Goal: Task Accomplishment & Management: Complete application form

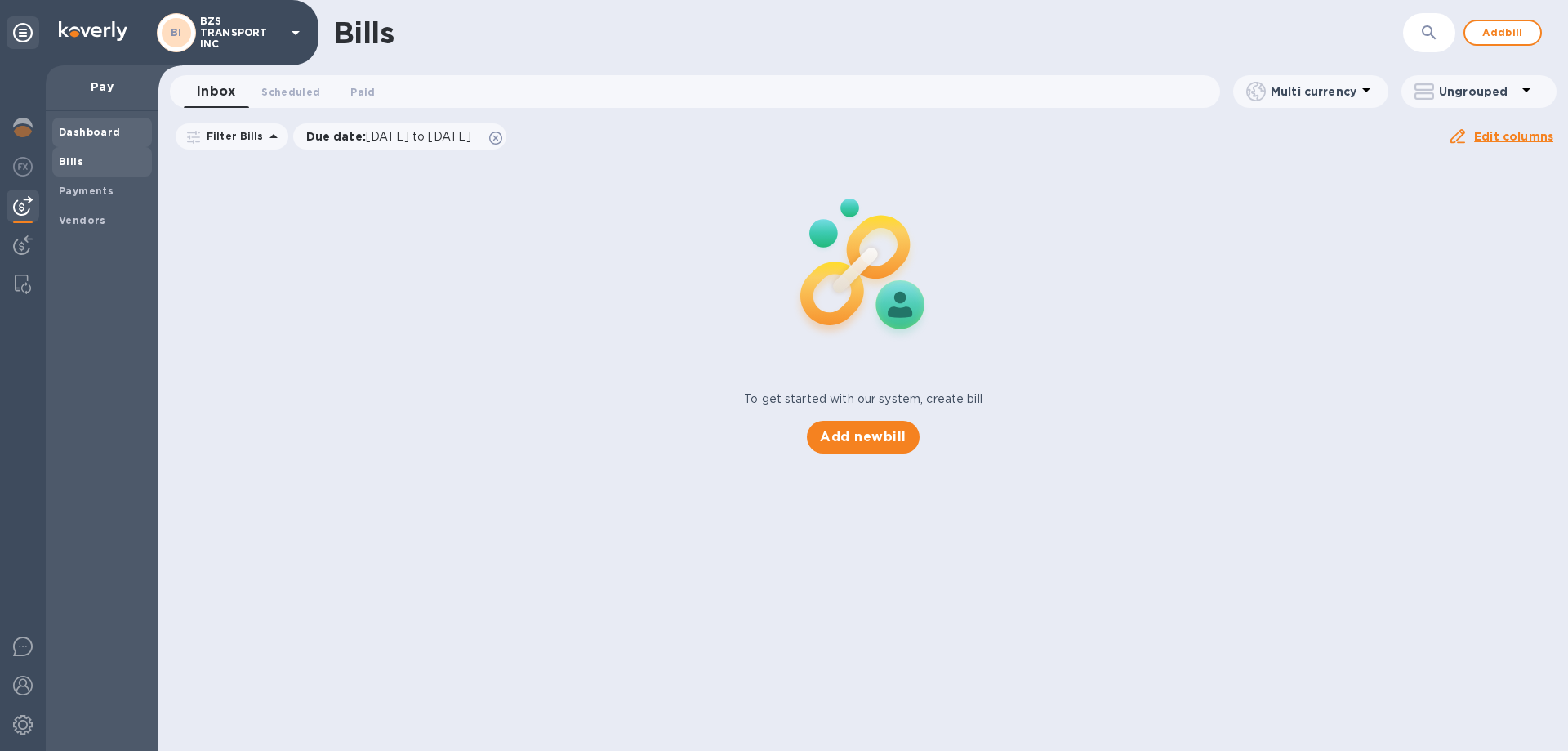
click at [95, 136] on b "Dashboard" at bounding box center [90, 131] width 62 height 12
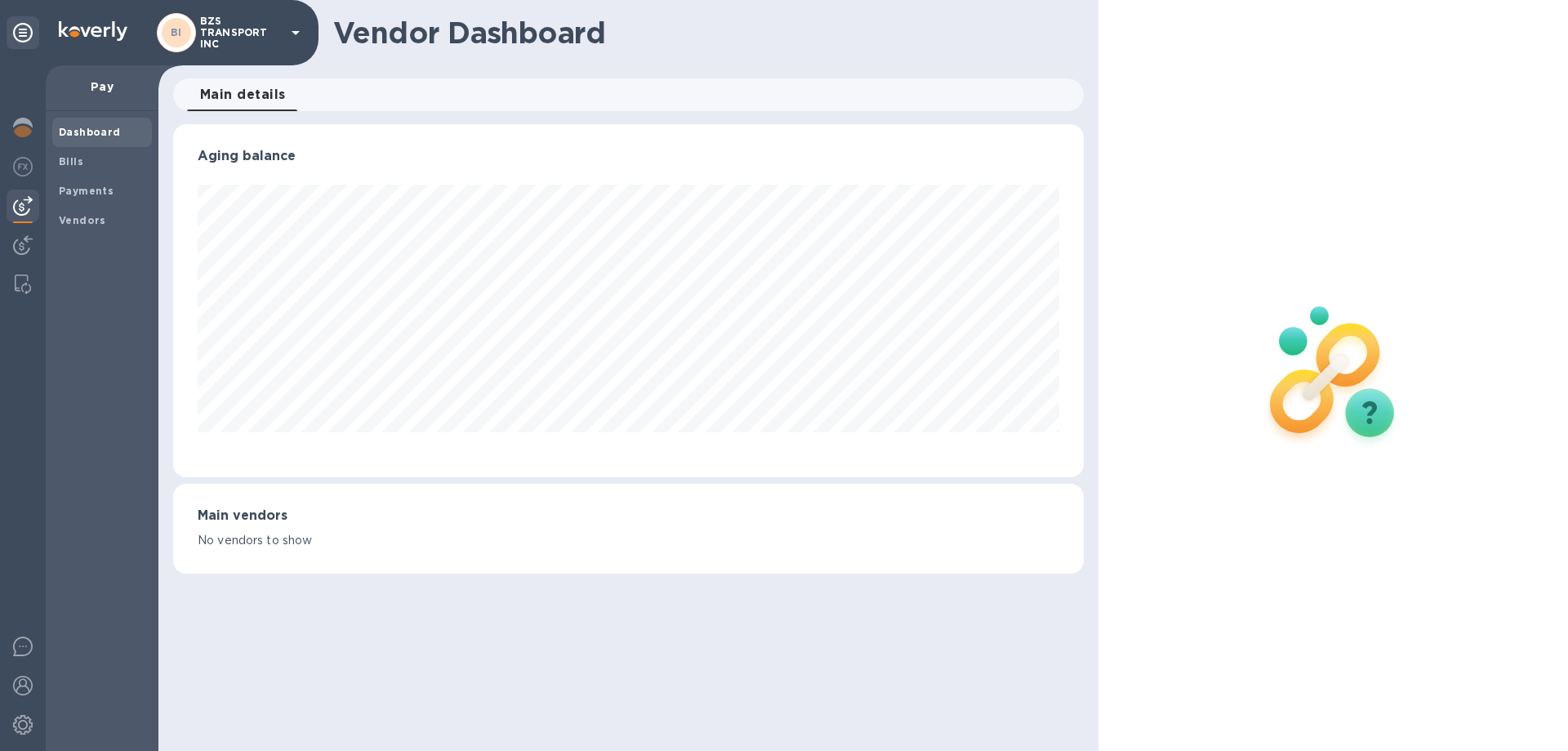
scroll to position [353, 910]
click at [29, 128] on img at bounding box center [22, 127] width 20 height 20
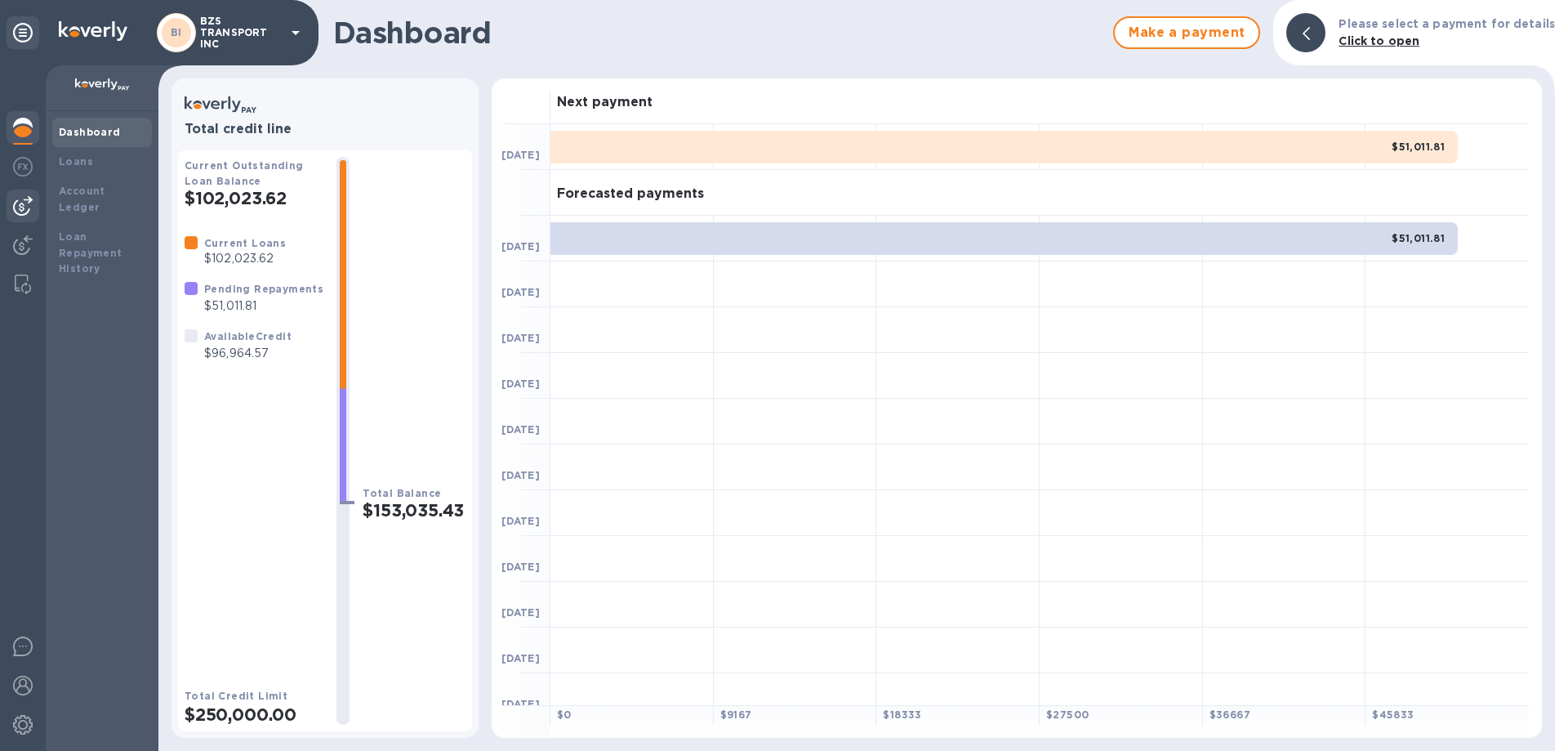
click at [30, 209] on img at bounding box center [22, 205] width 20 height 20
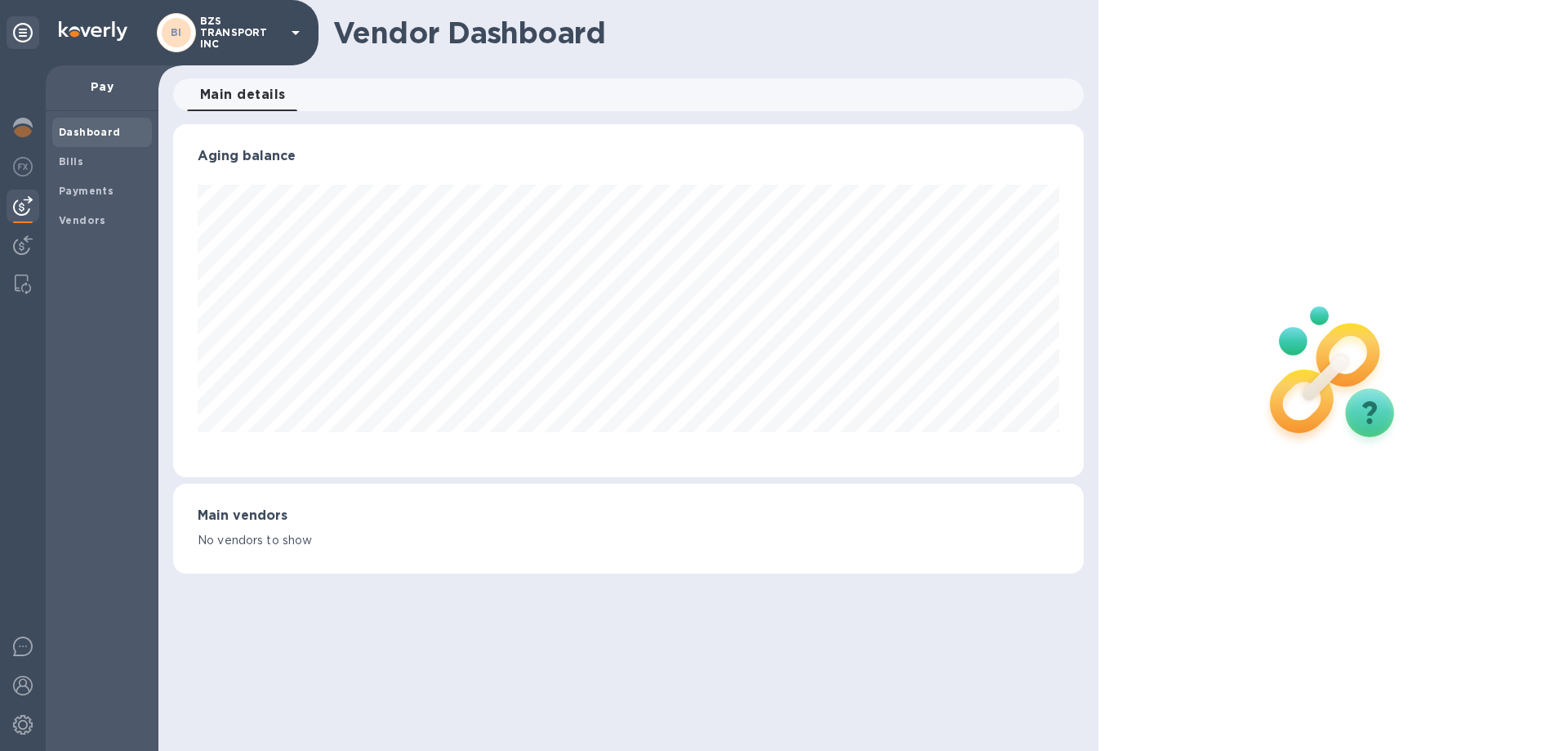
scroll to position [353, 910]
click at [24, 166] on img at bounding box center [22, 166] width 20 height 20
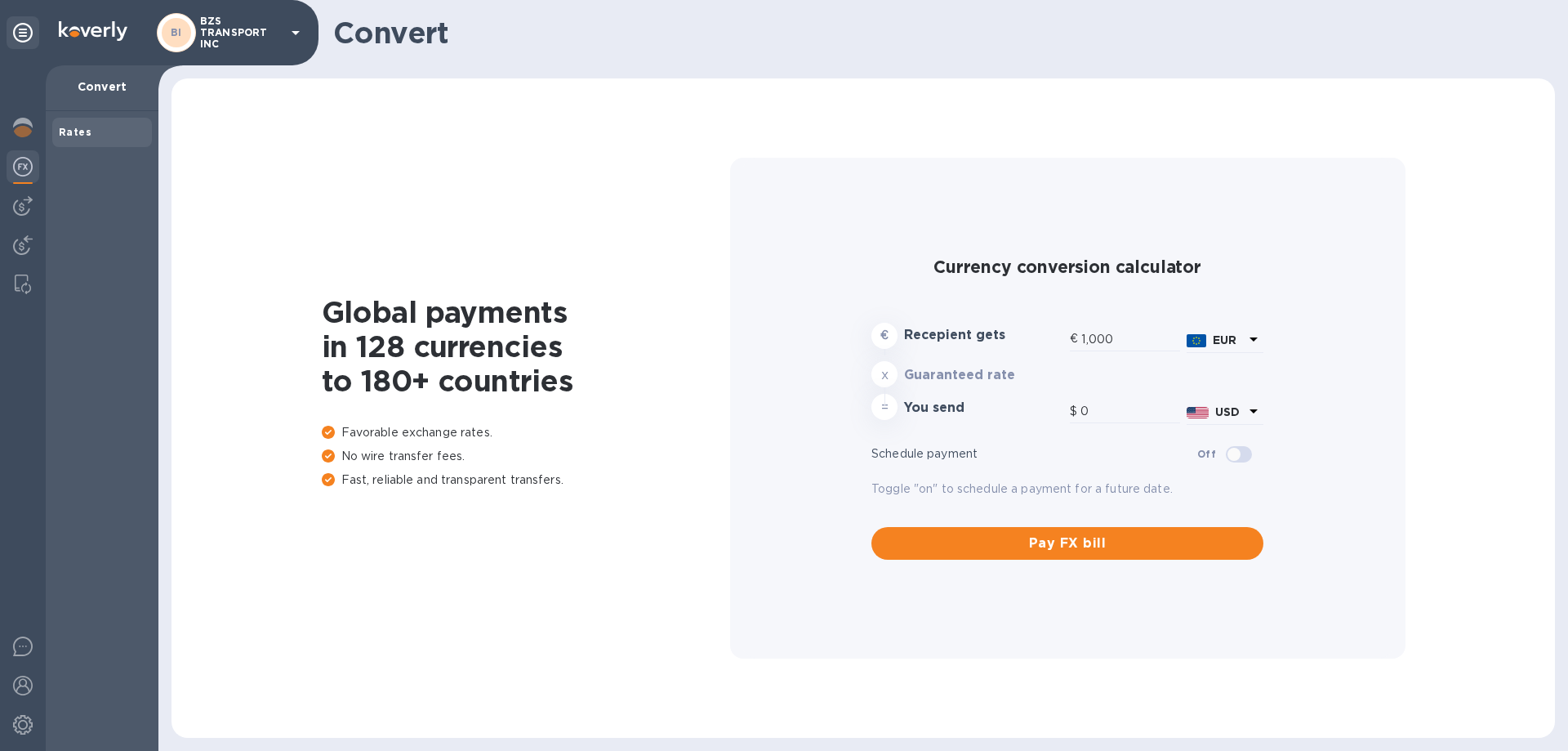
type input "1,180.79"
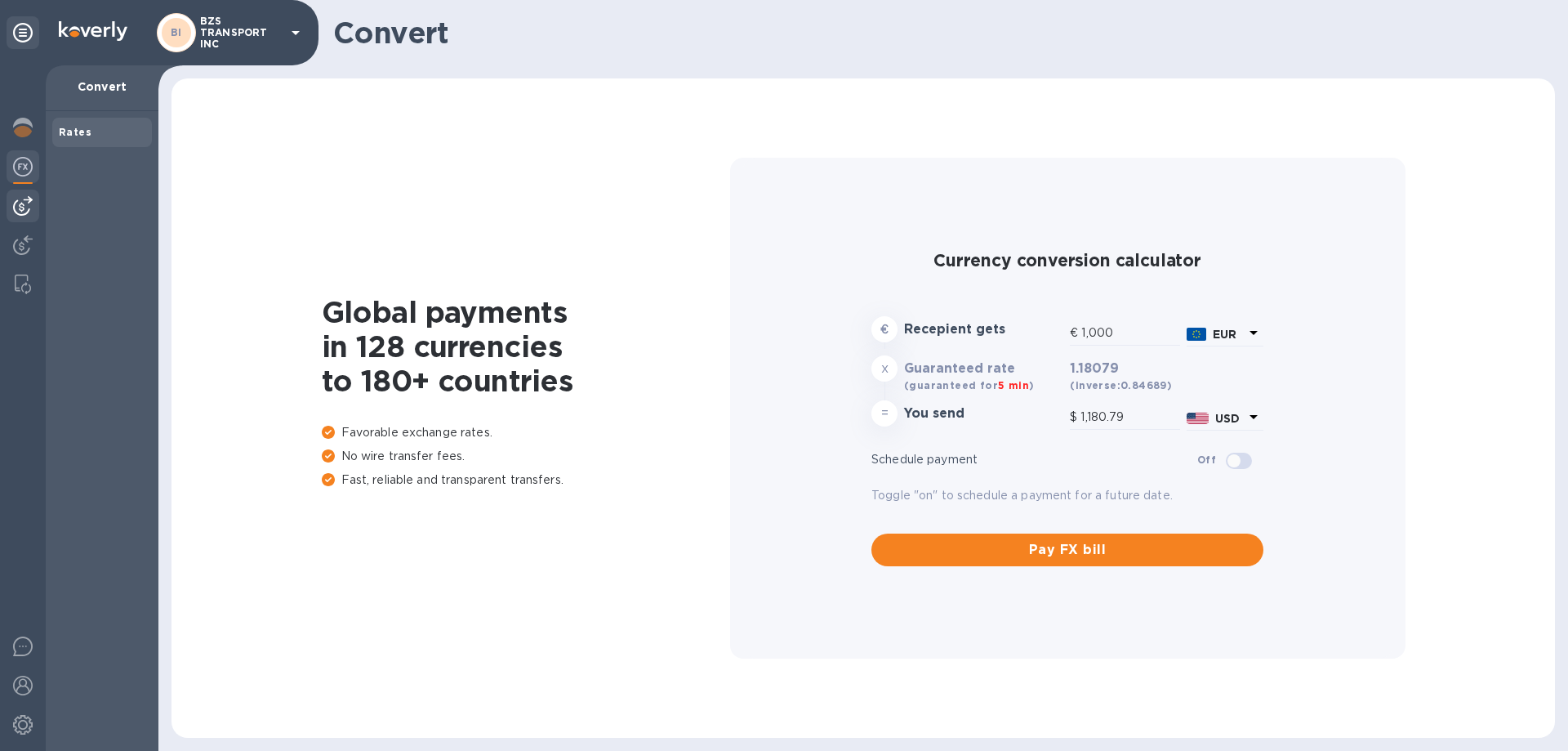
click at [23, 191] on div at bounding box center [22, 205] width 33 height 33
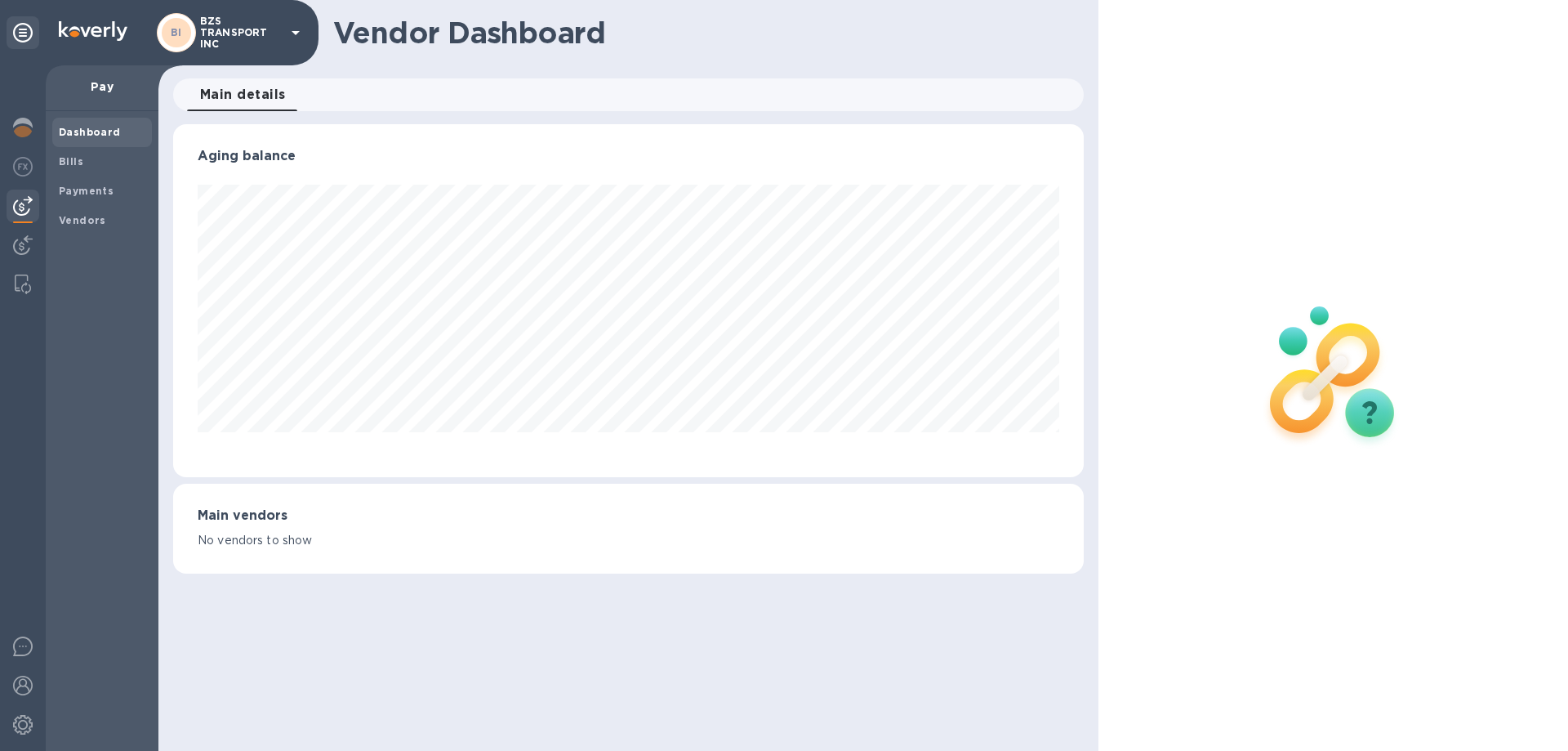
scroll to position [353, 910]
click at [95, 159] on span "Bills" at bounding box center [102, 161] width 86 height 16
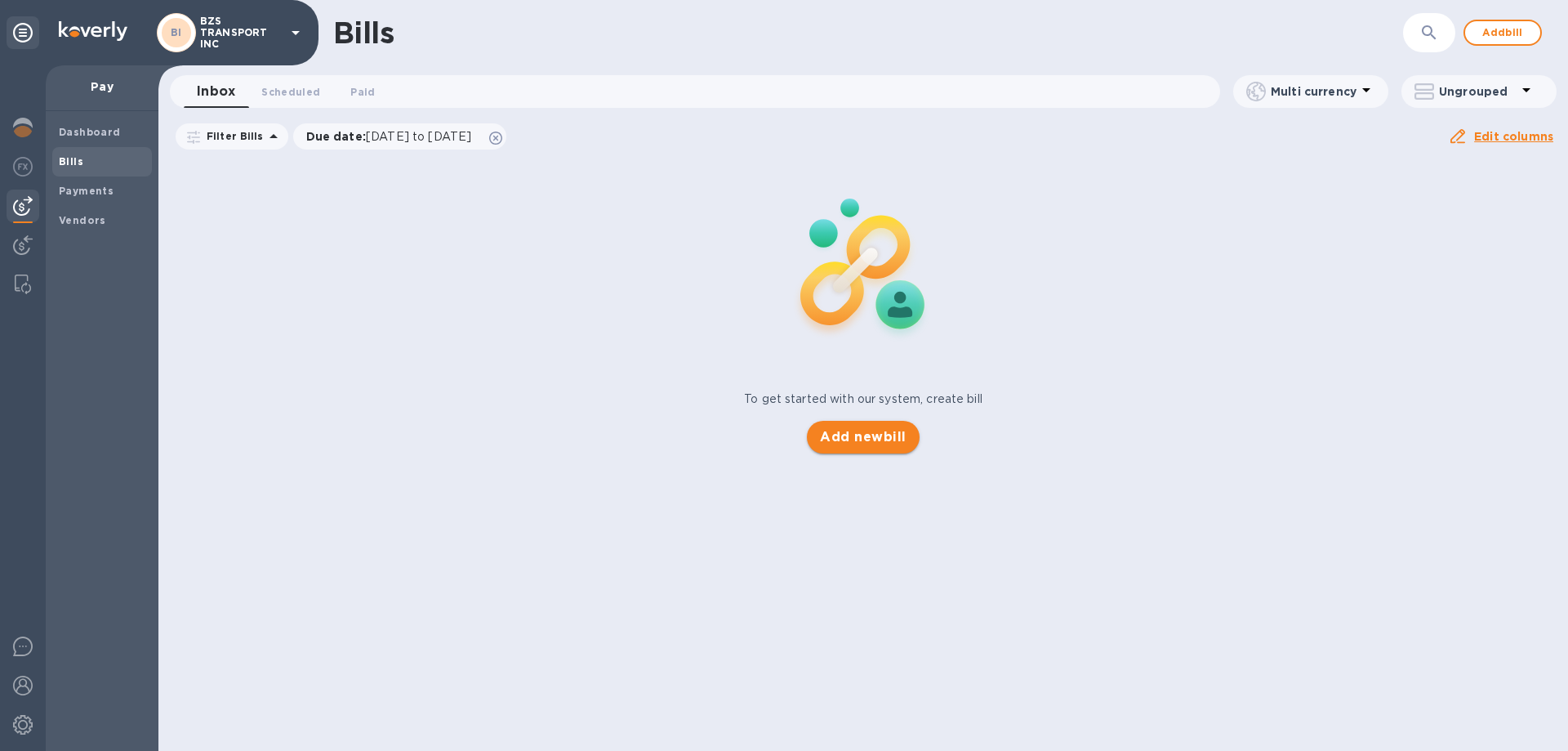
click at [839, 437] on span "Add new bill" at bounding box center [863, 436] width 86 height 20
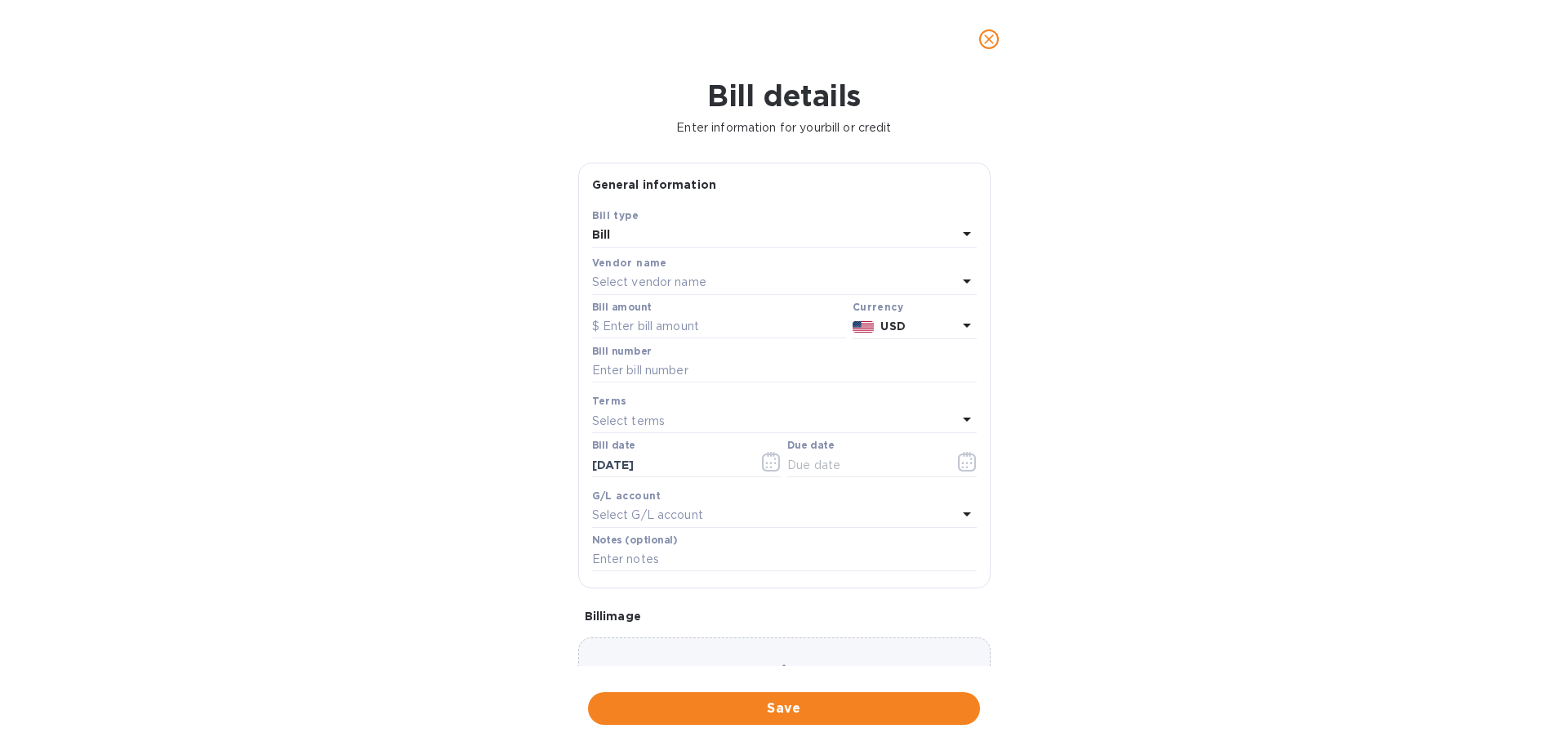
click at [666, 284] on p "Select vendor name" at bounding box center [649, 282] width 114 height 17
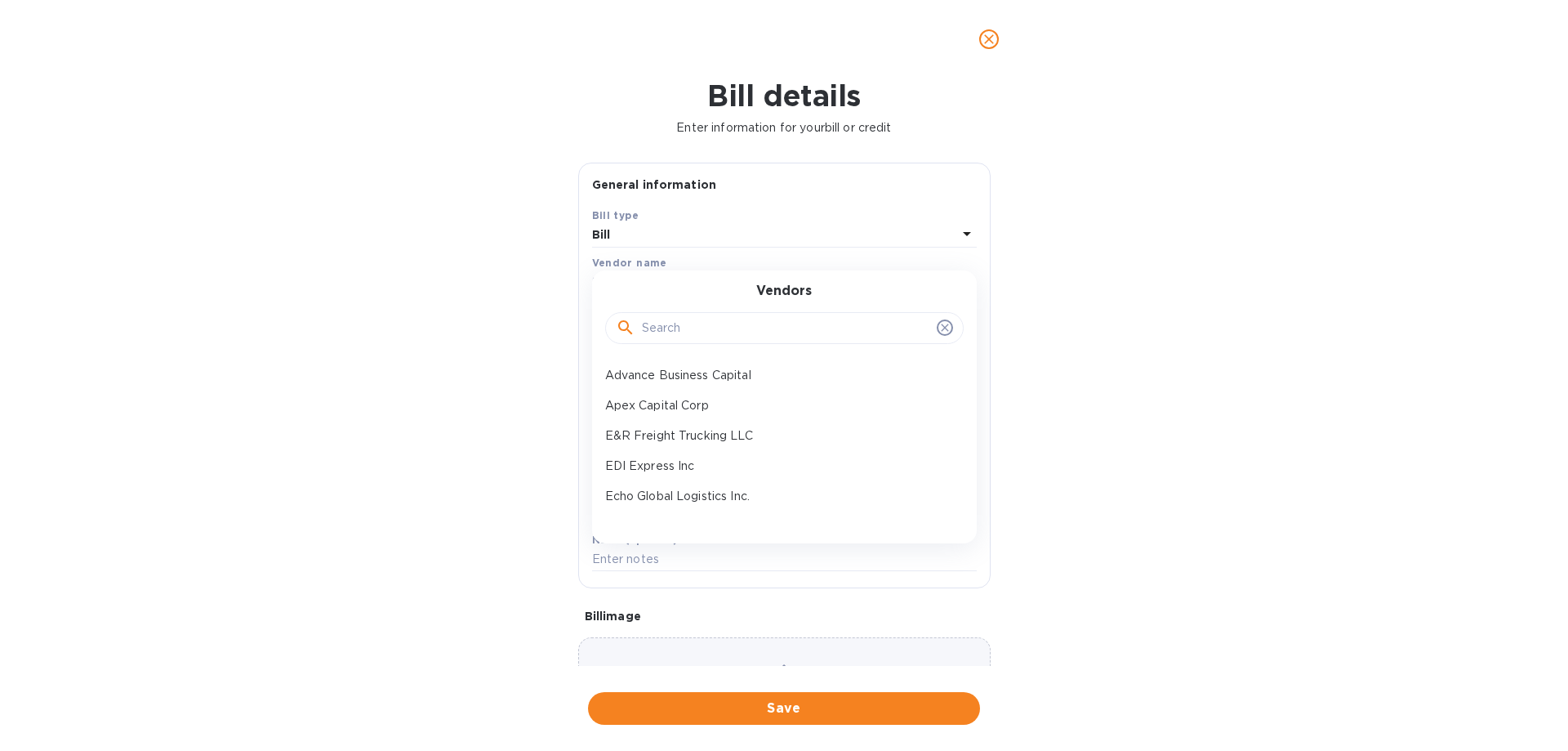
click at [687, 373] on p "Advance Business Capital" at bounding box center [777, 376] width 345 height 17
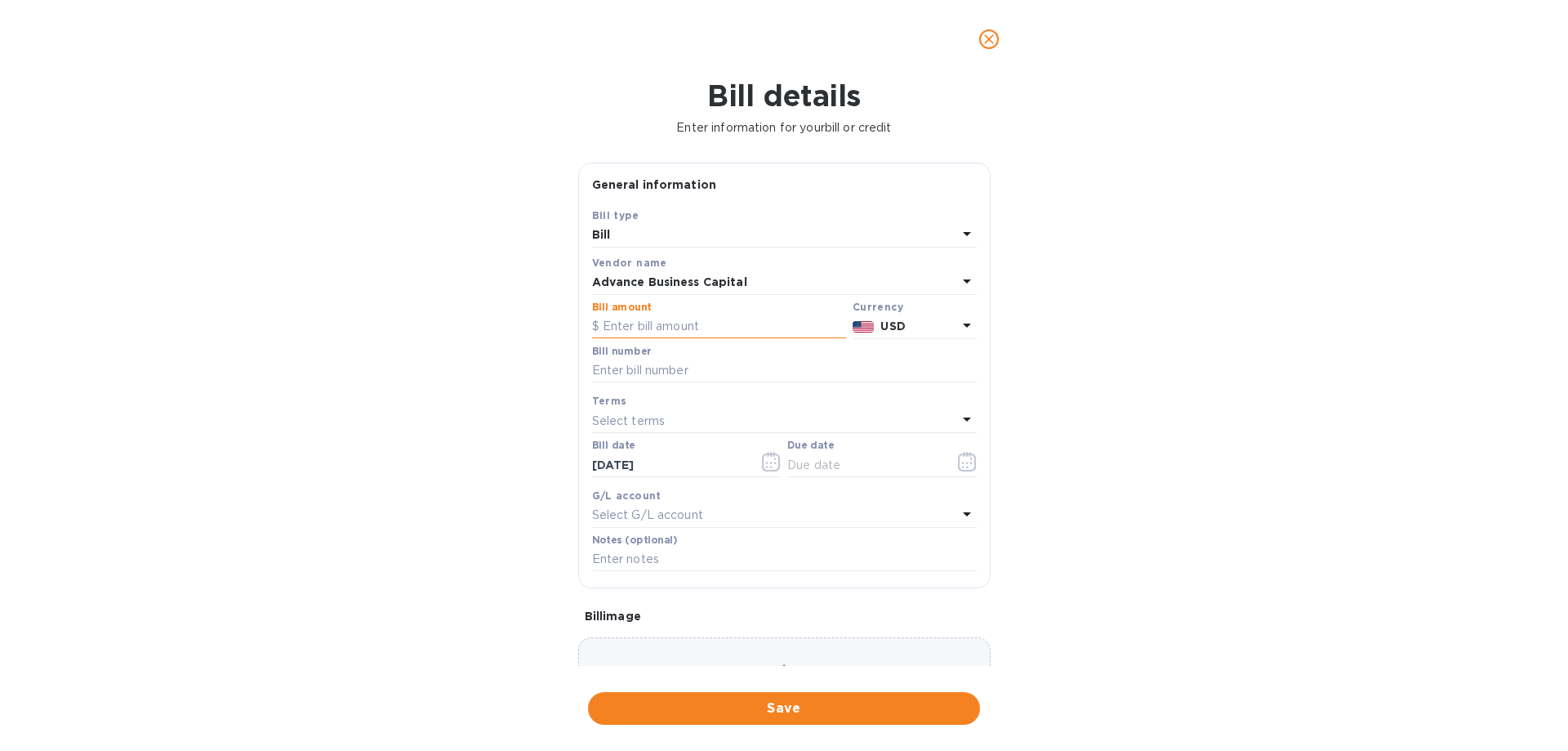
click at [662, 325] on input "text" at bounding box center [718, 327] width 254 height 24
paste input "18,520"
type input "18,520"
click at [649, 373] on input "text" at bounding box center [784, 371] width 385 height 24
click at [617, 371] on input "BZS Payment Batch Sep 19" at bounding box center [784, 371] width 385 height 24
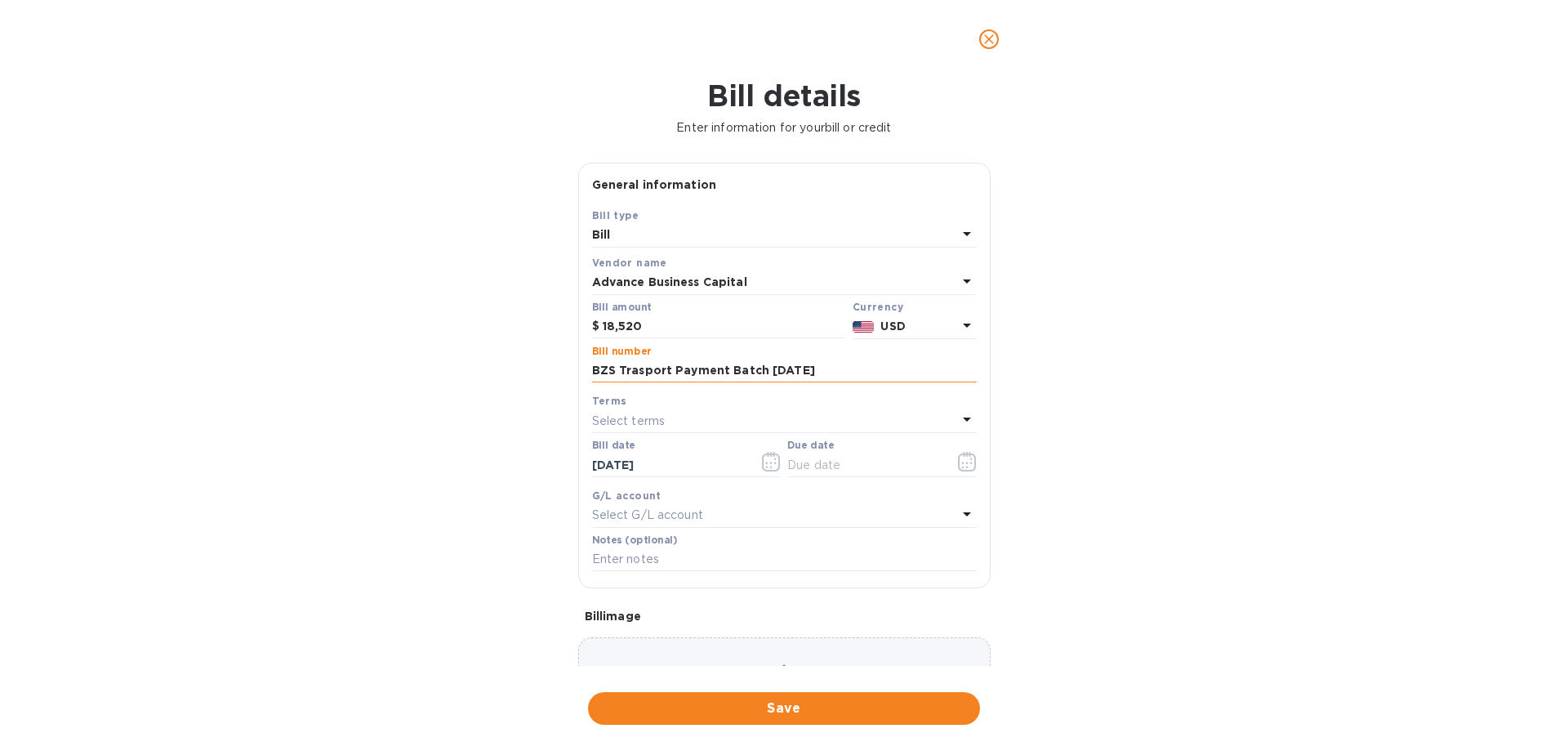
click at [637, 369] on input "BZS Trasport Payment Batch Sep 19" at bounding box center [784, 371] width 385 height 24
drag, startPoint x: 804, startPoint y: 366, endPoint x: 773, endPoint y: 368, distance: 31.1
click at [773, 368] on input "BZS Transport Payment Batch Sep 19" at bounding box center [784, 371] width 385 height 24
type input "BZS Transport Payment Batch [DATE]"
click at [671, 419] on div "Select terms" at bounding box center [774, 420] width 365 height 22
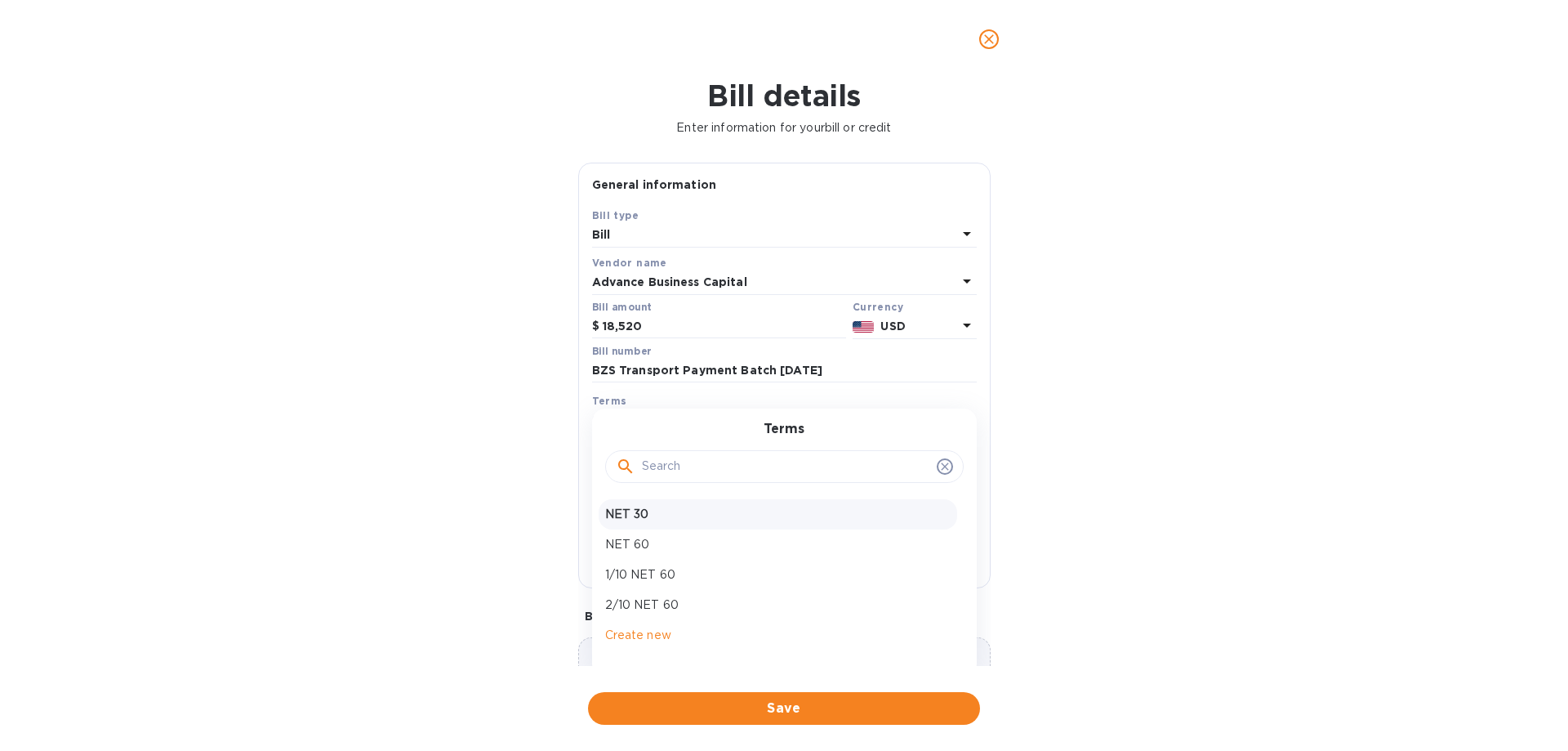
click at [664, 510] on p "NET 30" at bounding box center [777, 514] width 345 height 17
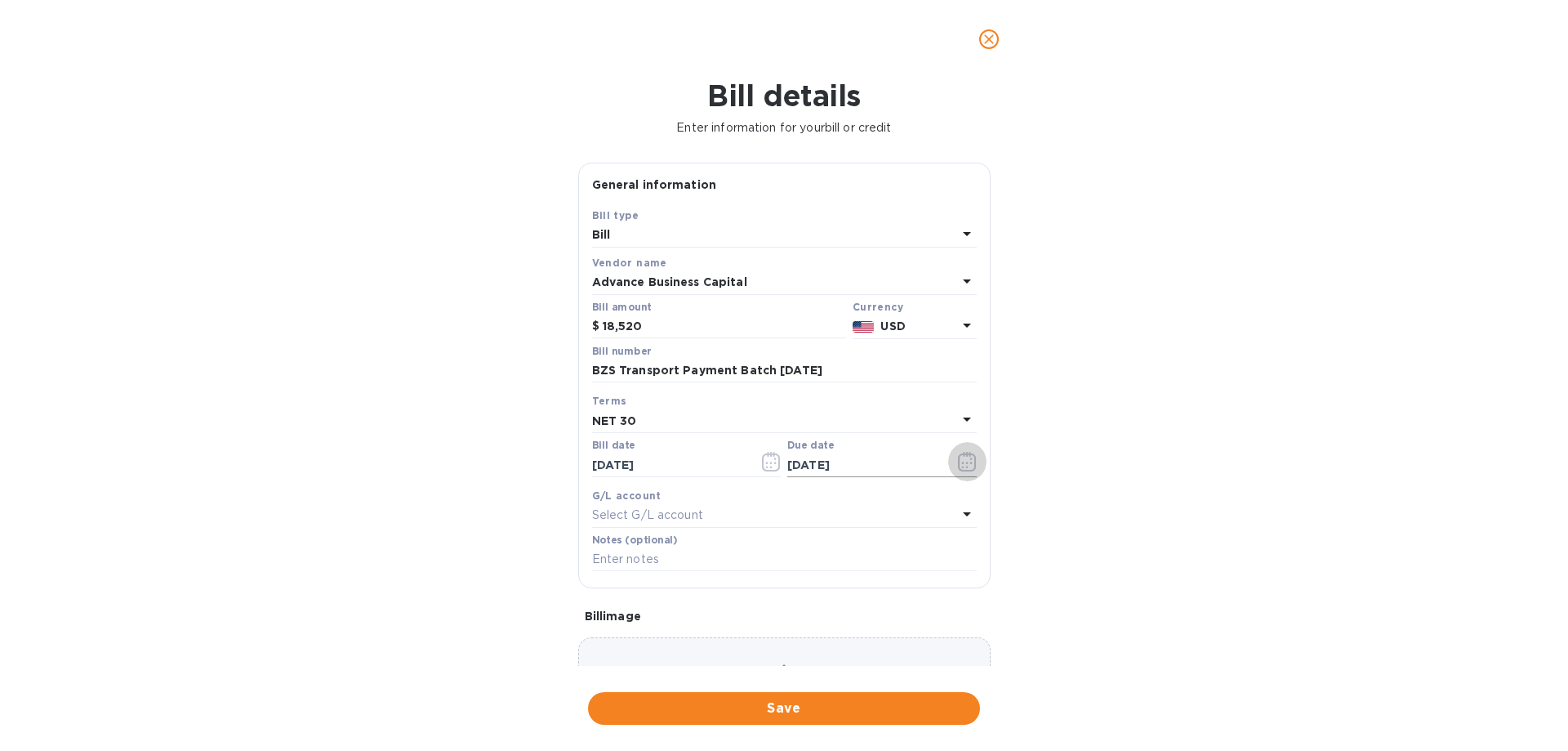
click at [962, 464] on icon "button" at bounding box center [967, 461] width 19 height 20
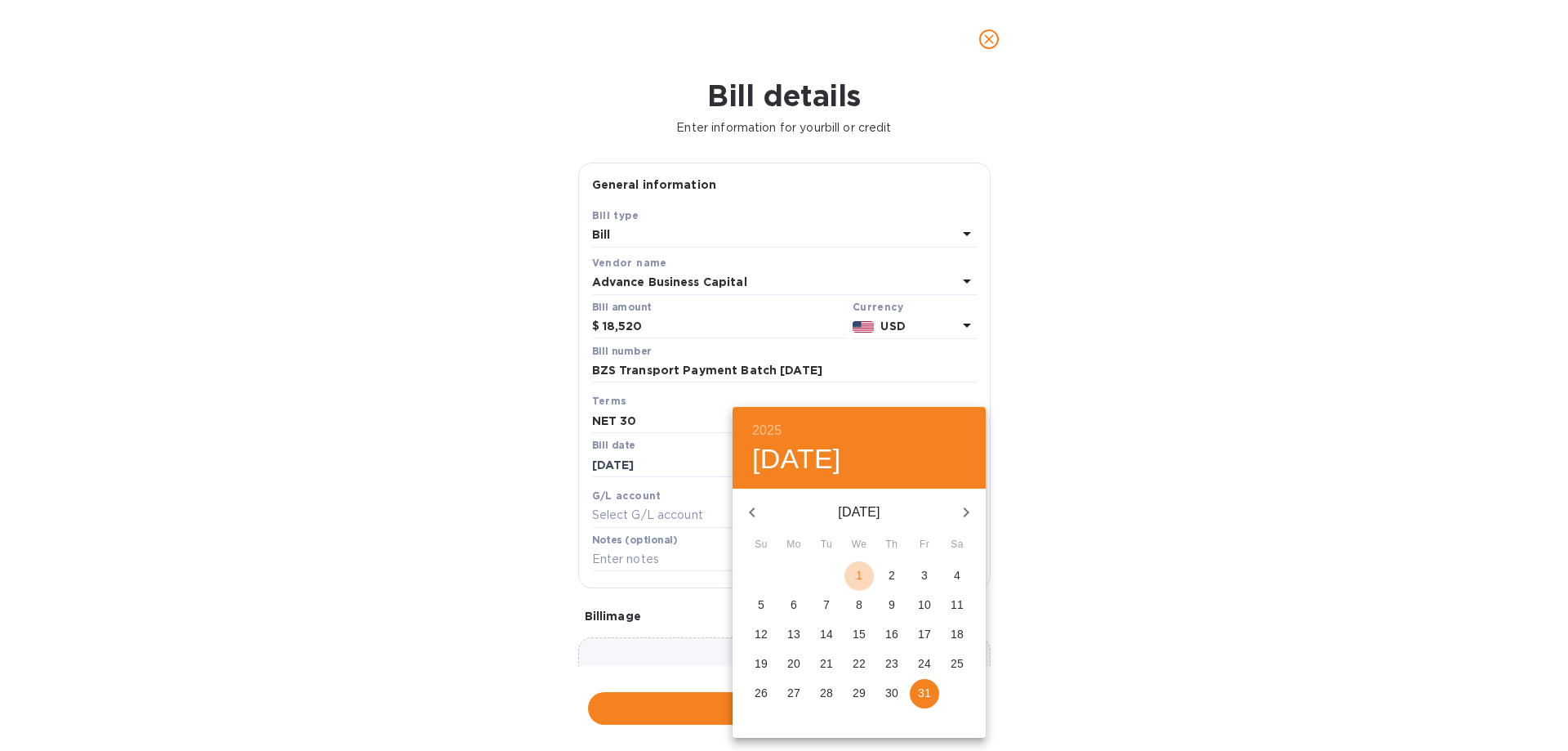
click at [863, 572] on span "1" at bounding box center [858, 574] width 29 height 16
type input "[DATE]"
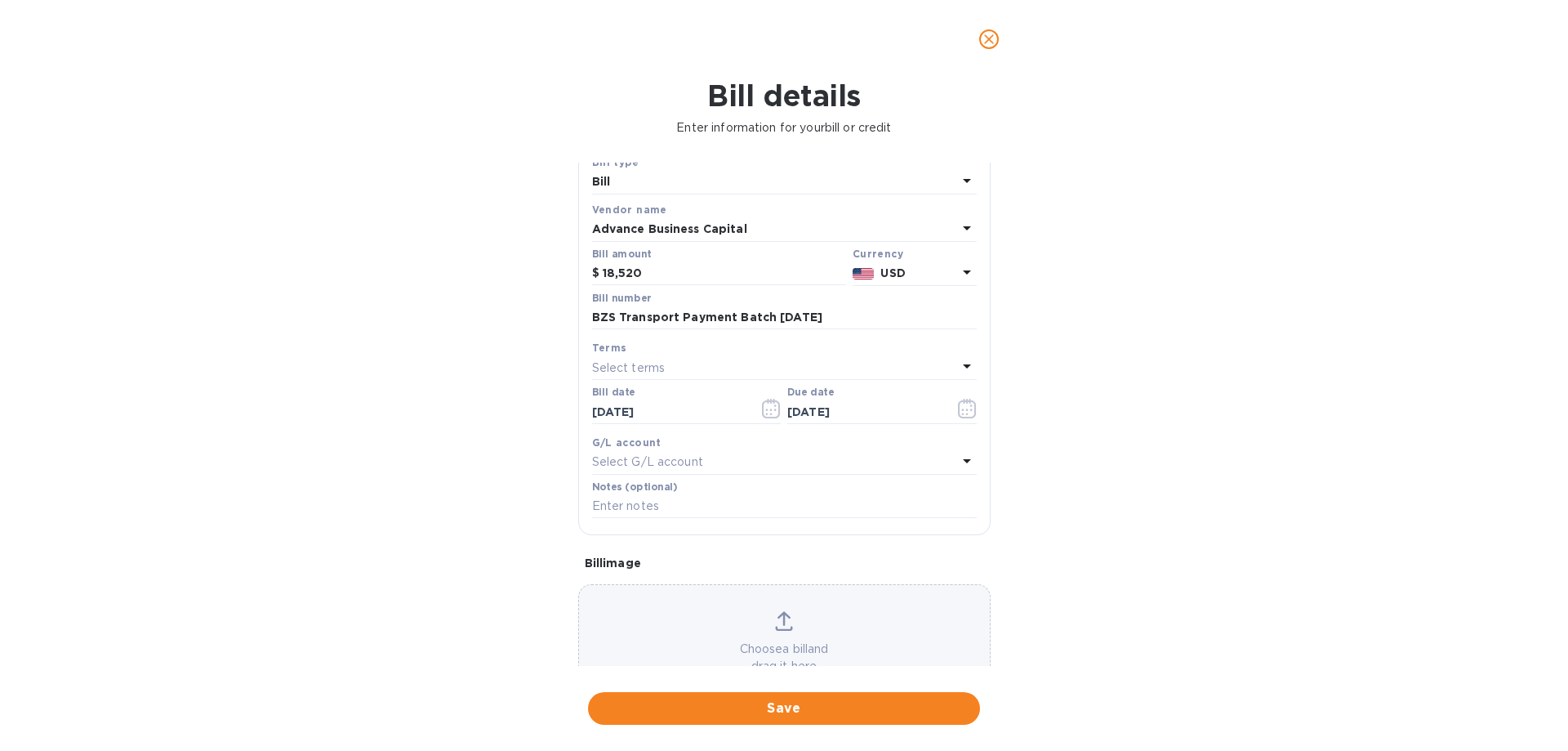
scroll to position [109, 0]
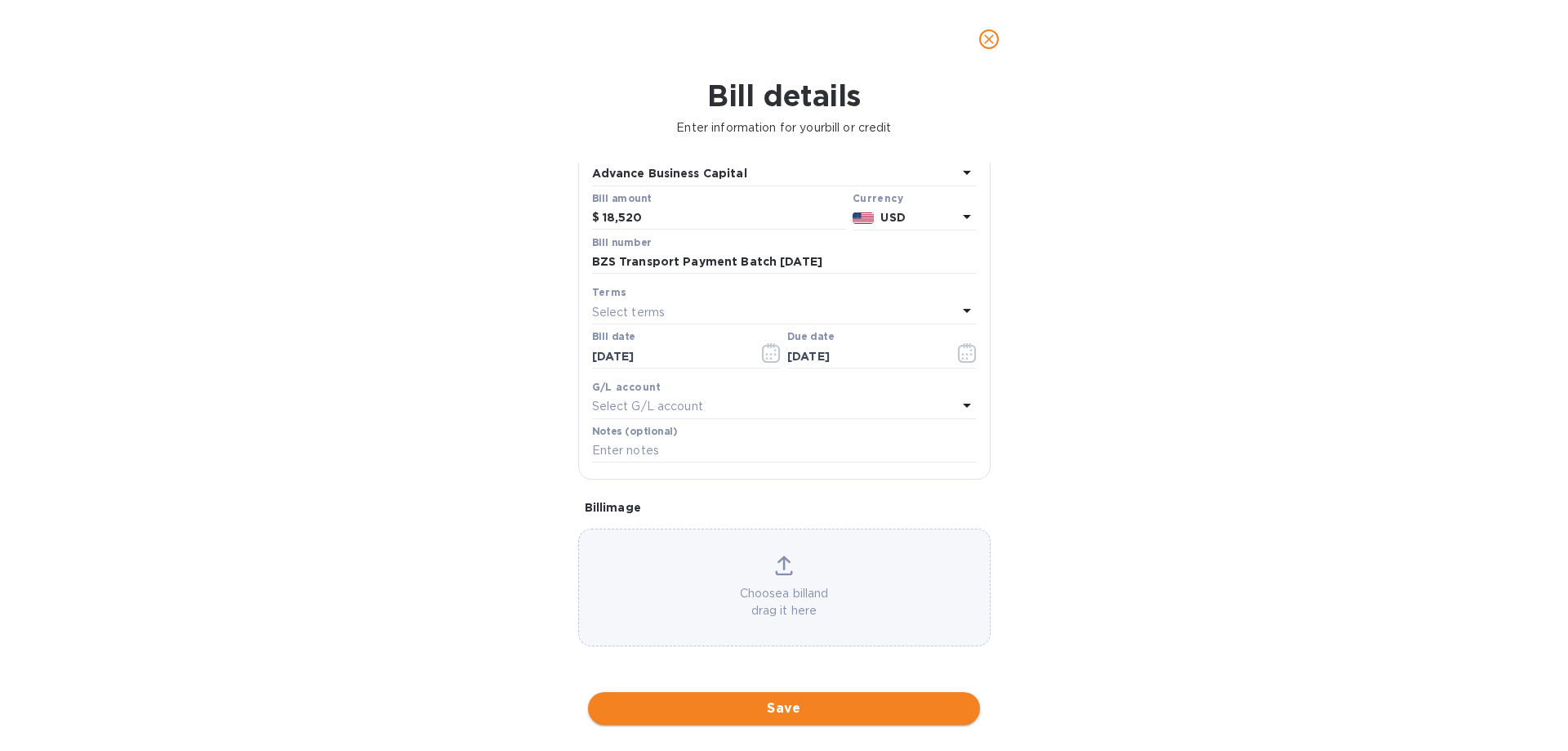
click at [784, 710] on span "Save" at bounding box center [784, 708] width 366 height 20
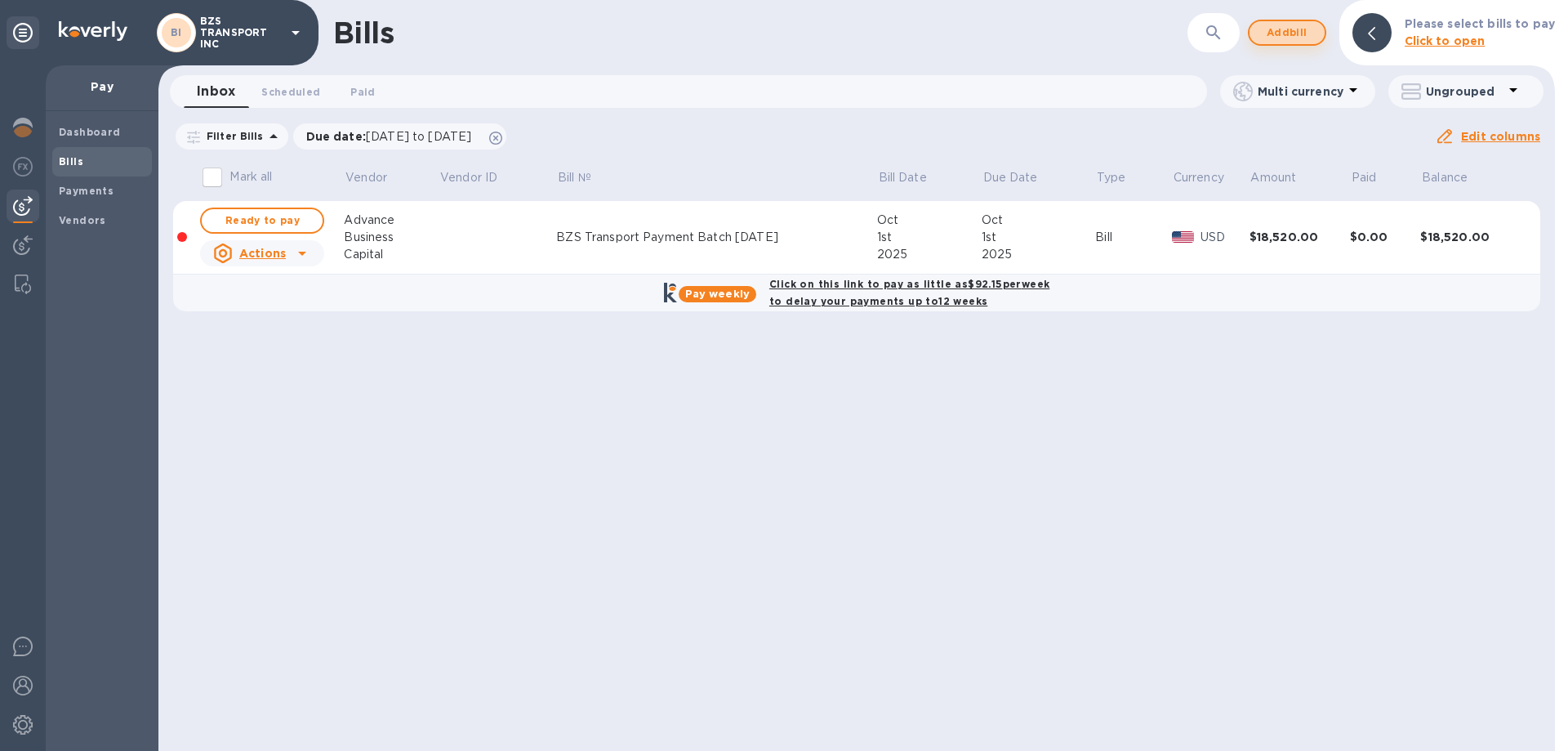
click at [1293, 35] on span "Add bill" at bounding box center [1287, 32] width 49 height 20
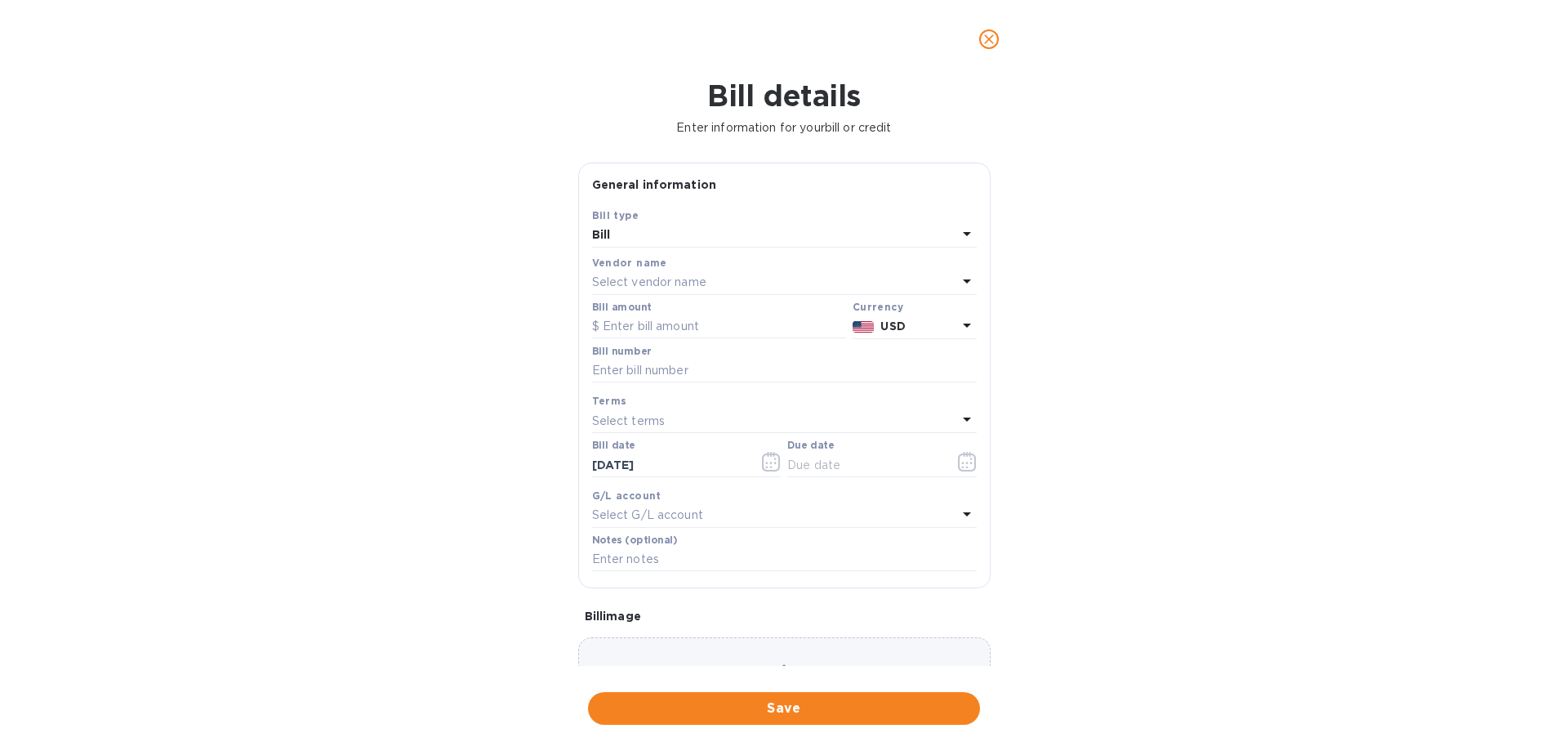
click at [725, 287] on div "Select vendor name" at bounding box center [774, 283] width 365 height 22
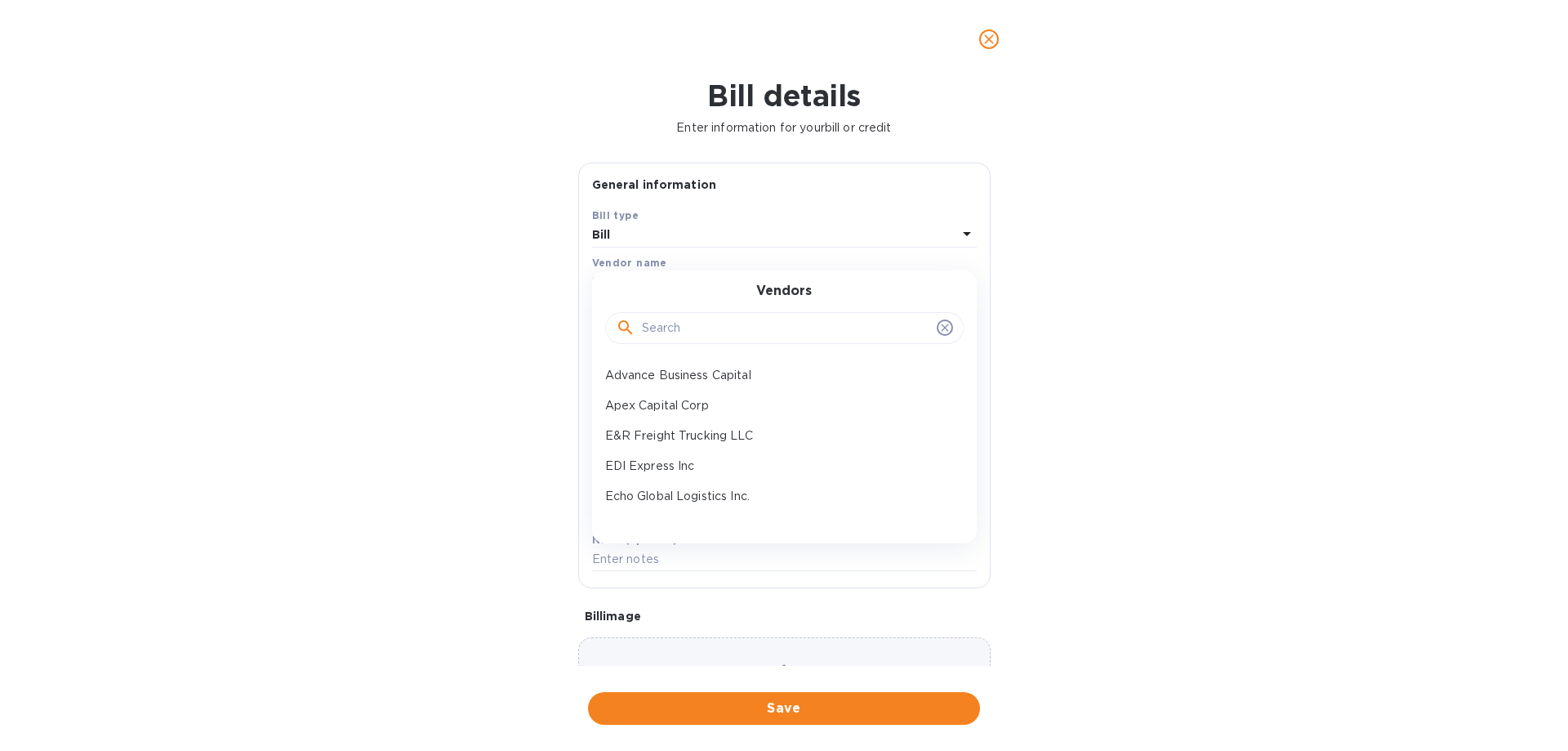
click at [697, 408] on p "Apex Capital Corp" at bounding box center [777, 405] width 345 height 17
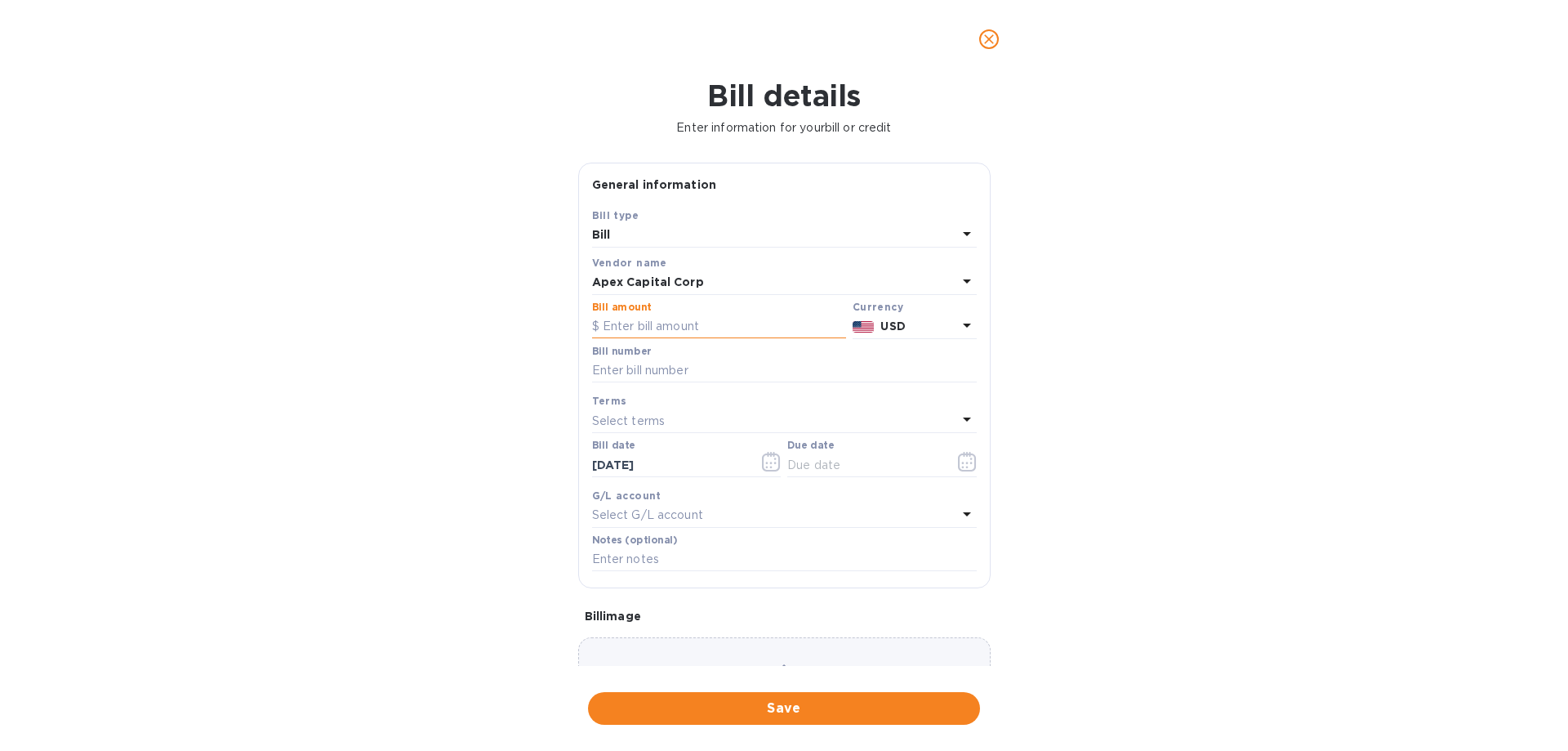
click at [634, 325] on input "text" at bounding box center [718, 327] width 254 height 24
paste input "18,520"
type input "18,520"
click at [636, 361] on input "text" at bounding box center [784, 371] width 385 height 24
type input "BZS Transport Payment Batch [DATE]"
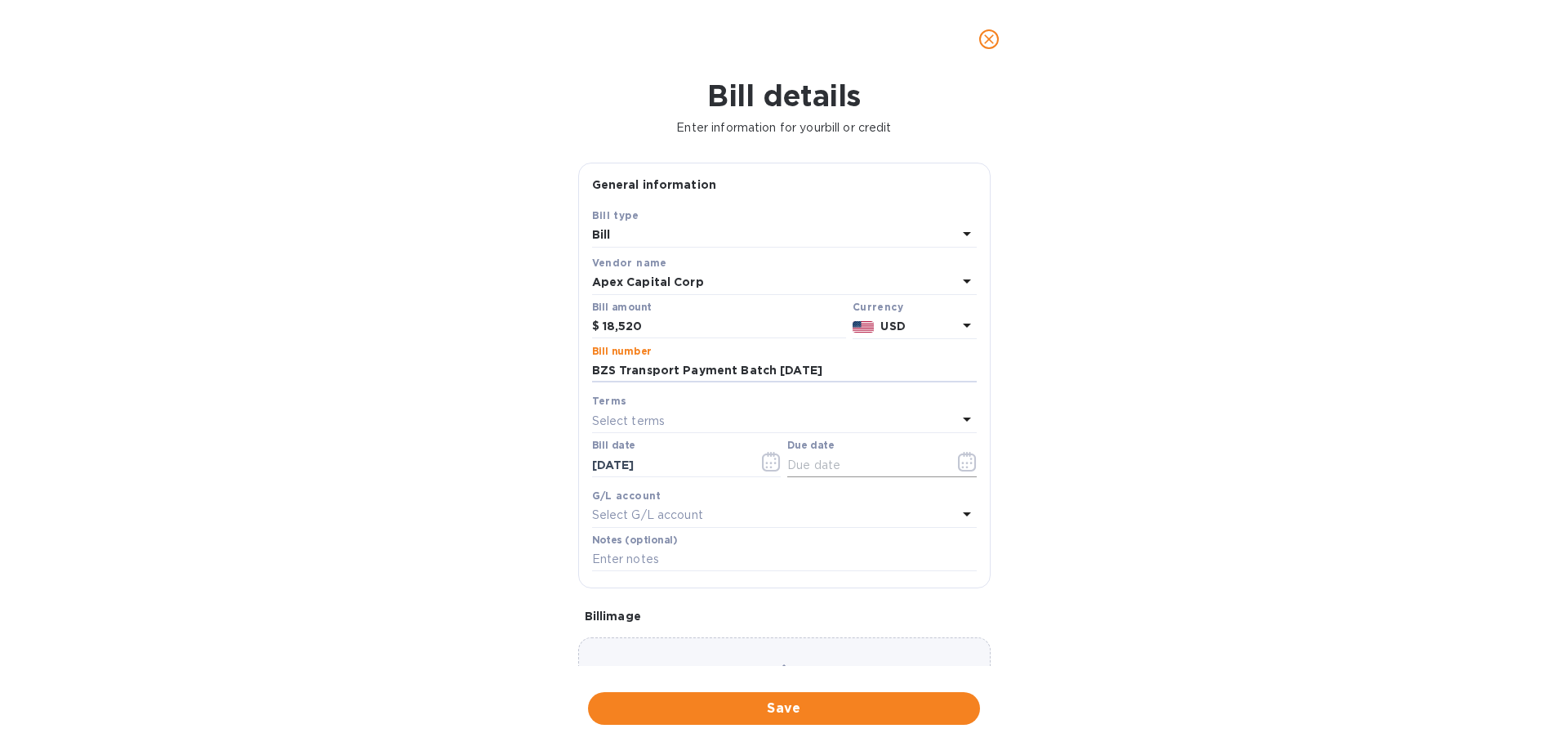
click at [819, 470] on input "text" at bounding box center [864, 464] width 154 height 24
click at [958, 458] on icon "button" at bounding box center [967, 461] width 19 height 20
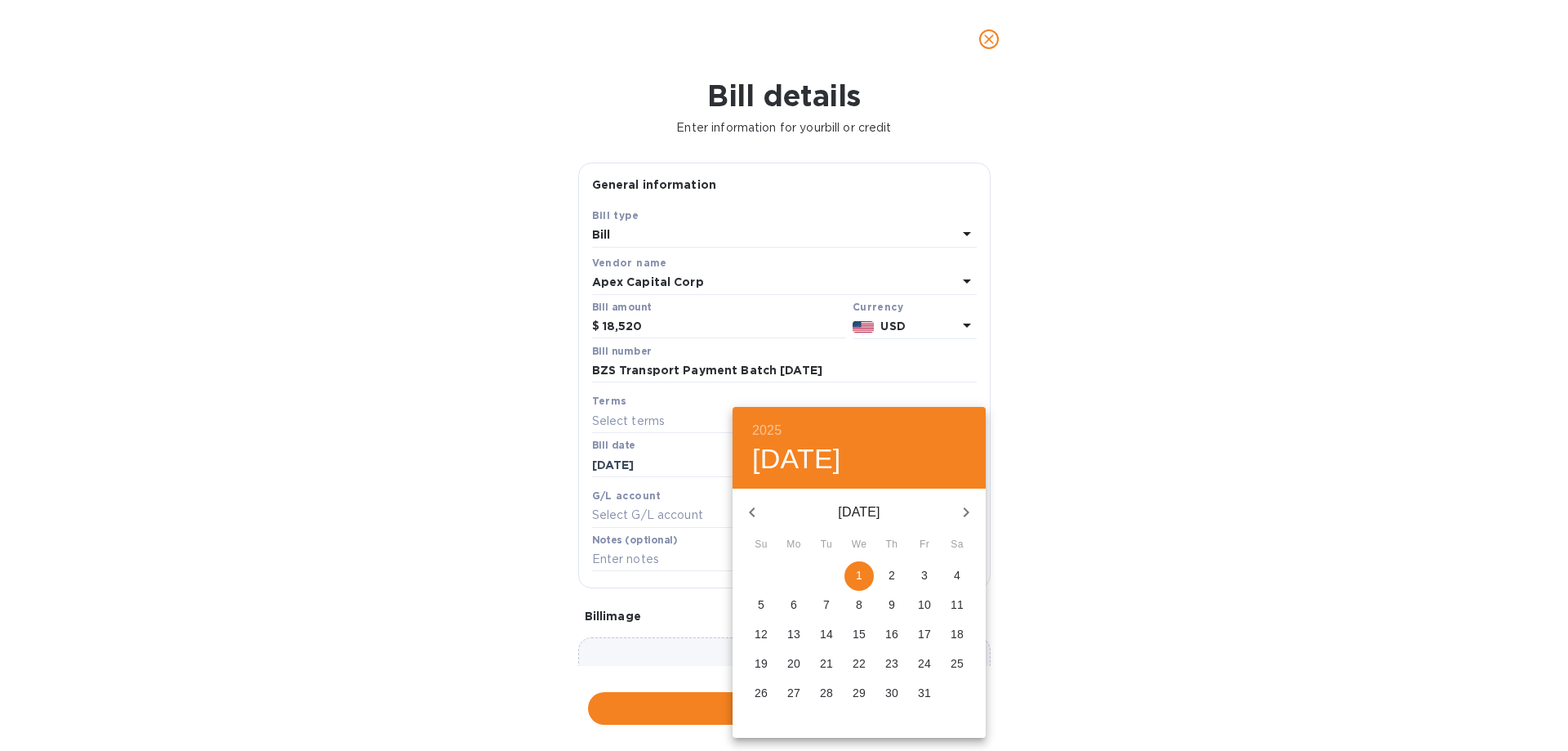
click at [854, 569] on span "1" at bounding box center [858, 574] width 29 height 16
type input "[DATE]"
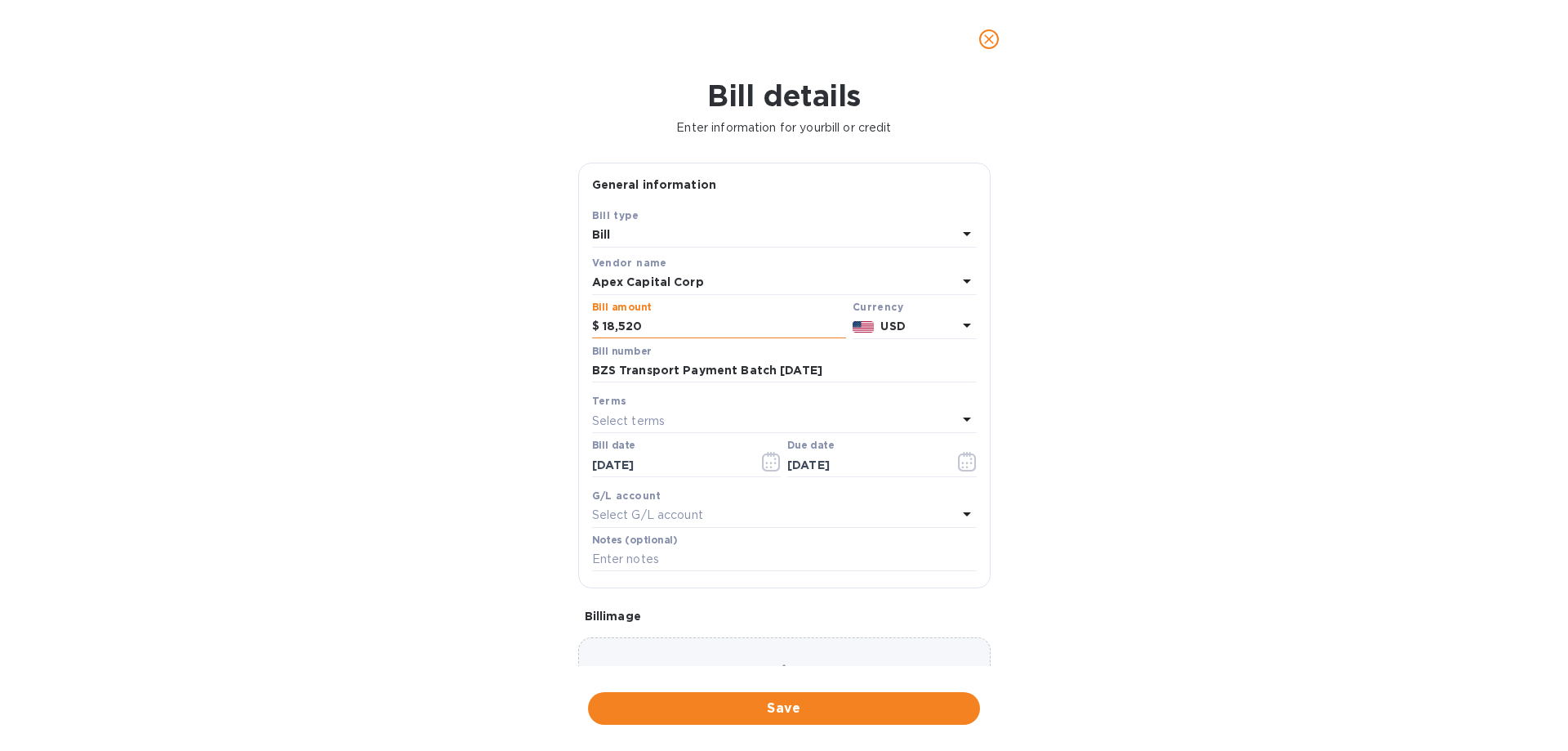
drag, startPoint x: 652, startPoint y: 330, endPoint x: 599, endPoint y: 324, distance: 53.3
click at [599, 324] on div "$ 18,520" at bounding box center [718, 327] width 254 height 24
paste input "5,533.33"
type input "5,533.33"
click at [1141, 567] on div "Bill details Enter information for your bill or credit General information Save…" at bounding box center [784, 415] width 1568 height 672
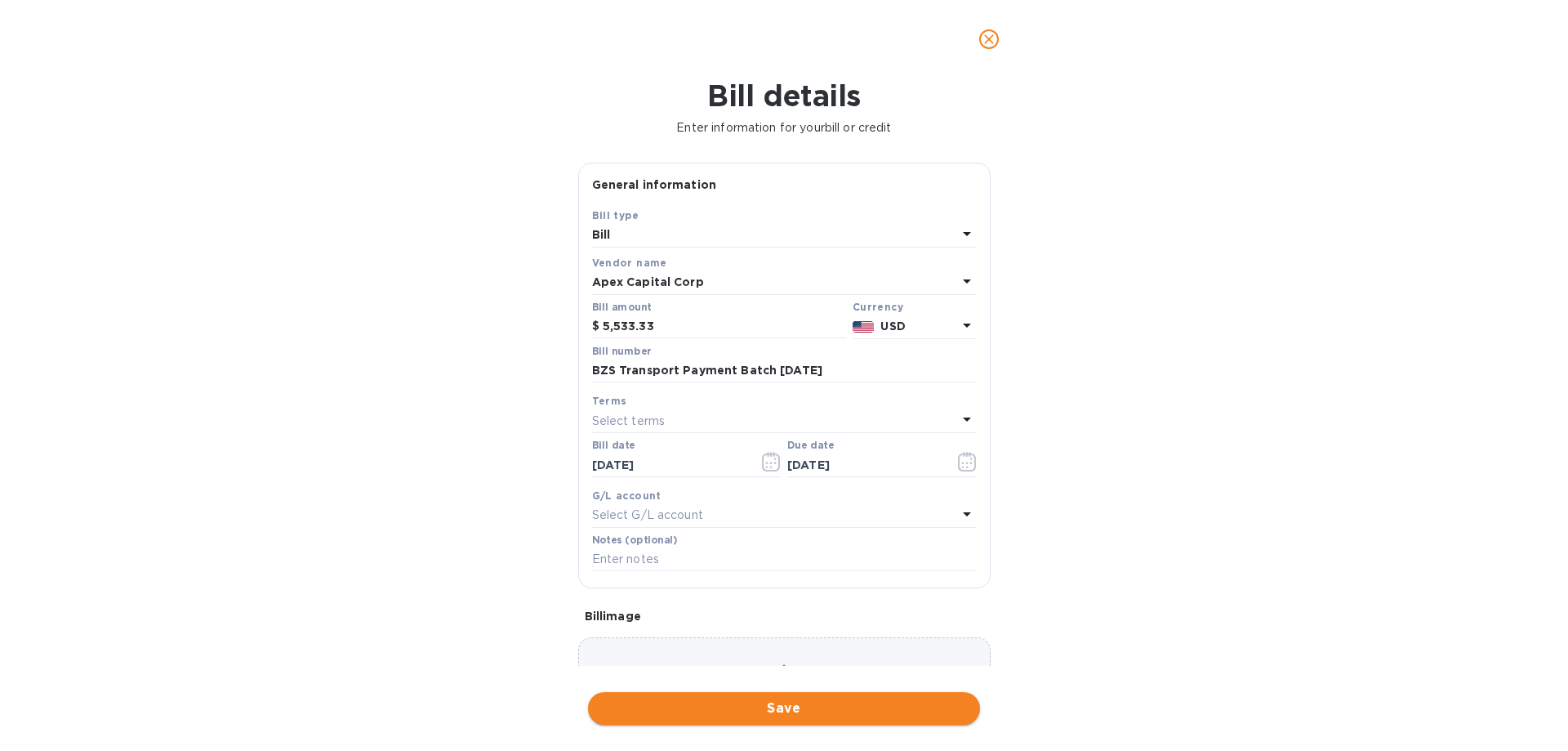
click at [781, 706] on span "Save" at bounding box center [784, 708] width 366 height 20
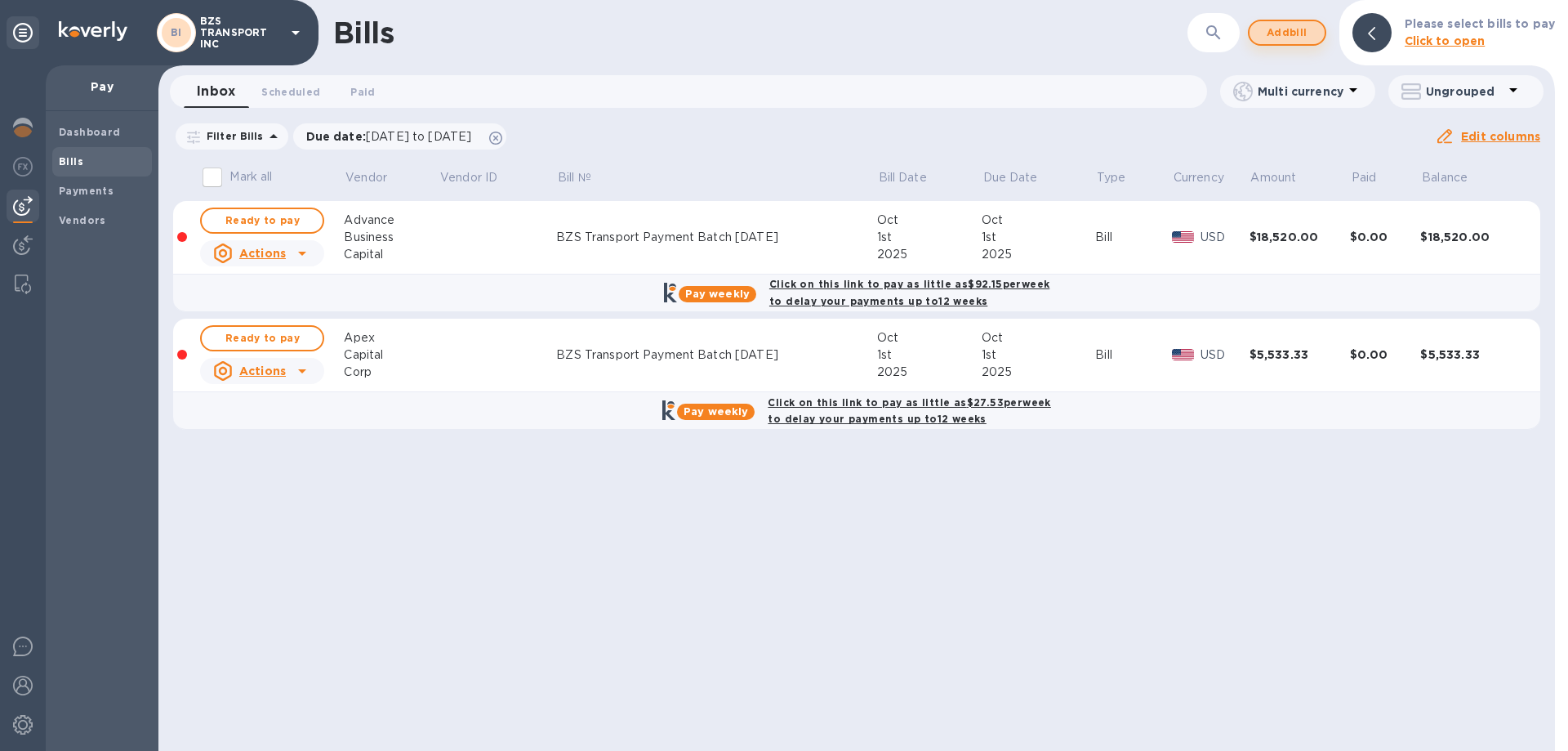
click at [1294, 31] on span "Add bill" at bounding box center [1287, 32] width 49 height 20
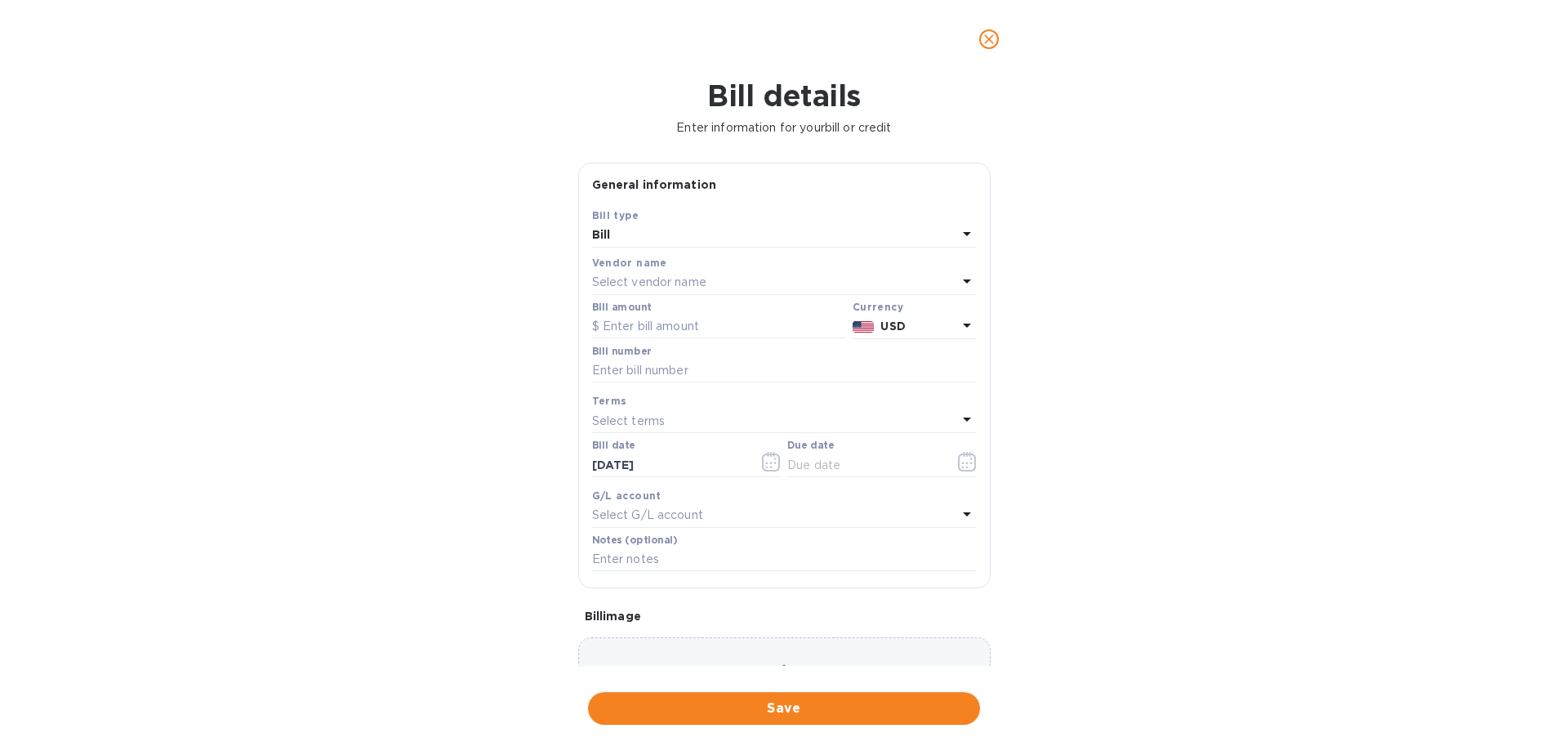
click at [631, 279] on p "Select vendor name" at bounding box center [649, 282] width 114 height 17
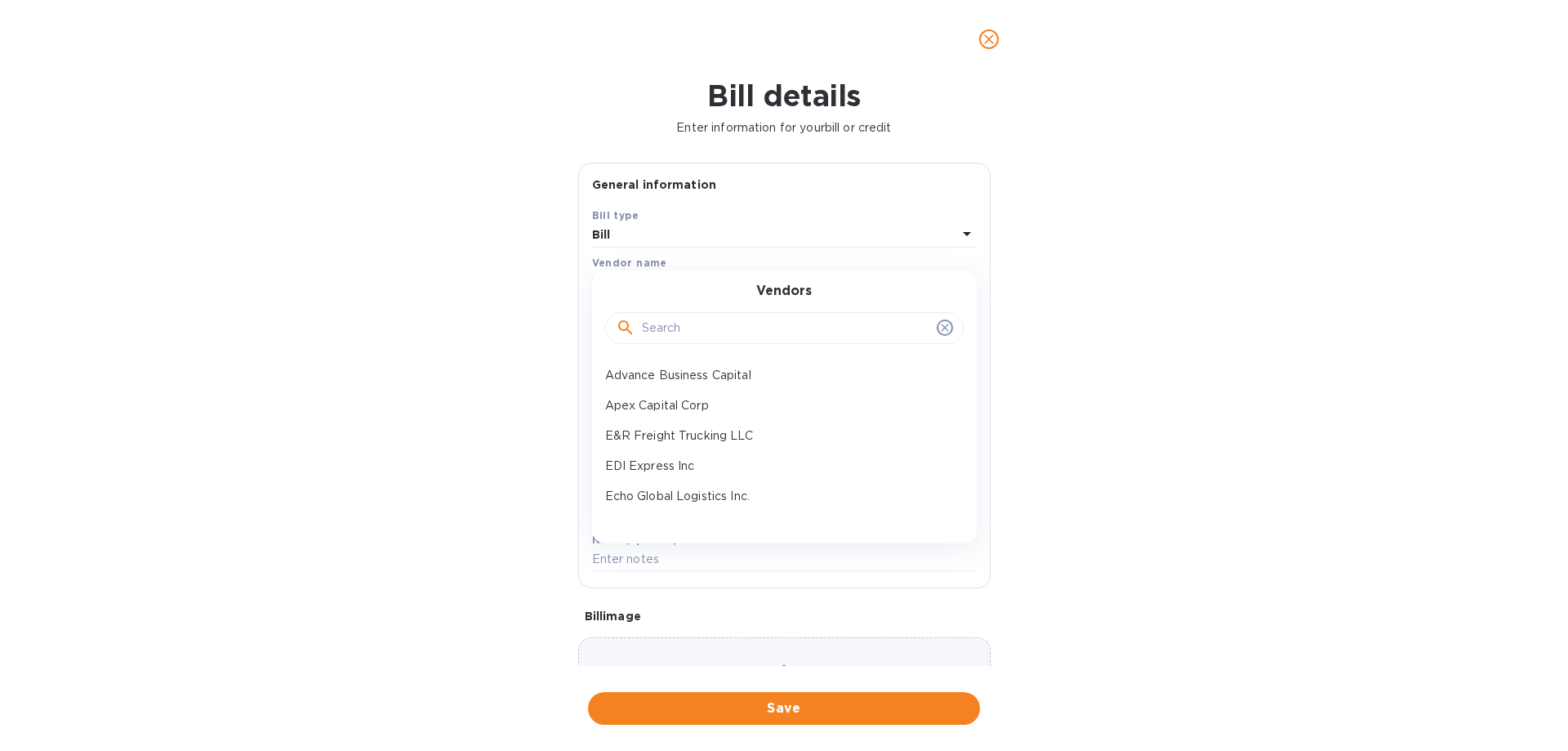
click at [661, 325] on input "text" at bounding box center [786, 329] width 288 height 24
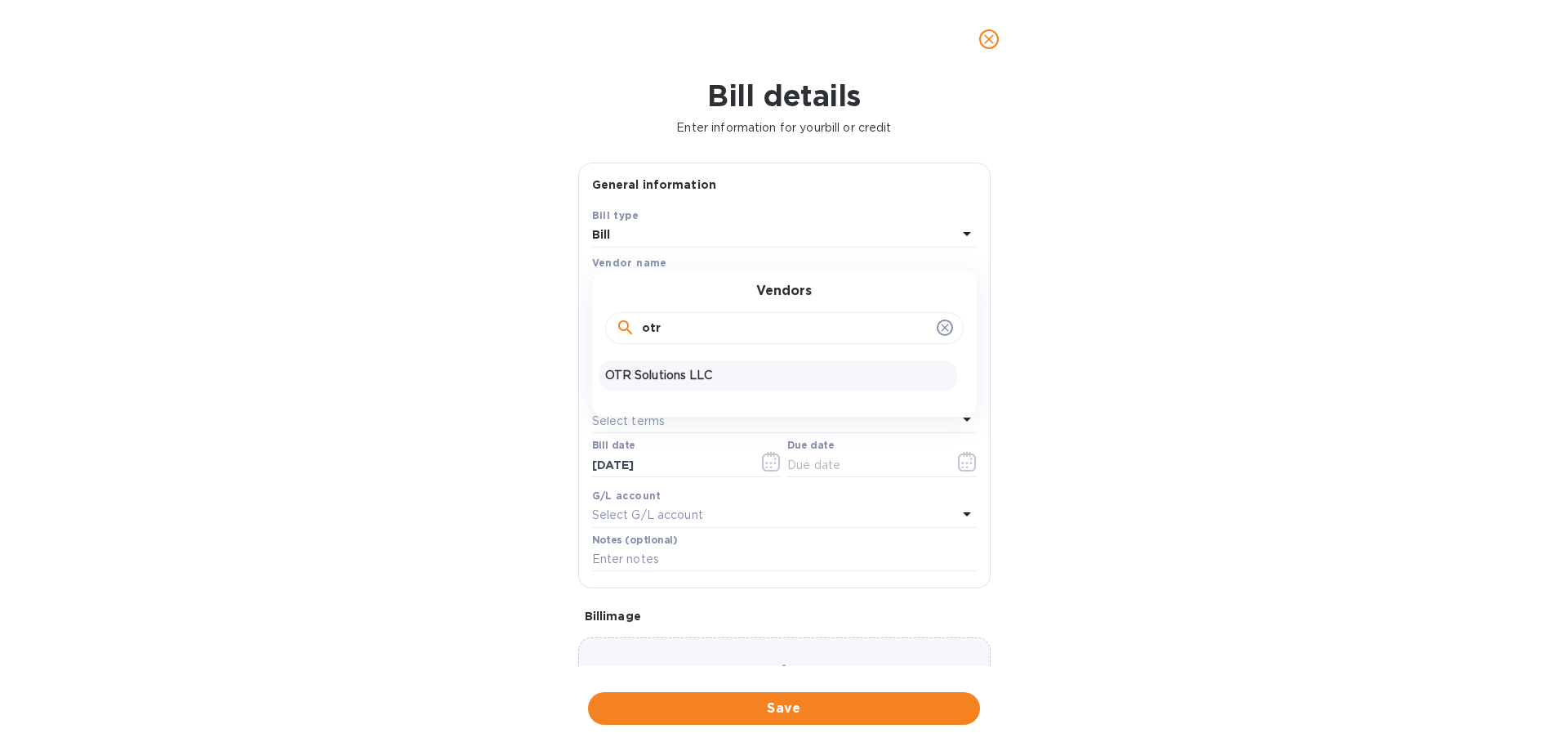
type input "otr"
click at [667, 375] on p "OTR Solutions LLC" at bounding box center [777, 376] width 345 height 17
click at [649, 326] on input "text" at bounding box center [718, 327] width 254 height 24
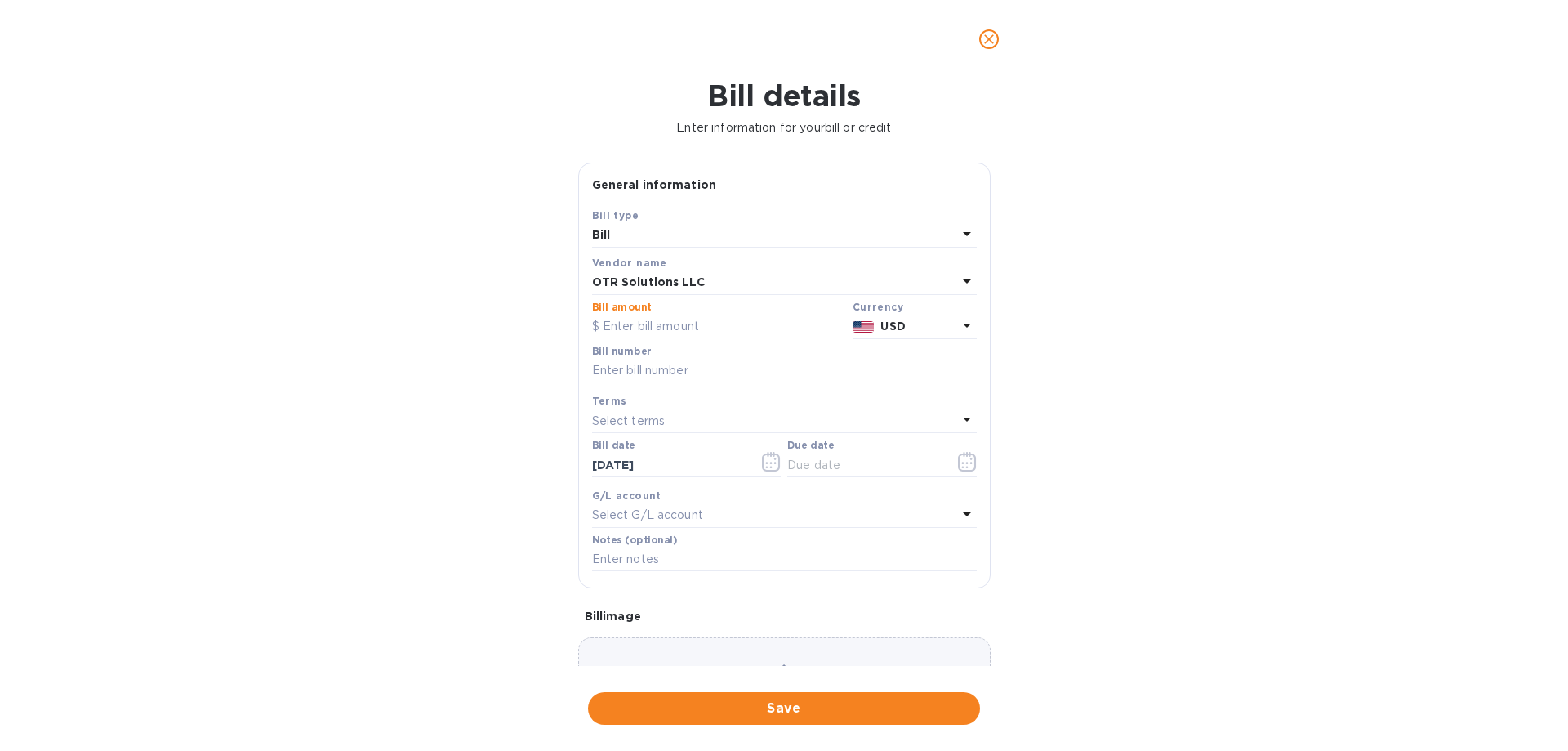
paste input "6,230"
type input "6,230"
click at [645, 364] on input "text" at bounding box center [784, 371] width 385 height 24
type input "BZS Transport Payment Batch [DATE]"
click at [962, 458] on icon "button" at bounding box center [967, 461] width 19 height 20
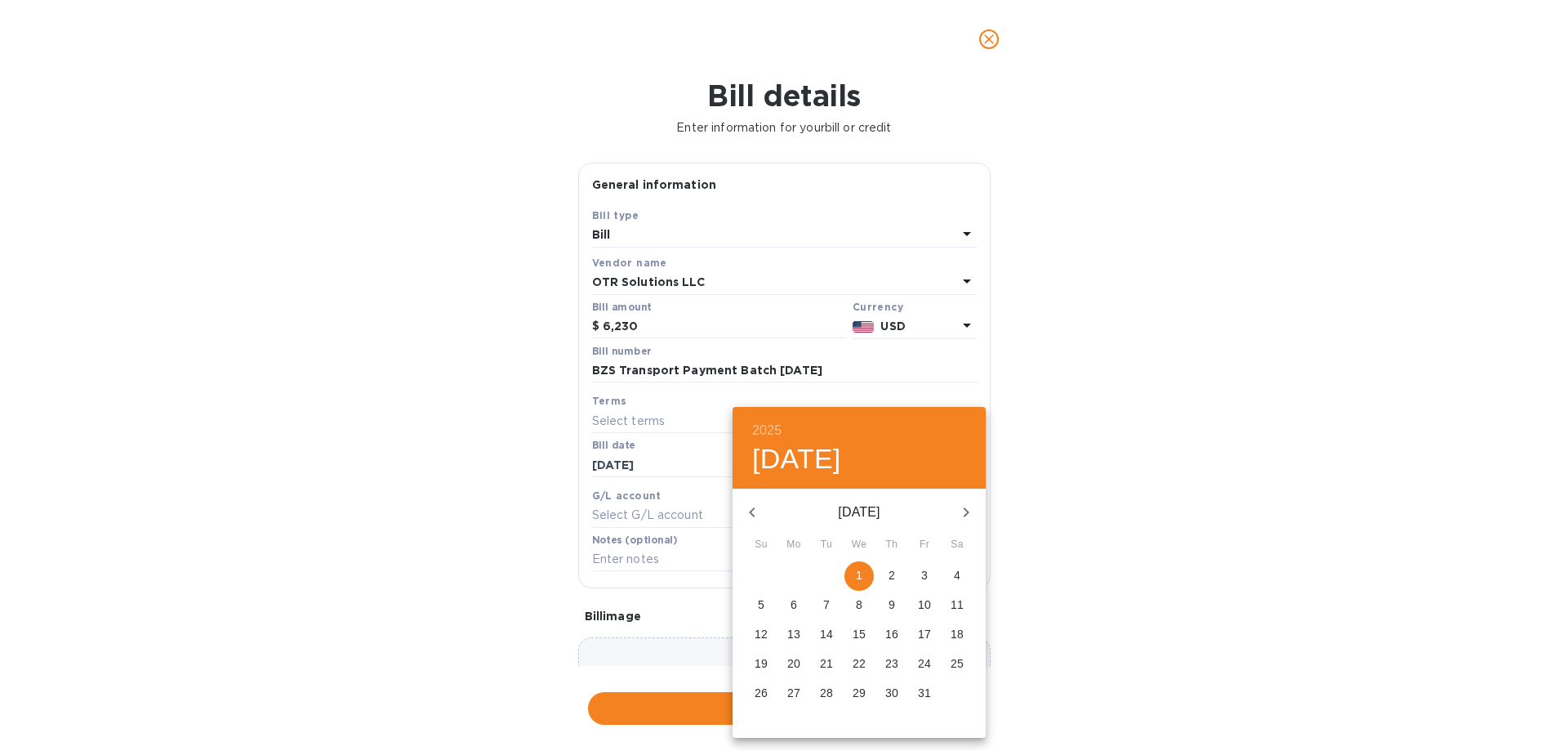
click at [854, 568] on span "1" at bounding box center [858, 574] width 29 height 16
type input "[DATE]"
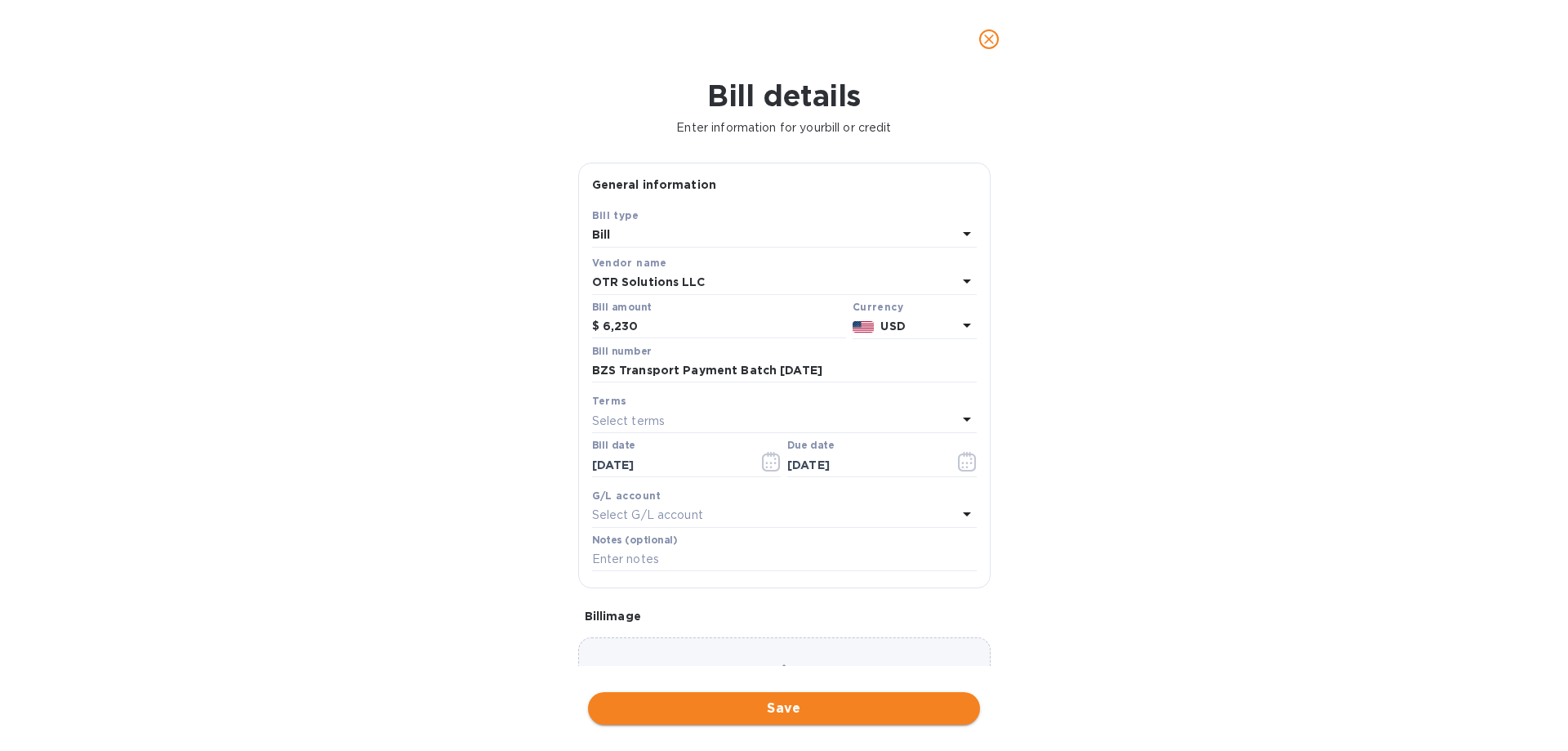
click at [783, 704] on span "Save" at bounding box center [784, 708] width 366 height 20
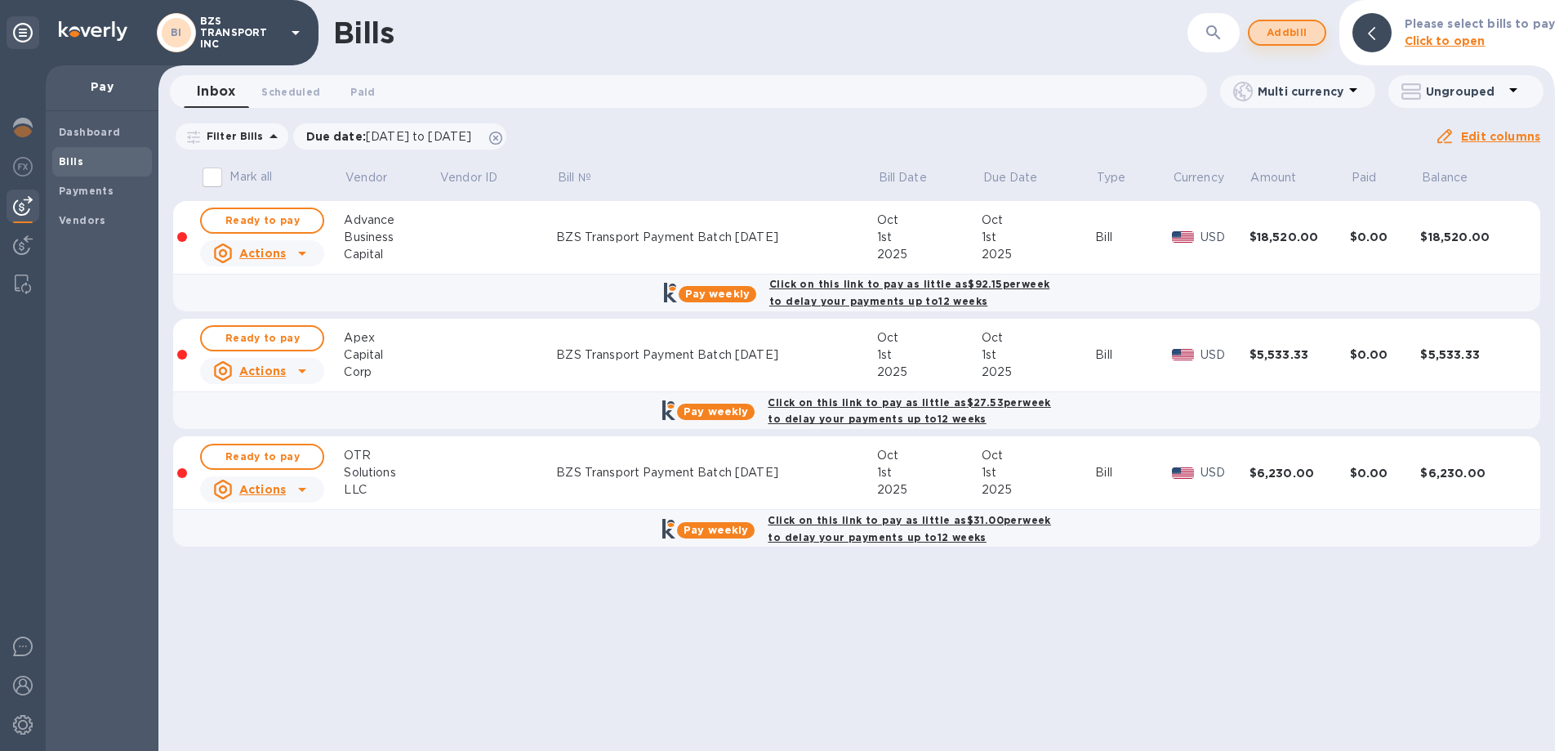
click at [1269, 36] on span "Add bill" at bounding box center [1287, 32] width 49 height 20
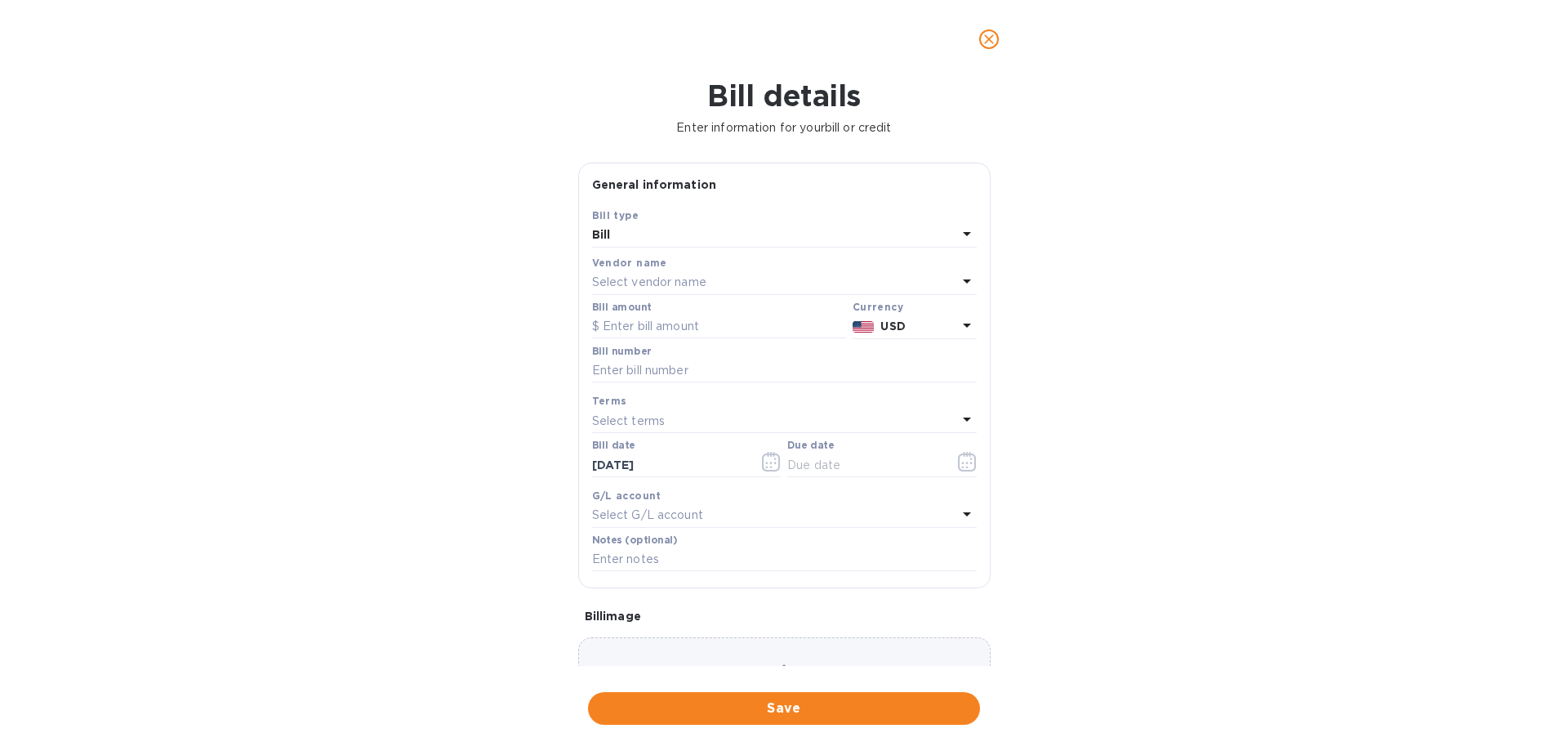
click at [631, 277] on p "Select vendor name" at bounding box center [649, 282] width 114 height 17
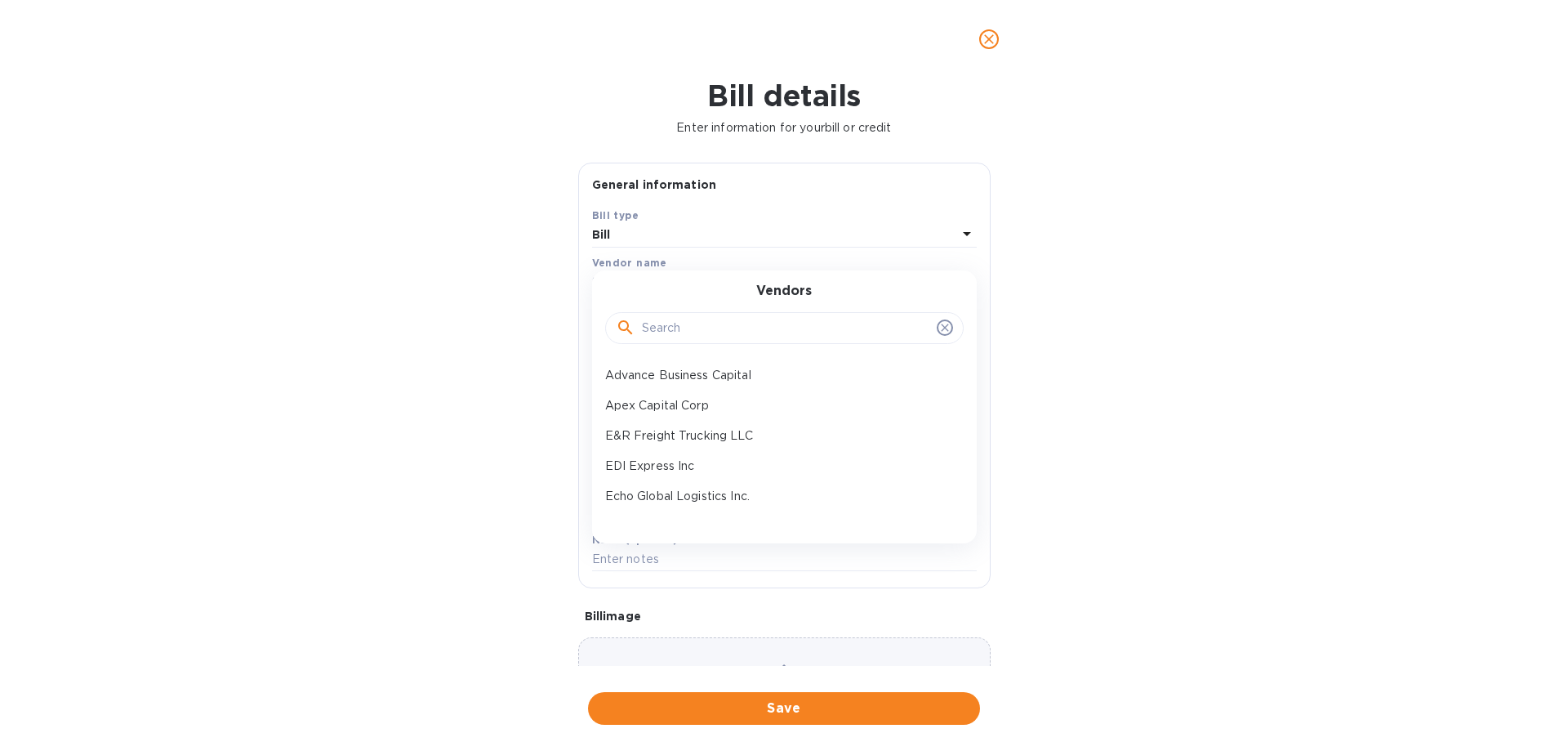
click at [648, 331] on input "text" at bounding box center [786, 329] width 288 height 24
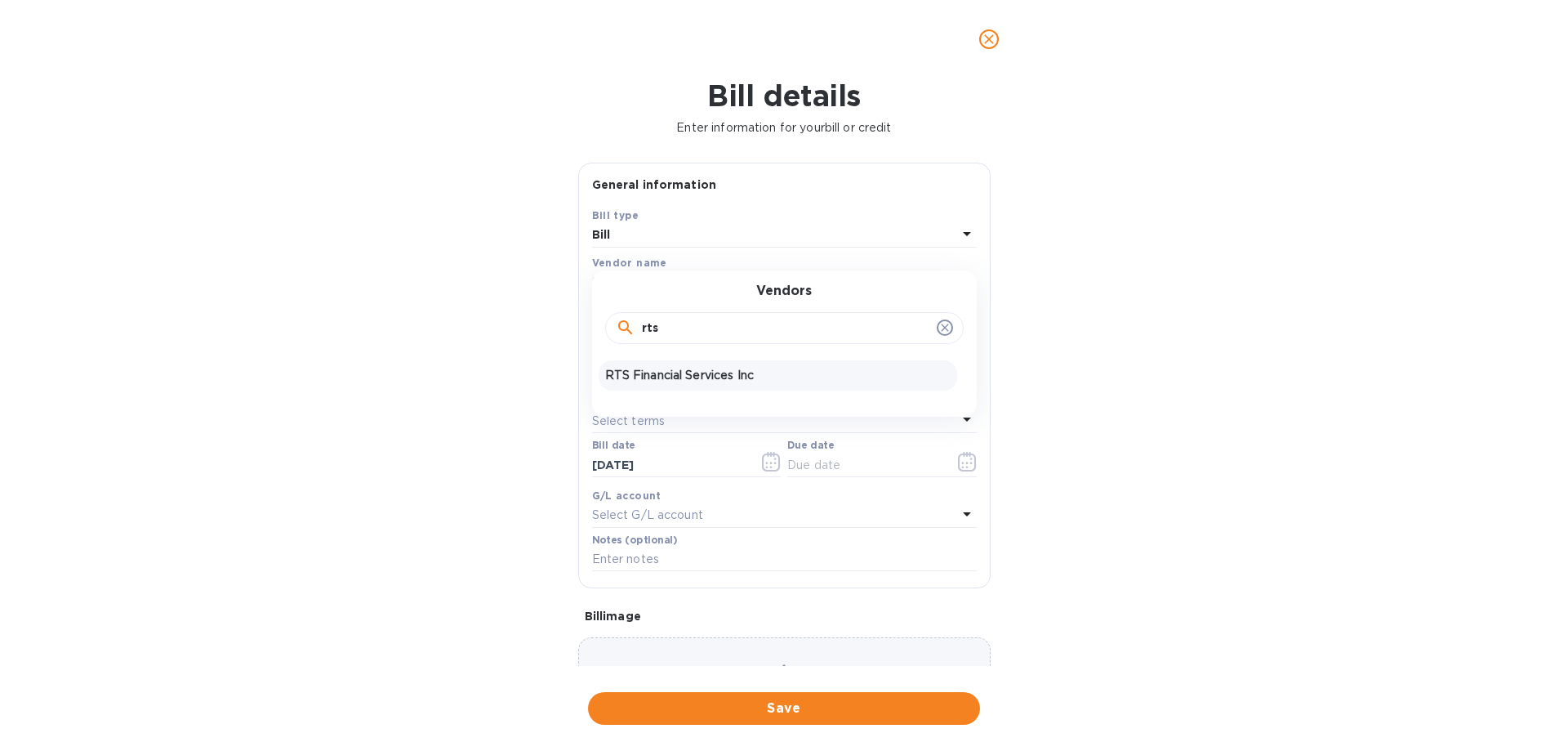
type input "rts"
click at [658, 375] on p "RTS Financial Services Inc" at bounding box center [777, 376] width 345 height 17
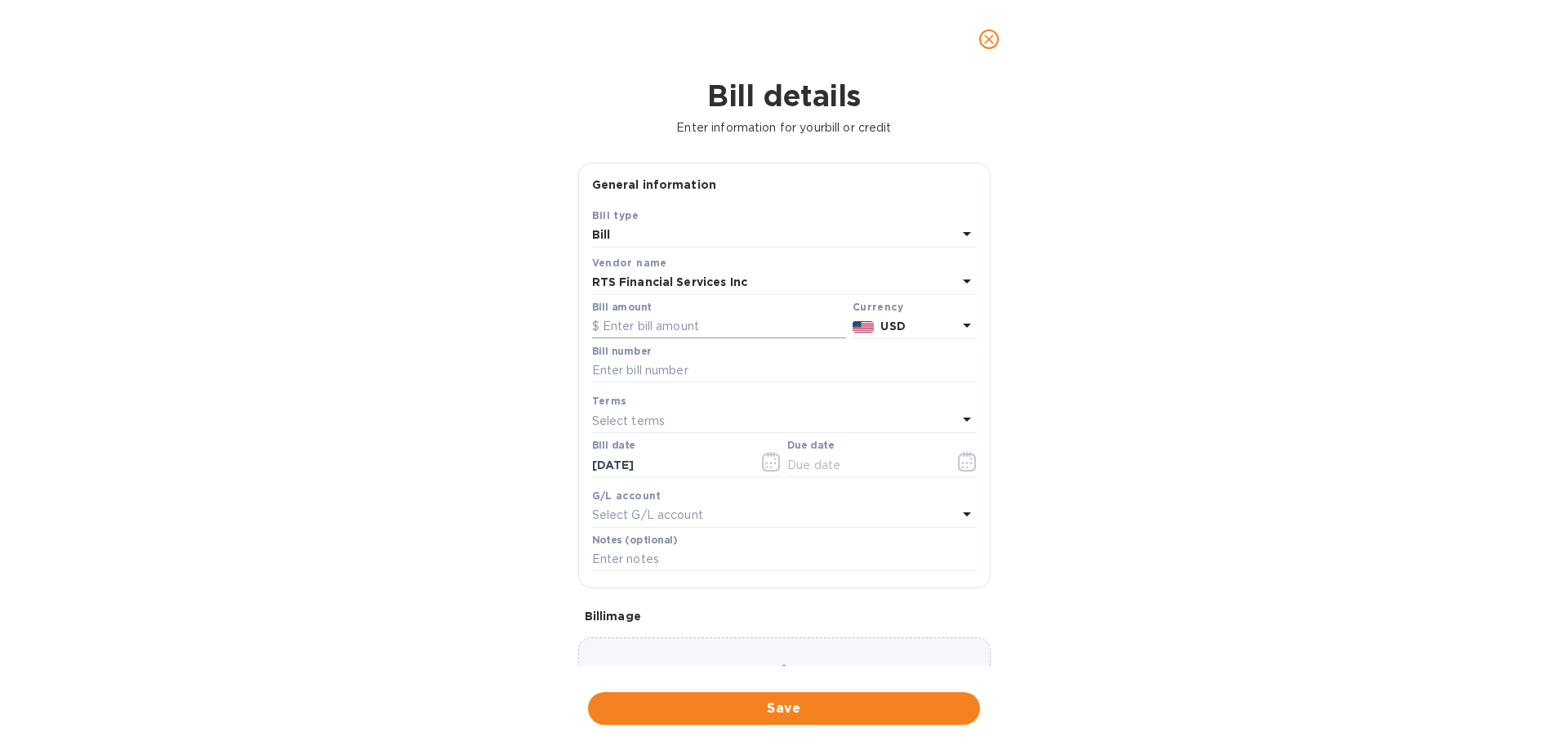
click at [657, 328] on input "text" at bounding box center [718, 327] width 254 height 24
paste input "28,198.6"
type input "28,198.6"
click at [652, 368] on input "text" at bounding box center [784, 371] width 385 height 24
type input "BZS Transport Payment Batch [DATE]"
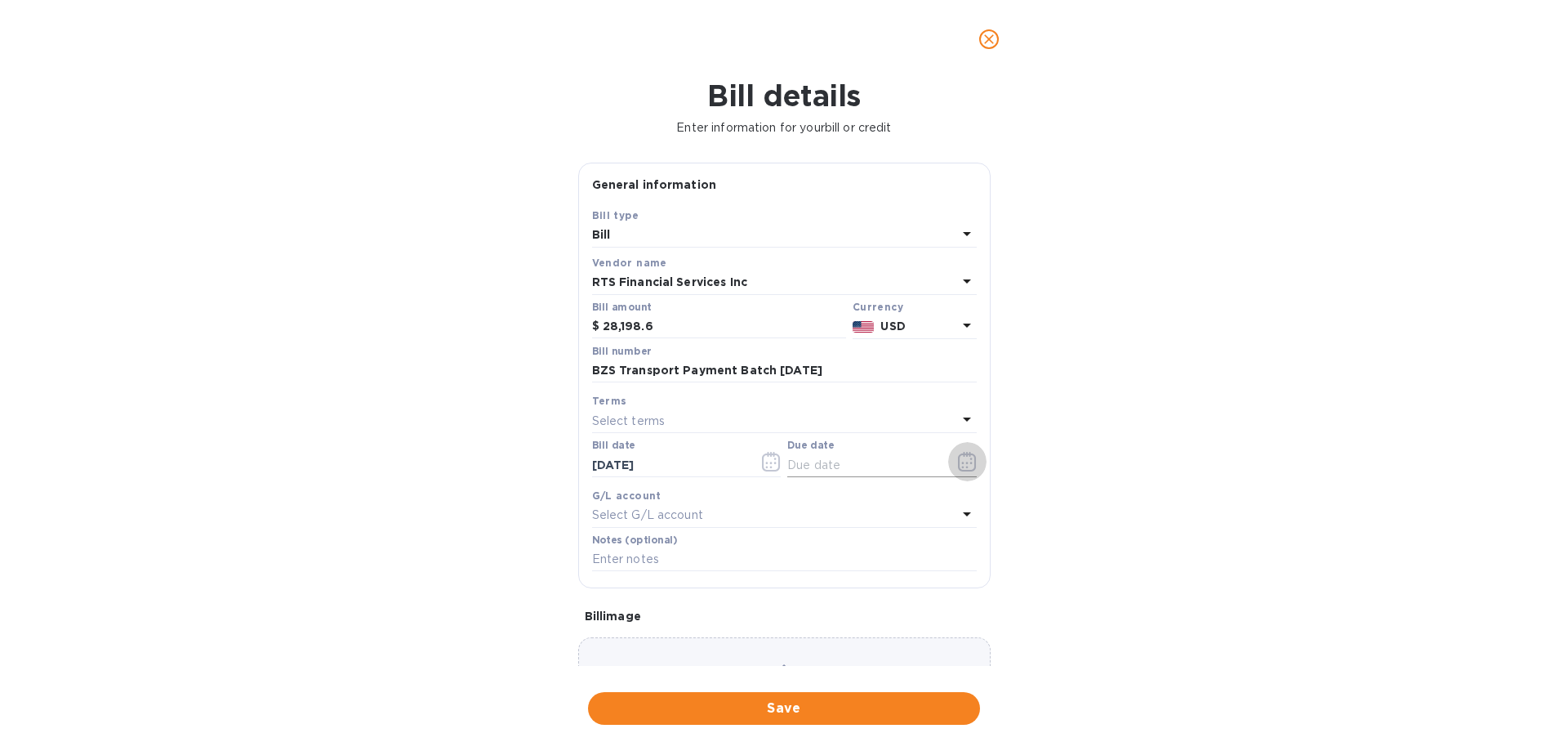
click at [969, 464] on icon "button" at bounding box center [970, 463] width 3 height 3
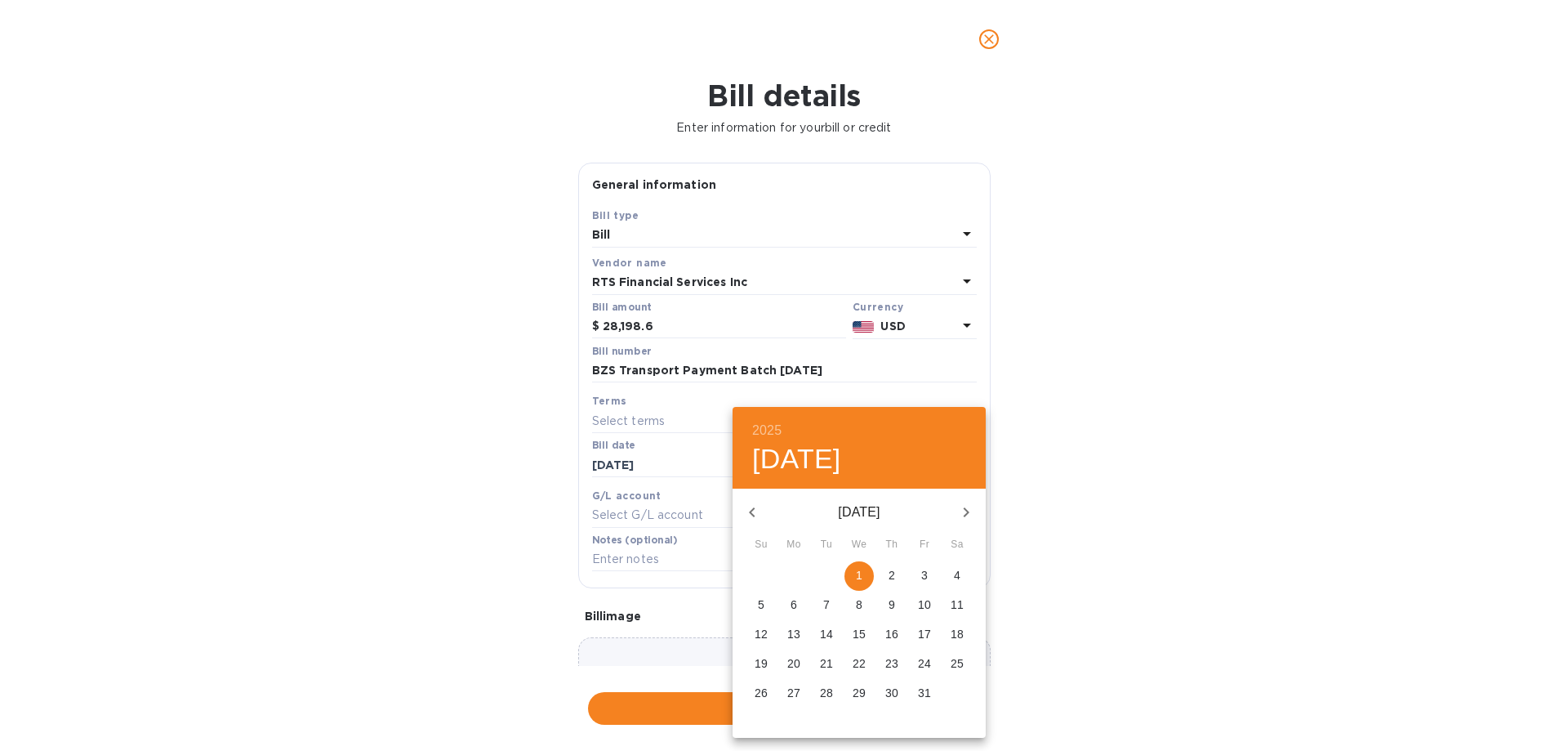
click at [857, 575] on p "1" at bounding box center [858, 574] width 7 height 16
type input "[DATE]"
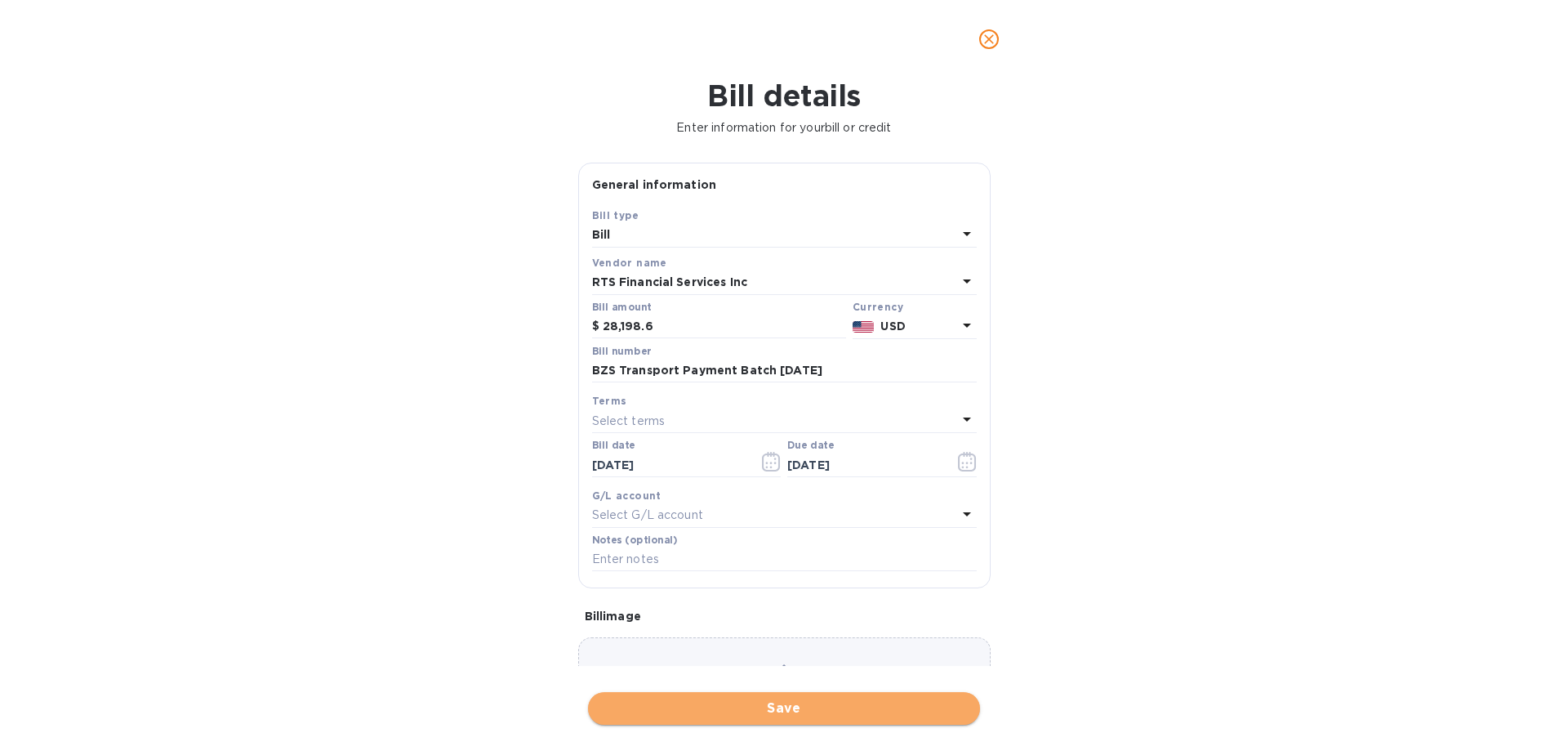
click at [765, 707] on span "Save" at bounding box center [784, 708] width 366 height 20
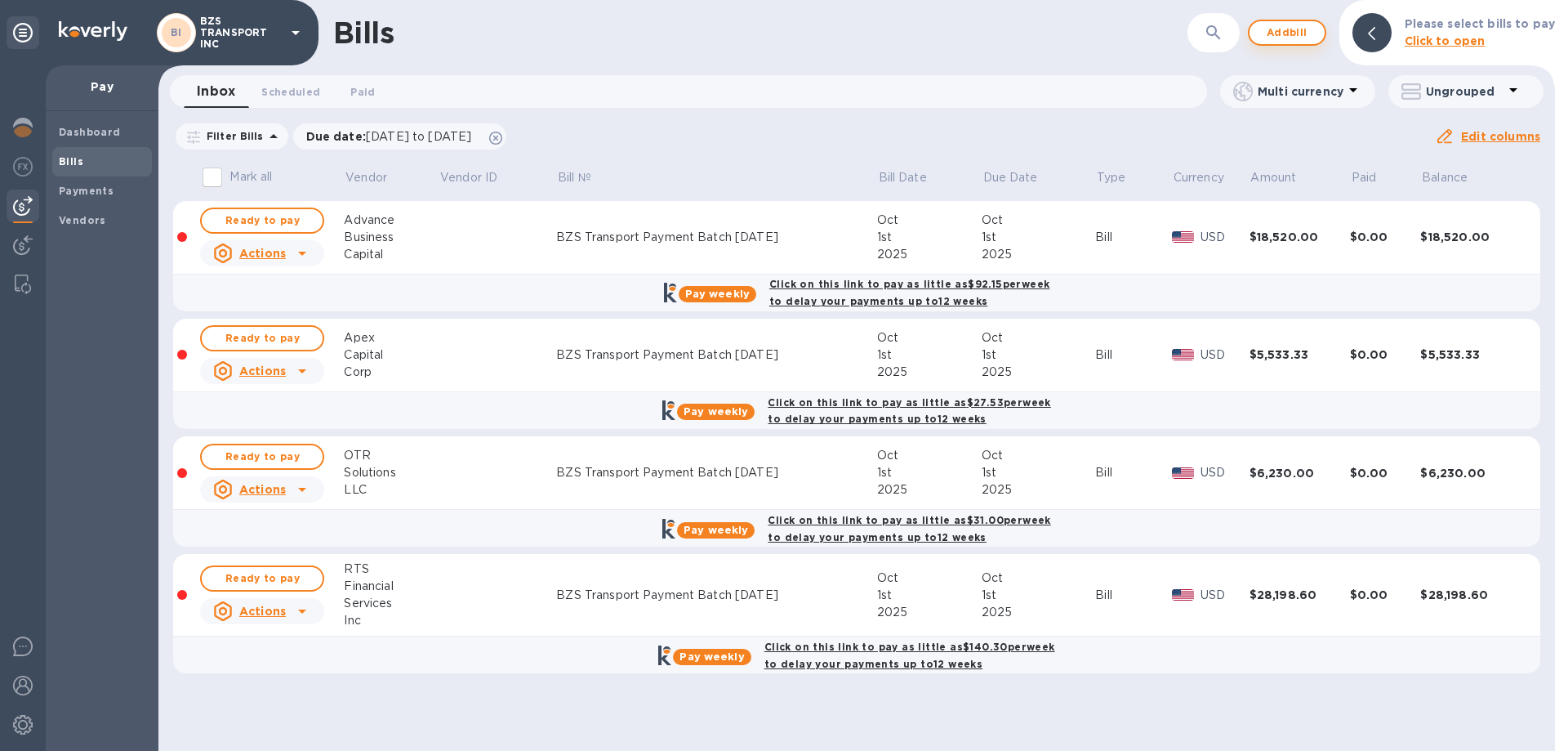
click at [1278, 35] on span "Add bill" at bounding box center [1287, 32] width 49 height 20
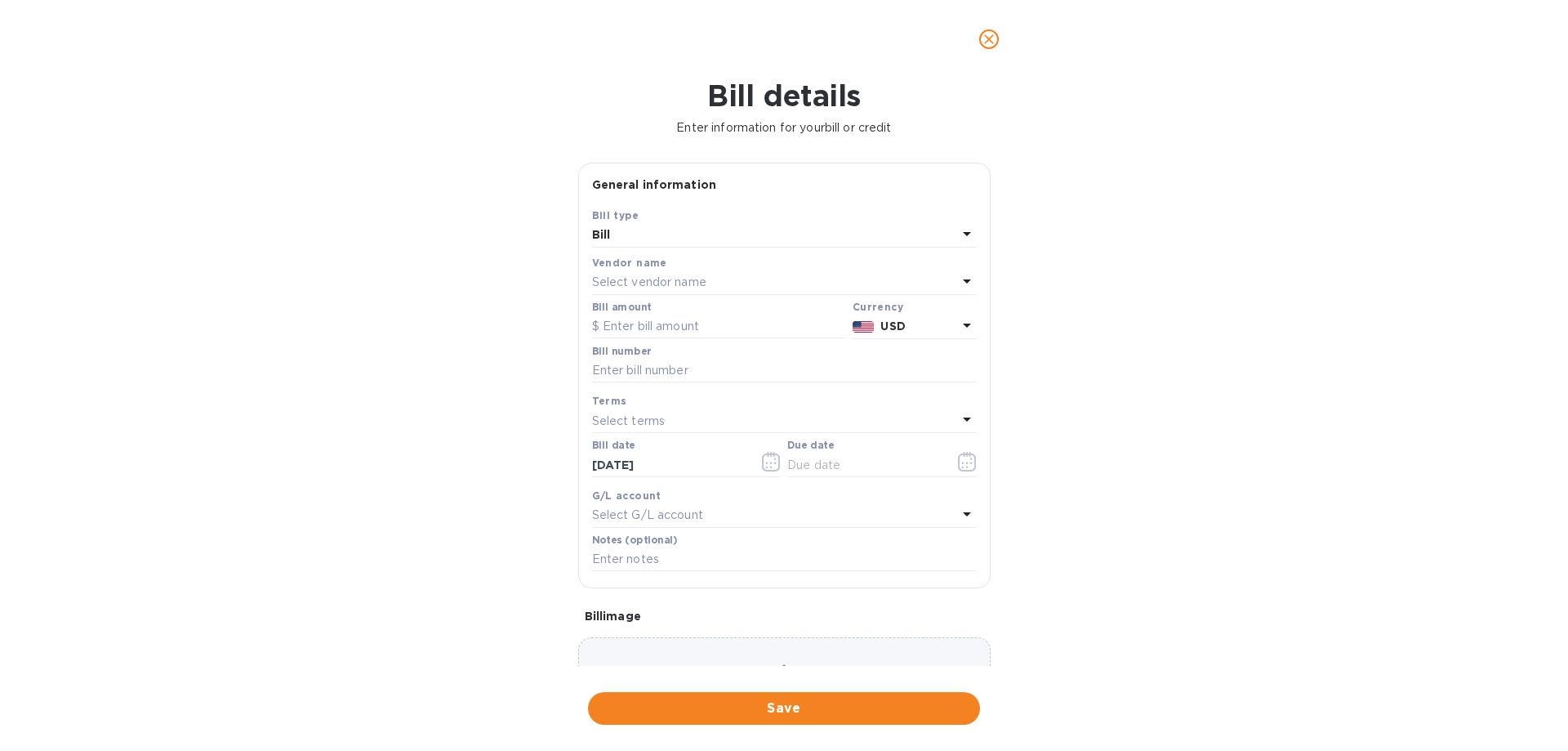
click at [643, 273] on p "Select vendor name" at bounding box center [649, 282] width 114 height 17
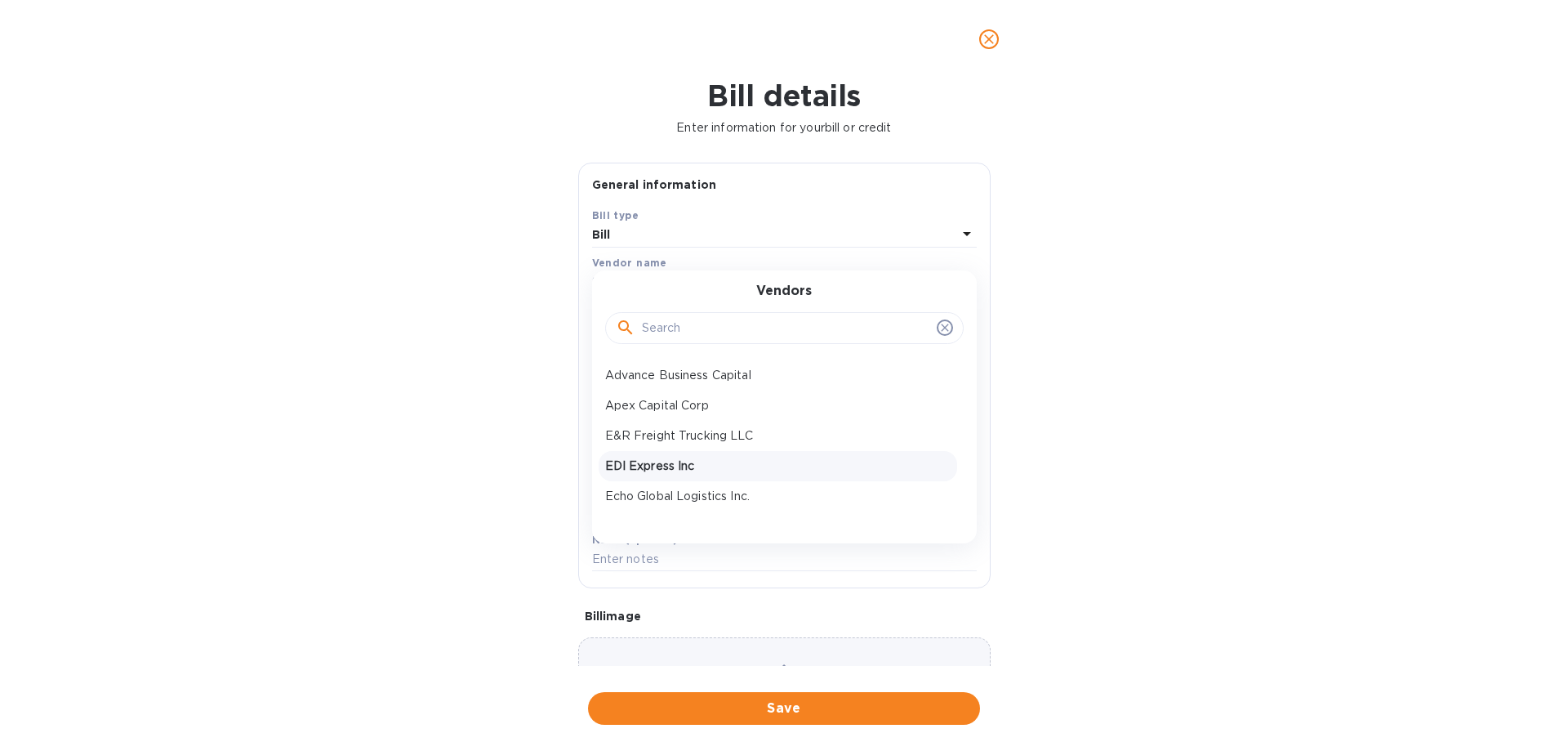
scroll to position [81, 0]
click at [661, 473] on p "Fleetone Factoring" at bounding box center [777, 475] width 345 height 17
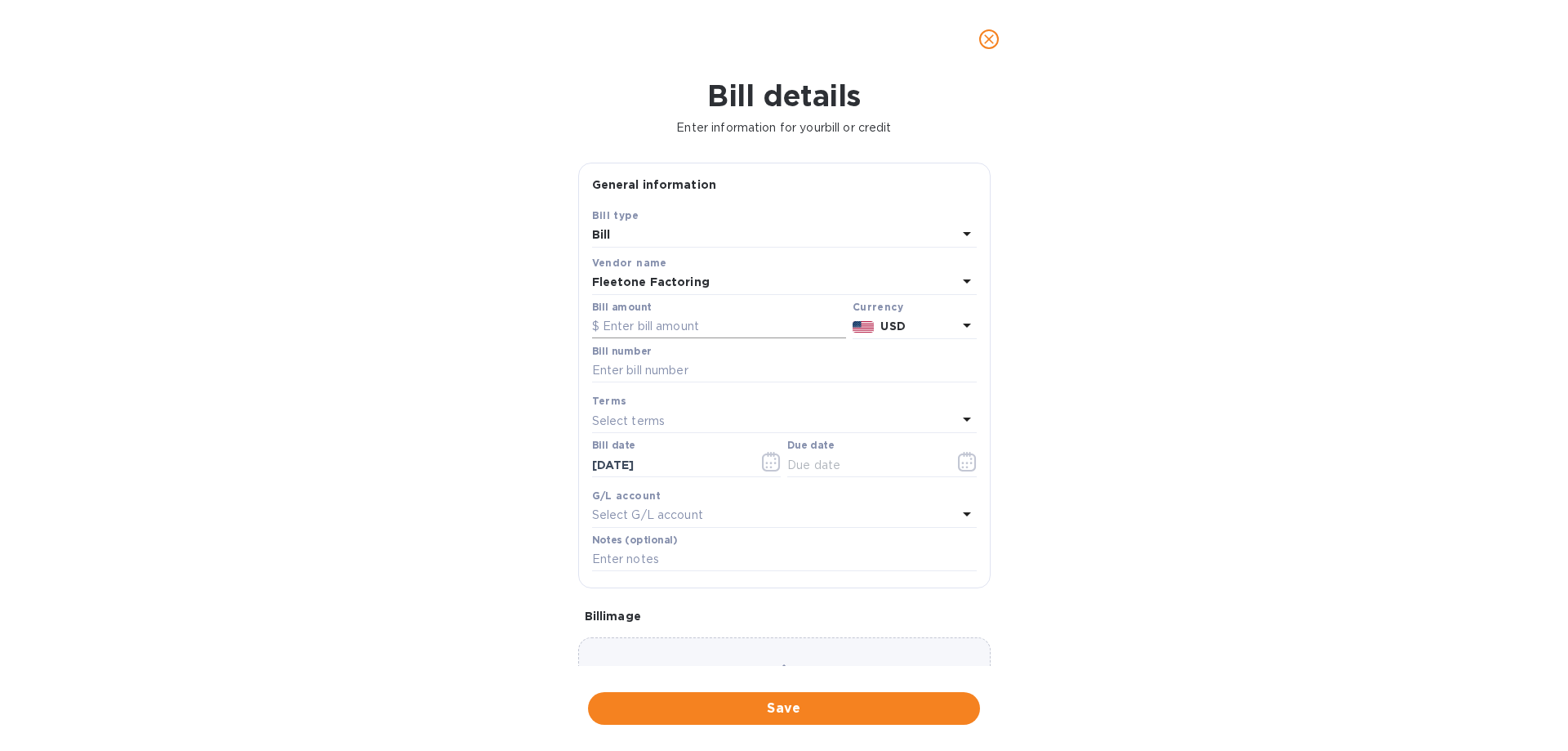
click at [660, 326] on input "text" at bounding box center [718, 327] width 254 height 24
paste input "7,220.64"
type input "7,220.64"
click at [652, 375] on input "text" at bounding box center [784, 371] width 385 height 24
type input "BZS Transport Payment Batch [DATE]"
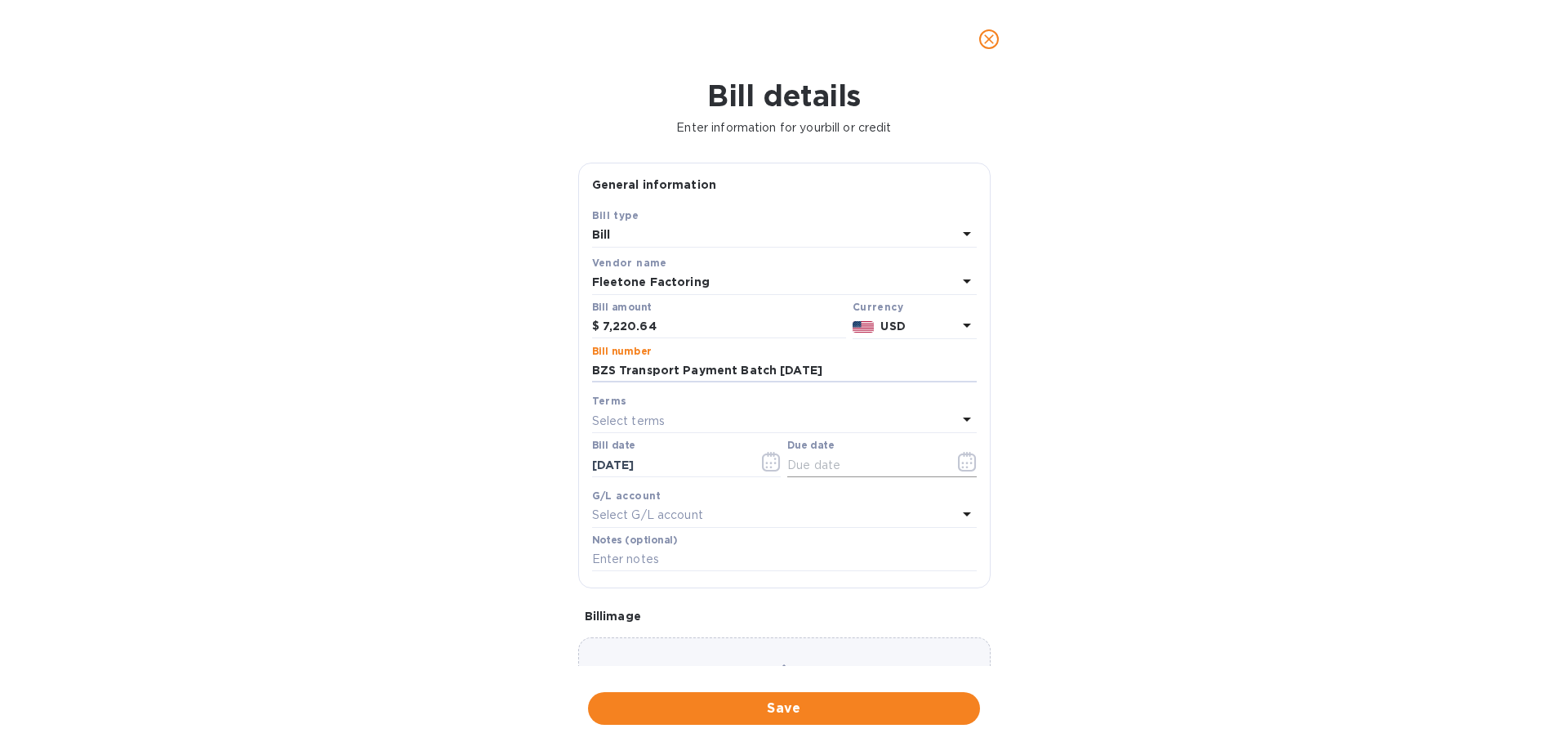
click at [960, 462] on icon "button" at bounding box center [967, 461] width 19 height 20
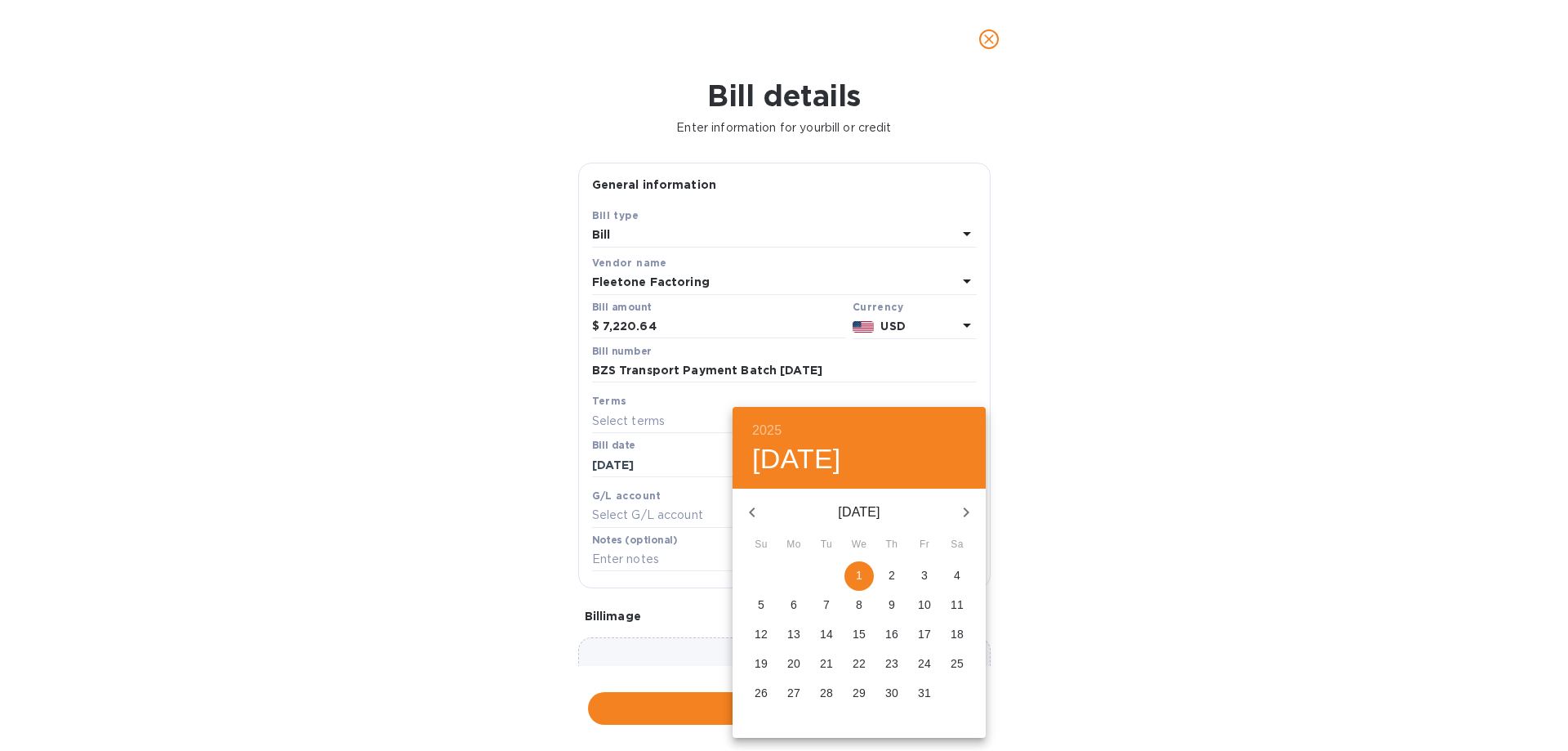
click at [858, 577] on p "1" at bounding box center [858, 574] width 7 height 16
type input "[DATE]"
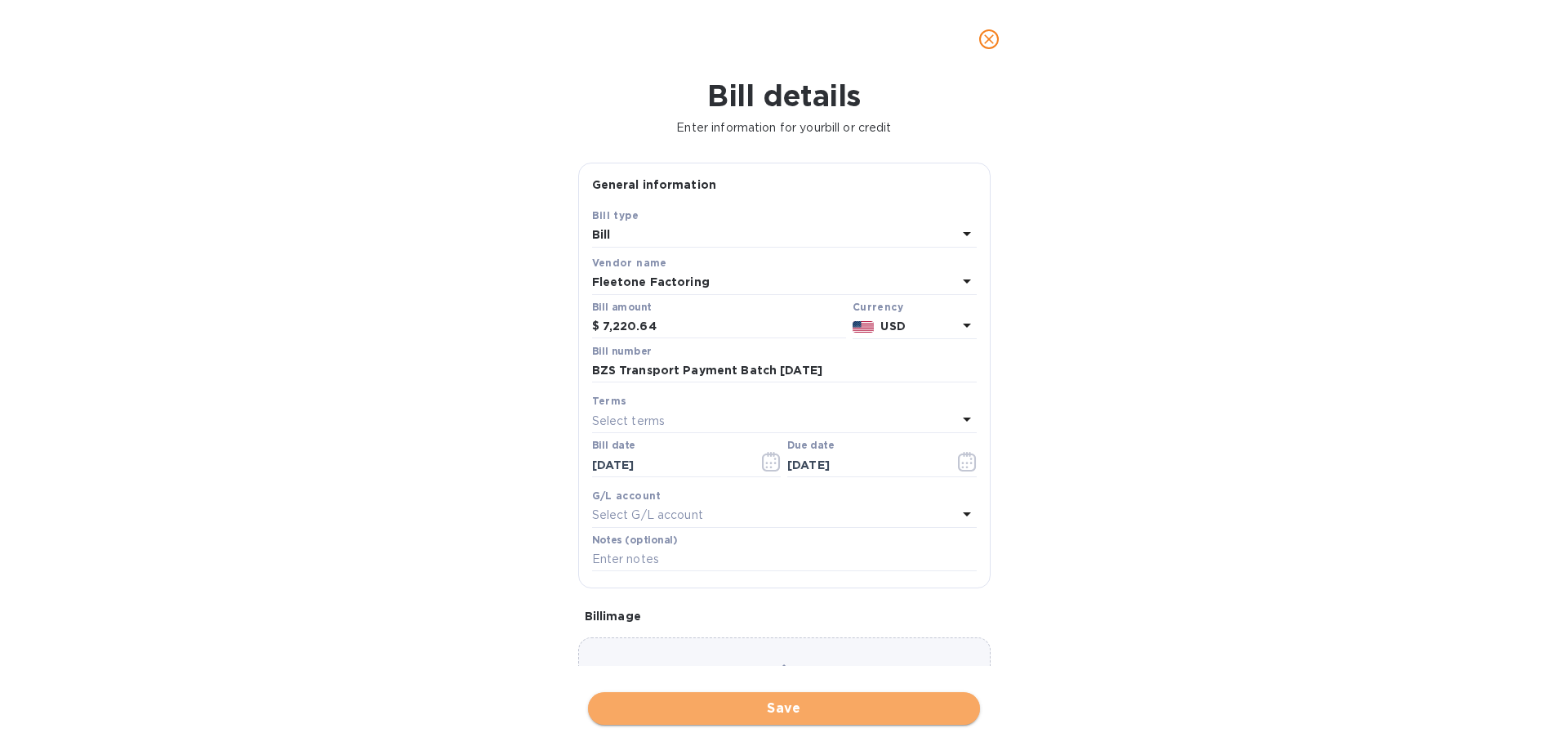
click at [770, 701] on span "Save" at bounding box center [784, 708] width 366 height 20
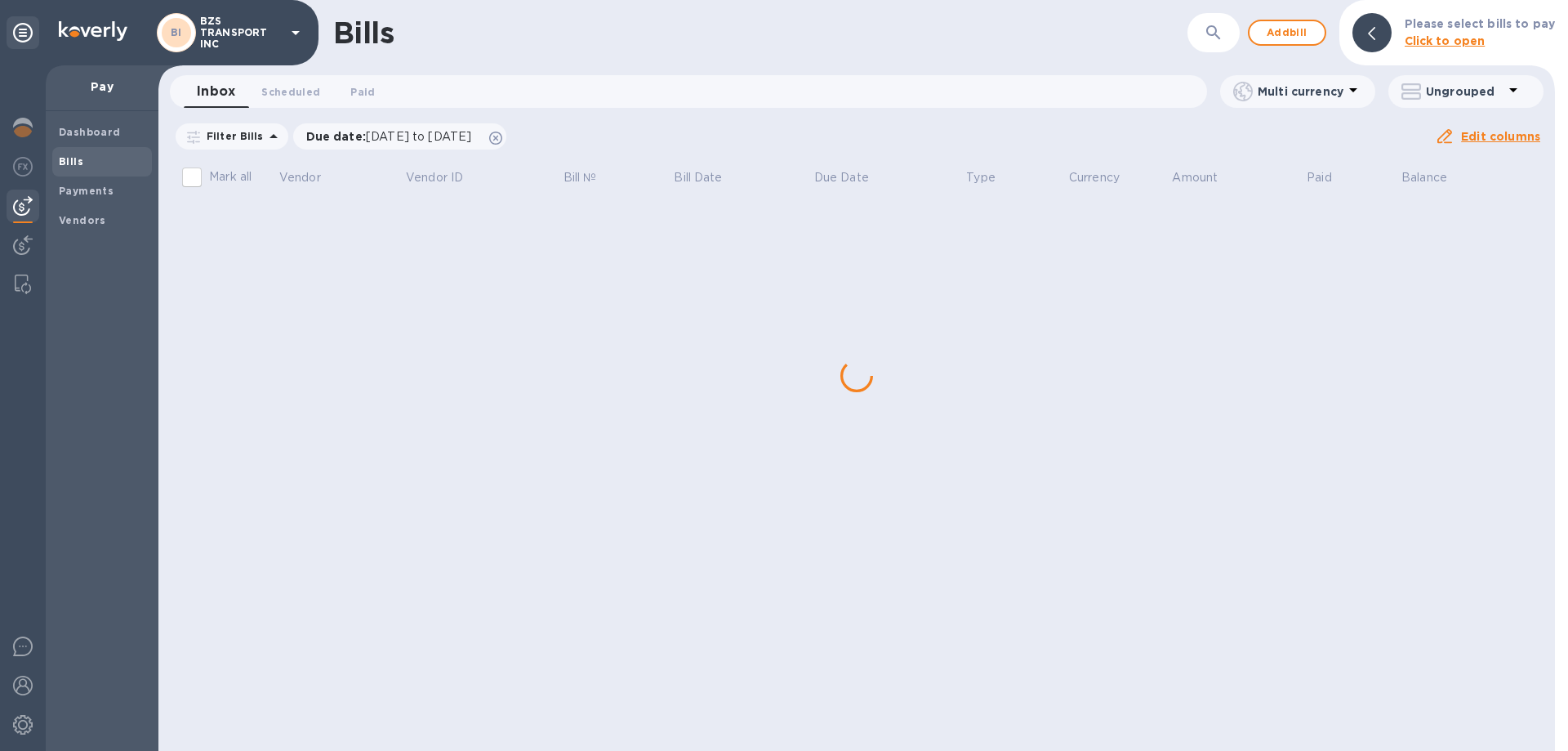
scroll to position [0, 0]
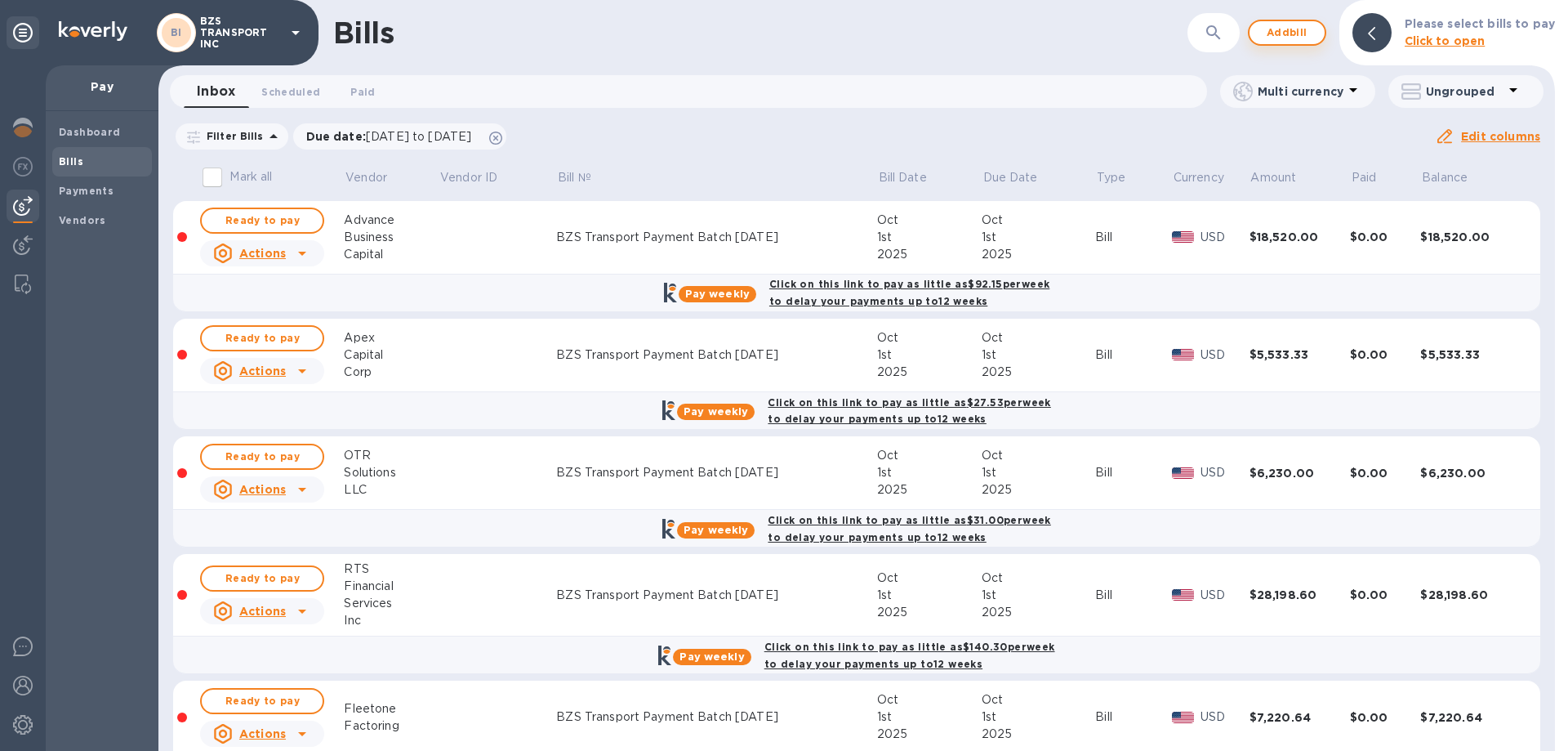
click at [1312, 35] on span "Add bill" at bounding box center [1287, 32] width 49 height 20
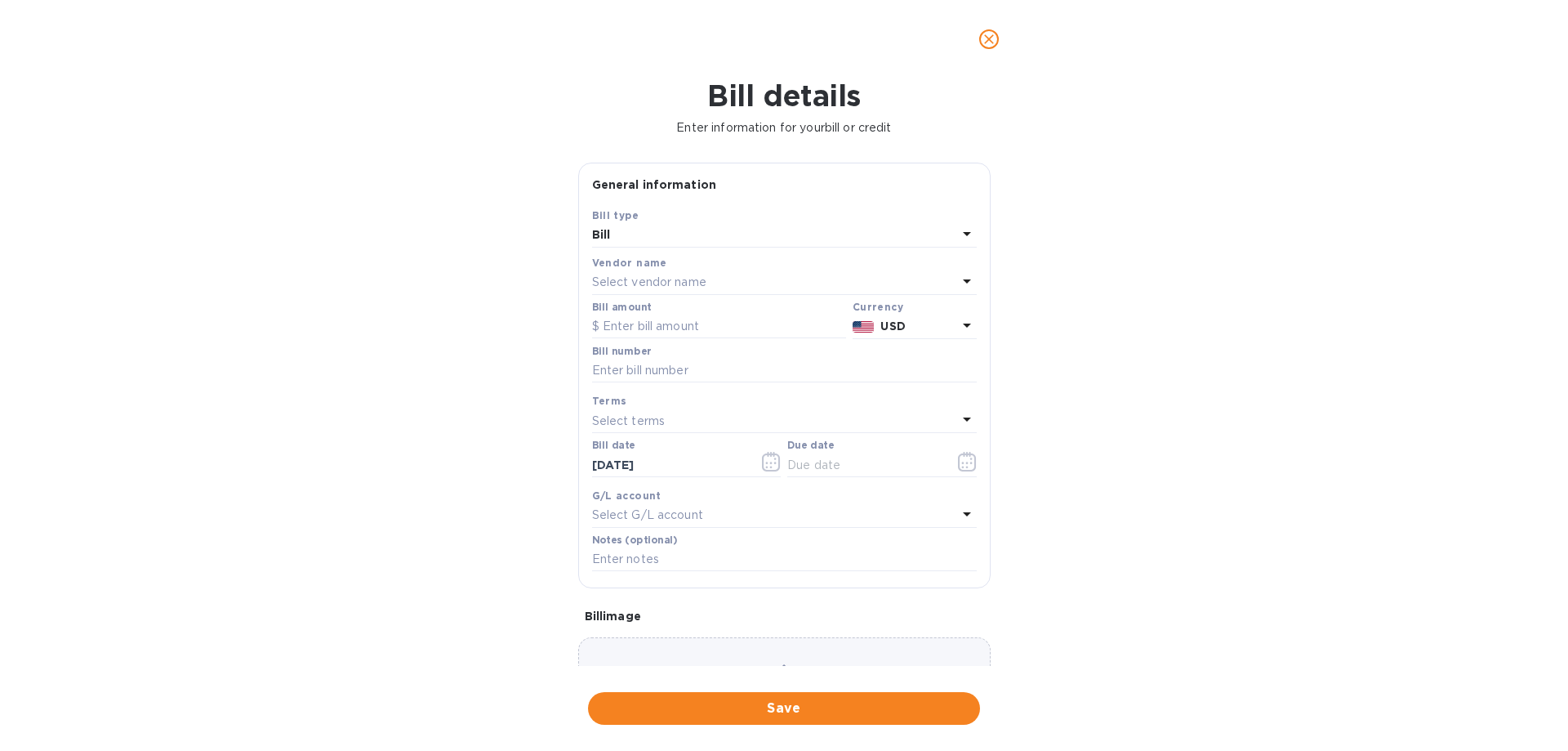
click at [735, 221] on div "Bill type" at bounding box center [784, 215] width 385 height 17
click at [653, 291] on div "Select vendor name" at bounding box center [774, 283] width 365 height 22
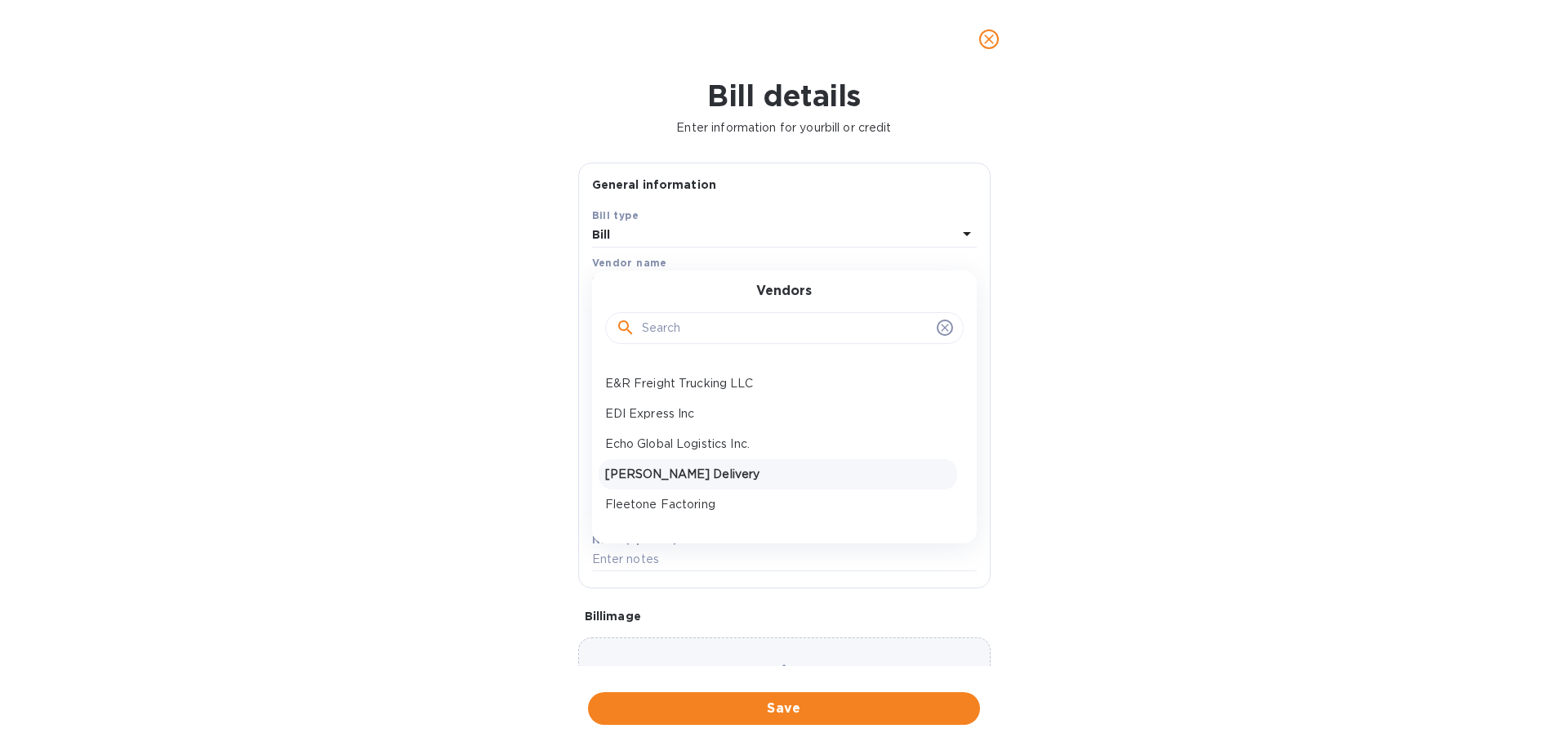
scroll to position [81, 0]
click at [700, 416] on p "Echo Global Logistics Inc." at bounding box center [777, 415] width 345 height 17
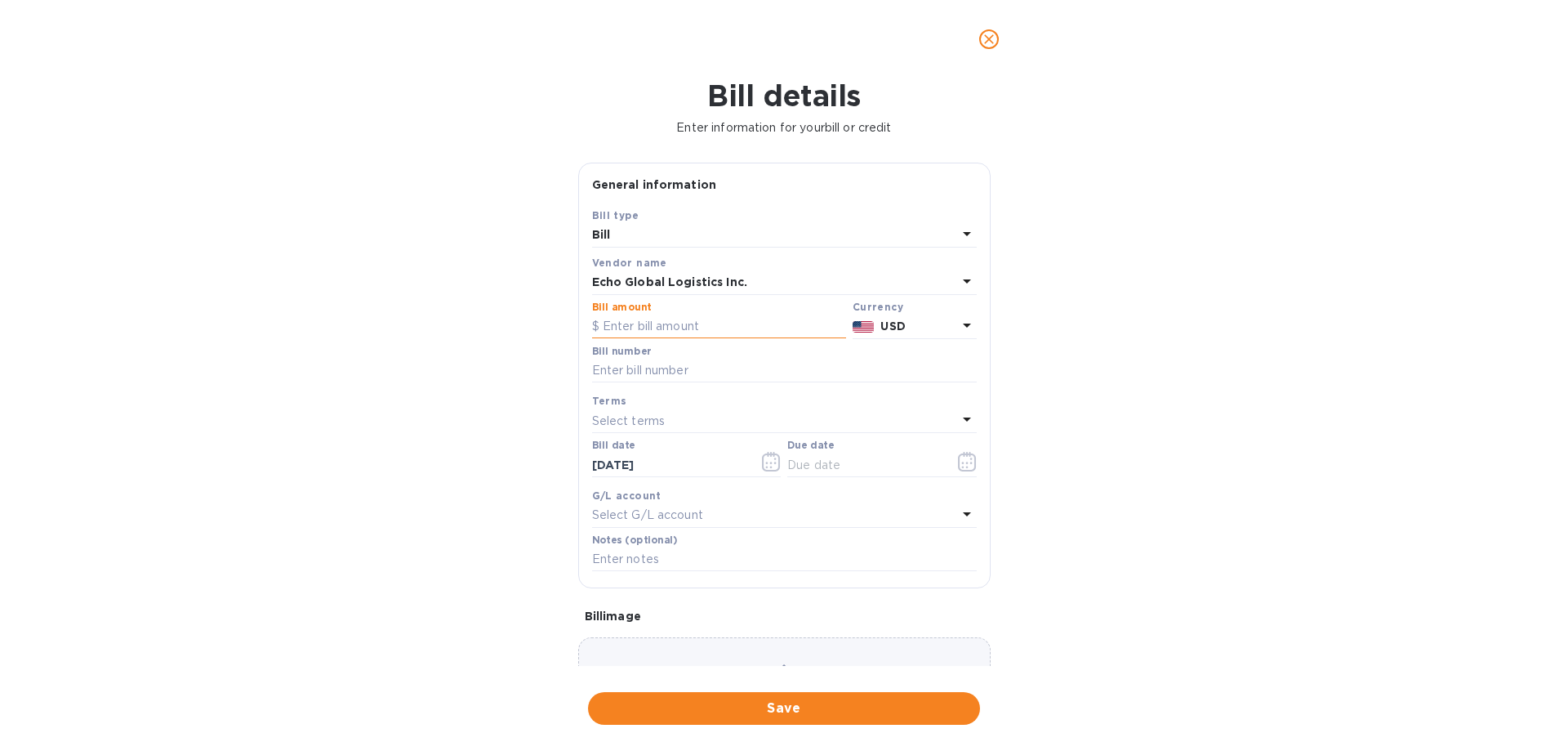
click at [655, 328] on input "text" at bounding box center [718, 327] width 254 height 24
paste input "864.91"
type input "864.91"
click at [657, 371] on input "text" at bounding box center [784, 371] width 385 height 24
type input "BZS Transport Payment Batch [DATE]"
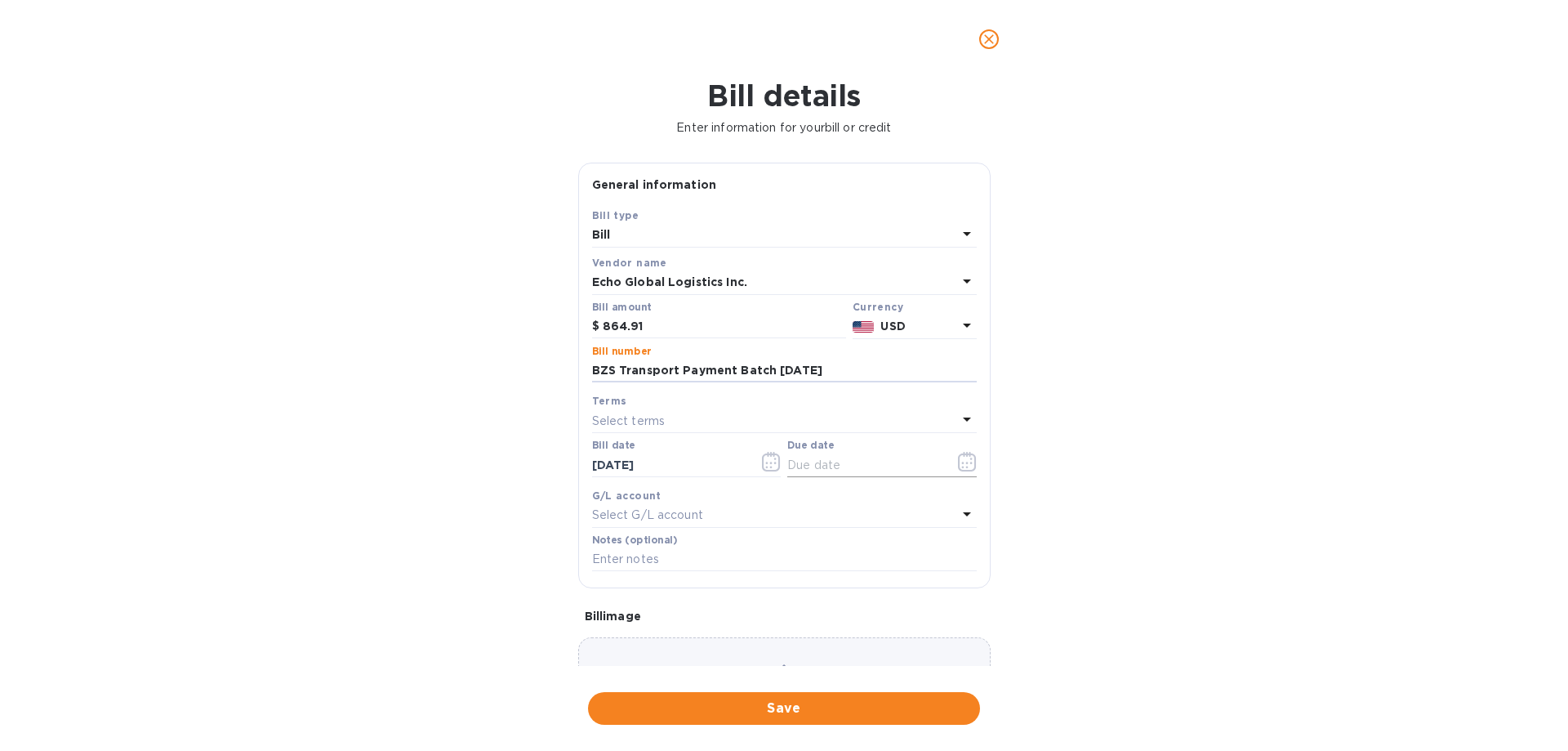
click at [958, 464] on icon "button" at bounding box center [967, 461] width 19 height 20
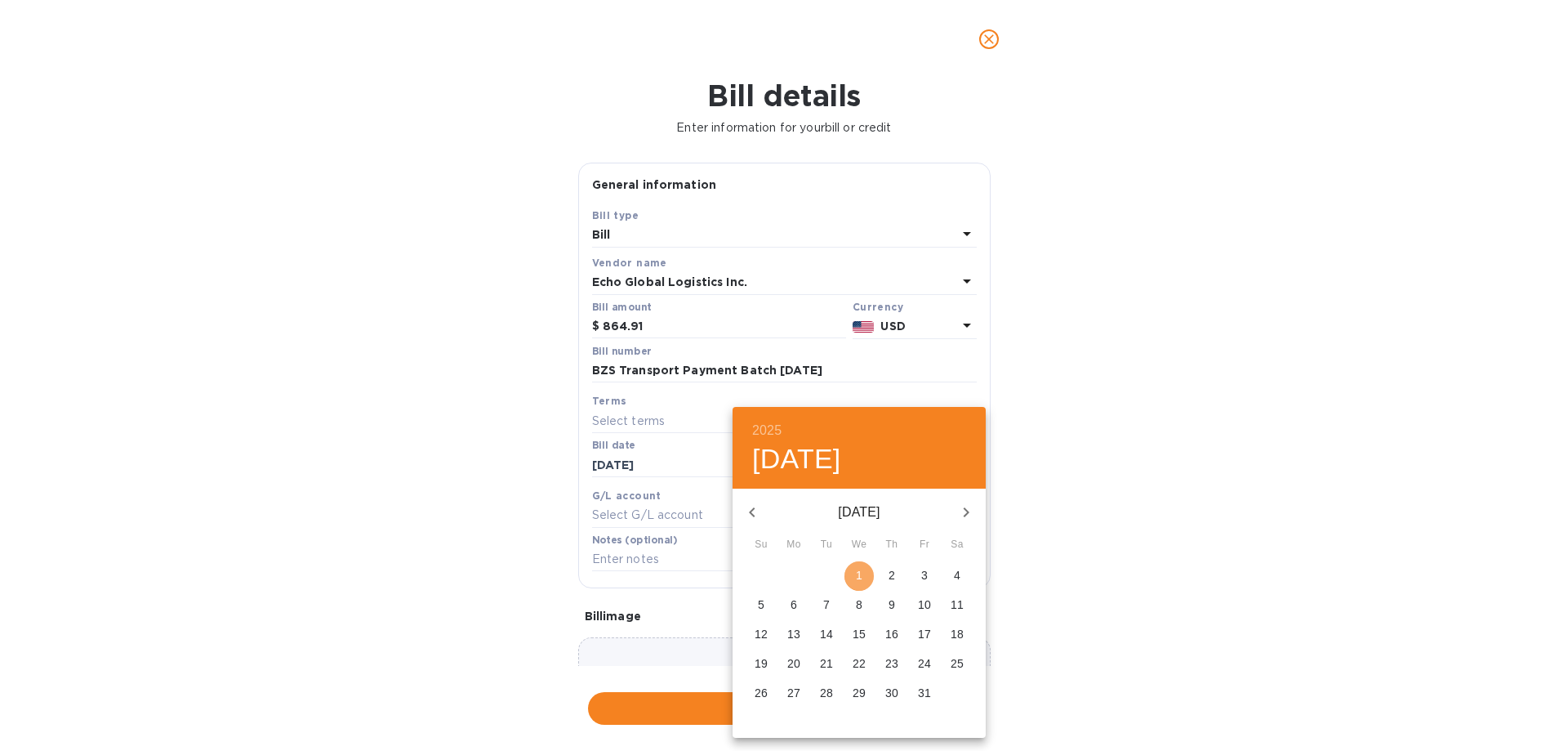
click at [858, 574] on p "1" at bounding box center [858, 574] width 7 height 16
type input "[DATE]"
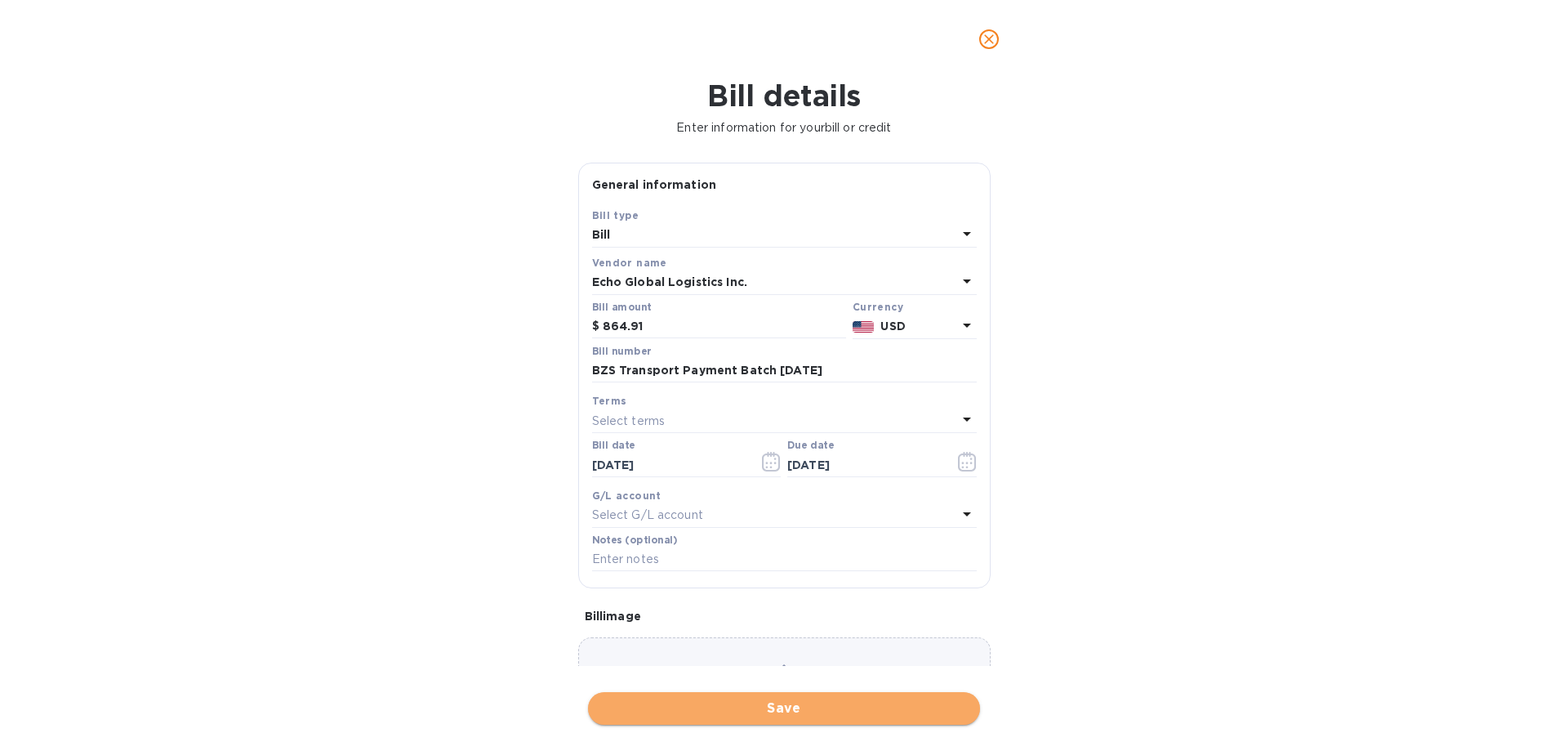
click at [777, 707] on span "Save" at bounding box center [784, 708] width 366 height 20
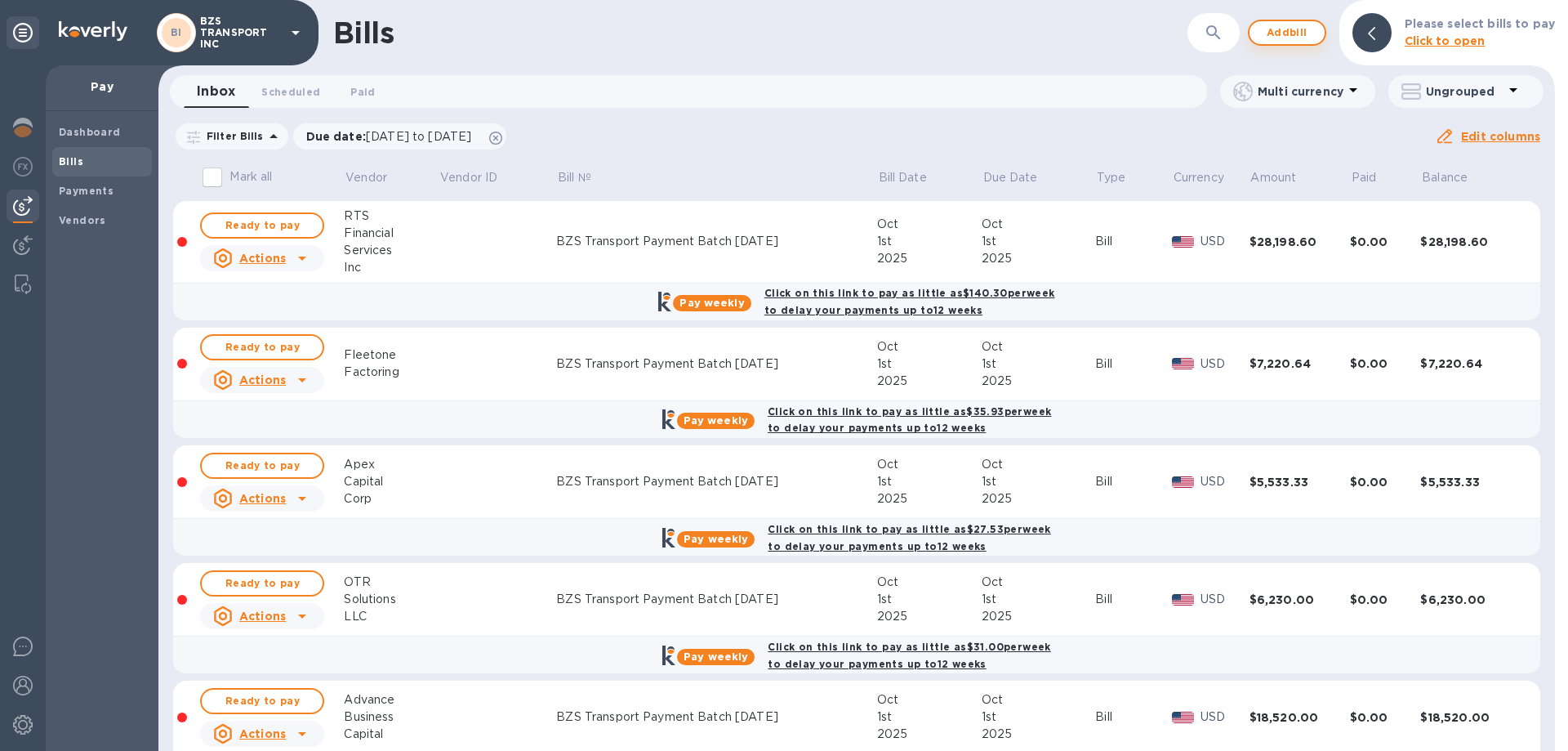
click at [1303, 37] on span "Add bill" at bounding box center [1287, 32] width 49 height 20
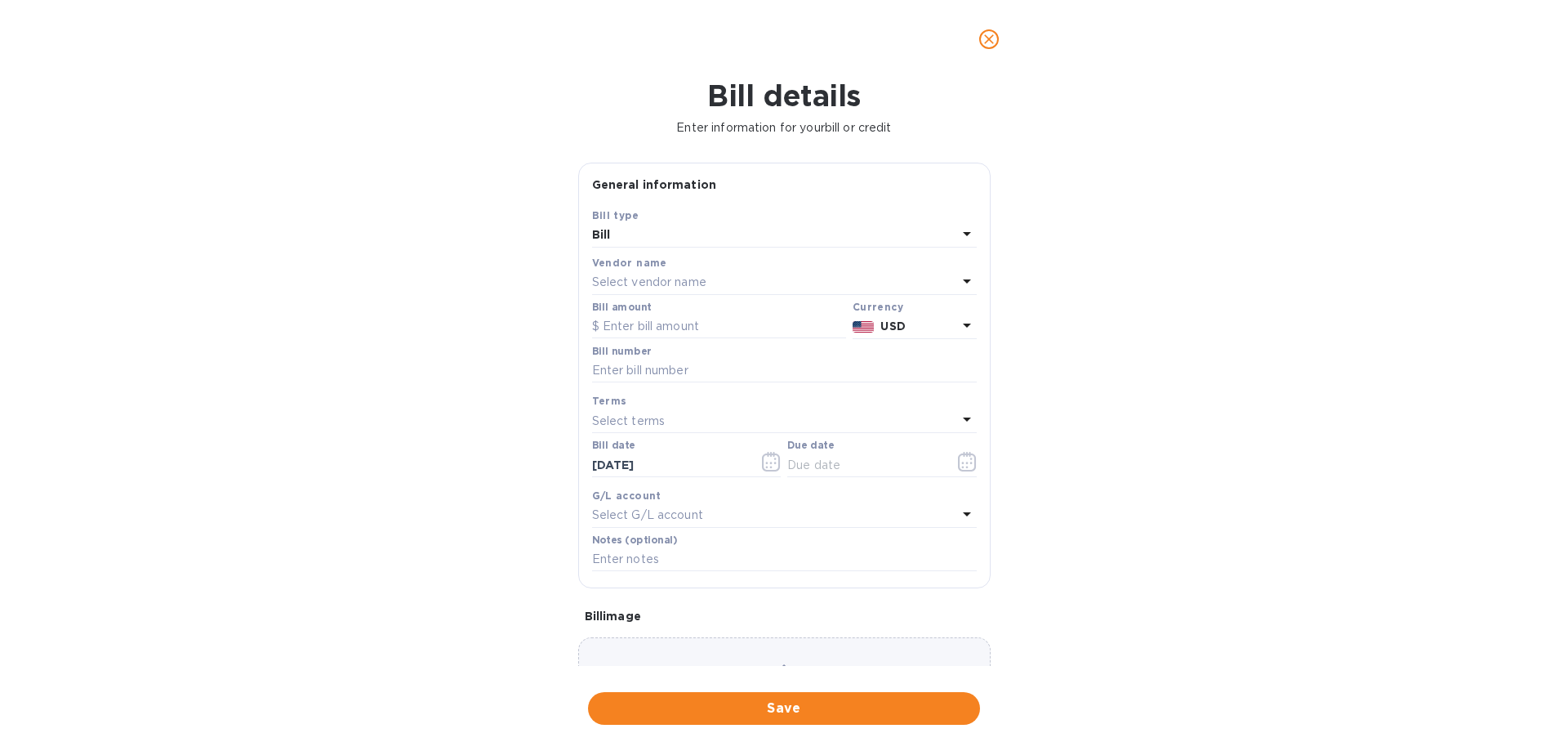
click at [826, 278] on div "Select vendor name" at bounding box center [774, 283] width 365 height 22
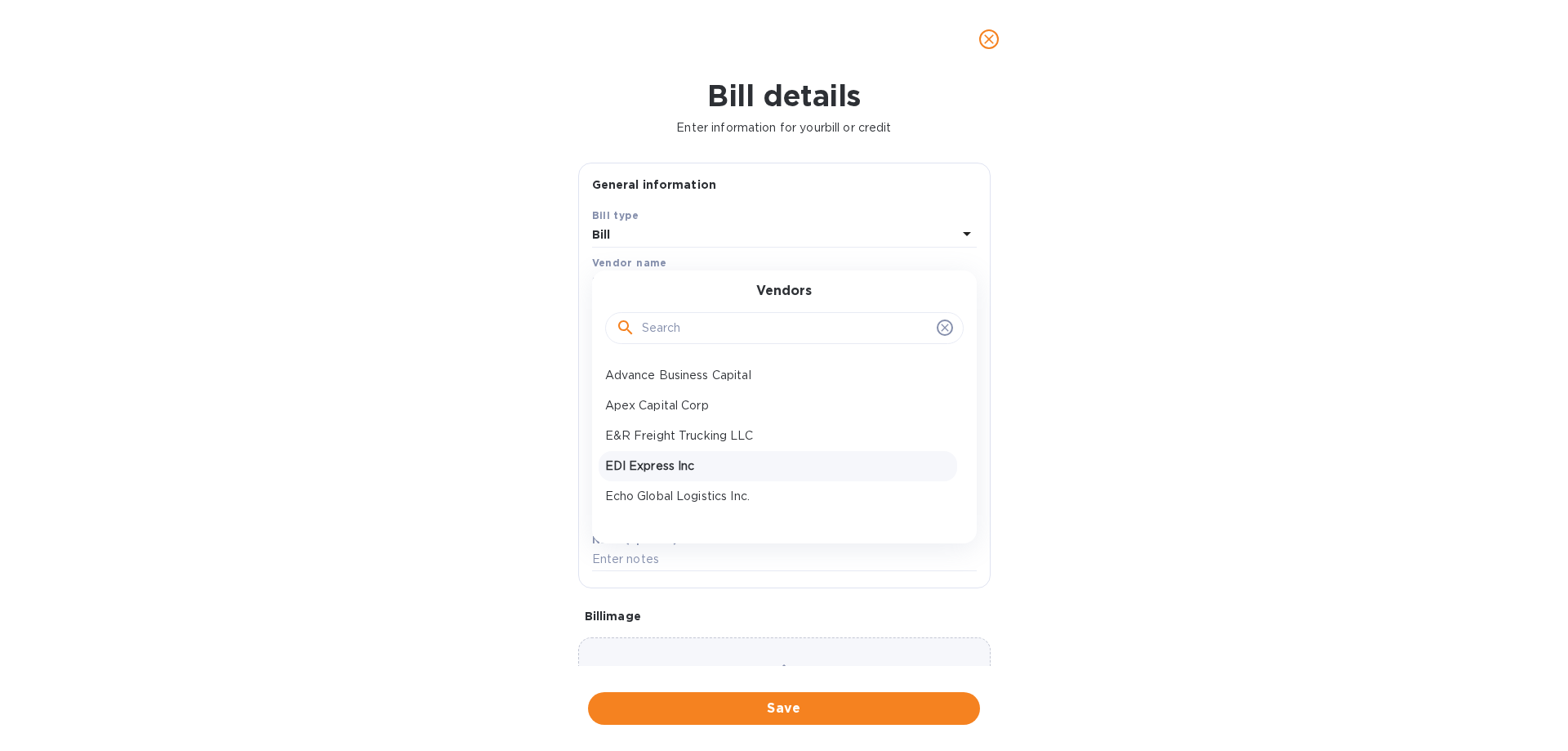
click at [753, 470] on p "EDI Express Inc" at bounding box center [777, 465] width 345 height 17
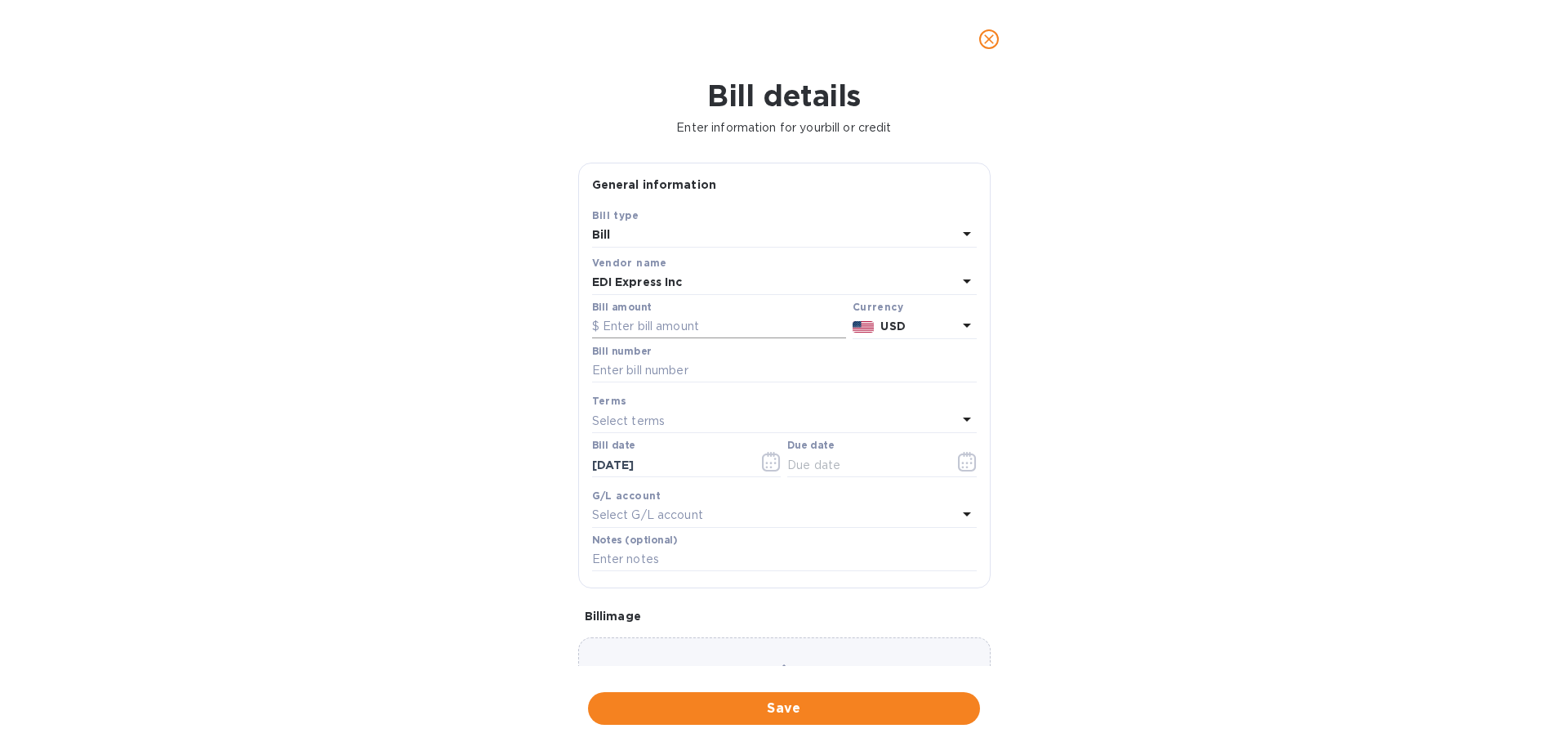
click at [657, 321] on input "text" at bounding box center [718, 327] width 254 height 24
paste input "703.21"
type input "703.21"
click at [660, 373] on input "text" at bounding box center [784, 371] width 385 height 24
type input "BZS Transport Payment Batch [DATE]"
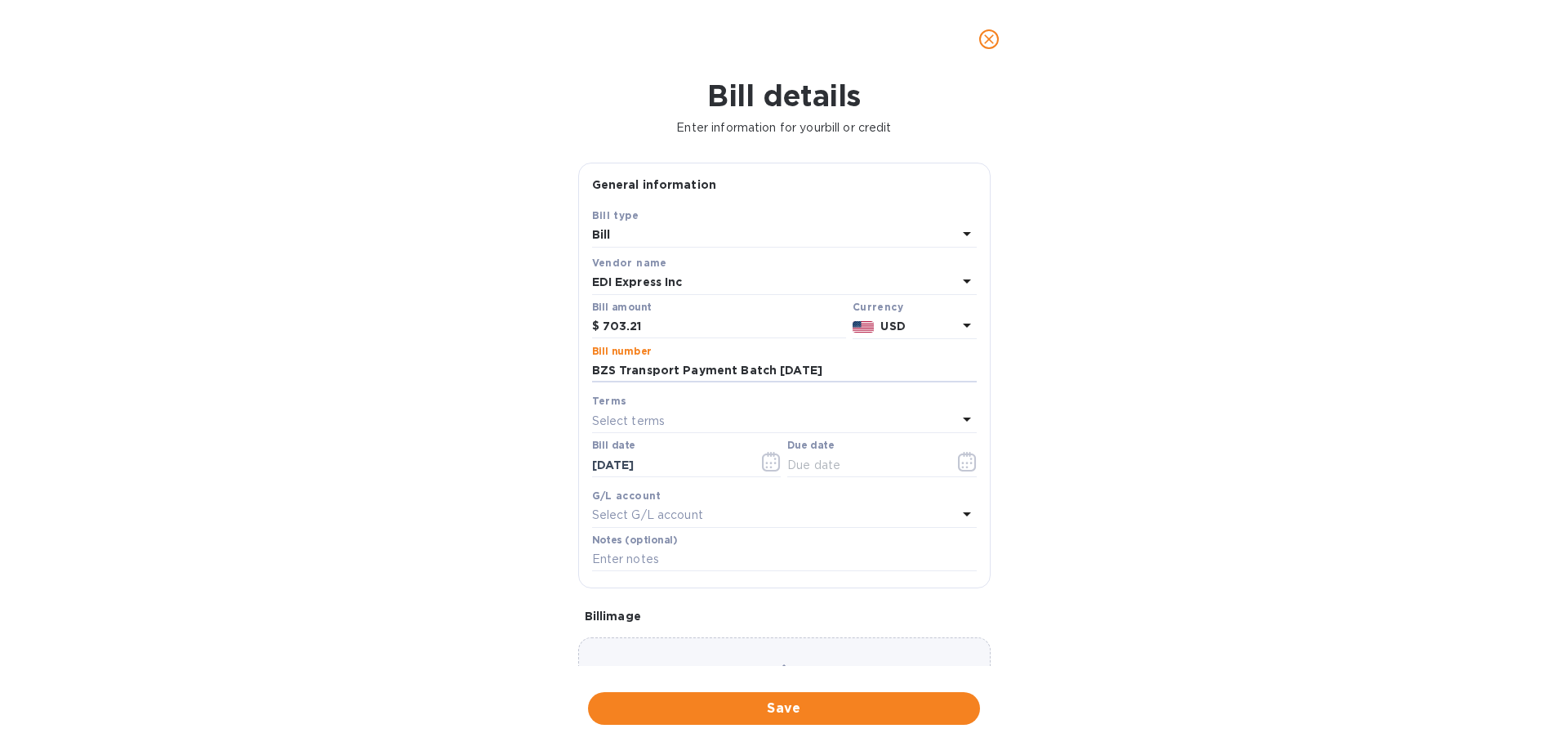
click at [684, 520] on p "Select G/L account" at bounding box center [647, 515] width 111 height 17
click at [553, 511] on div "Bill details Enter information for your bill or credit General information Save…" at bounding box center [784, 415] width 1568 height 672
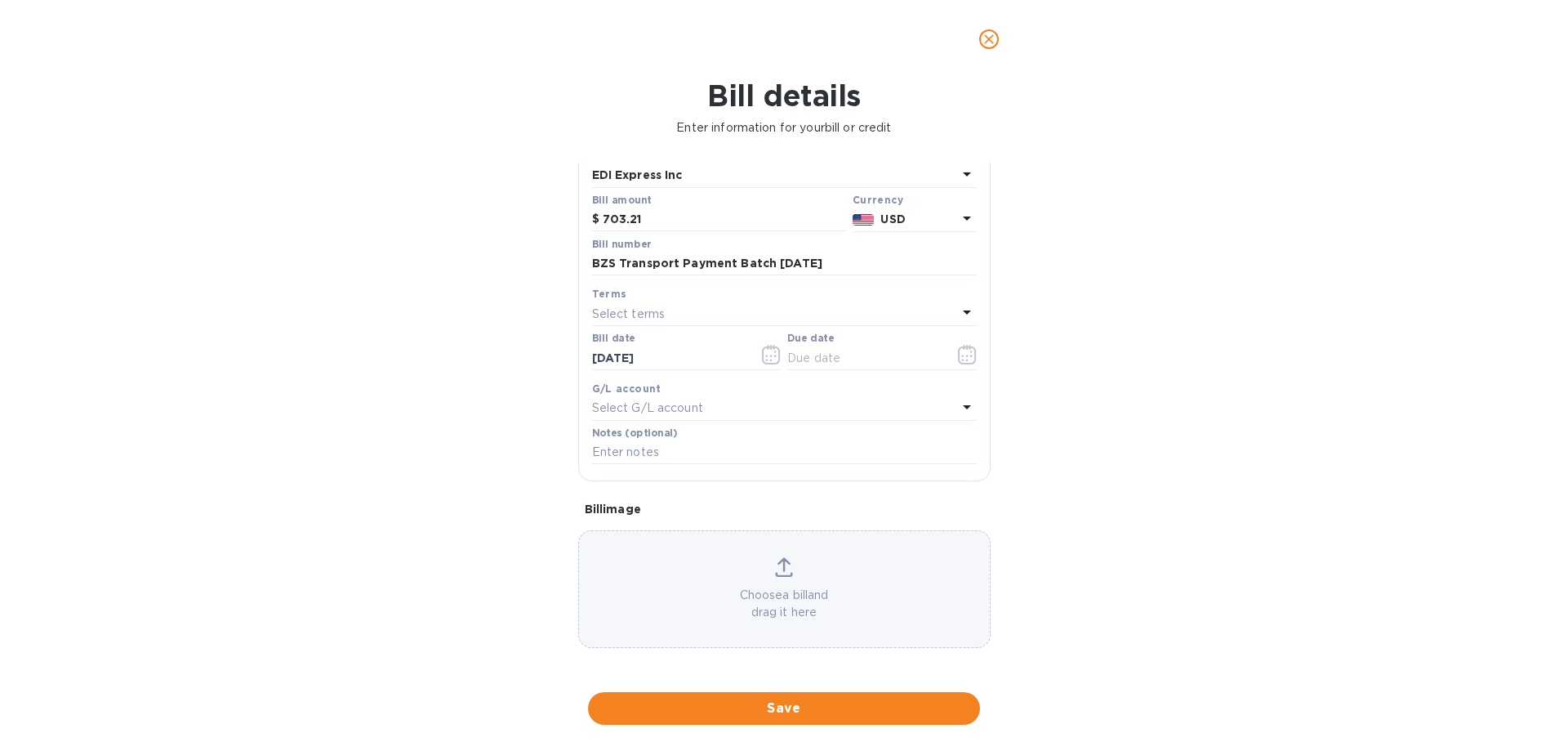
scroll to position [109, 0]
click at [965, 358] on icon "button" at bounding box center [966, 358] width 3 height 3
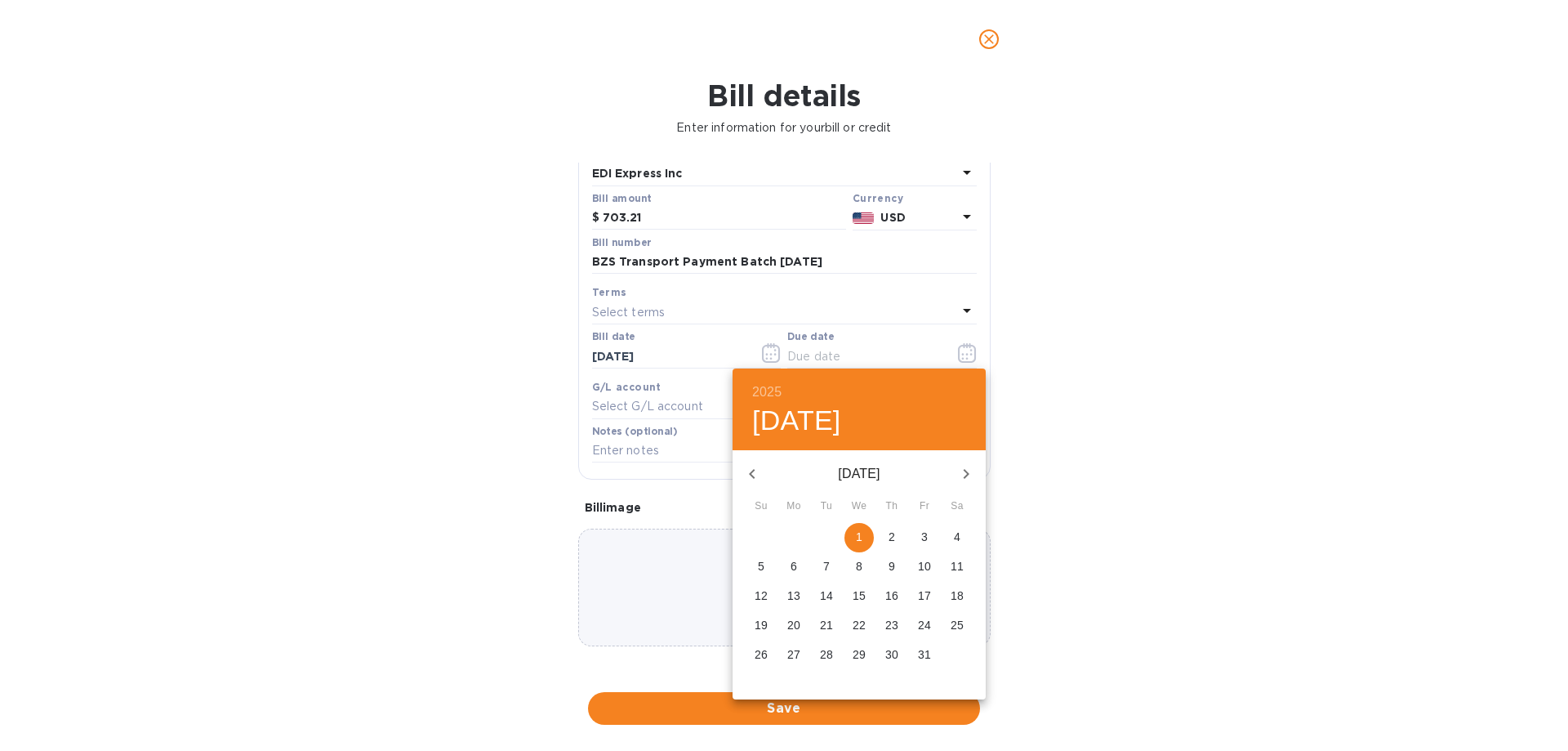
click at [861, 538] on p "1" at bounding box center [858, 536] width 7 height 16
type input "[DATE]"
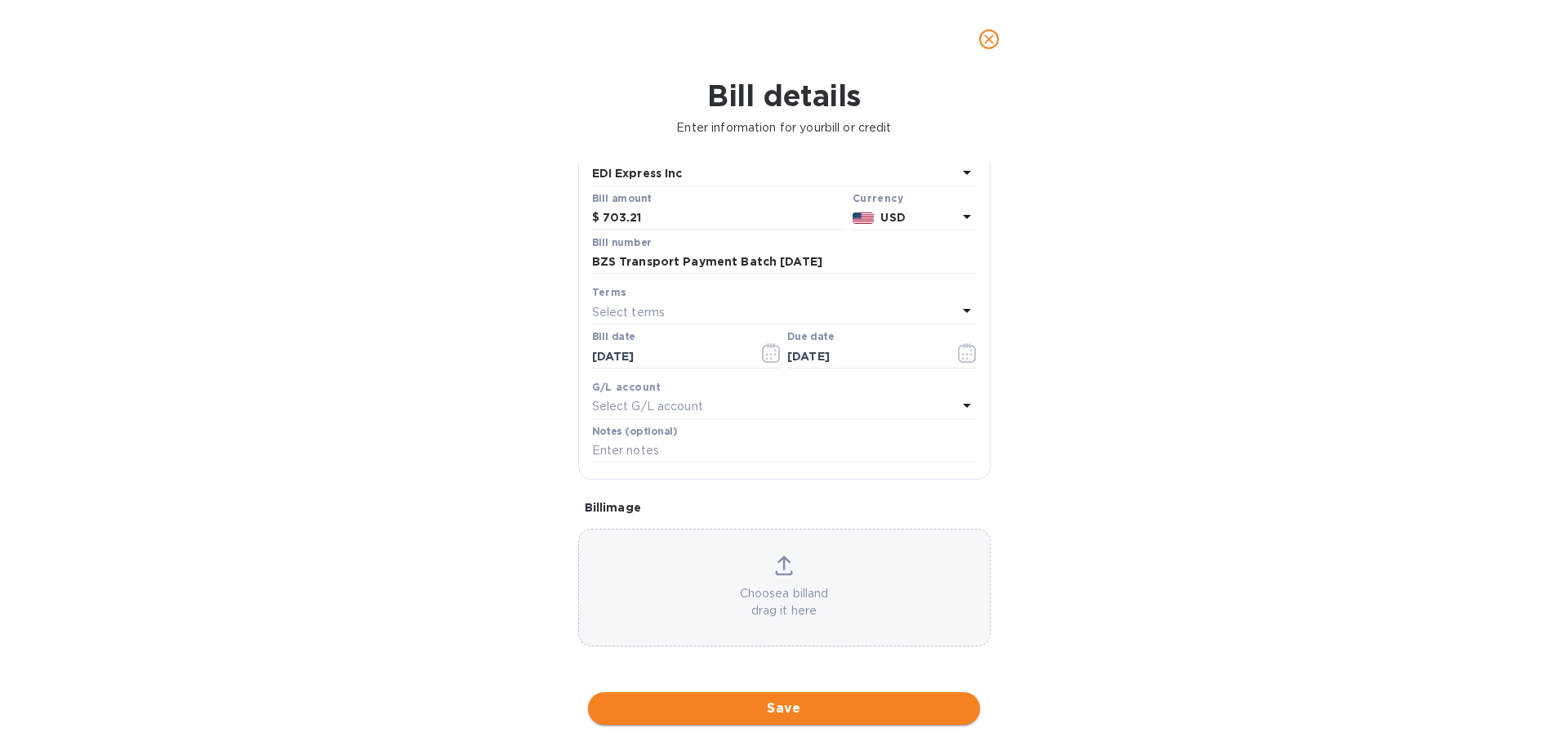
click at [766, 708] on span "Save" at bounding box center [784, 708] width 366 height 20
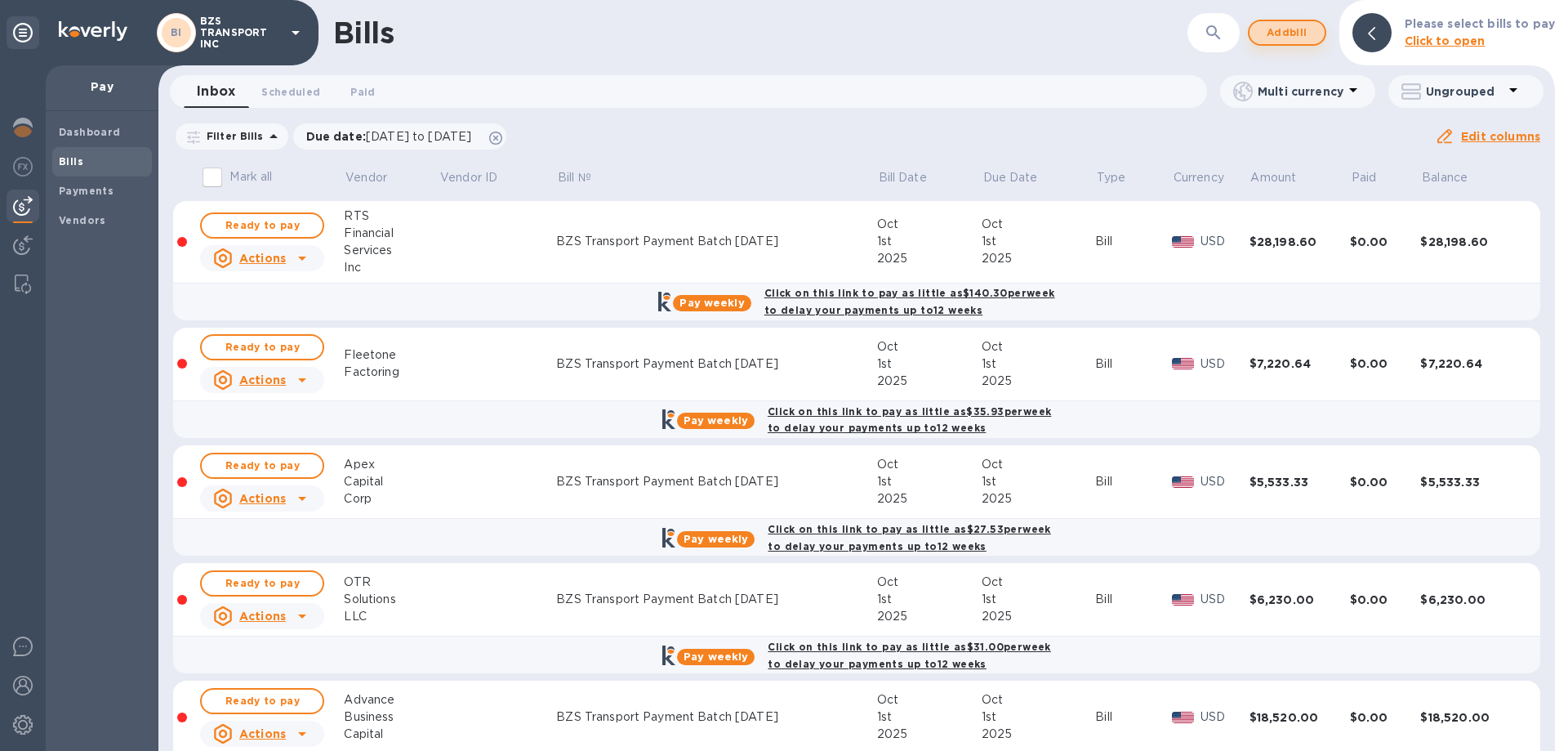
click at [1278, 35] on span "Add bill" at bounding box center [1287, 32] width 49 height 20
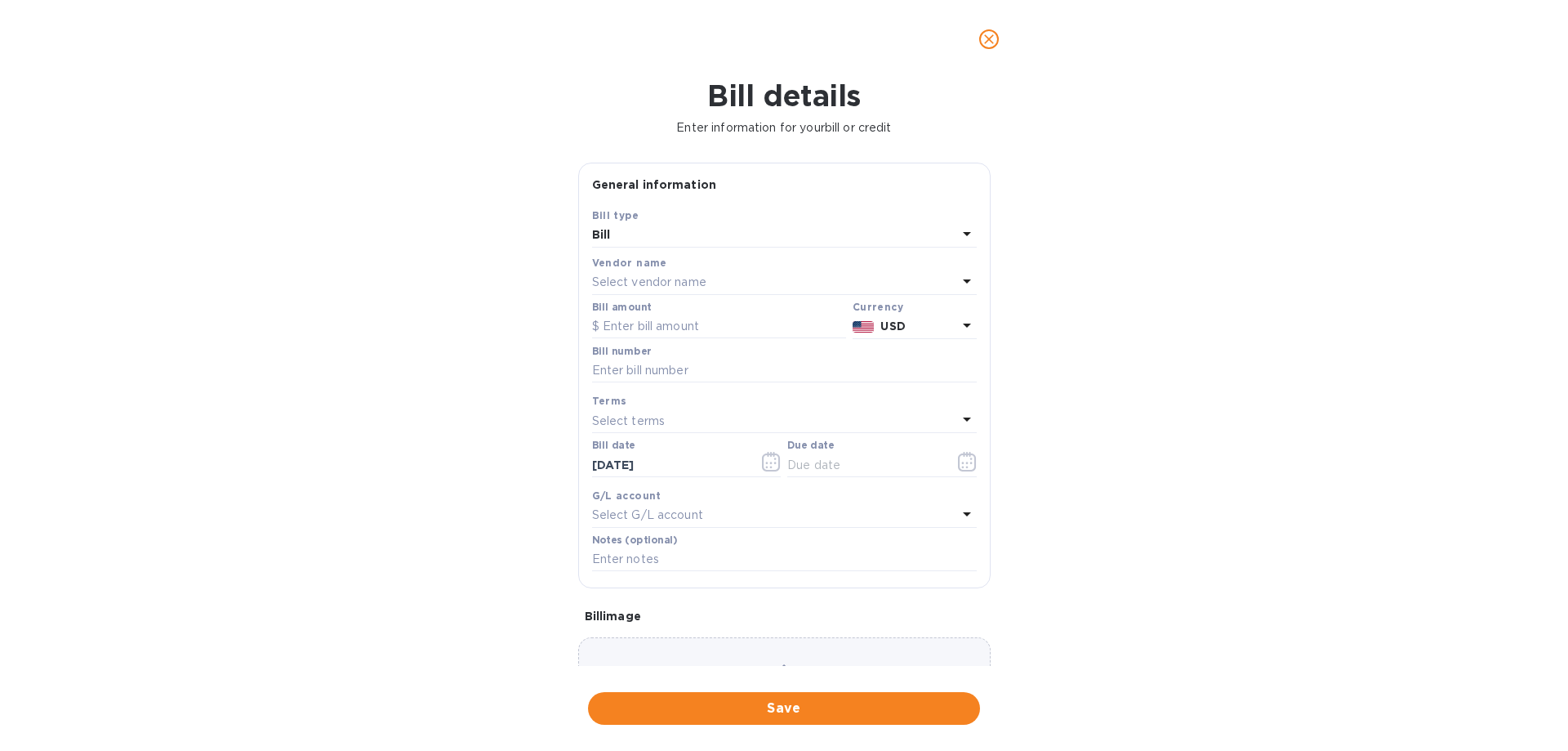
click at [697, 291] on p "Select vendor name" at bounding box center [649, 282] width 114 height 17
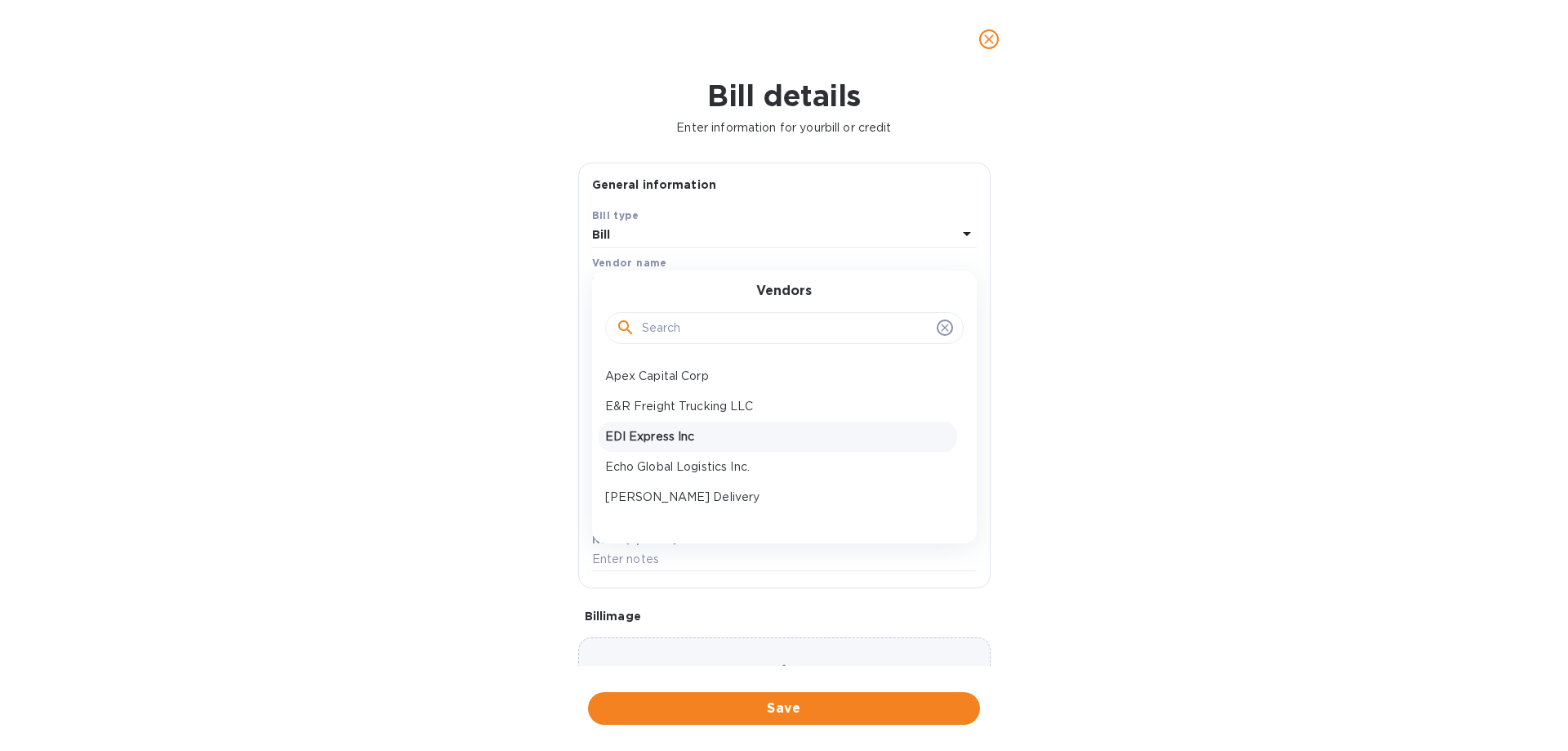
scroll to position [0, 0]
click at [683, 331] on input "text" at bounding box center [786, 329] width 288 height 24
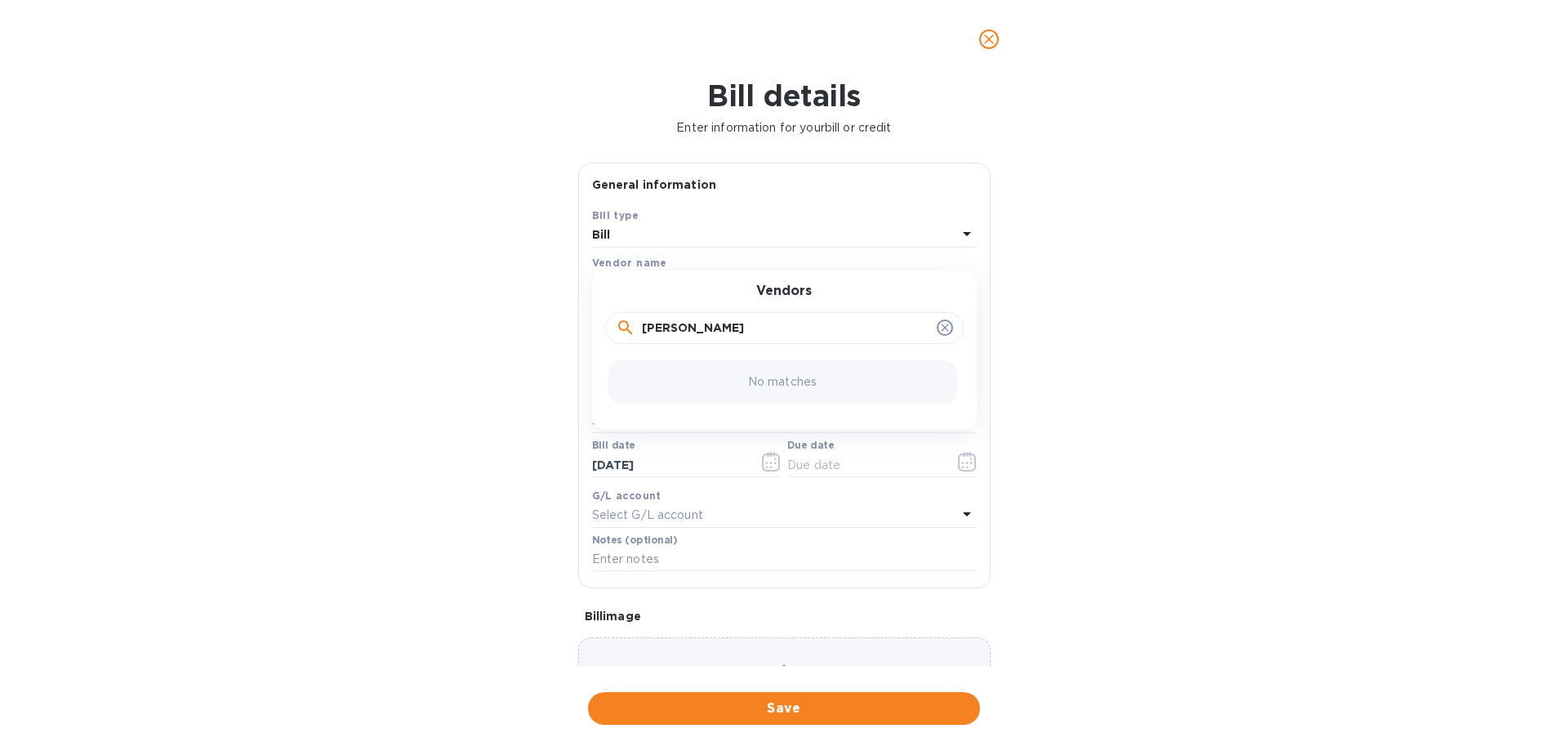
type input "estes"
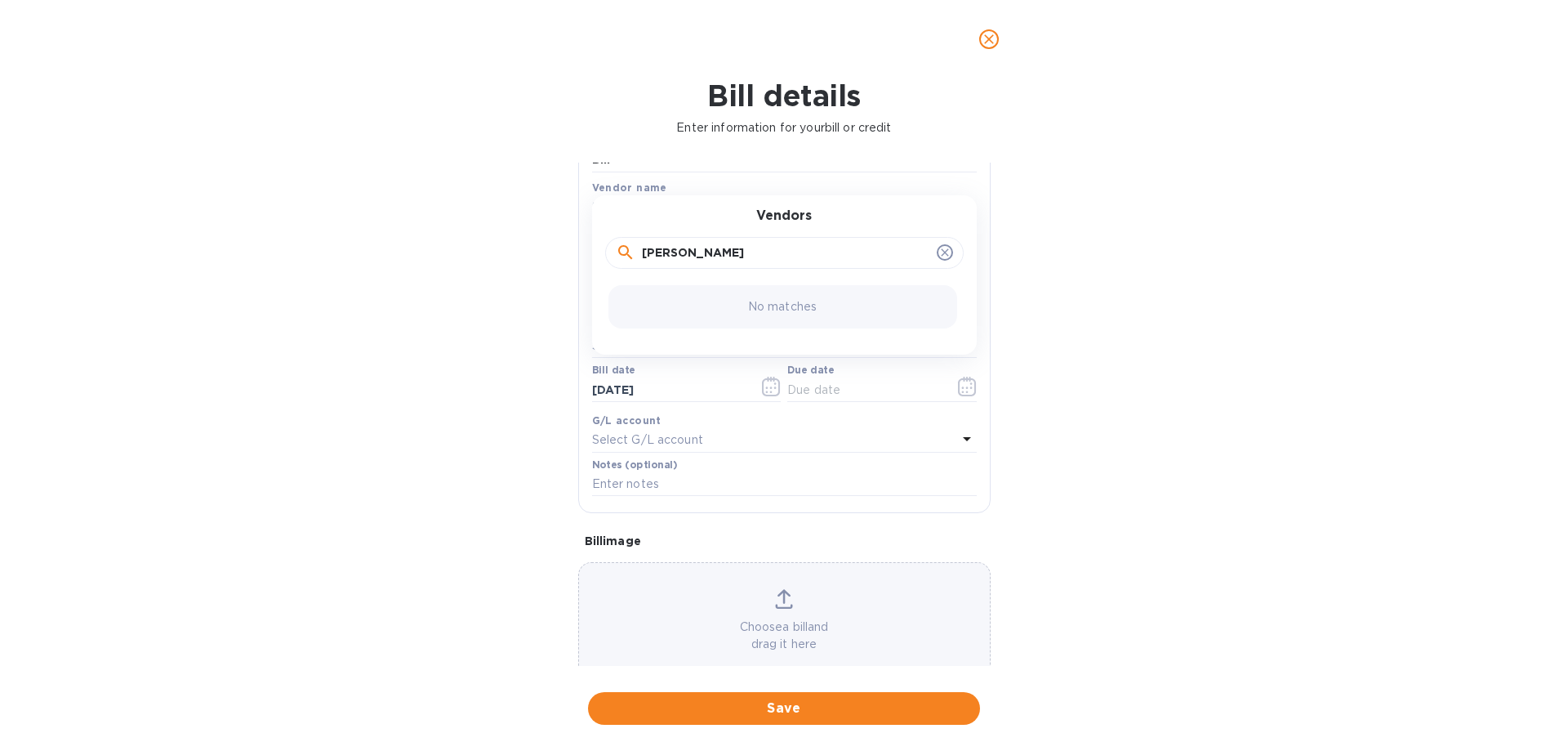
scroll to position [27, 0]
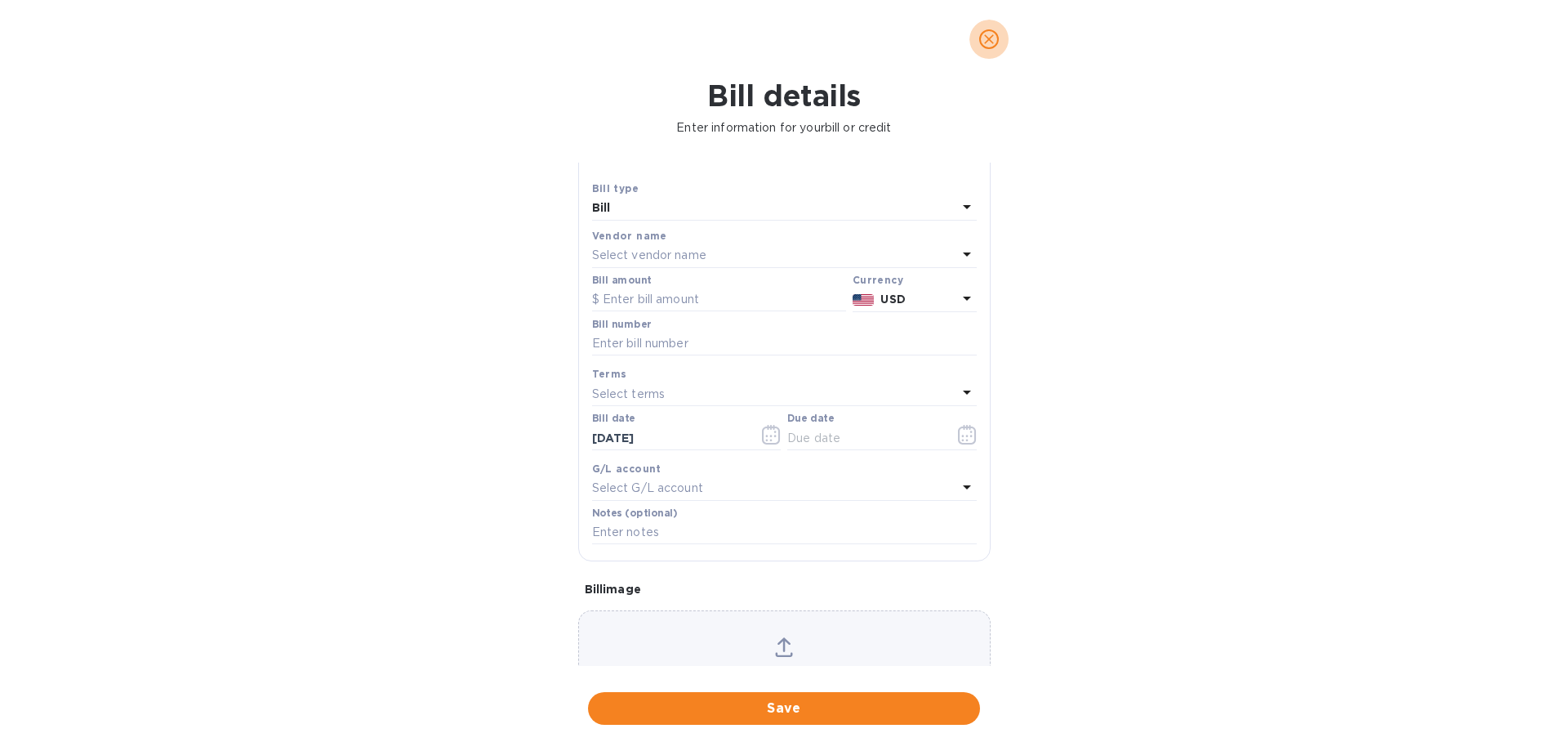
click at [987, 38] on icon "close" at bounding box center [989, 38] width 16 height 16
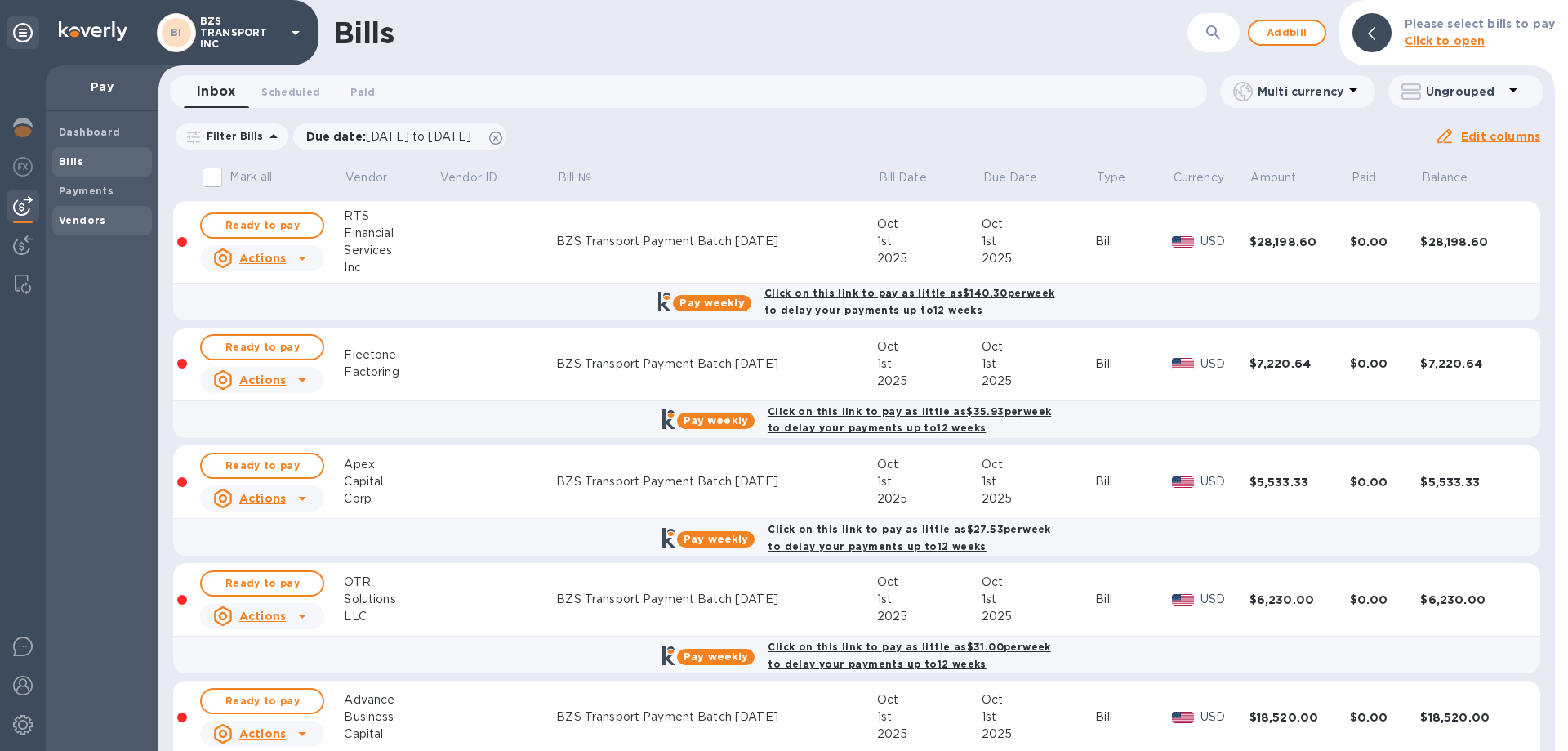
click at [101, 218] on b "Vendors" at bounding box center [82, 220] width 48 height 12
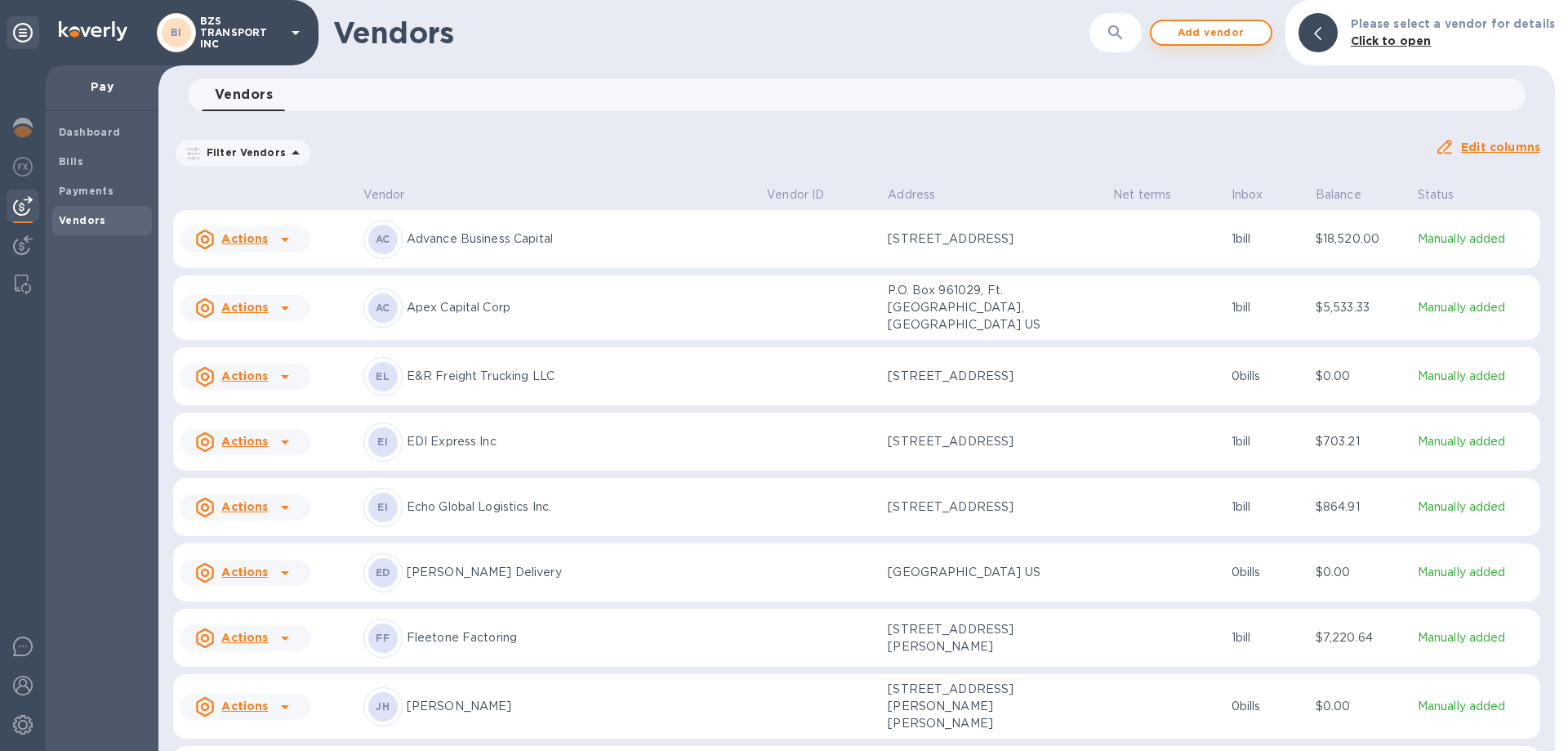
click at [1243, 36] on span "Add vendor" at bounding box center [1210, 32] width 93 height 20
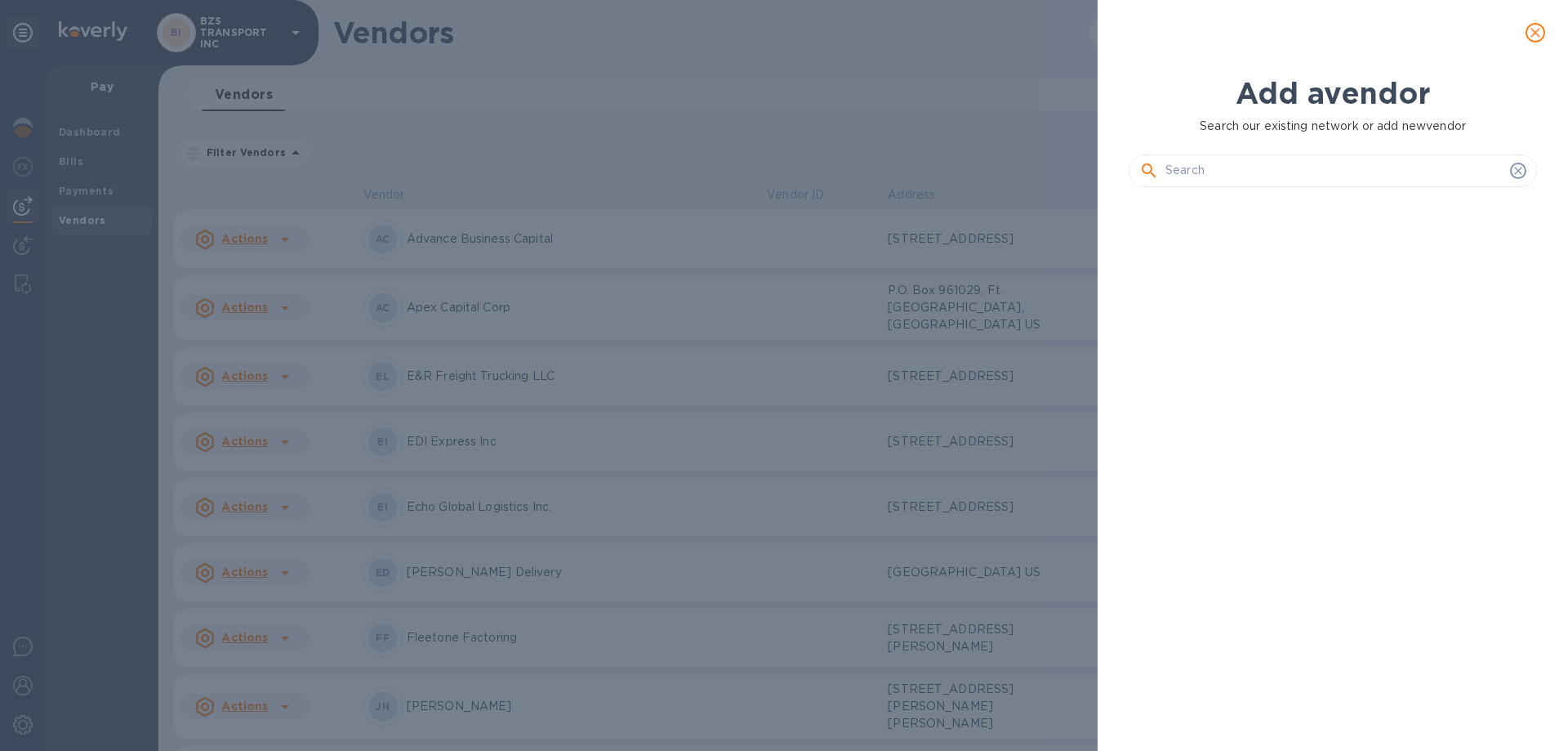
scroll to position [495, 415]
click at [1320, 169] on input "text" at bounding box center [1334, 170] width 338 height 24
paste input "[PERSON_NAME] Express Lines"
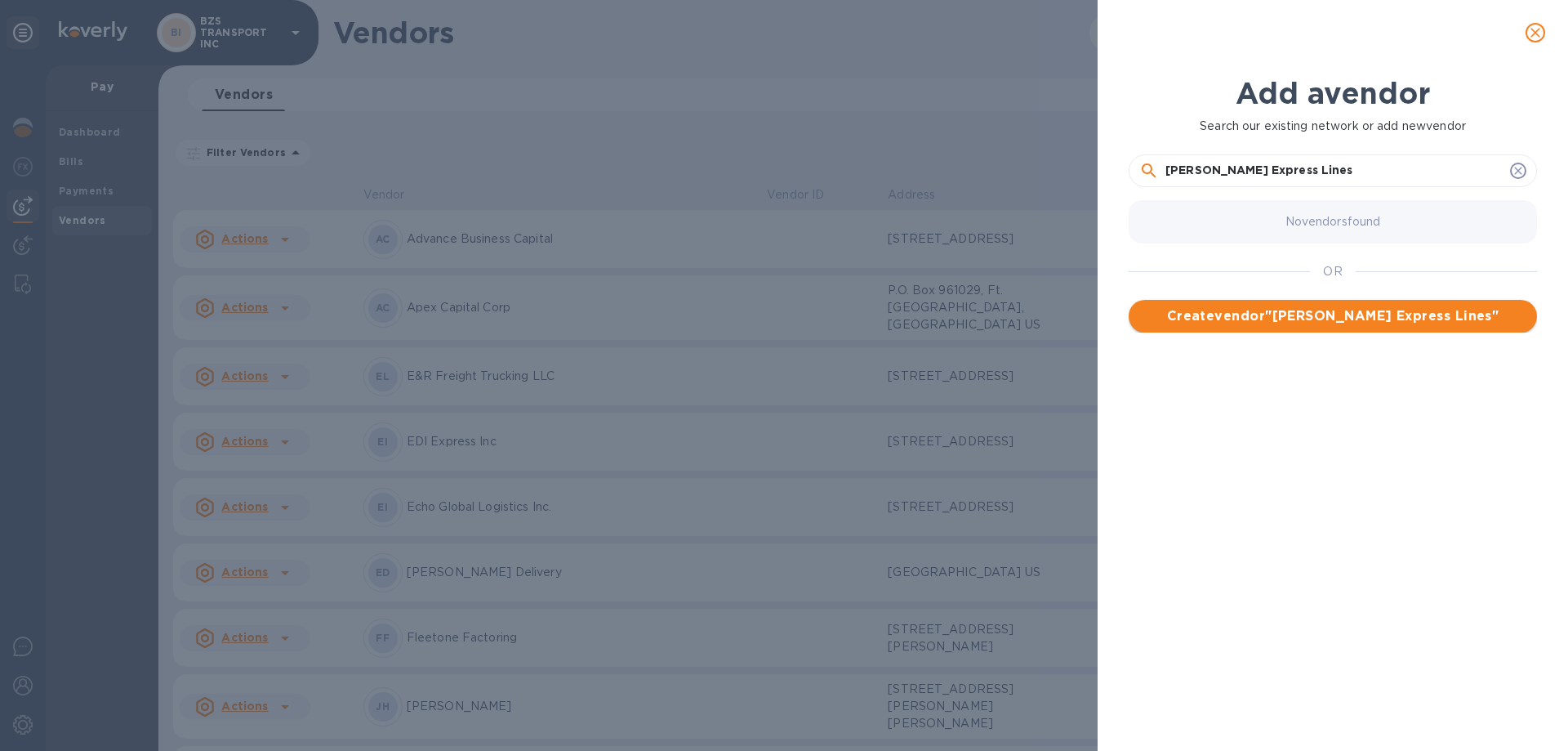
type input "[PERSON_NAME] Express Lines"
click at [1331, 317] on span "Create vendor " Estes Express Lines "" at bounding box center [1332, 316] width 382 height 20
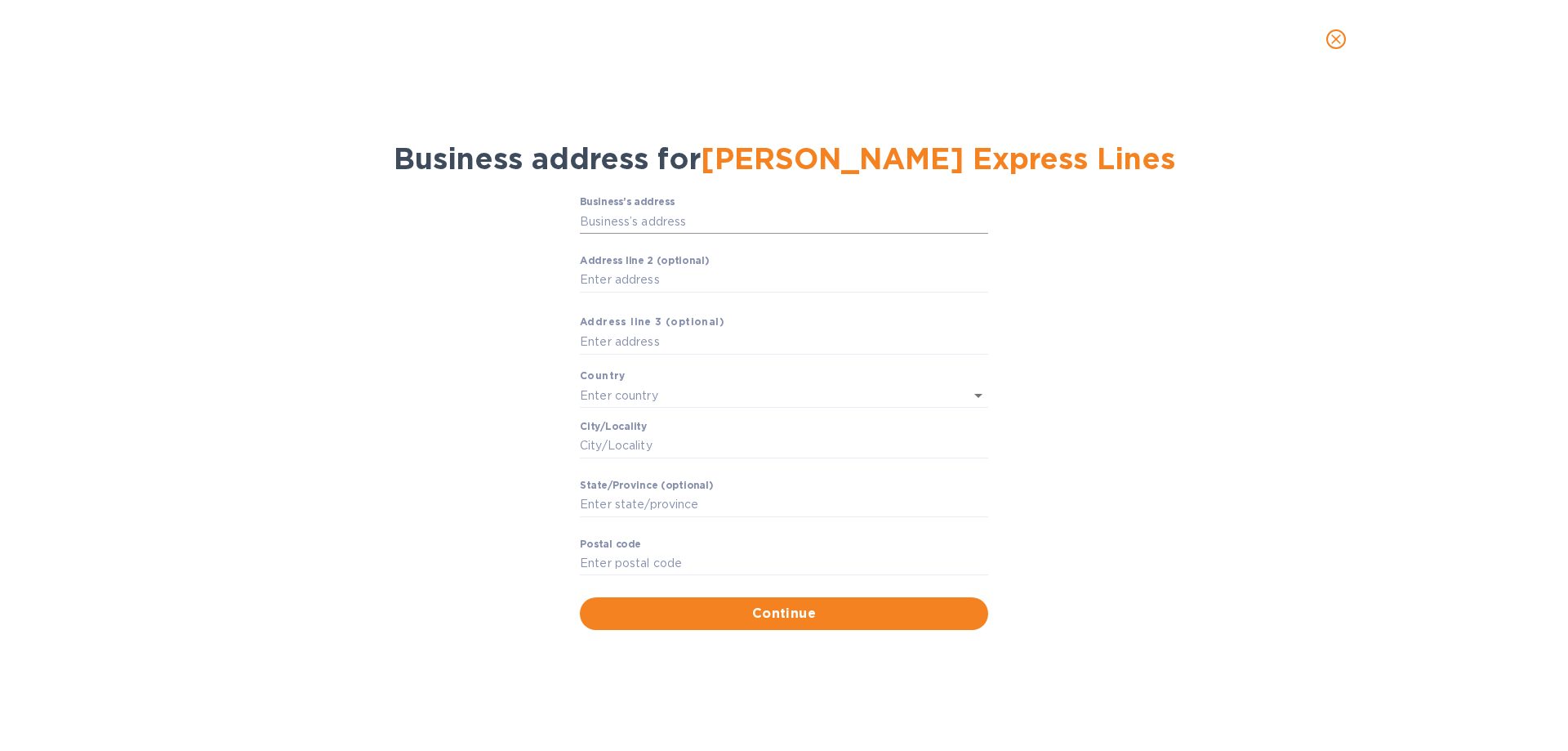
click at [642, 222] on input "Business’s аddress" at bounding box center [784, 221] width 408 height 24
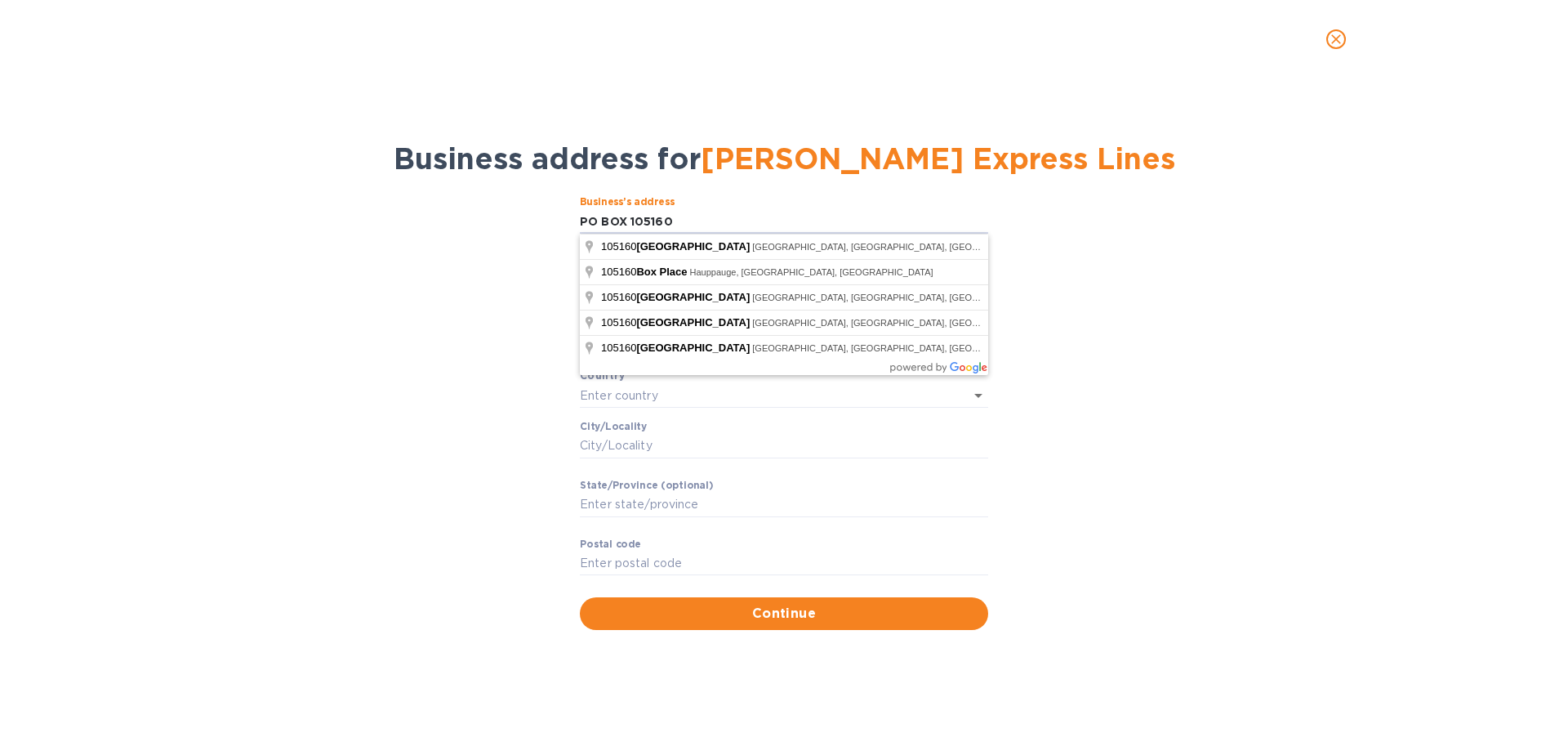
type input "PO BOX 105160"
click at [1107, 431] on div "Business’s аddress PO BOX 105160 ​ Аddress line 2 (optional) ​ Аddress line 3 (…" at bounding box center [784, 412] width 1525 height 452
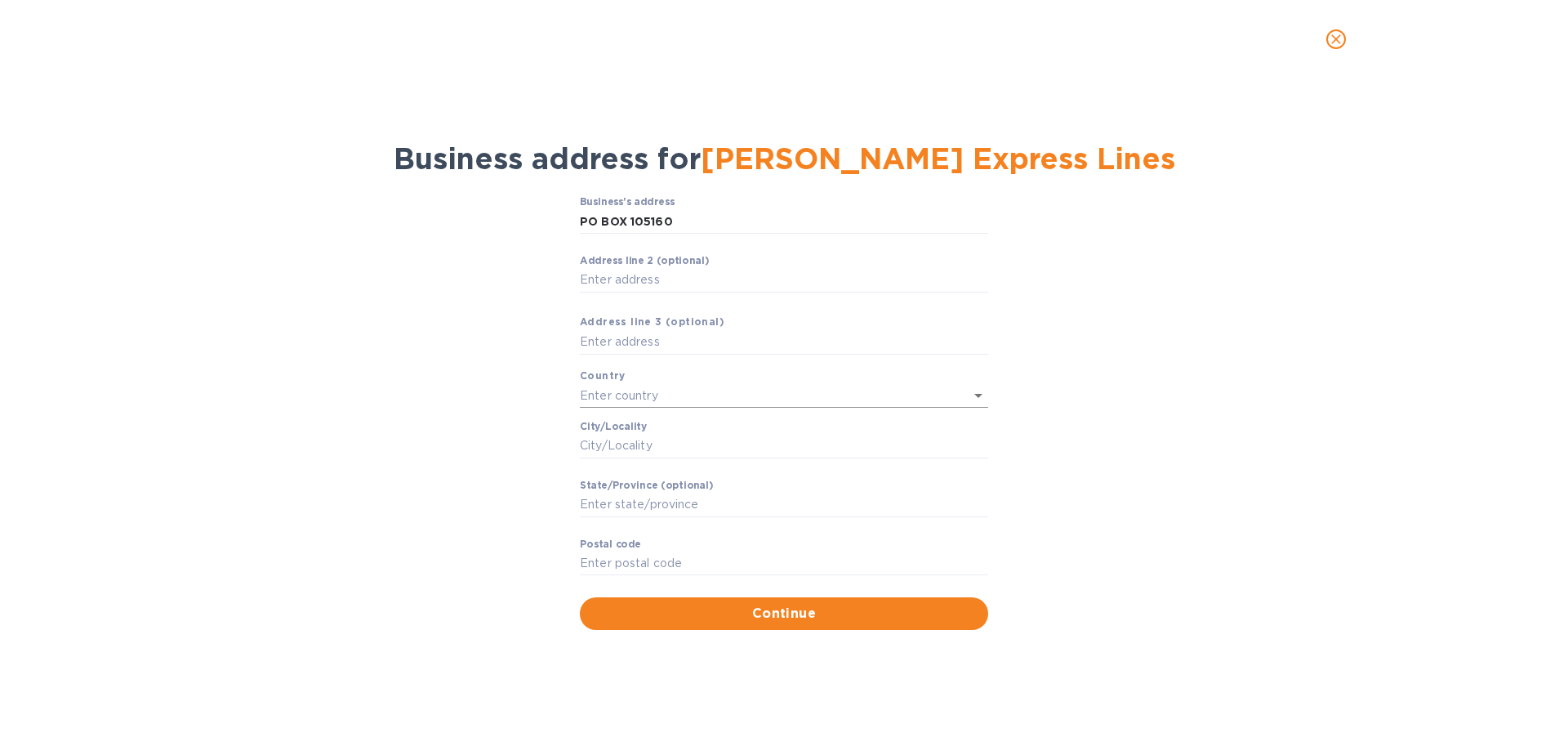
click at [617, 389] on input "text" at bounding box center [760, 394] width 362 height 23
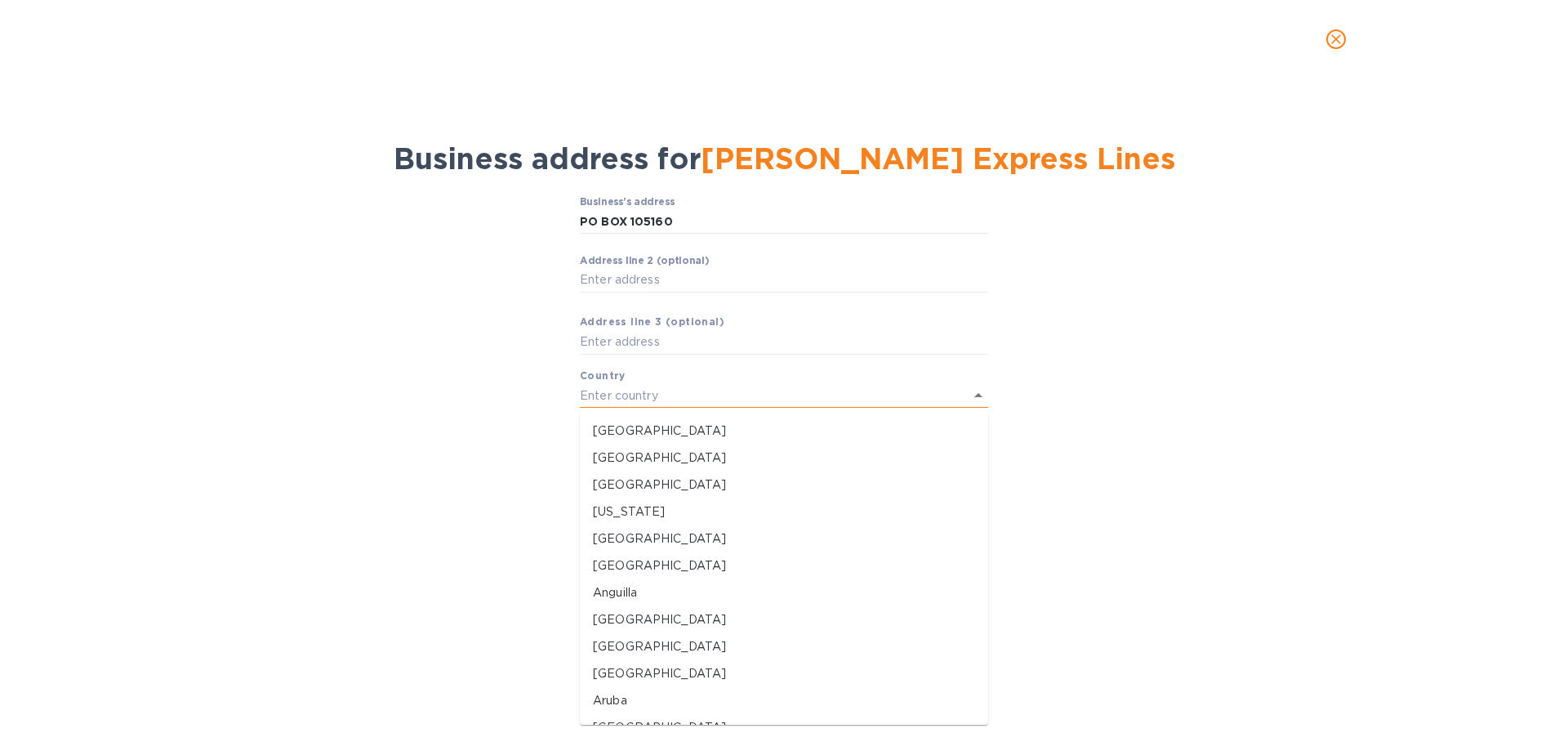
paste input "Atlanta"
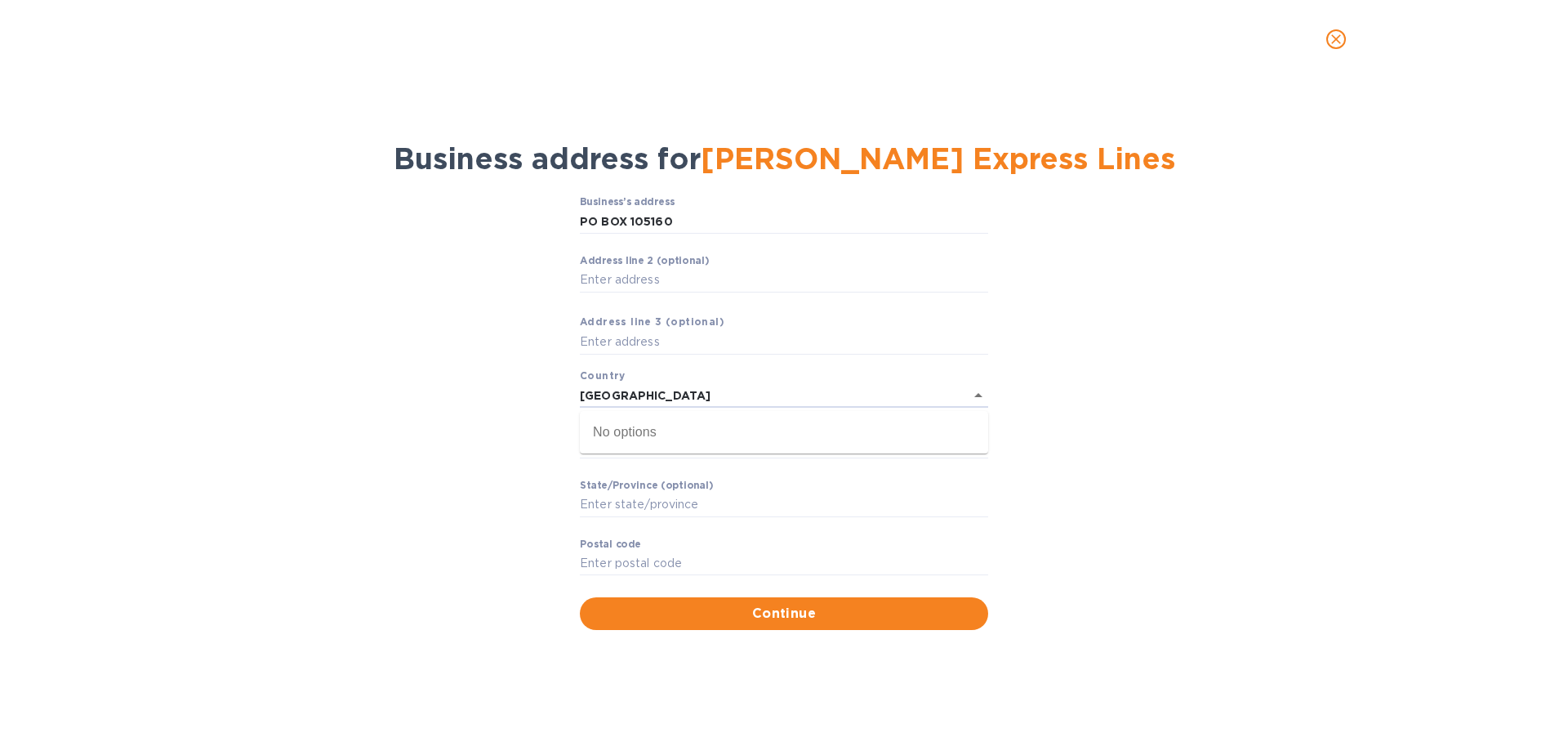
type input "Atlanta"
click at [1067, 452] on div "Business’s аddress PO BOX 105160 ​ Аddress line 2 (optional) ​ Аddress line 3 (…" at bounding box center [784, 412] width 1525 height 452
click at [694, 440] on input "Сity/Locаlity" at bounding box center [784, 446] width 408 height 24
paste input "Atlanta"
type input "Atlanta GA"
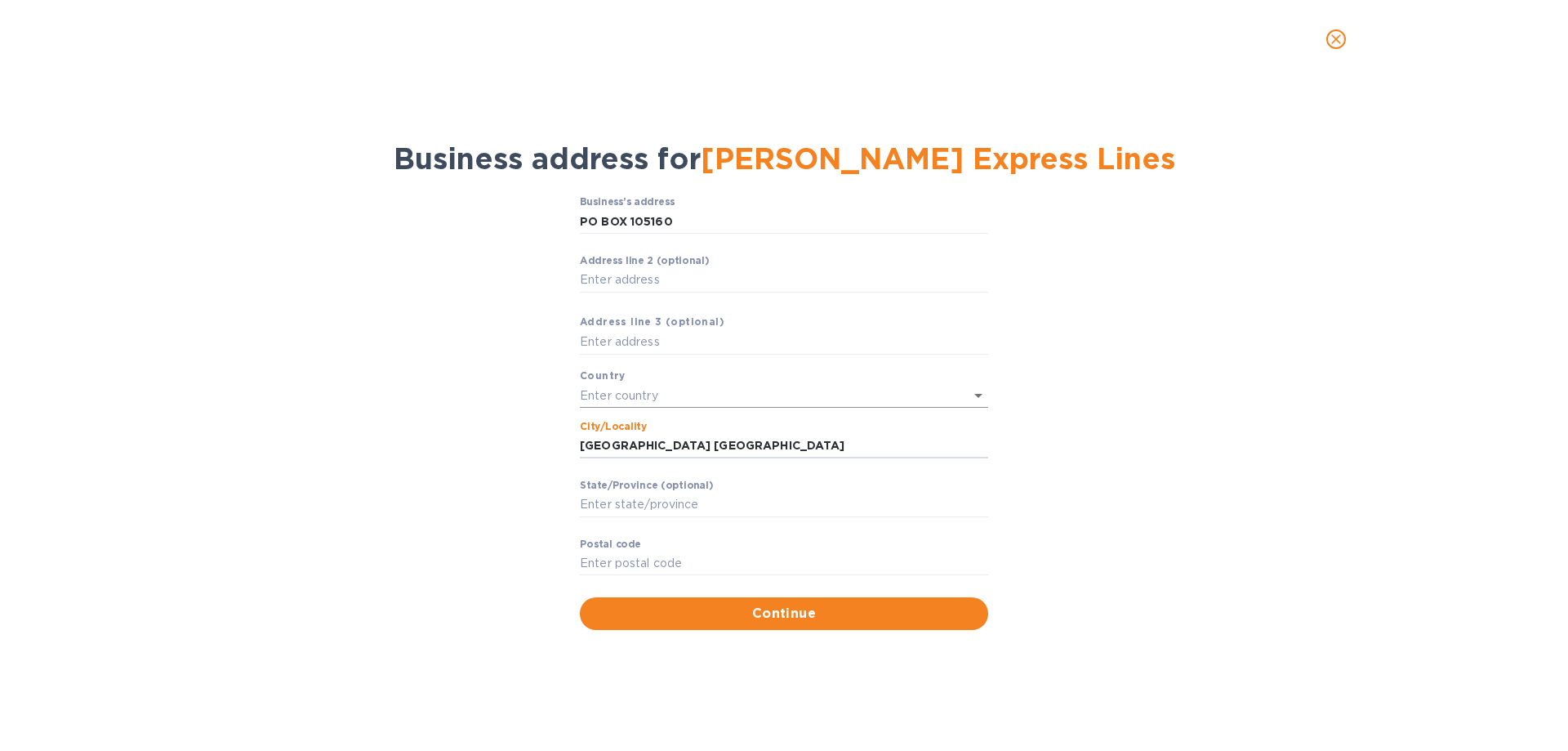
click at [678, 401] on input "text" at bounding box center [760, 394] width 362 height 23
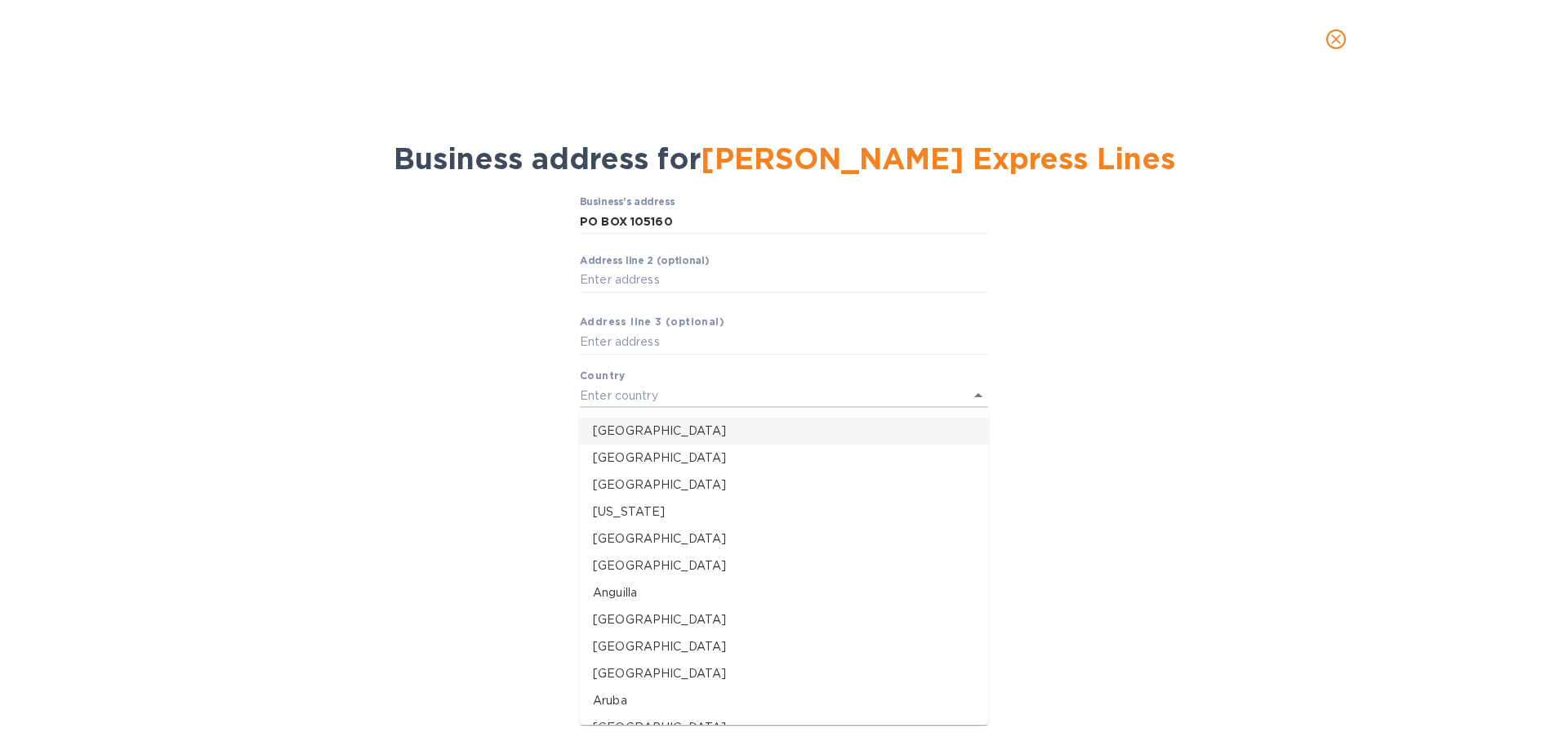
click at [674, 425] on p "United States" at bounding box center [784, 431] width 382 height 17
type input "United States"
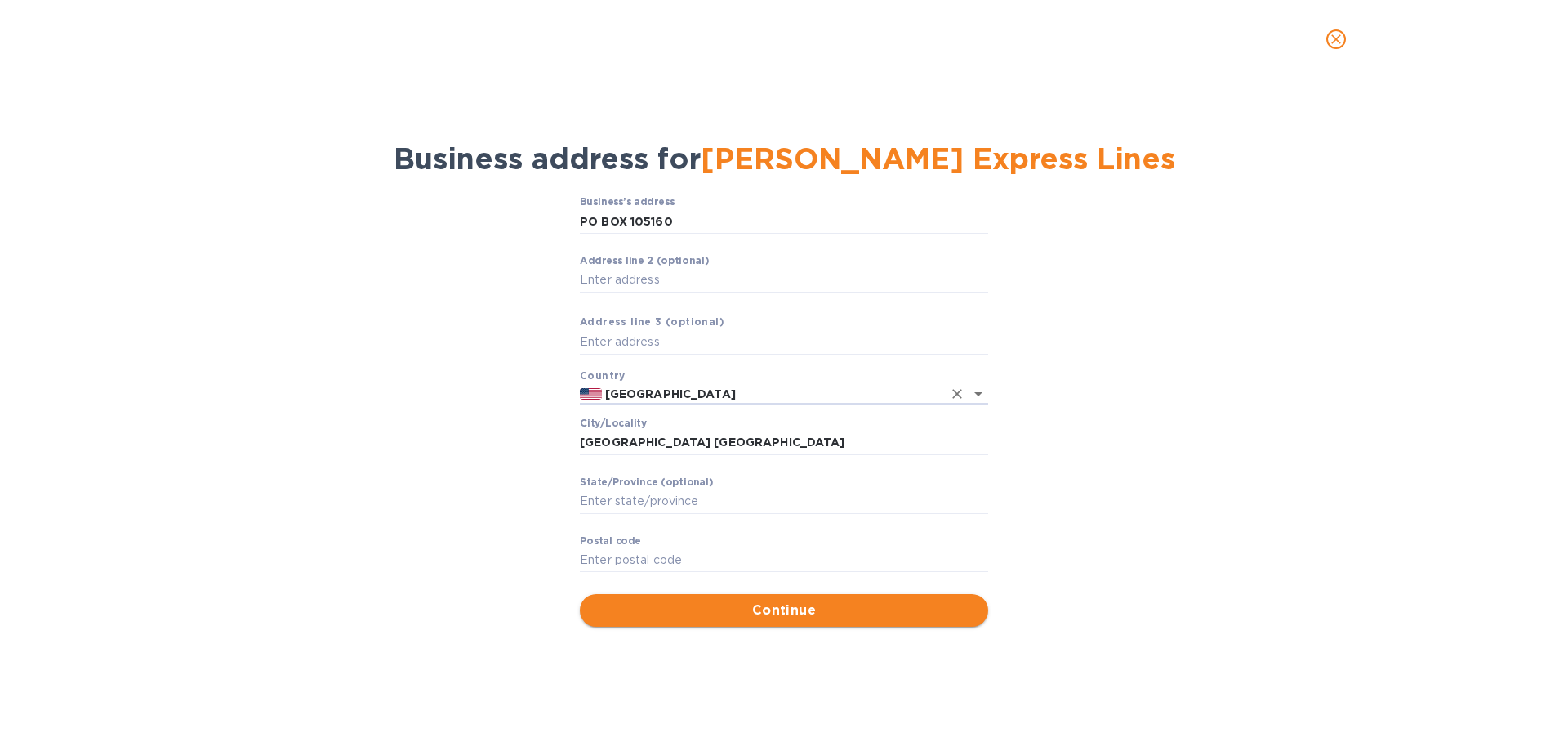
click at [768, 605] on span "Continue" at bounding box center [784, 610] width 382 height 20
click at [688, 552] on input "Pоstal cоde" at bounding box center [784, 560] width 408 height 24
type input "30348"
click at [796, 617] on span "Continue" at bounding box center [784, 610] width 382 height 20
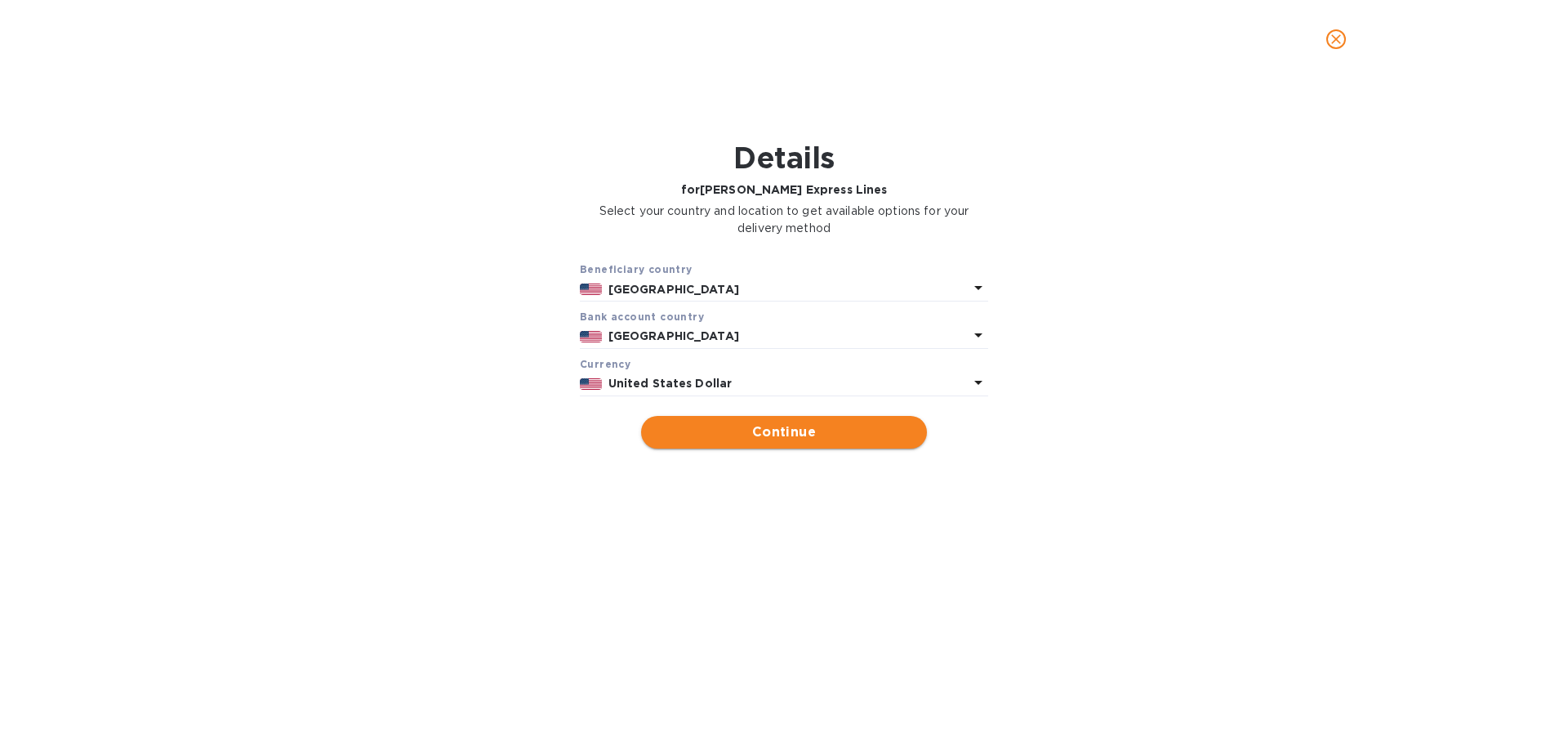
click at [784, 425] on span "Continue" at bounding box center [784, 432] width 259 height 20
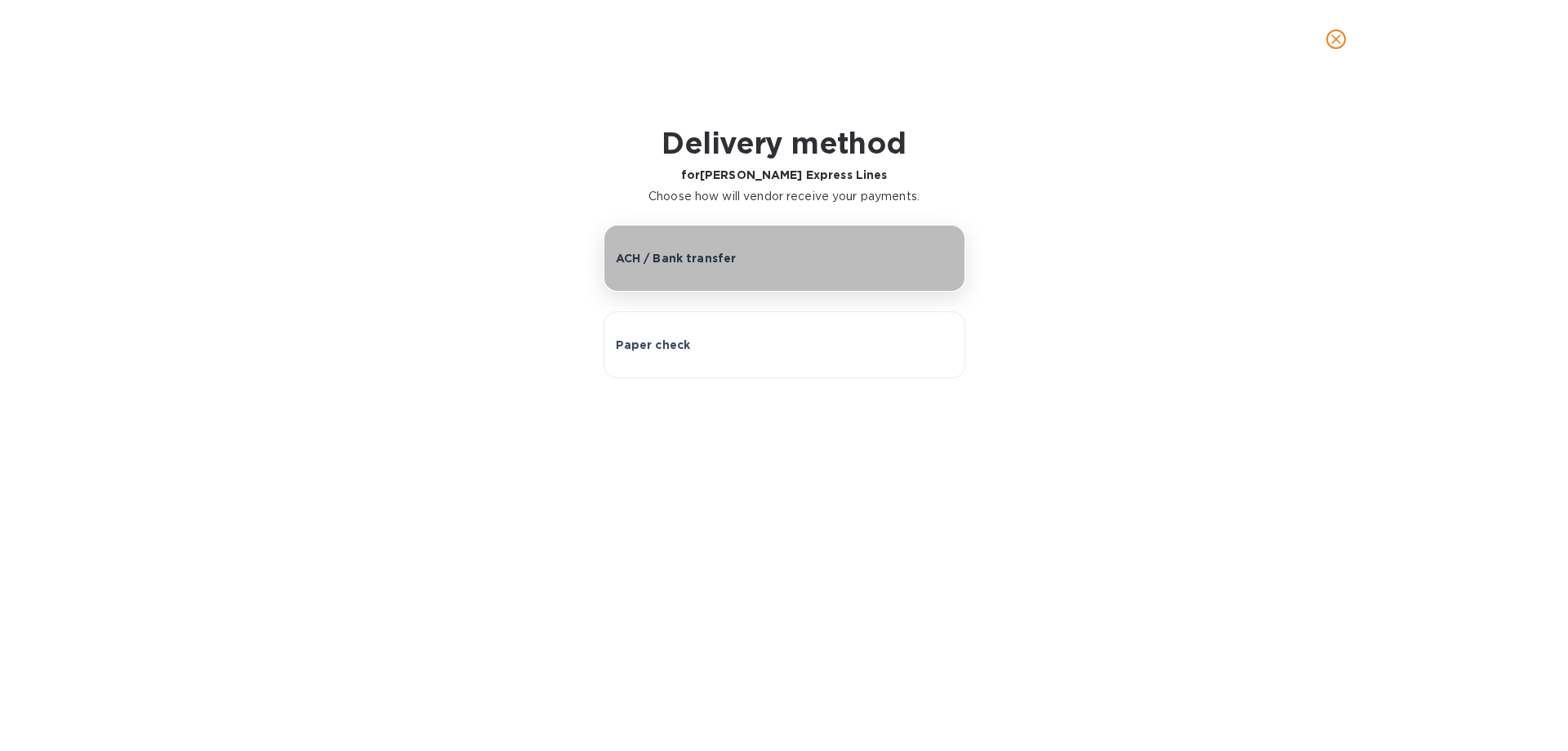
click at [734, 259] on div "ACH / Bank transfer" at bounding box center [784, 258] width 337 height 16
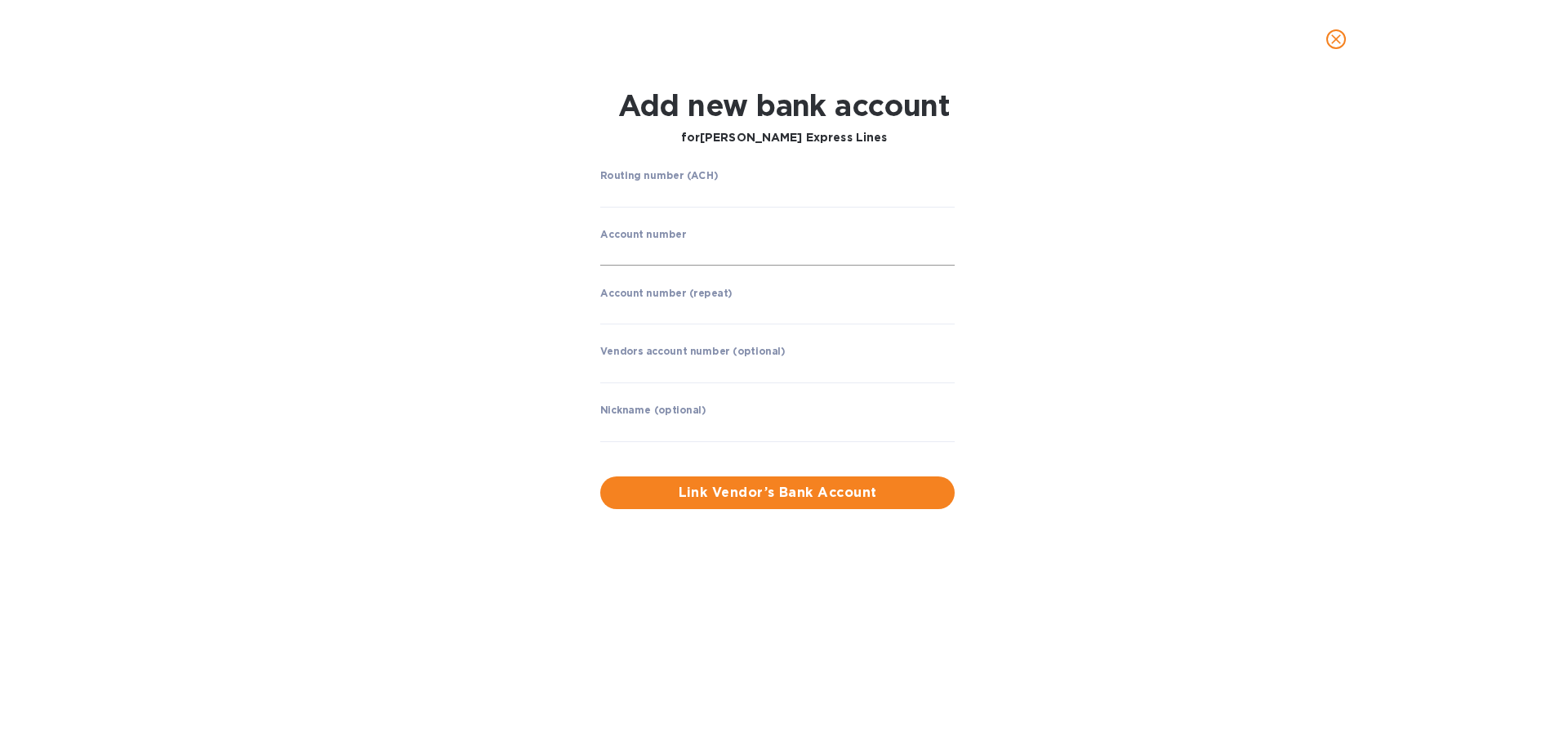
click at [702, 251] on input "string" at bounding box center [777, 254] width 355 height 24
click at [629, 254] on input "string" at bounding box center [777, 254] width 355 height 24
paste input "2845700"
type input "2845700"
click at [725, 200] on input "string" at bounding box center [777, 195] width 355 height 24
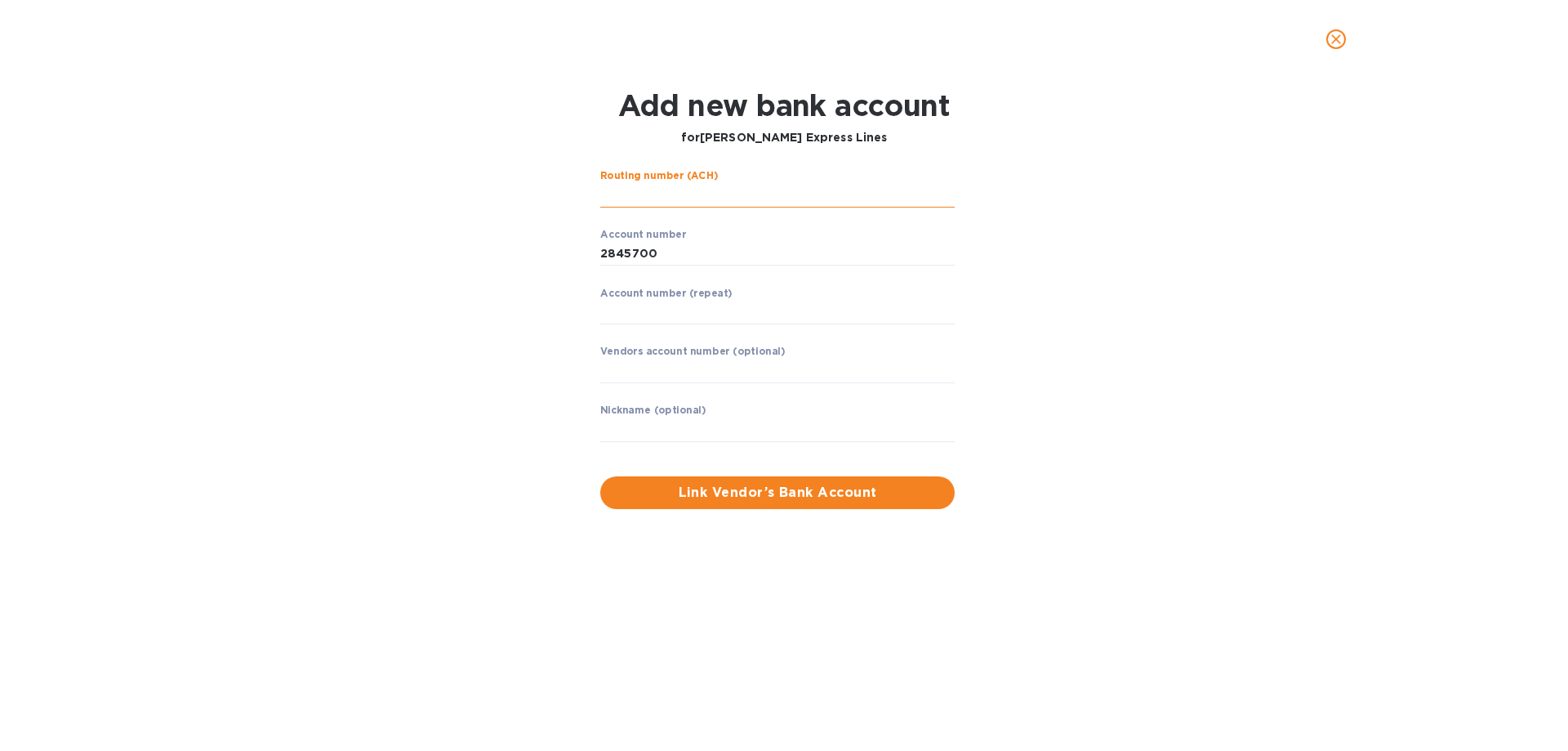
paste input "051000017"
type input "051000017"
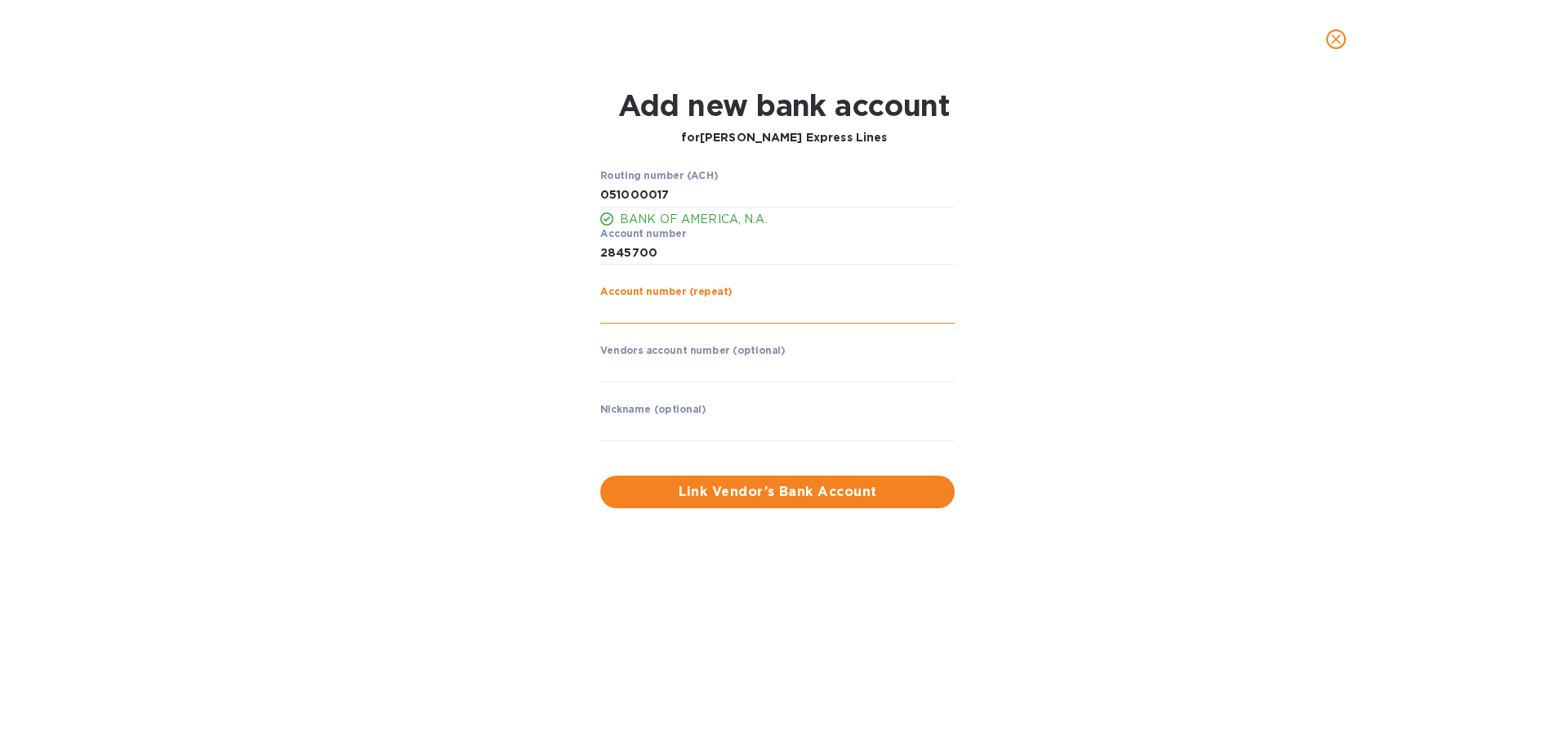
click at [663, 310] on input "string" at bounding box center [777, 311] width 355 height 24
drag, startPoint x: 663, startPoint y: 253, endPoint x: 597, endPoint y: 251, distance: 66.0
click at [597, 251] on div "Routing number (ACH) BANK OF AMERICA, N.A. Account number ​ Account number (rep…" at bounding box center [777, 316] width 368 height 305
click at [646, 316] on input "string" at bounding box center [777, 311] width 355 height 24
click at [603, 312] on input "string" at bounding box center [777, 311] width 355 height 24
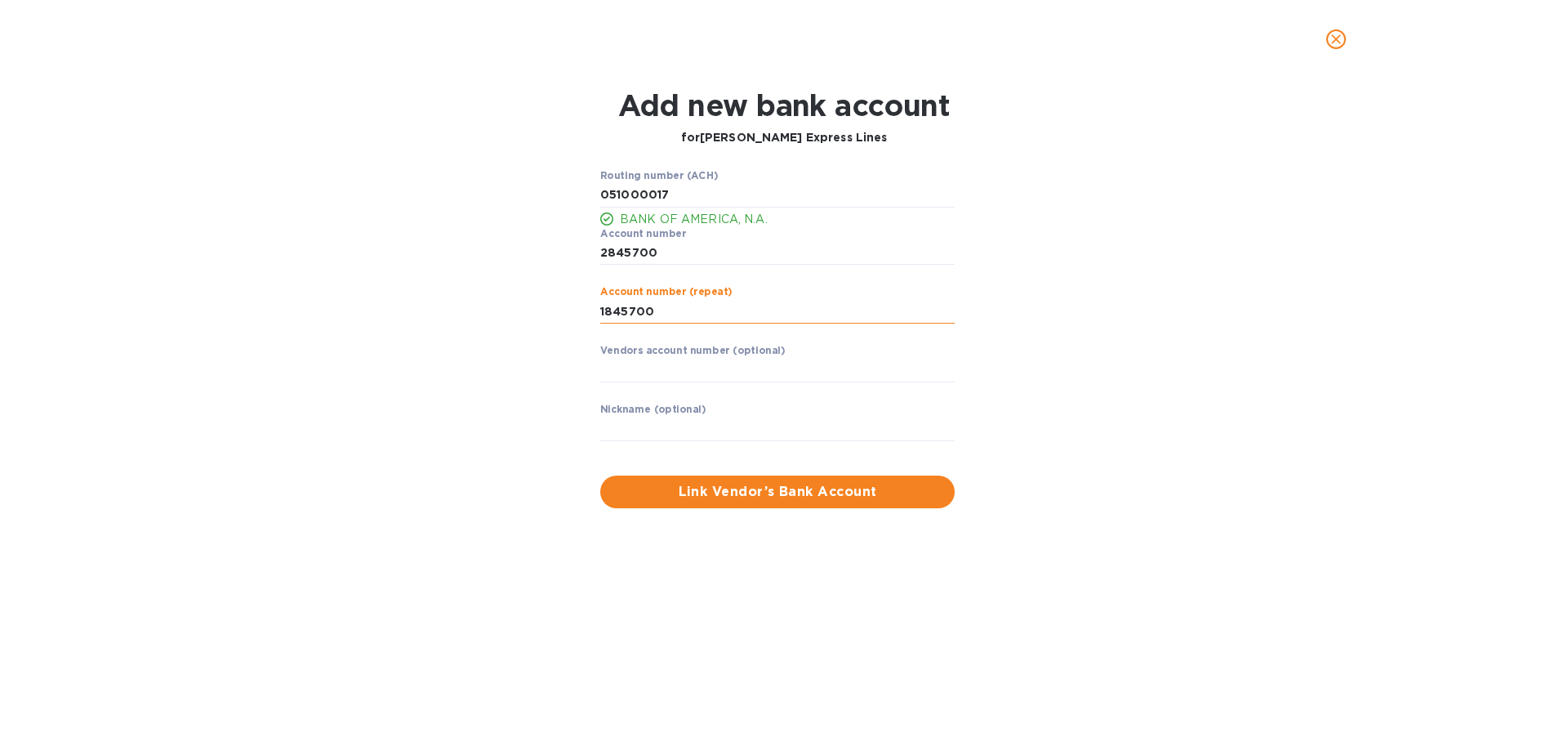
click at [604, 312] on input "string" at bounding box center [777, 311] width 355 height 24
type input "2845700"
click at [678, 381] on input "text" at bounding box center [777, 370] width 355 height 24
click at [763, 495] on span "Link Vendor’s Bank Account" at bounding box center [777, 492] width 329 height 20
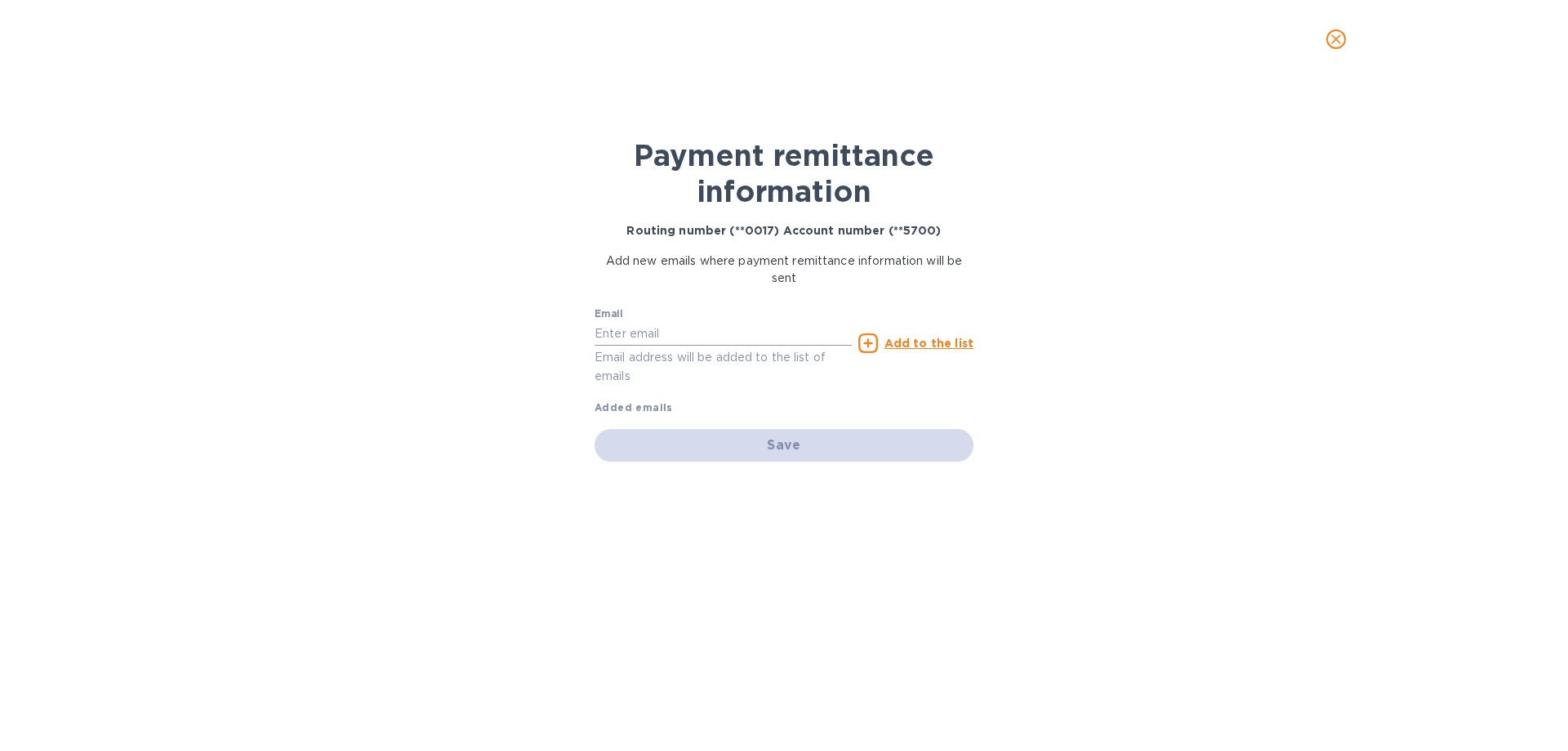
click at [693, 335] on input "text" at bounding box center [723, 333] width 257 height 24
click at [669, 331] on input "text" at bounding box center [723, 333] width 257 height 24
paste input "Briana.Brown@estes-express.com"
type input "Briana.Brown@estes-express.com"
click at [904, 340] on u "Add to the list" at bounding box center [929, 343] width 89 height 13
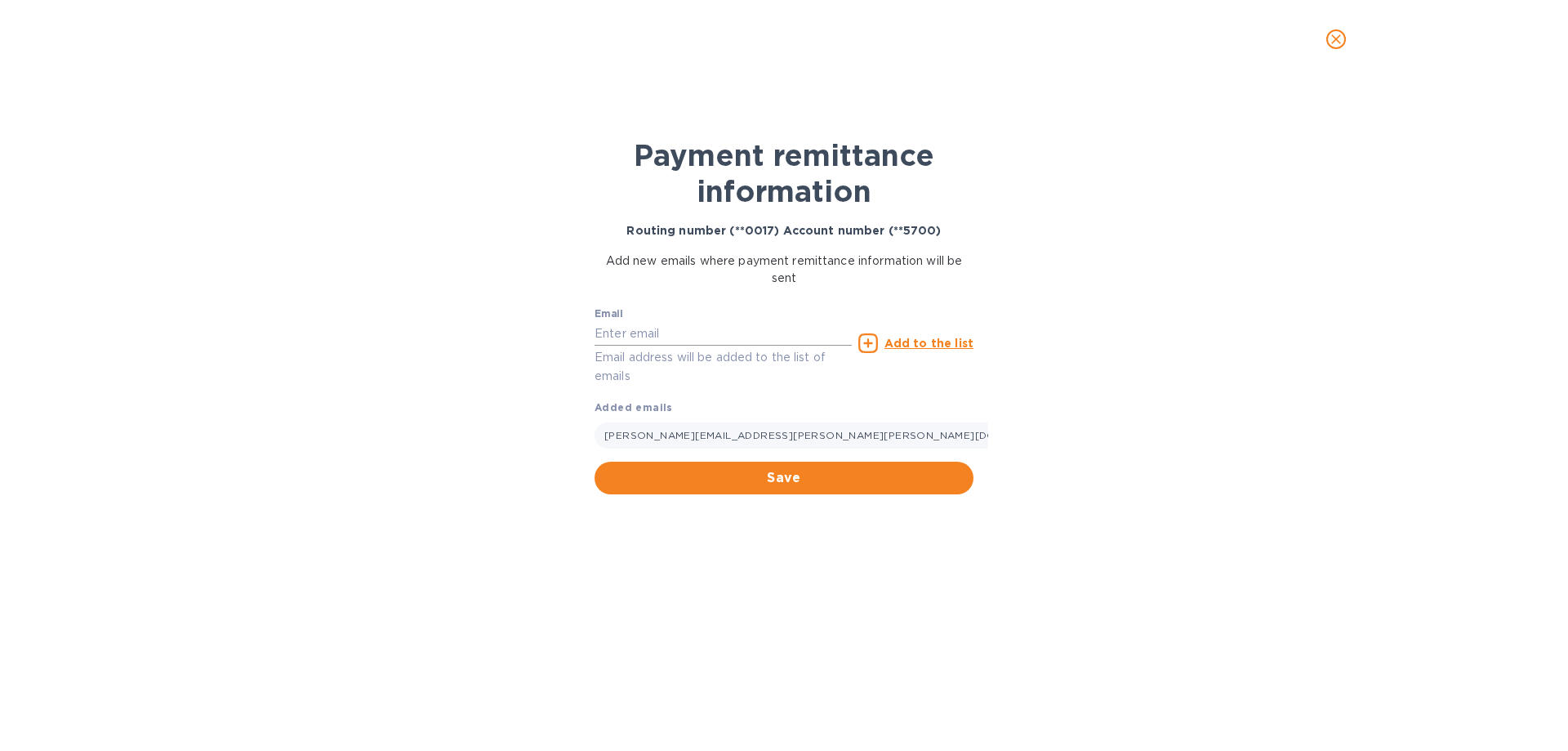
click at [626, 336] on input "text" at bounding box center [723, 333] width 257 height 24
paste input "Nicole.Anderson@estes-express.com"
type input "Nicole.Anderson@estes-express.com"
click at [916, 342] on u "Add to the list" at bounding box center [929, 343] width 89 height 13
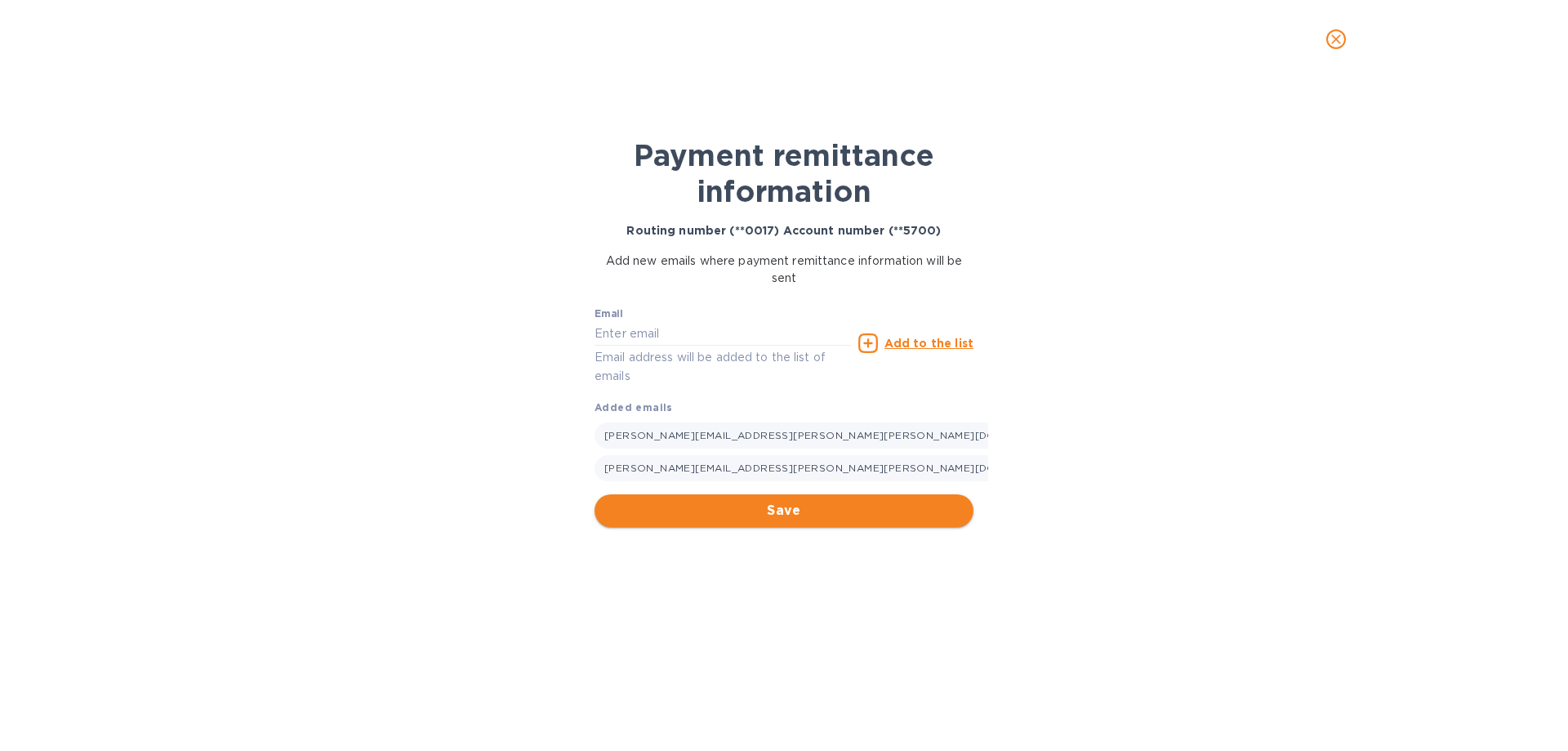
click at [819, 505] on span "Save" at bounding box center [784, 510] width 353 height 20
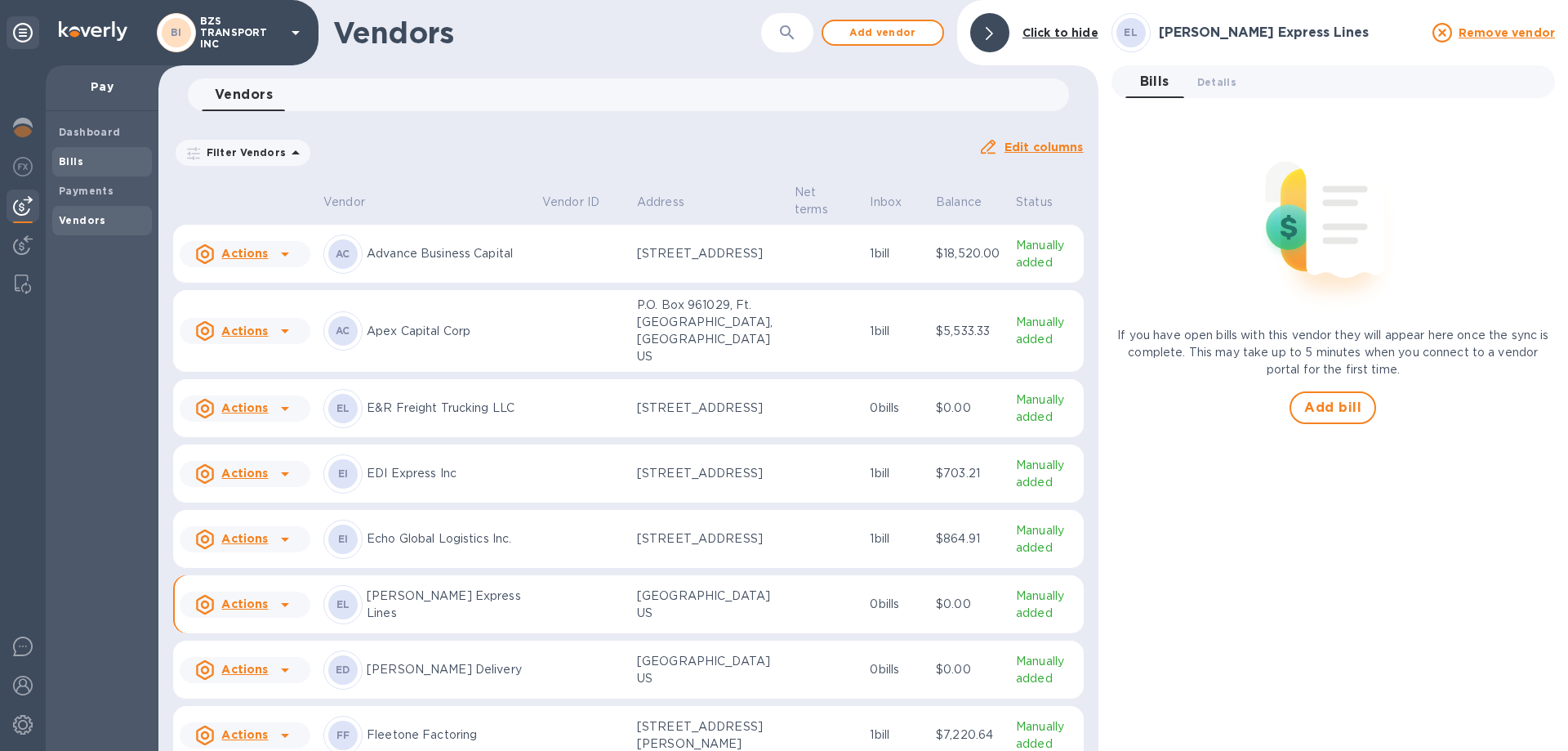
click at [91, 156] on span "Bills" at bounding box center [102, 161] width 86 height 16
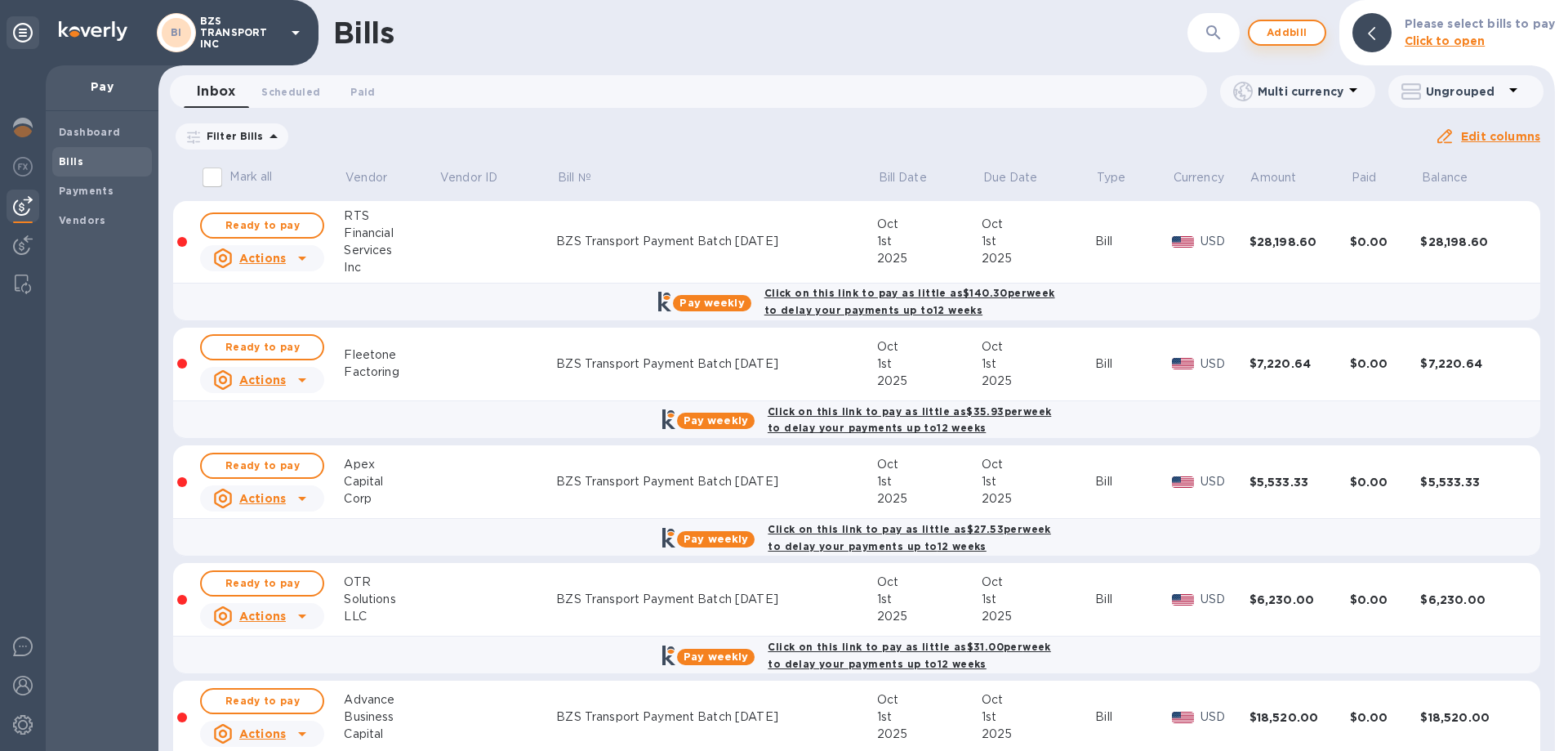
click at [1288, 36] on span "Add bill" at bounding box center [1287, 32] width 49 height 20
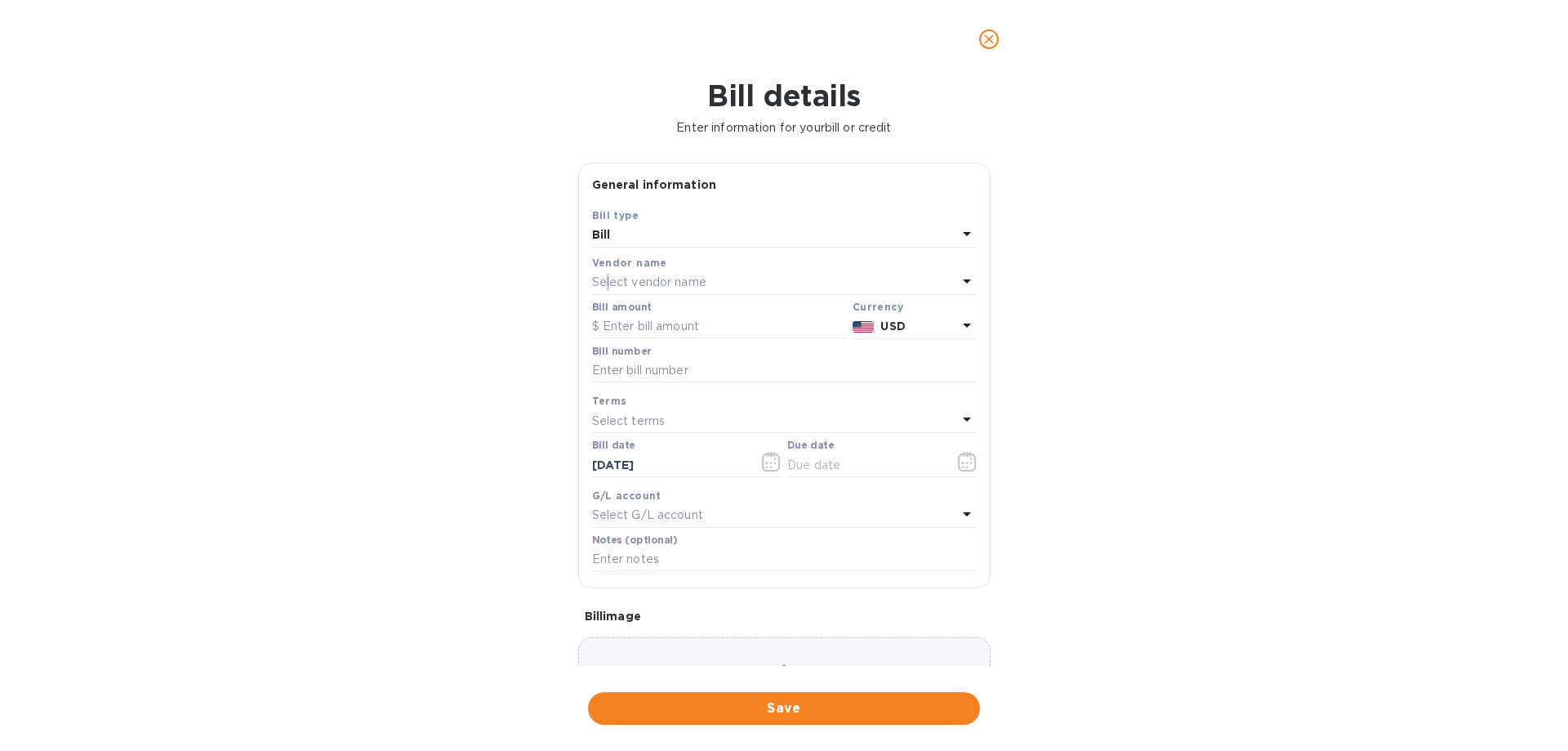
click at [610, 287] on p "Select vendor name" at bounding box center [649, 282] width 114 height 17
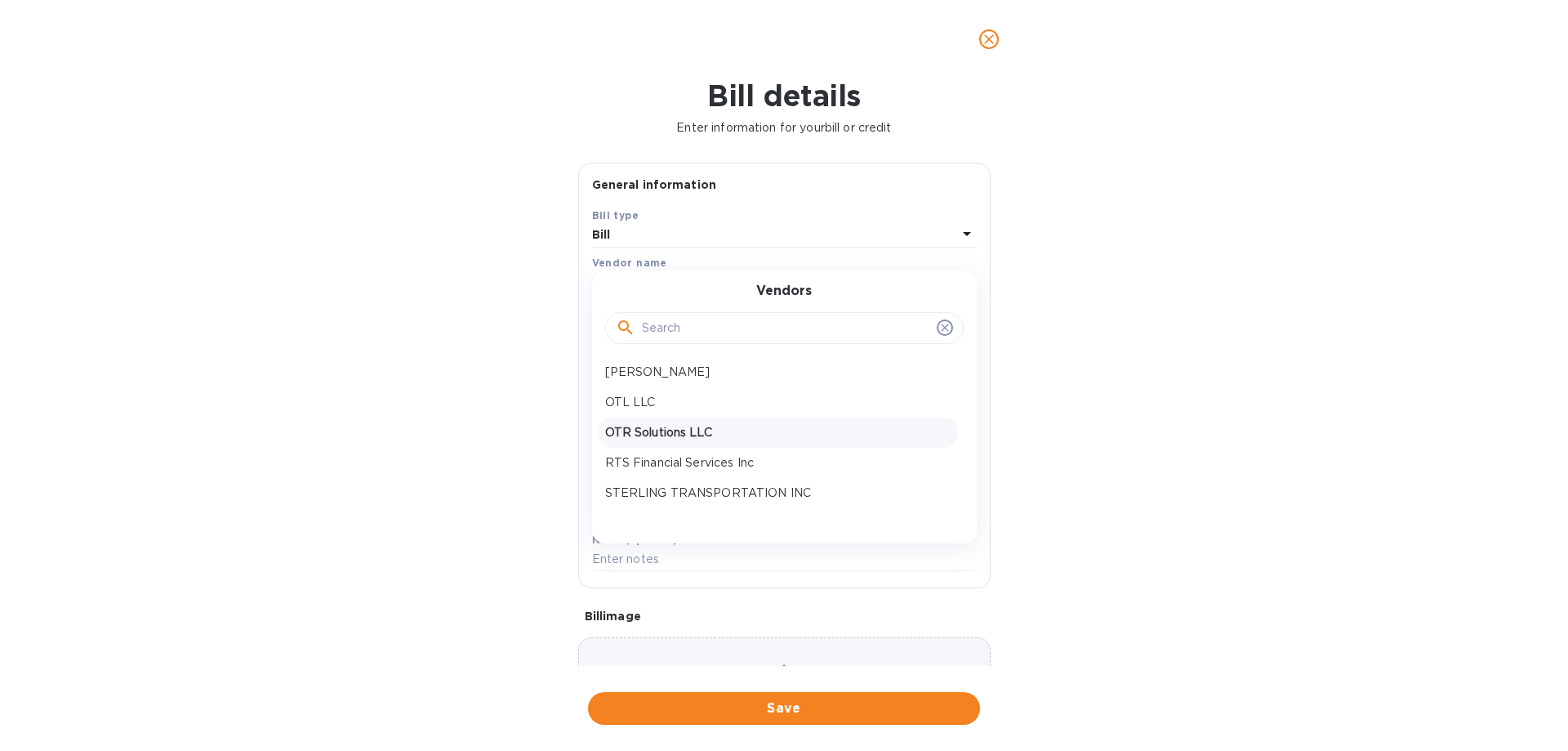
scroll to position [163, 0]
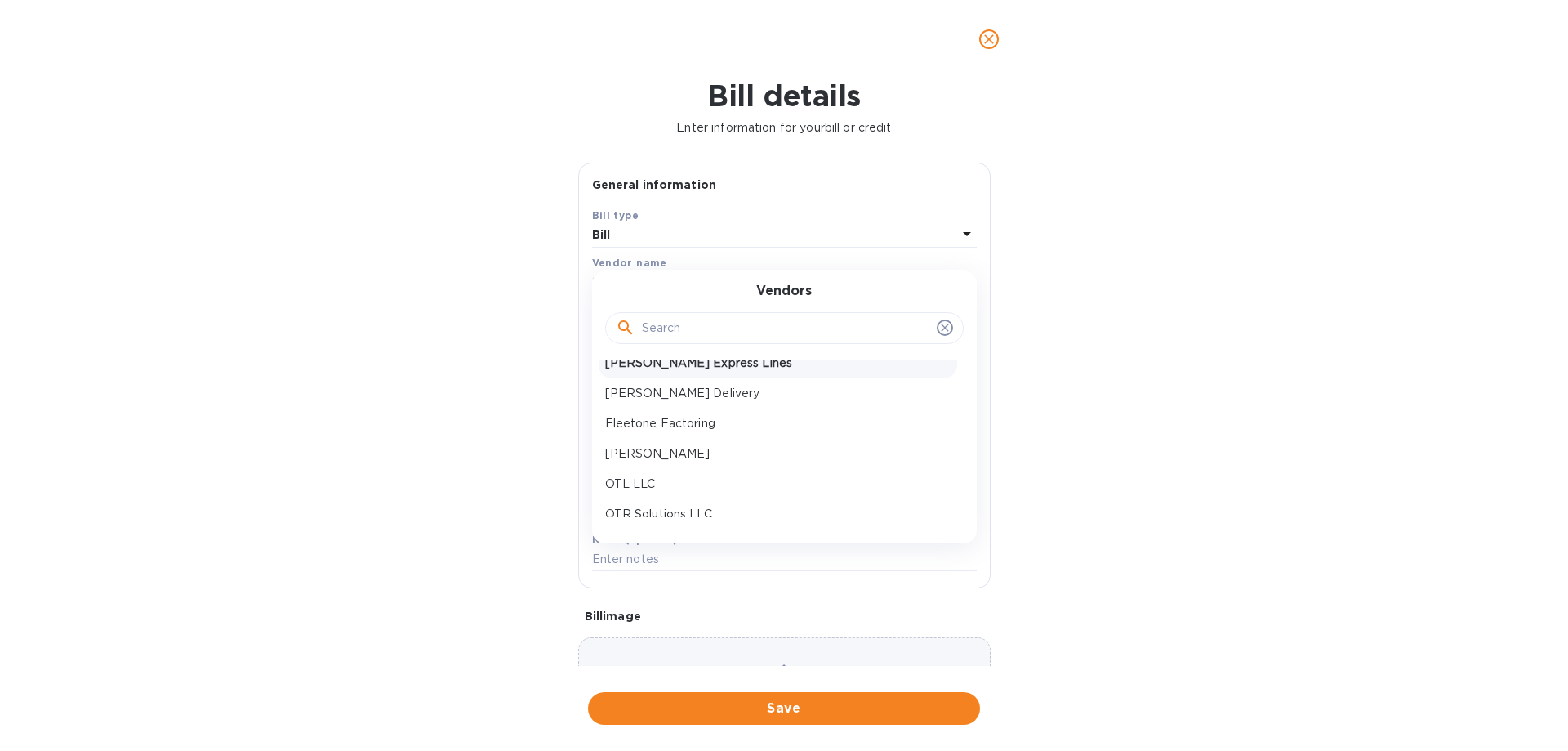
click at [645, 362] on p "[PERSON_NAME] Express Lines" at bounding box center [777, 363] width 345 height 17
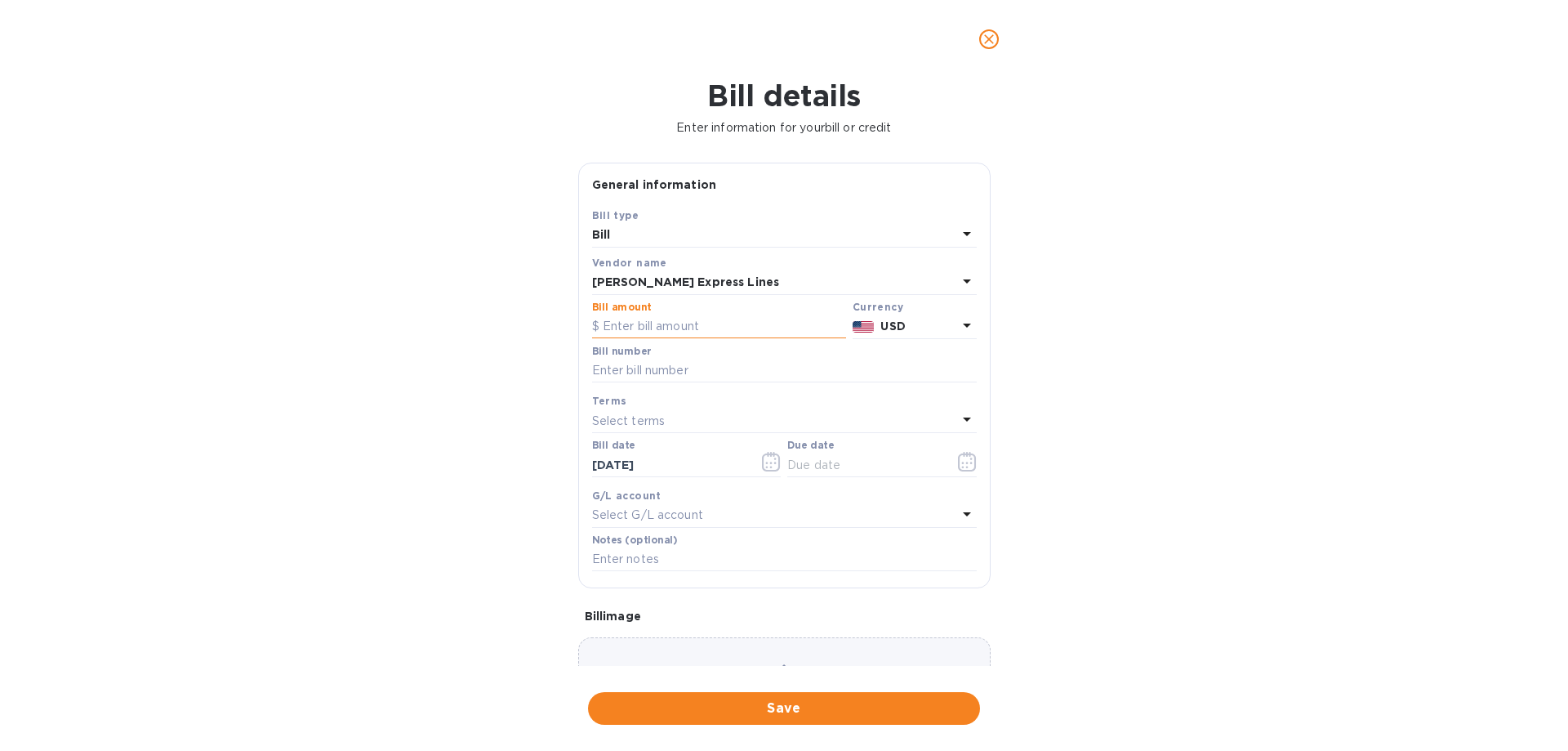
click at [641, 323] on input "text" at bounding box center [718, 327] width 254 height 24
paste input "9,960.13"
type input "9,960.13"
click at [649, 363] on input "text" at bounding box center [784, 371] width 385 height 24
type input "BZS Transport Payment Batch [DATE]"
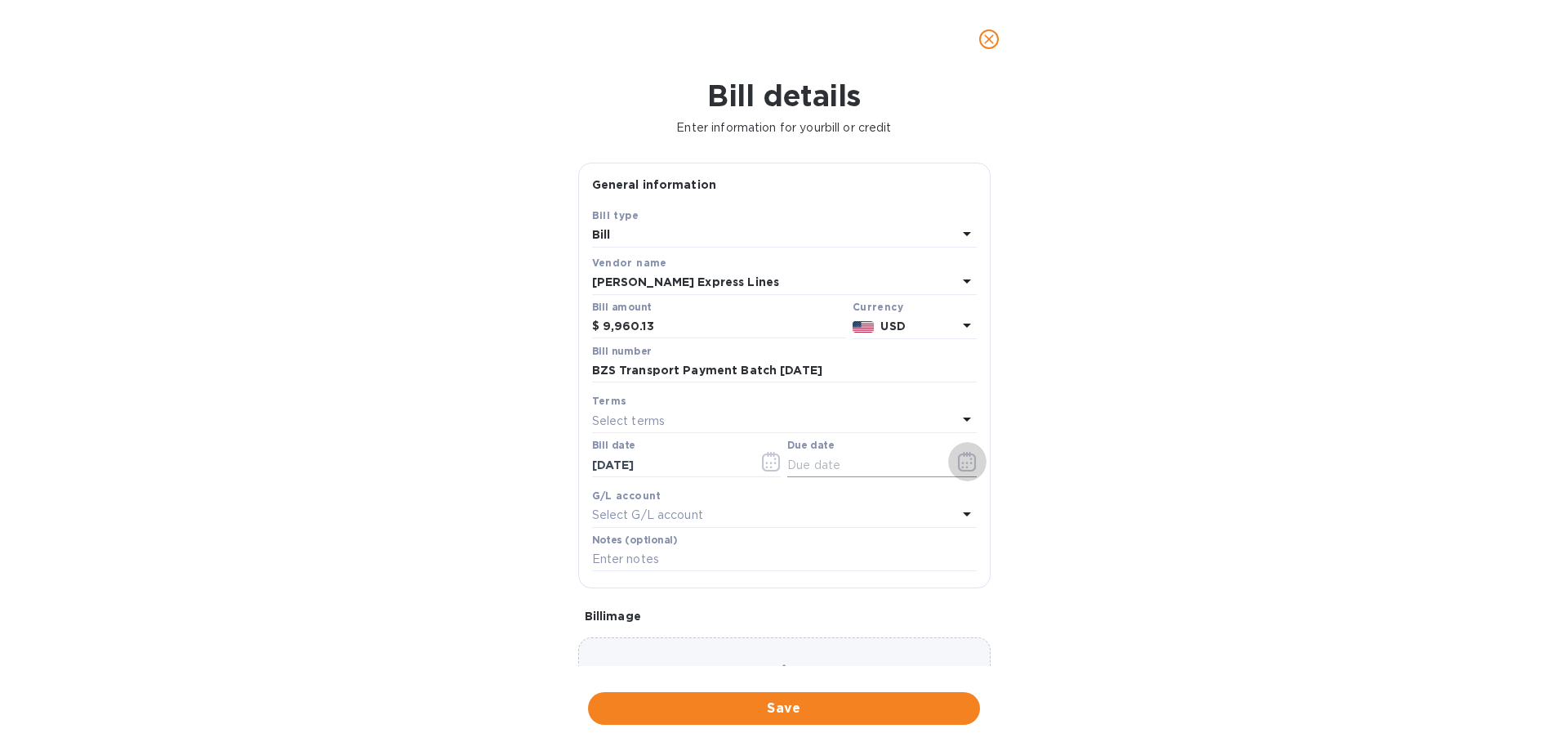
click at [972, 464] on button "button" at bounding box center [967, 462] width 38 height 39
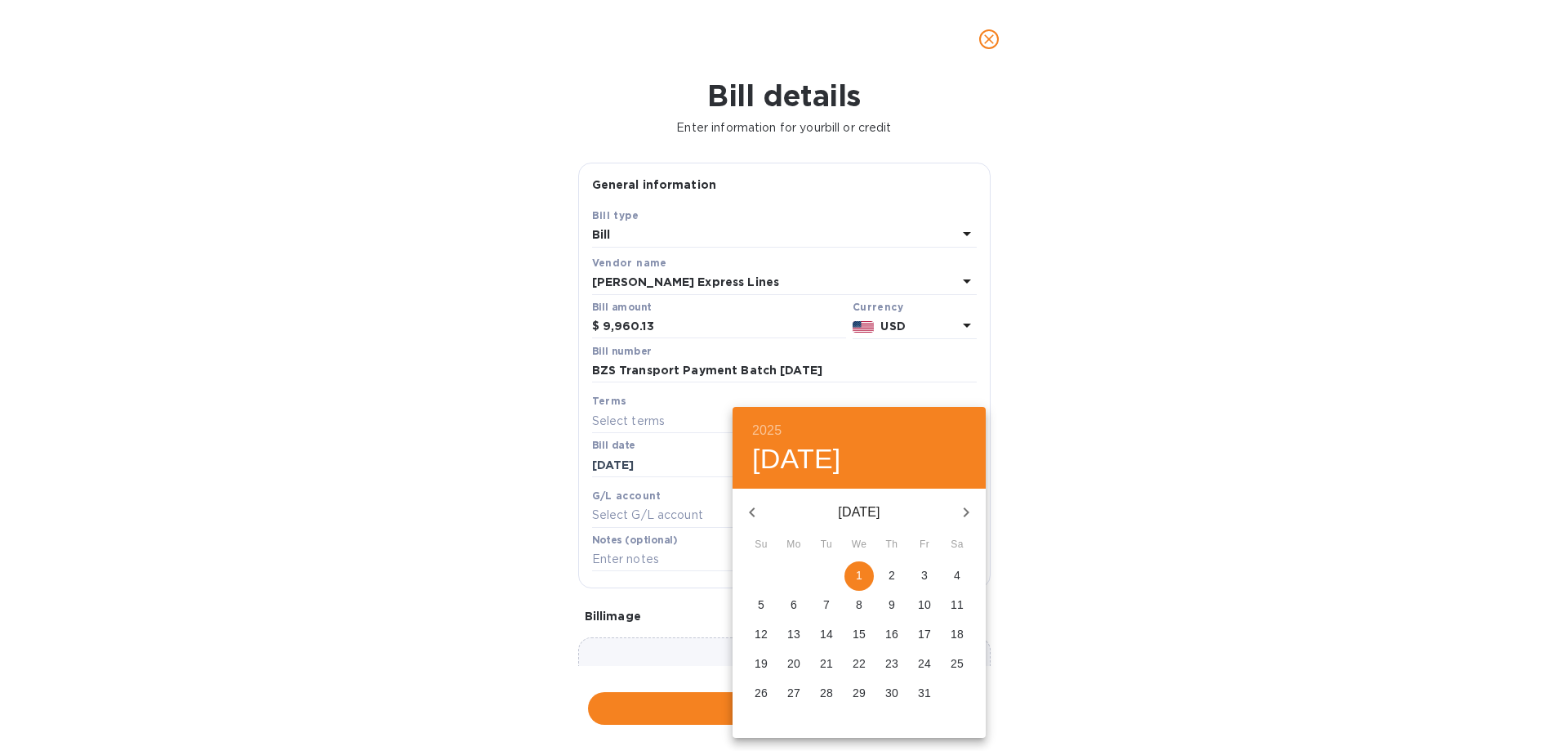
click at [859, 567] on button "1" at bounding box center [858, 575] width 29 height 29
type input "[DATE]"
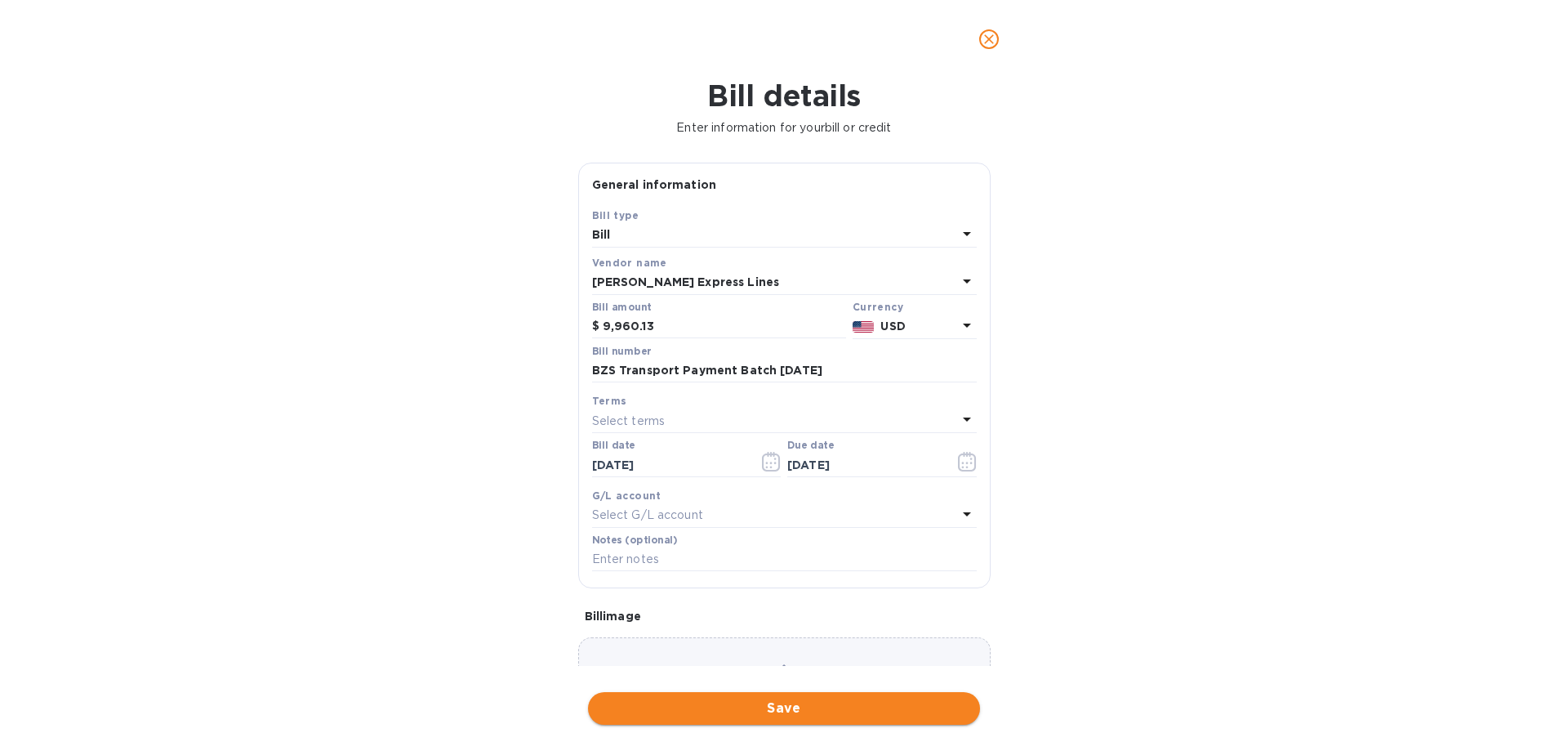
click at [757, 711] on span "Save" at bounding box center [784, 708] width 366 height 20
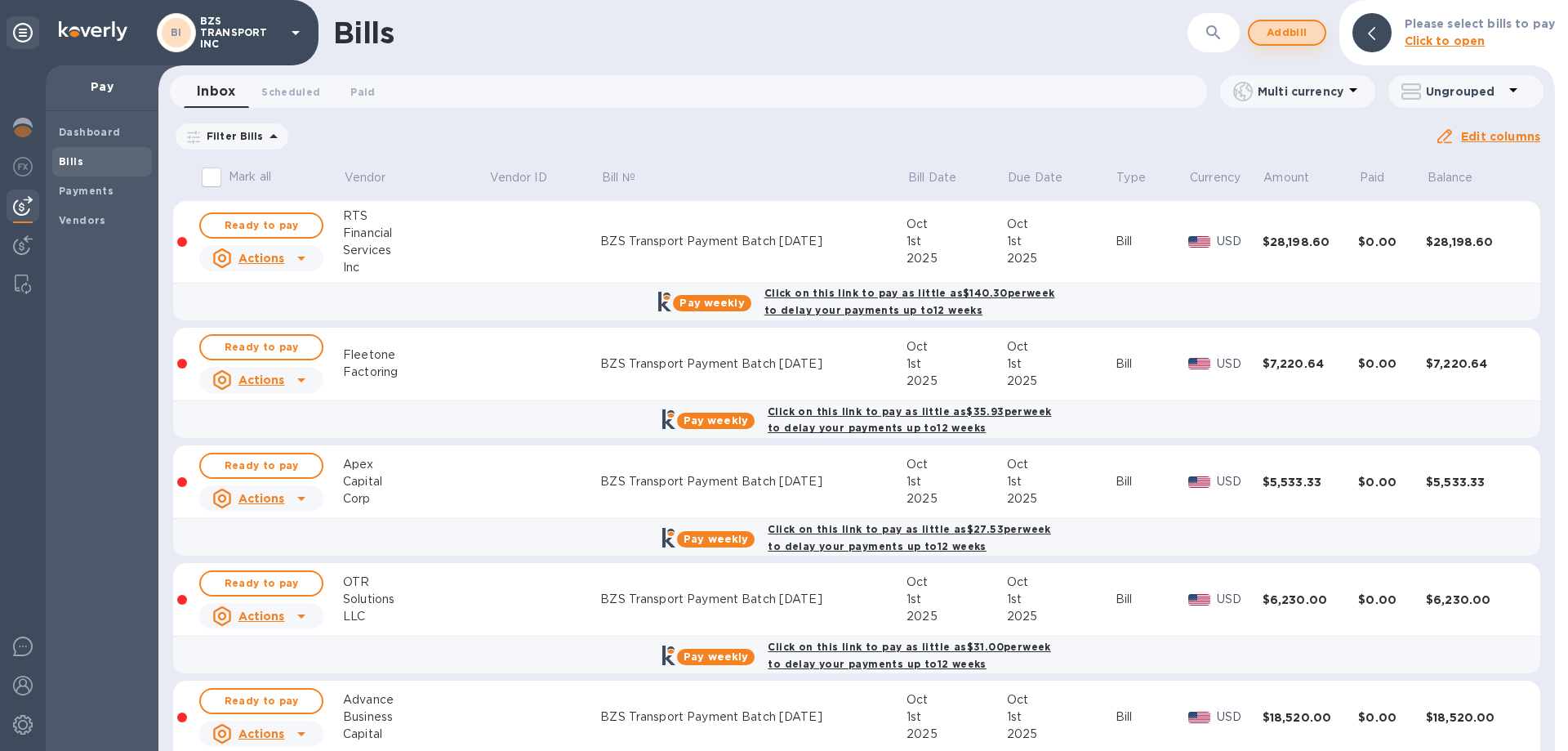
click at [1295, 33] on span "Add bill" at bounding box center [1287, 32] width 49 height 20
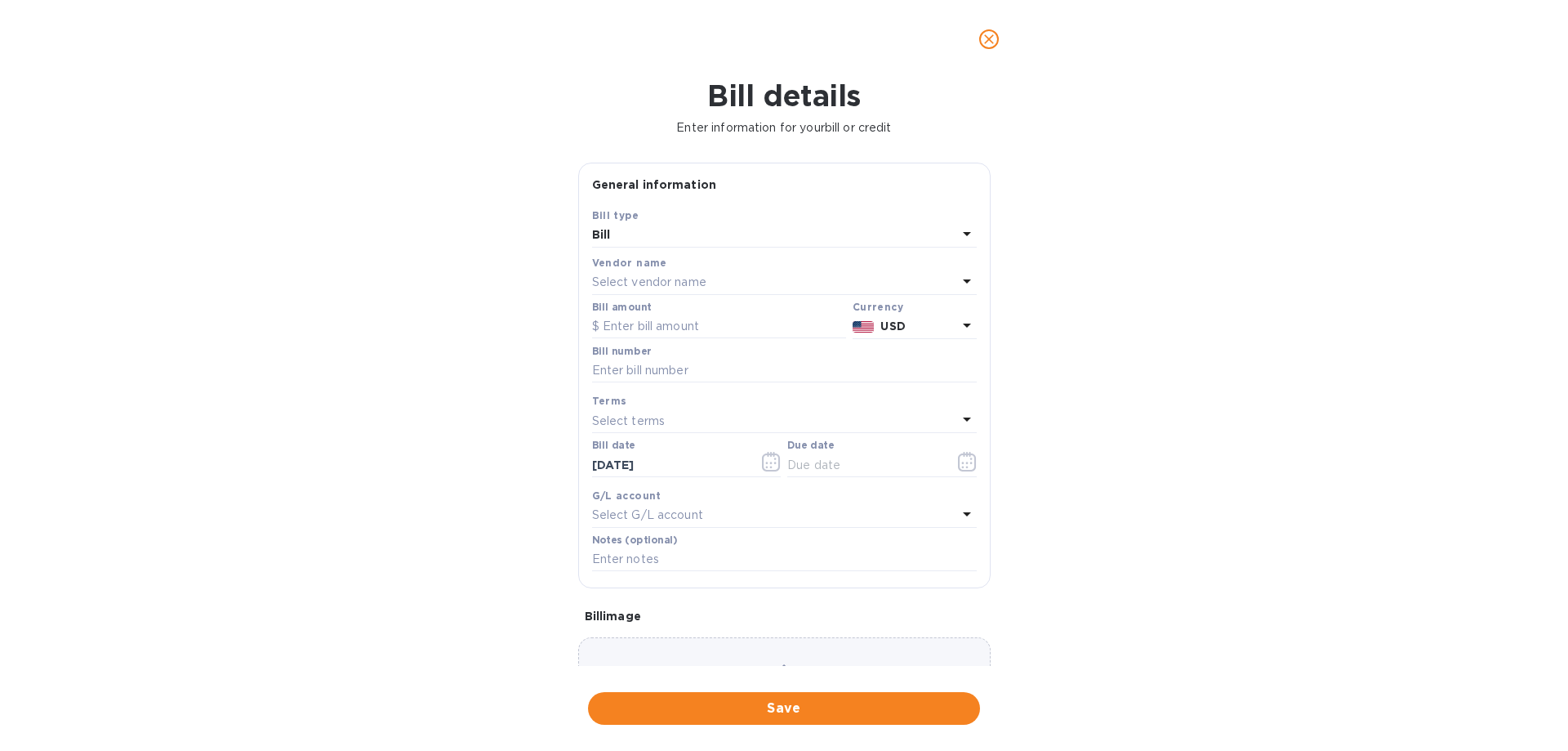
click at [674, 287] on p "Select vendor name" at bounding box center [649, 282] width 114 height 17
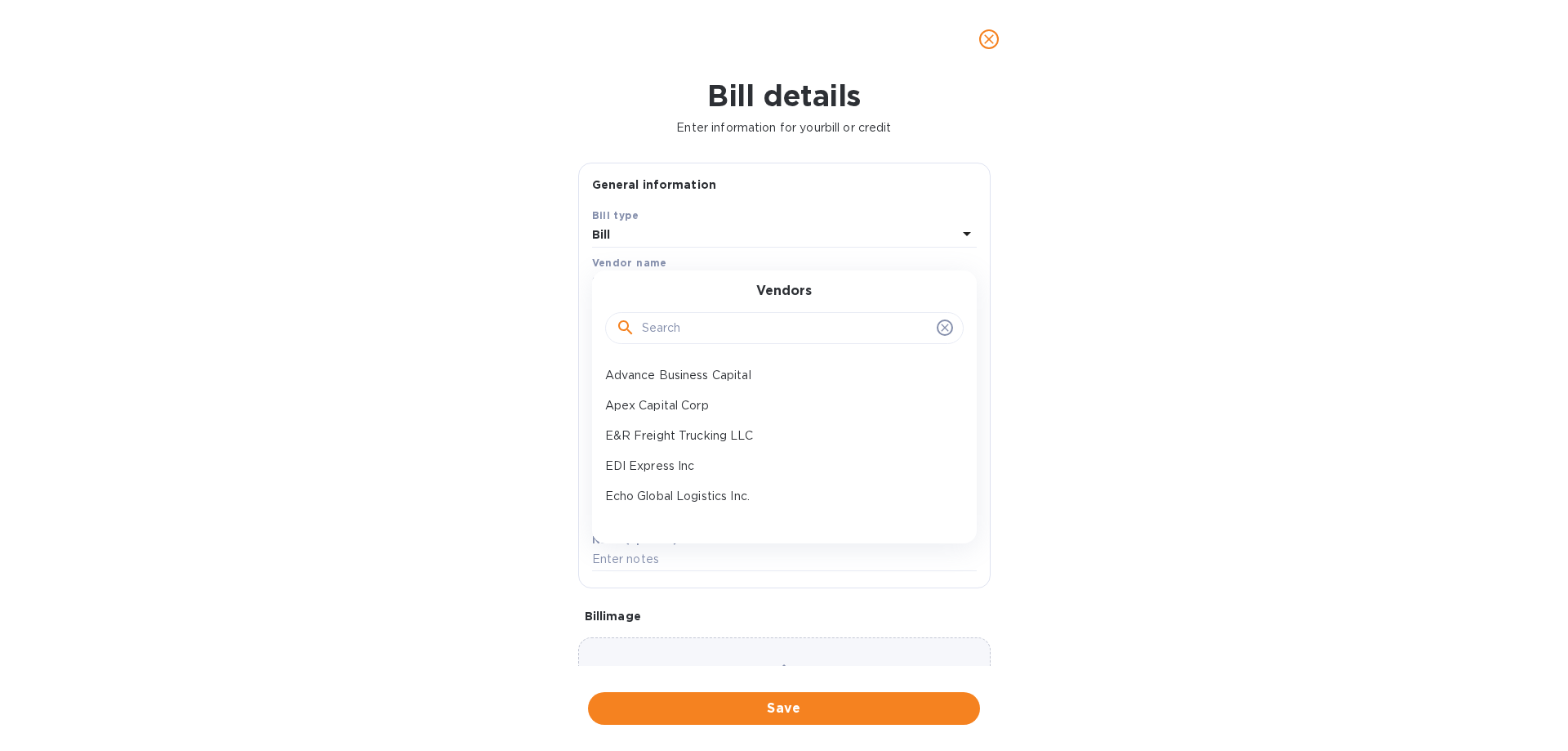
click at [663, 336] on input "text" at bounding box center [786, 329] width 288 height 24
click at [700, 395] on p "Evans Delivery" at bounding box center [777, 393] width 345 height 17
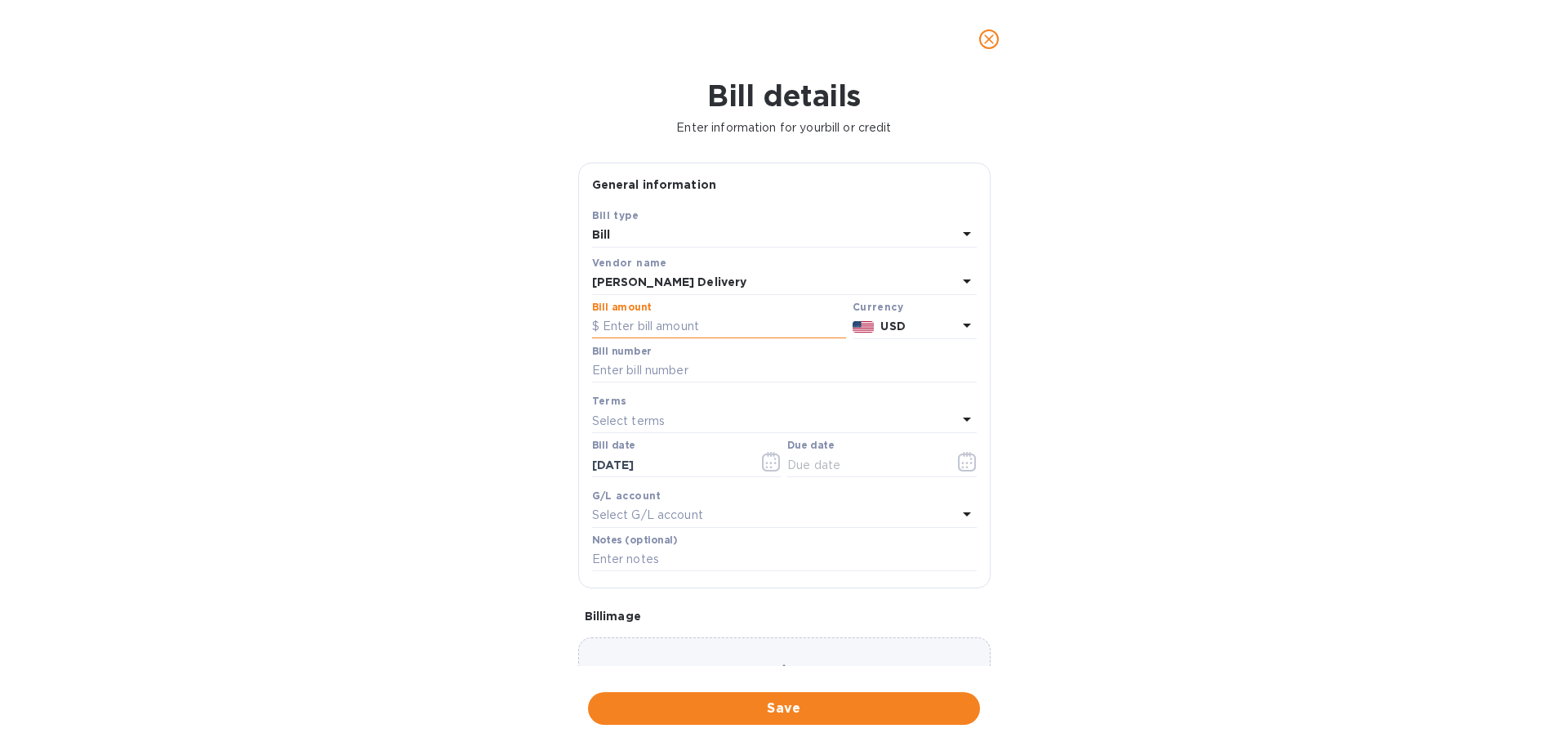
click at [658, 333] on input "text" at bounding box center [718, 327] width 254 height 24
paste input "970"
type input "970"
click at [654, 365] on input "text" at bounding box center [784, 371] width 385 height 24
type input "BZS Transport Payment Batch [DATE]"
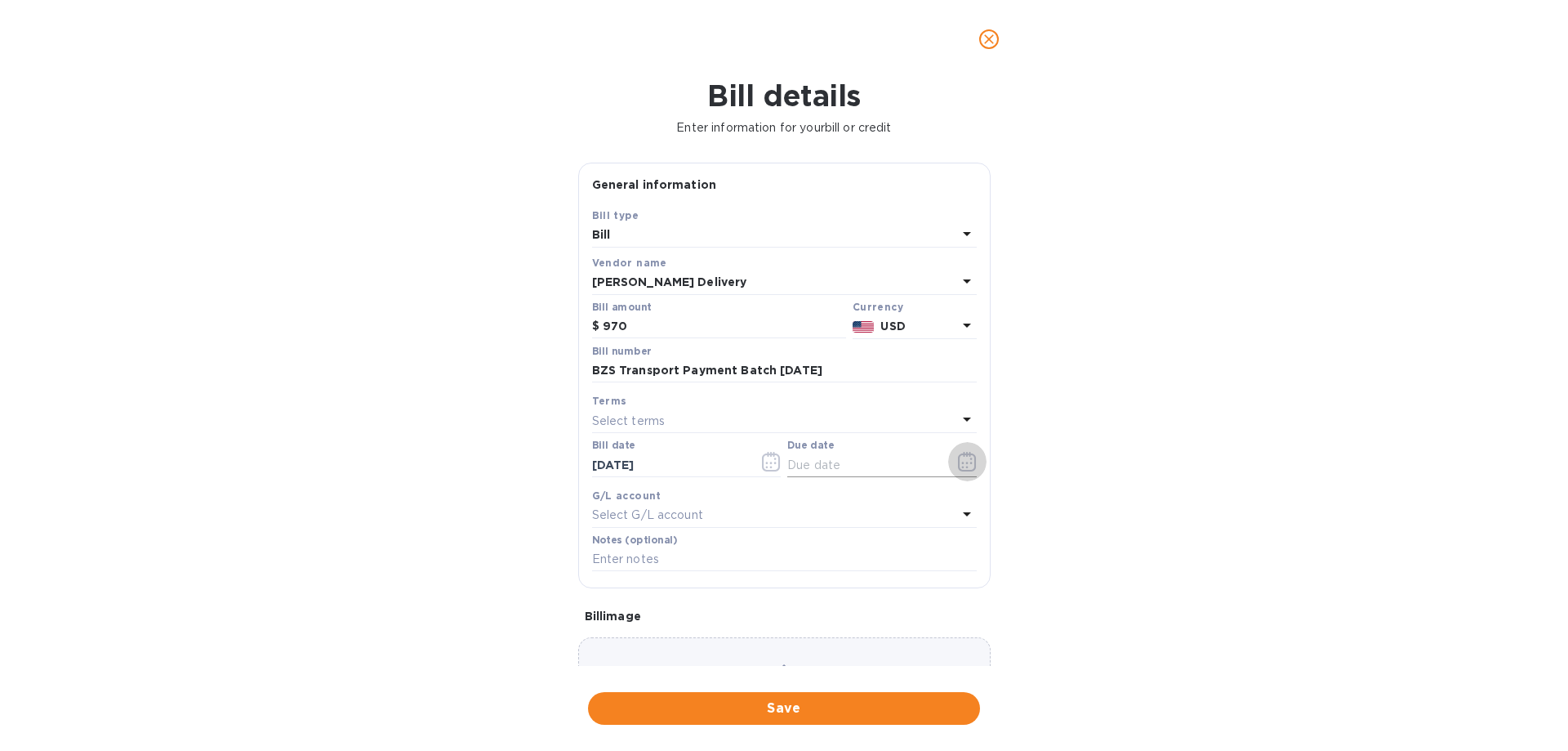
click at [961, 462] on icon "button" at bounding box center [967, 461] width 19 height 20
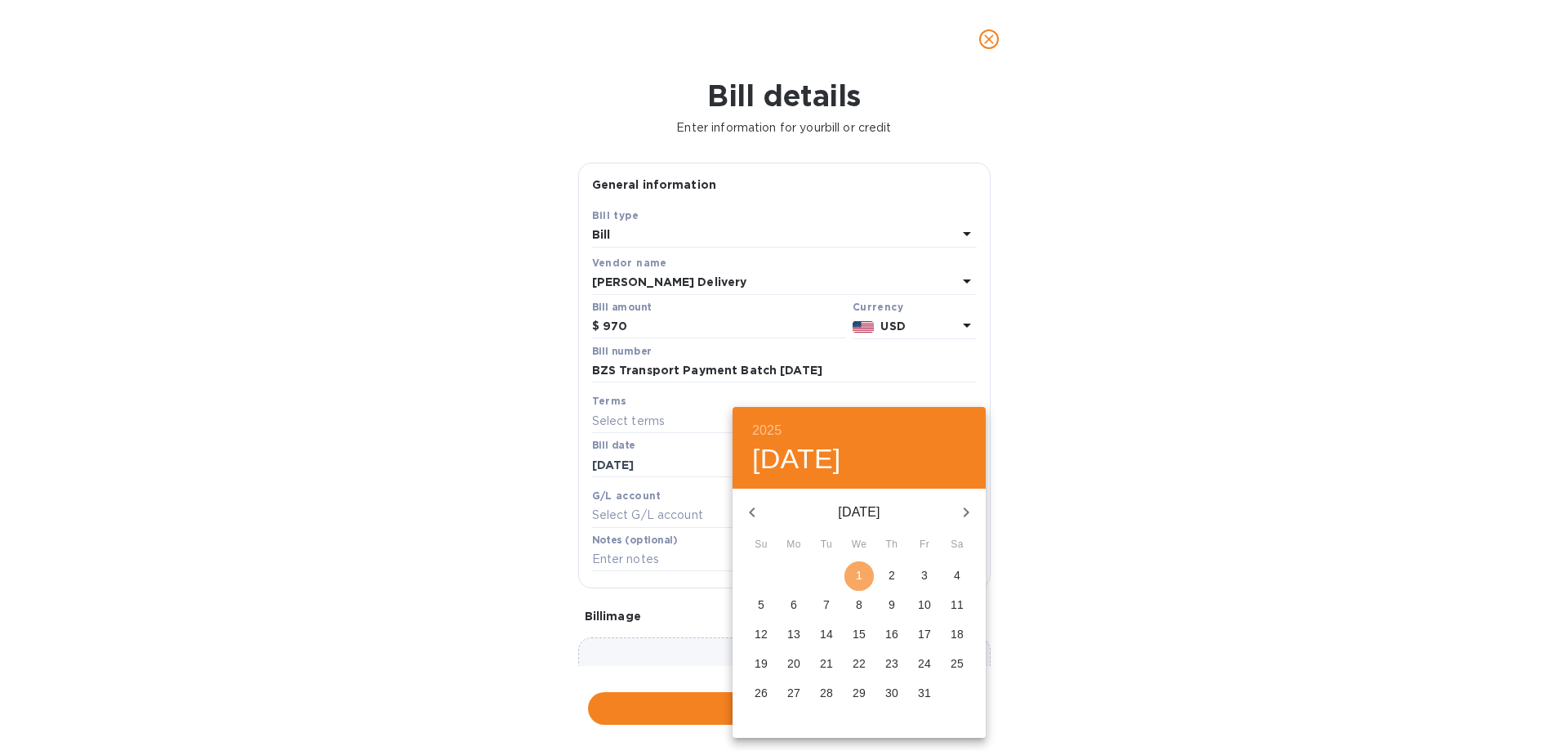
click at [854, 571] on span "1" at bounding box center [858, 574] width 29 height 16
type input "[DATE]"
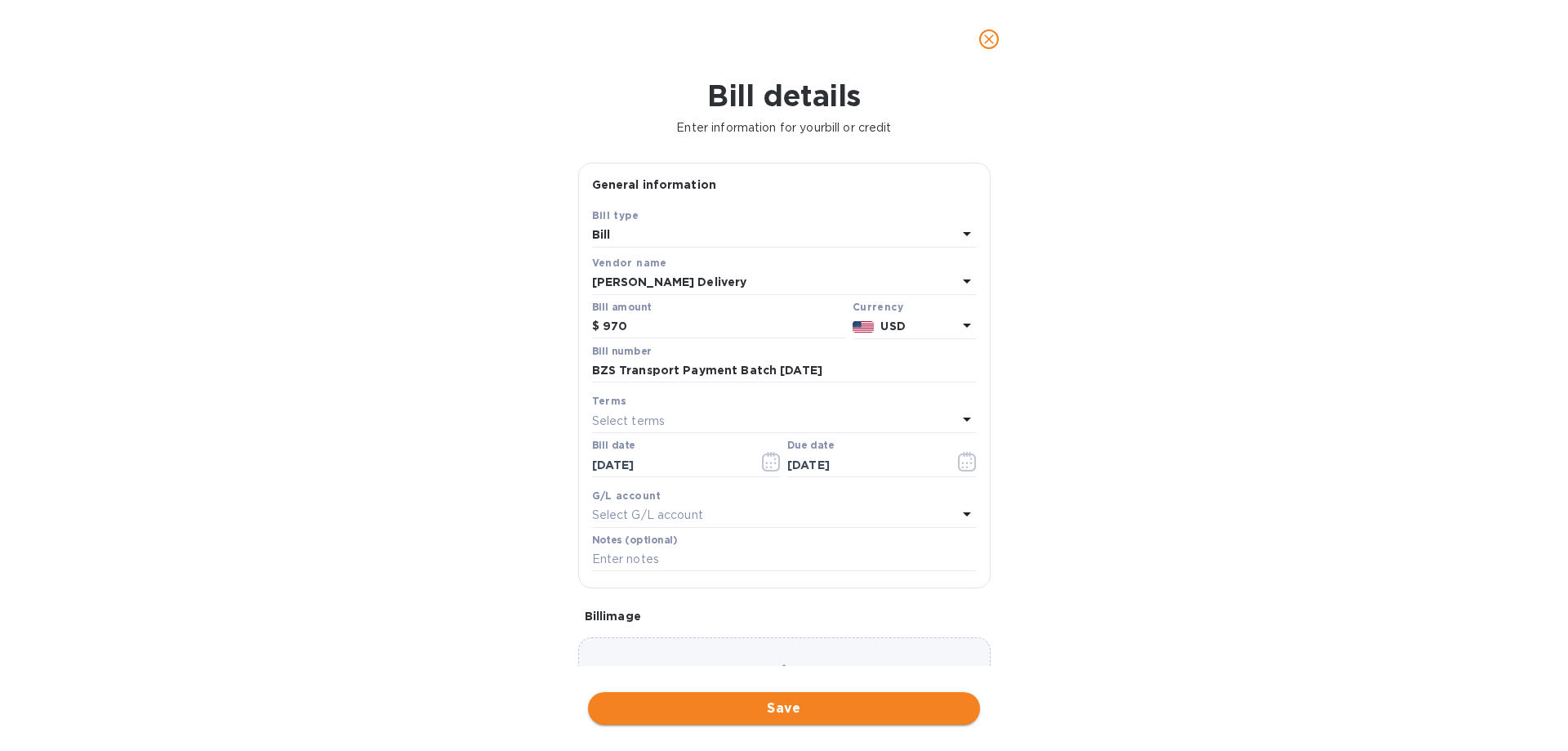
click at [773, 709] on span "Save" at bounding box center [784, 708] width 366 height 20
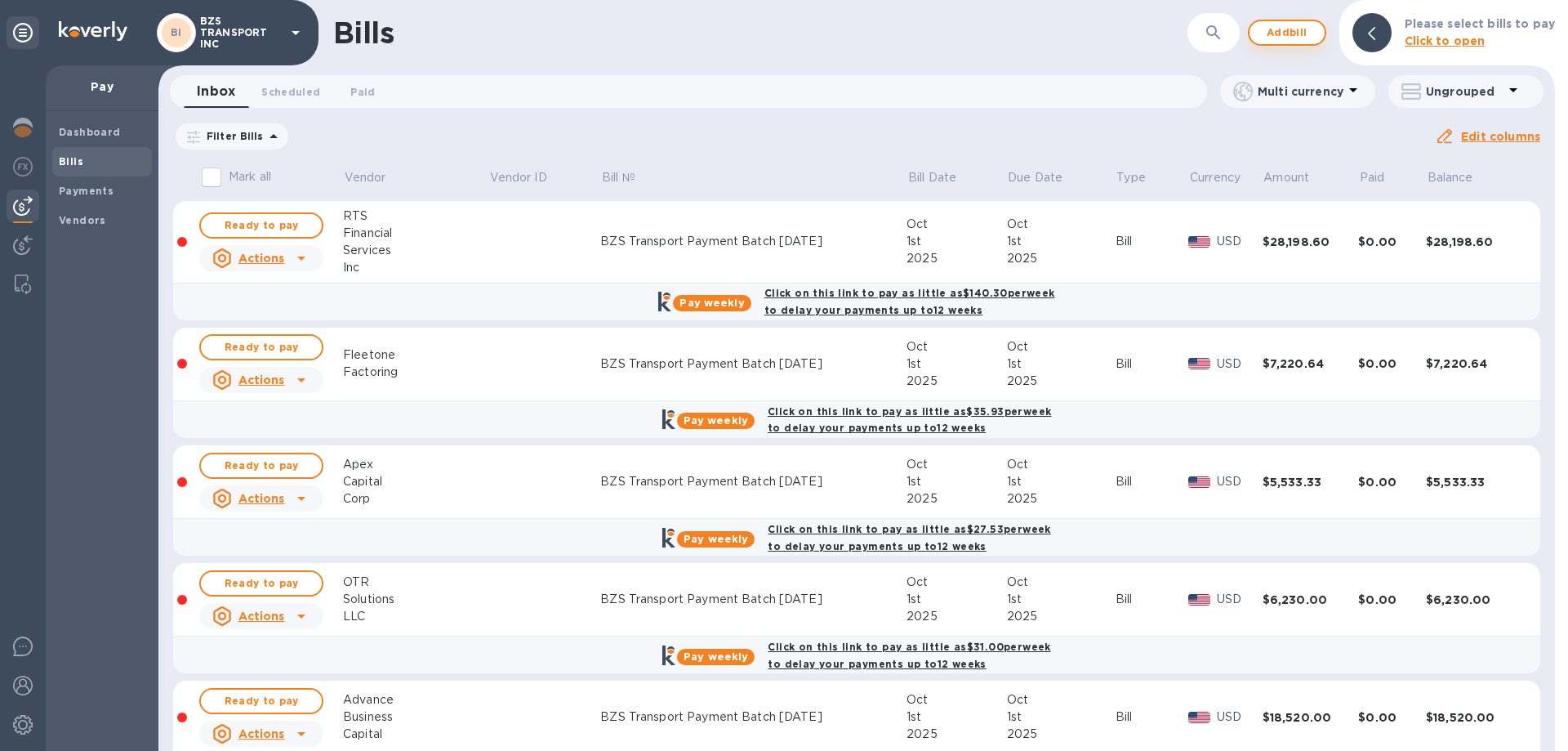
click at [1294, 22] on button "Add bill" at bounding box center [1287, 33] width 79 height 26
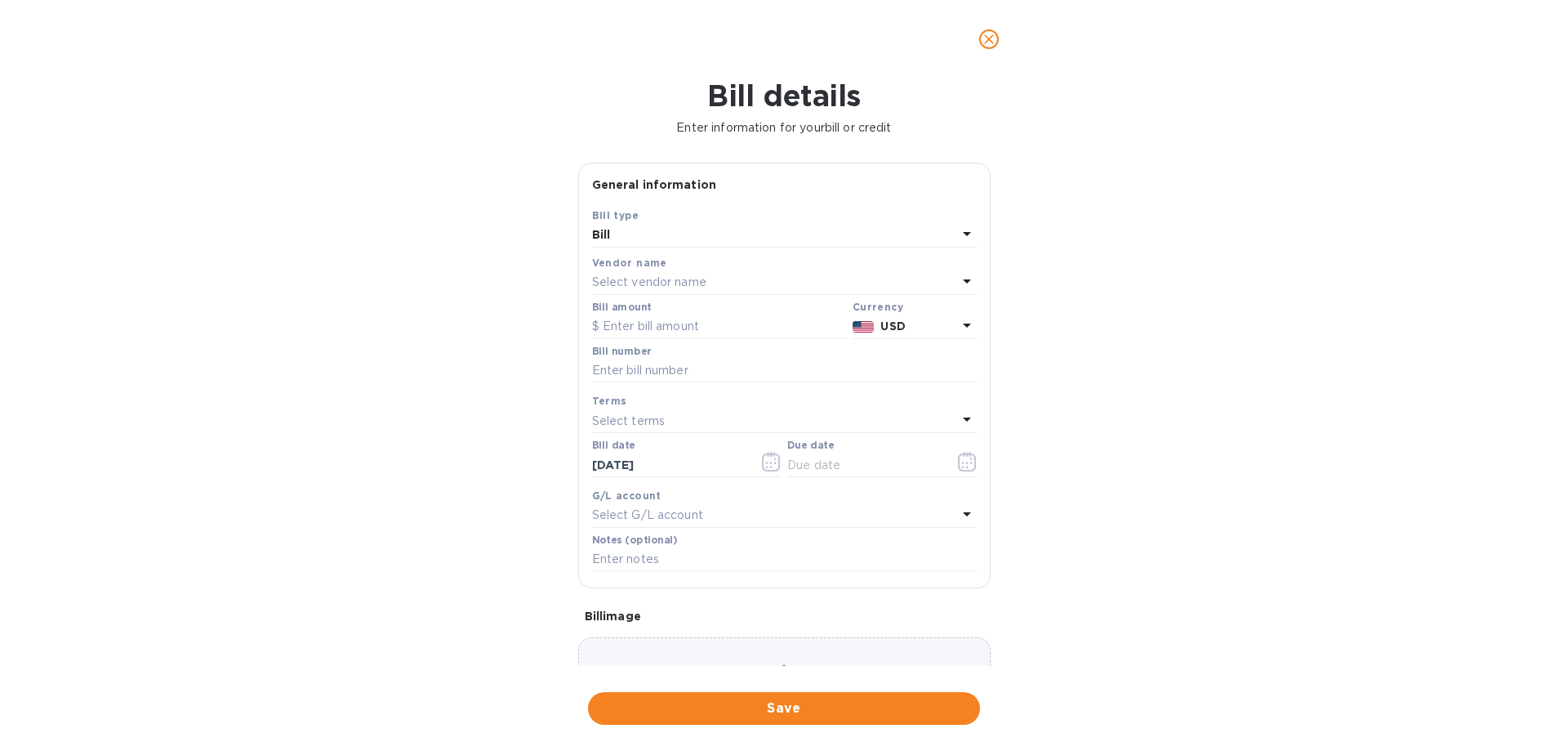
click at [708, 275] on div "Select vendor name" at bounding box center [774, 283] width 365 height 22
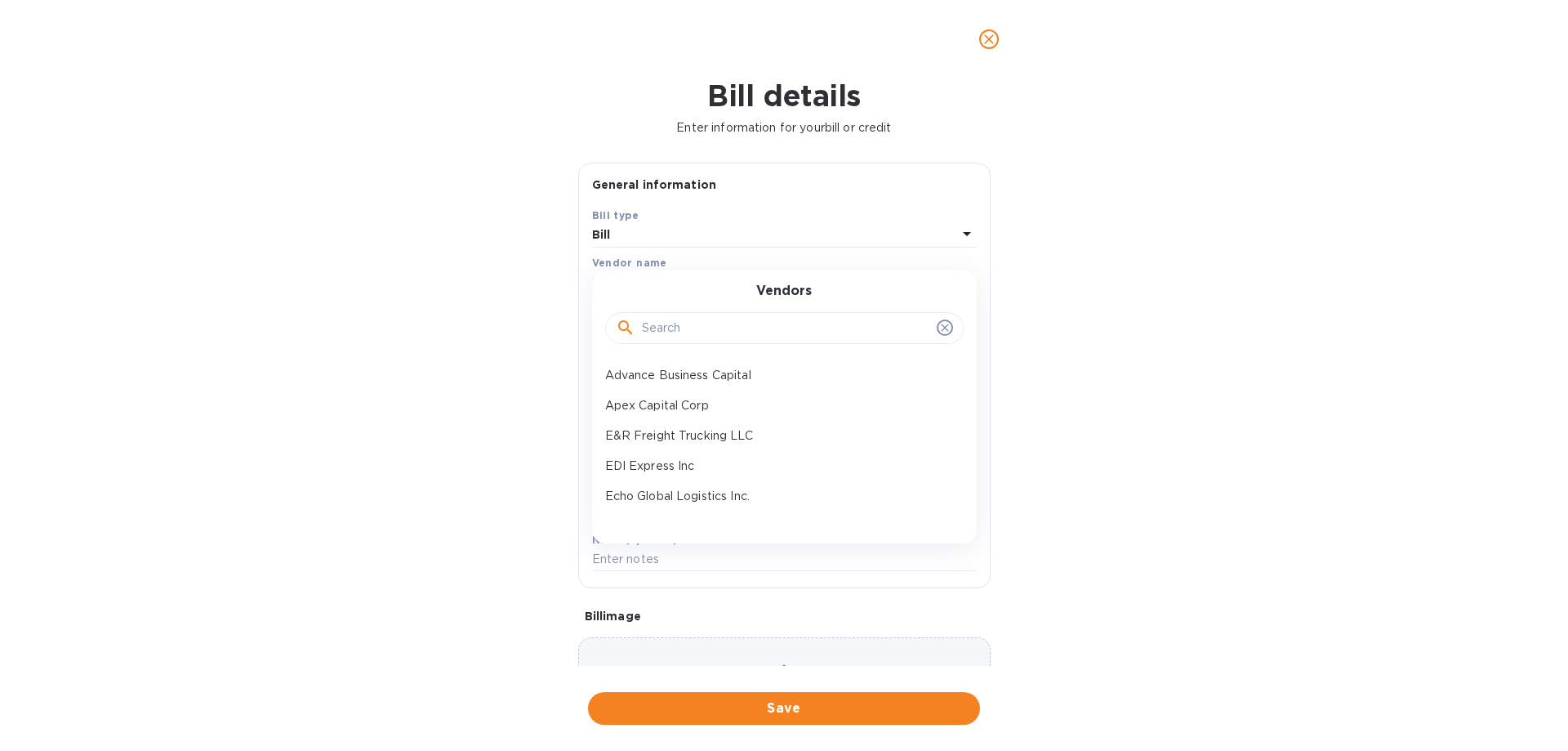
click at [704, 331] on input "text" at bounding box center [786, 329] width 288 height 24
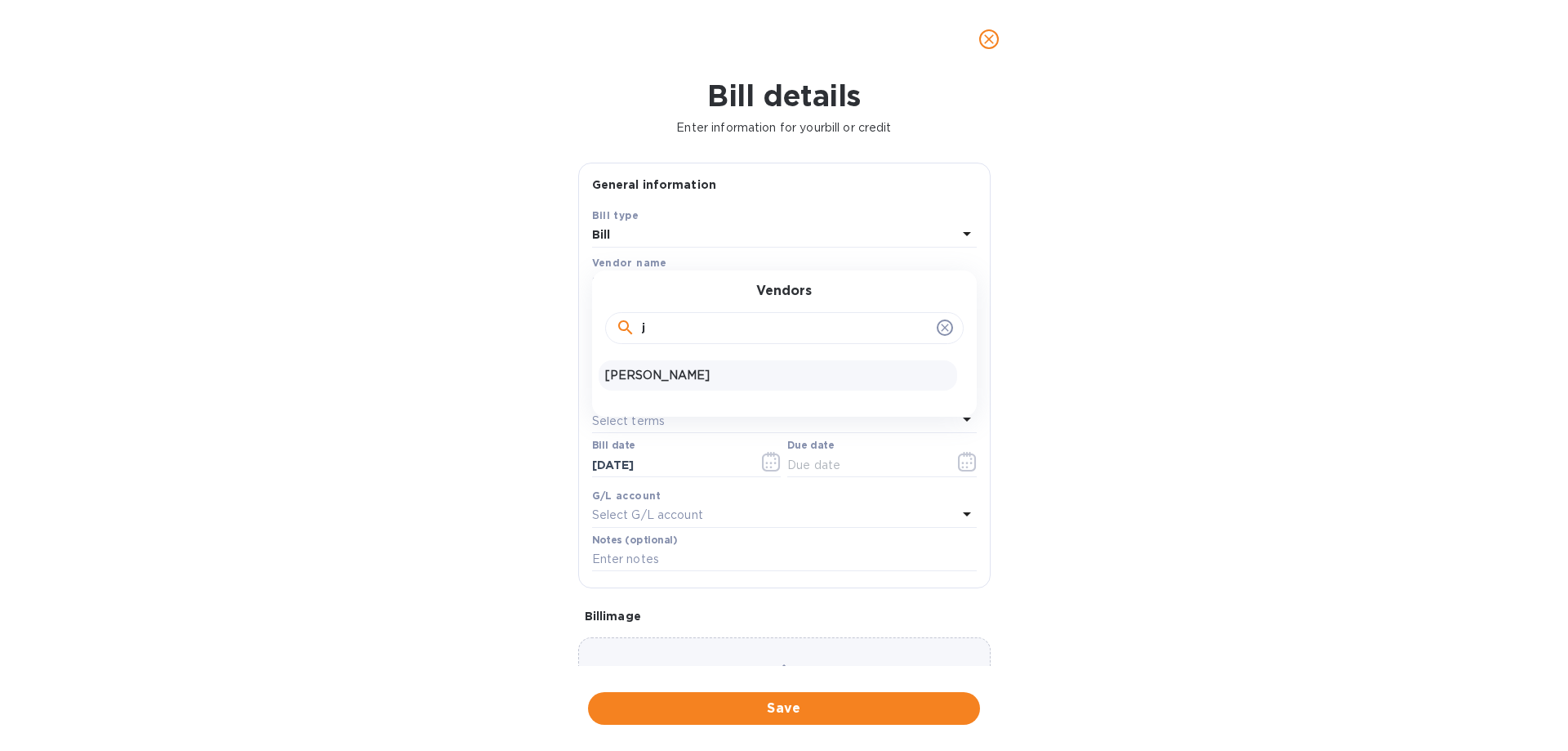
type input "j"
click at [687, 378] on p "[PERSON_NAME]" at bounding box center [777, 376] width 345 height 17
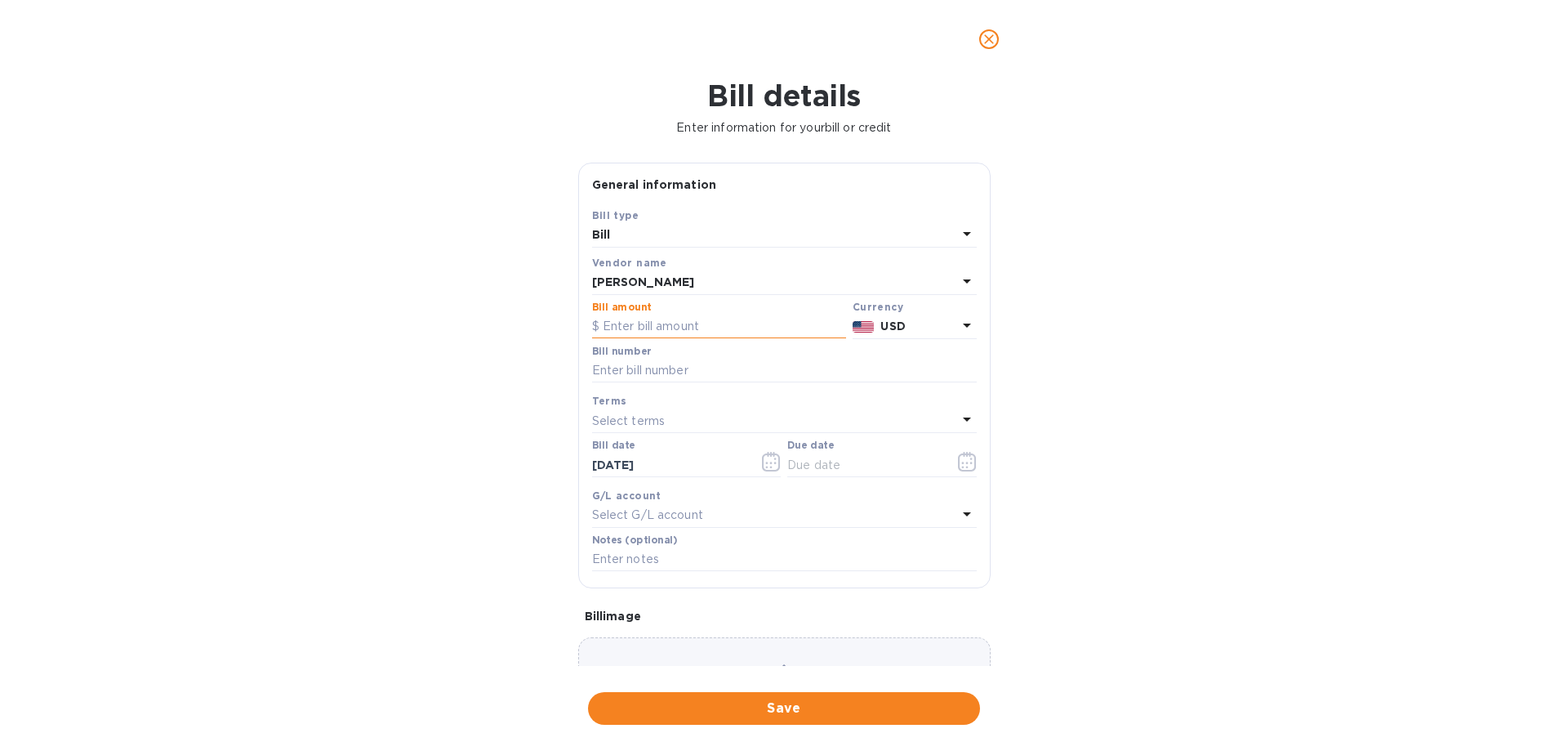
click at [655, 328] on input "text" at bounding box center [718, 327] width 254 height 24
paste input "19,002.66"
type input "19,002.66"
click at [673, 368] on input "text" at bounding box center [784, 371] width 385 height 24
type input "BZS Transport Payment Batch [DATE]"
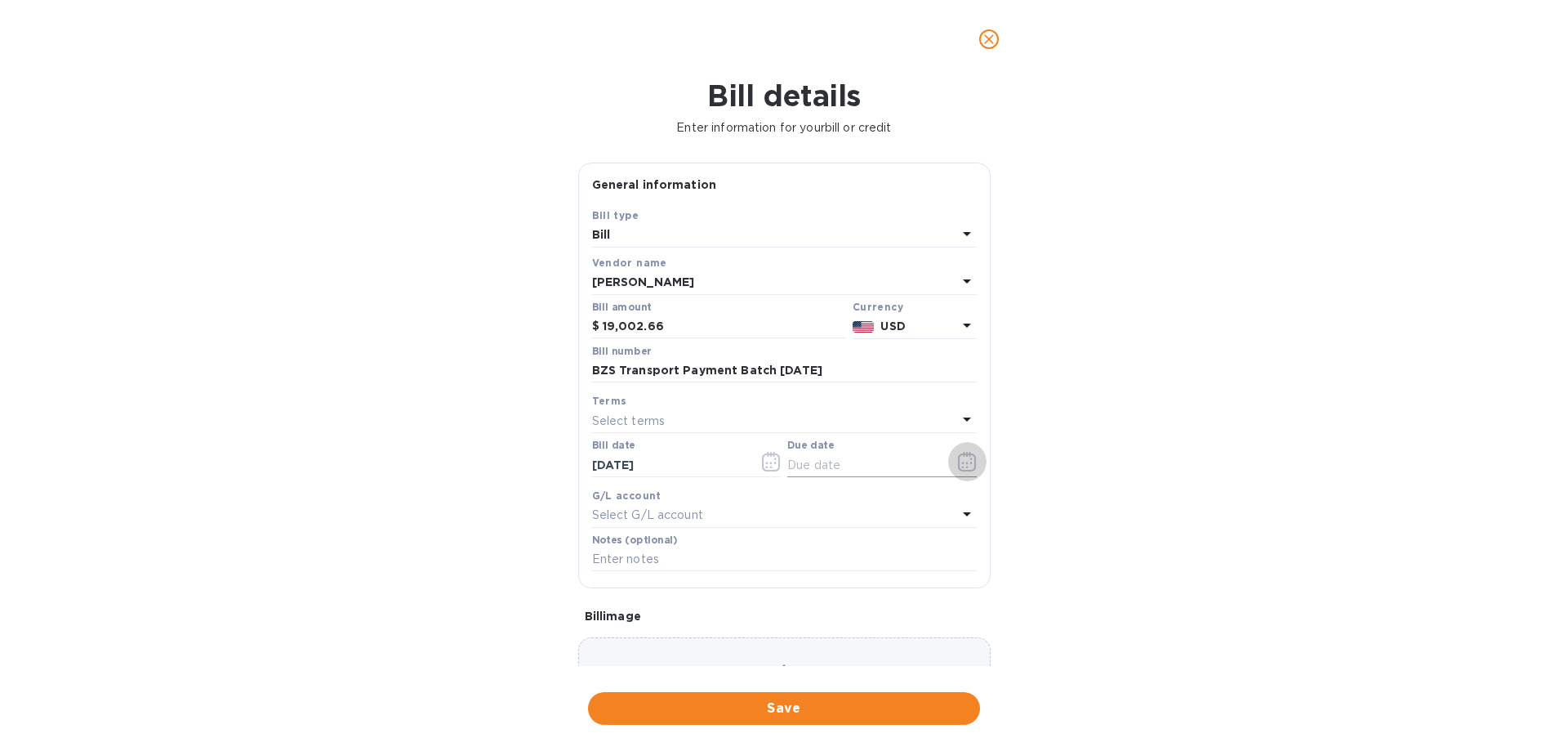
click at [964, 465] on icon "button" at bounding box center [967, 461] width 19 height 20
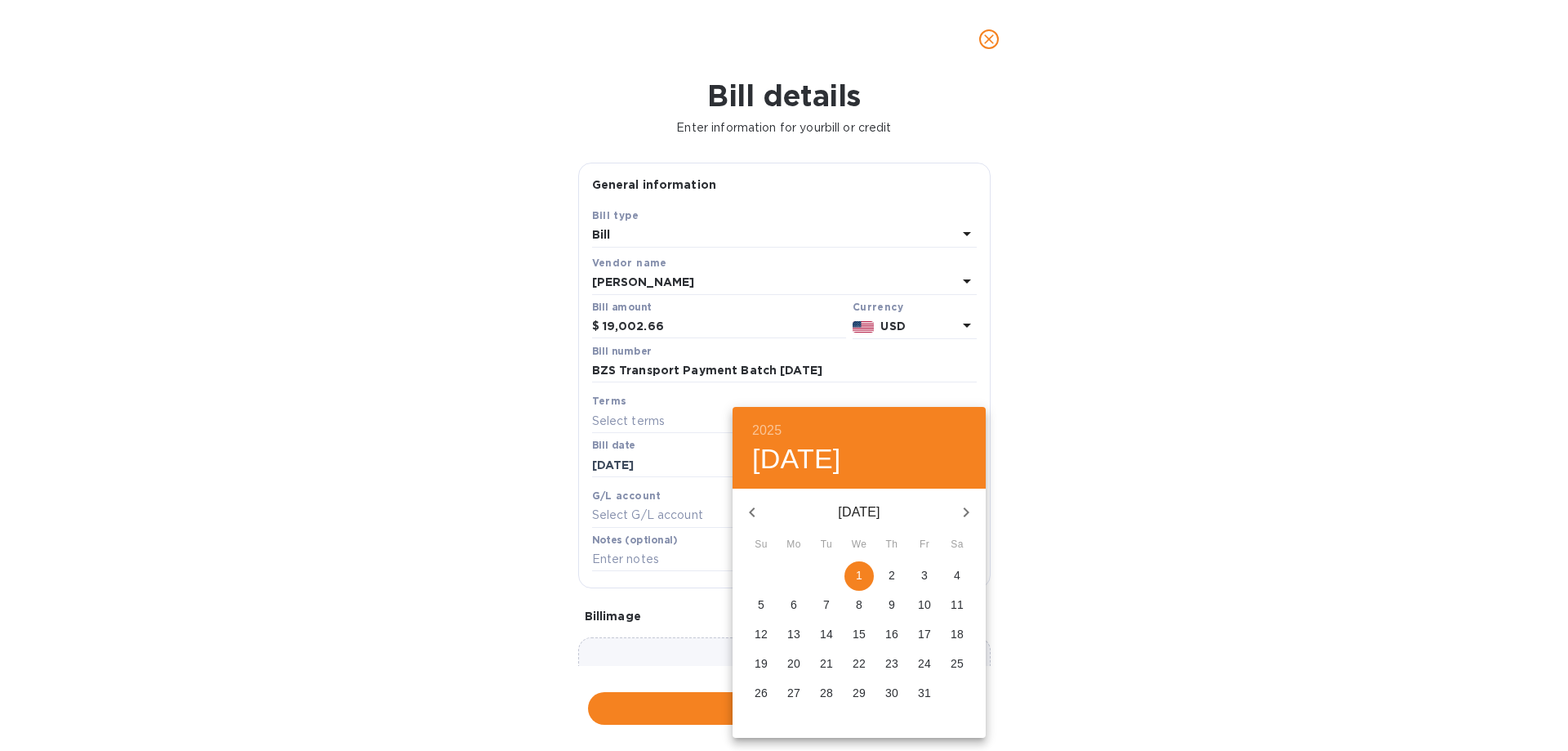
click at [857, 571] on span "1" at bounding box center [858, 574] width 29 height 16
type input "[DATE]"
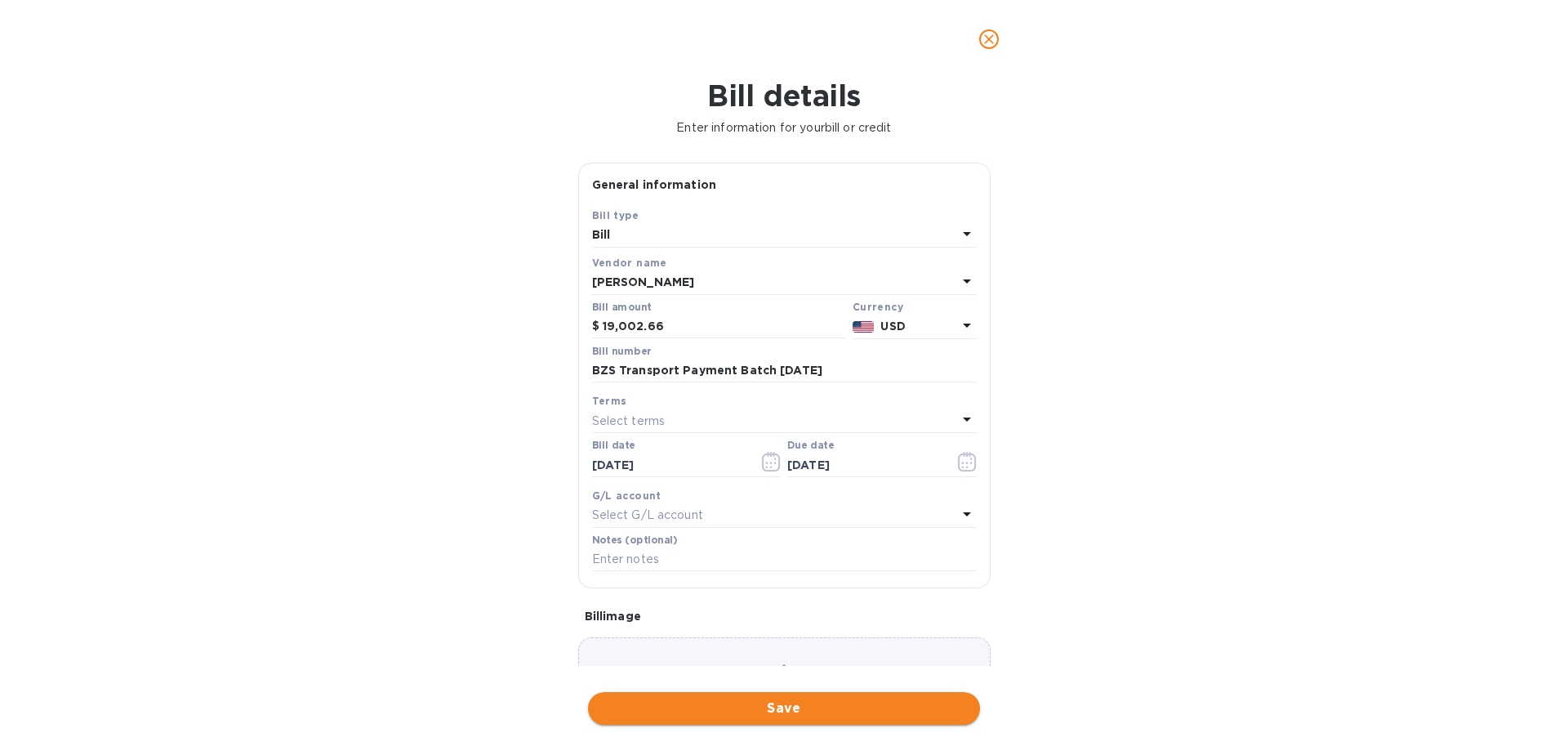
click at [767, 708] on span "Save" at bounding box center [784, 708] width 366 height 20
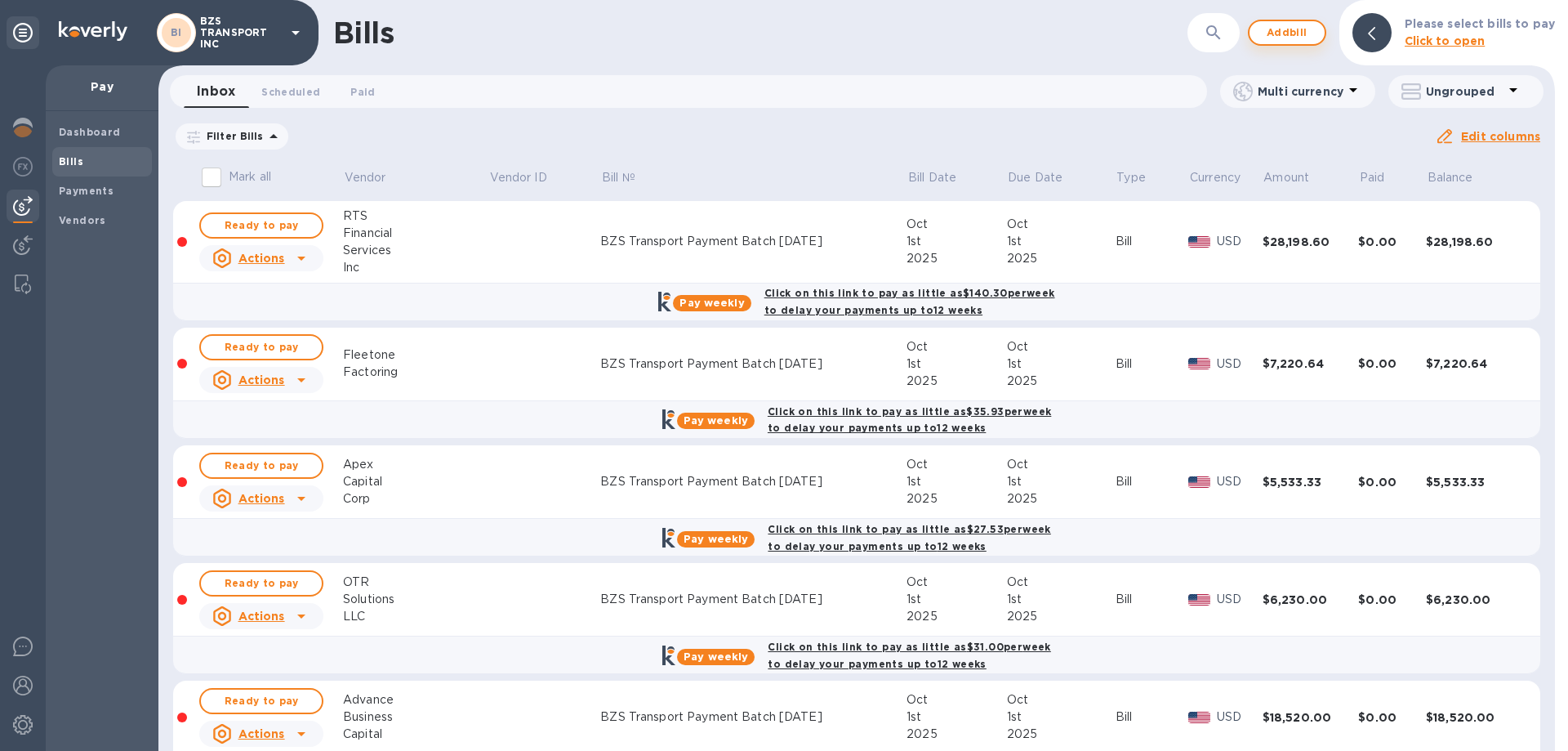
click at [1304, 30] on span "Add bill" at bounding box center [1287, 32] width 49 height 20
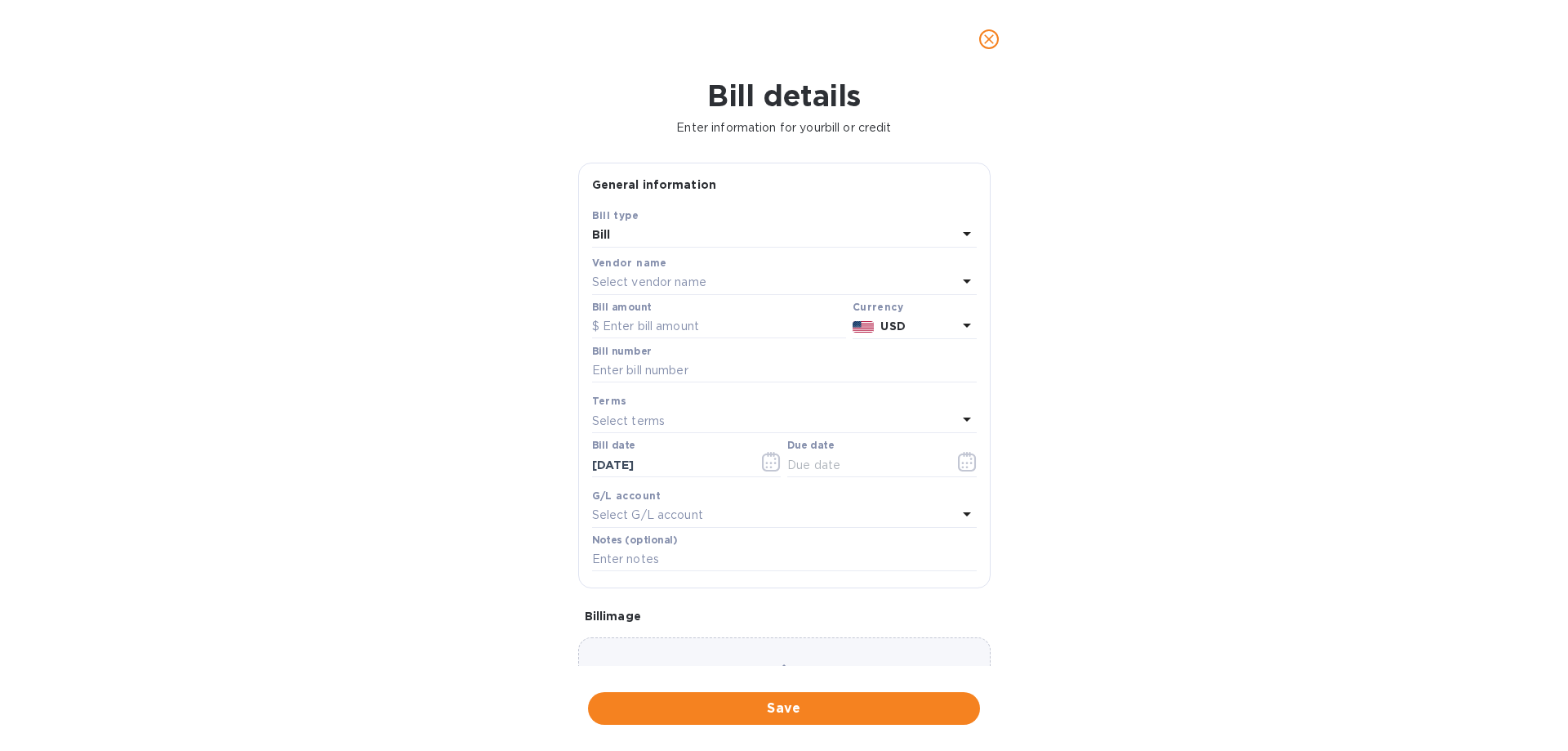
click at [632, 287] on p "Select vendor name" at bounding box center [649, 282] width 114 height 17
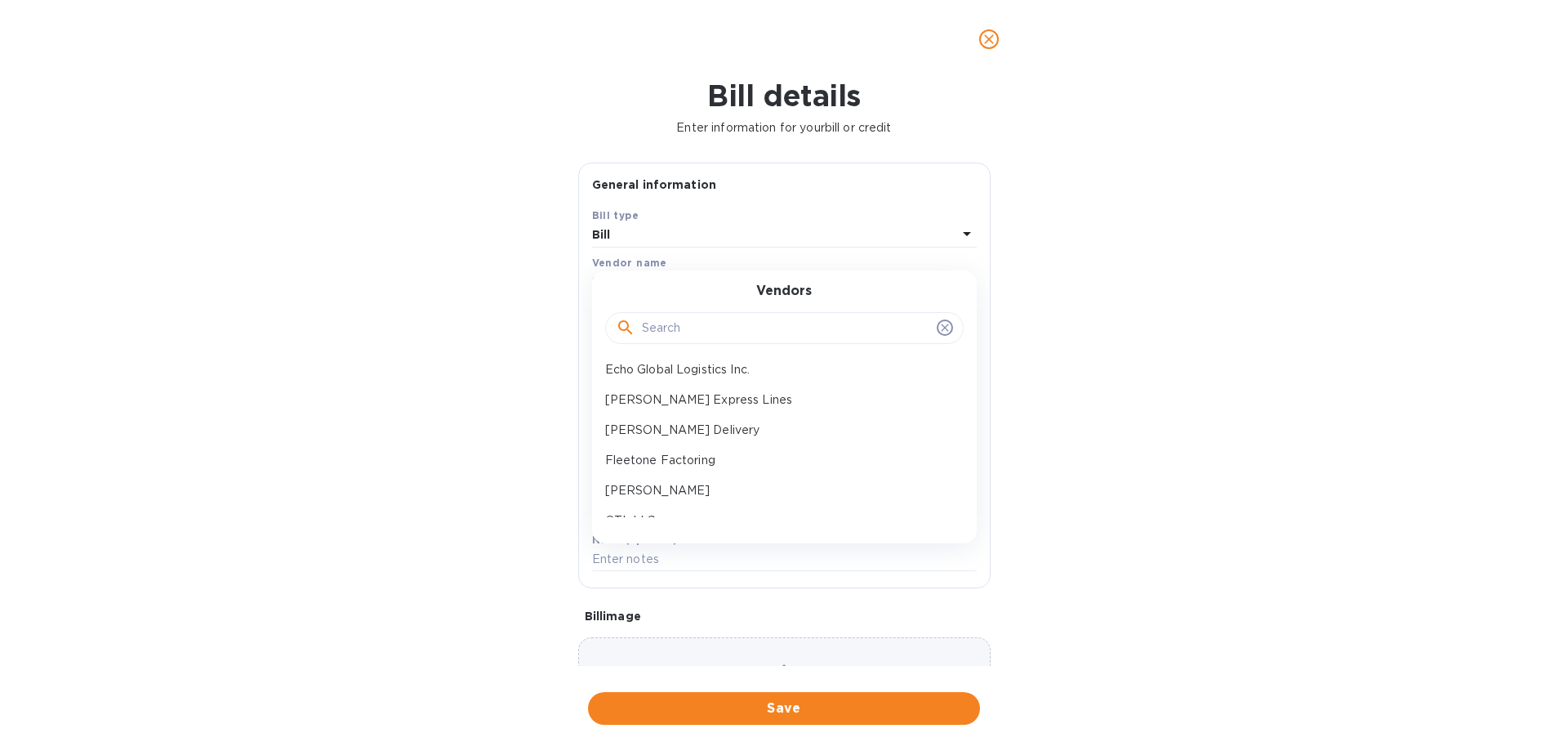
scroll to position [357, 0]
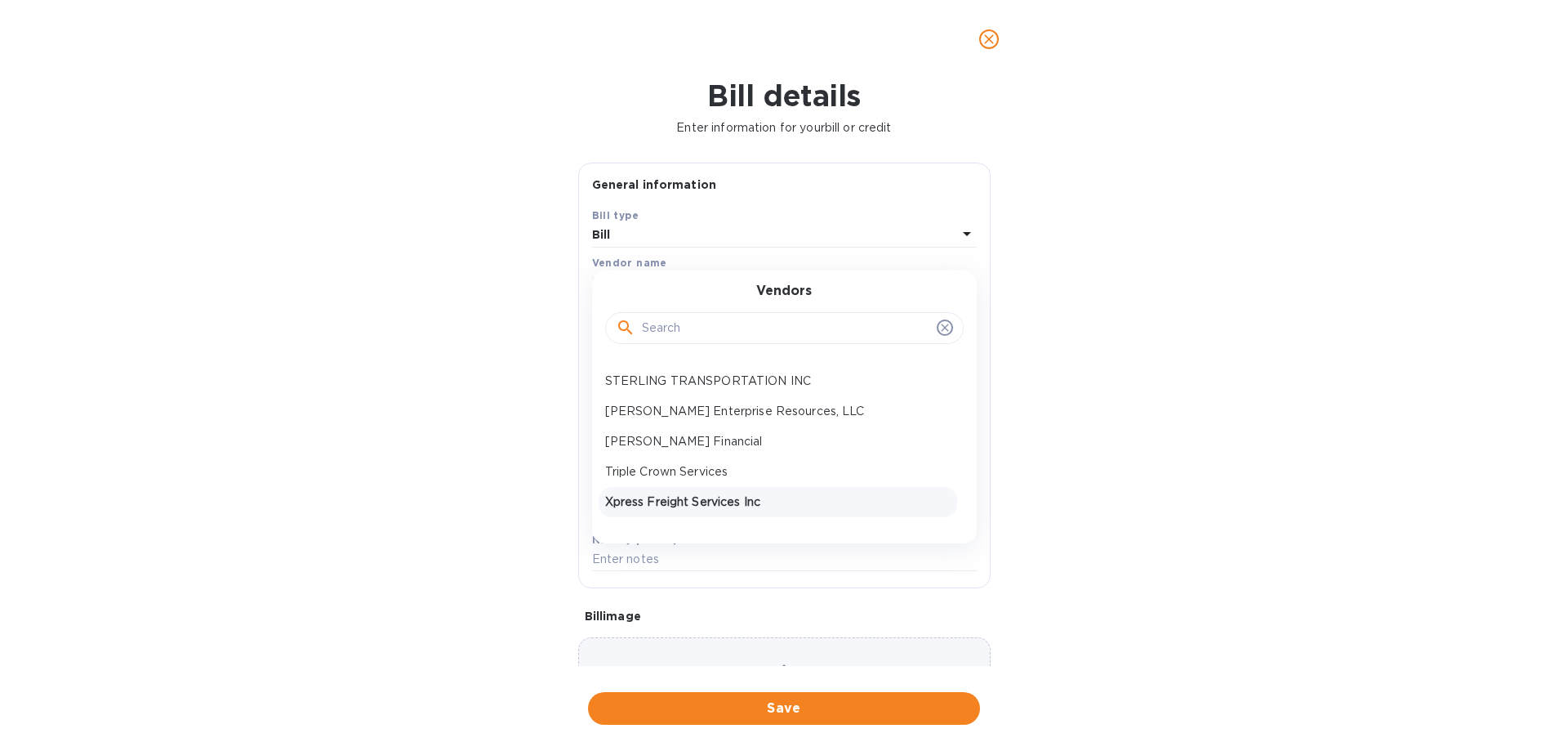
click at [687, 501] on p "Xpress Freight Services Inc" at bounding box center [777, 502] width 345 height 17
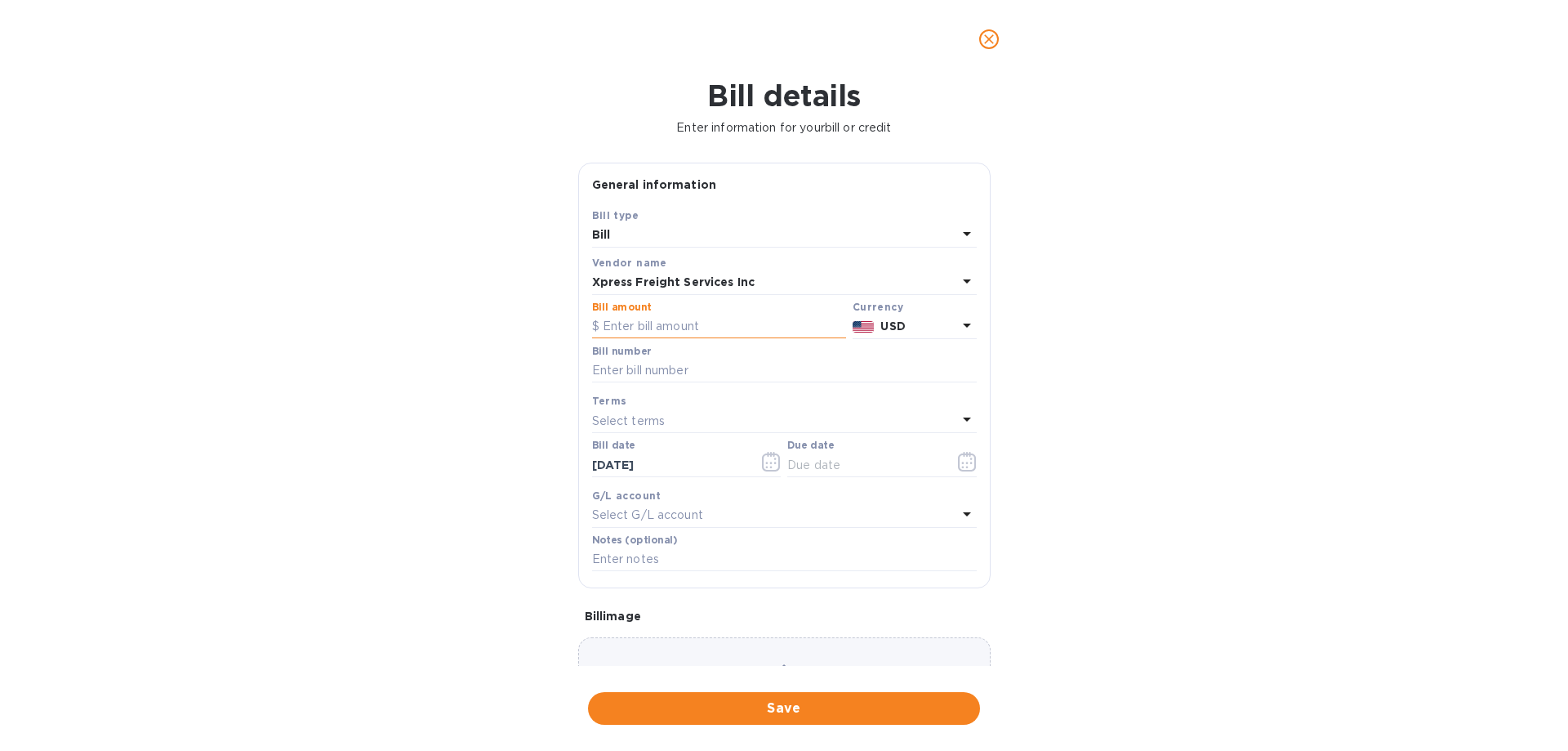
click at [658, 323] on input "text" at bounding box center [718, 327] width 254 height 24
paste input "980"
type input "980"
click at [655, 357] on div "Bill number" at bounding box center [784, 364] width 385 height 37
click at [664, 380] on input "text" at bounding box center [784, 371] width 385 height 24
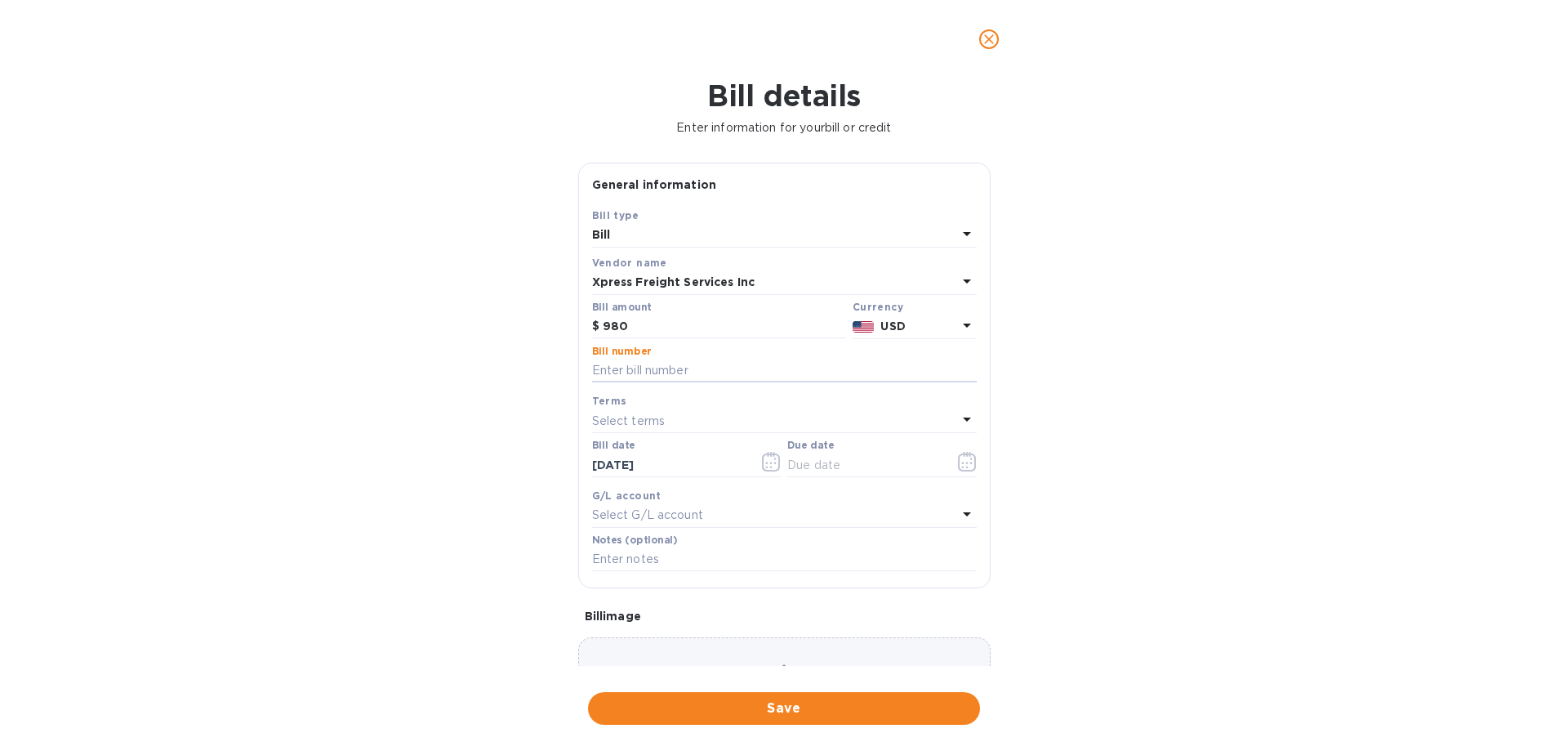
type input "BZS Transport Payment Batch [DATE]"
click at [966, 464] on icon "button" at bounding box center [967, 461] width 19 height 20
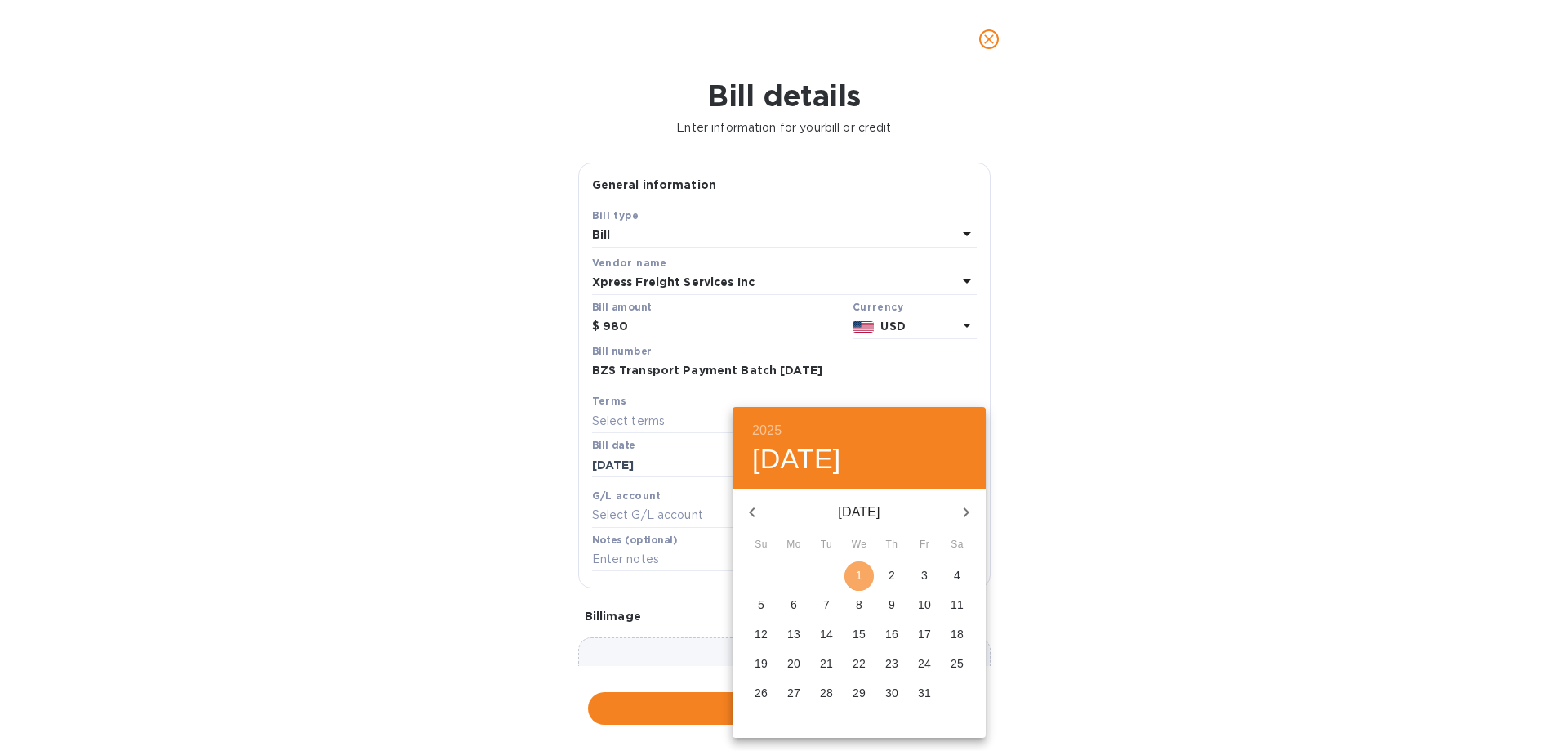
click at [854, 572] on span "1" at bounding box center [858, 574] width 29 height 16
type input "[DATE]"
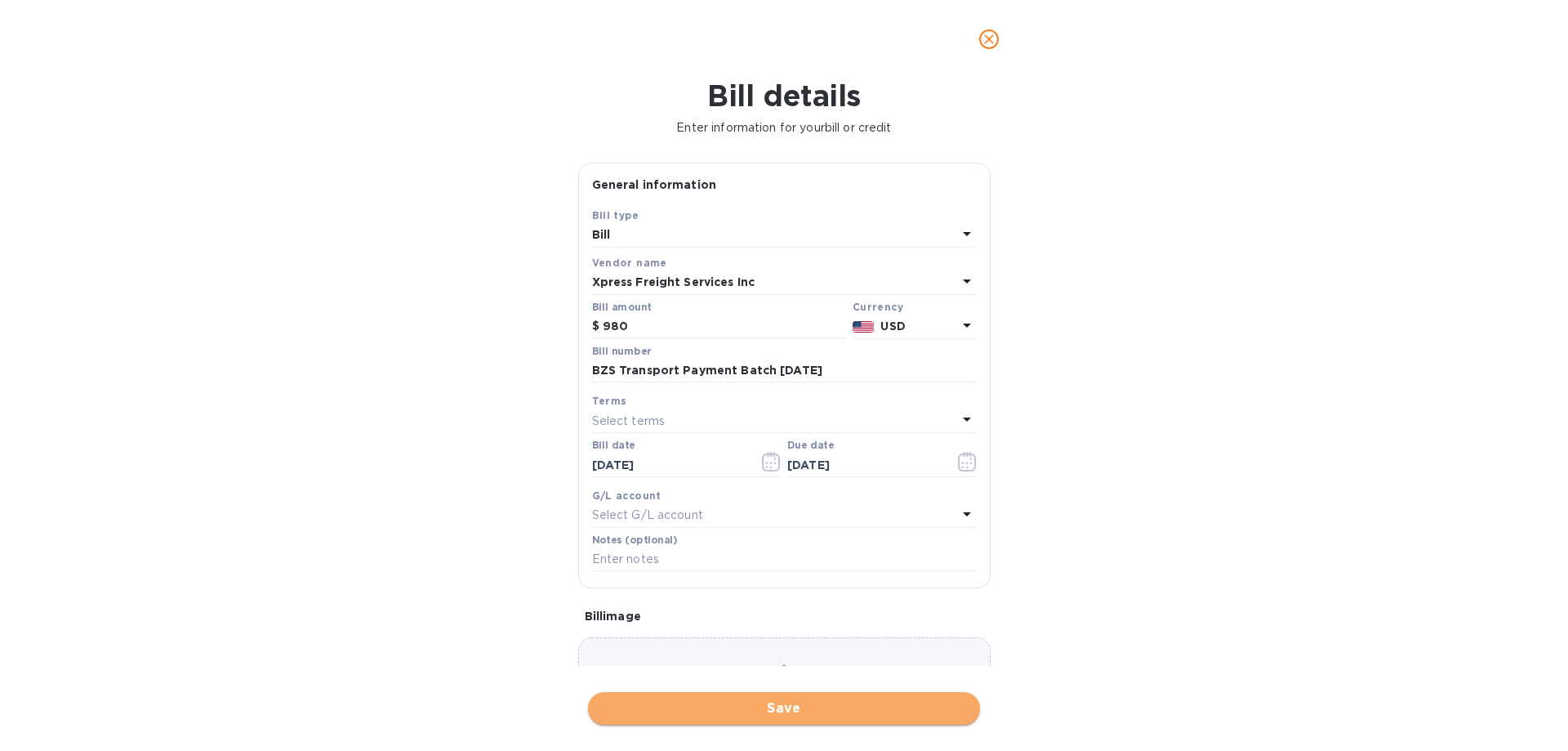
click at [762, 702] on span "Save" at bounding box center [784, 708] width 366 height 20
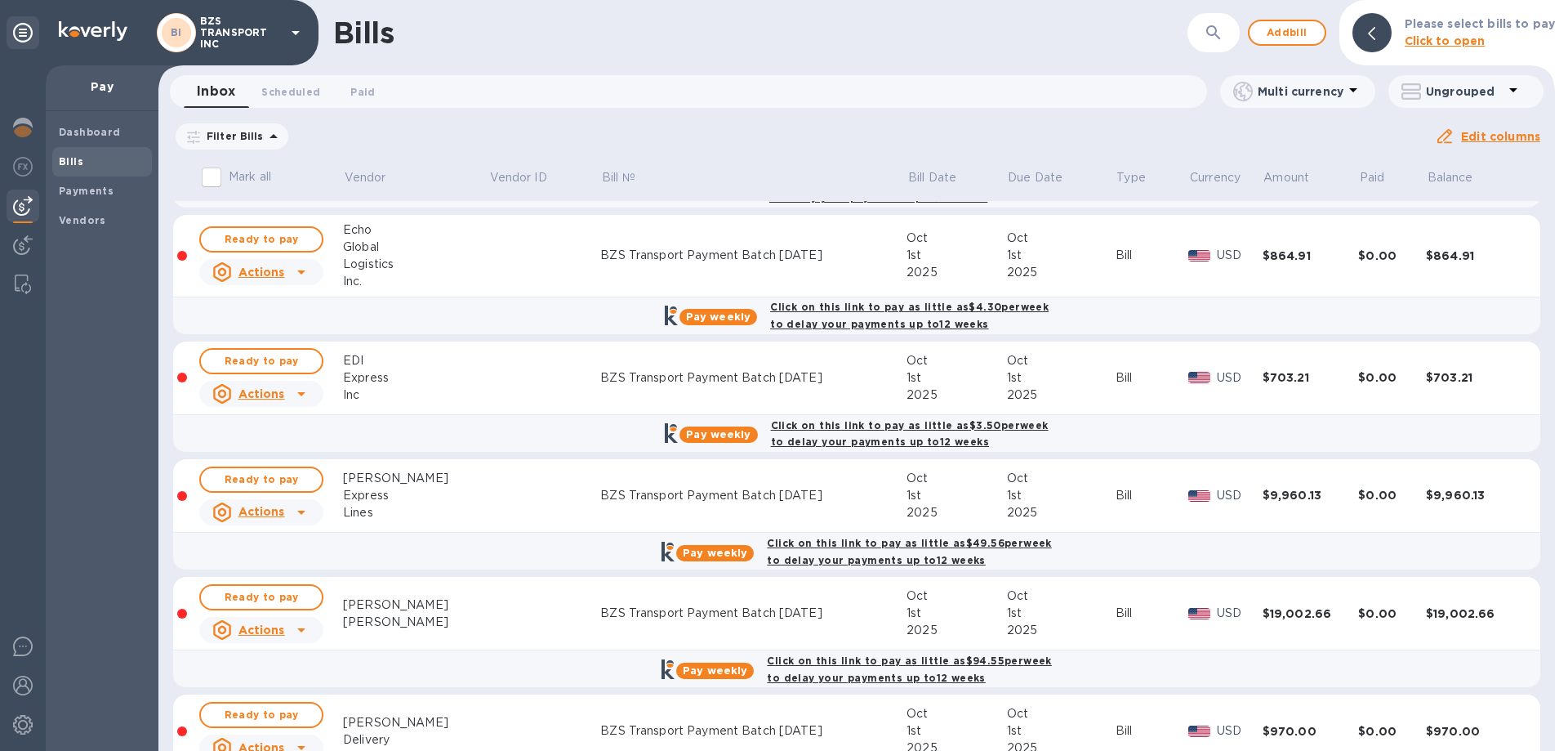
scroll to position [542, 0]
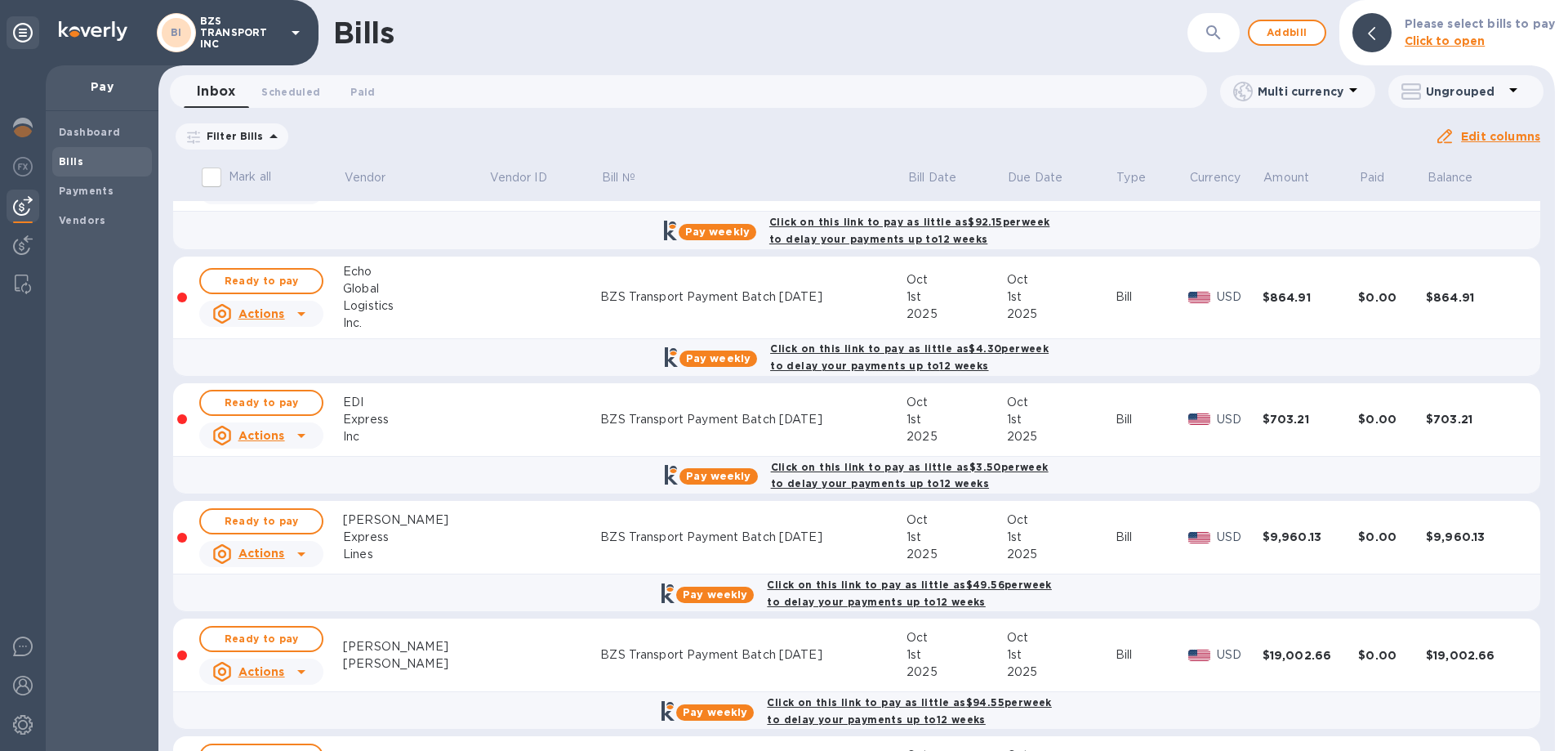
click at [216, 177] on input "Mark all" at bounding box center [212, 177] width 35 height 35
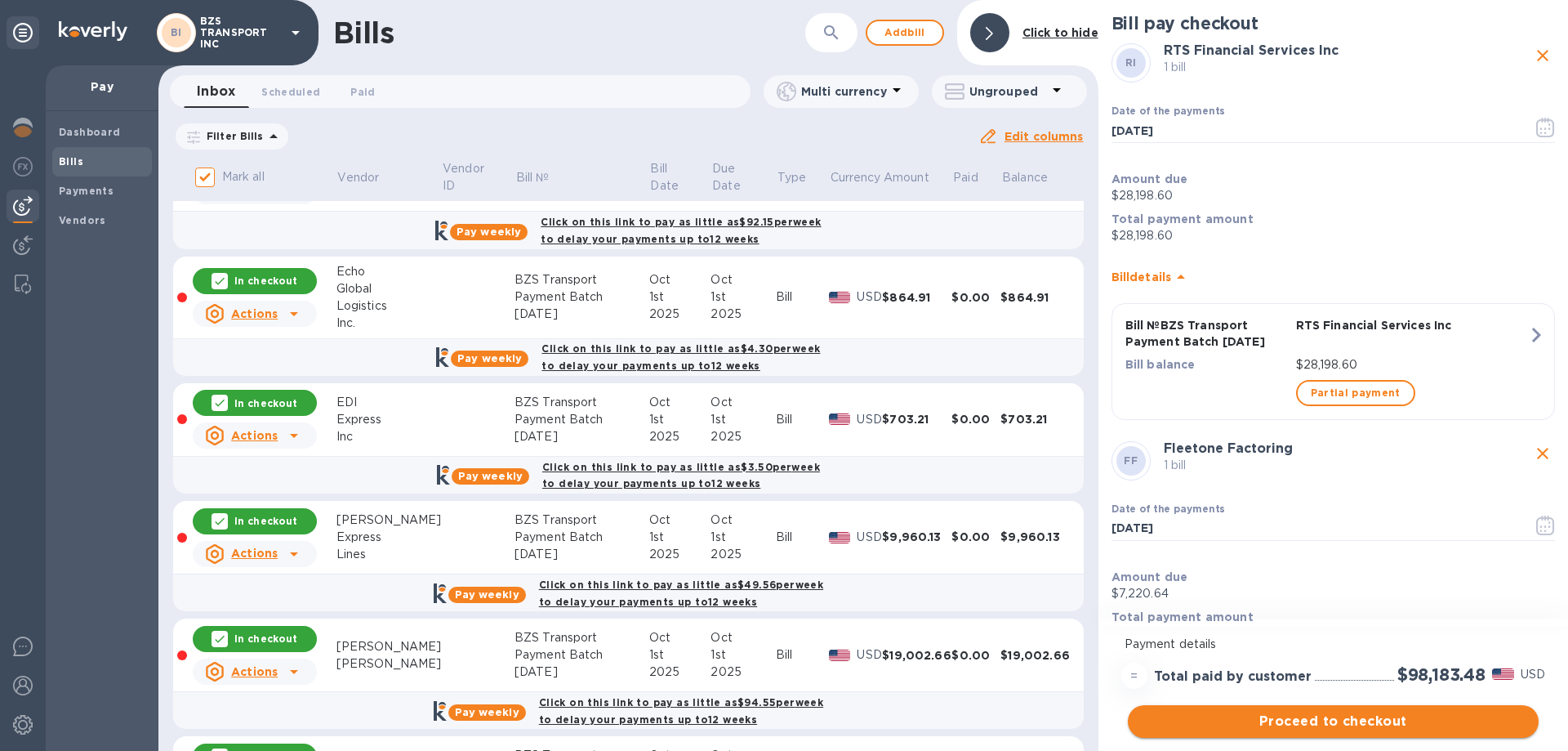
click at [1335, 718] on span "Proceed to checkout" at bounding box center [1333, 721] width 385 height 20
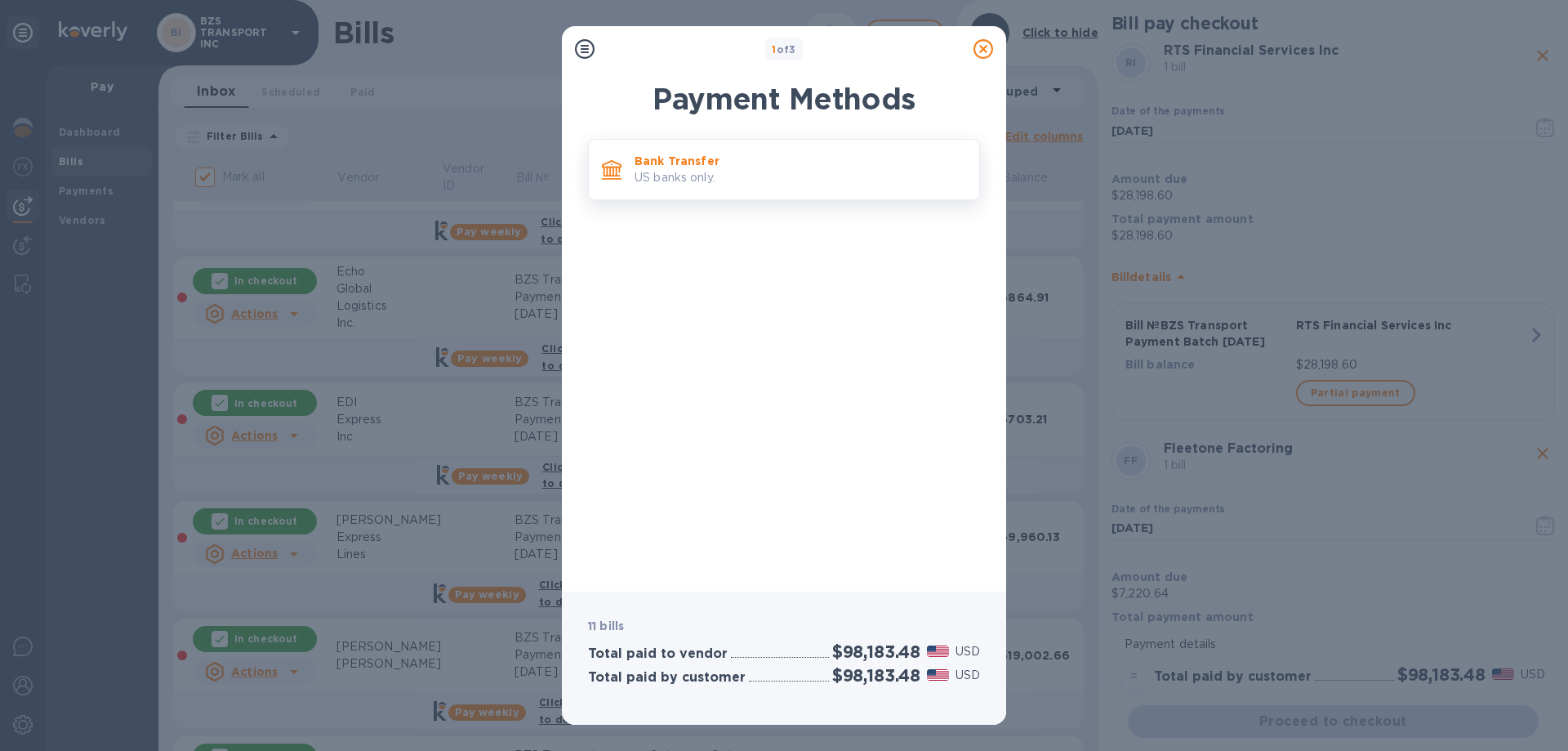
click at [725, 173] on p "US banks only." at bounding box center [800, 178] width 331 height 17
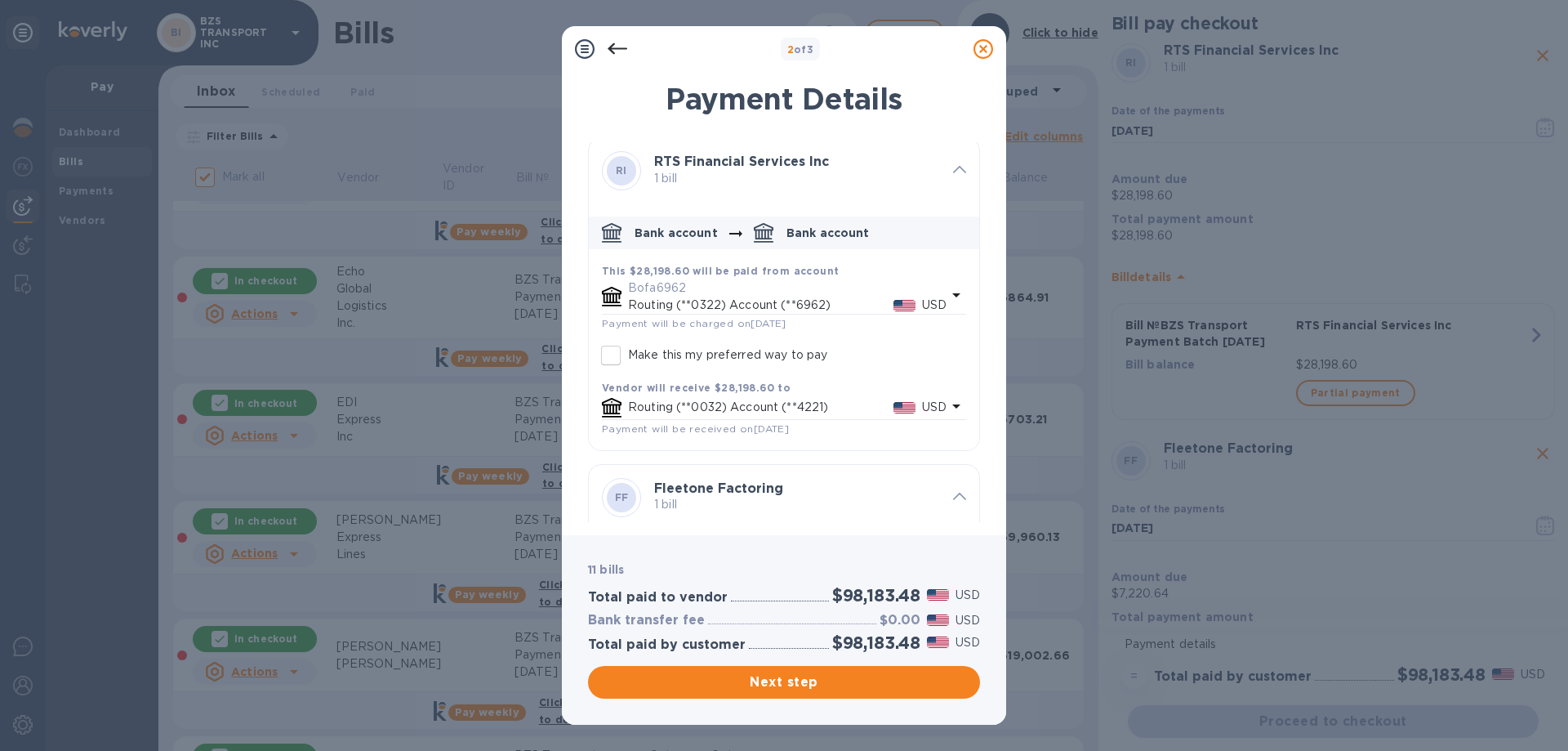
scroll to position [0, 0]
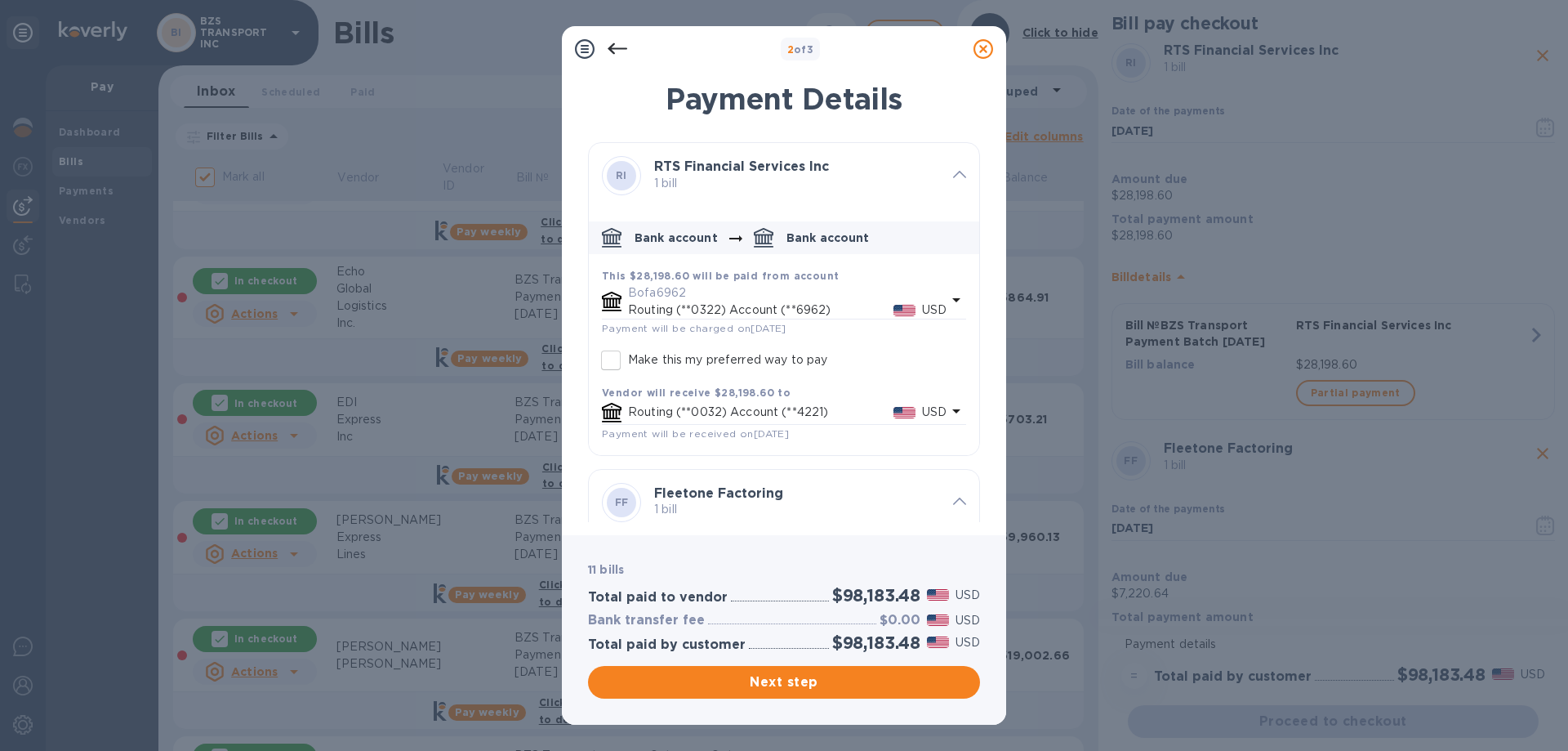
click at [948, 303] on icon "default-method" at bounding box center [956, 300] width 20 height 20
click at [726, 171] on b "RTS Financial Services Inc" at bounding box center [741, 166] width 175 height 16
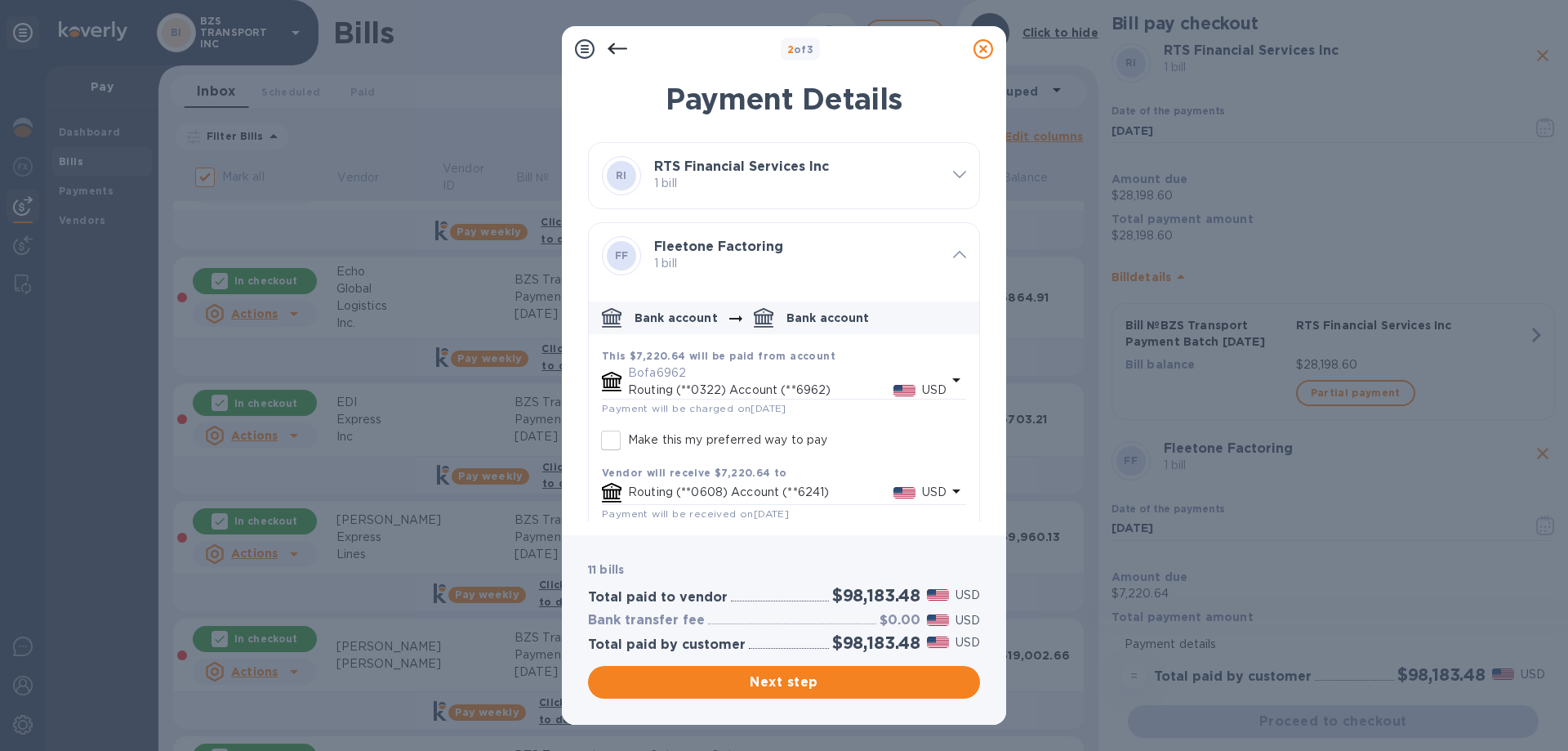
click at [763, 239] on b "Fleetone Factoring" at bounding box center [719, 246] width 129 height 16
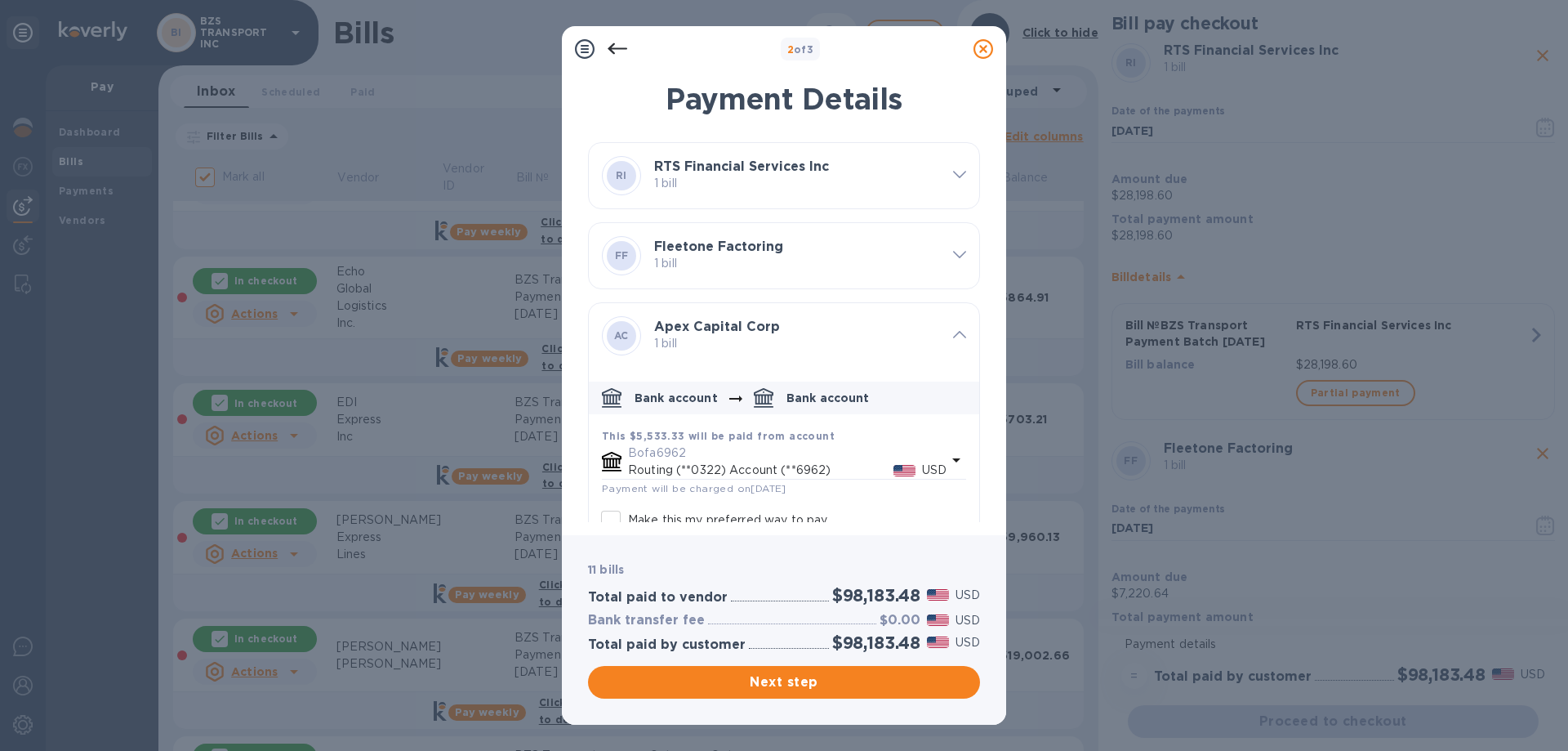
click at [801, 318] on div "Apex Capital Corp 1 bill" at bounding box center [797, 335] width 299 height 46
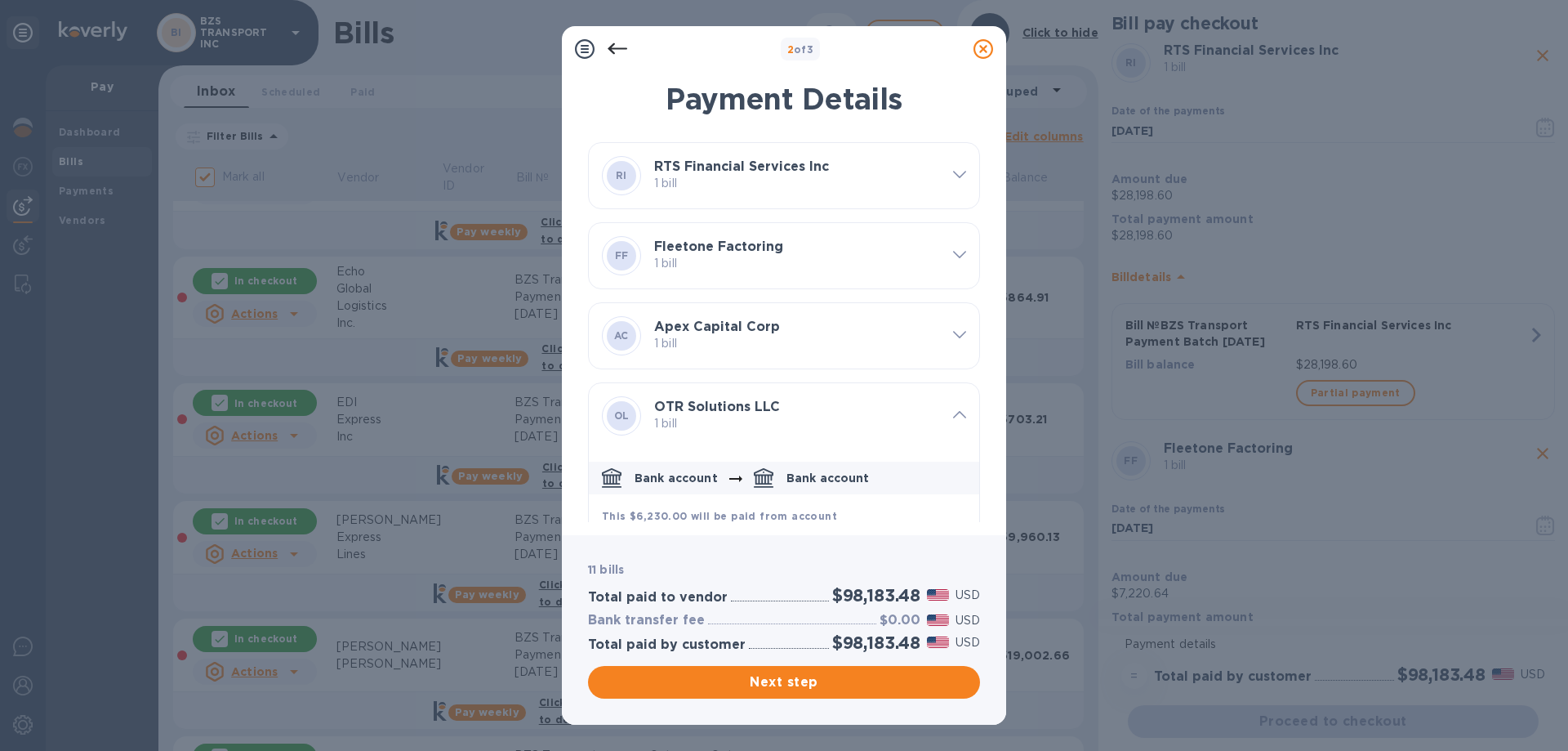
click at [983, 44] on icon at bounding box center [983, 49] width 20 height 20
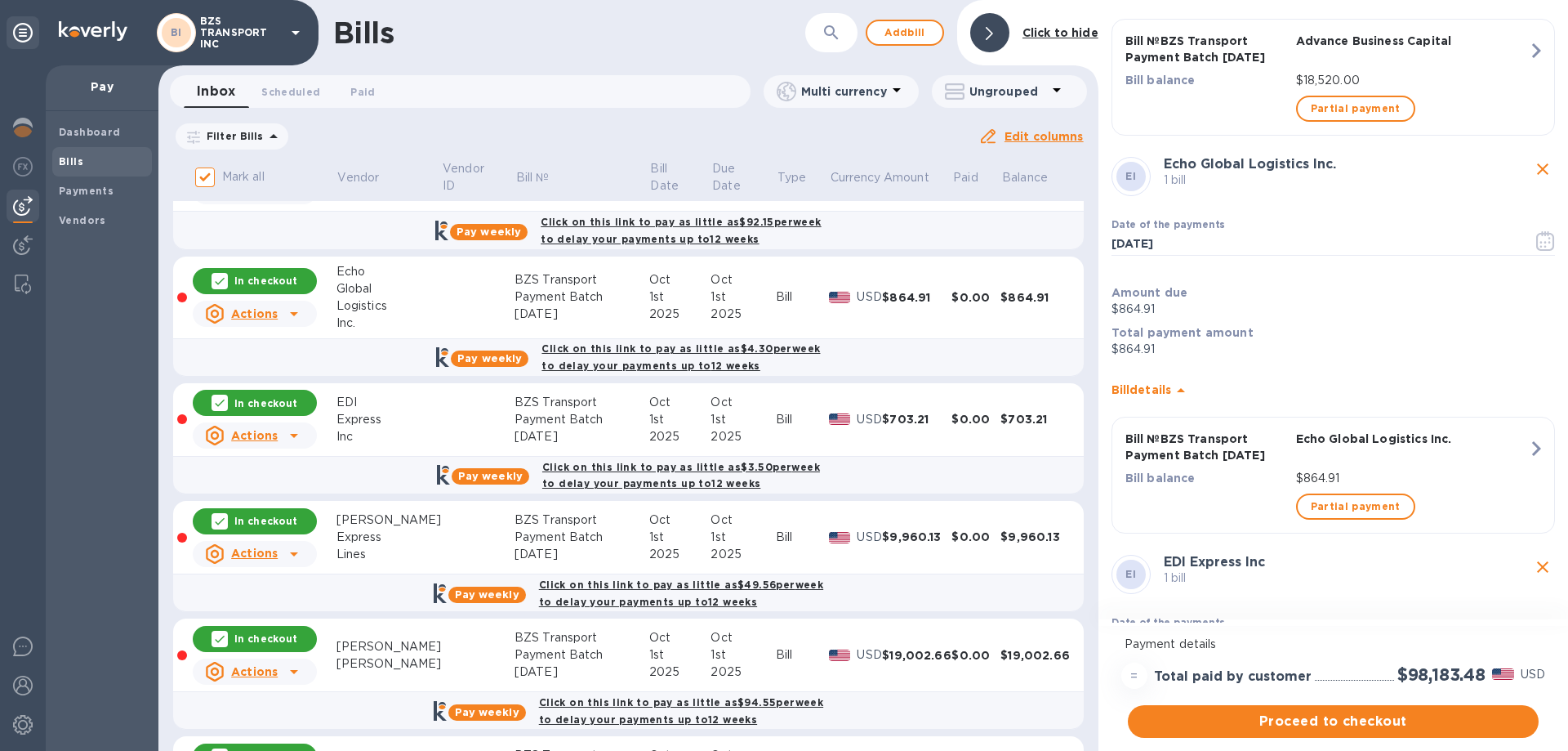
scroll to position [1878, 0]
click at [255, 317] on u "Actions" at bounding box center [255, 314] width 47 height 13
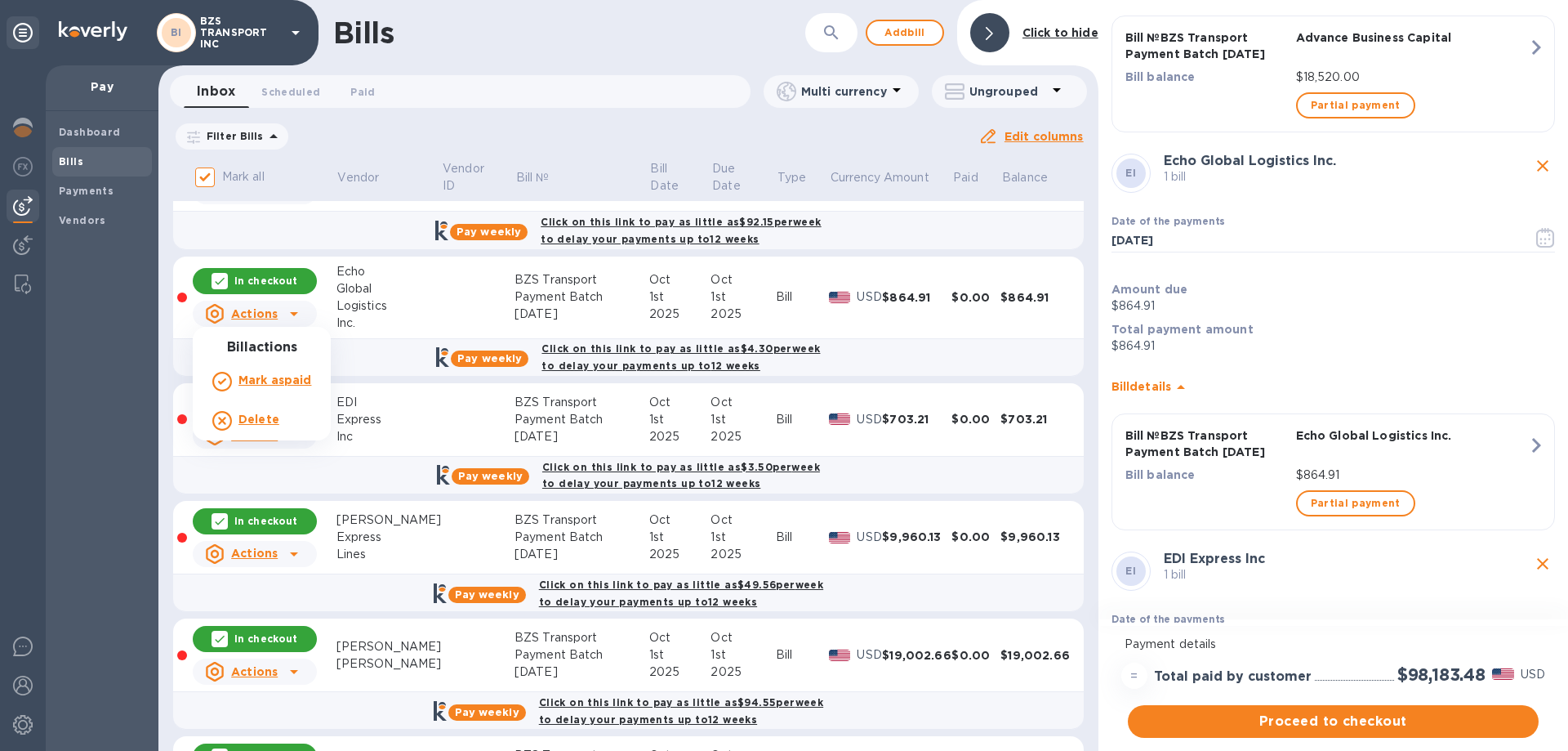
click at [547, 54] on div at bounding box center [784, 376] width 1568 height 751
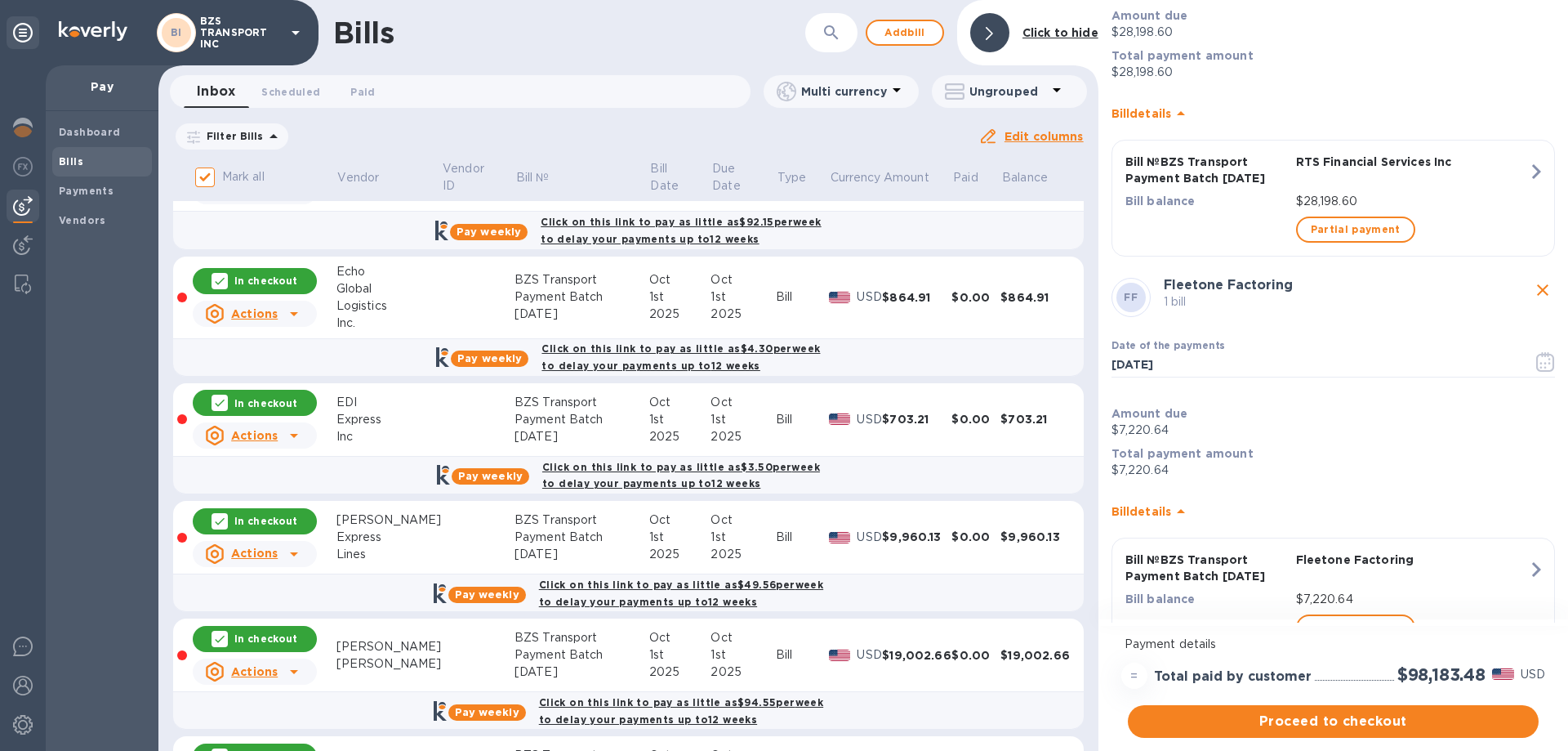
scroll to position [0, 0]
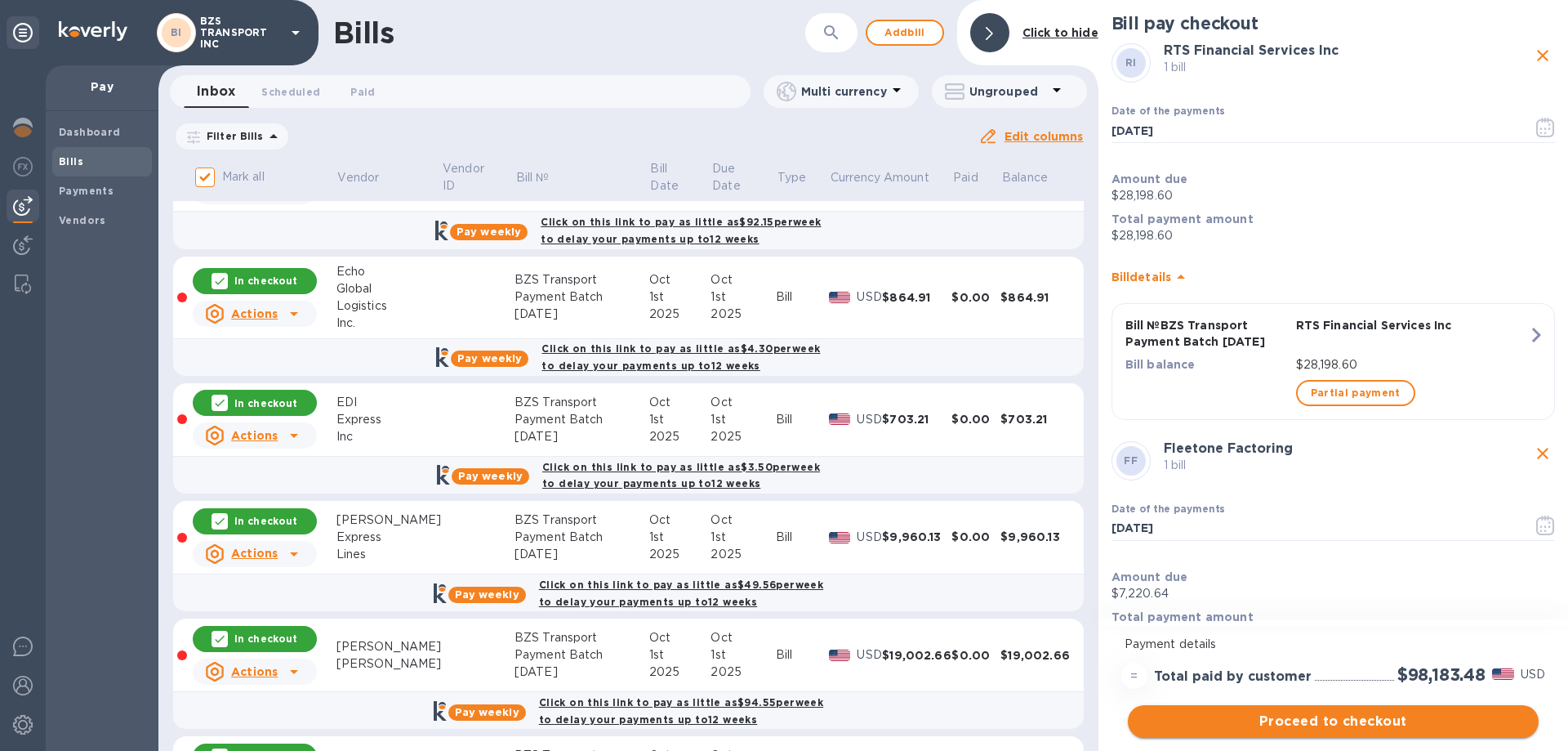
click at [1256, 731] on button "Proceed to checkout" at bounding box center [1333, 721] width 411 height 33
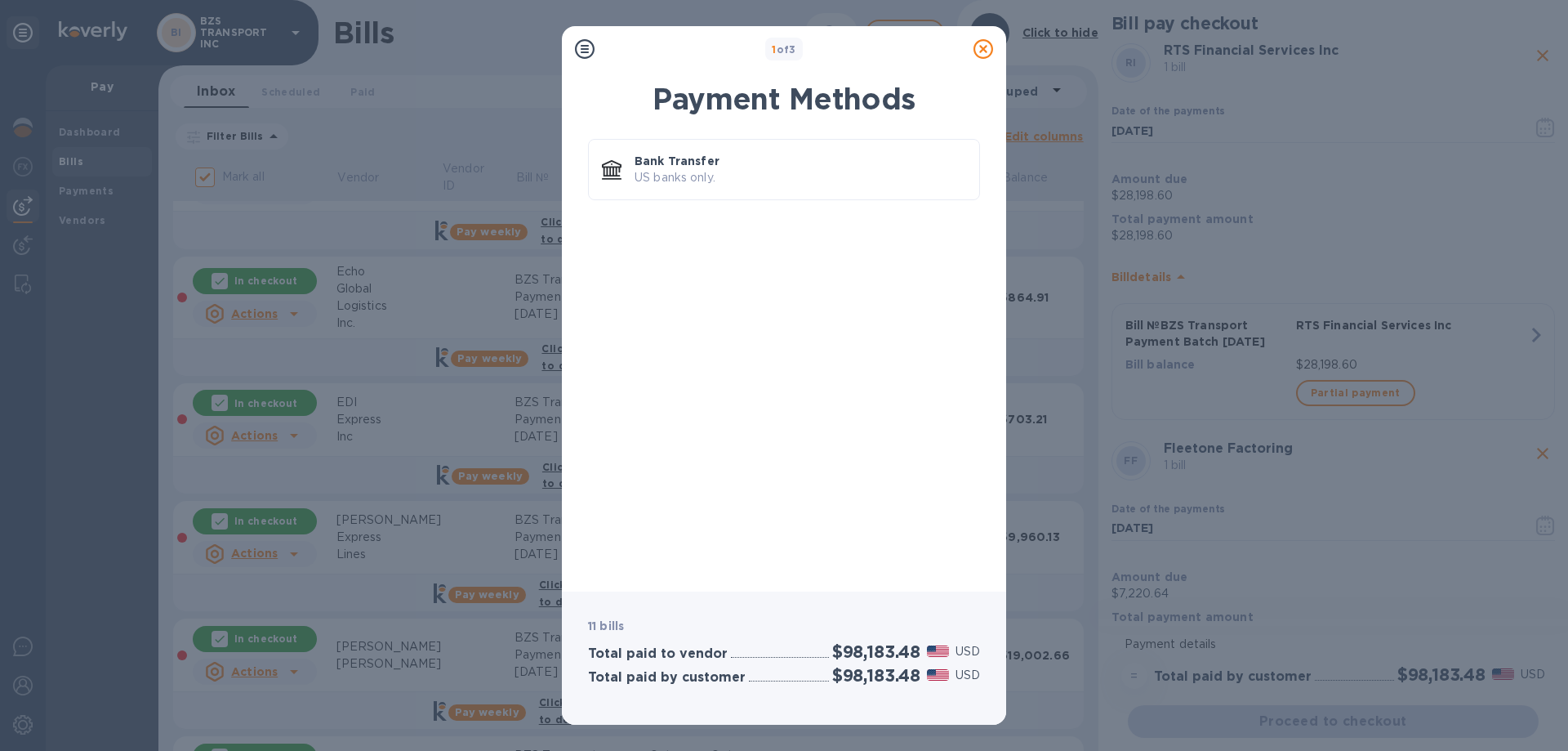
click at [579, 56] on icon at bounding box center [584, 49] width 20 height 20
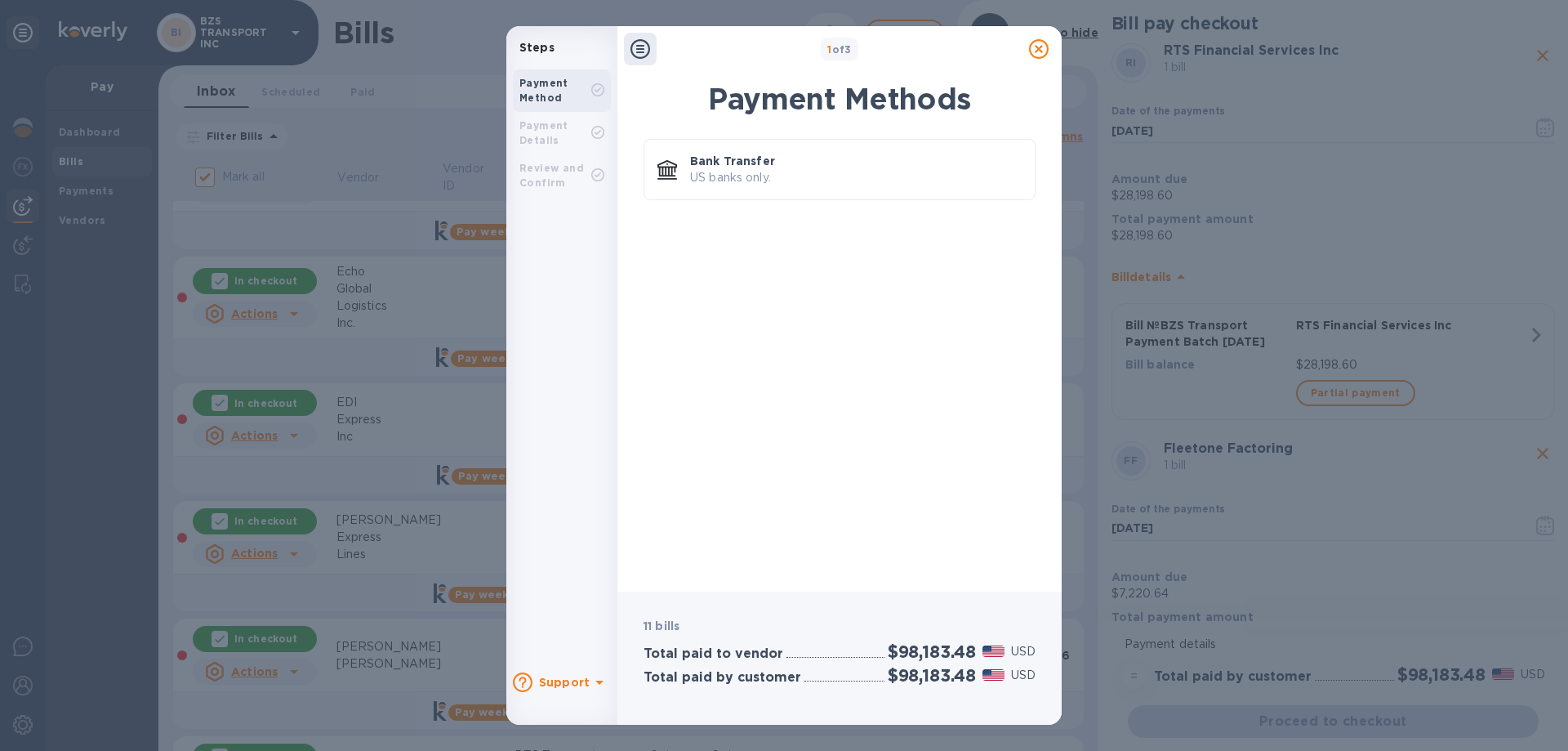
click at [1037, 49] on icon at bounding box center [1038, 49] width 20 height 20
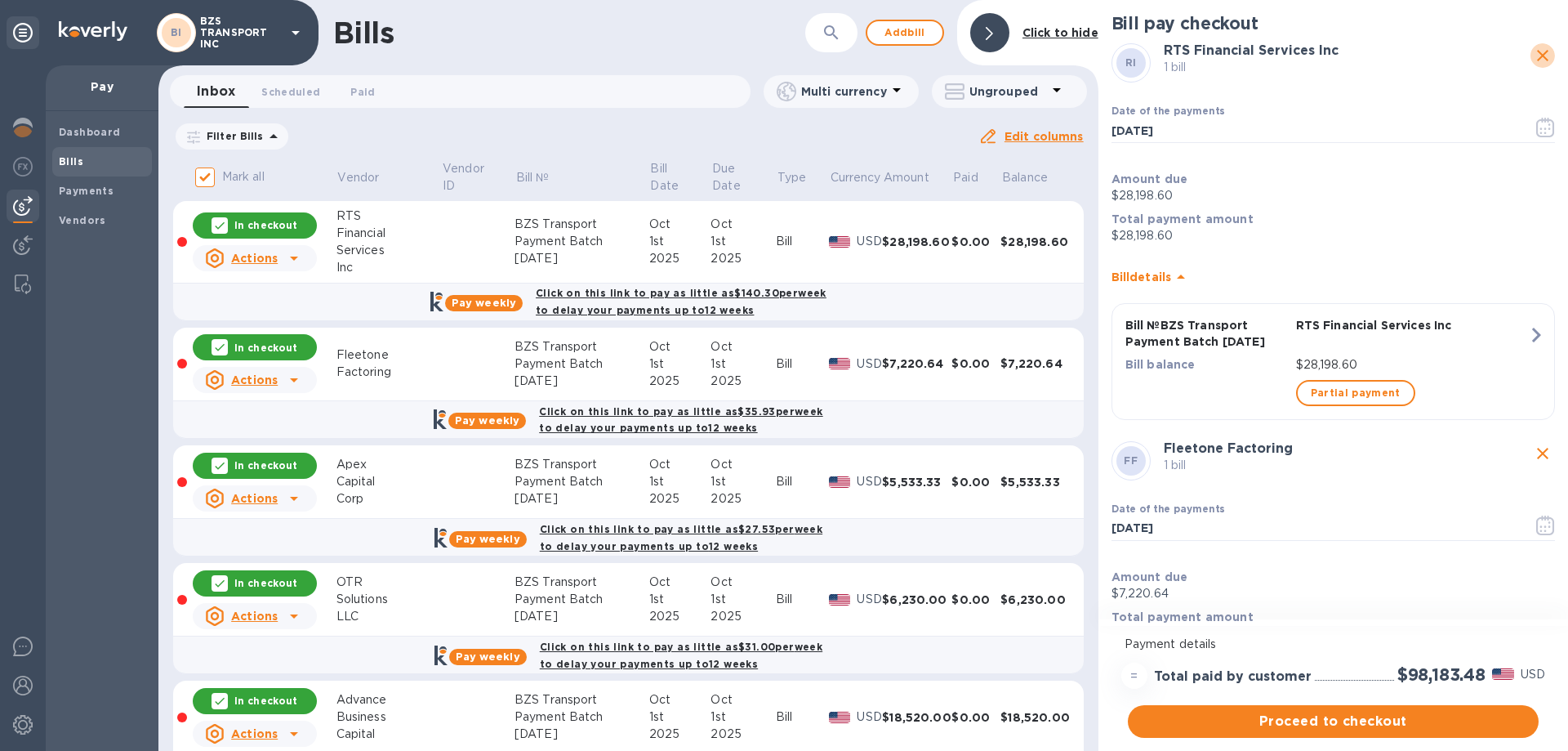
click at [1533, 55] on icon "close" at bounding box center [1542, 55] width 20 height 20
click at [1532, 56] on icon "close" at bounding box center [1542, 55] width 20 height 20
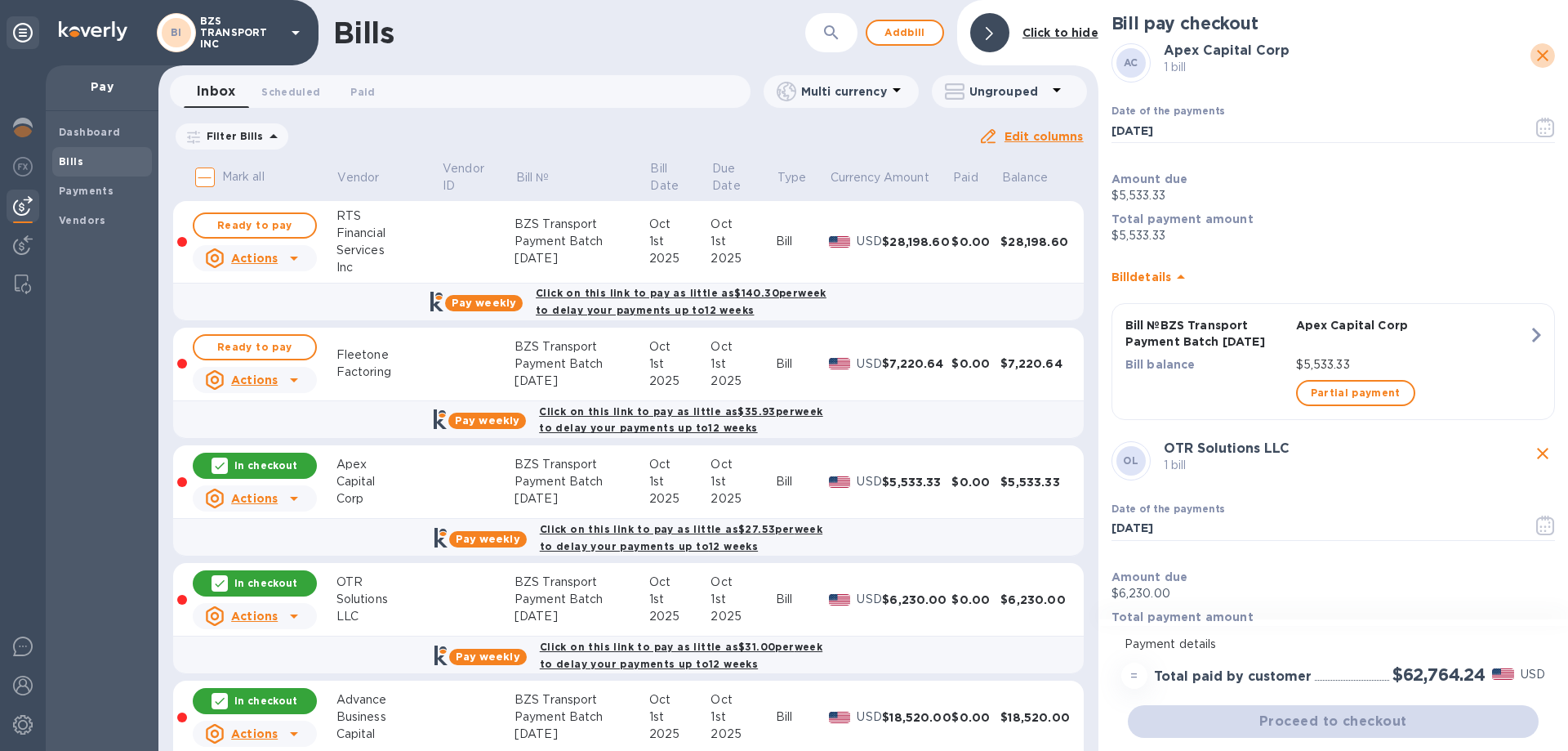
click at [1532, 56] on icon "close" at bounding box center [1542, 55] width 20 height 20
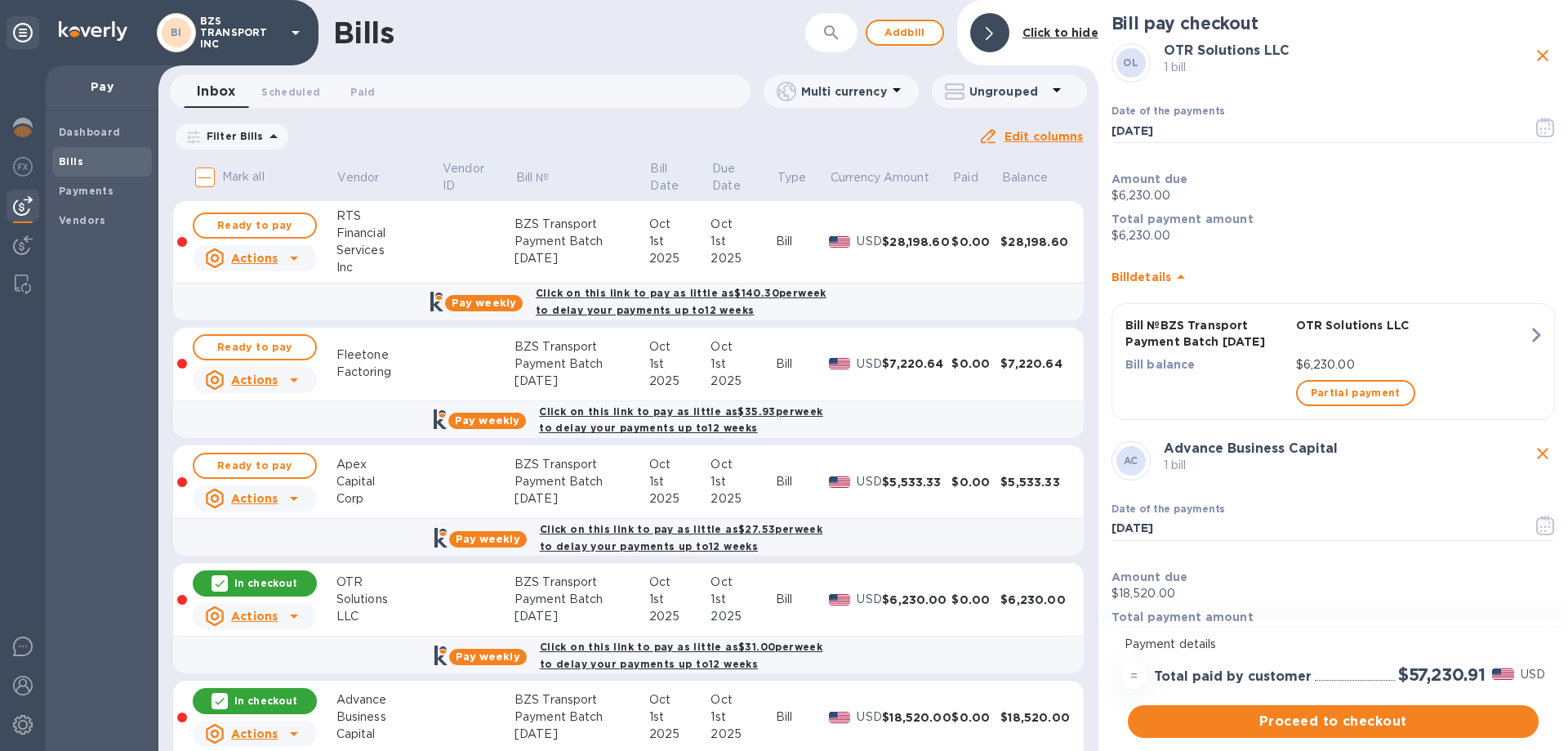
click at [1532, 56] on icon "close" at bounding box center [1542, 55] width 20 height 20
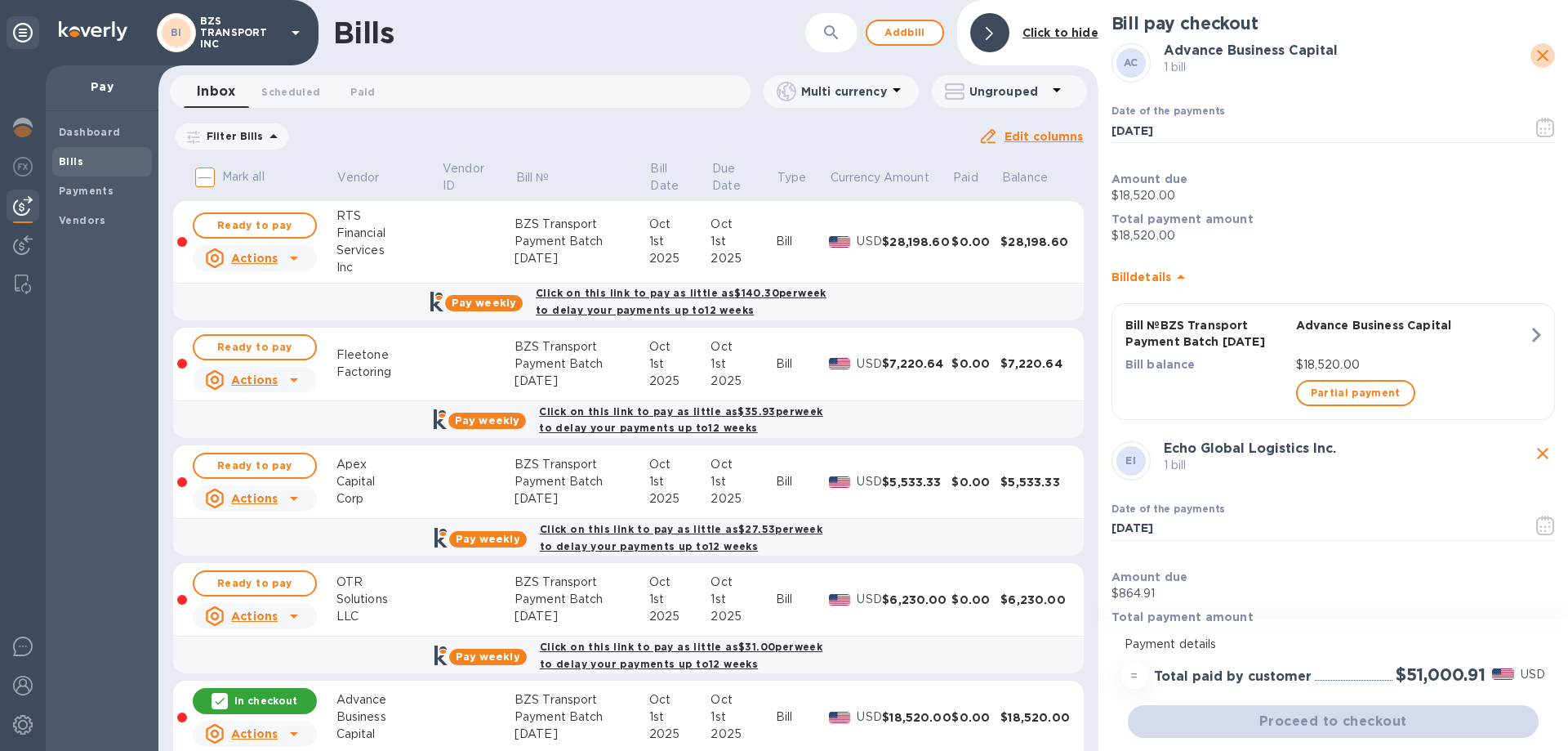
click at [1532, 56] on icon "close" at bounding box center [1542, 55] width 20 height 20
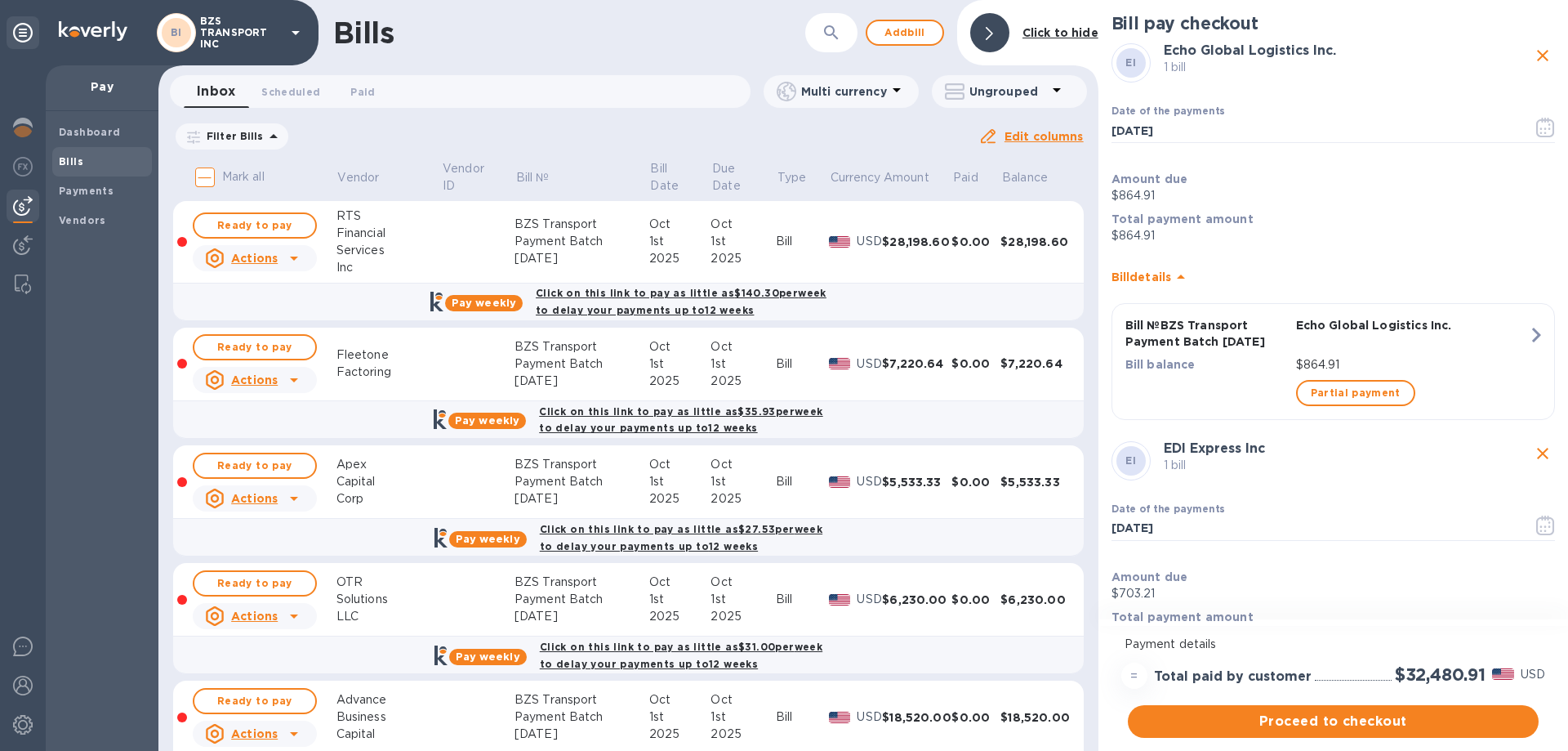
click at [1003, 35] on div at bounding box center [989, 33] width 39 height 39
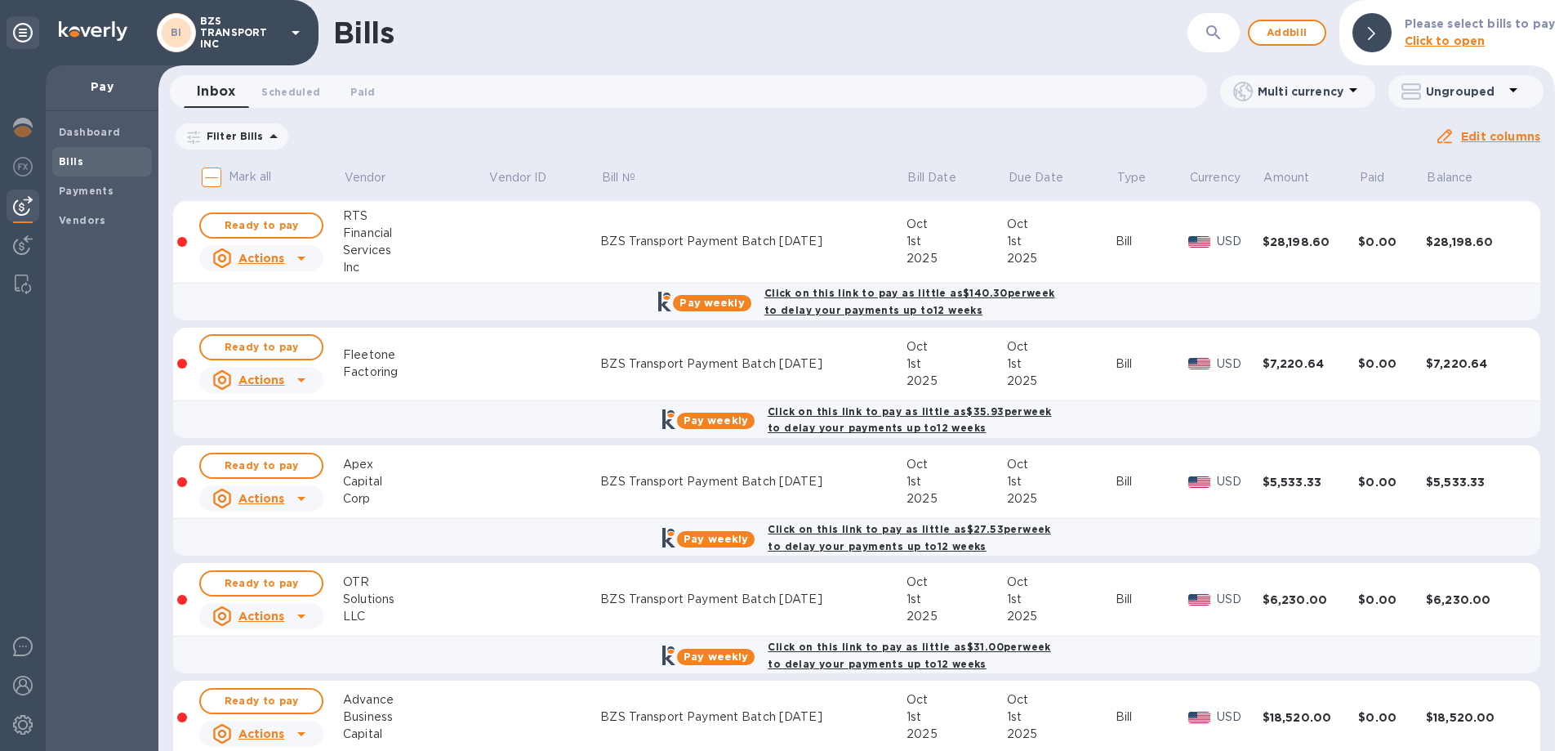
click at [802, 314] on b "Click on this link to pay as little as $140.30 per week to delay your payments …" at bounding box center [909, 301] width 291 height 29
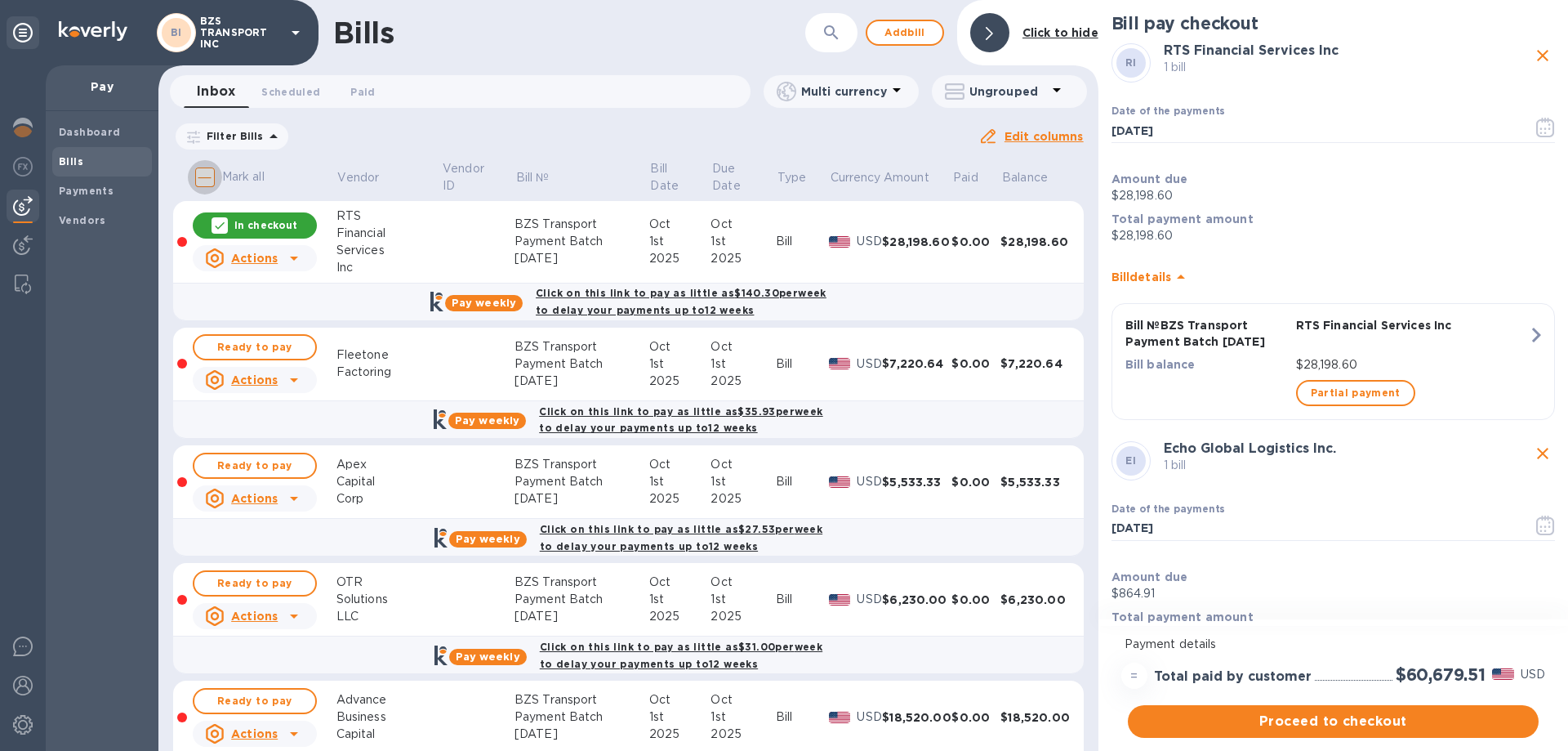
click at [208, 175] on input "Mark all" at bounding box center [205, 177] width 35 height 35
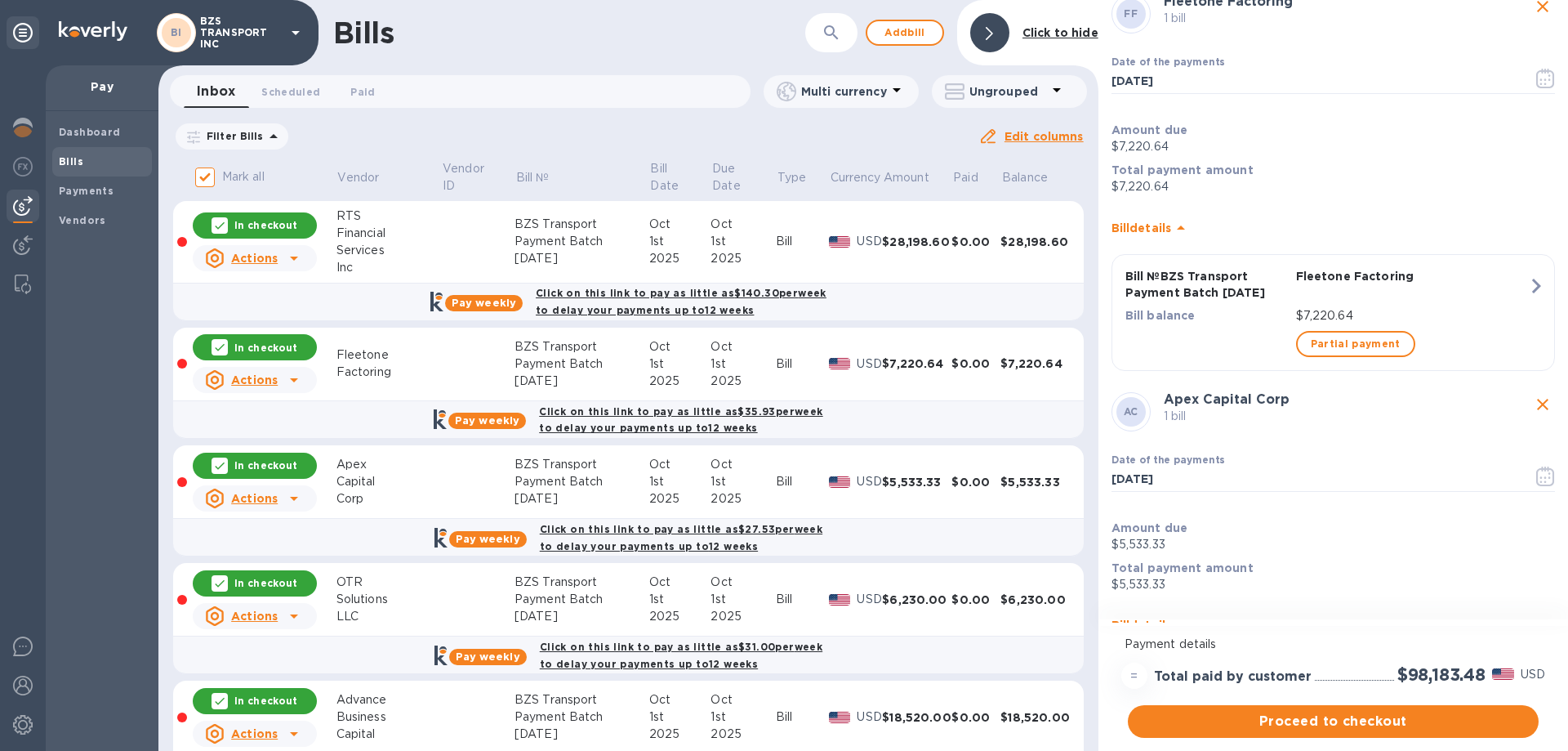
scroll to position [490, 0]
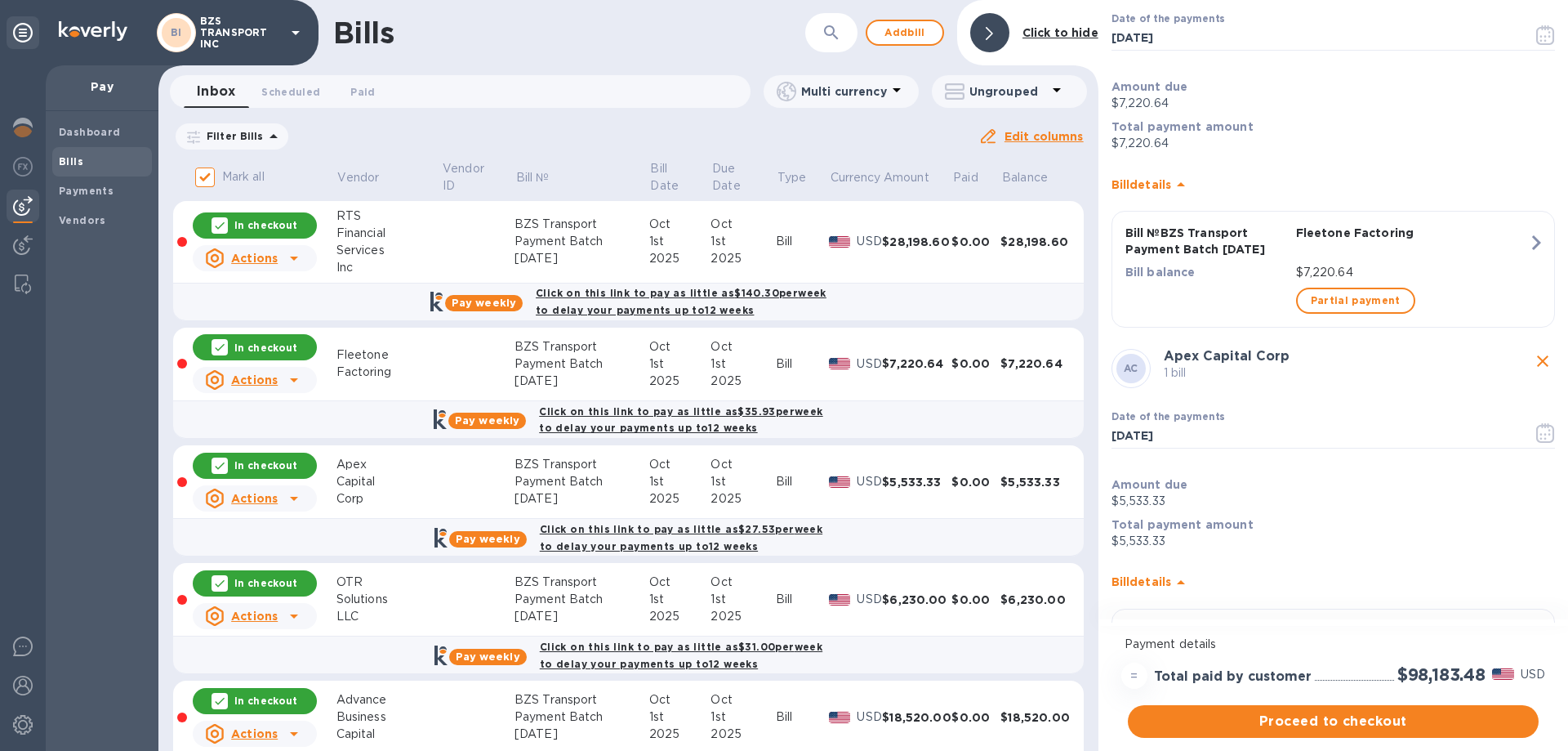
click at [990, 29] on icon at bounding box center [989, 34] width 7 height 13
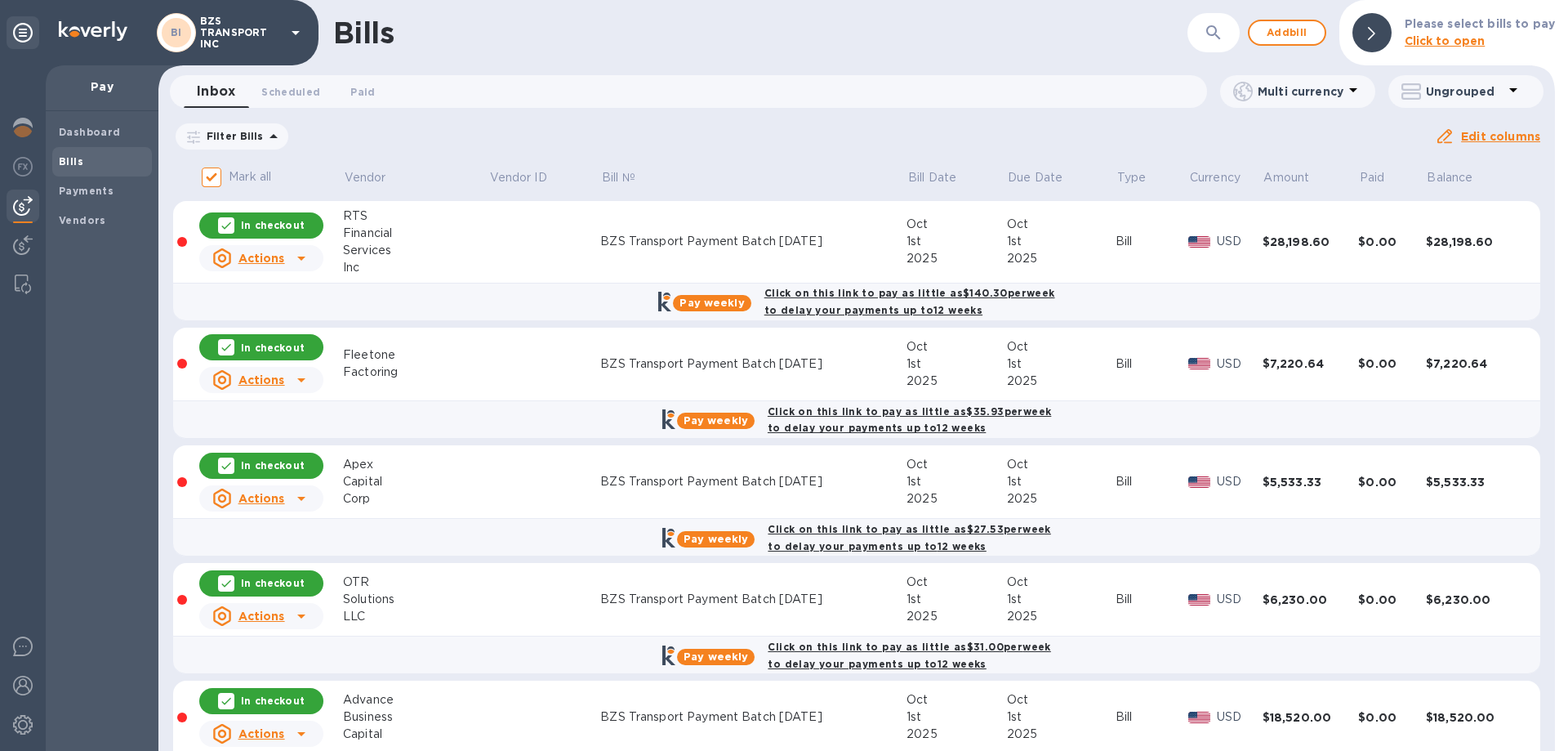
click at [802, 291] on b "Click on this link to pay as little as $140.30 per week to delay your payments …" at bounding box center [909, 301] width 291 height 29
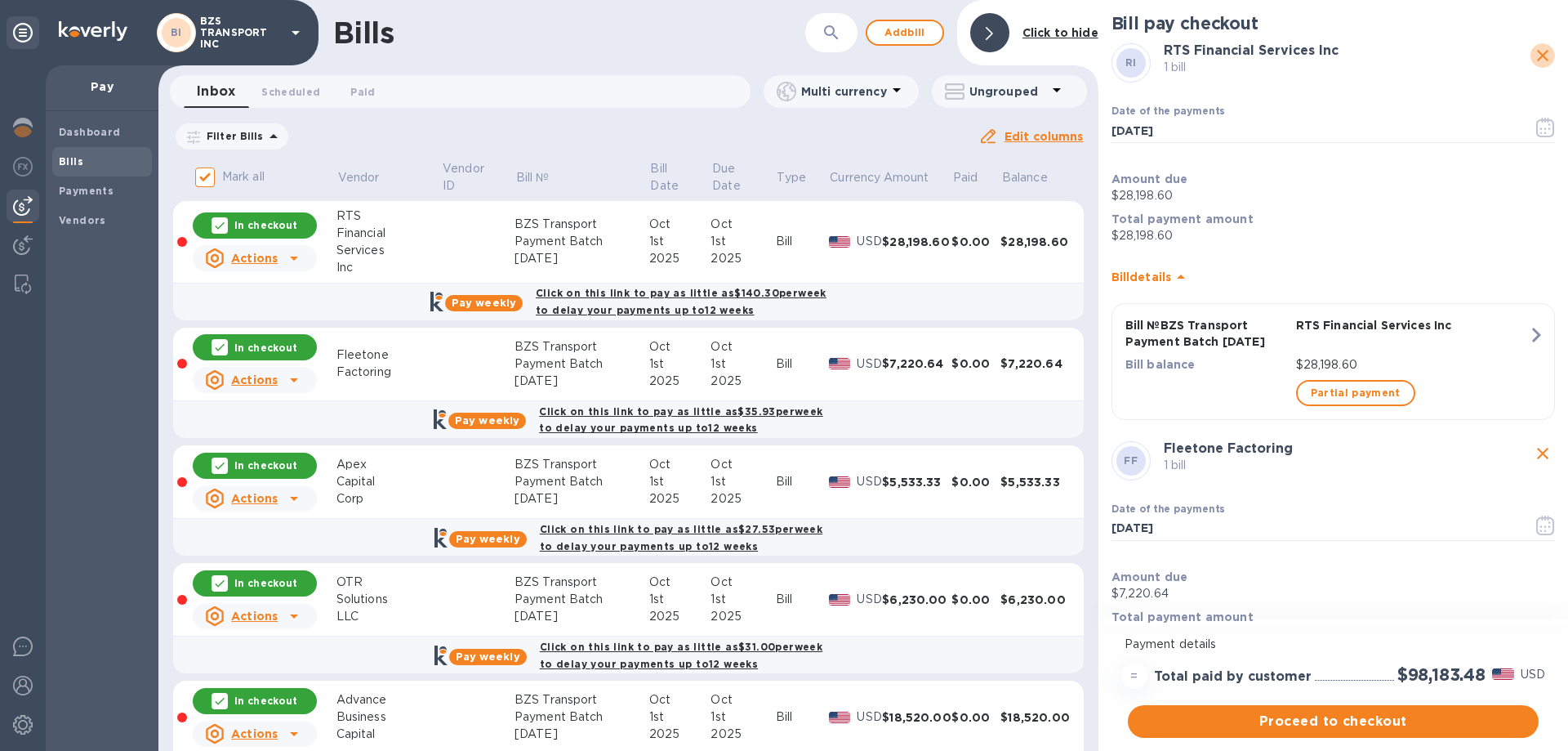
click at [1534, 52] on icon "close" at bounding box center [1542, 55] width 20 height 20
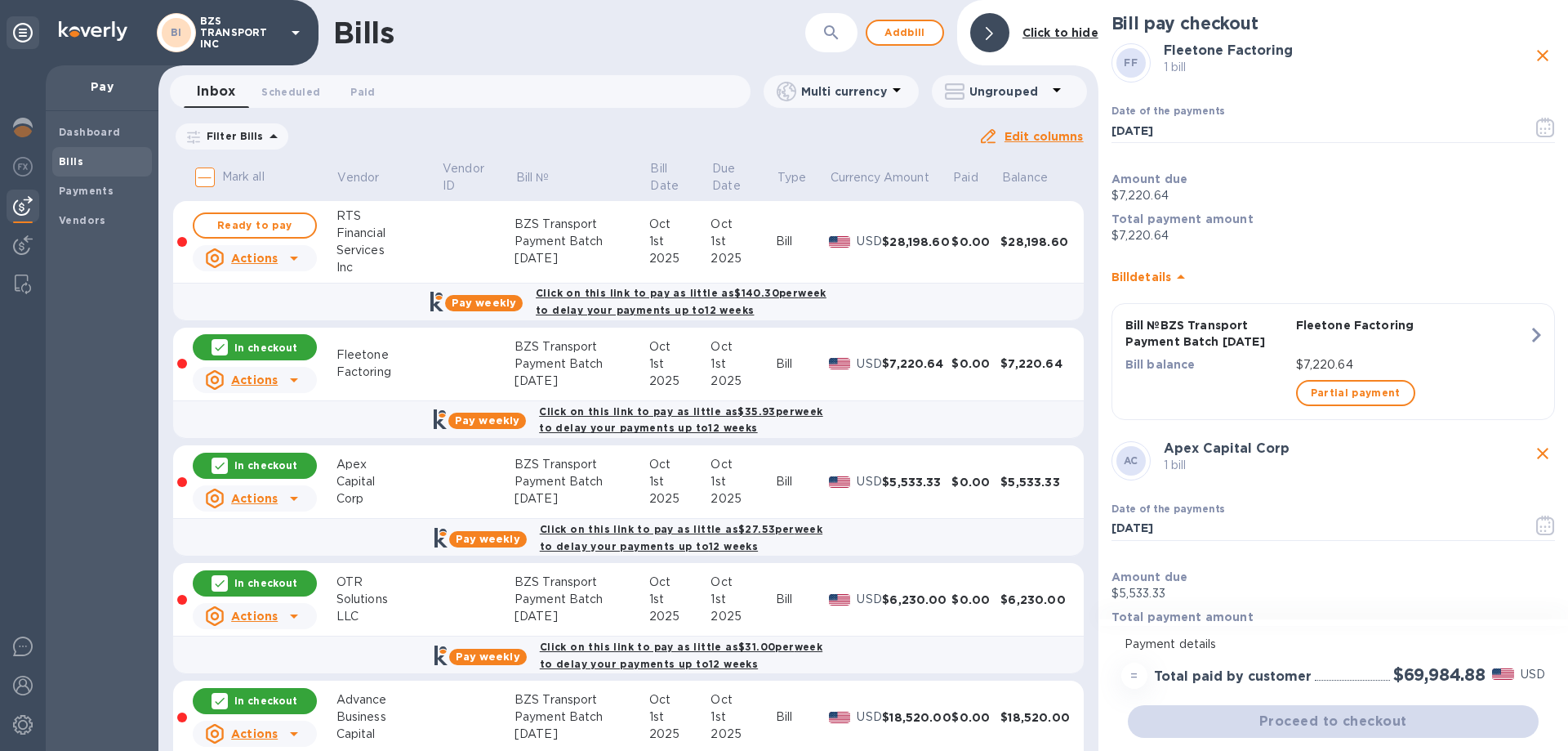
click at [989, 37] on icon at bounding box center [989, 34] width 7 height 13
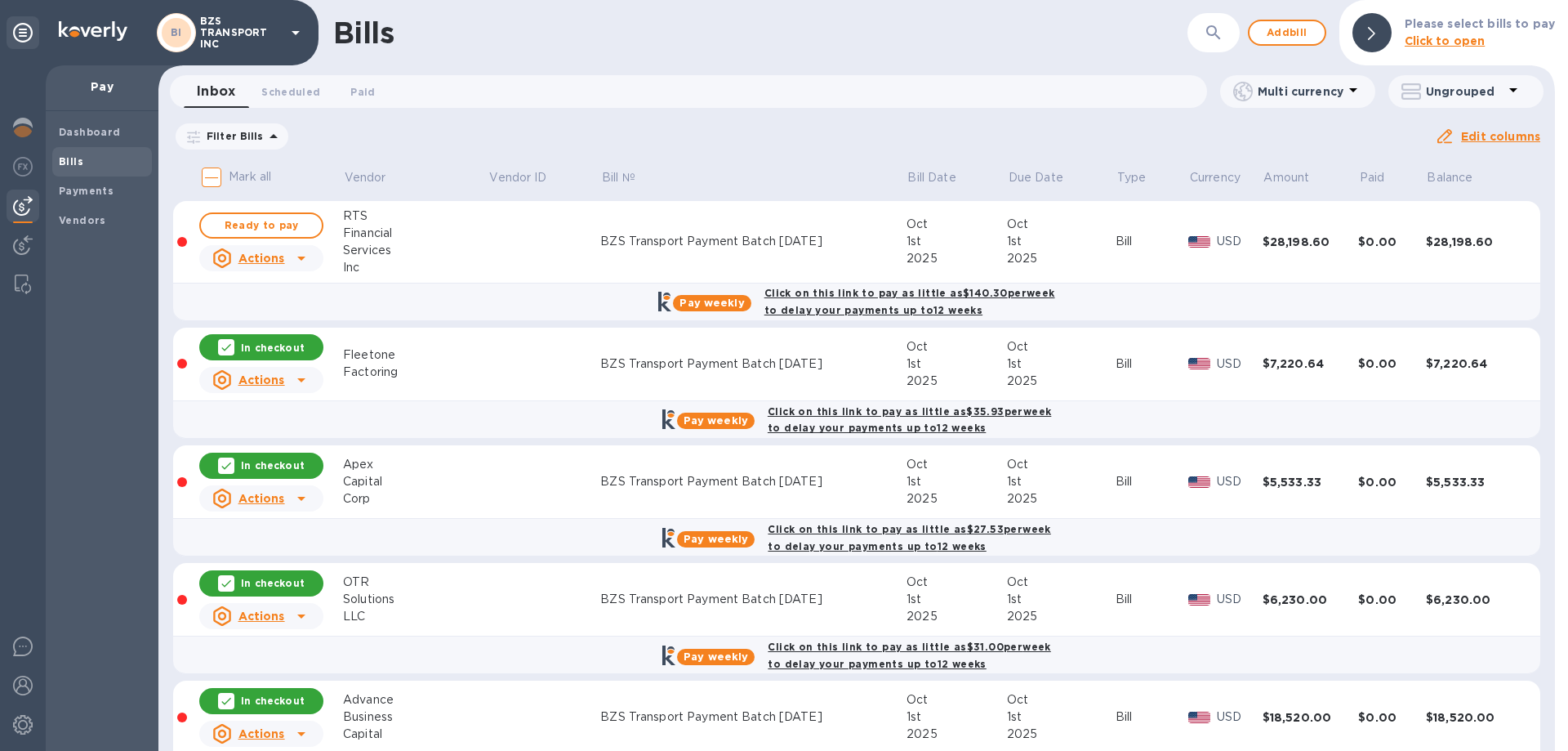
click at [211, 179] on input "Mark all" at bounding box center [212, 177] width 35 height 35
checkbox input "true"
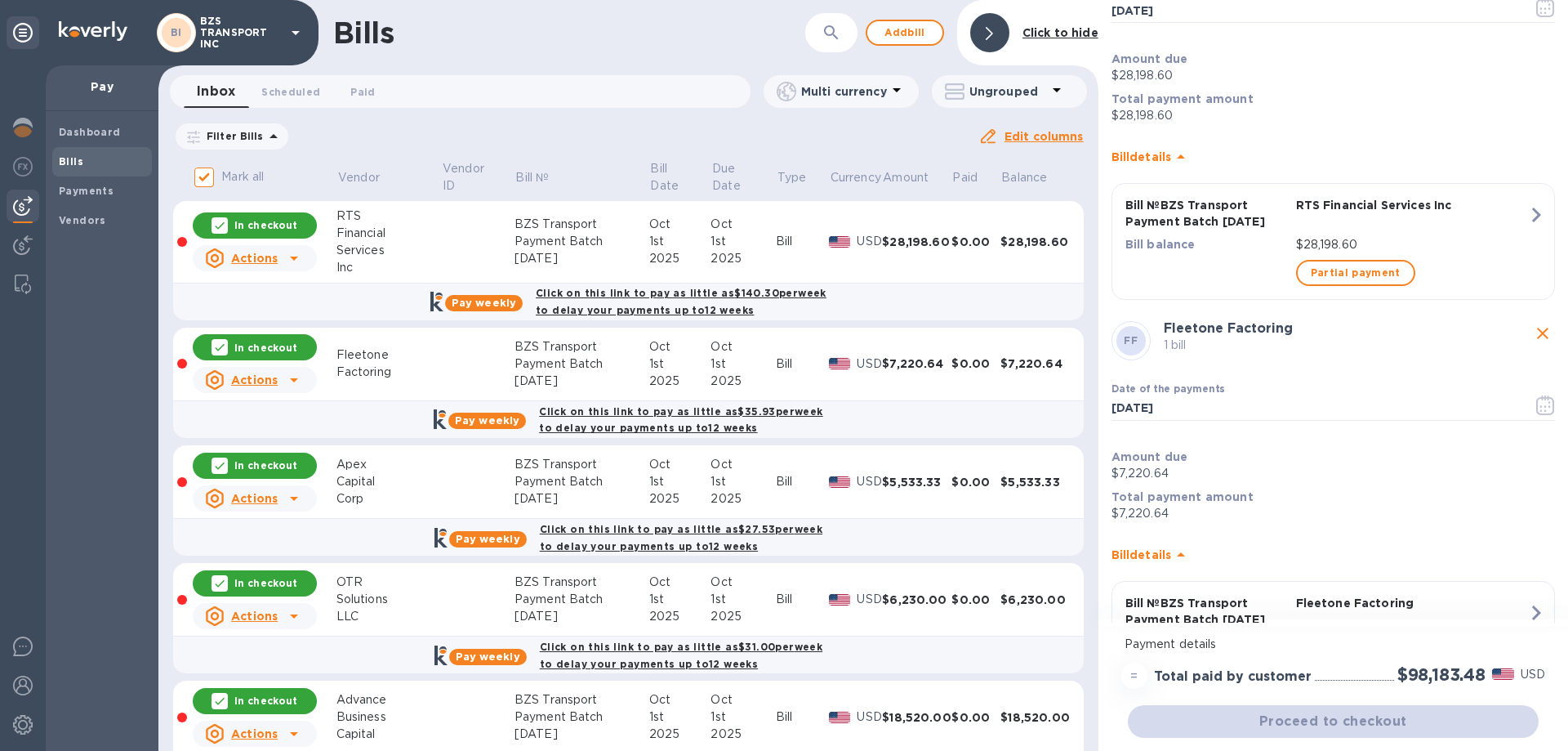
scroll to position [245, 0]
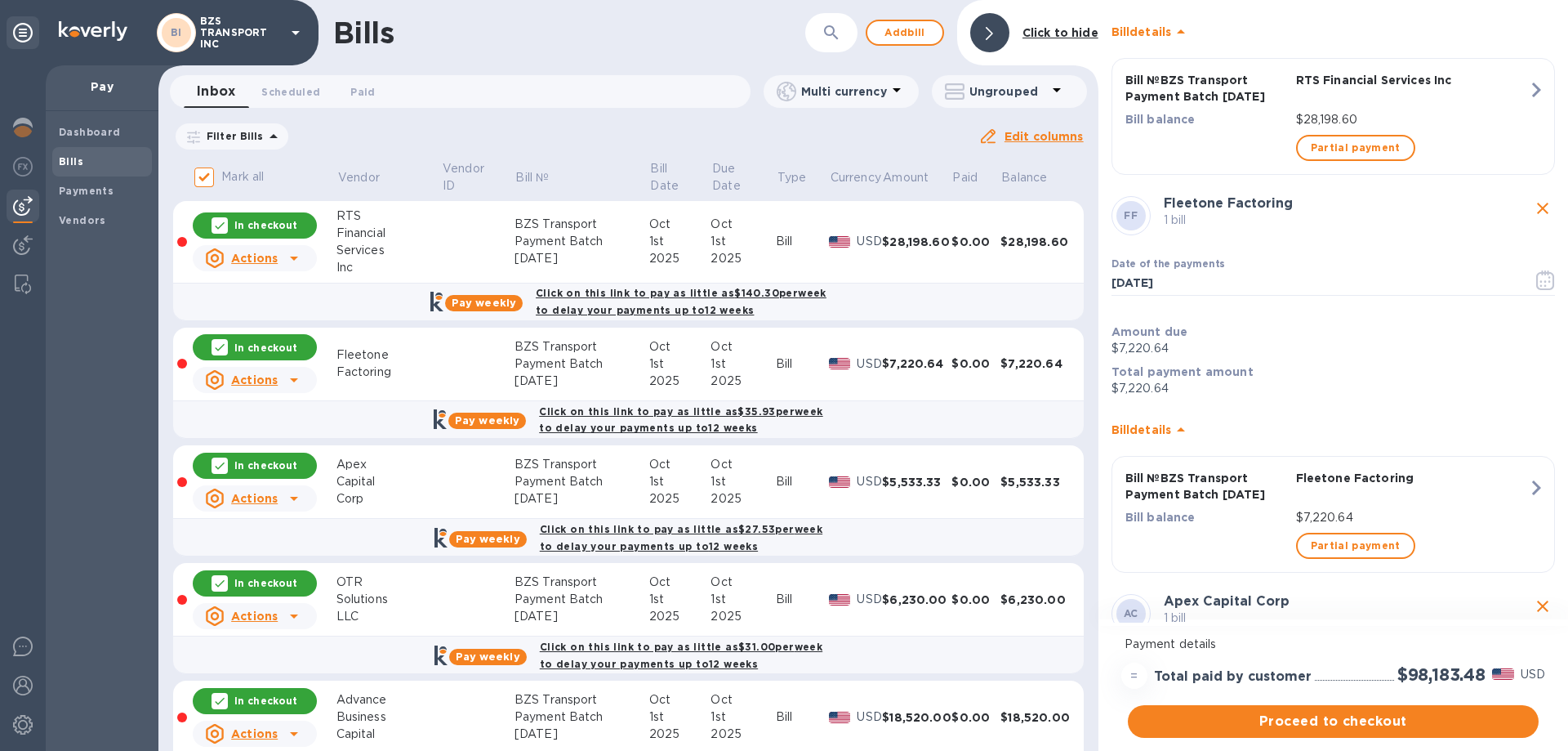
click at [1455, 674] on h2 "$98,183.48" at bounding box center [1441, 674] width 88 height 21
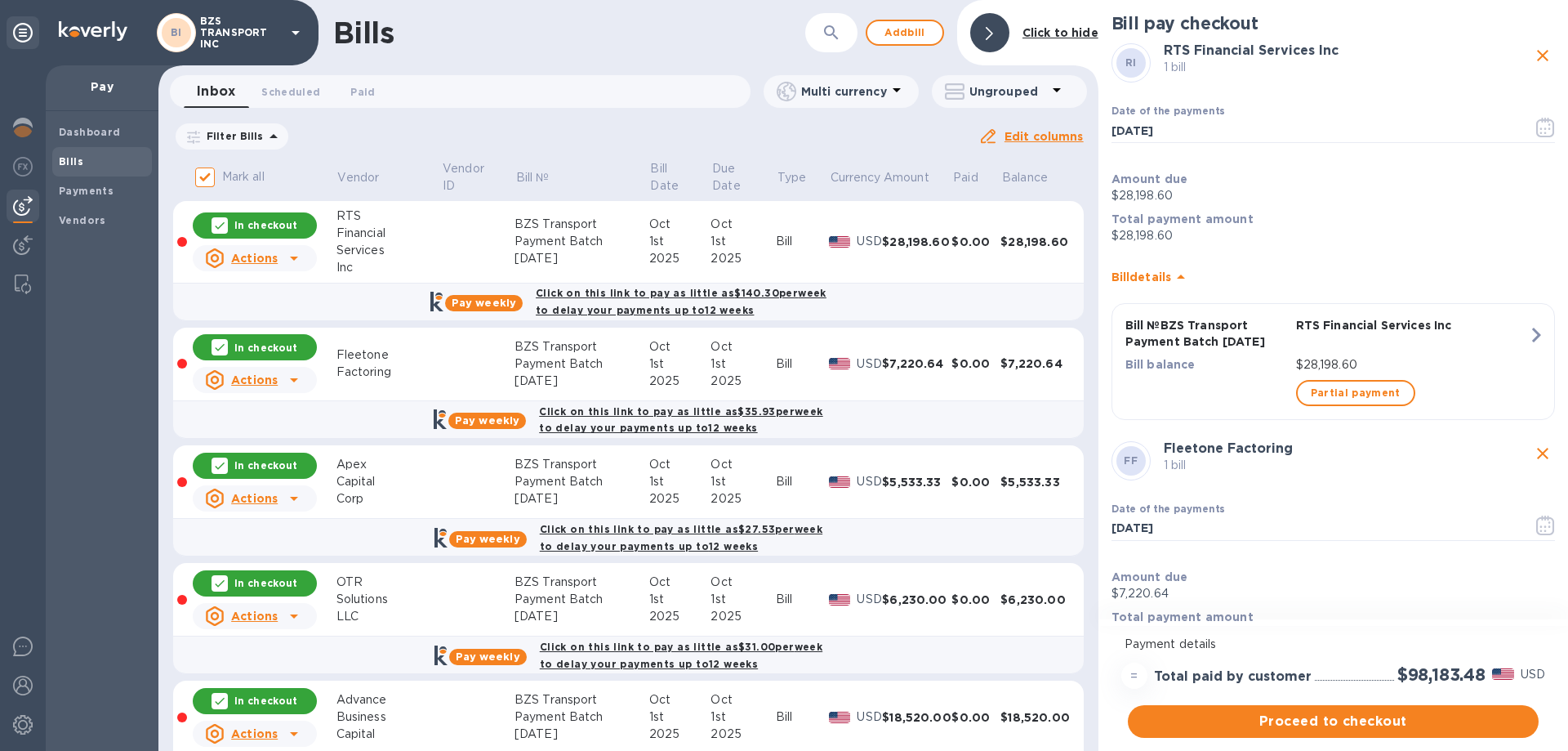
scroll to position [0, 0]
click at [1525, 333] on icon "button" at bounding box center [1535, 334] width 29 height 29
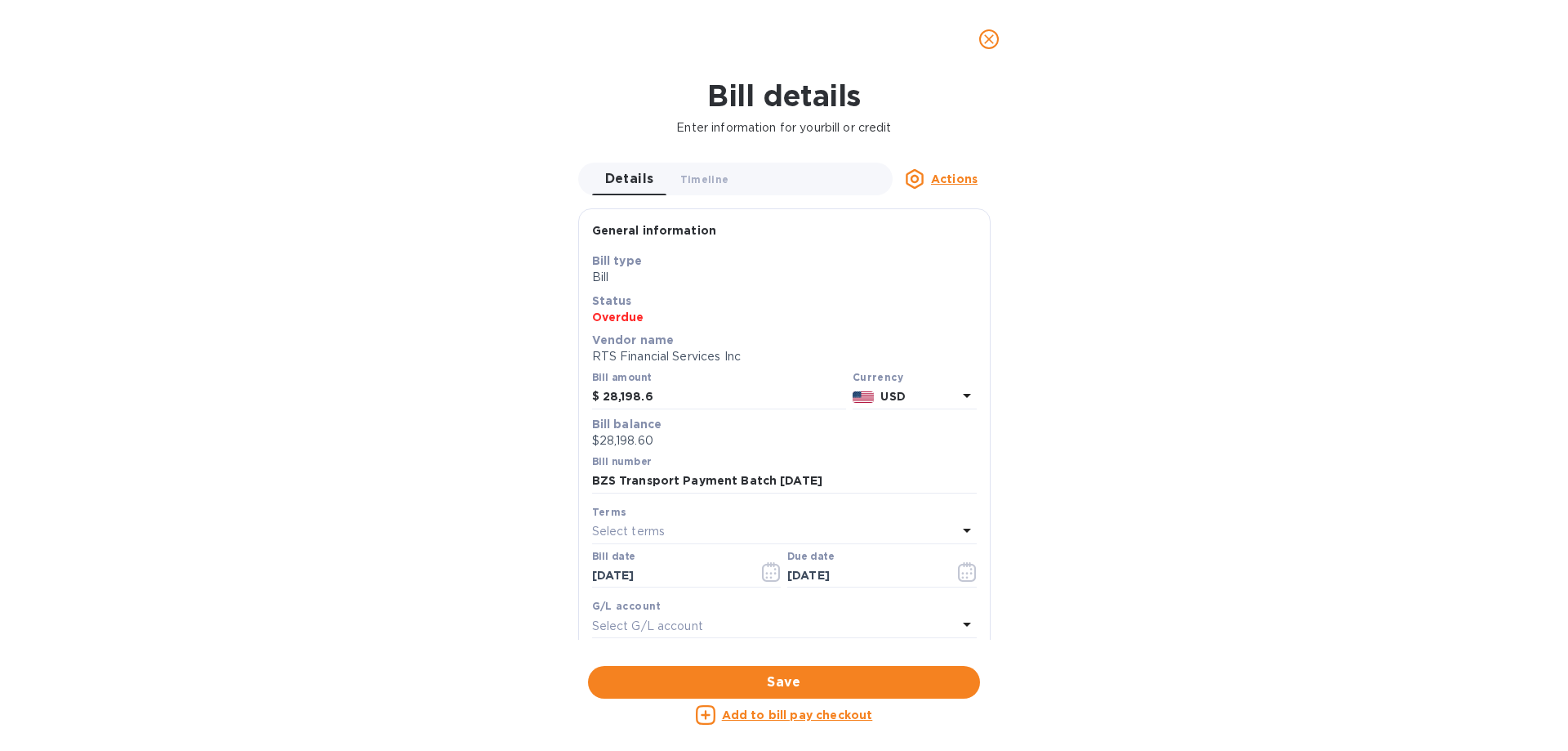
click at [990, 36] on icon "close" at bounding box center [989, 38] width 16 height 16
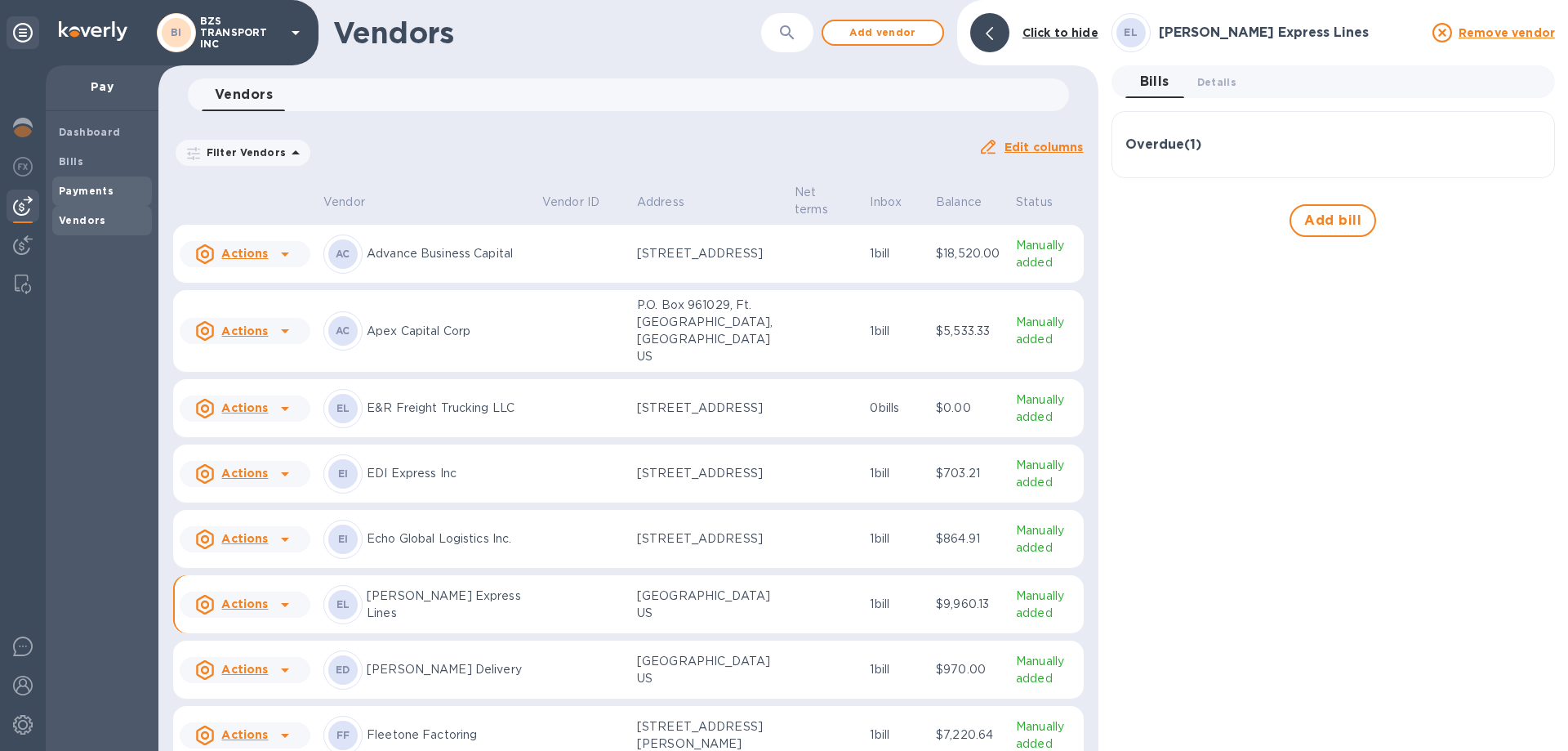
click at [94, 197] on span "Payments" at bounding box center [86, 190] width 54 height 16
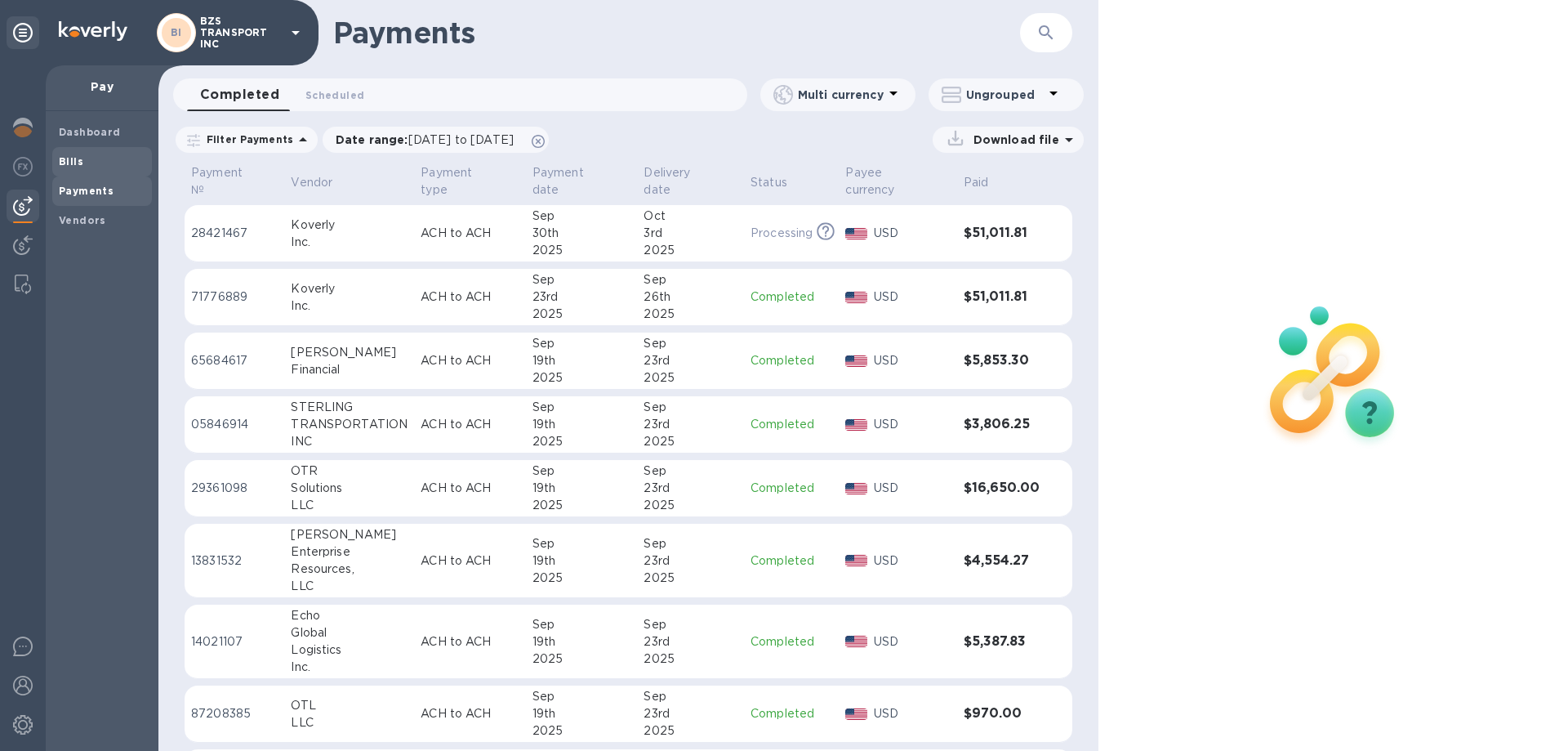
click at [76, 157] on b "Bills" at bounding box center [71, 161] width 24 height 12
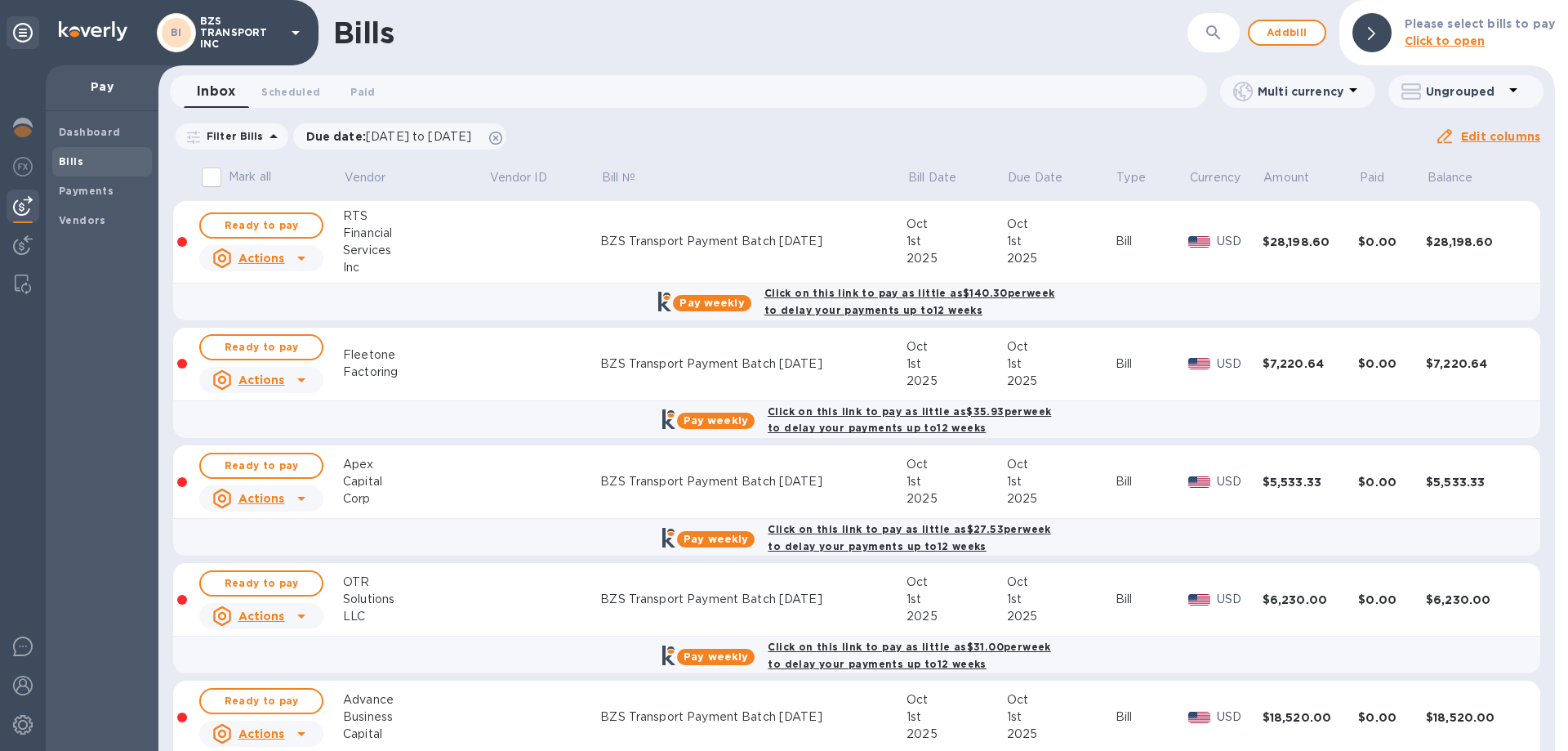
click at [217, 179] on input "Mark all" at bounding box center [212, 177] width 35 height 35
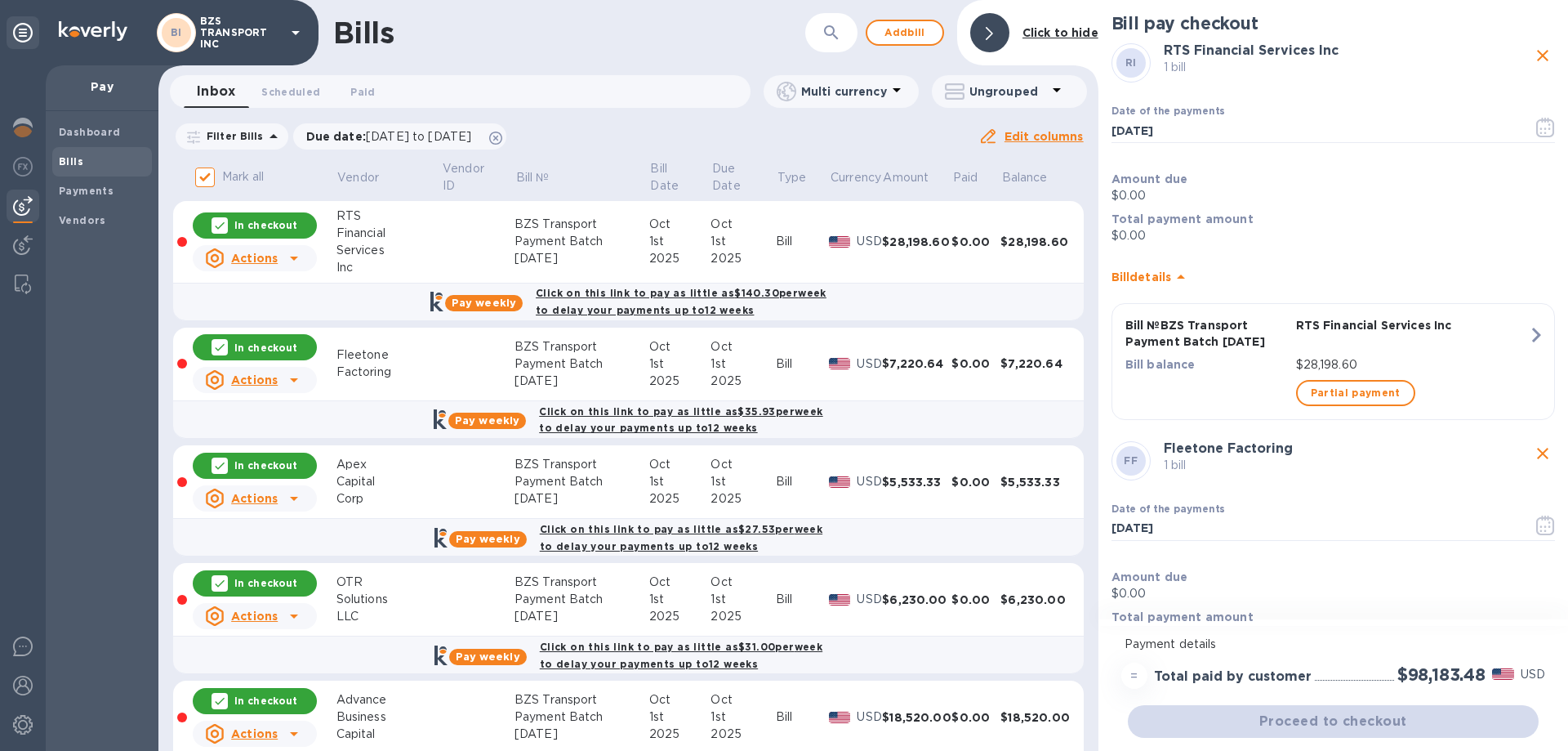
drag, startPoint x: 101, startPoint y: 278, endPoint x: -61, endPoint y: 464, distance: 246.7
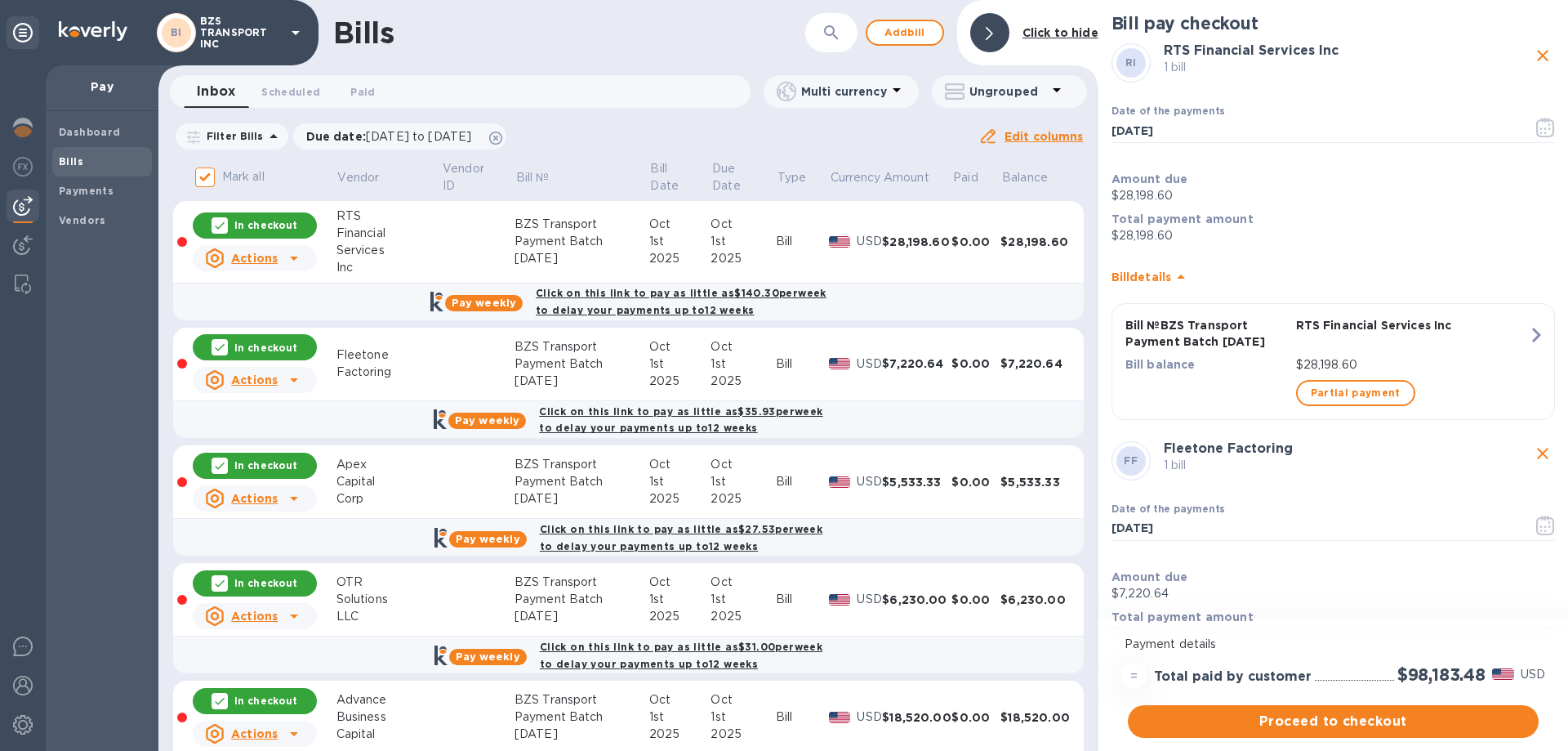
click at [898, 136] on div "Filter Bills Due date : 08/02/2025 to 11/30/2025 Amount Paid Balance" at bounding box center [576, 136] width 805 height 31
click at [980, 32] on div at bounding box center [989, 33] width 39 height 39
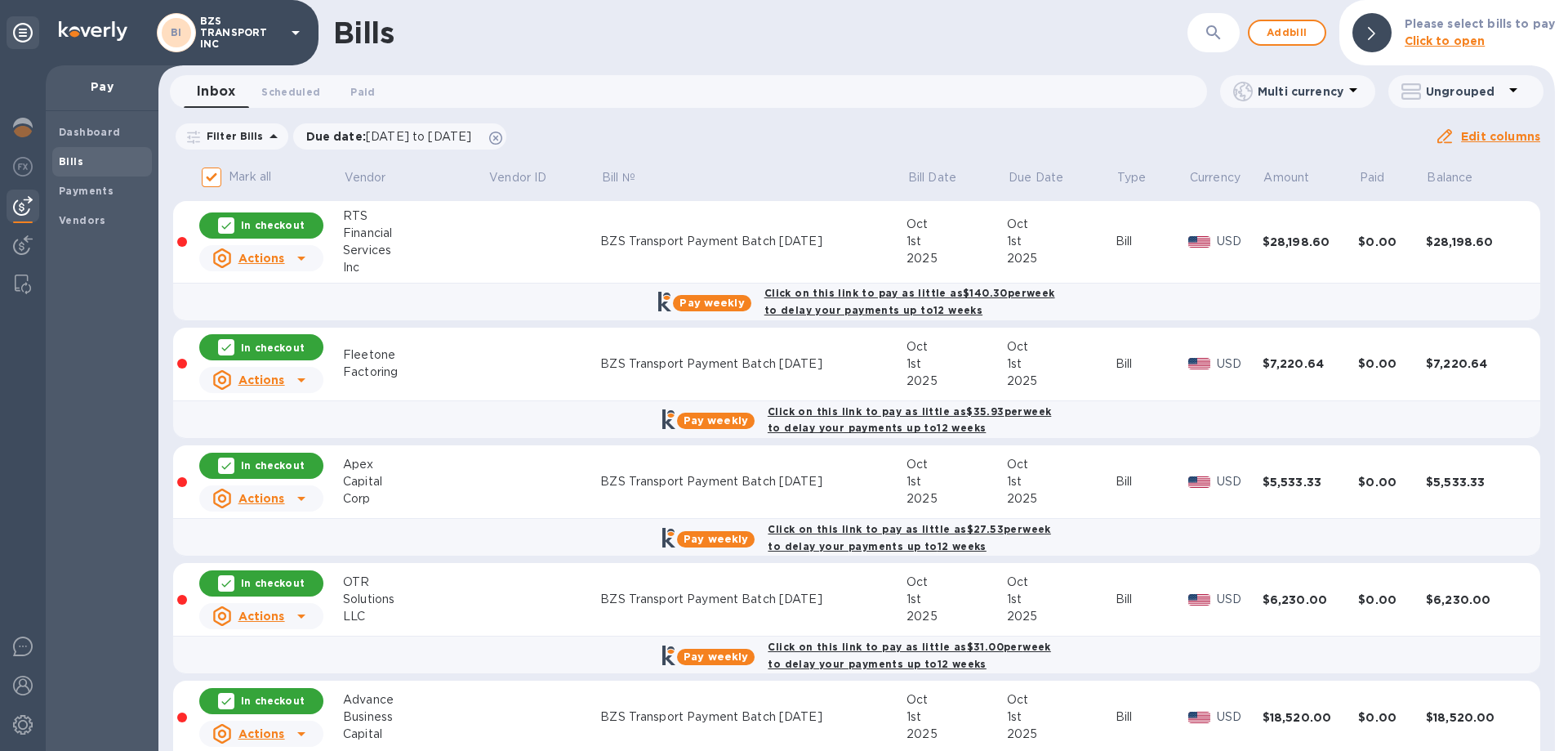
click at [208, 176] on input "Mark all" at bounding box center [212, 177] width 35 height 35
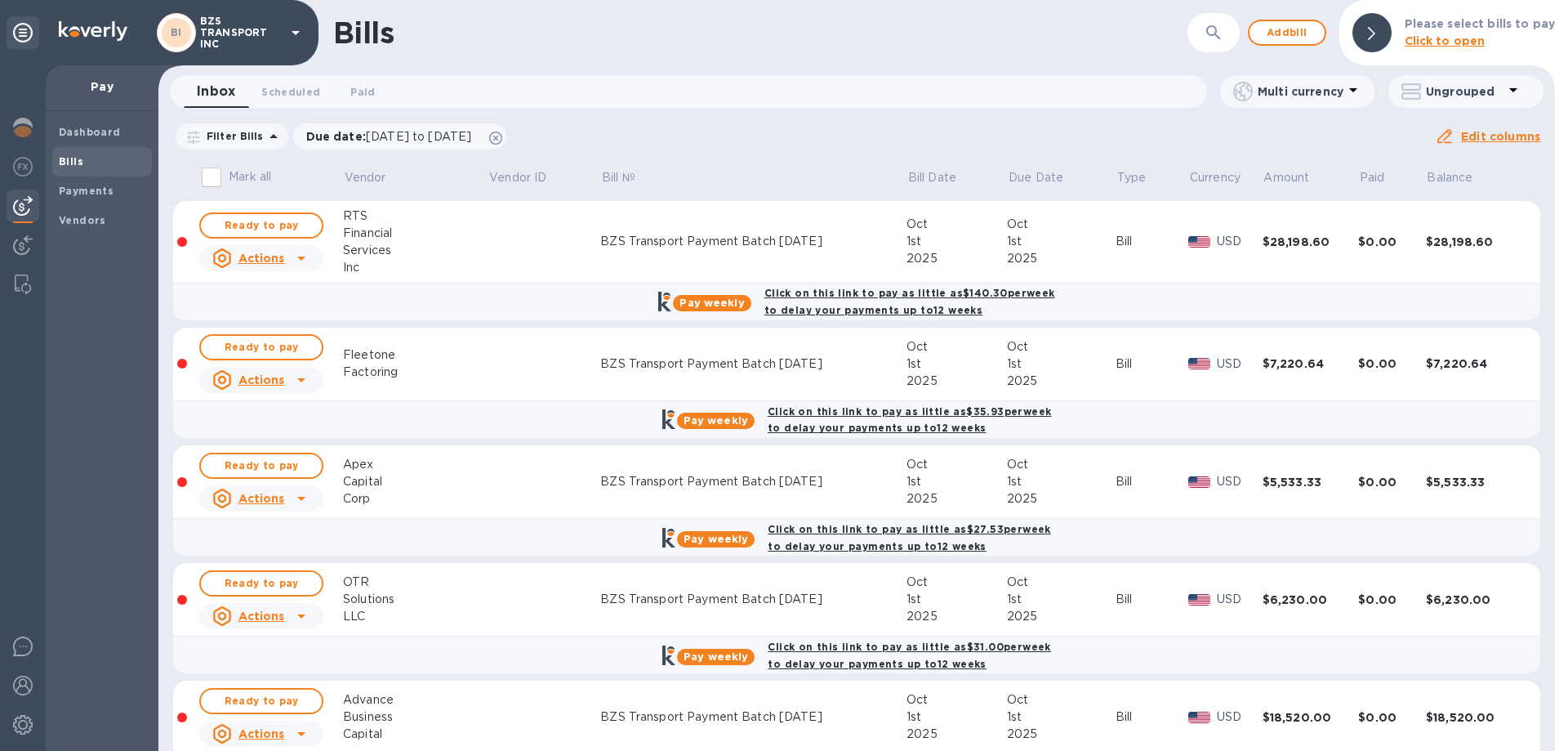
click at [208, 176] on input "Mark all" at bounding box center [212, 177] width 35 height 35
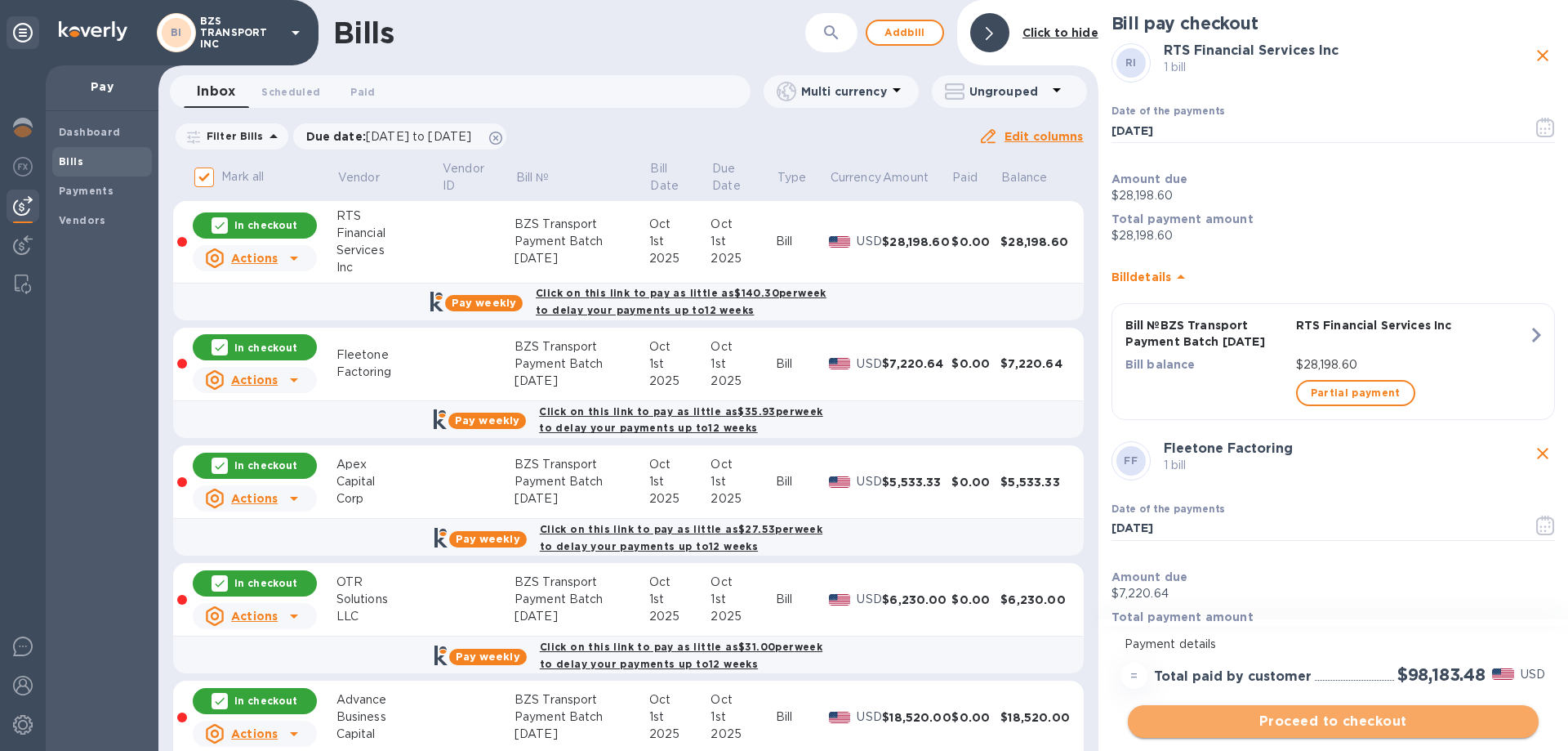
click at [1340, 718] on span "Proceed to checkout" at bounding box center [1333, 721] width 385 height 20
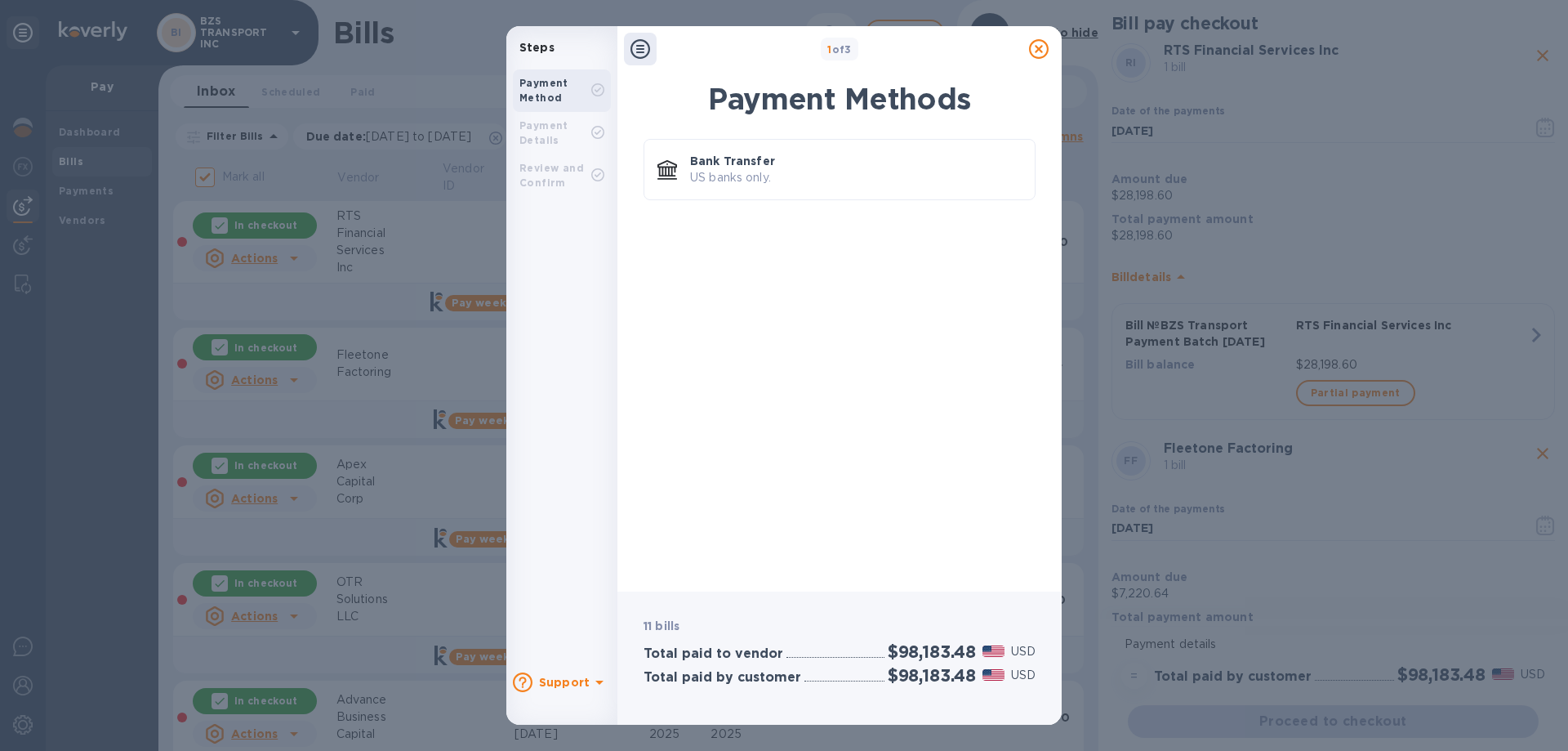
click at [706, 351] on div "Bank Transfer US banks only." at bounding box center [839, 354] width 418 height 449
drag, startPoint x: 1038, startPoint y: 52, endPoint x: 1038, endPoint y: 68, distance: 16.0
click at [1038, 52] on icon at bounding box center [1038, 49] width 20 height 20
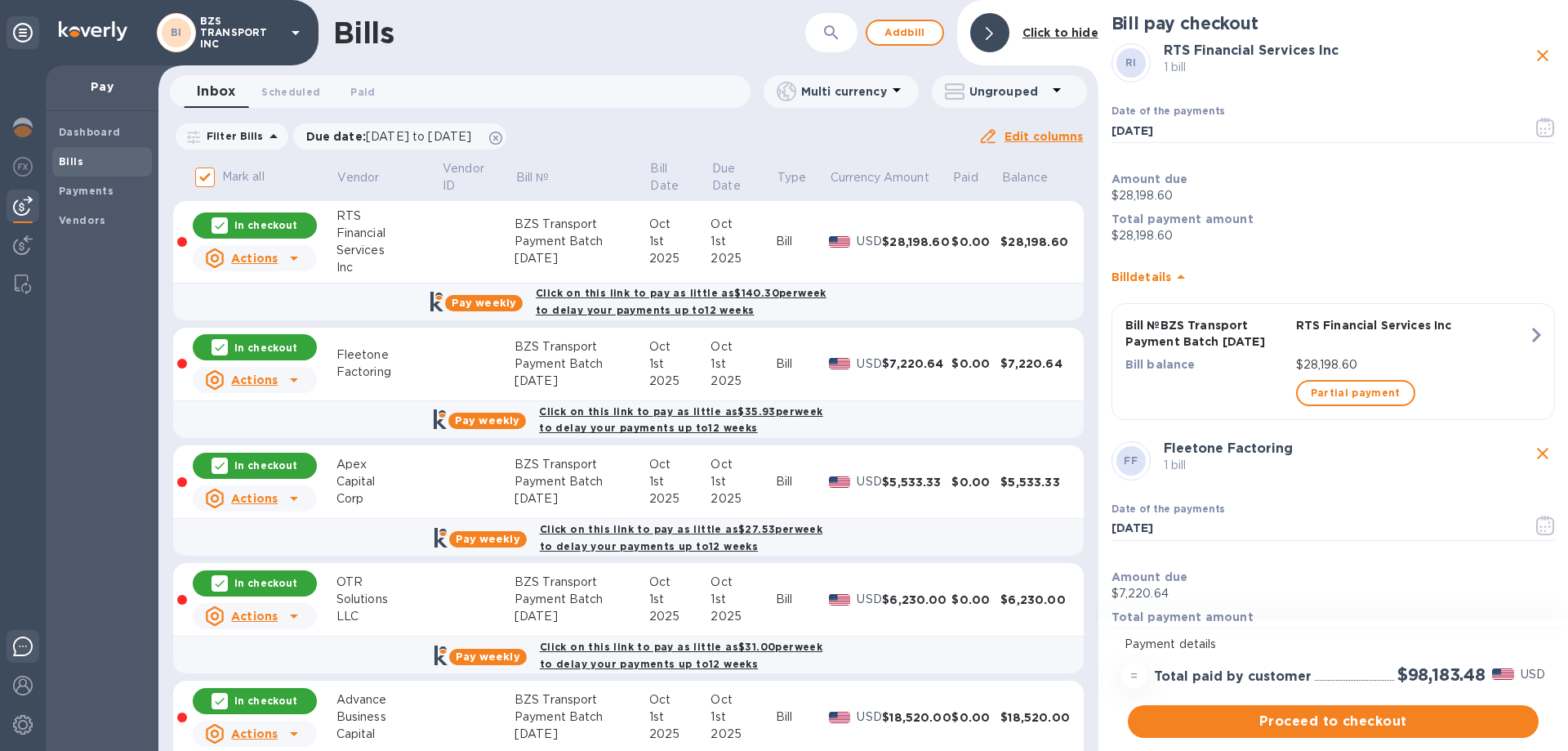
click at [32, 646] on img at bounding box center [22, 646] width 20 height 20
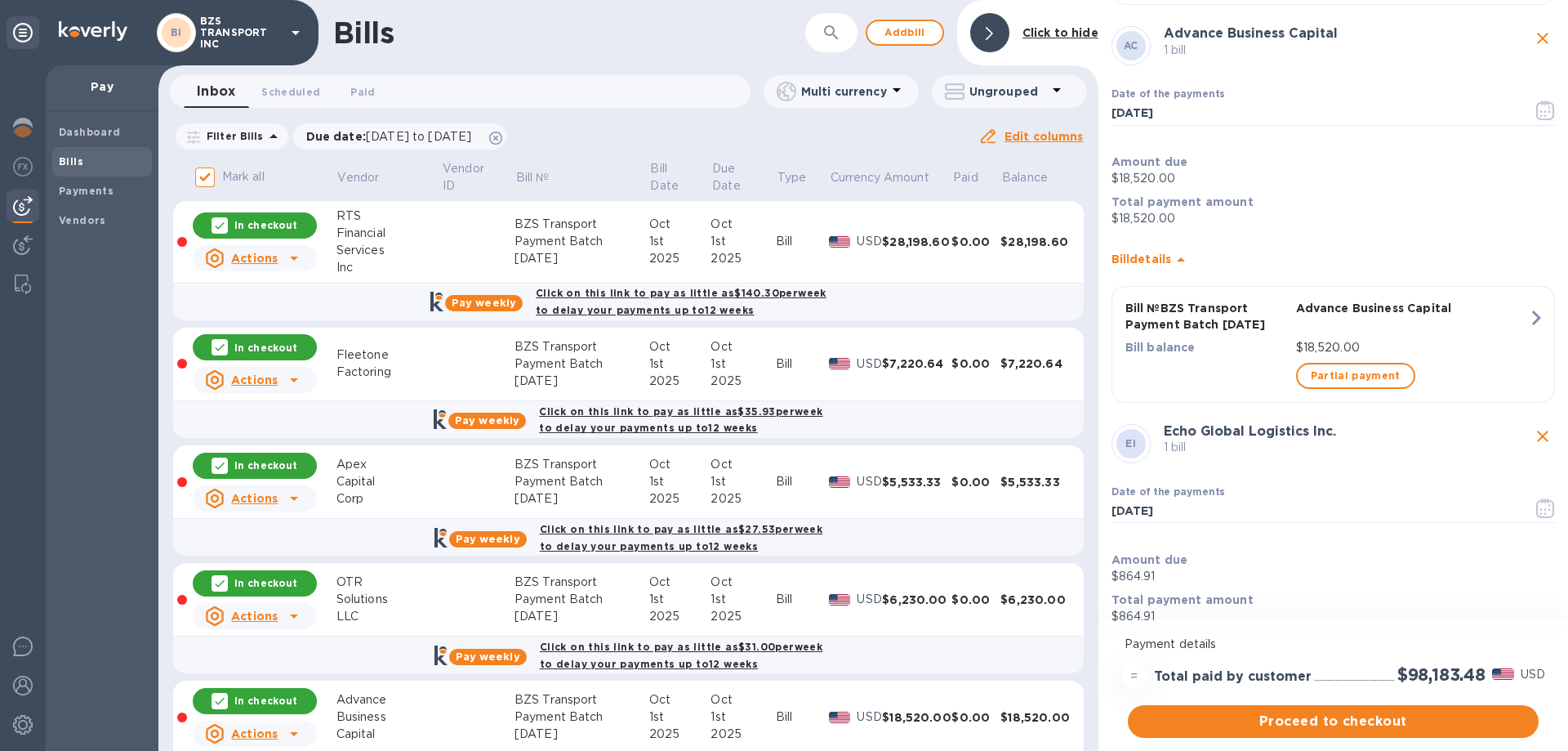
scroll to position [1634, 0]
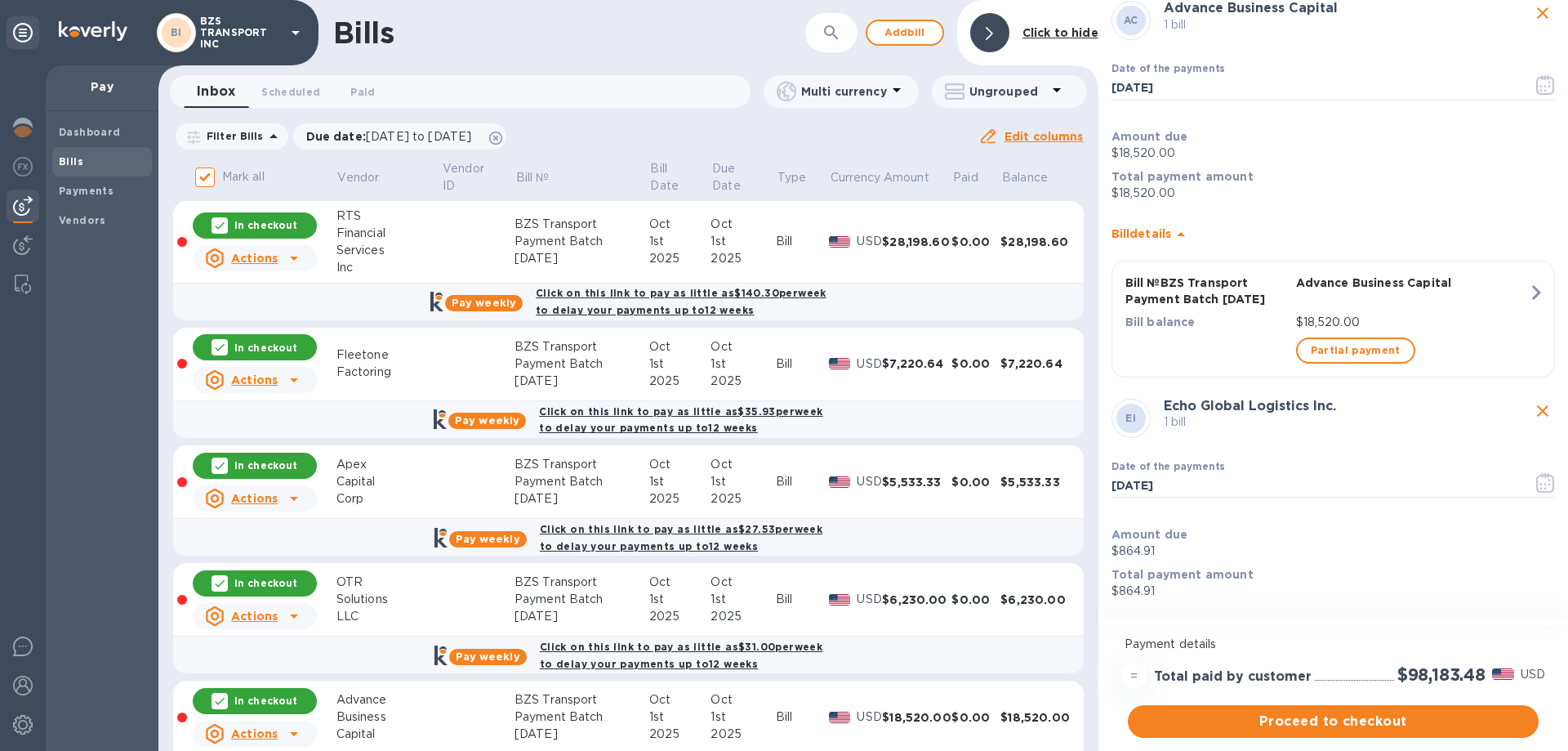
click at [1295, 51] on div "Date of the payments 10/01/2025 ​" at bounding box center [1333, 83] width 450 height 81
click at [458, 302] on b "Pay weekly" at bounding box center [483, 302] width 65 height 12
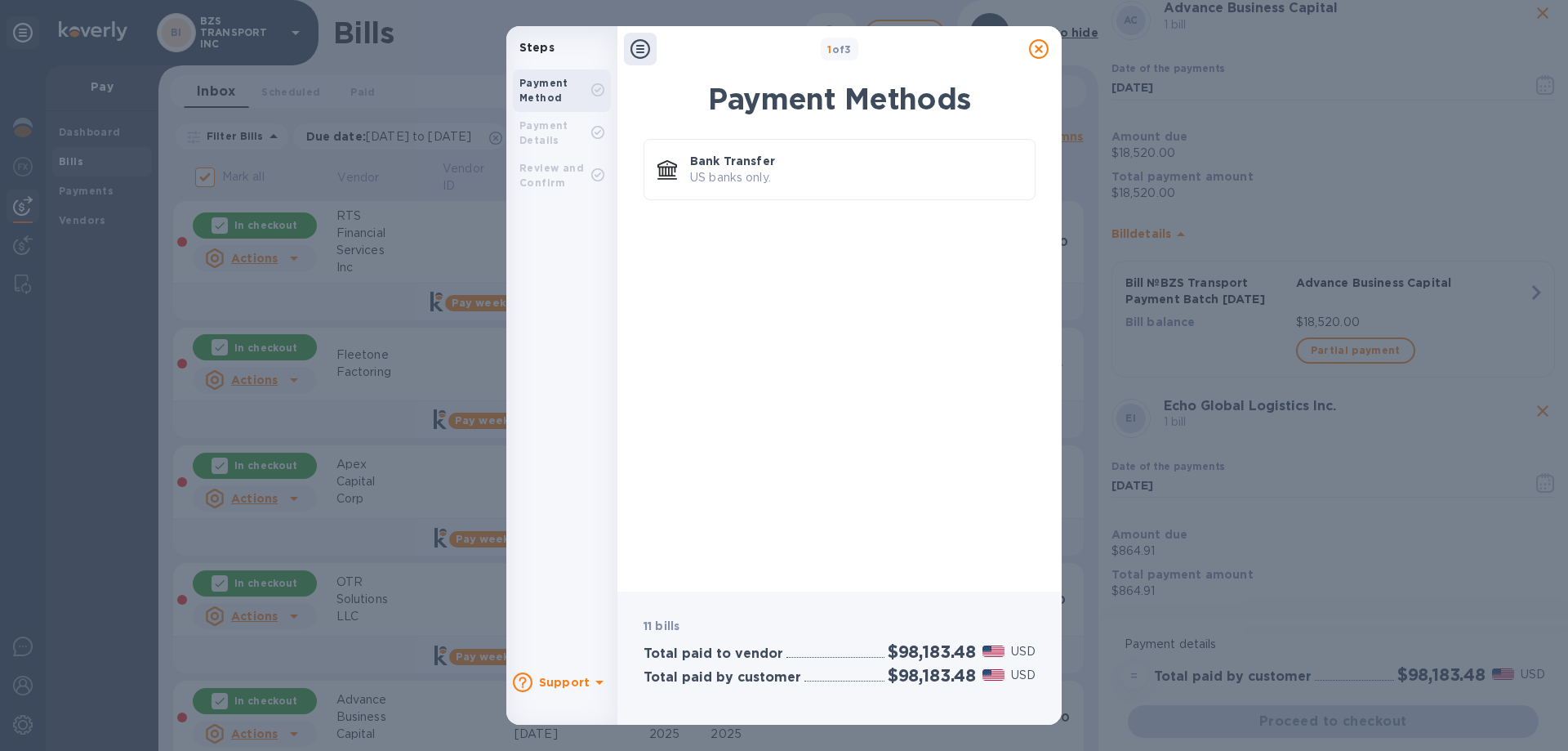
click at [1043, 51] on icon at bounding box center [1038, 49] width 20 height 20
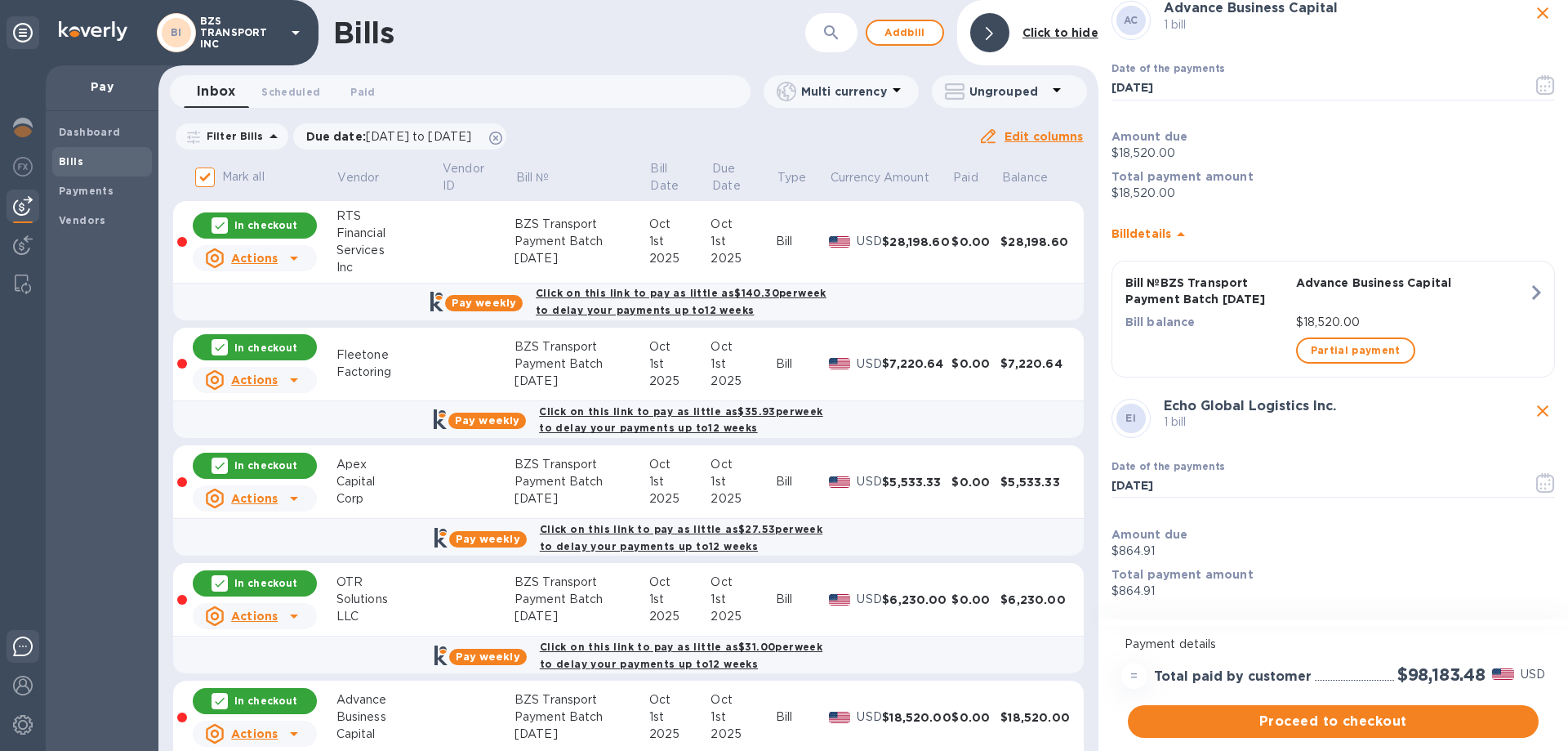
click at [17, 649] on img at bounding box center [22, 646] width 20 height 20
click at [1345, 70] on div "Date of the payments 10/01/2025 ​" at bounding box center [1333, 92] width 444 height 59
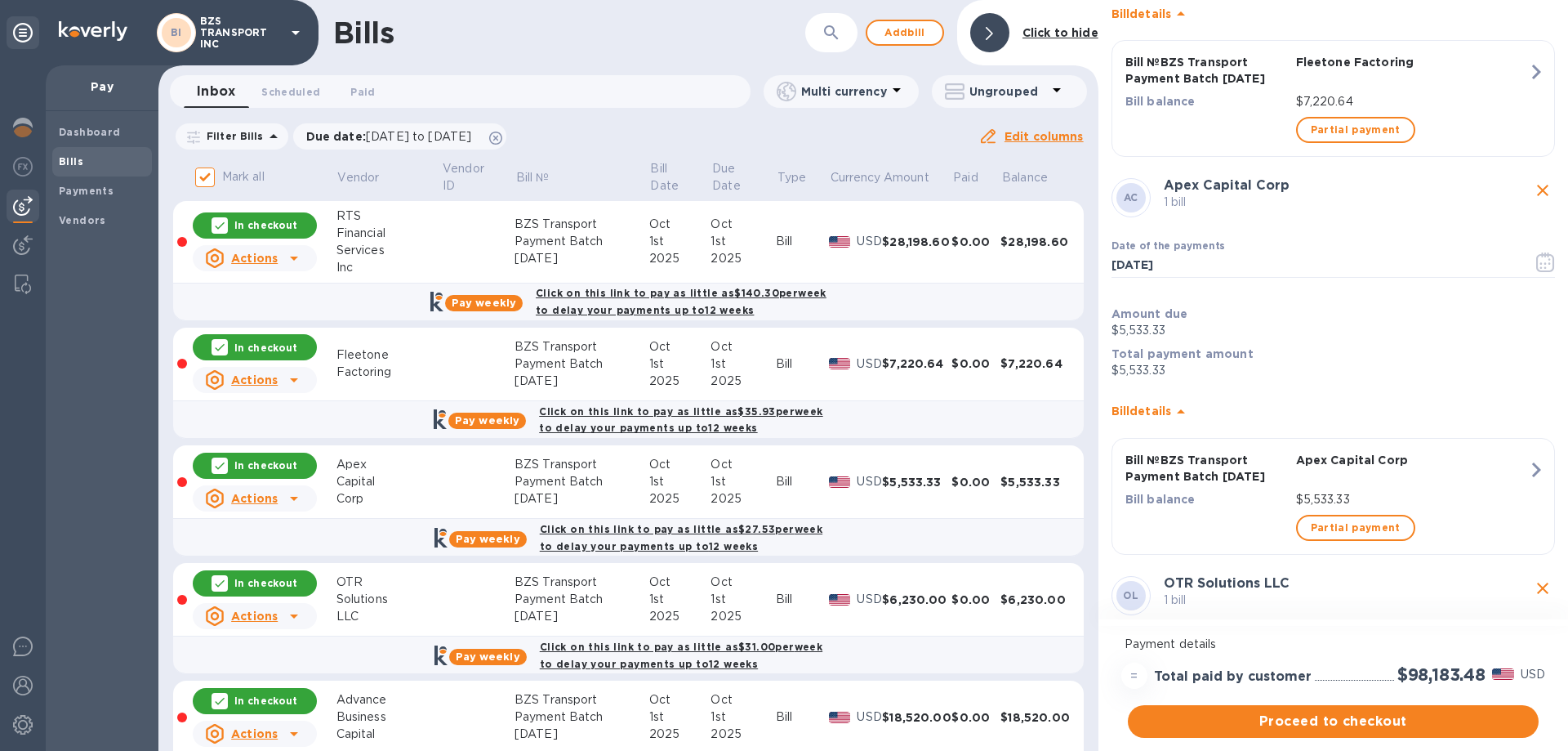
scroll to position [654, 0]
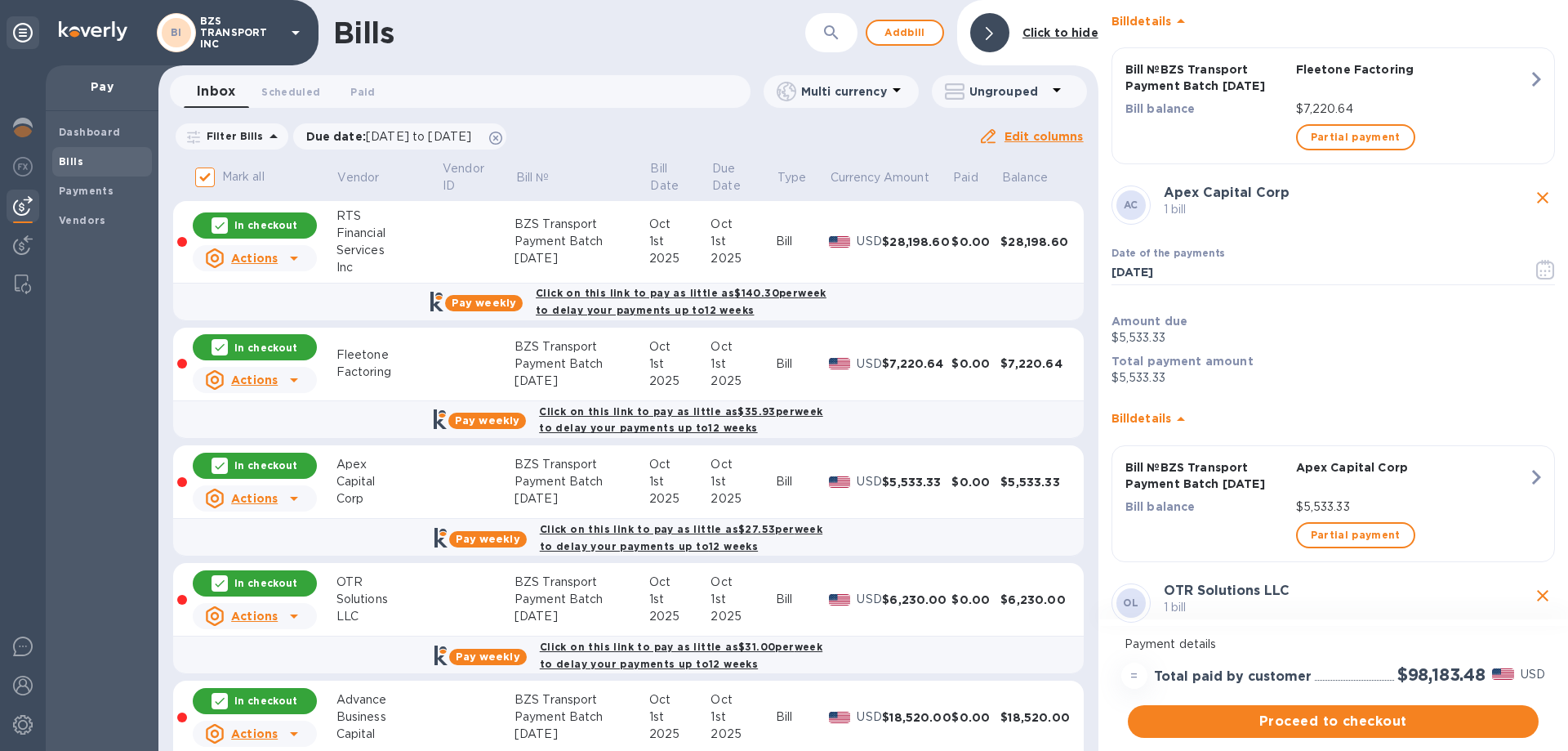
click at [981, 31] on div at bounding box center [989, 33] width 39 height 39
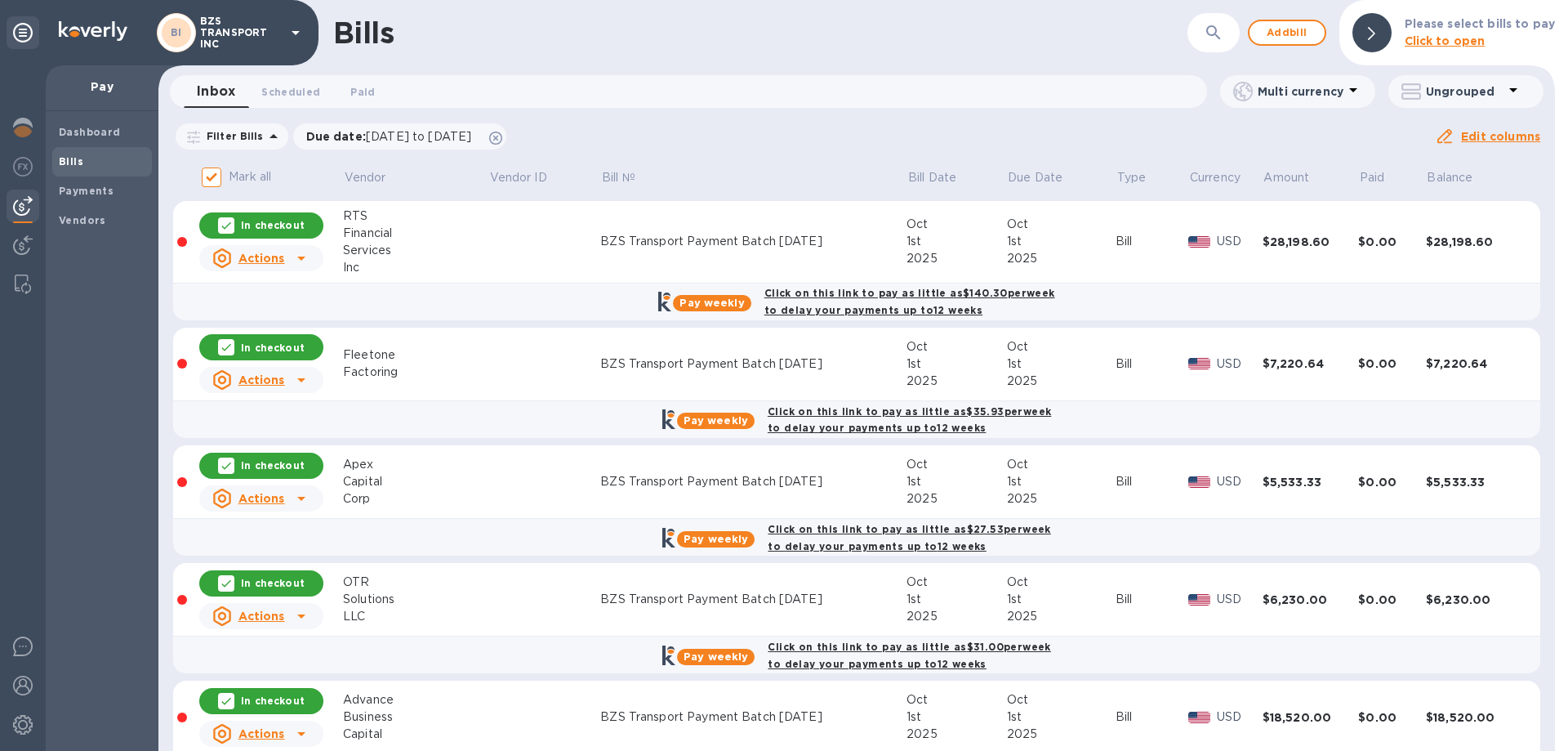
click at [215, 176] on input "Mark all" at bounding box center [212, 177] width 35 height 35
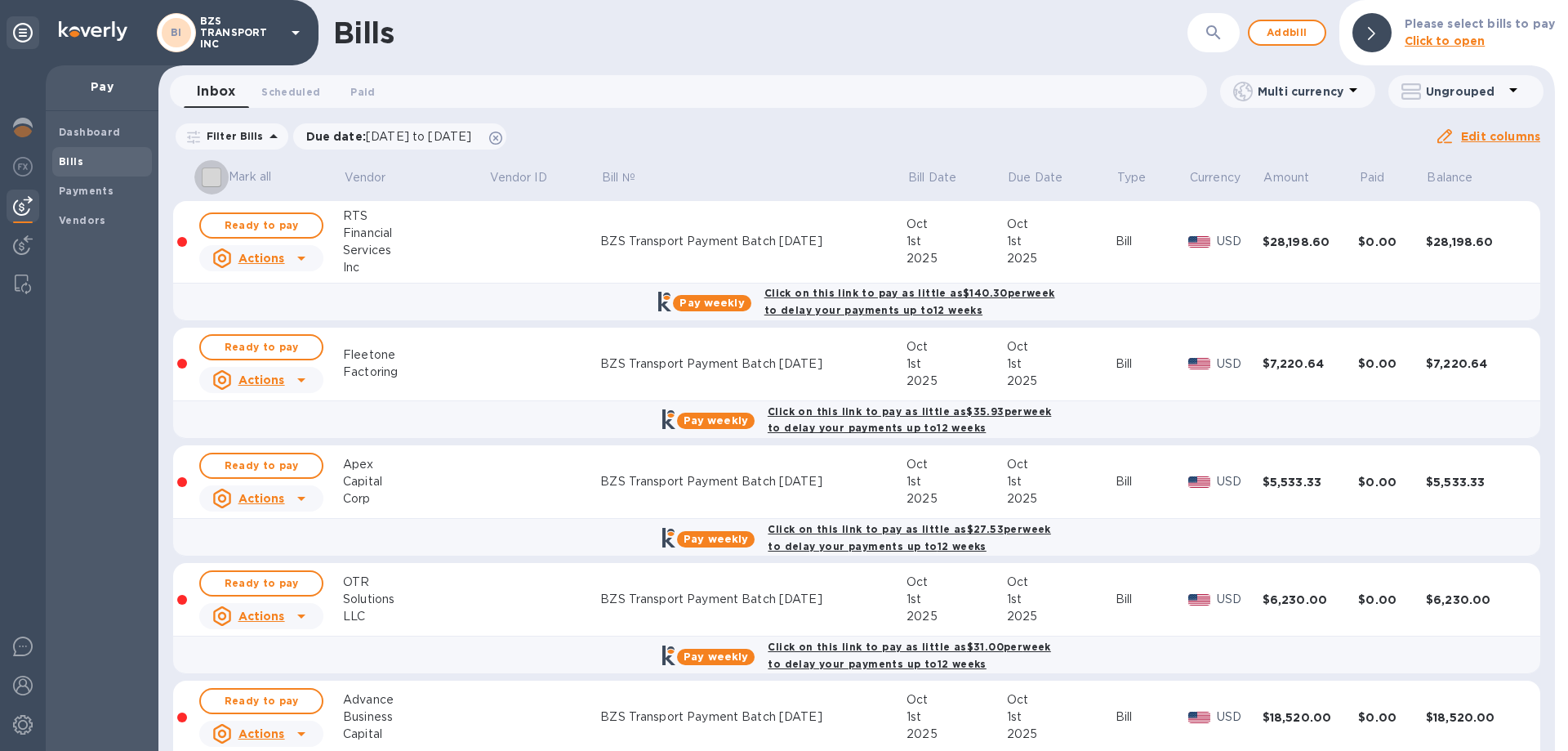
click at [217, 176] on input "Mark all" at bounding box center [212, 177] width 35 height 35
checkbox input "true"
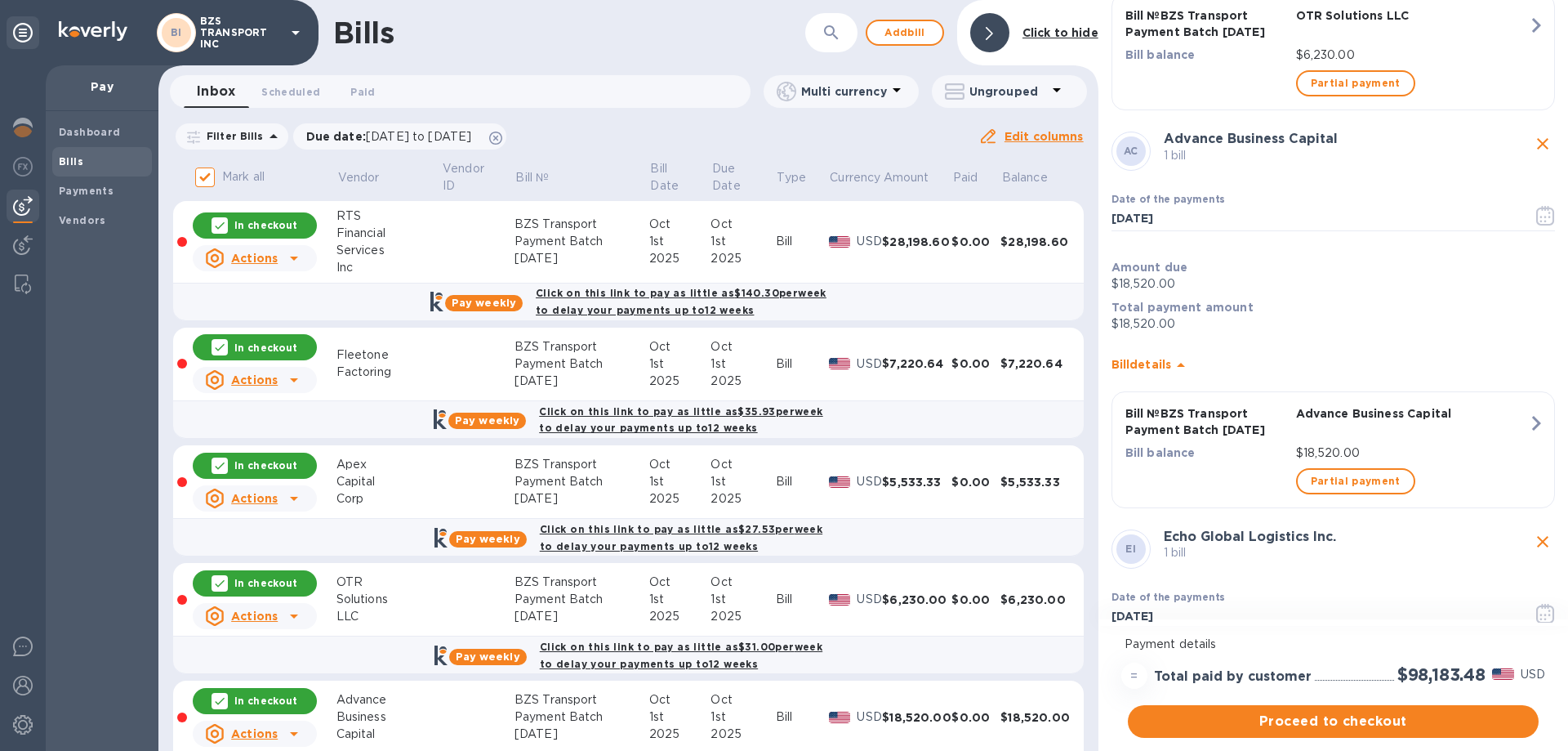
scroll to position [1716, 0]
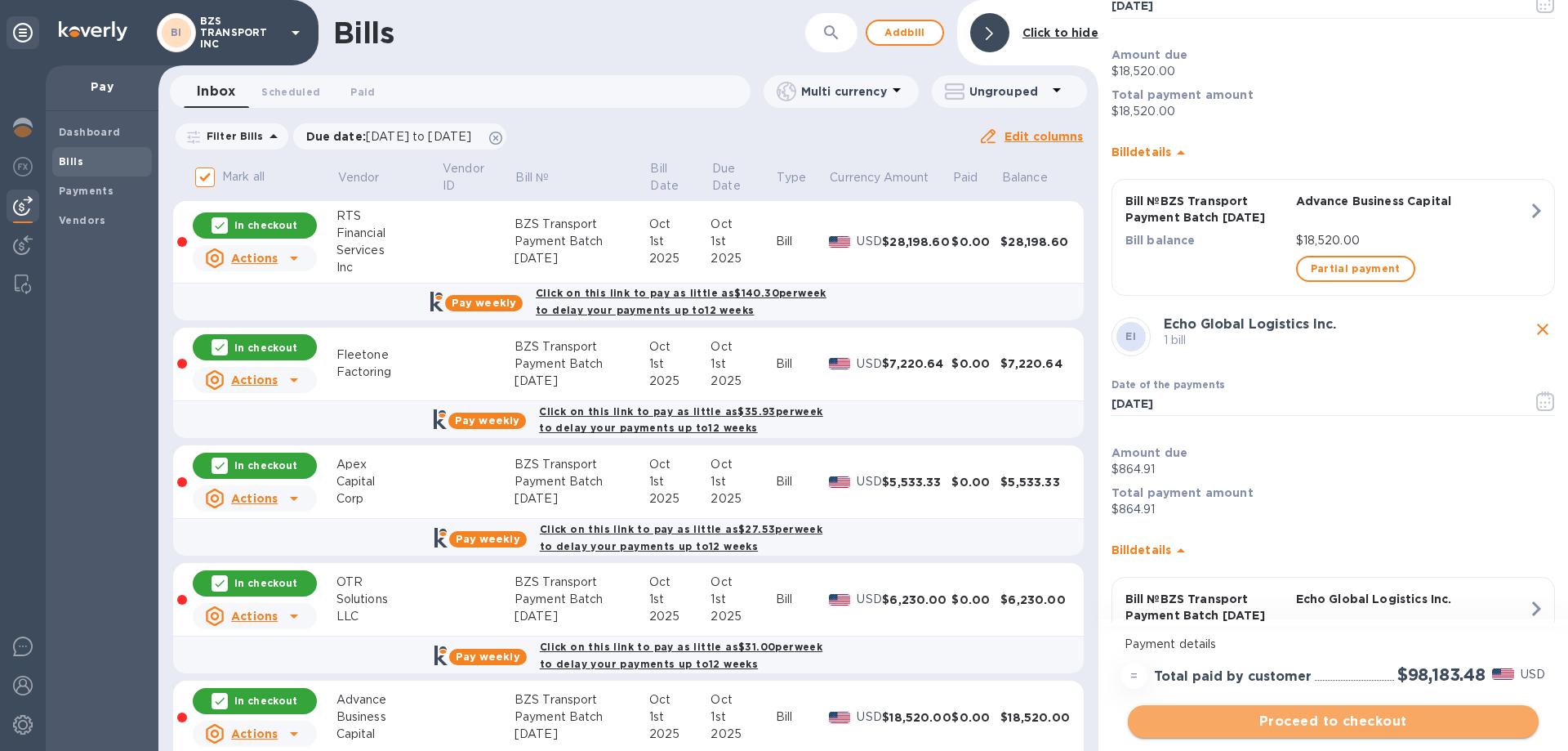
click at [1383, 719] on span "Proceed to checkout" at bounding box center [1333, 721] width 385 height 20
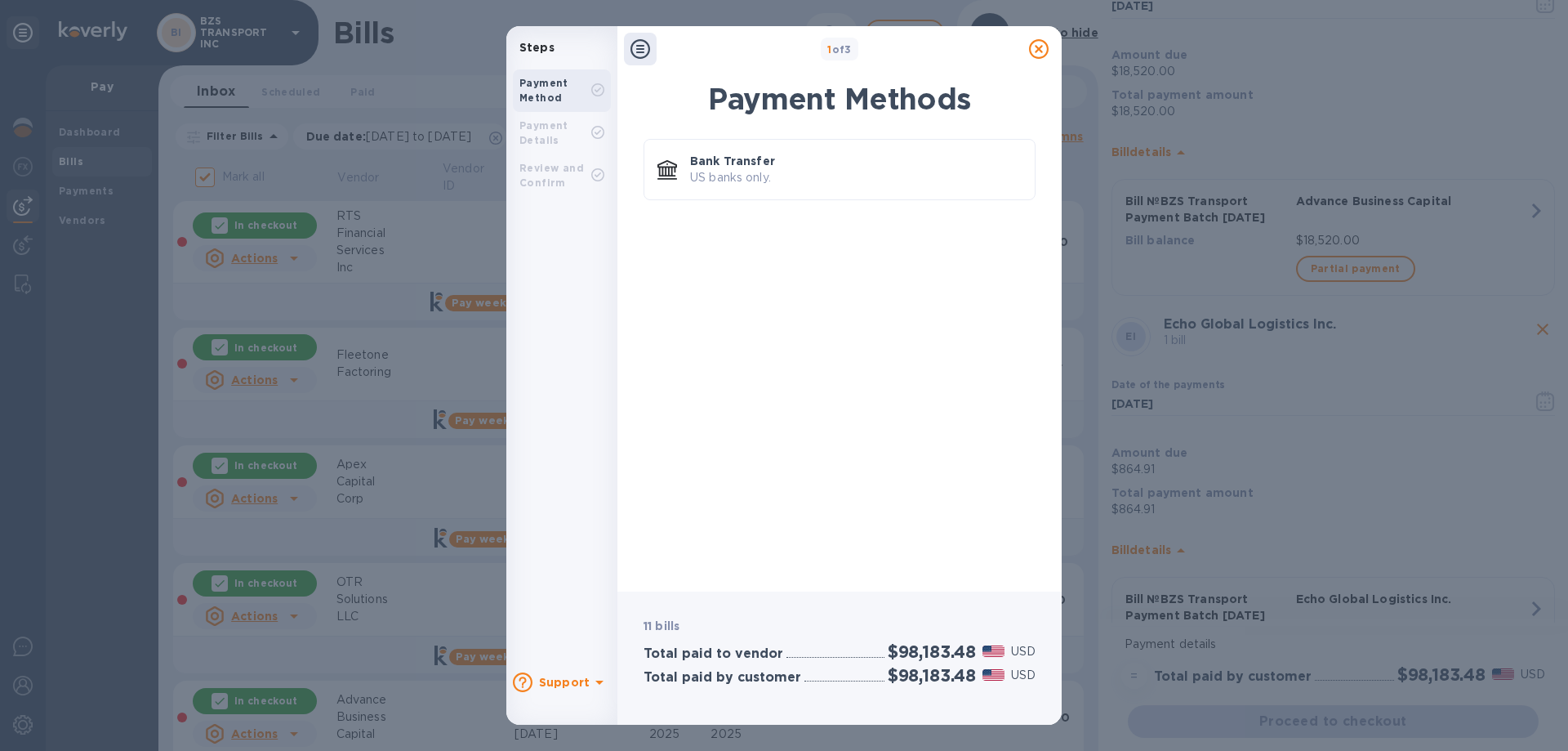
click at [549, 681] on b "Support" at bounding box center [564, 682] width 51 height 13
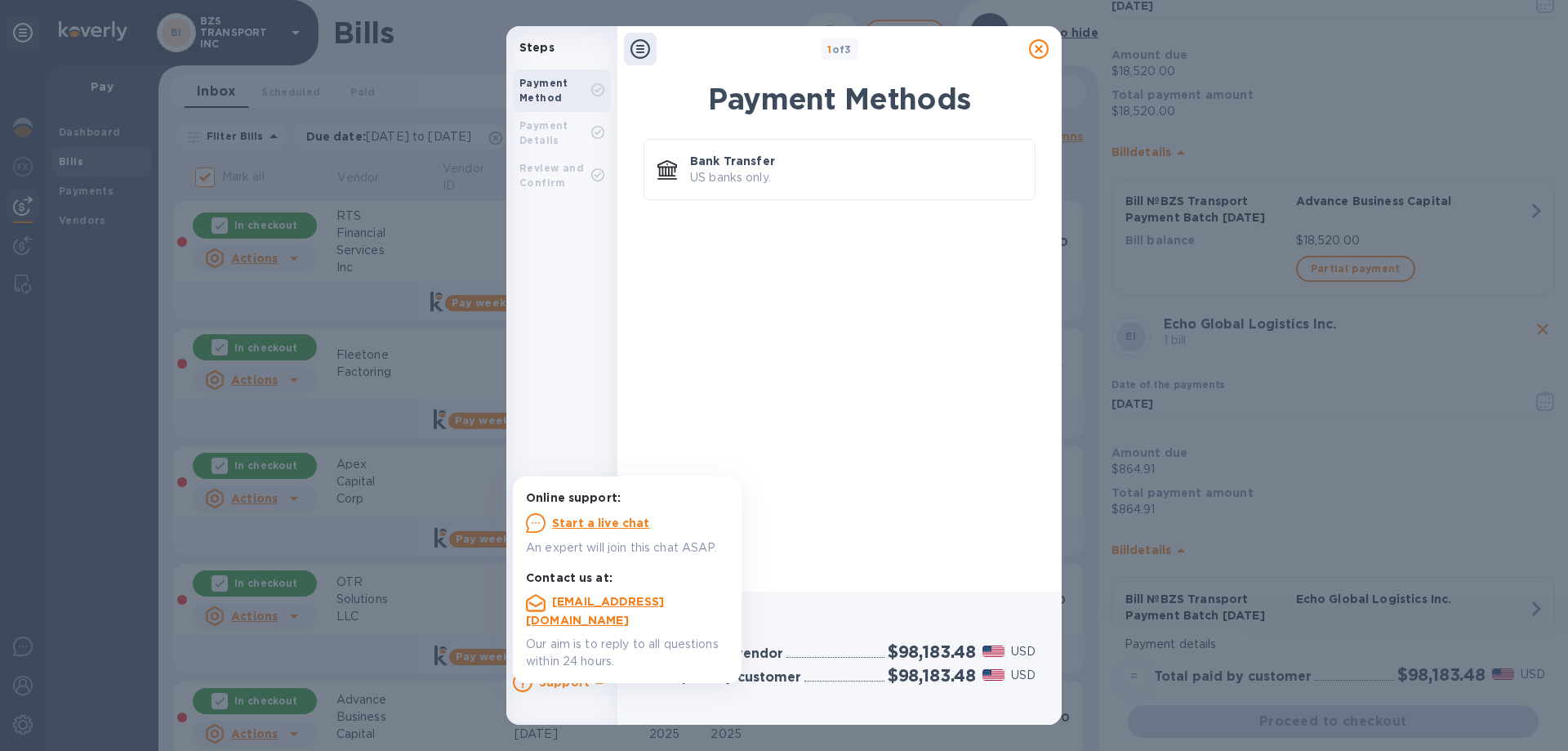
click at [1042, 44] on icon at bounding box center [1038, 49] width 20 height 20
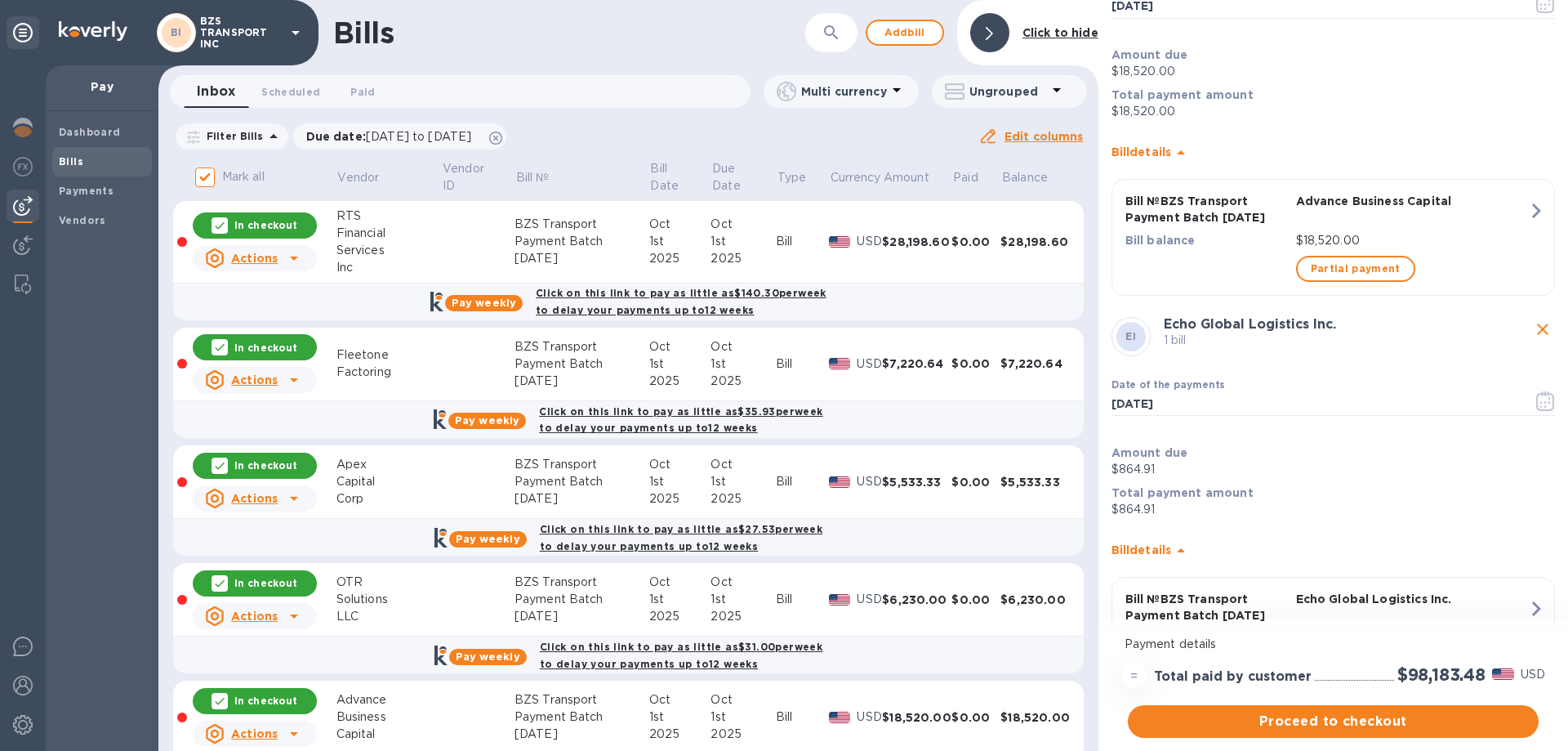
click at [1002, 30] on div at bounding box center [989, 33] width 39 height 39
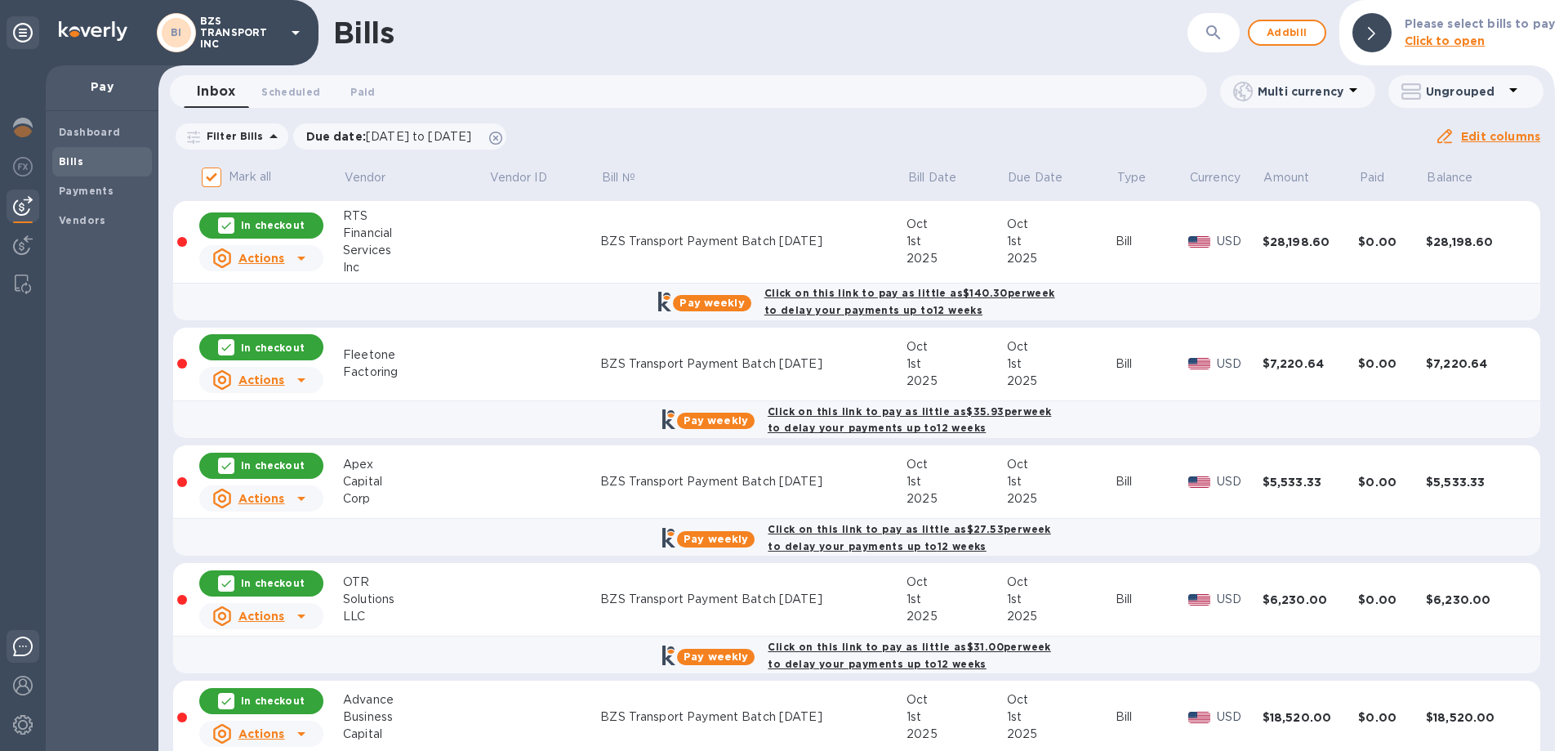
click at [24, 646] on img at bounding box center [22, 646] width 20 height 20
click at [21, 125] on img at bounding box center [22, 127] width 20 height 20
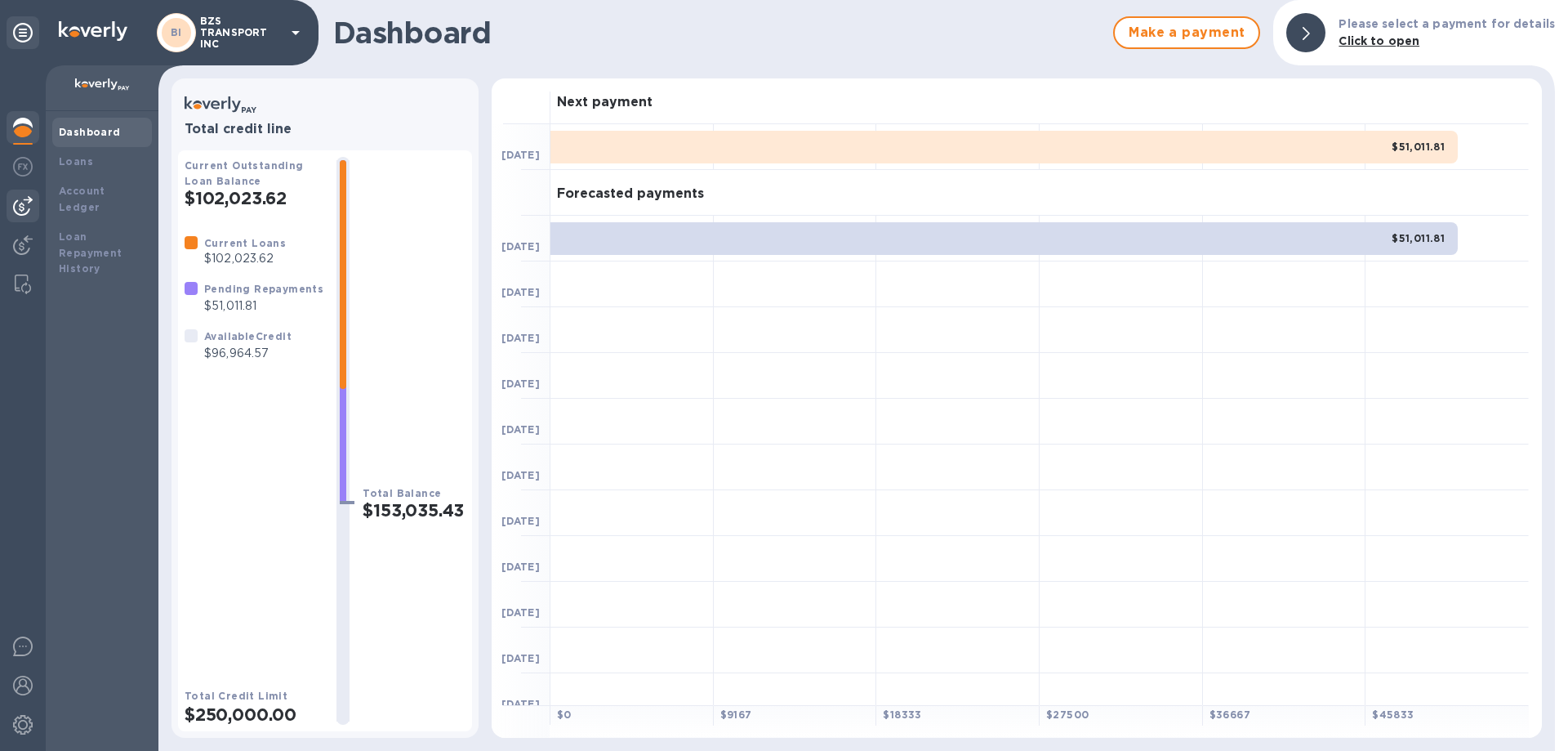
click at [27, 202] on img at bounding box center [22, 205] width 20 height 20
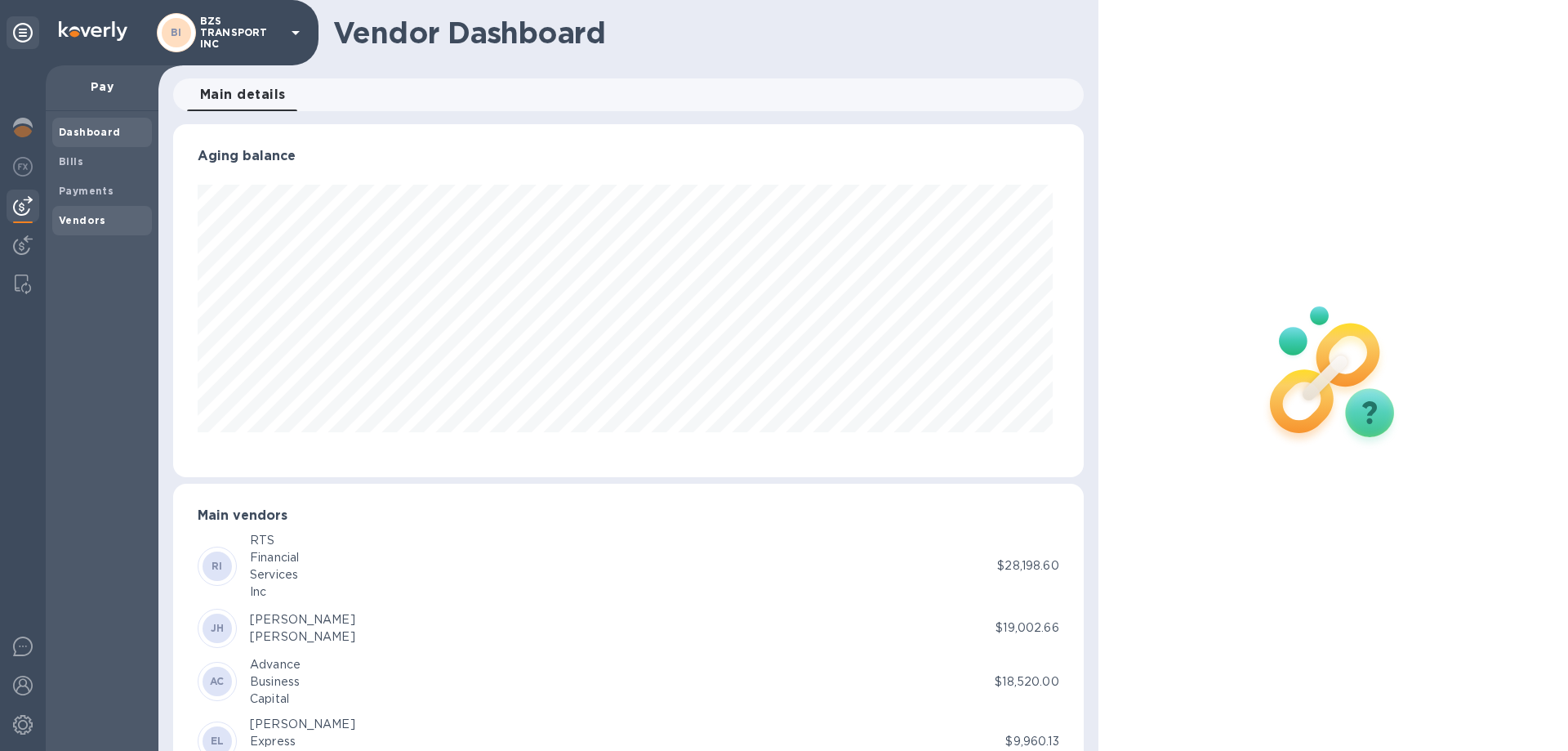
scroll to position [353, 903]
click at [18, 238] on img at bounding box center [22, 244] width 20 height 20
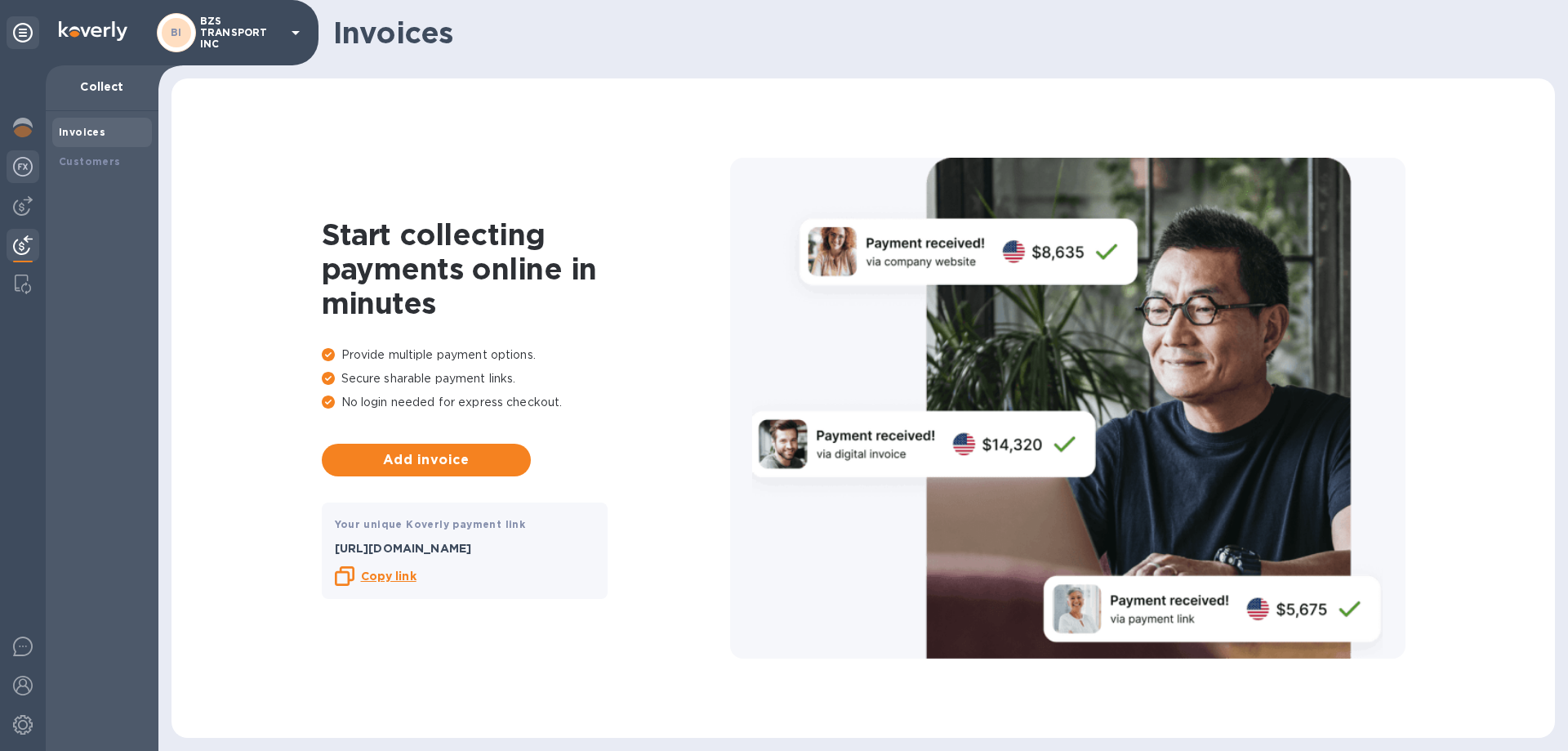
click at [30, 174] on img at bounding box center [22, 166] width 20 height 20
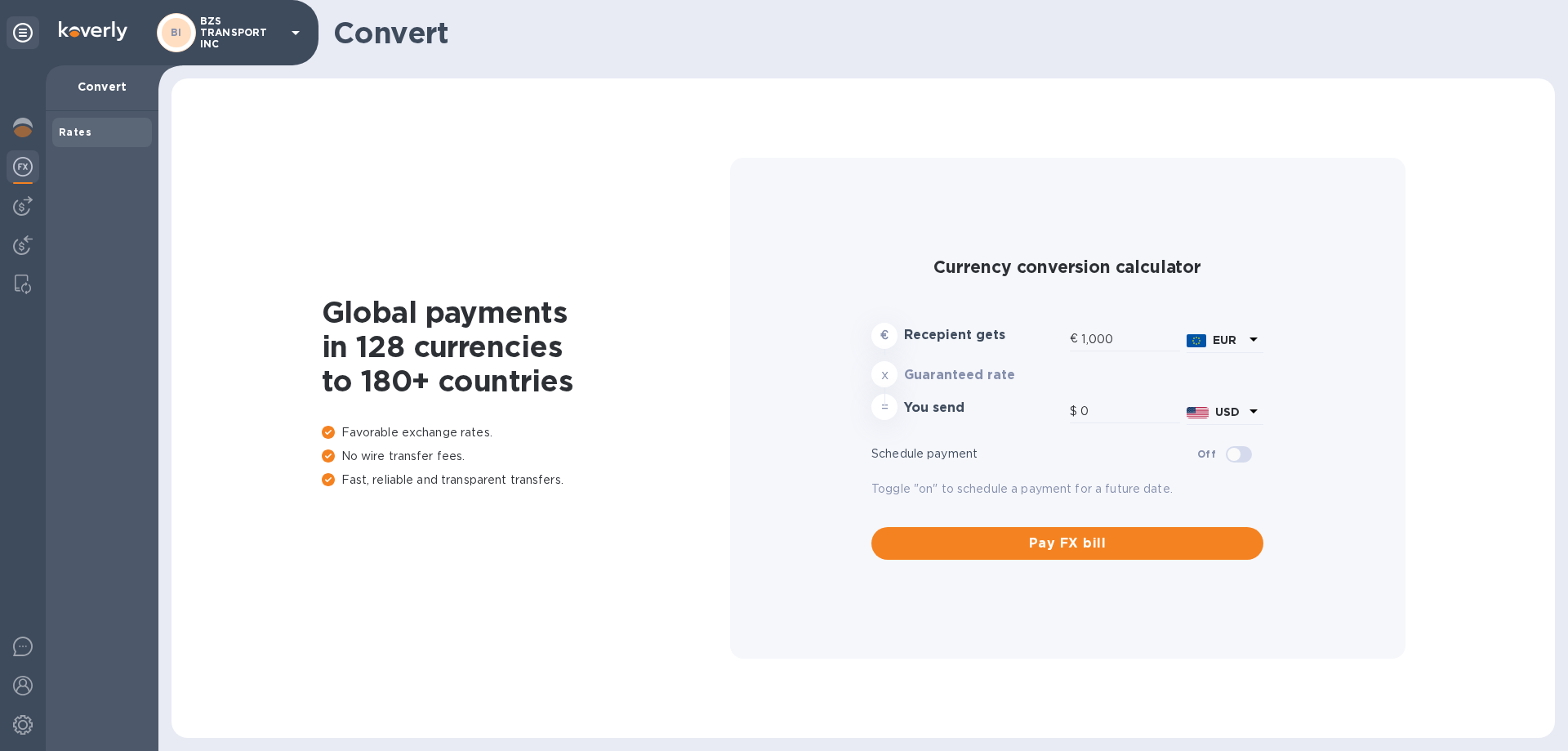
type input "1,179.18"
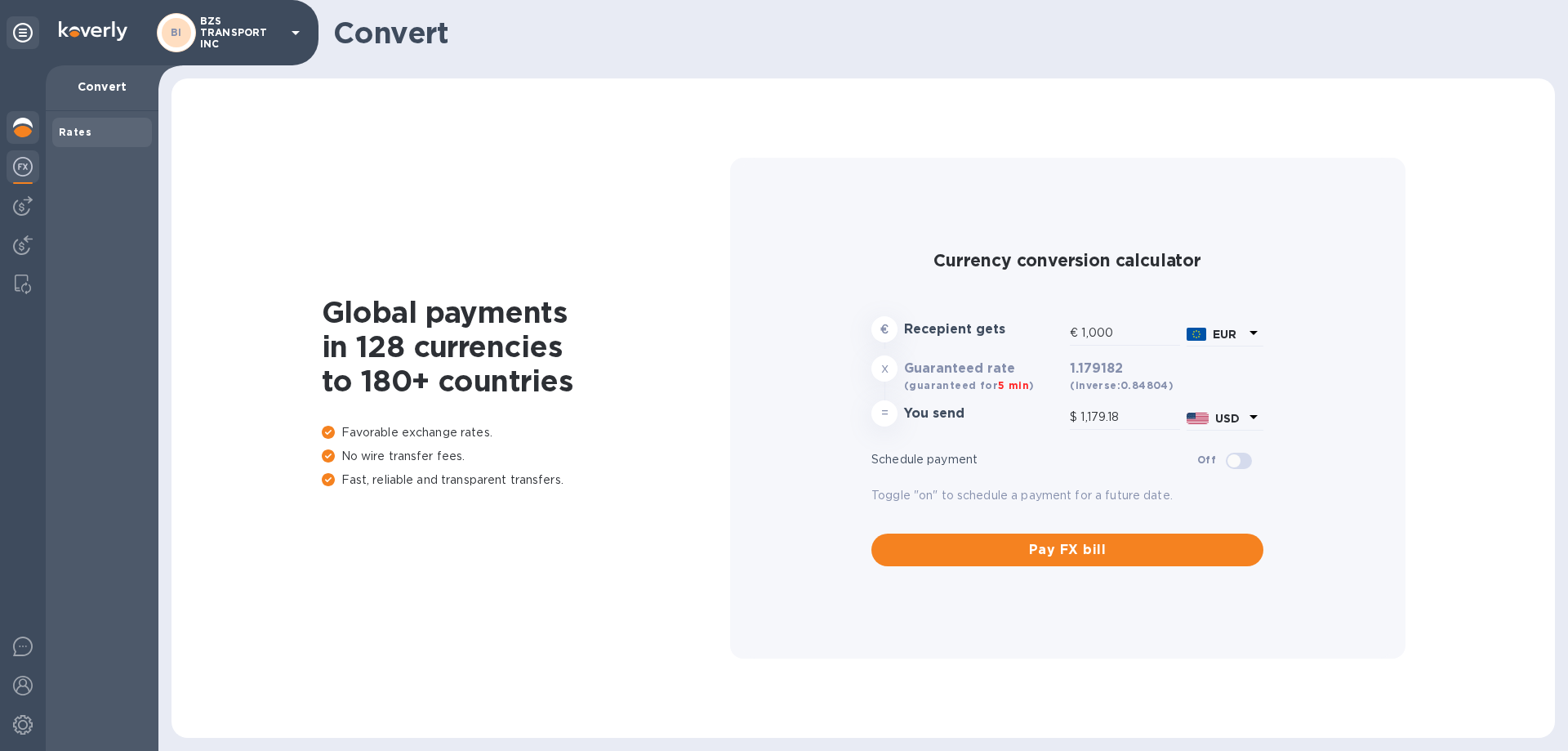
click at [29, 131] on img at bounding box center [22, 127] width 20 height 20
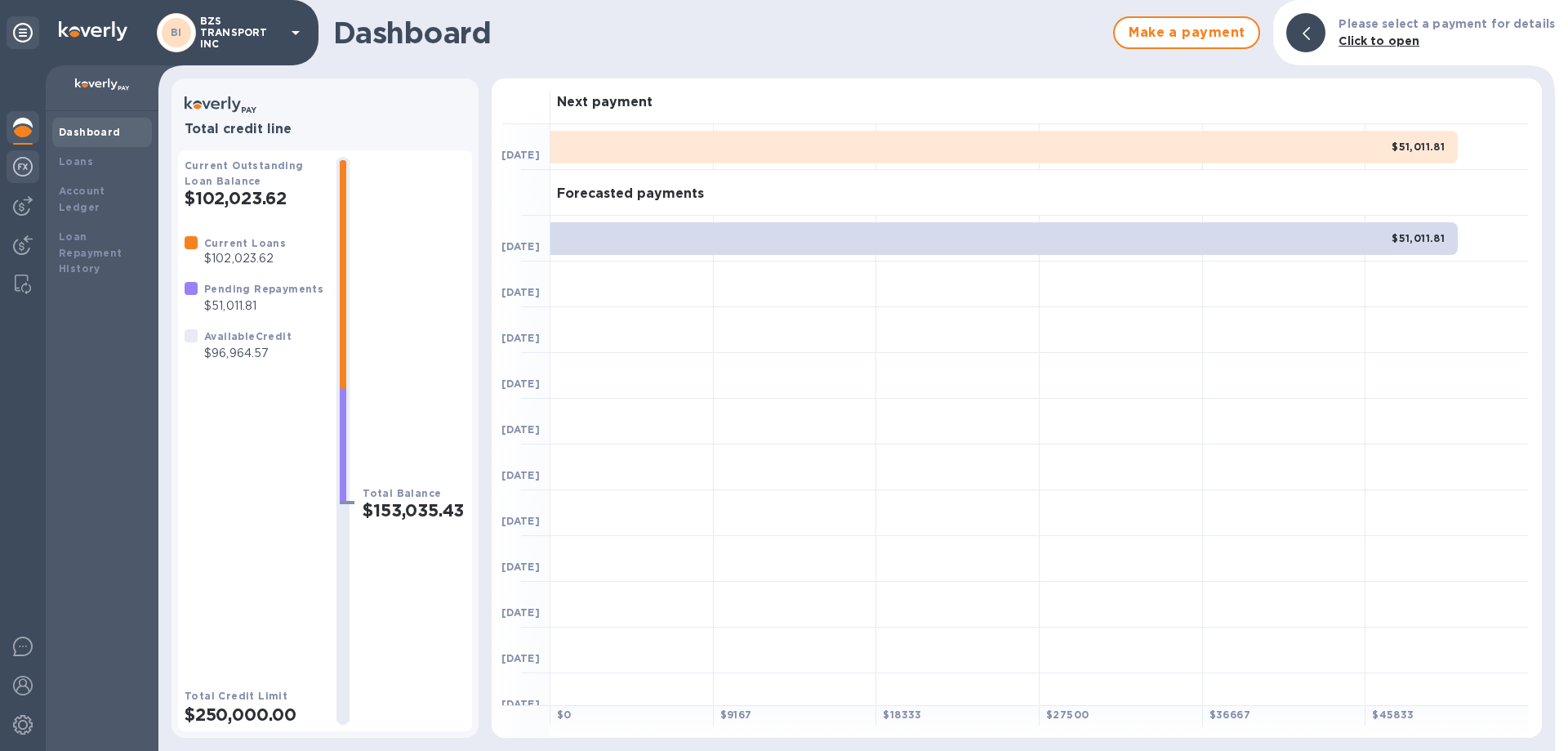
click at [22, 173] on img at bounding box center [22, 166] width 20 height 20
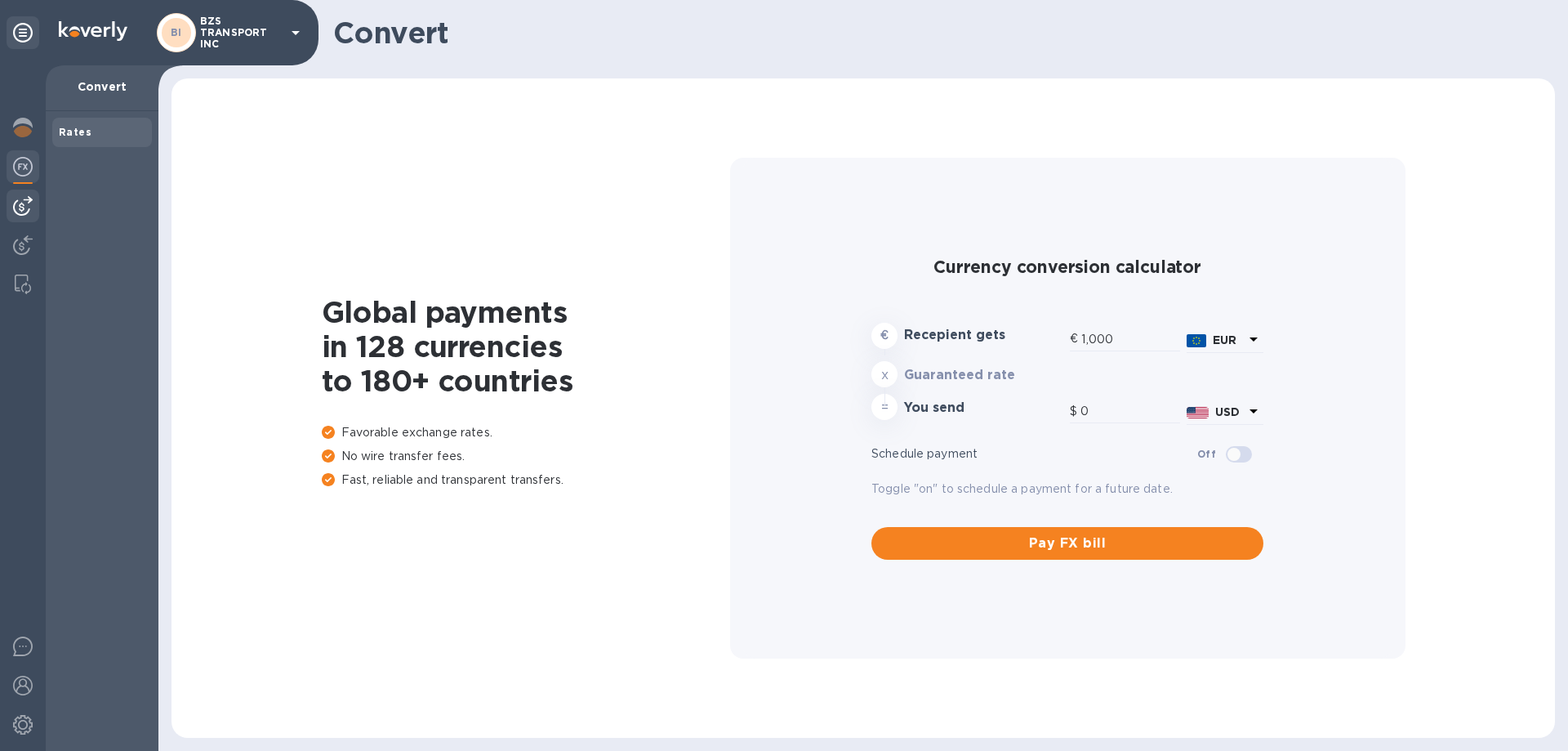
type input "1,179.18"
click at [27, 206] on img at bounding box center [22, 205] width 20 height 20
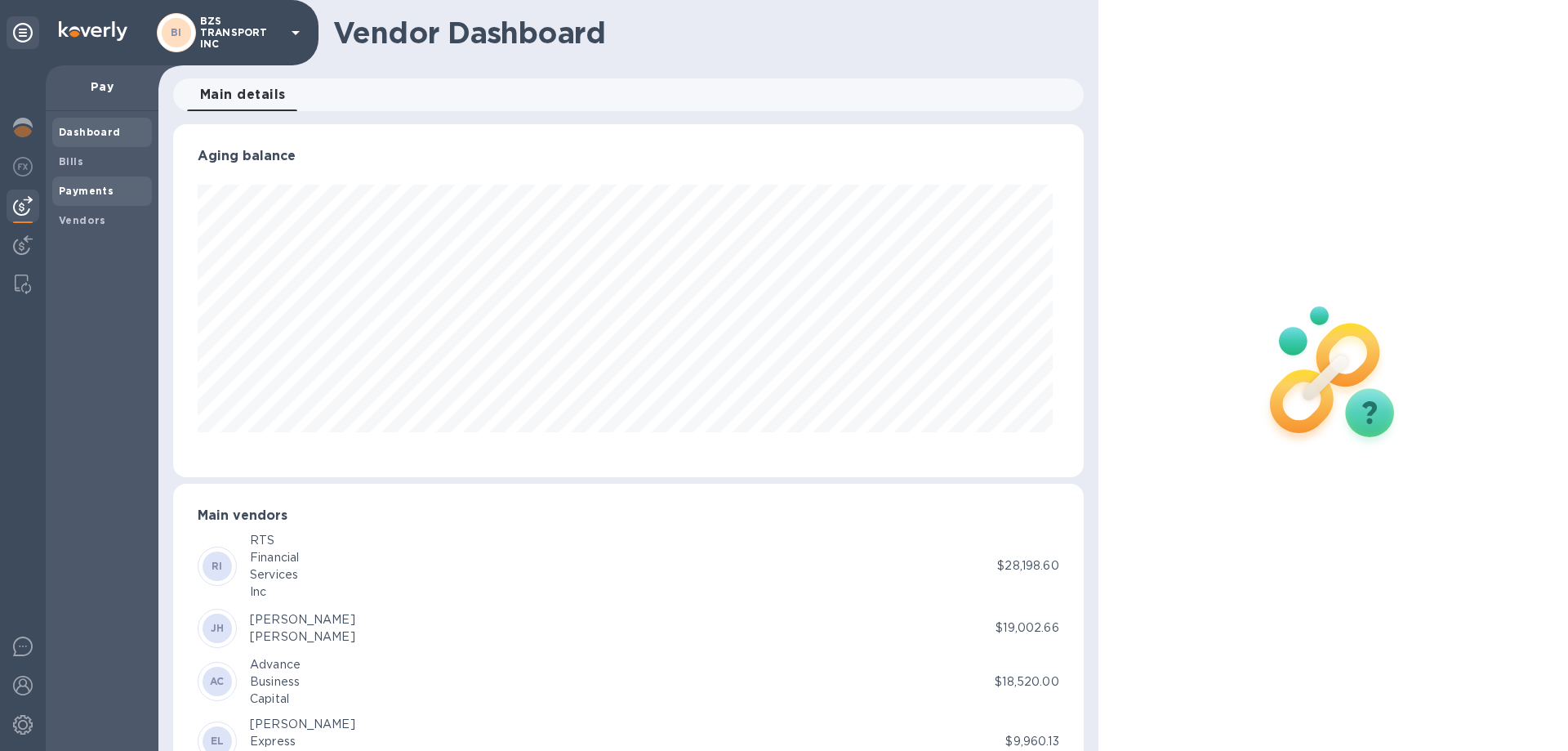
scroll to position [353, 903]
click at [99, 169] on span "Bills" at bounding box center [102, 161] width 86 height 16
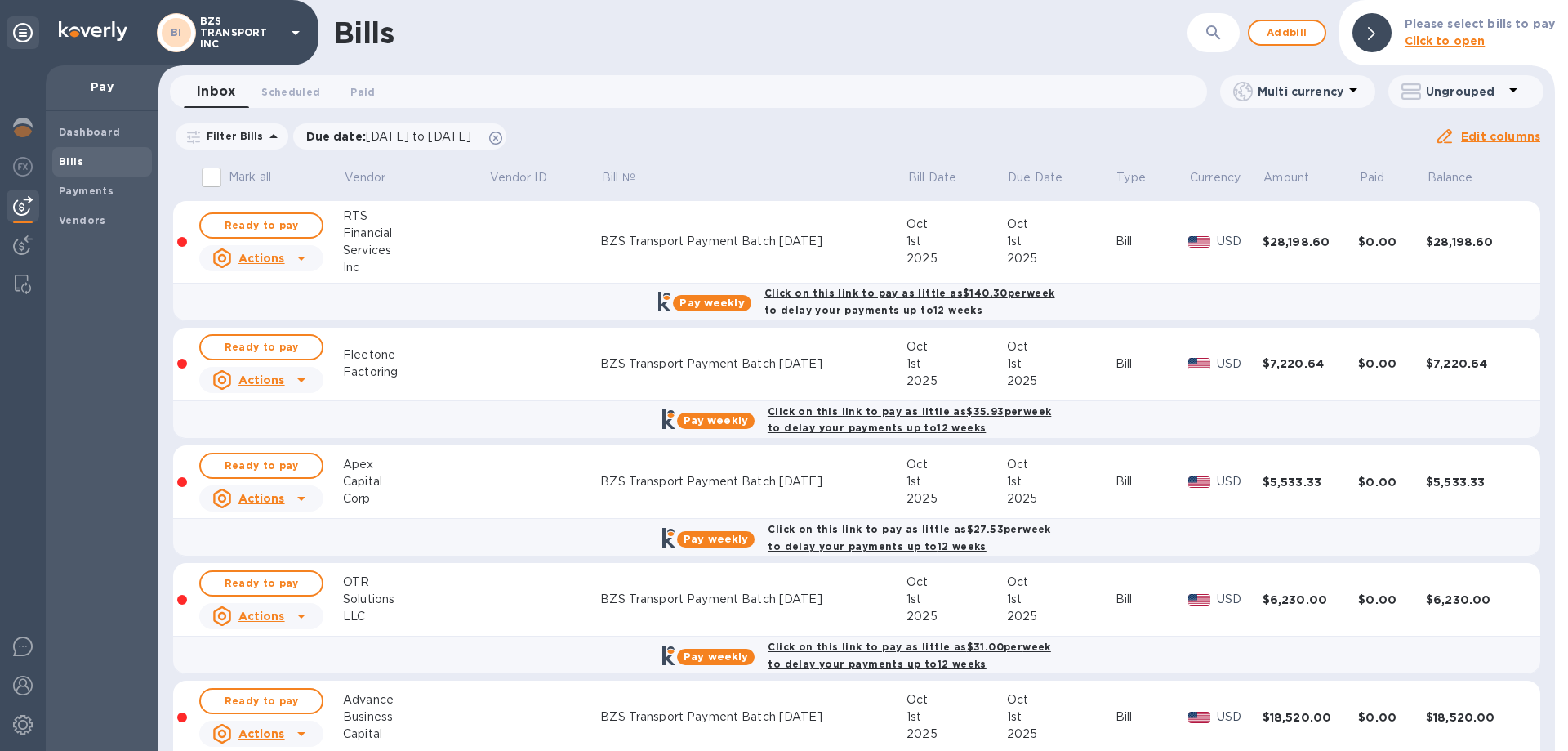
click at [489, 258] on td at bounding box center [545, 243] width 112 height 82
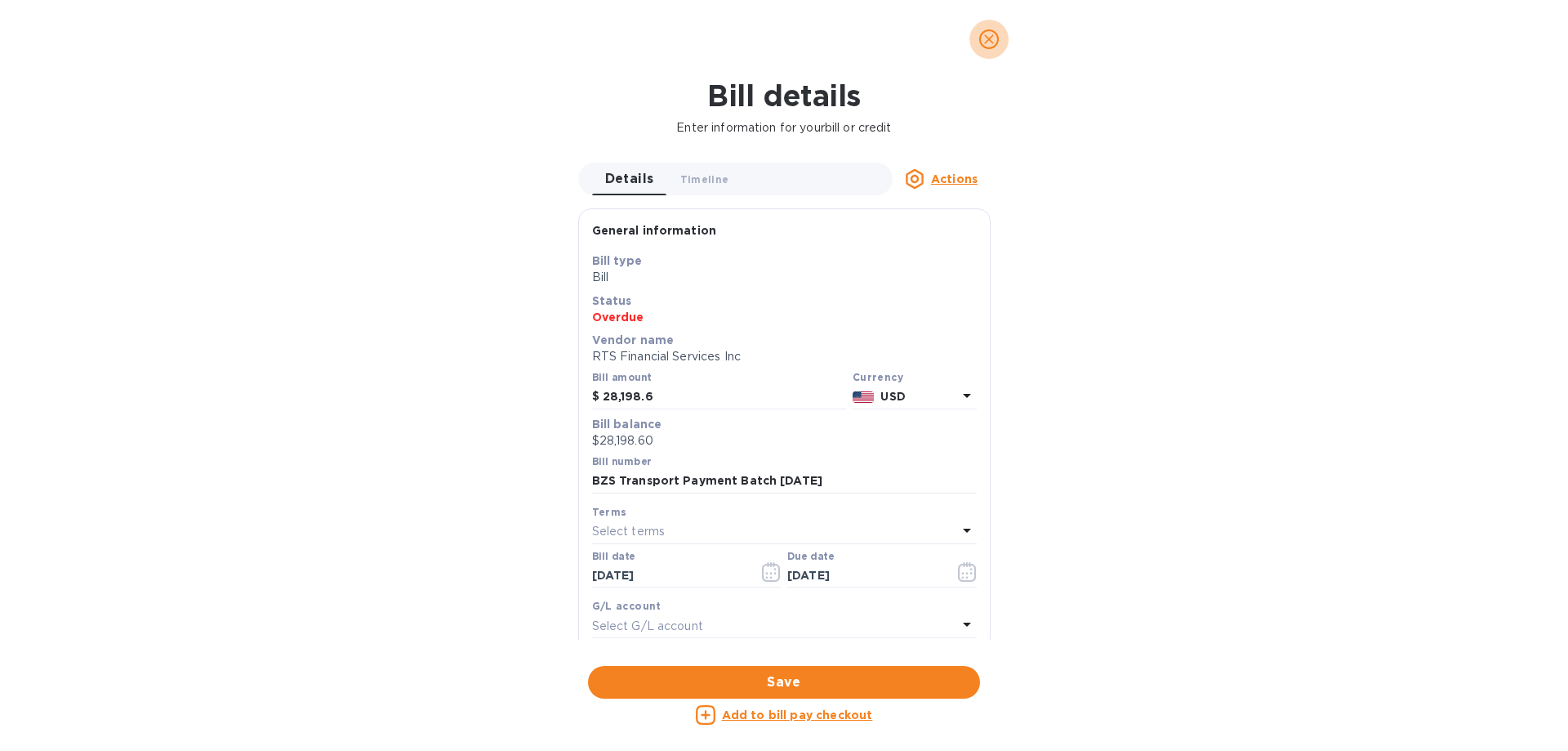
click at [984, 40] on icon "close" at bounding box center [989, 38] width 16 height 16
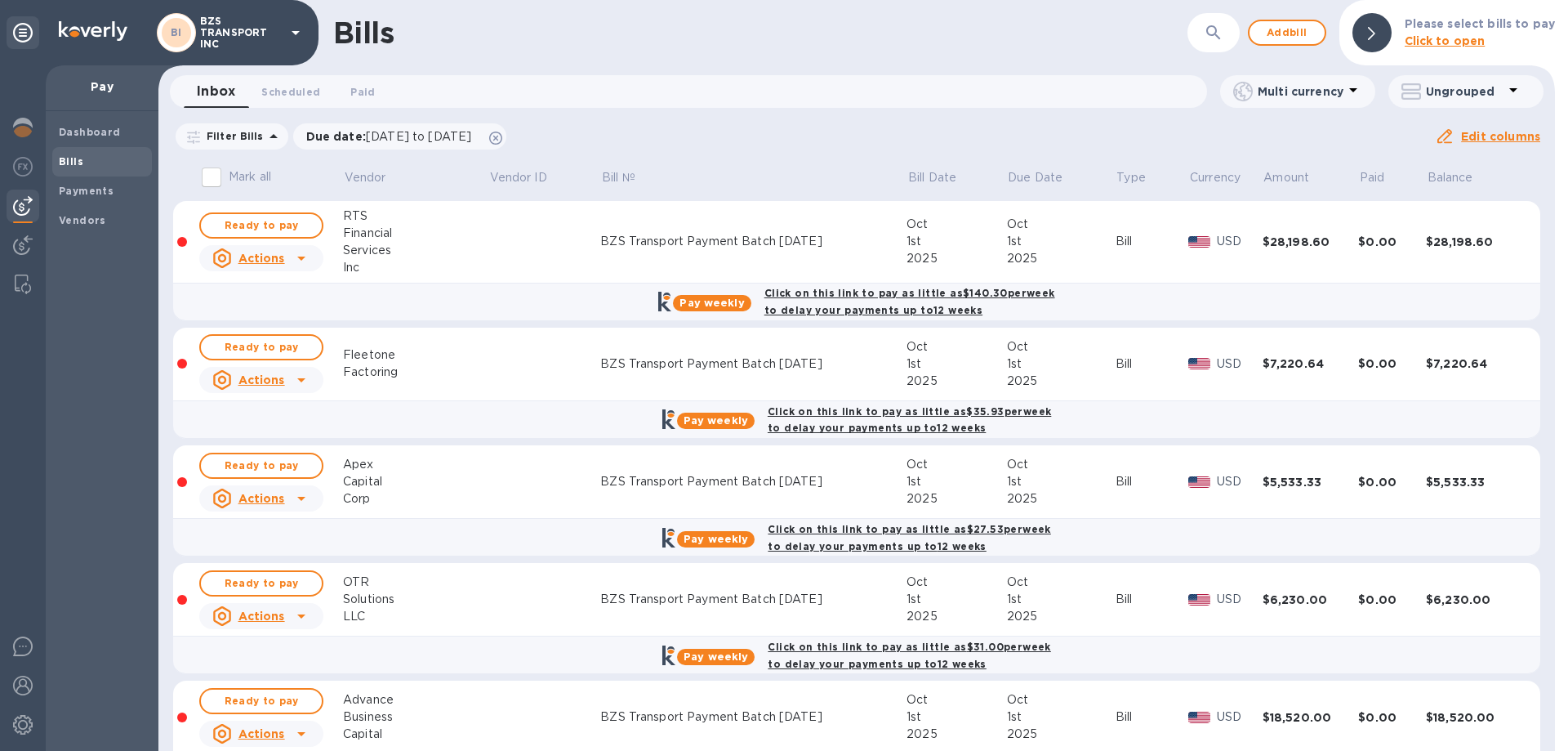
click at [1068, 145] on div "Filter Bills Due date : 08/02/2025 to 11/30/2025 Amount Paid Balance" at bounding box center [804, 136] width 1262 height 31
click at [287, 260] on div "Actions" at bounding box center [248, 258] width 80 height 26
click at [281, 222] on div at bounding box center [784, 376] width 1568 height 751
click at [276, 221] on span "Ready to pay" at bounding box center [261, 225] width 95 height 20
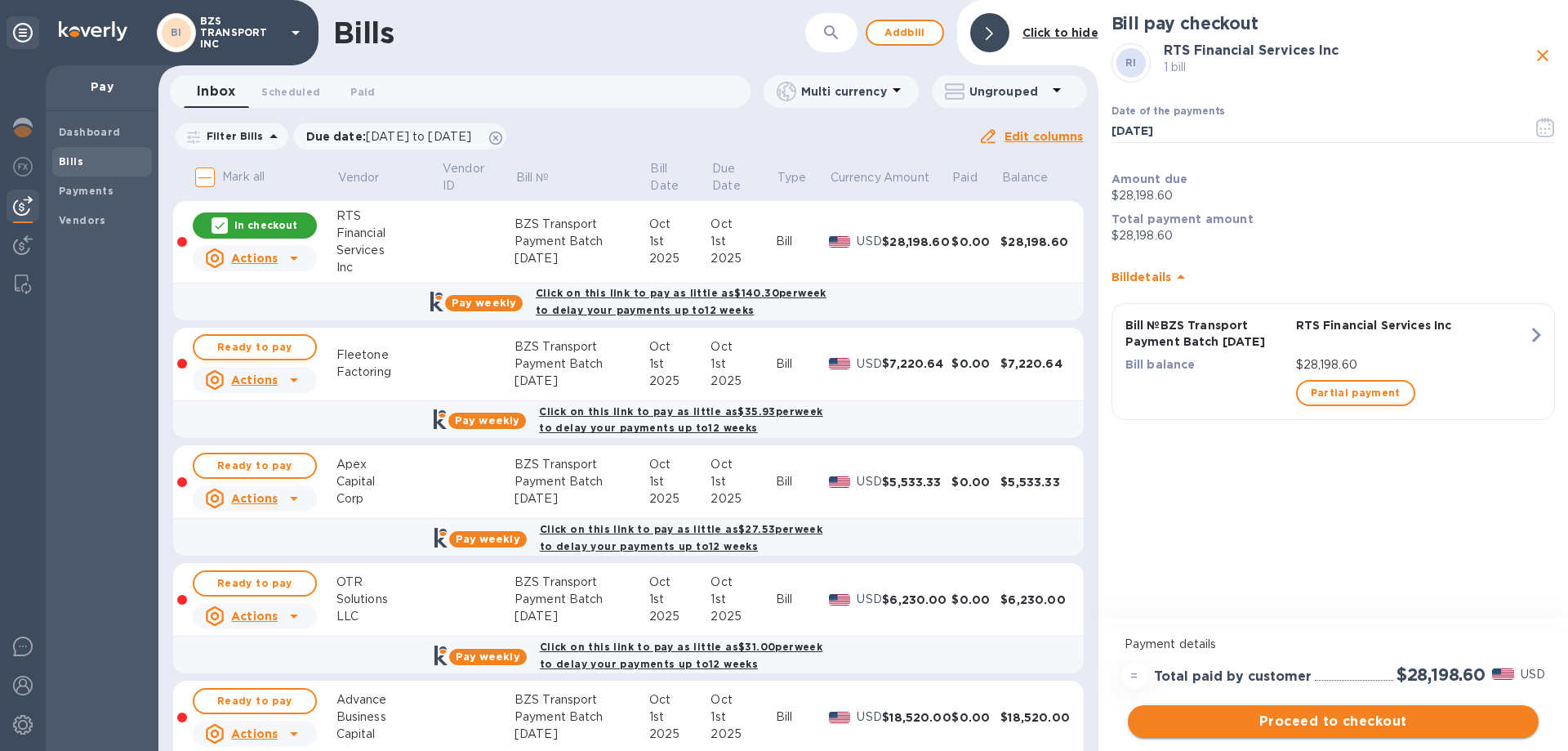
click at [1366, 719] on span "Proceed to checkout" at bounding box center [1333, 721] width 385 height 20
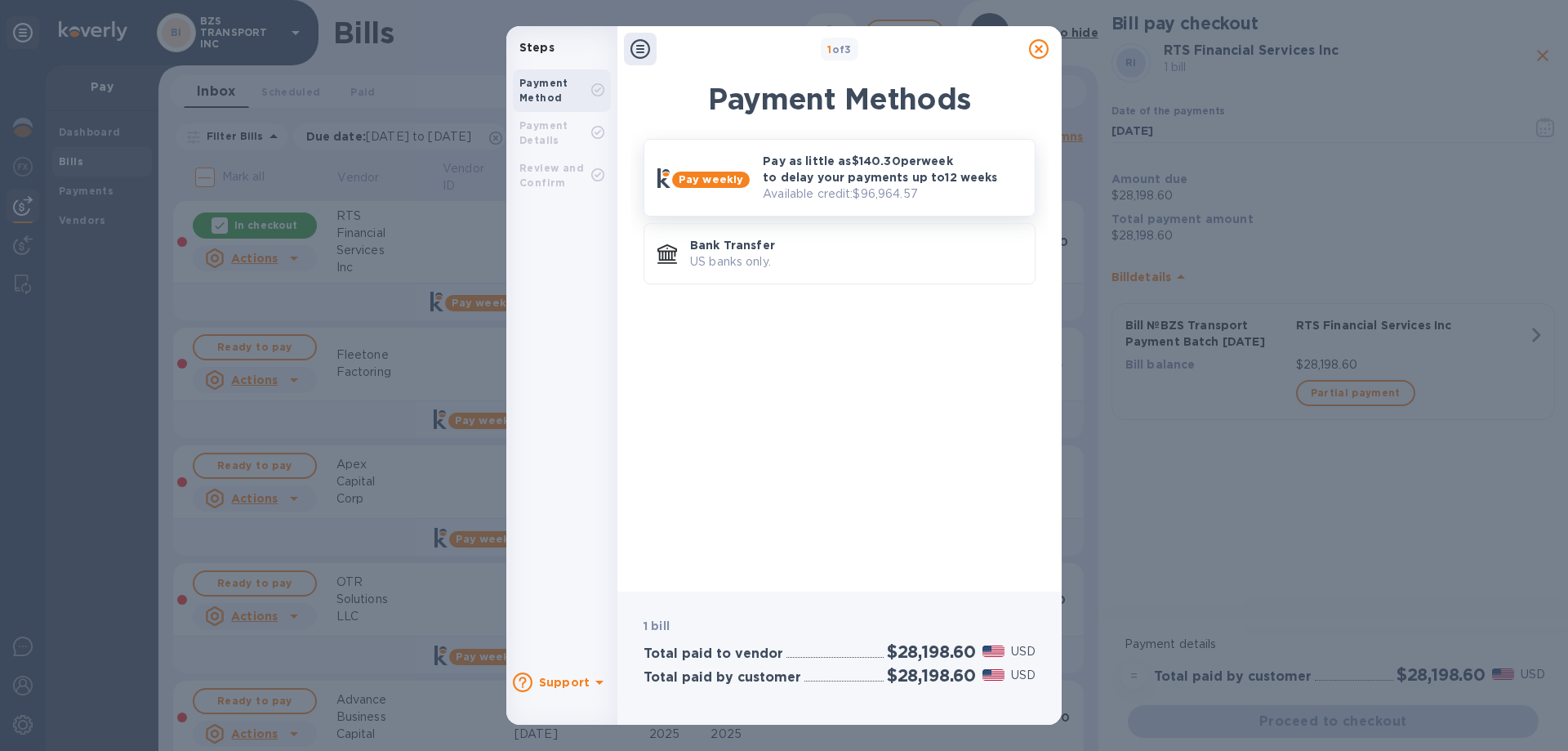
click at [931, 184] on p "Pay as little as $140.30 per week to delay your payments up to 12 weeks" at bounding box center [892, 169] width 259 height 33
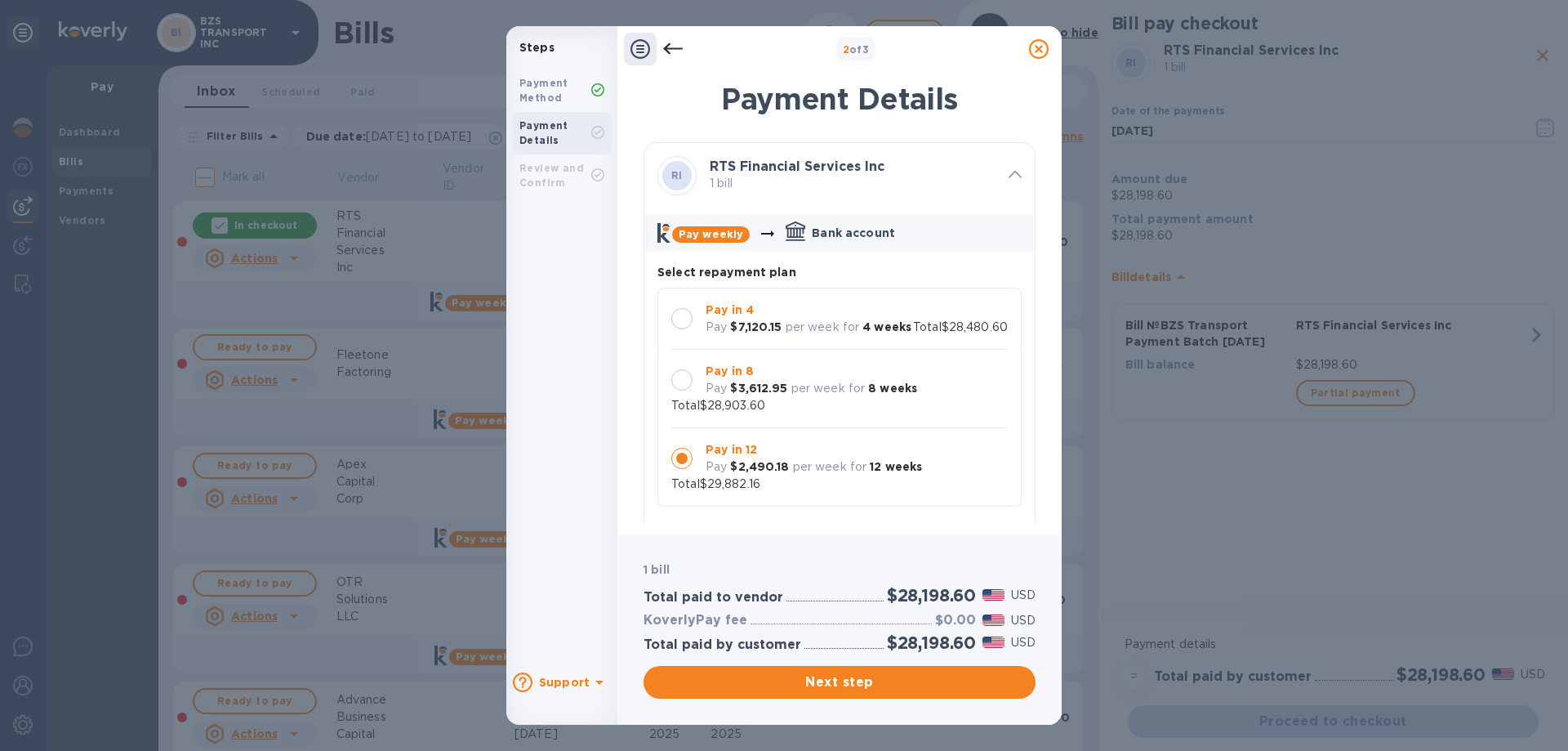
scroll to position [16, 0]
click at [681, 385] on div at bounding box center [681, 379] width 22 height 22
click at [673, 51] on icon at bounding box center [672, 49] width 20 height 20
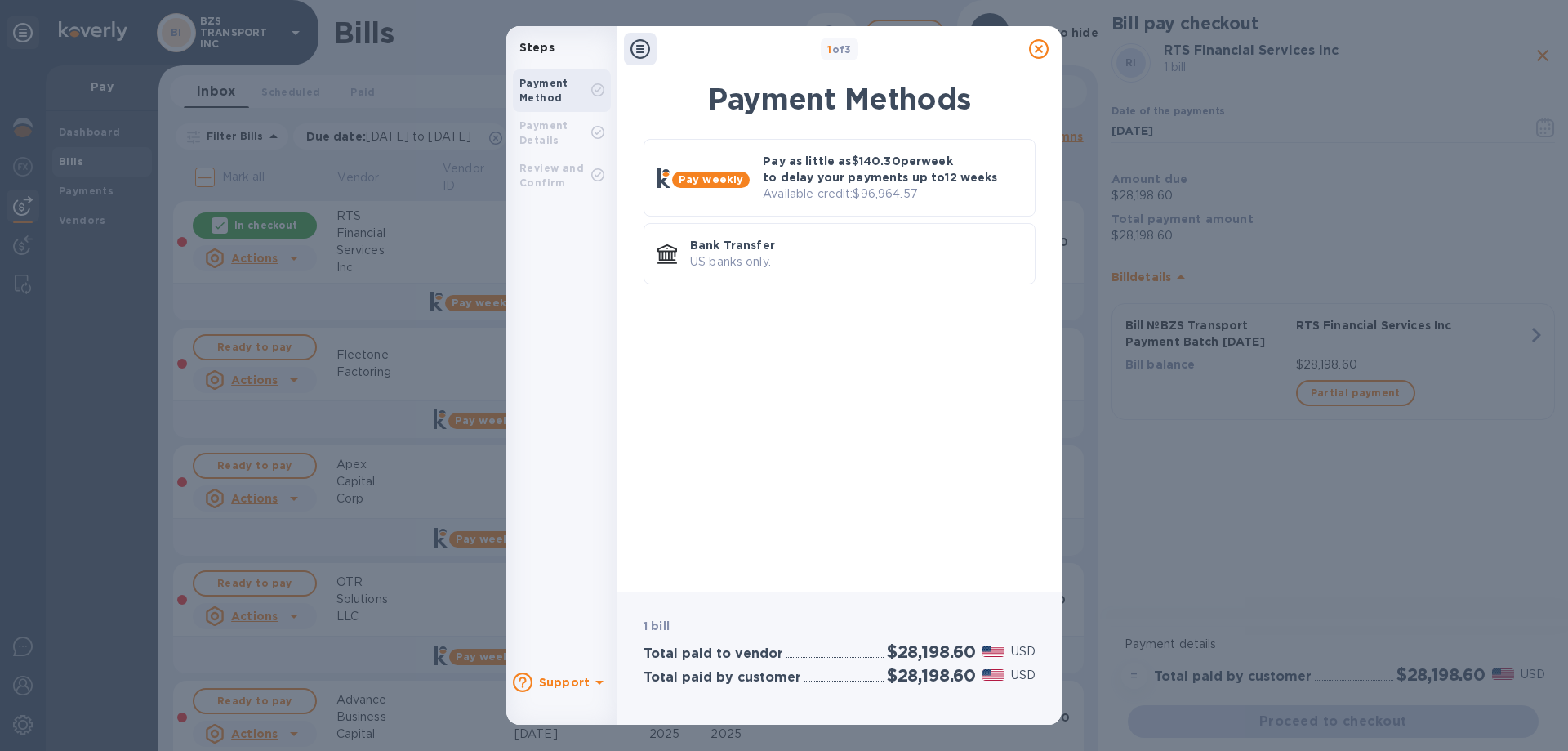
click at [1039, 49] on icon at bounding box center [1038, 49] width 20 height 20
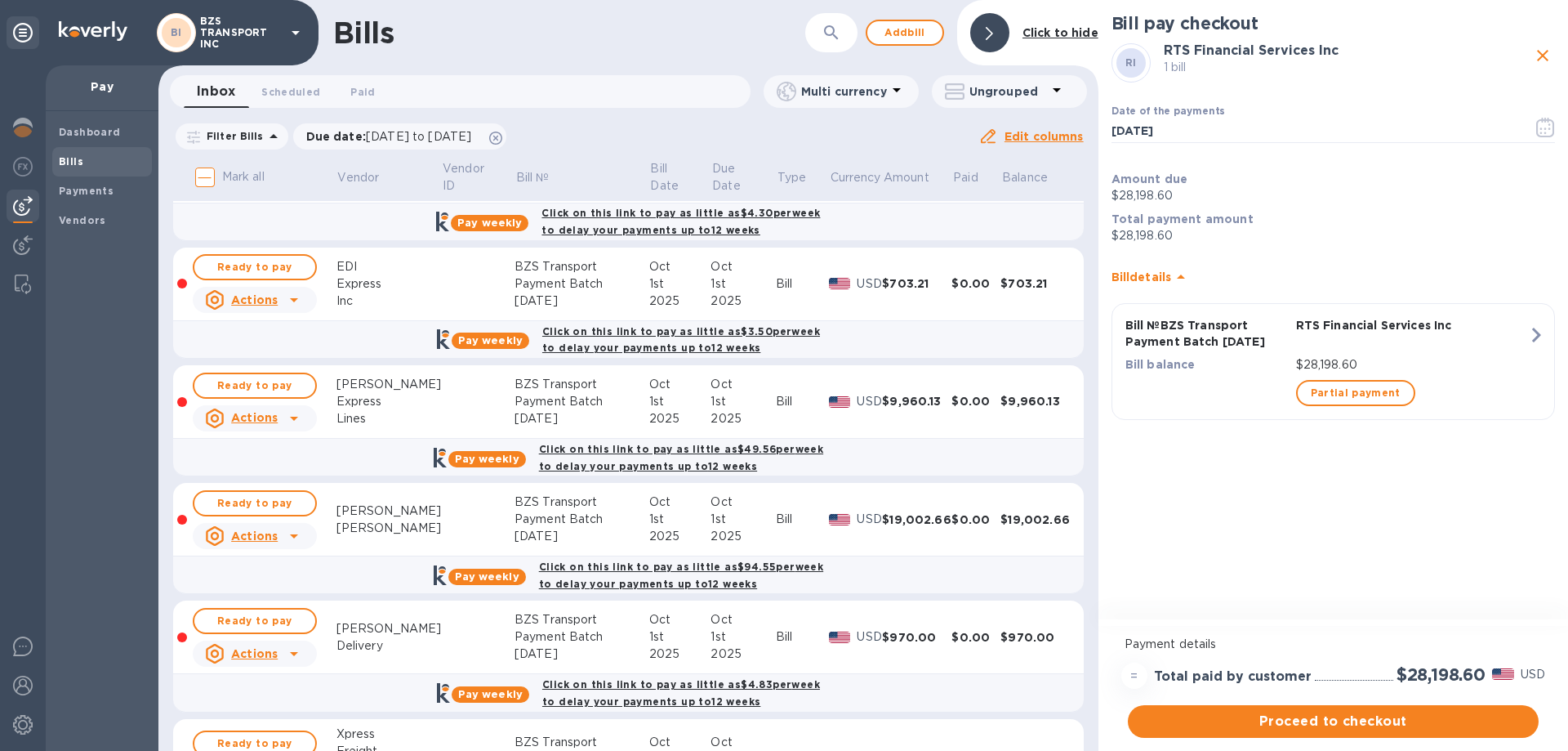
scroll to position [624, 0]
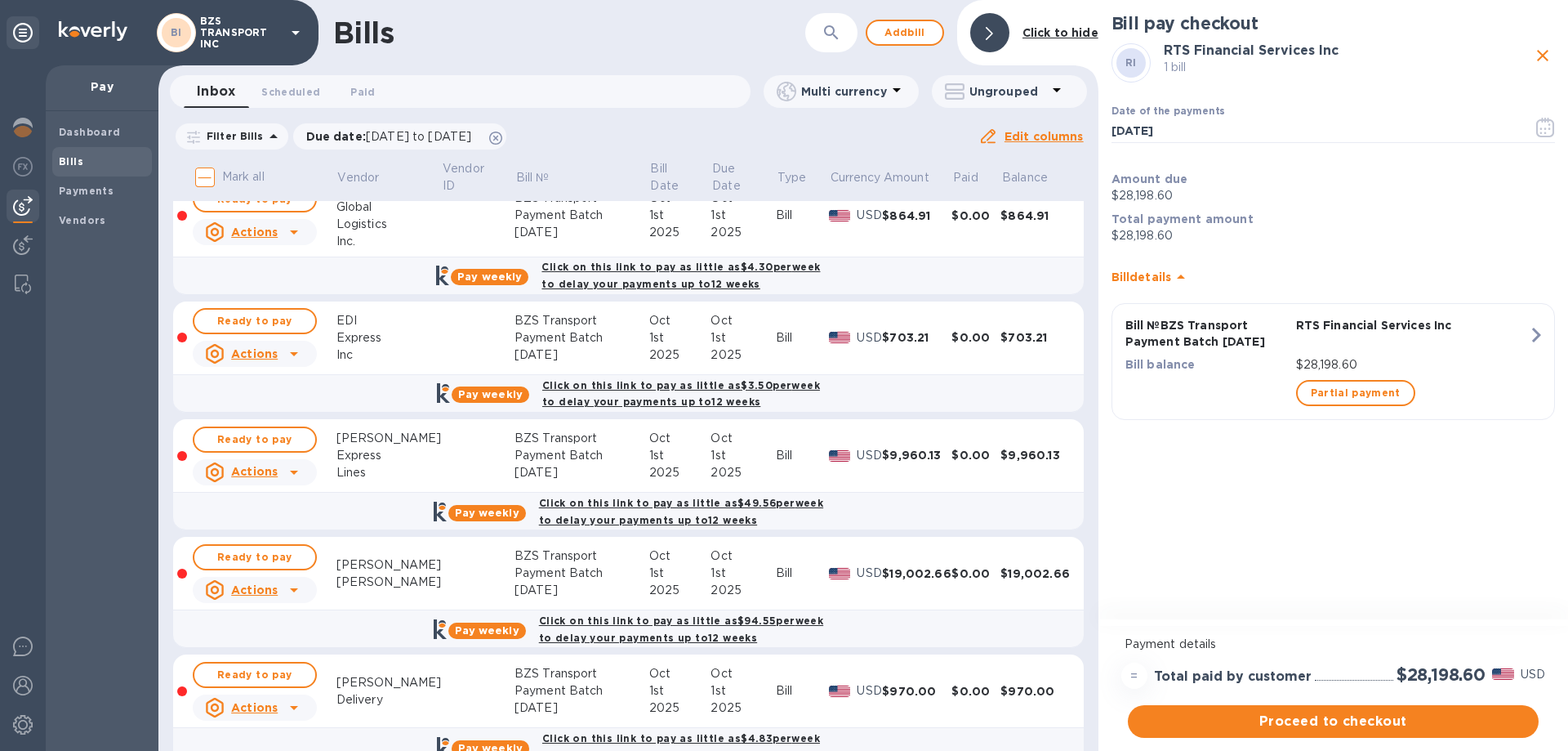
drag, startPoint x: 1540, startPoint y: 58, endPoint x: 1530, endPoint y: 60, distance: 10.2
click at [1540, 58] on icon "close" at bounding box center [1543, 55] width 11 height 11
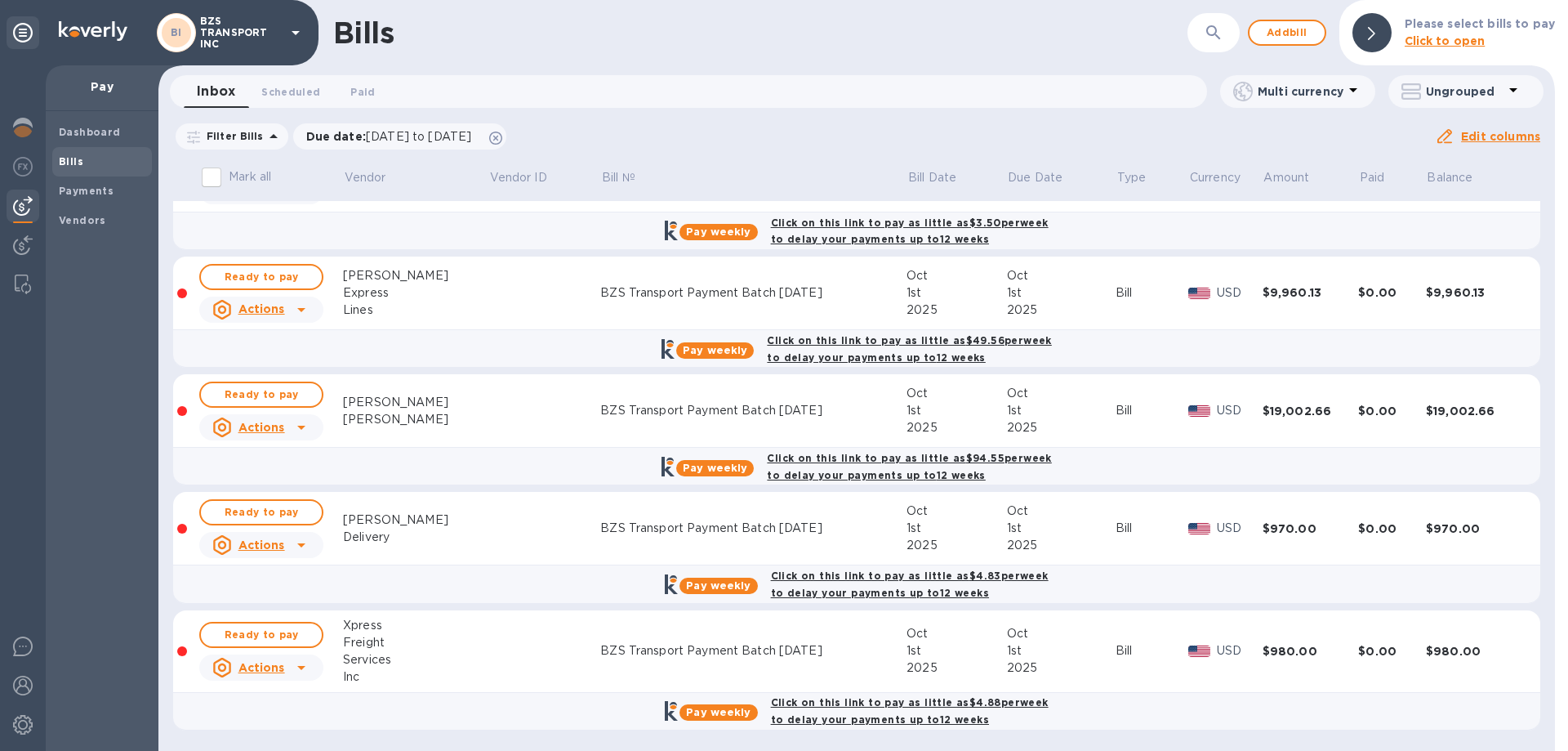
scroll to position [788, 0]
click at [271, 664] on u "Actions" at bounding box center [262, 667] width 47 height 13
click at [263, 715] on b "Delete" at bounding box center [267, 716] width 41 height 13
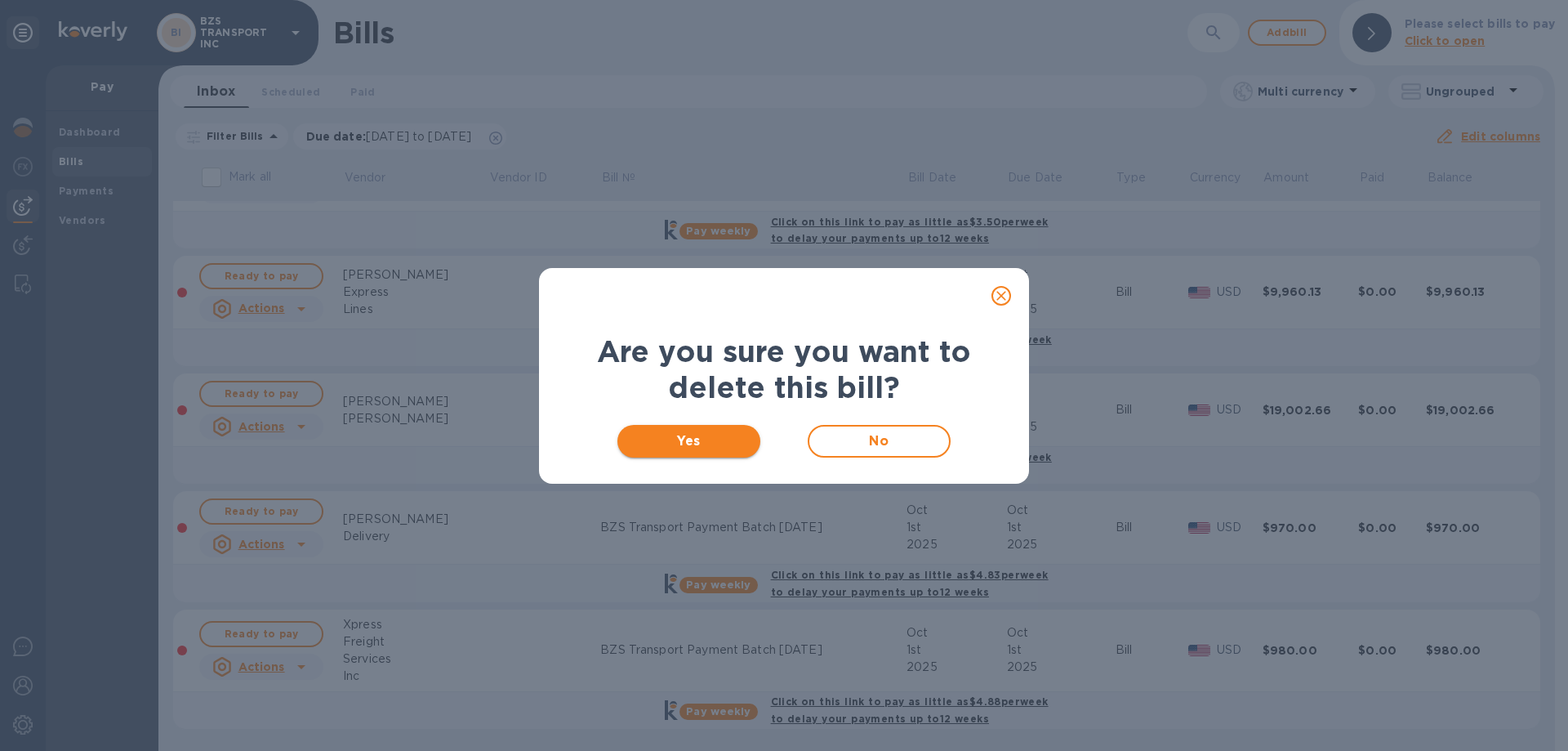
click at [682, 437] on span "Yes" at bounding box center [688, 441] width 117 height 20
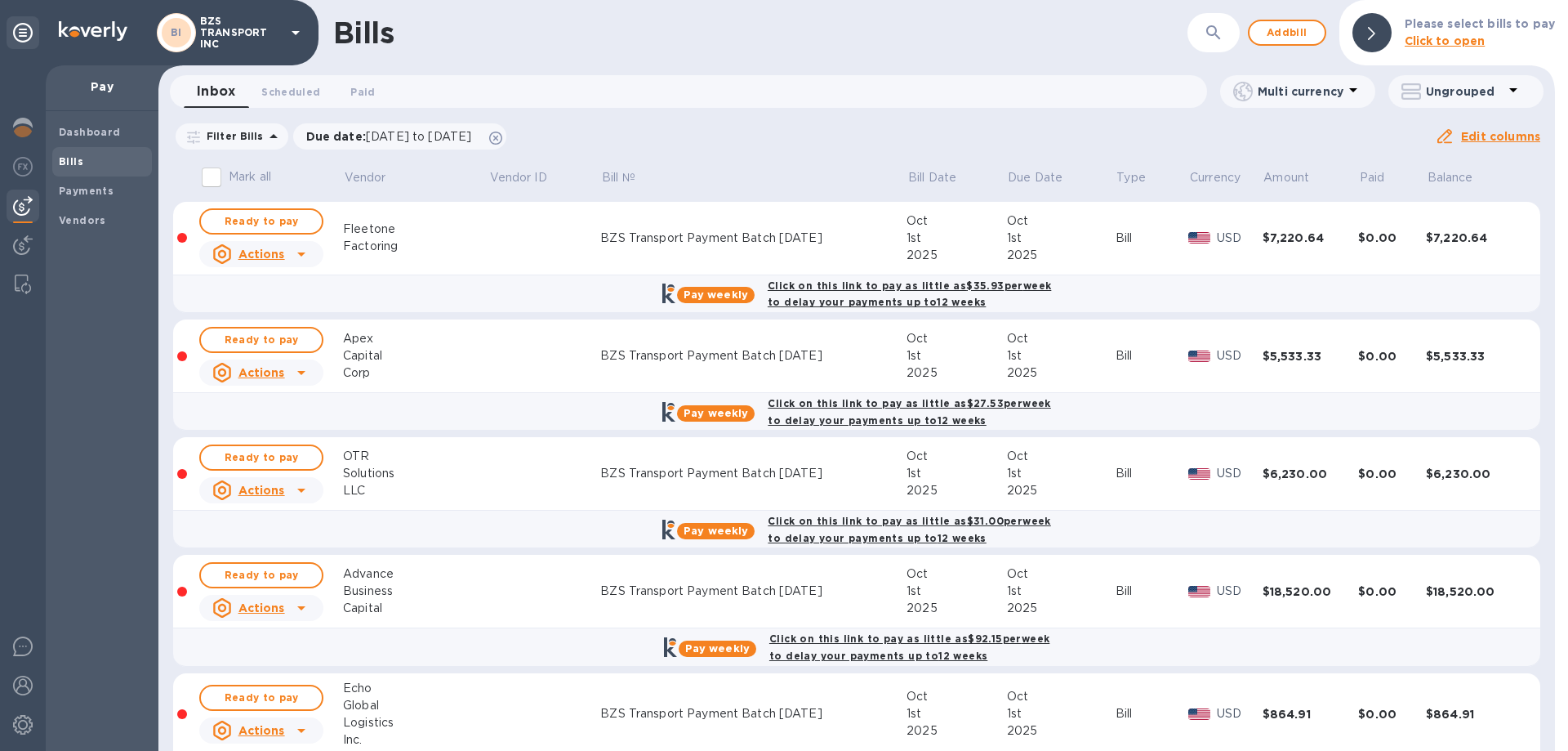
scroll to position [163, 0]
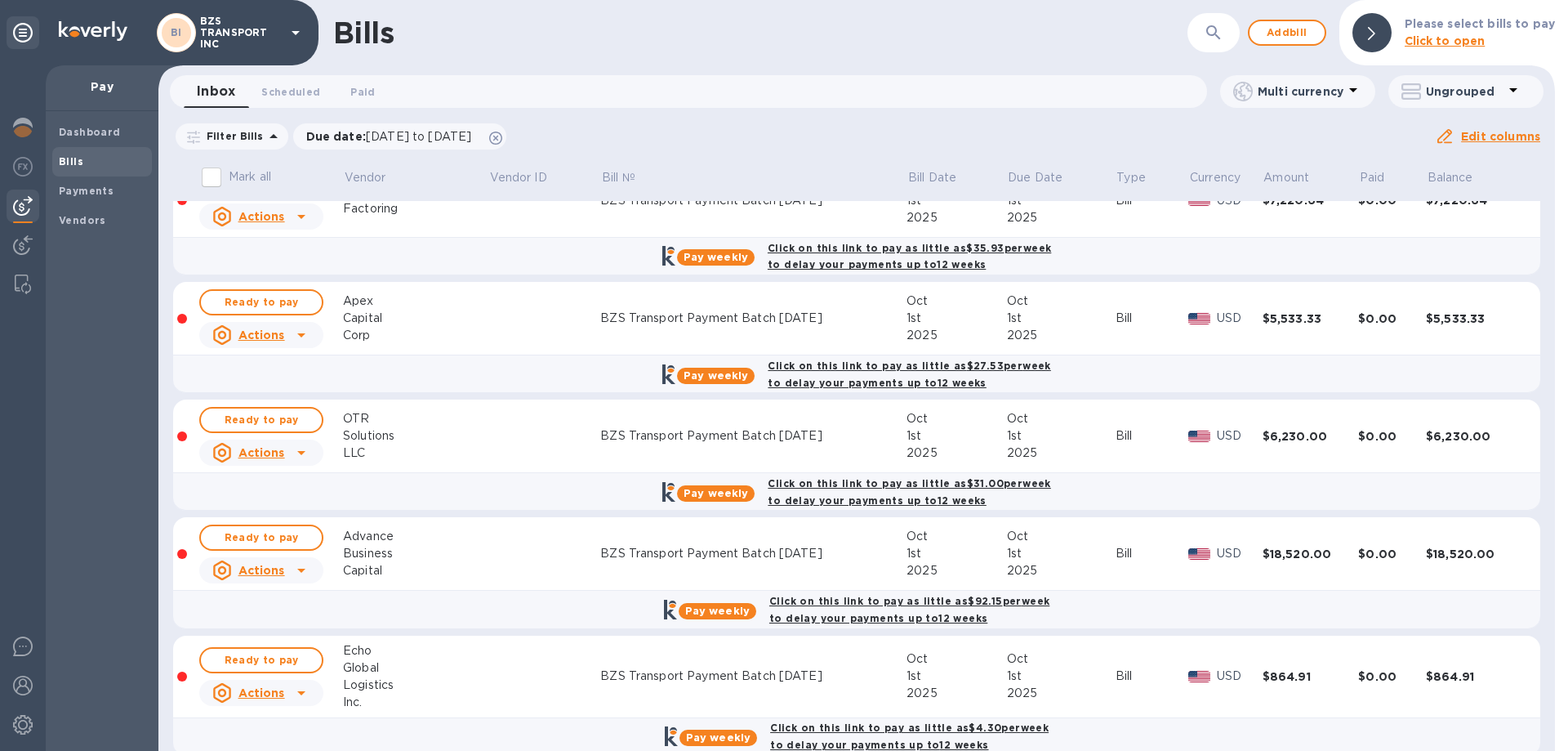
click at [263, 693] on u "Actions" at bounding box center [262, 693] width 47 height 13
click at [261, 714] on b "Delete" at bounding box center [267, 716] width 41 height 13
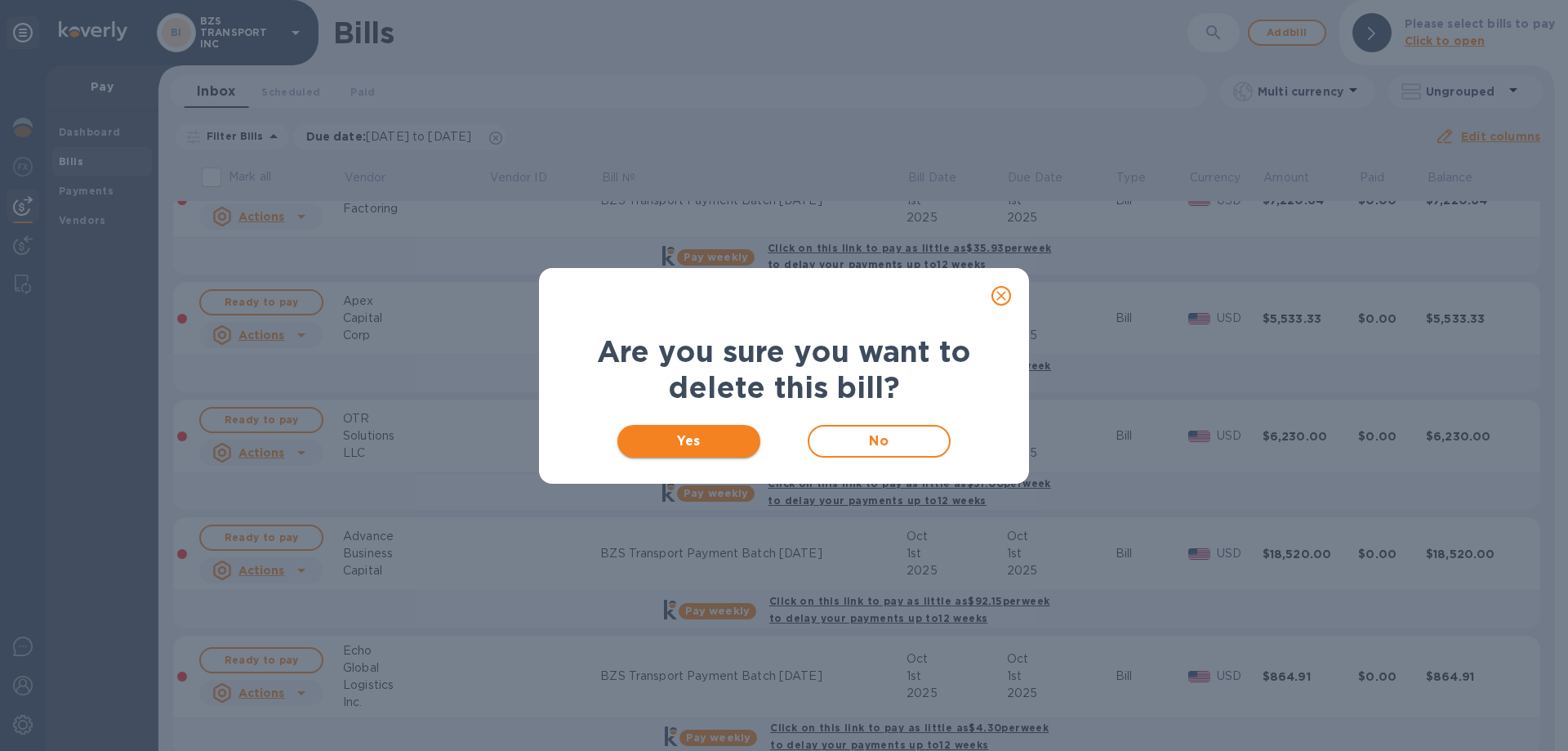
click at [673, 436] on span "Yes" at bounding box center [688, 441] width 117 height 20
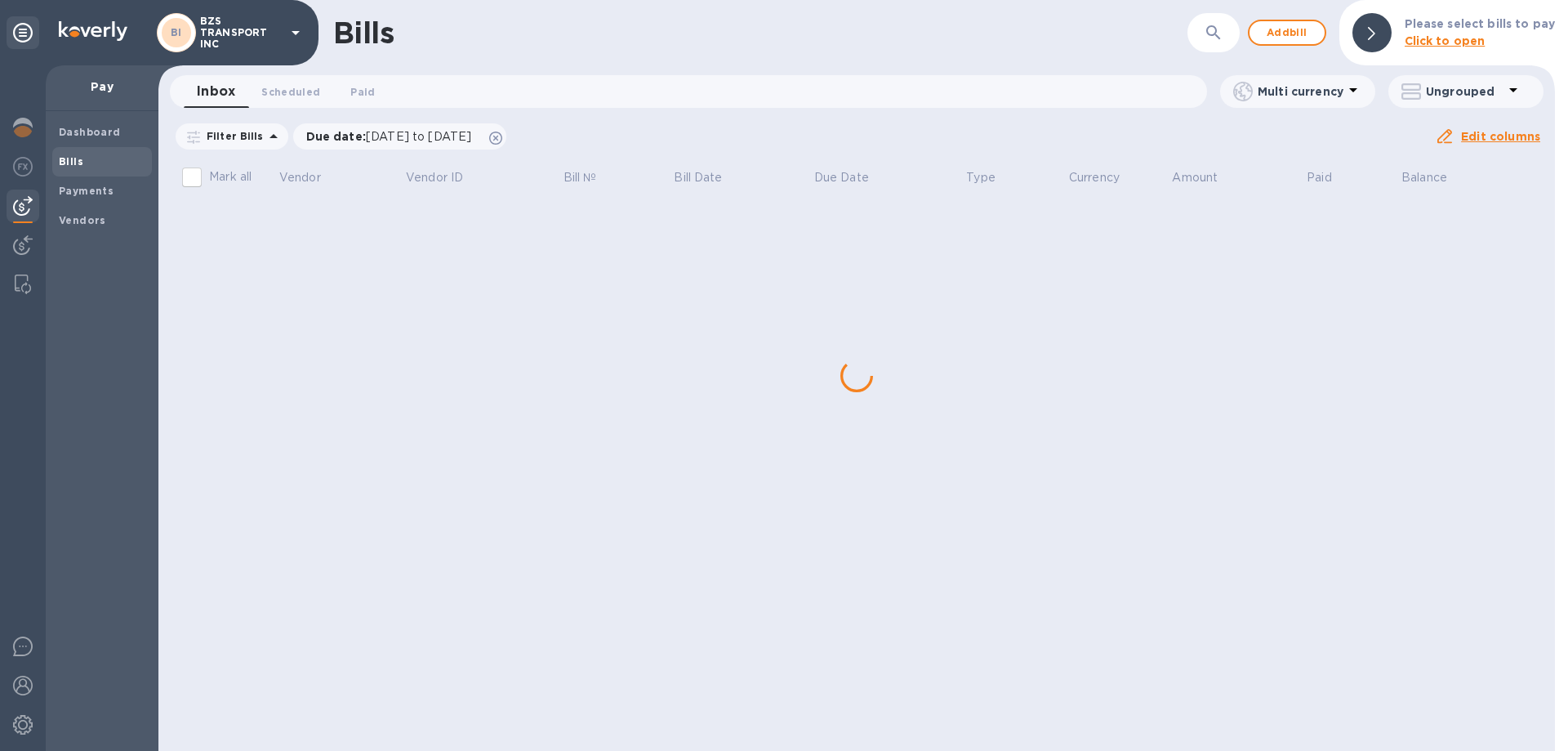
scroll to position [0, 0]
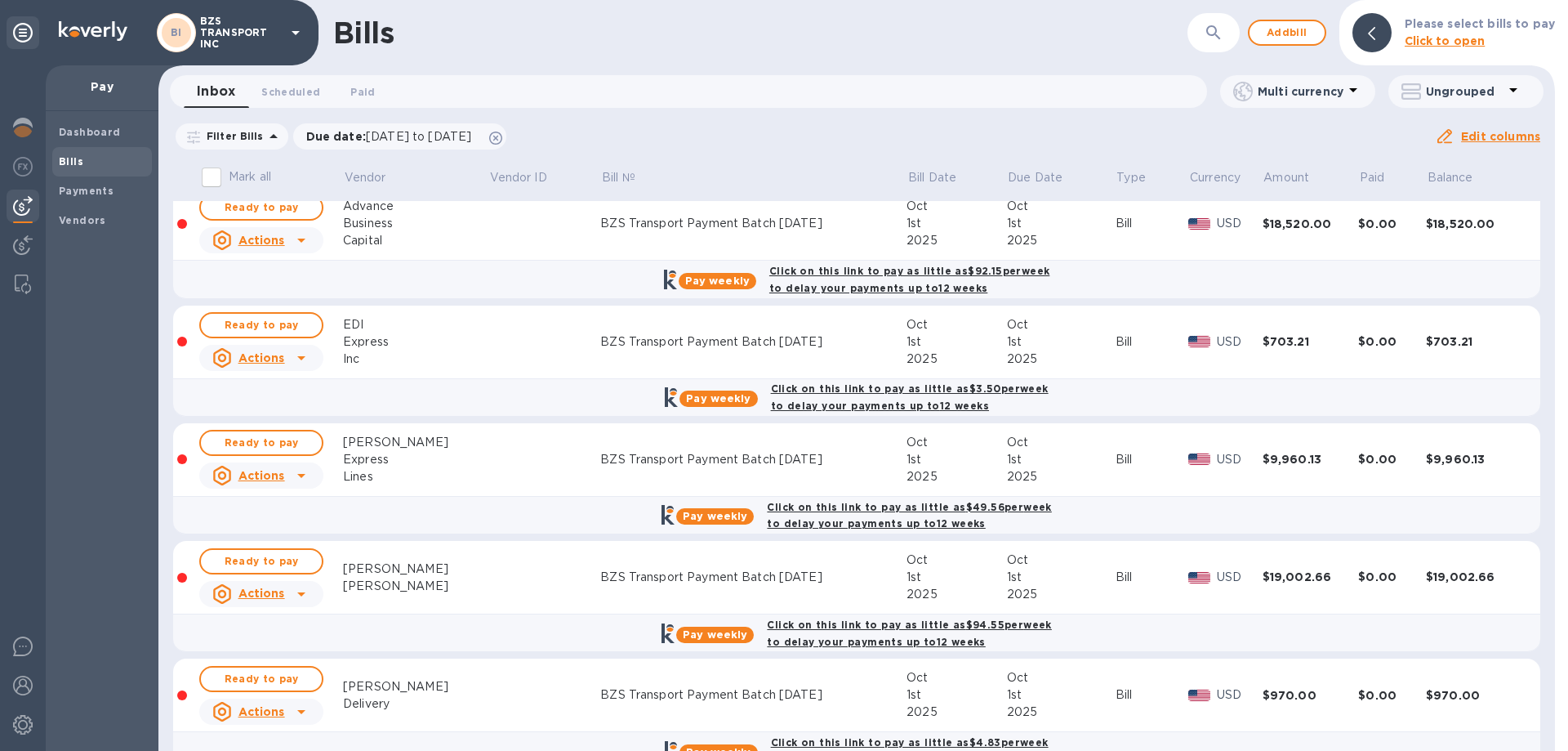
scroll to position [534, 0]
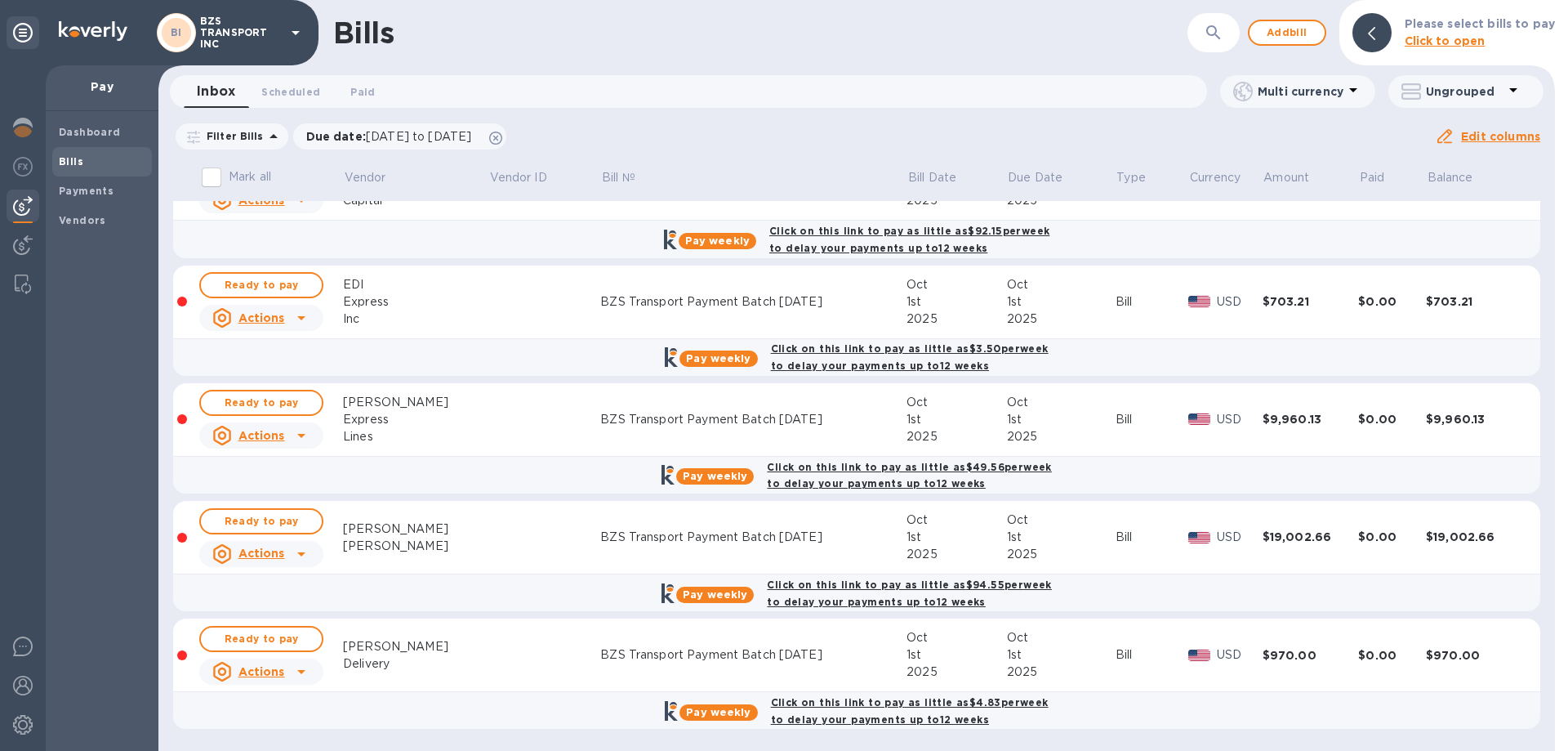
click at [279, 671] on u "Actions" at bounding box center [262, 671] width 47 height 13
click at [271, 714] on b "Delete" at bounding box center [267, 716] width 41 height 13
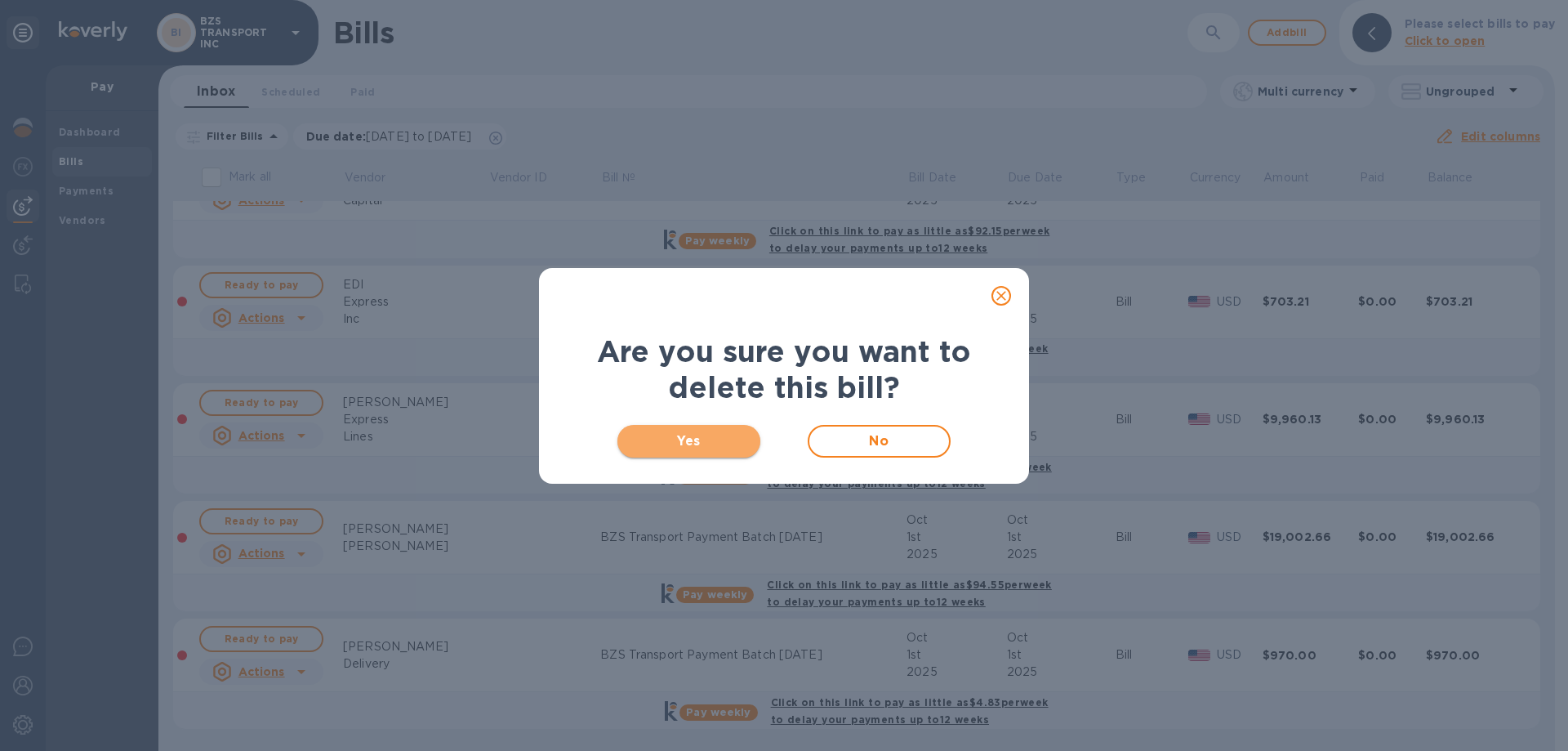
click at [727, 443] on span "Yes" at bounding box center [688, 441] width 117 height 20
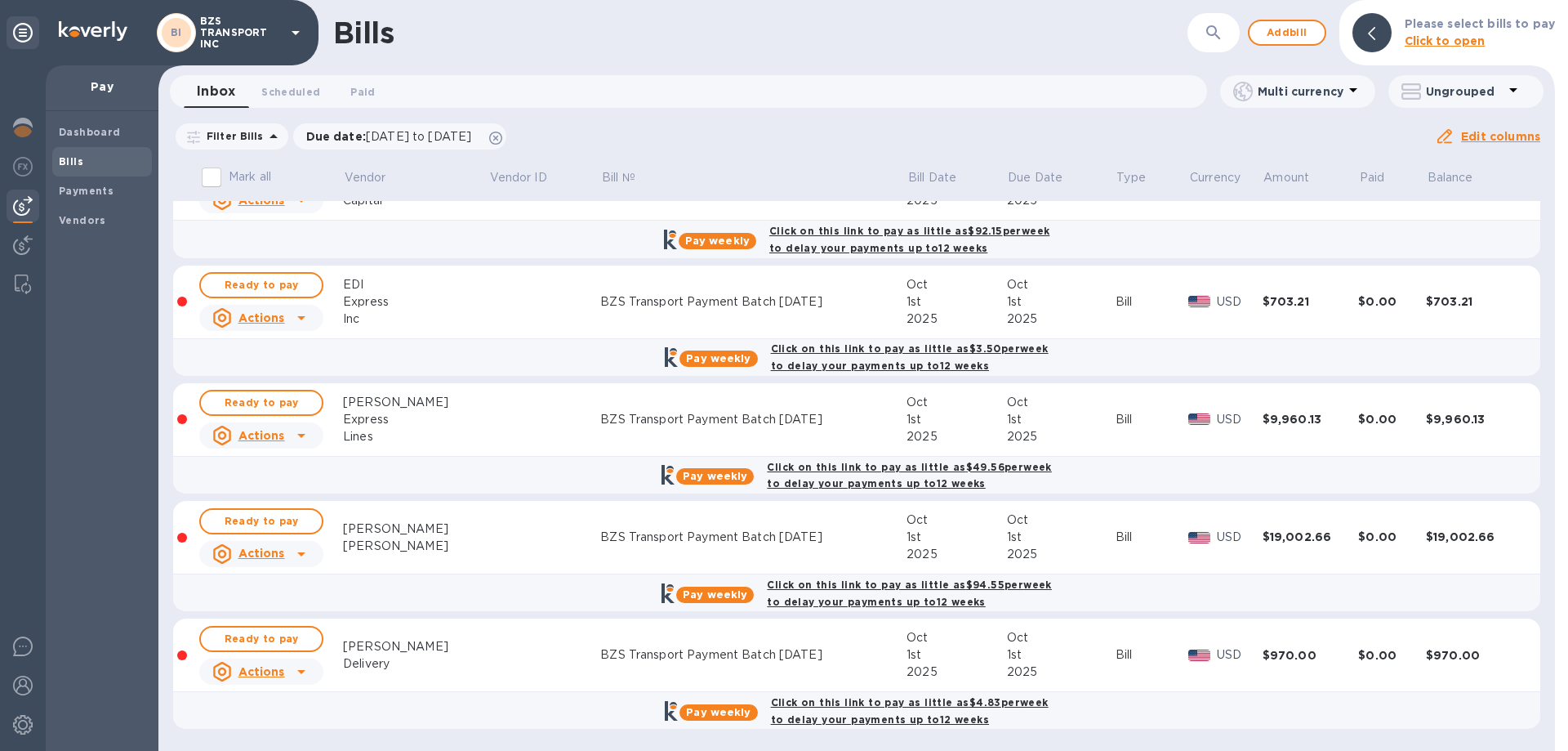
scroll to position [0, 0]
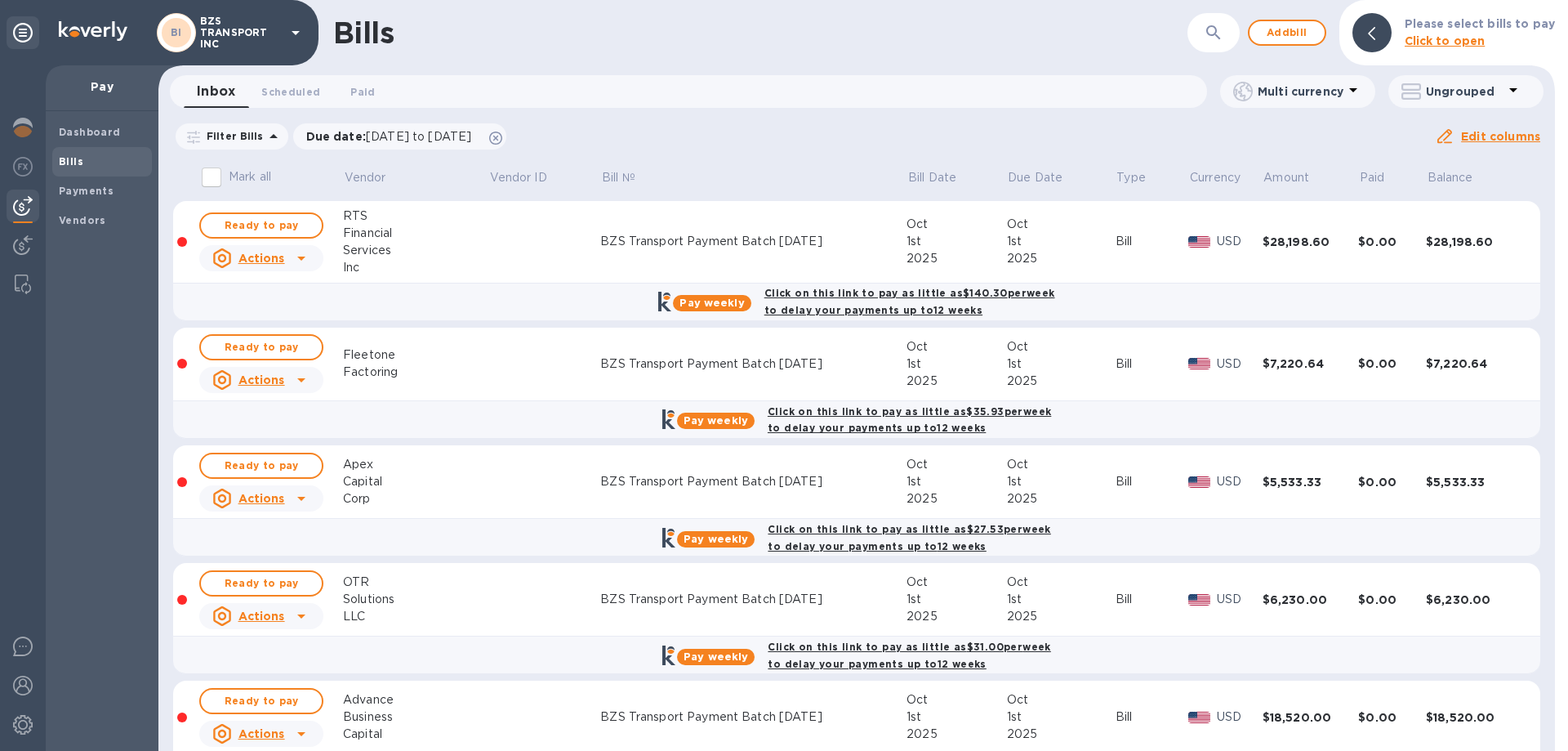
click at [215, 176] on input "Mark all" at bounding box center [212, 177] width 35 height 35
checkbox input "true"
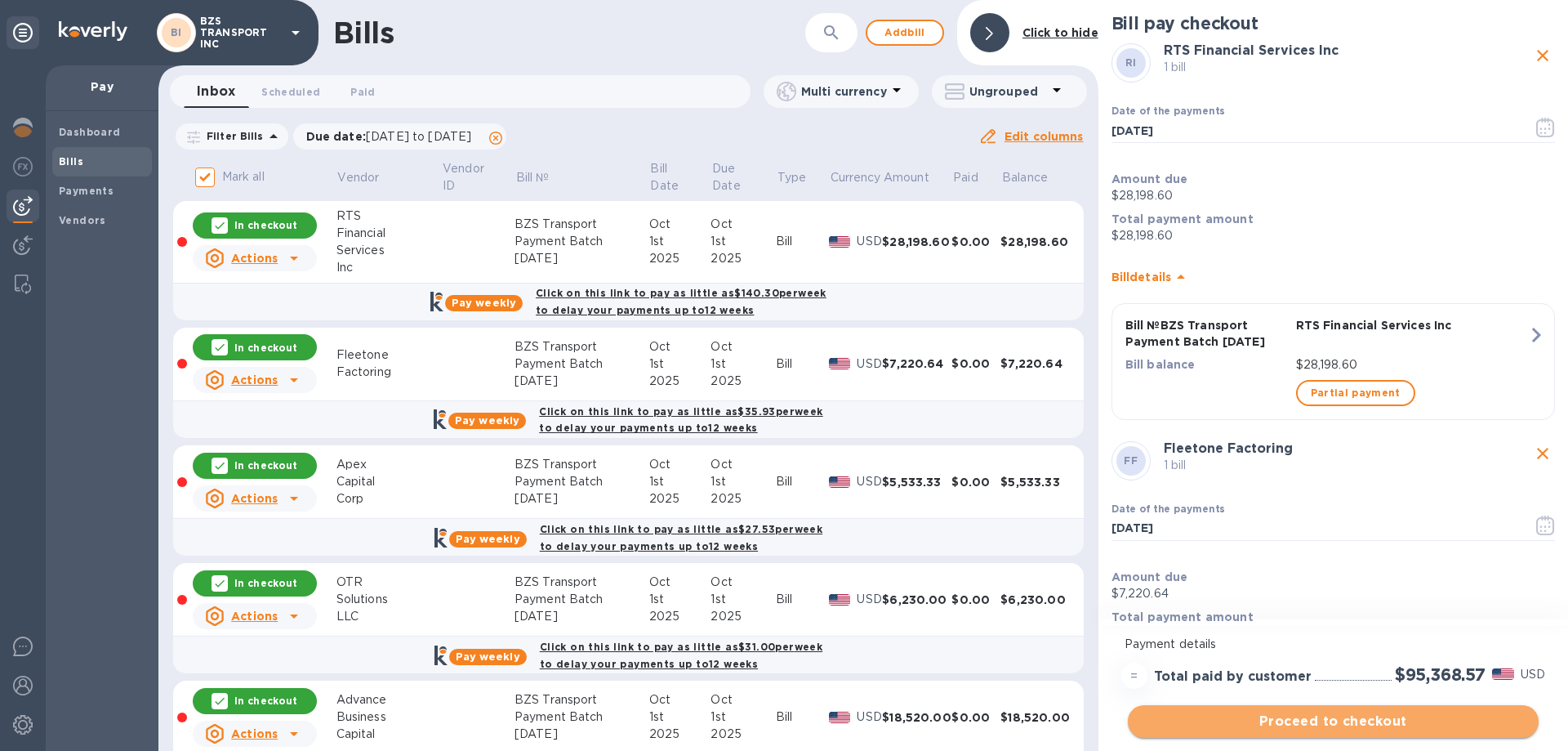
click at [1366, 719] on span "Proceed to checkout" at bounding box center [1333, 721] width 385 height 20
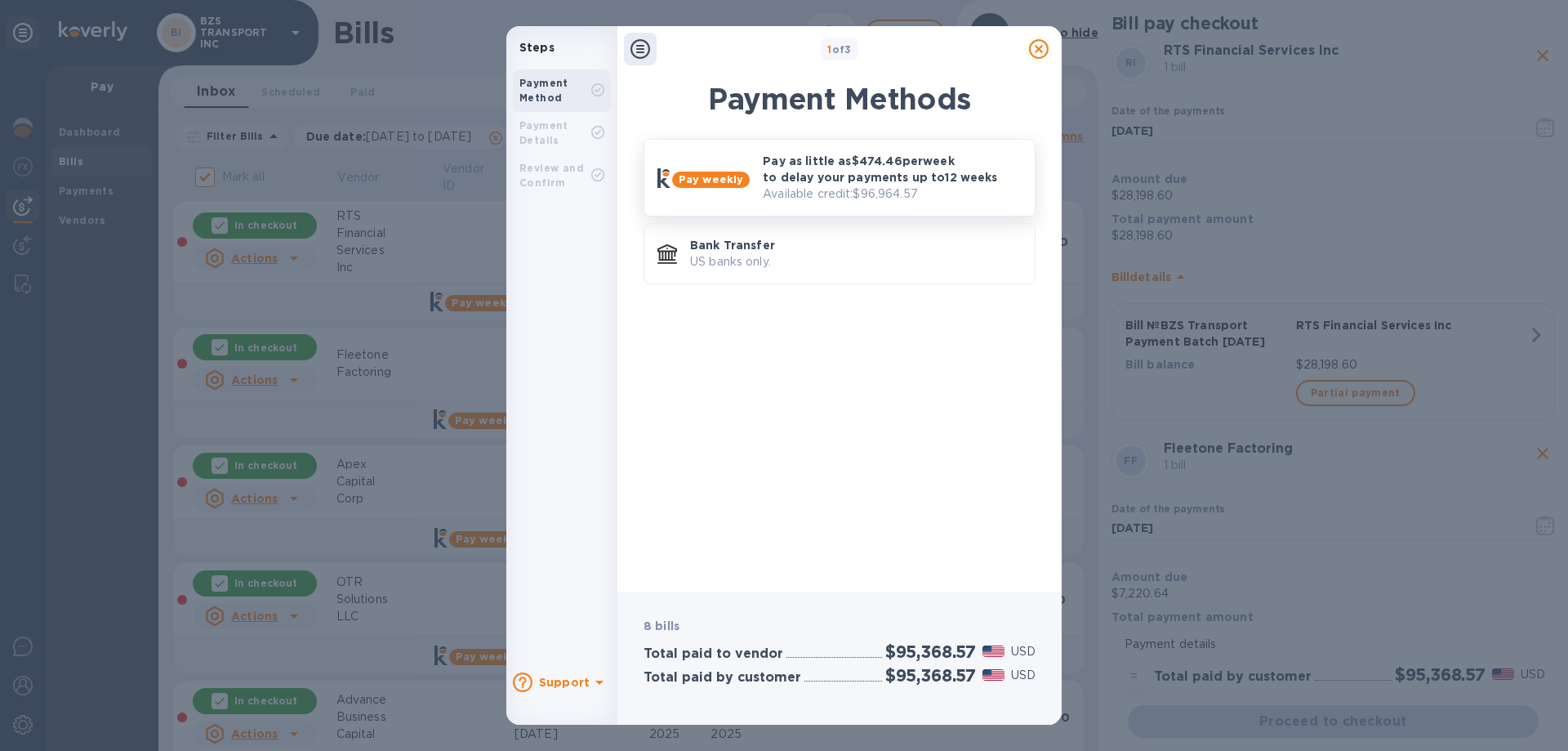
click at [757, 182] on div "Pay as little as $474.46 per week to delay your payments up to 12 weeks Availab…" at bounding box center [892, 177] width 271 height 63
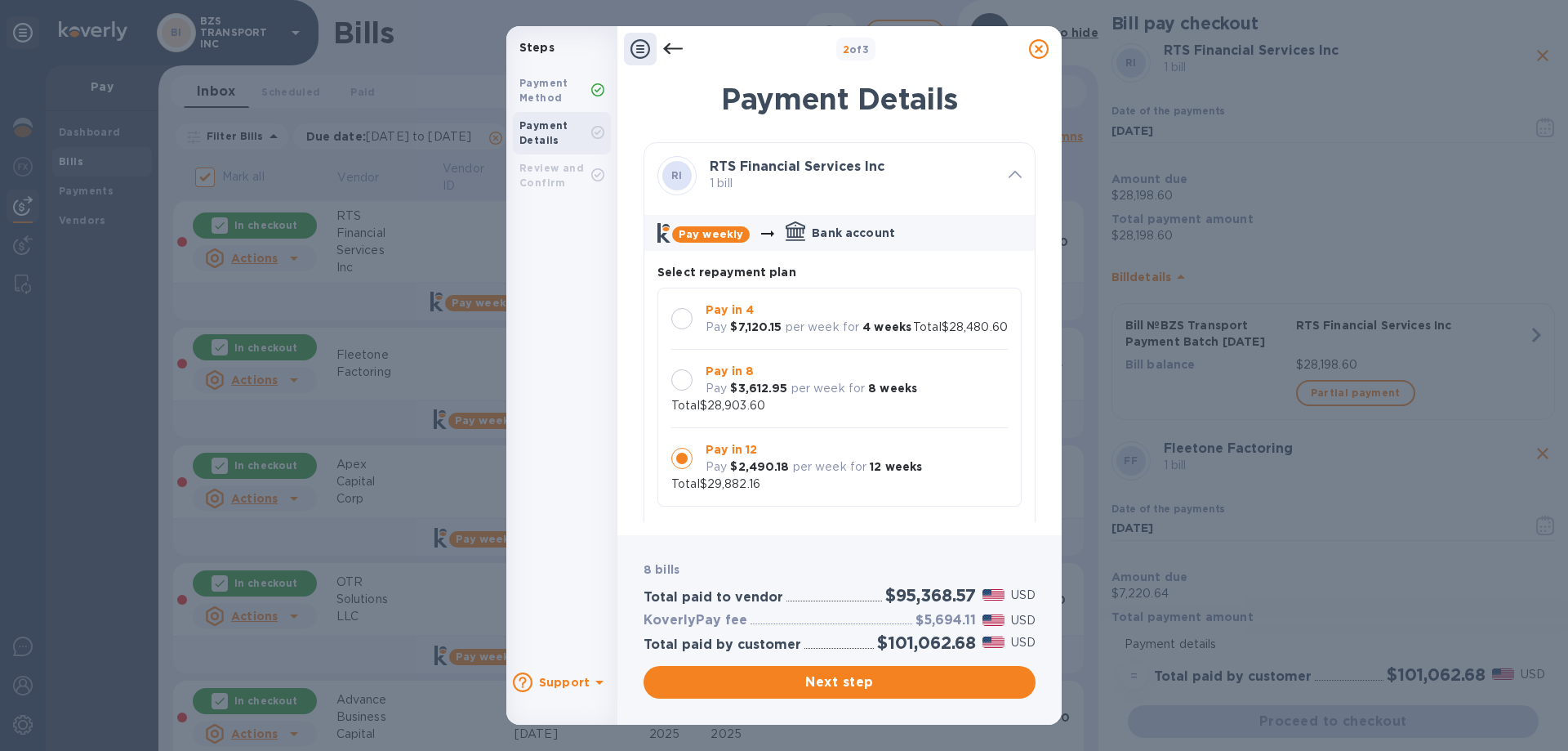
click at [685, 390] on div at bounding box center [681, 379] width 22 height 22
click at [1002, 169] on div at bounding box center [1015, 176] width 26 height 29
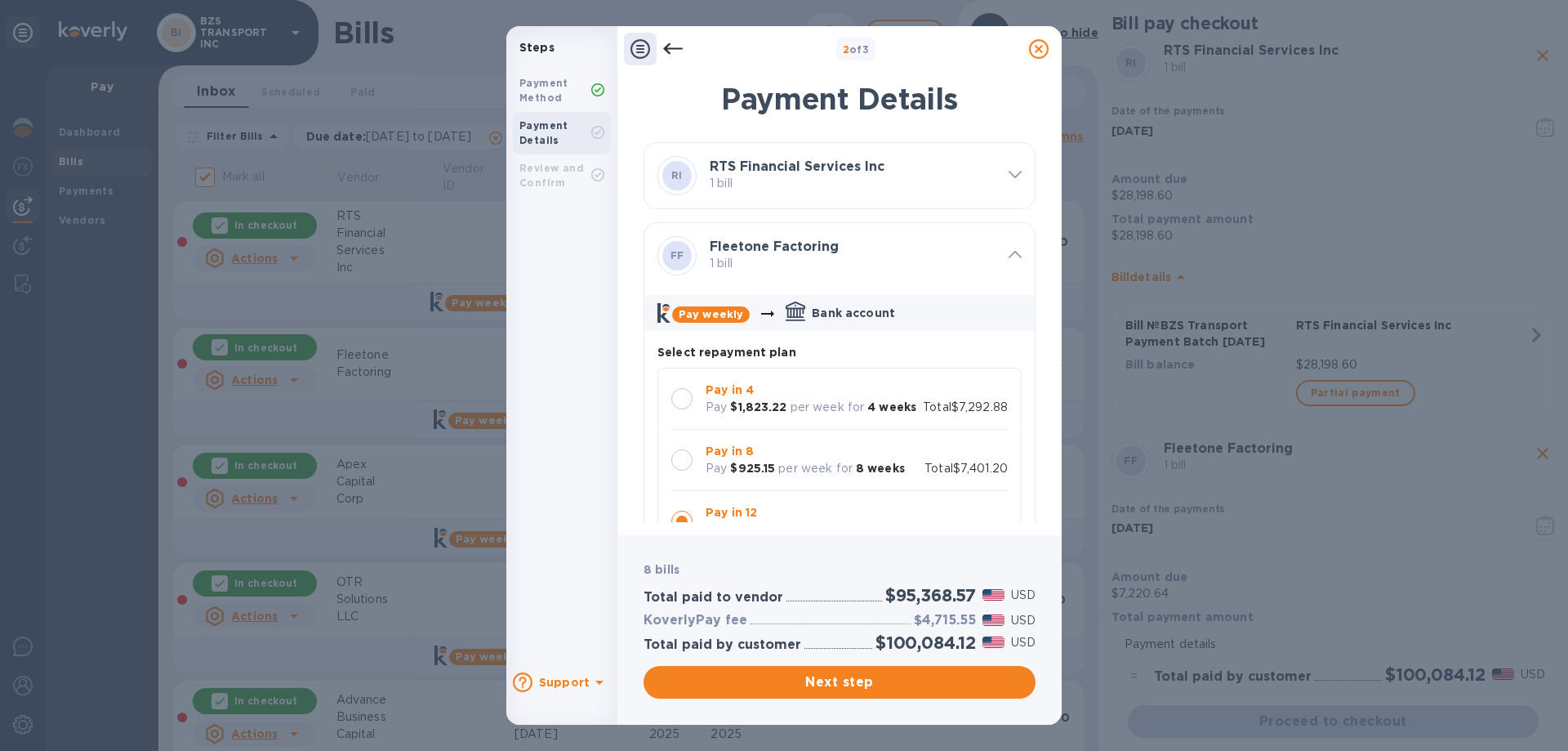
click at [682, 452] on div at bounding box center [681, 460] width 22 height 22
click at [1008, 252] on icon at bounding box center [1015, 255] width 13 height 7
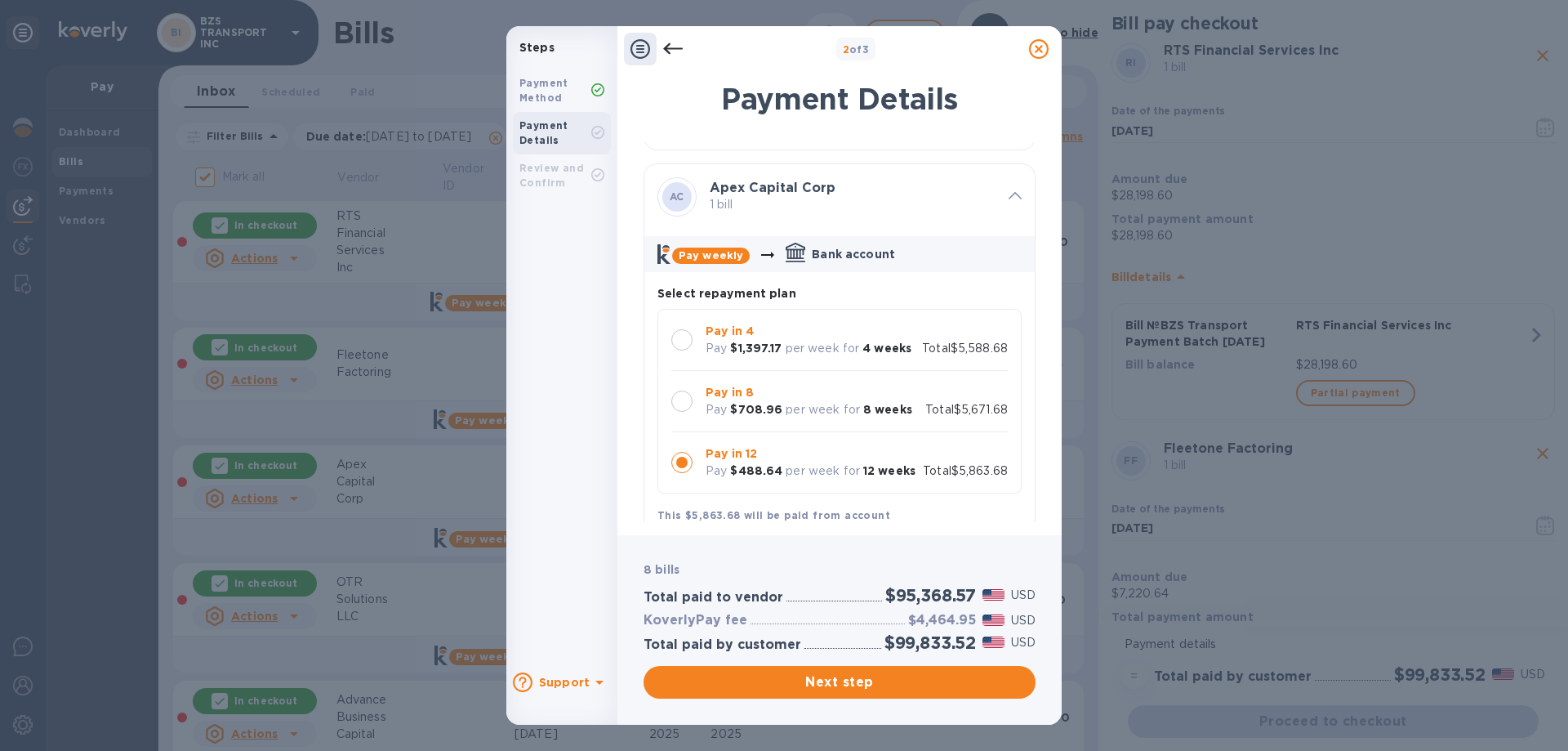
scroll to position [163, 0]
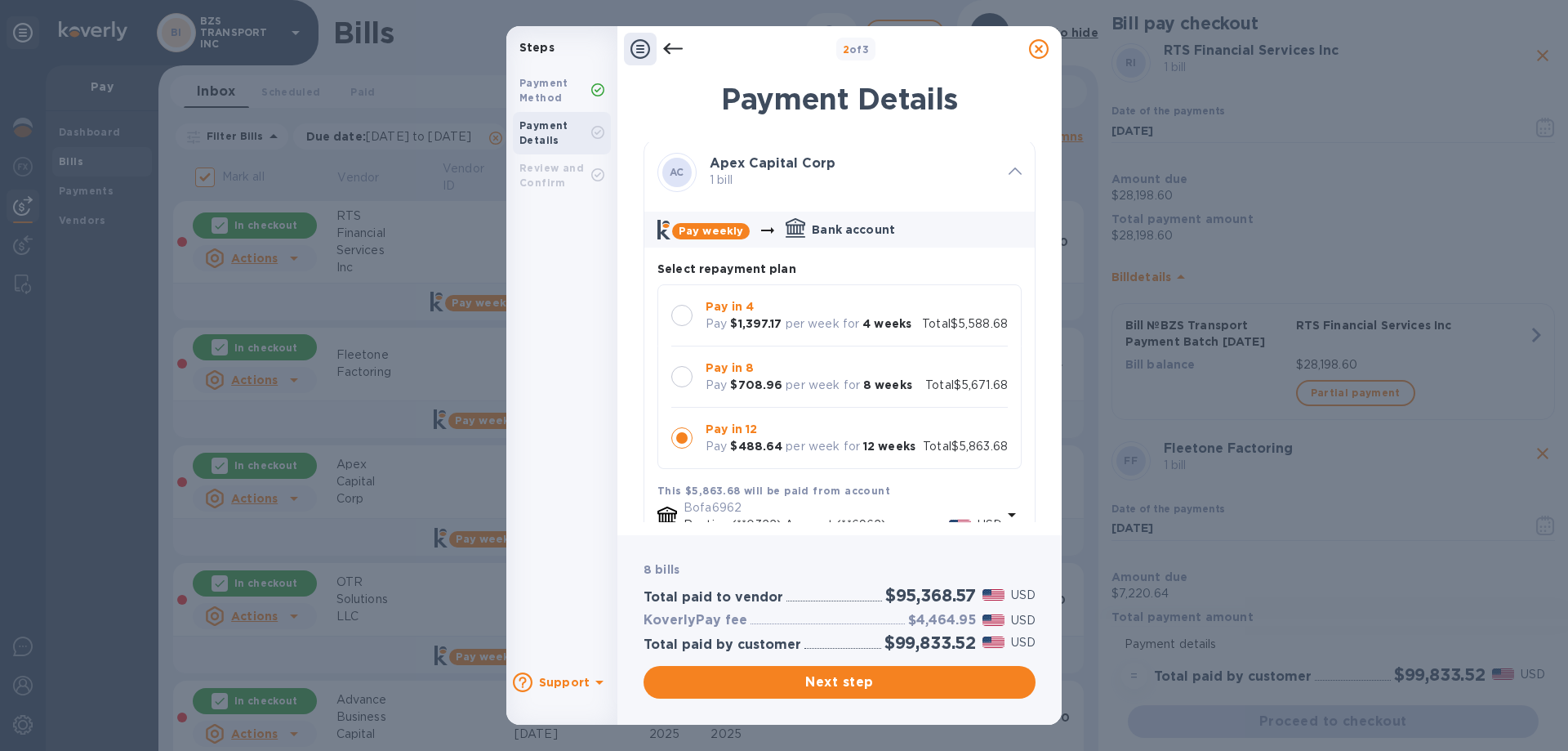
click at [686, 380] on div at bounding box center [681, 376] width 22 height 22
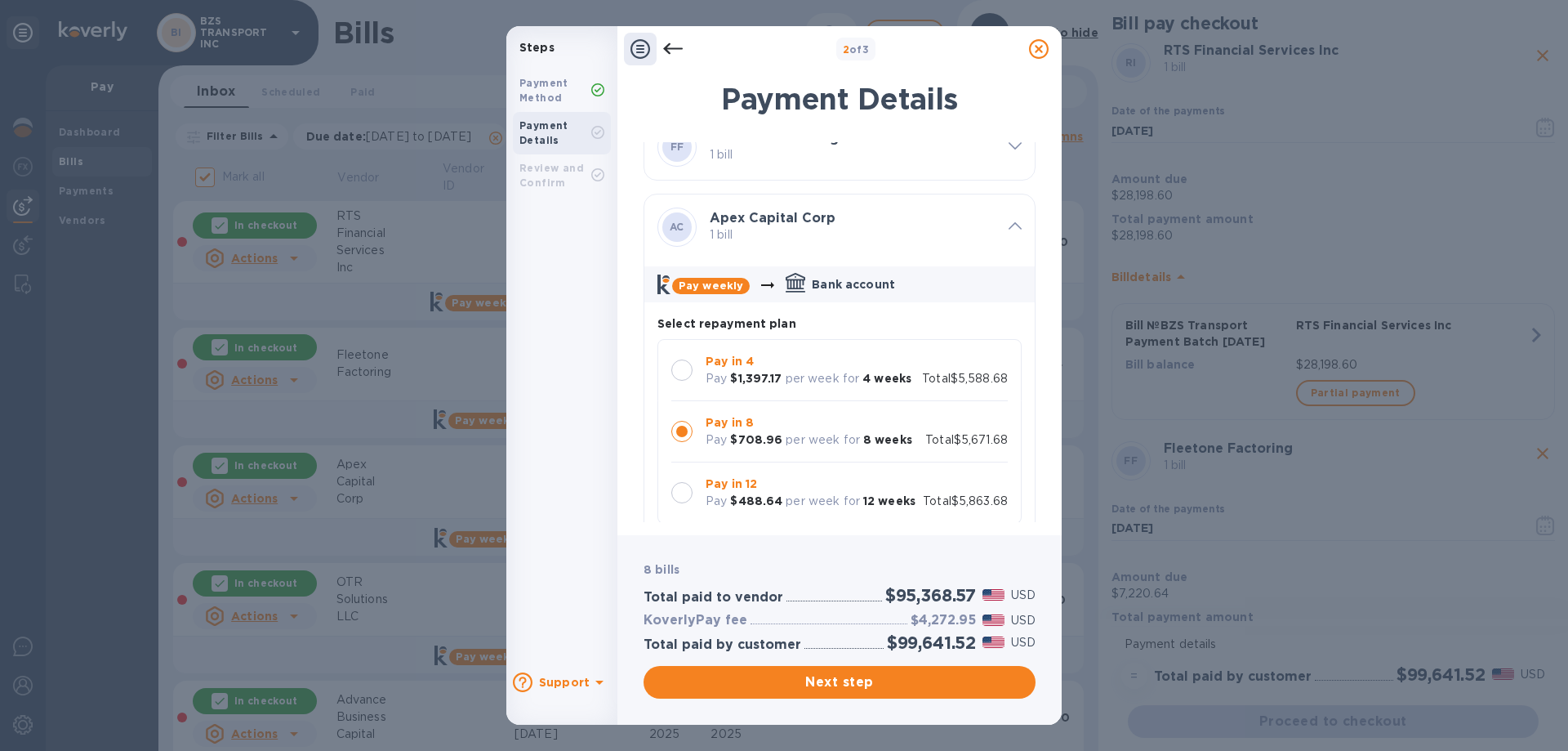
scroll to position [81, 0]
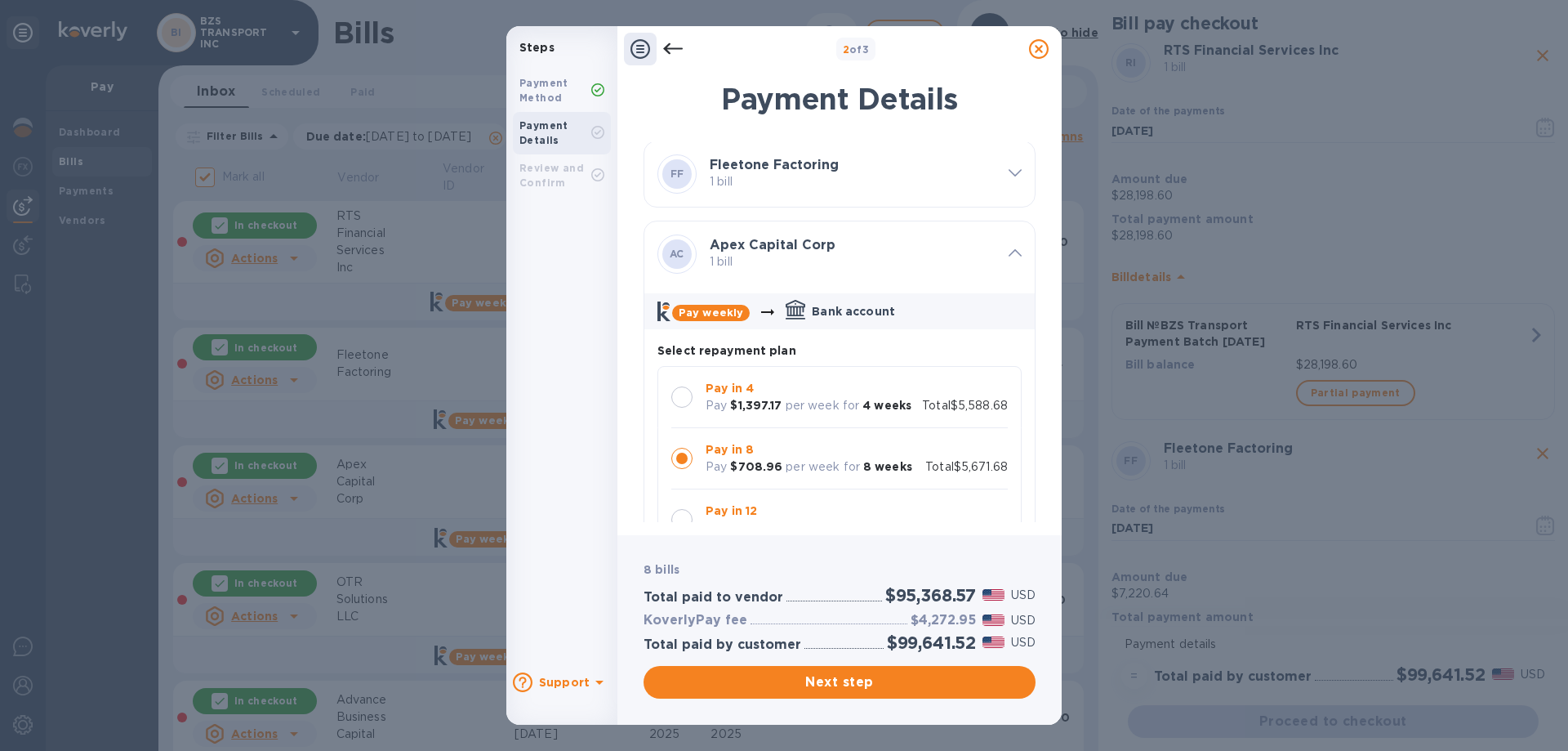
click at [1002, 252] on div at bounding box center [1015, 254] width 26 height 29
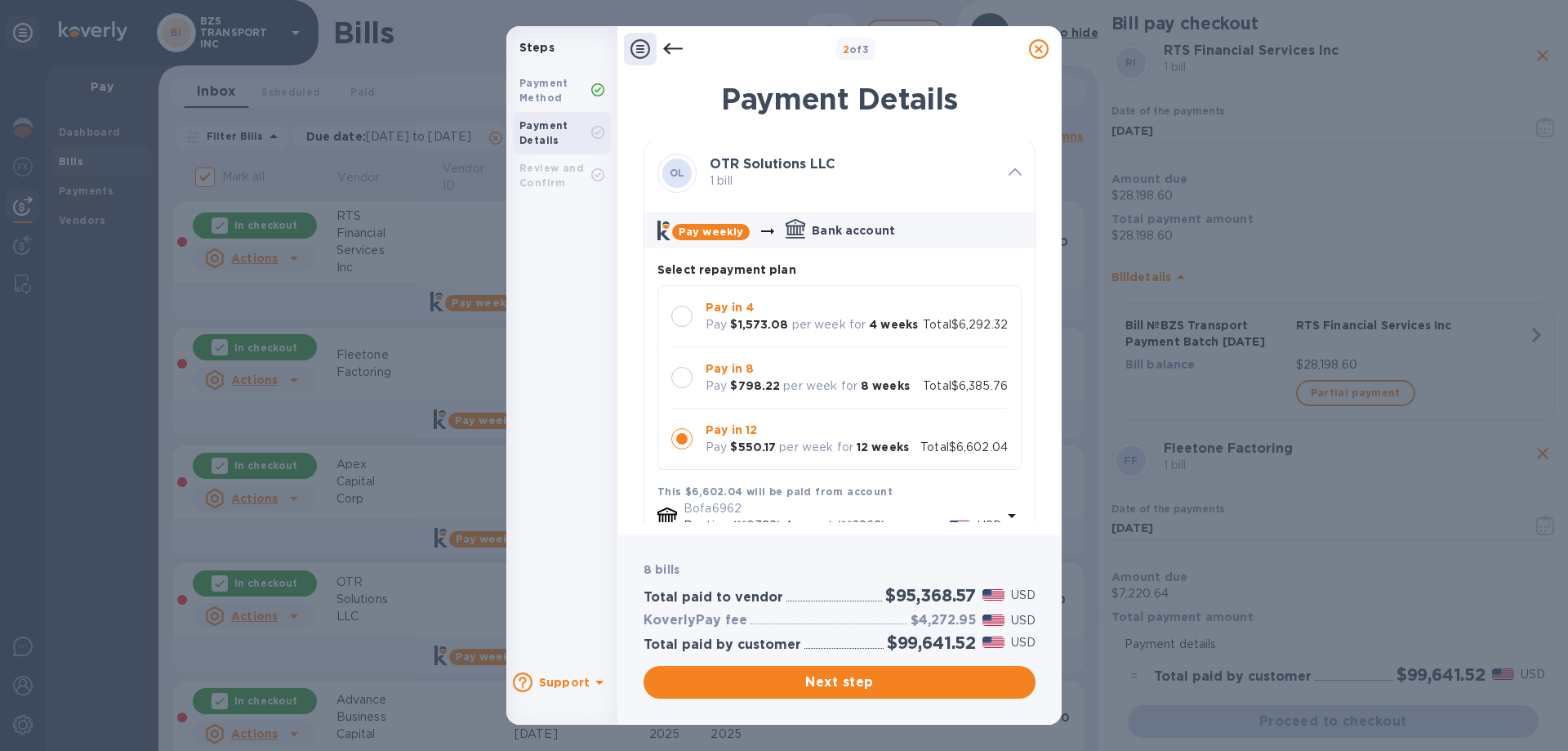
scroll to position [245, 0]
click at [682, 371] on div at bounding box center [681, 375] width 22 height 22
click at [1008, 172] on icon at bounding box center [1015, 169] width 13 height 7
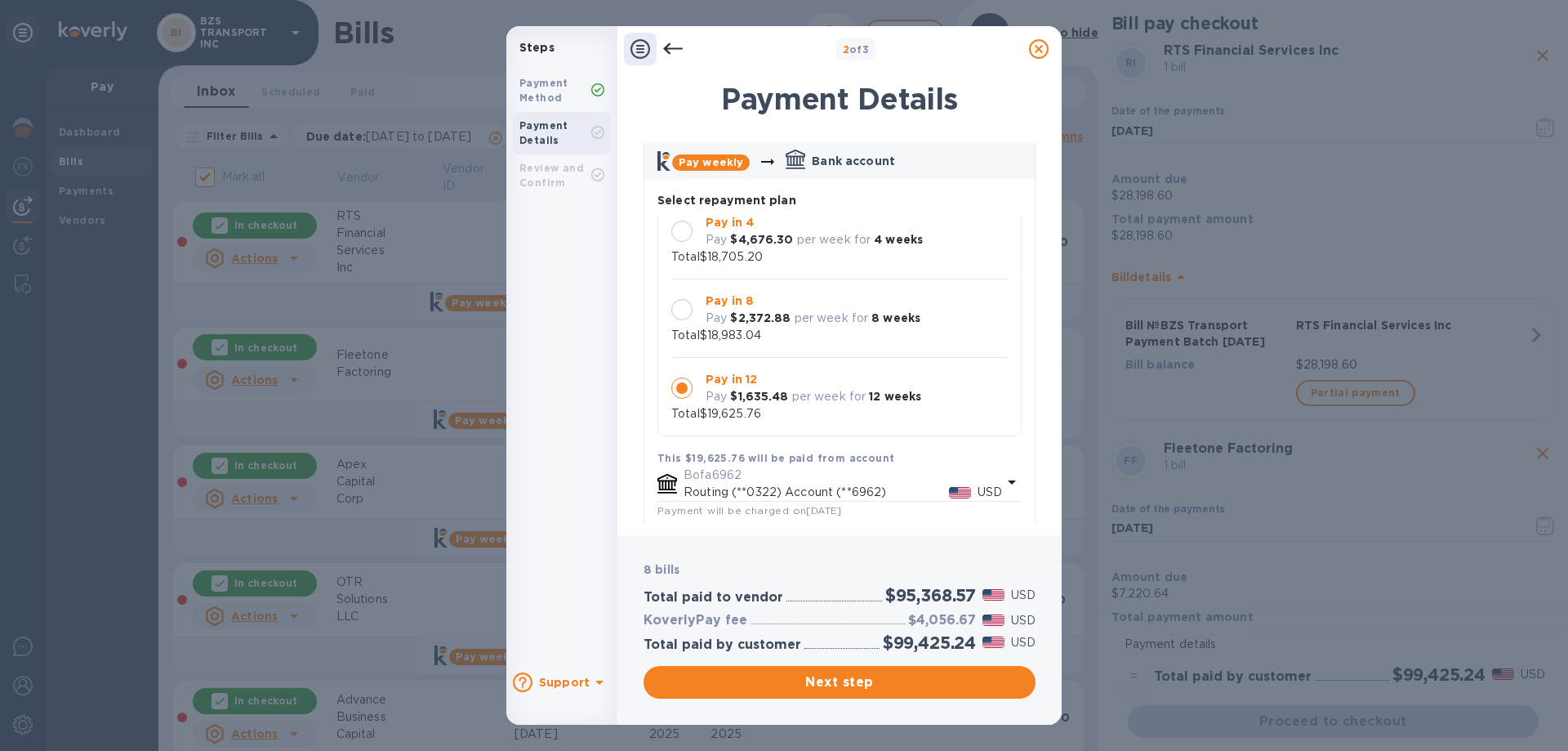
scroll to position [408, 0]
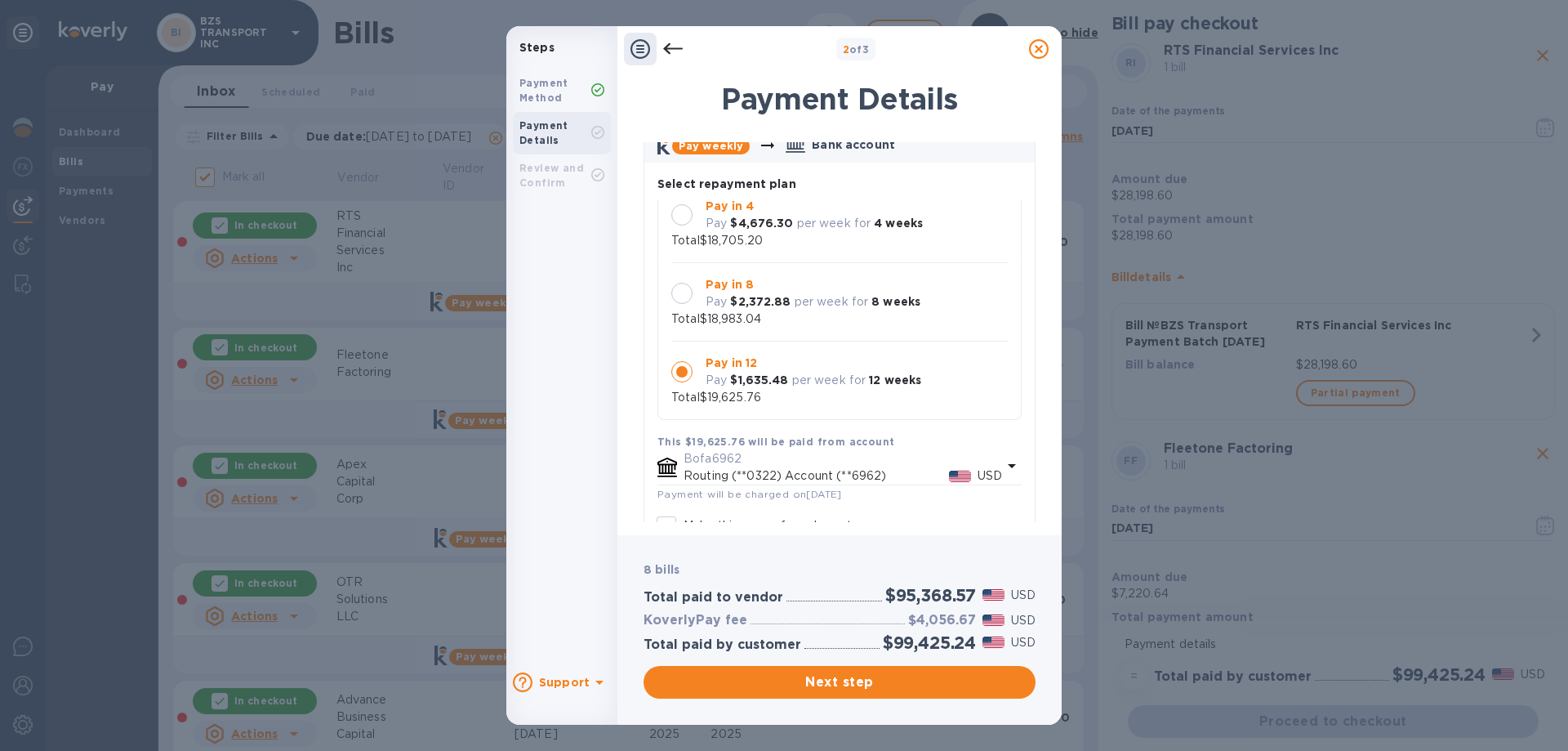
click at [681, 290] on div at bounding box center [681, 293] width 22 height 22
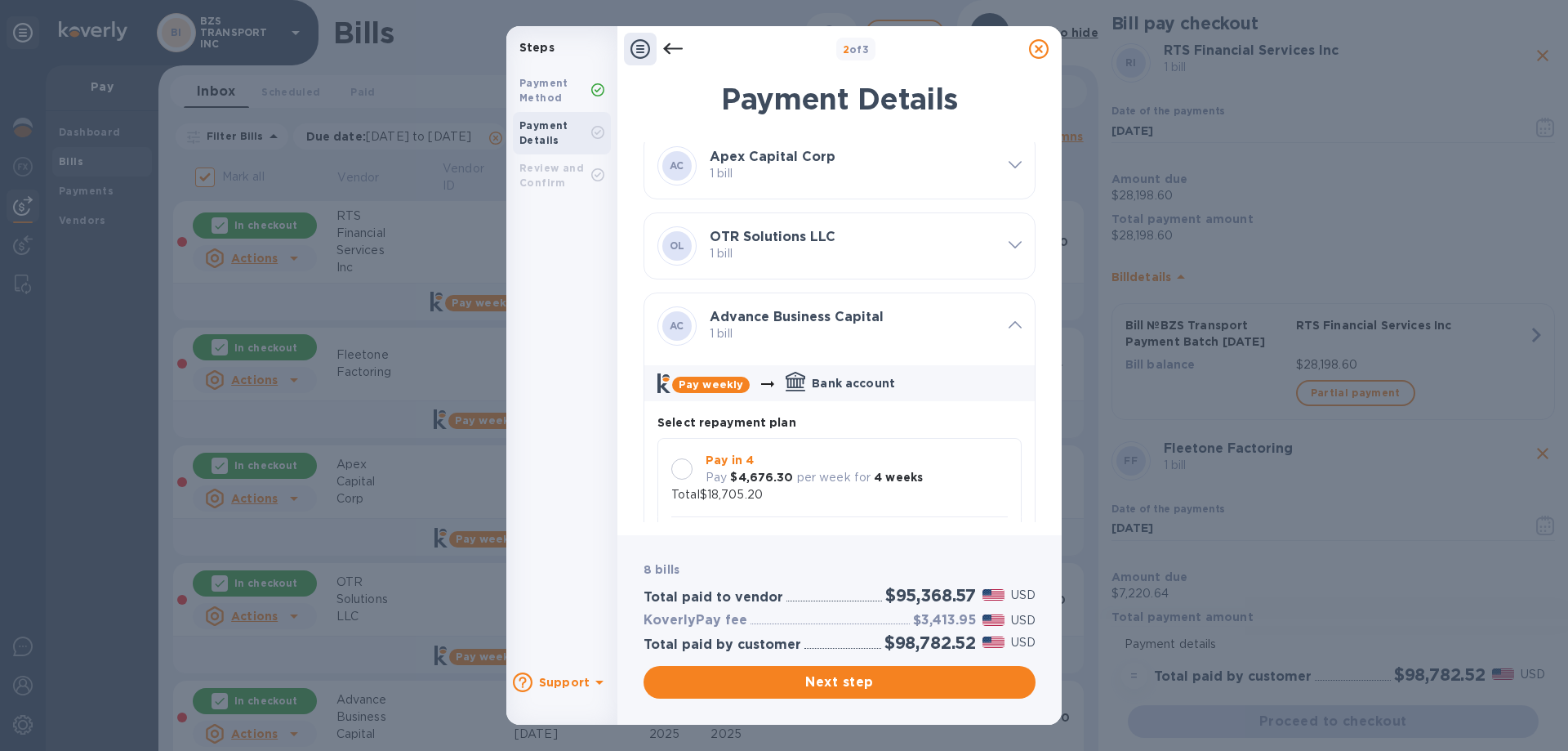
scroll to position [163, 0]
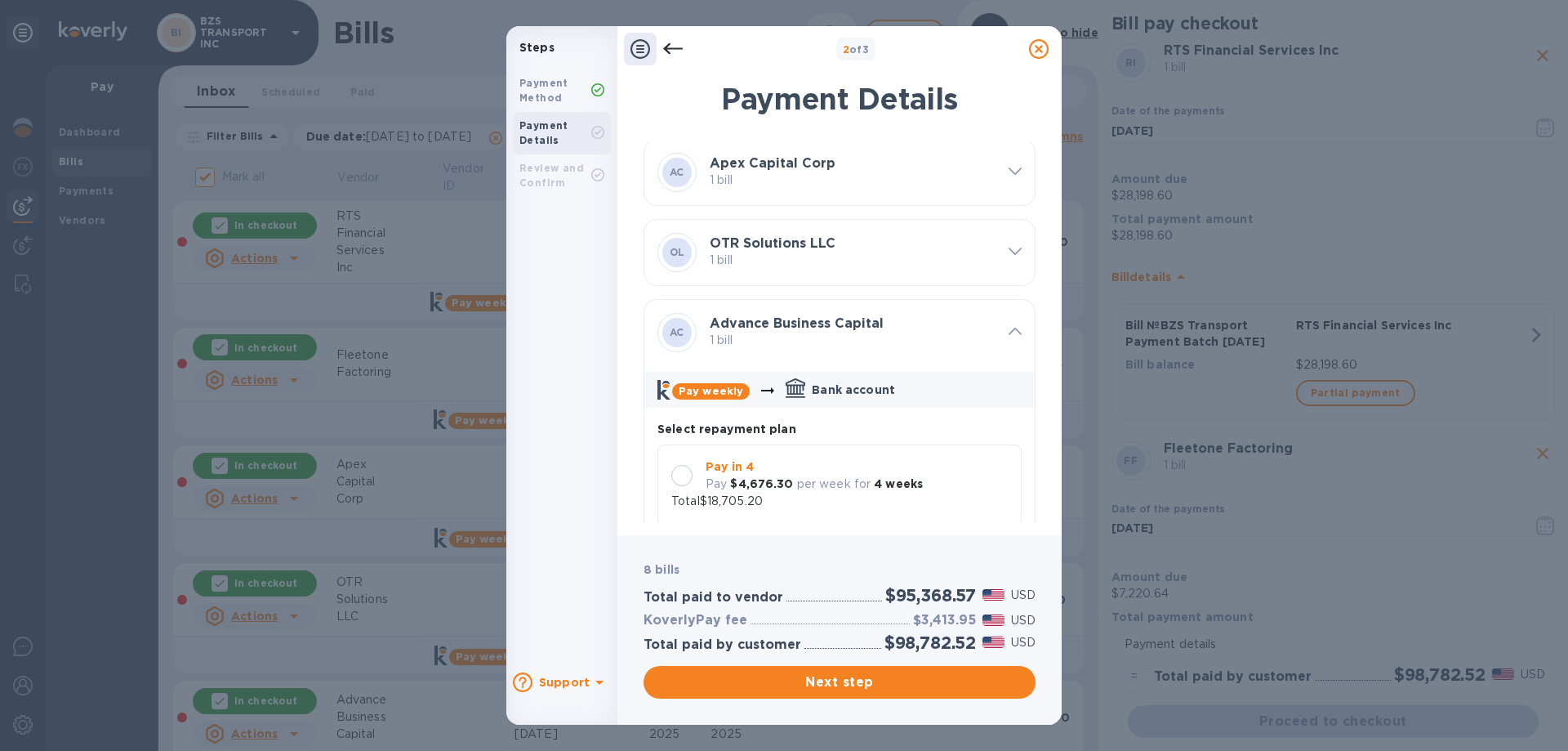
click at [1008, 328] on icon at bounding box center [1015, 331] width 13 height 7
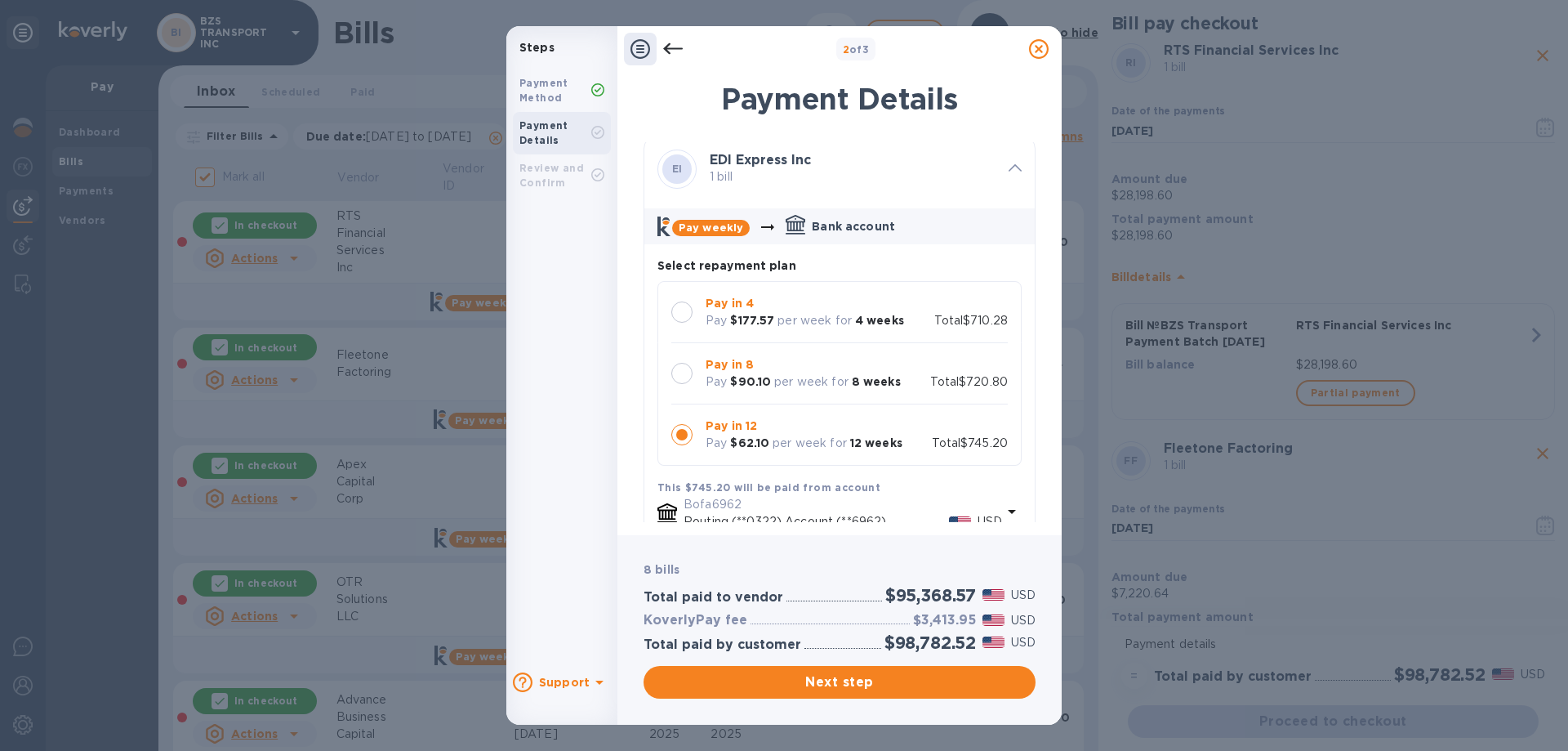
scroll to position [408, 0]
click at [679, 367] on div at bounding box center [681, 372] width 22 height 22
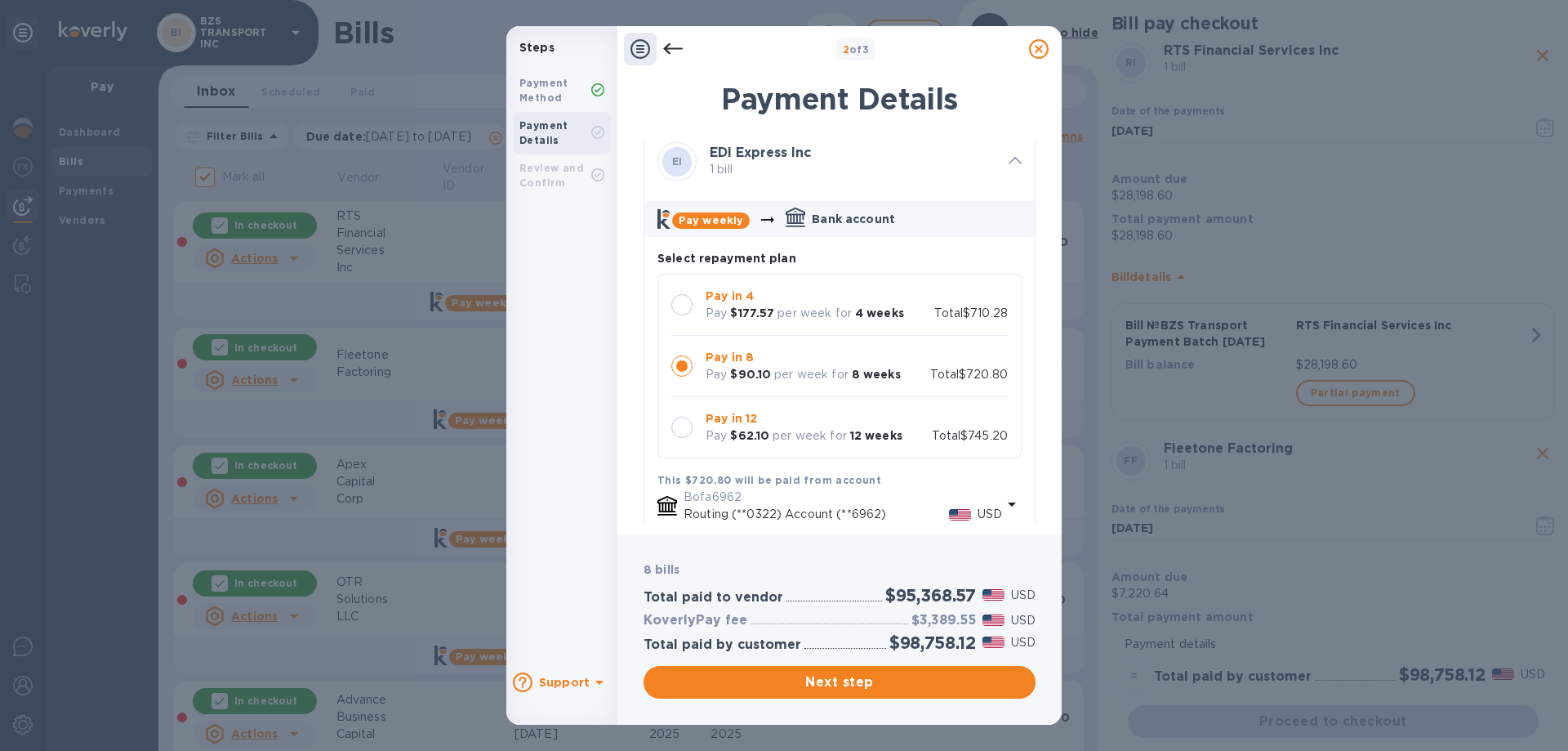
scroll to position [327, 0]
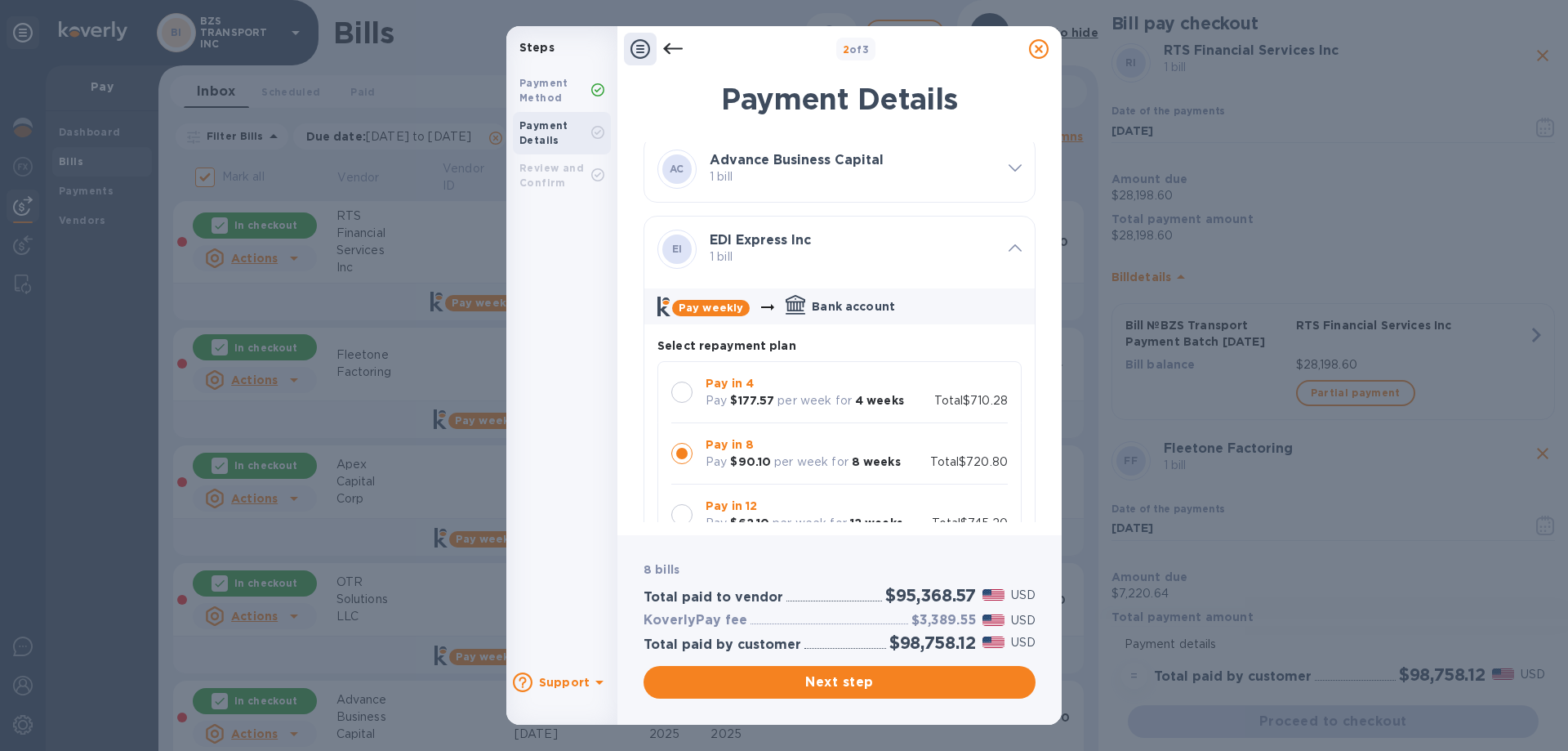
click at [1008, 246] on icon at bounding box center [1015, 248] width 13 height 7
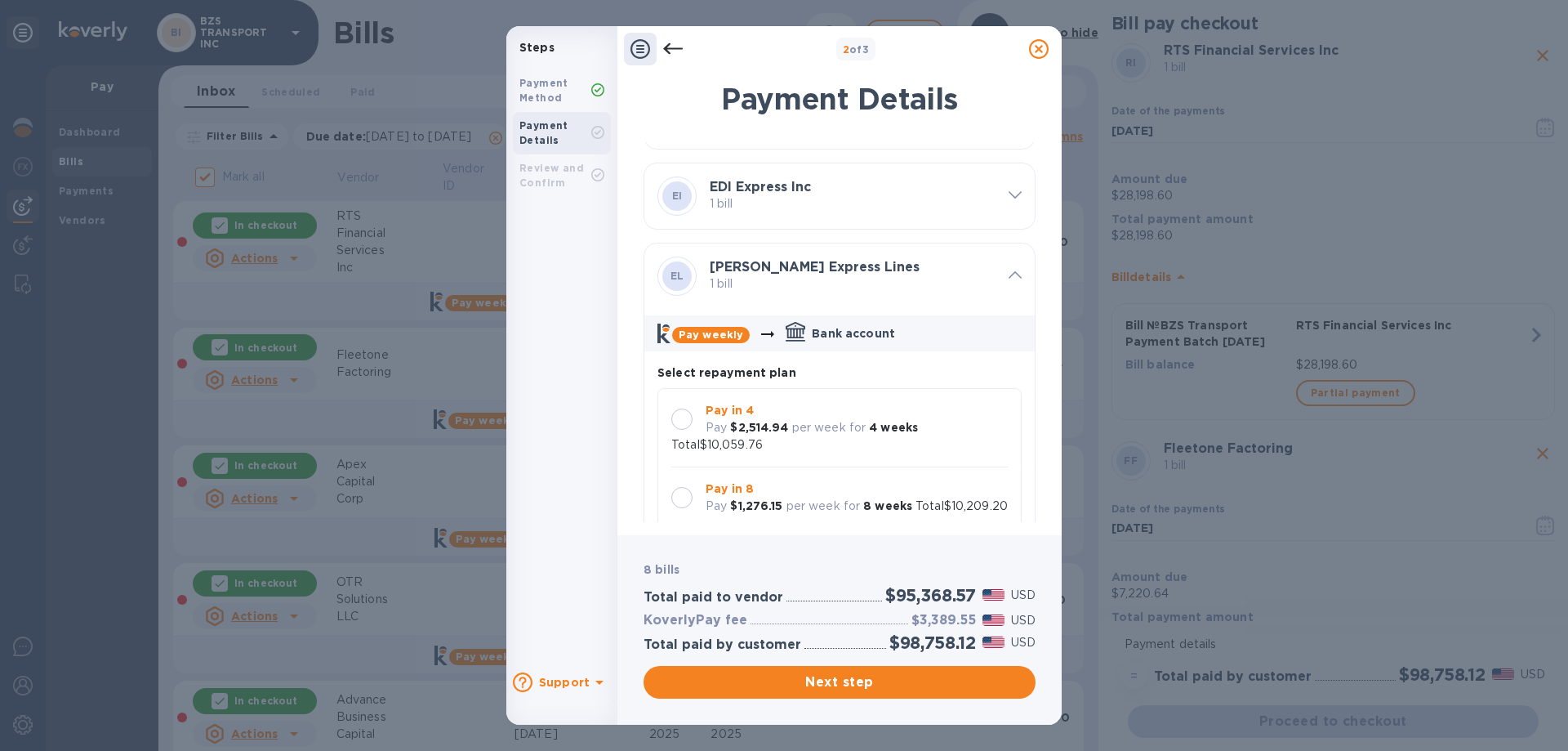
scroll to position [408, 0]
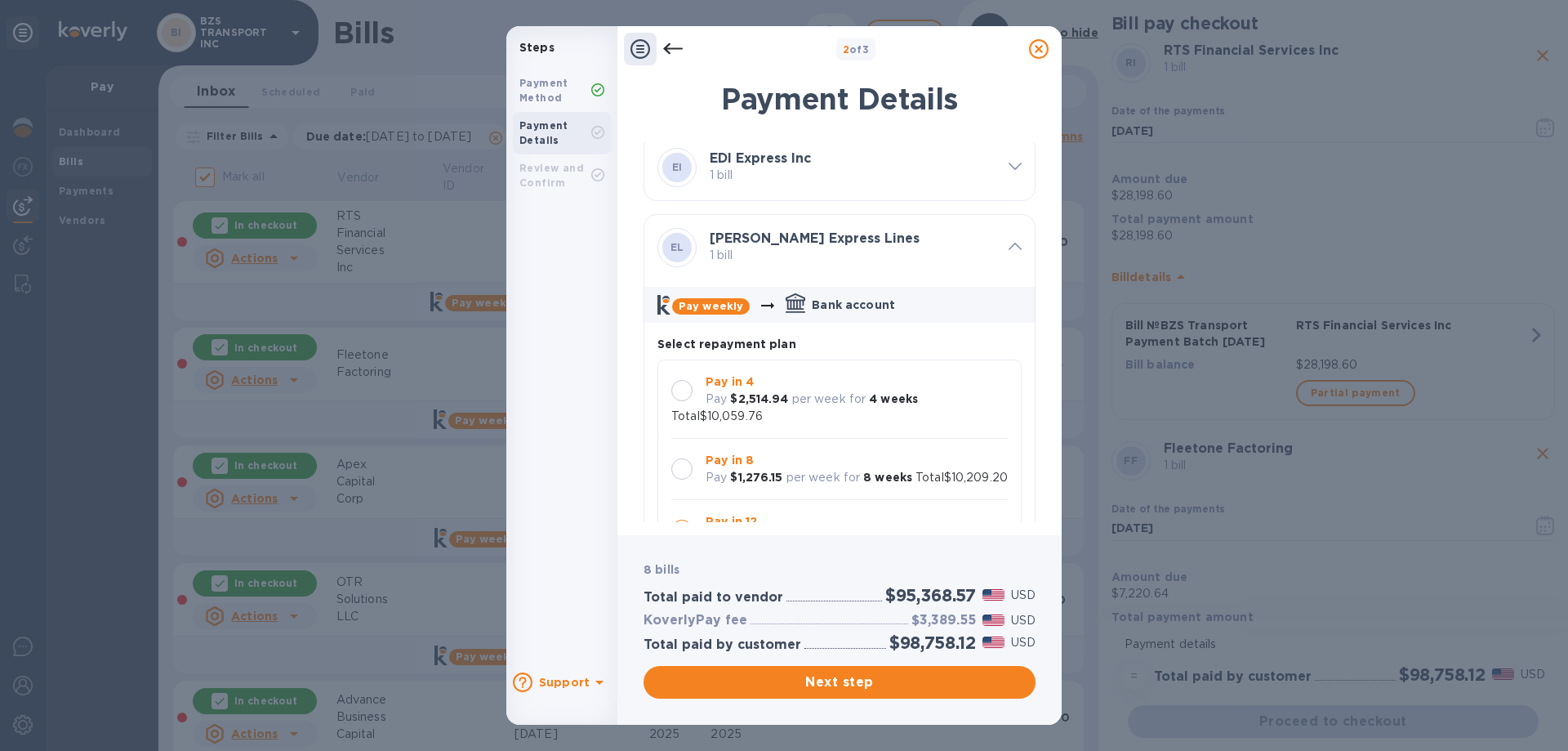
click at [682, 458] on div at bounding box center [681, 468] width 22 height 22
click at [1008, 243] on icon at bounding box center [1015, 246] width 13 height 7
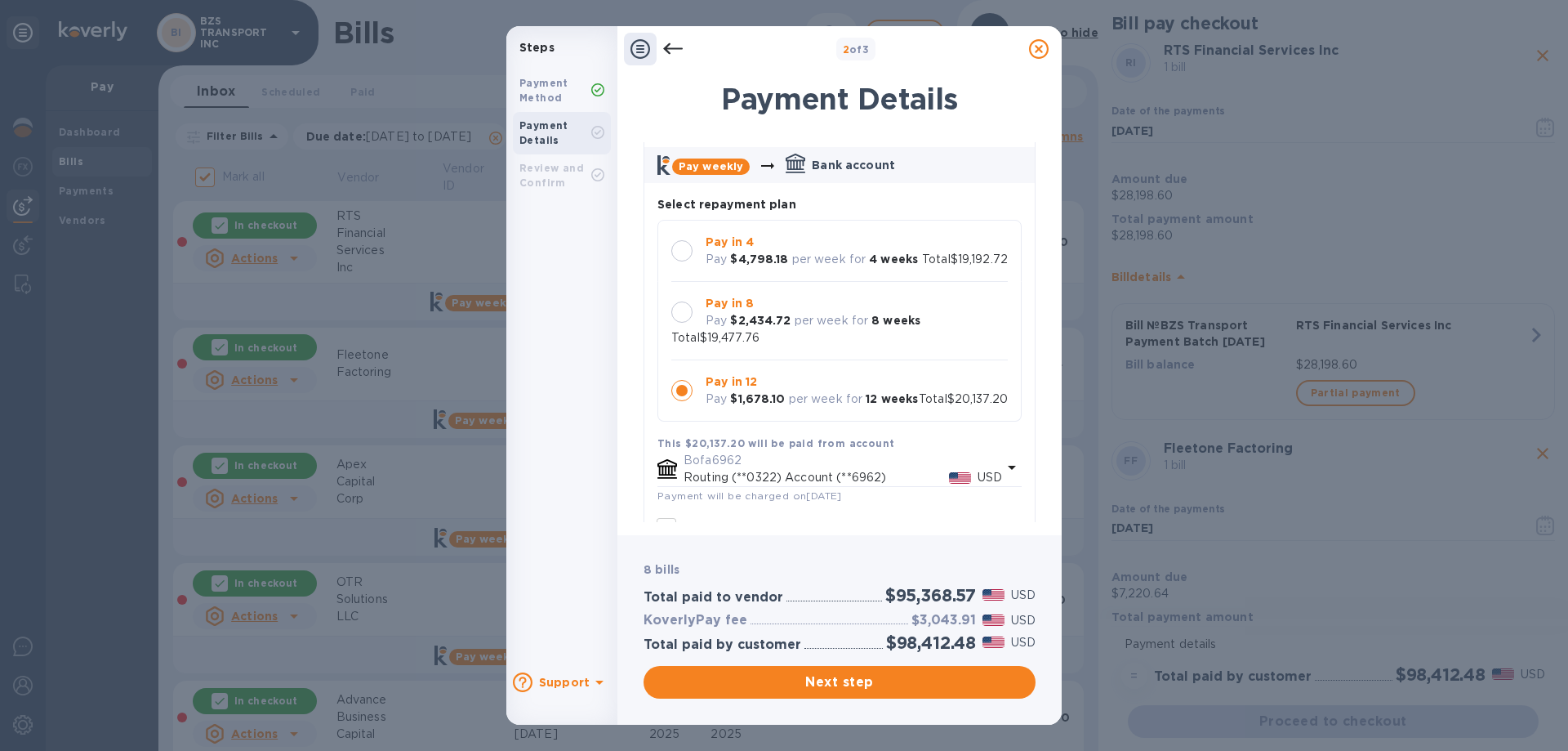
scroll to position [654, 0]
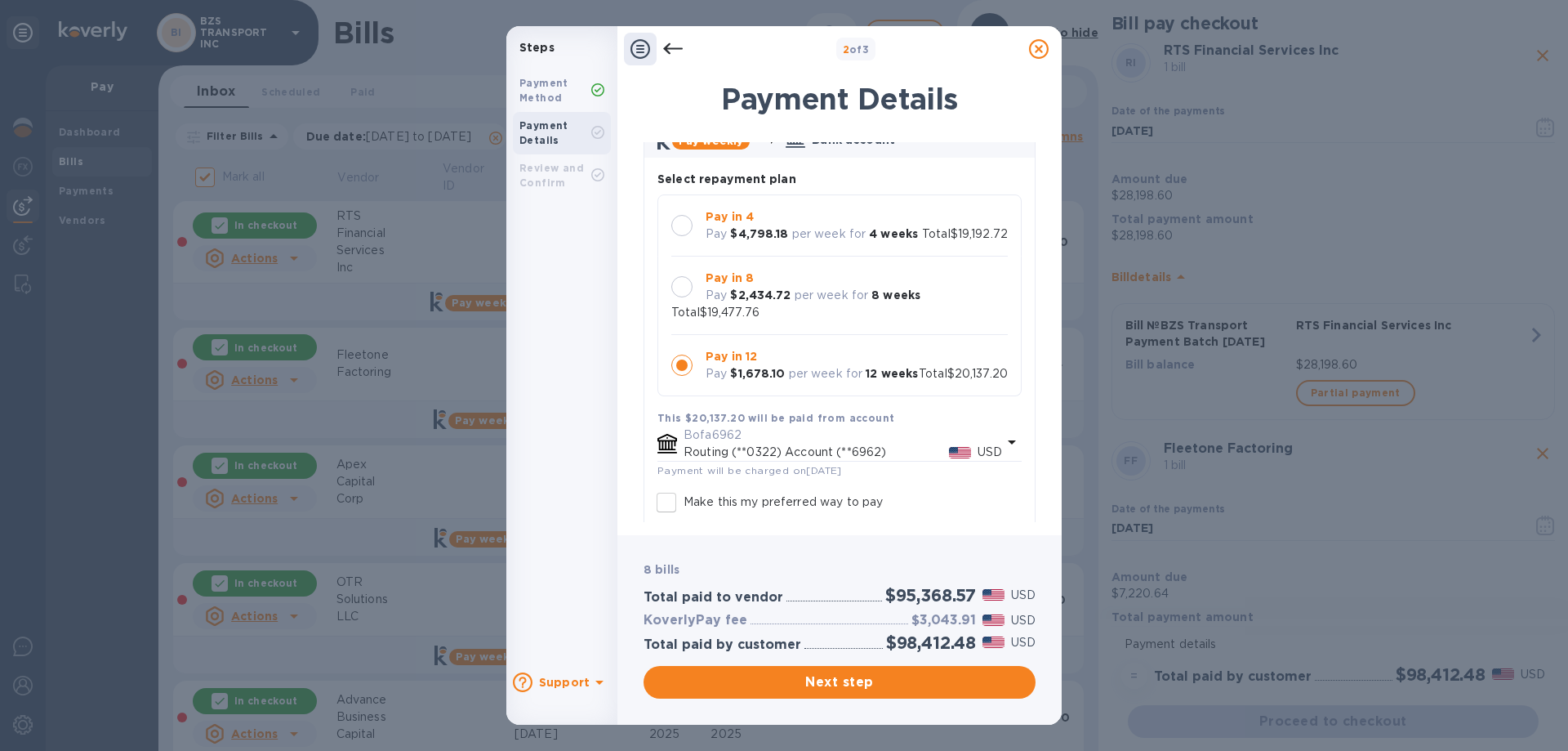
click at [689, 286] on div at bounding box center [681, 287] width 22 height 22
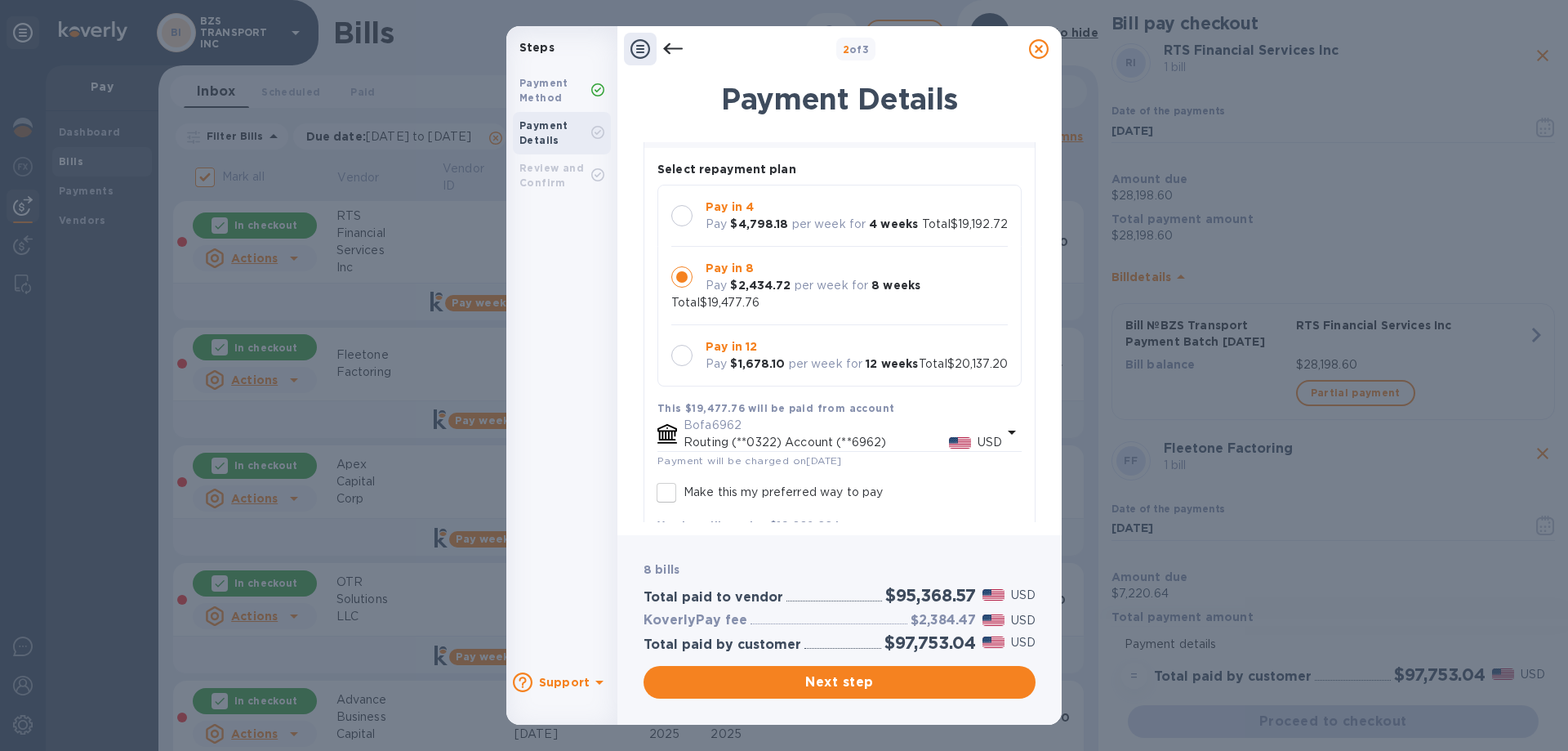
scroll to position [572, 0]
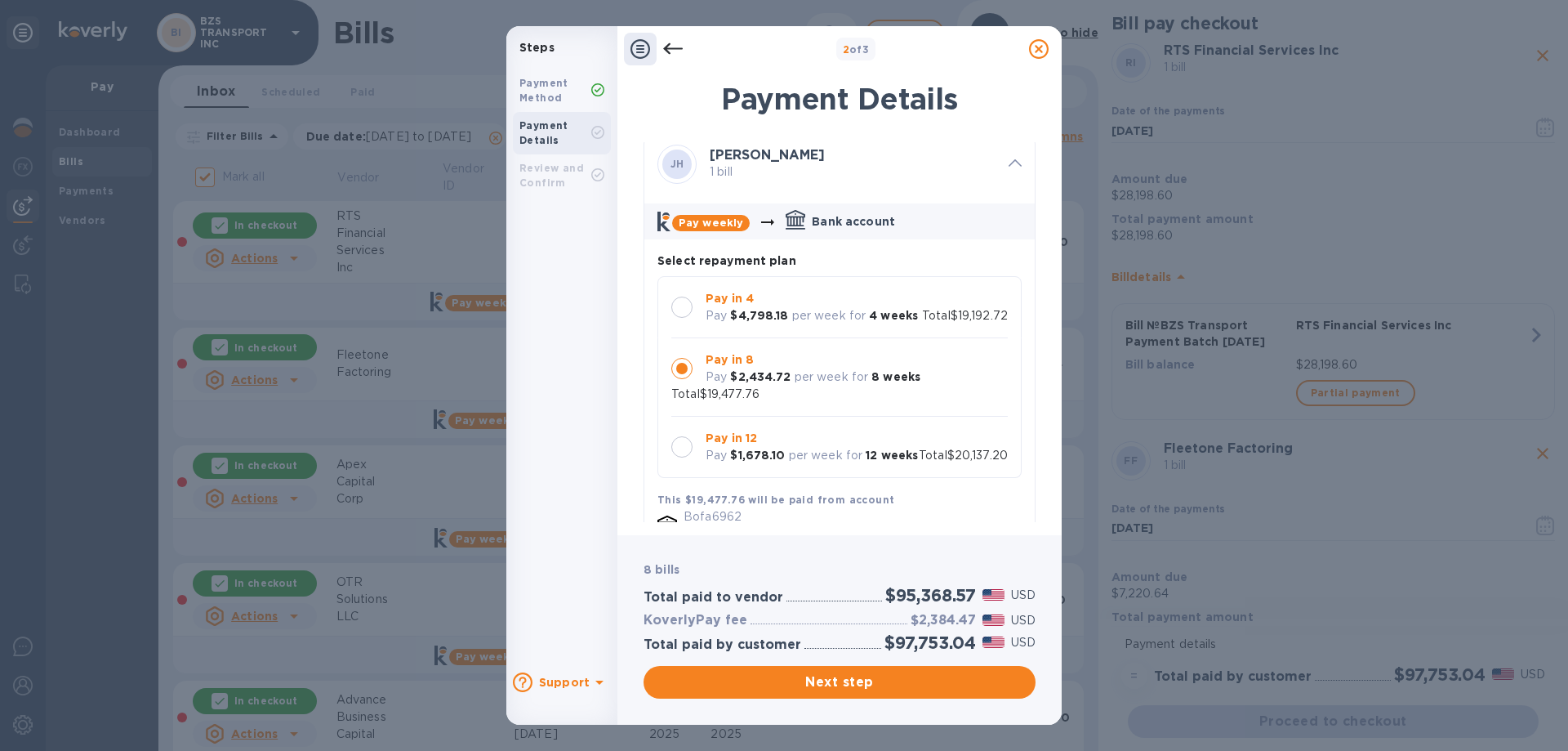
click at [1008, 166] on icon at bounding box center [1015, 163] width 13 height 7
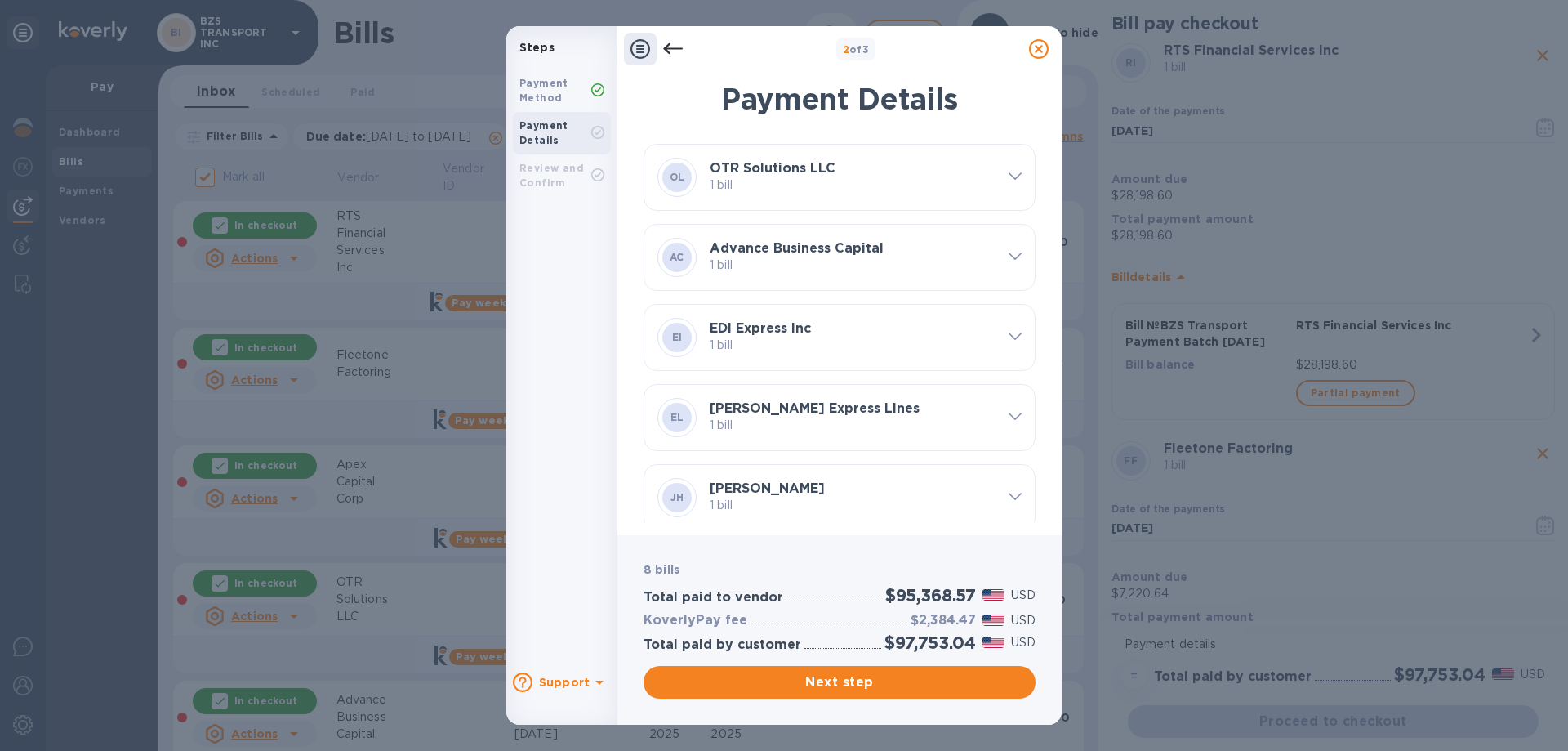
scroll to position [247, 0]
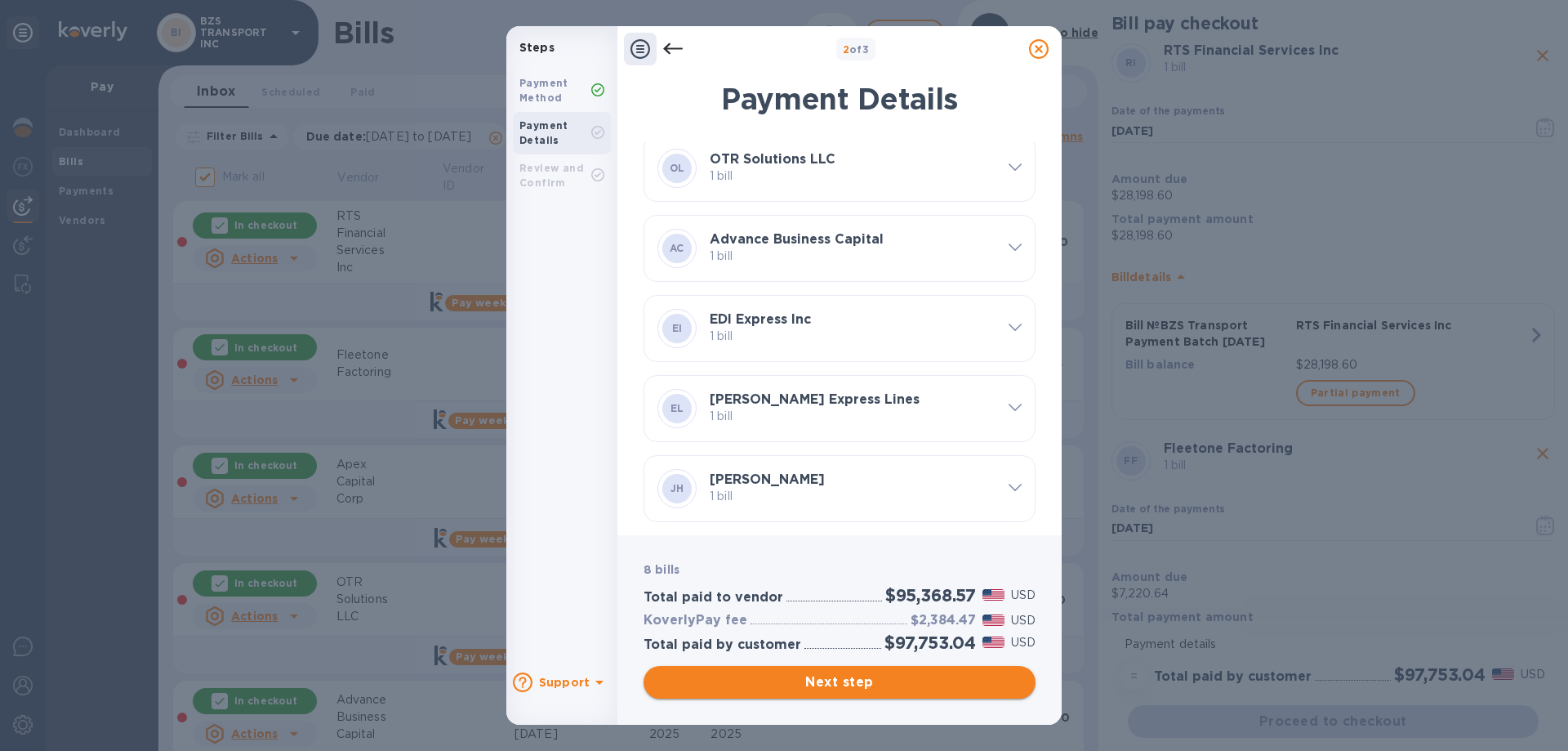
click at [837, 679] on span "Next step" at bounding box center [839, 682] width 366 height 20
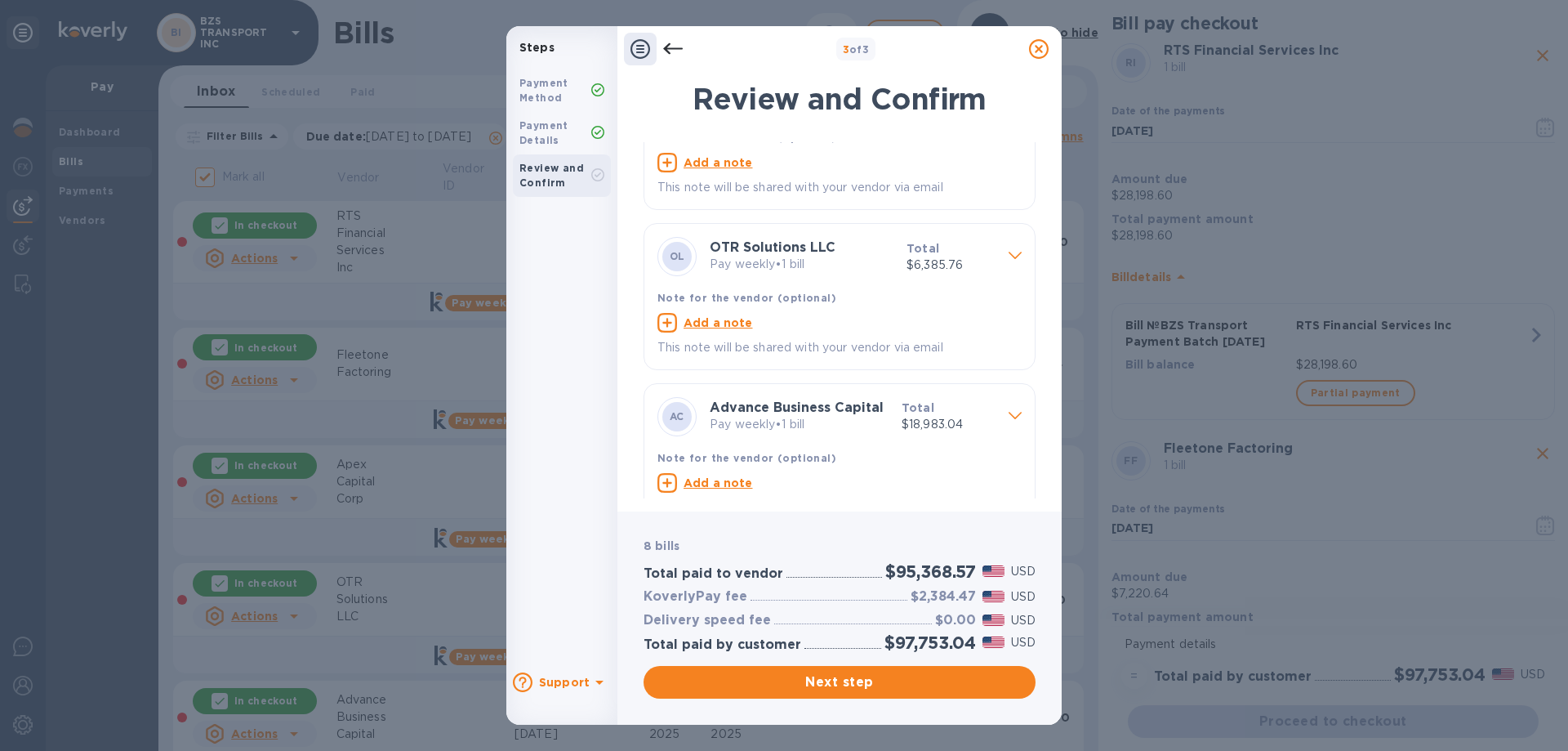
scroll to position [408, 0]
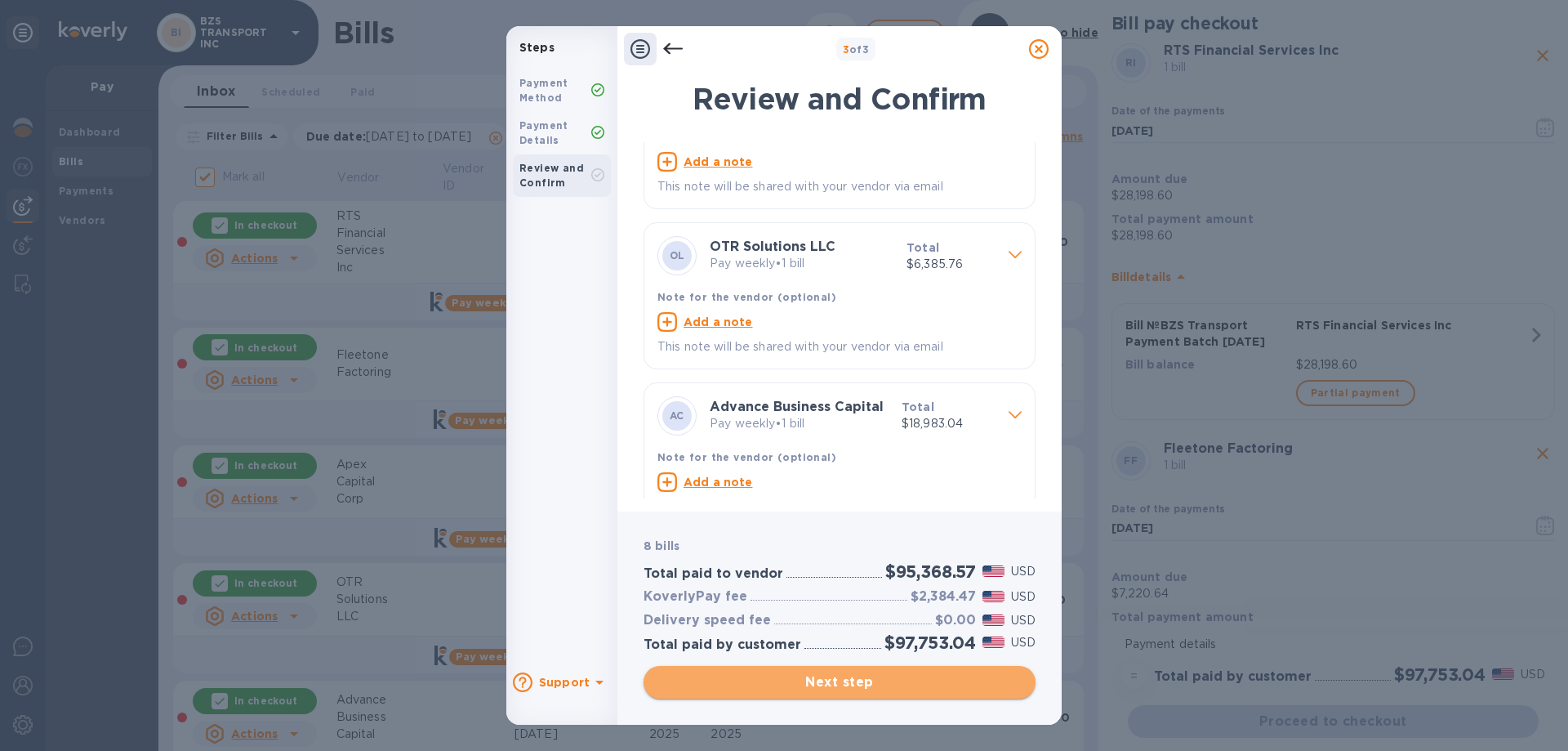
click at [834, 681] on span "Next step" at bounding box center [839, 682] width 366 height 20
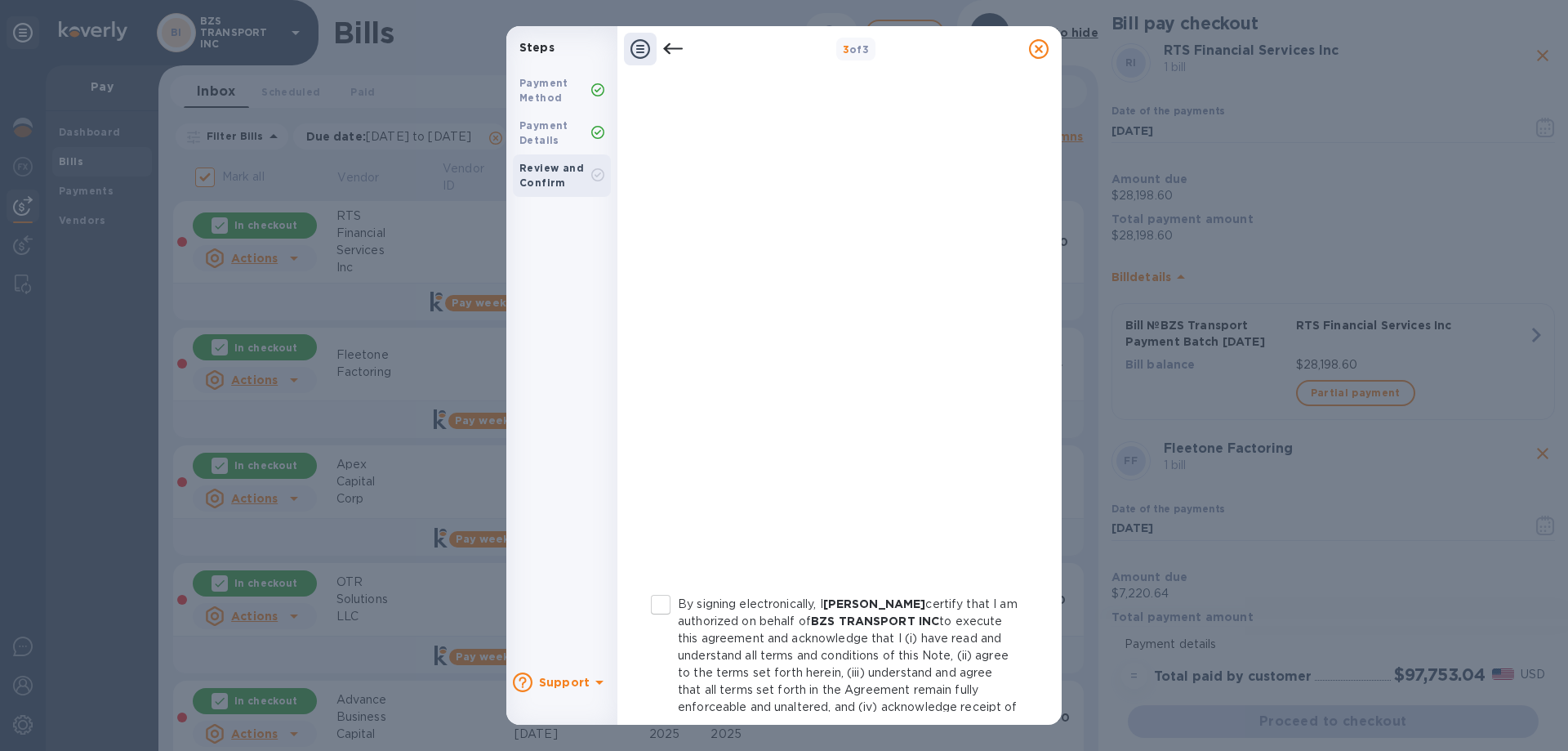
scroll to position [180, 0]
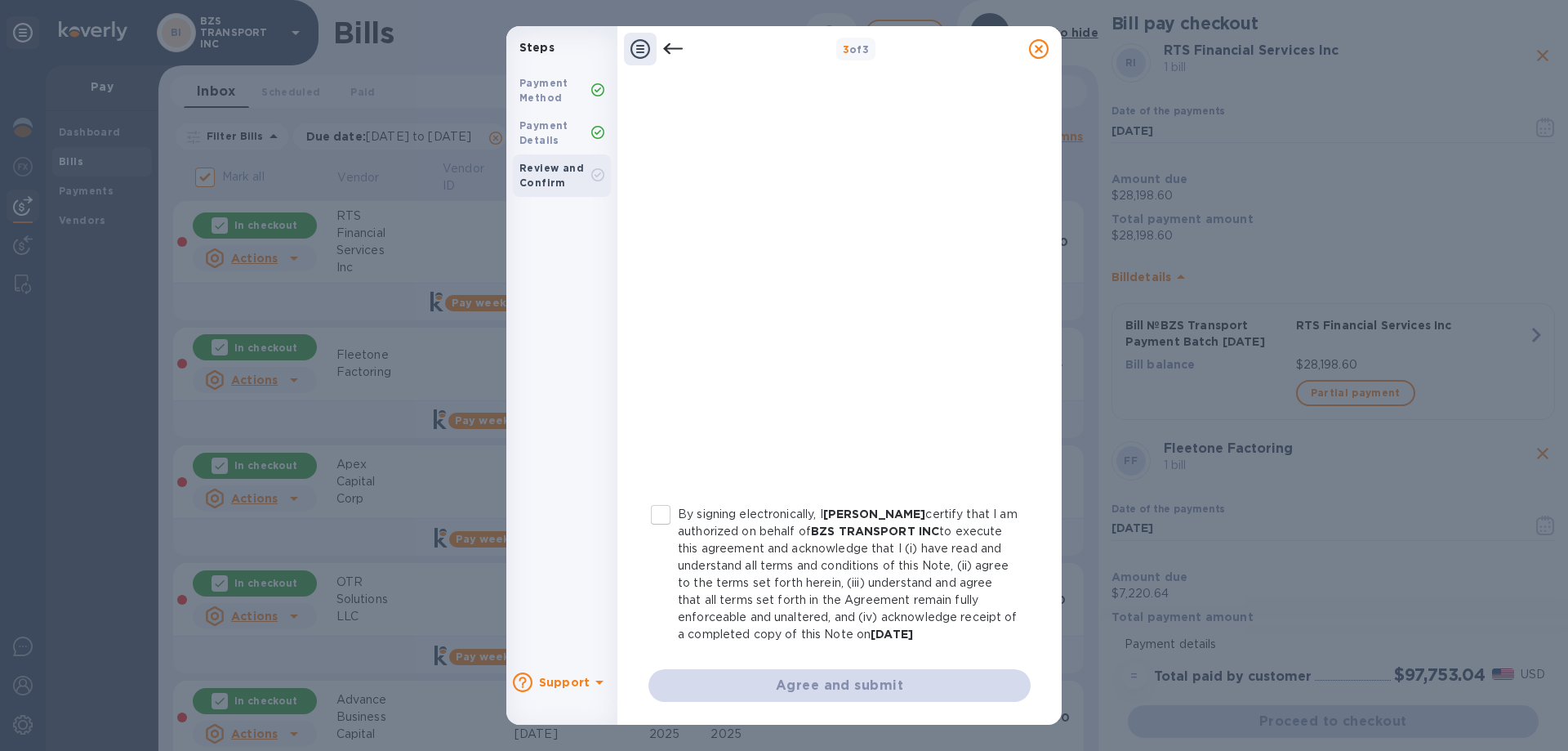
click at [659, 499] on input "By signing electronically, I [PERSON_NAME] certify that I am authorized on beha…" at bounding box center [660, 514] width 35 height 35
checkbox input "true"
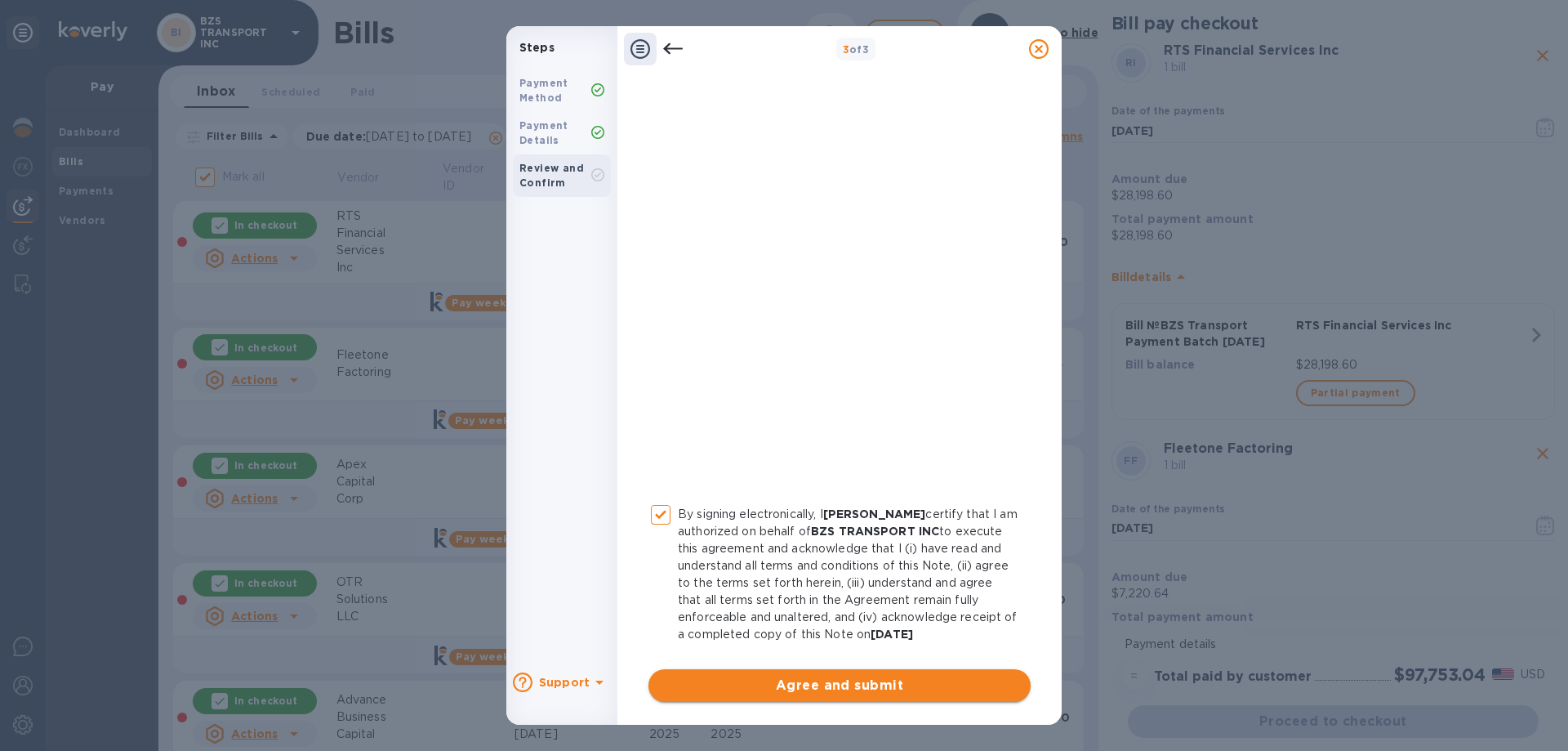
click at [820, 684] on span "Agree and submit" at bounding box center [840, 685] width 356 height 20
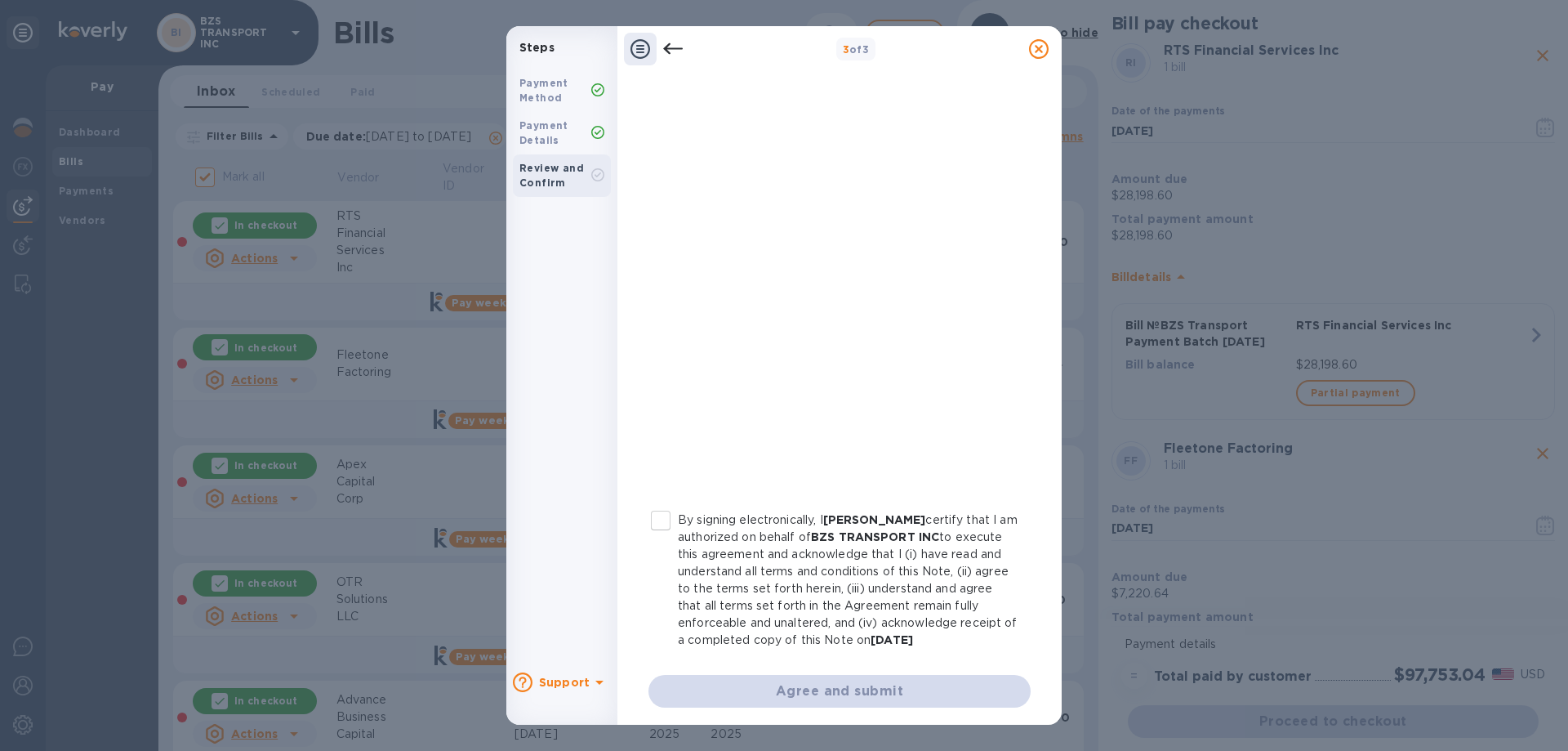
scroll to position [163, 0]
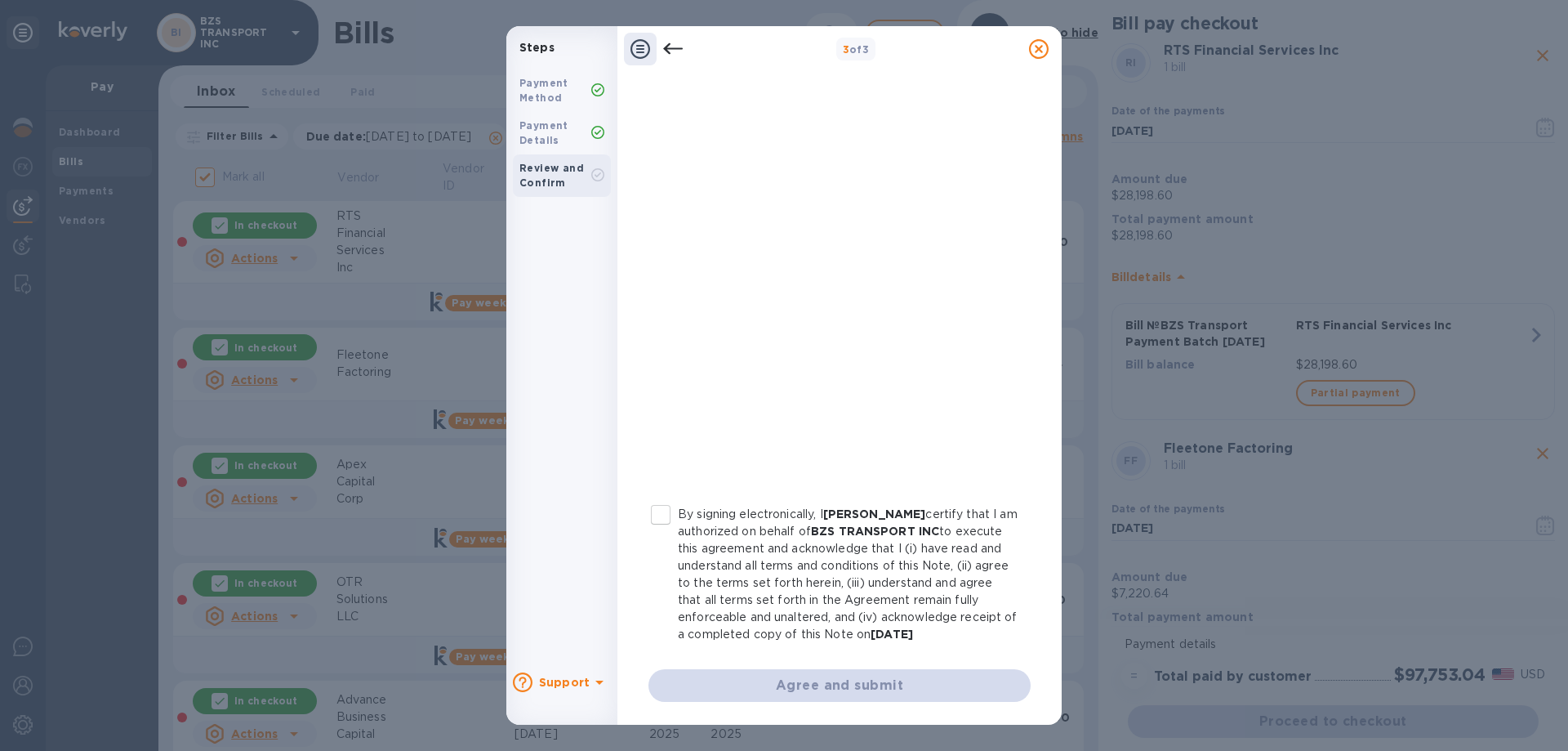
click at [670, 510] on input "By signing electronically, I [PERSON_NAME] certify that I am authorized on beha…" at bounding box center [660, 514] width 35 height 35
checkbox input "true"
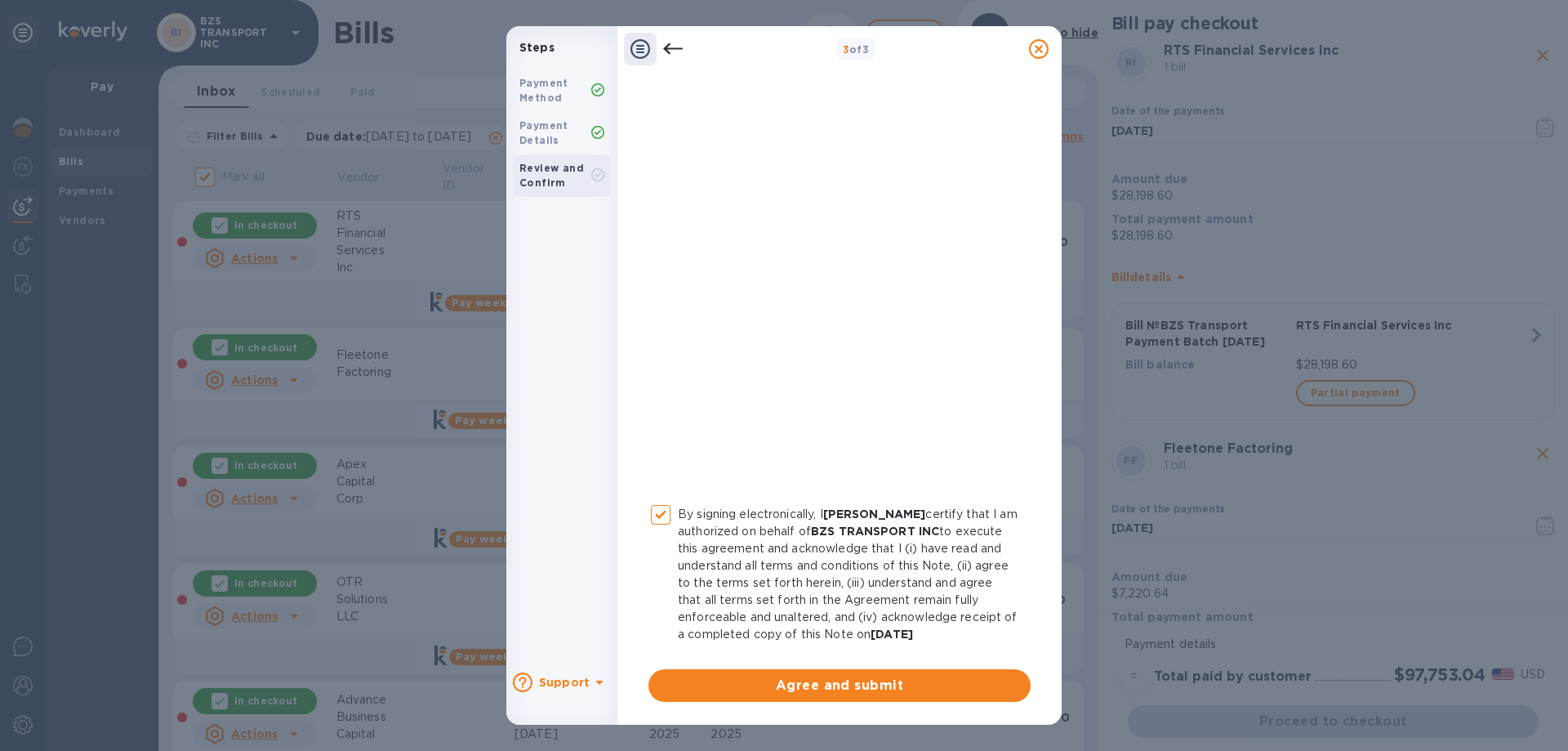
click at [822, 695] on span "Agree and submit" at bounding box center [840, 685] width 356 height 20
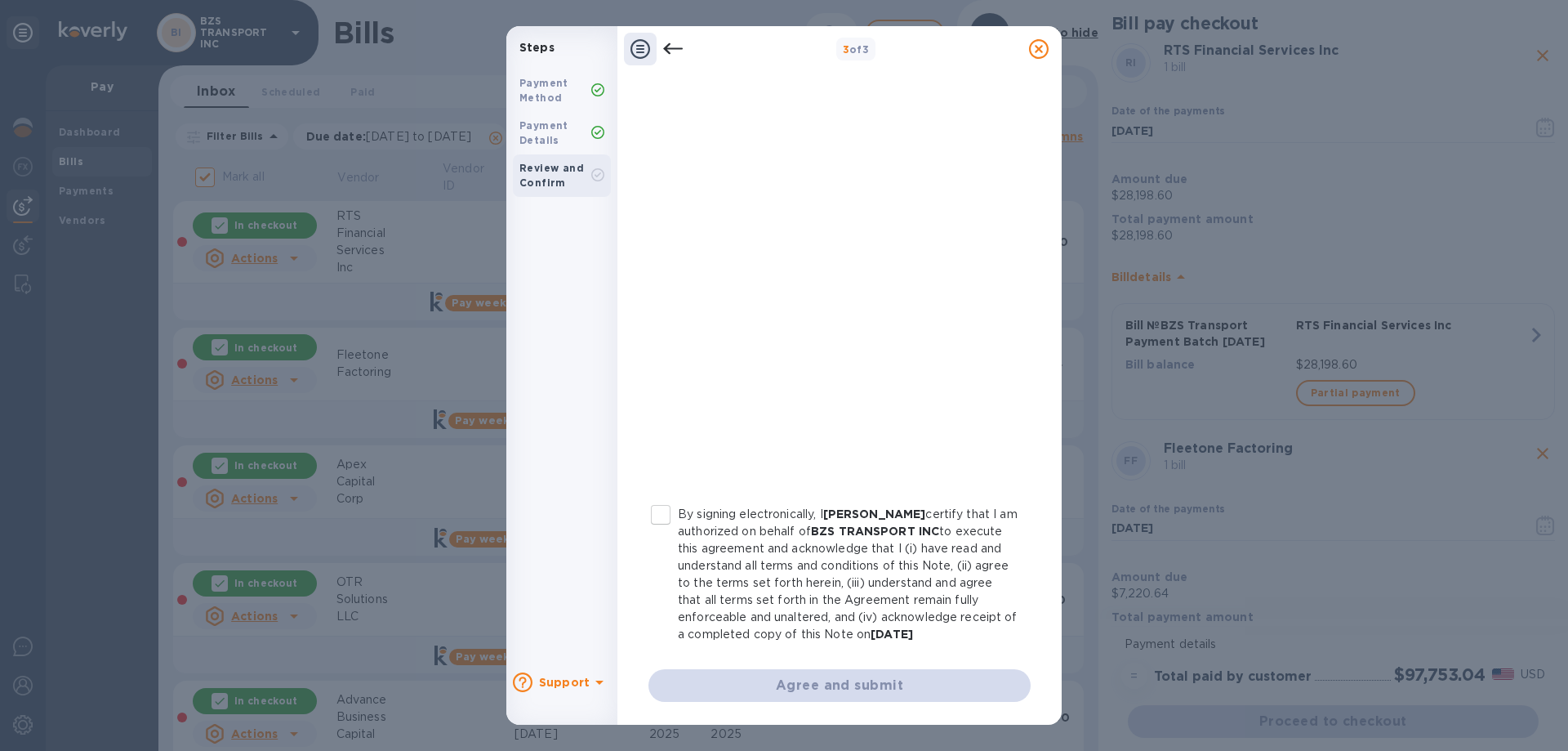
scroll to position [180, 0]
click at [663, 498] on input "By signing electronically, I [PERSON_NAME] certify that I am authorized on beha…" at bounding box center [660, 514] width 35 height 35
checkbox input "true"
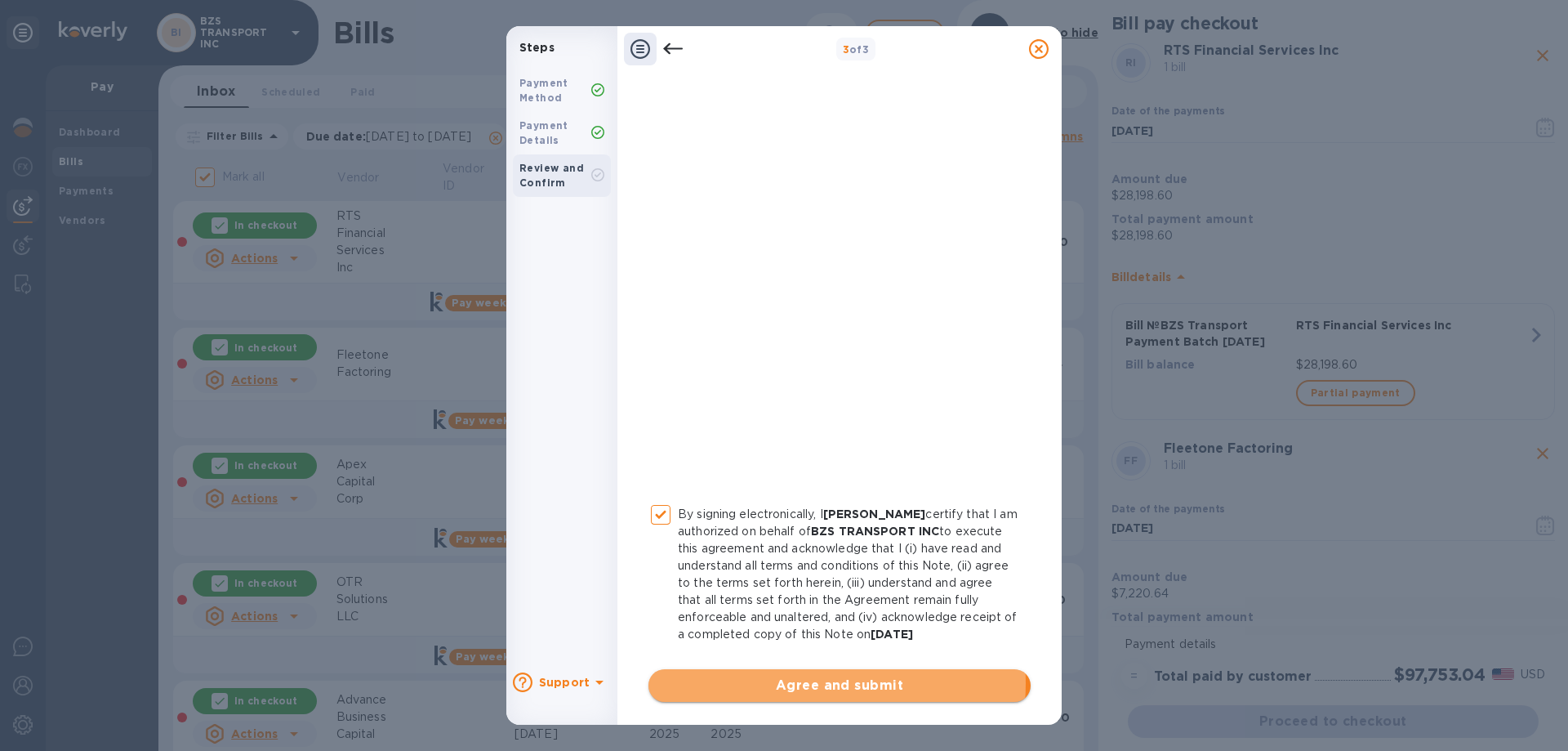
click at [796, 683] on span "Agree and submit" at bounding box center [840, 685] width 356 height 20
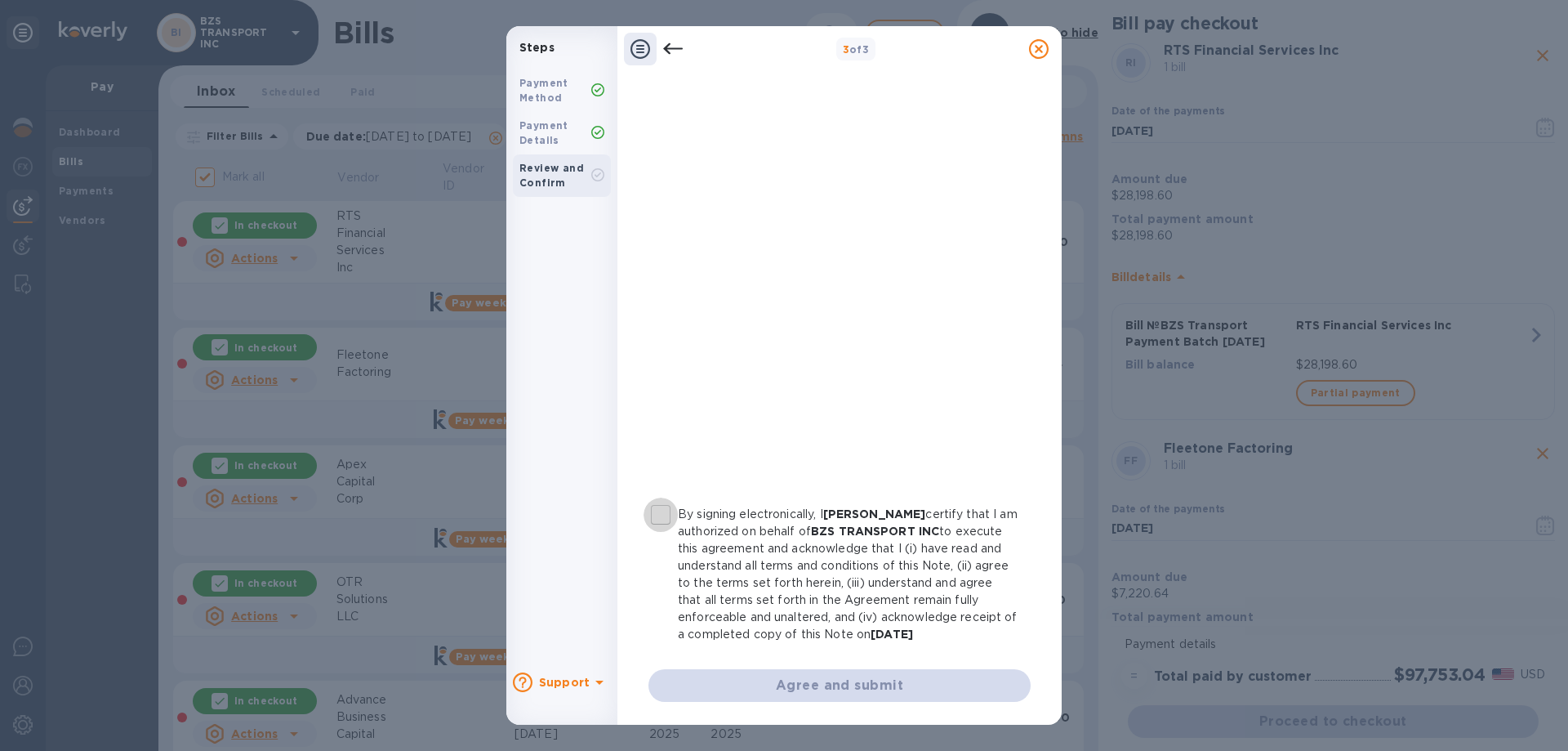
click at [662, 497] on input "By signing electronically, I [PERSON_NAME] certify that I am authorized on beha…" at bounding box center [660, 514] width 35 height 35
checkbox input "true"
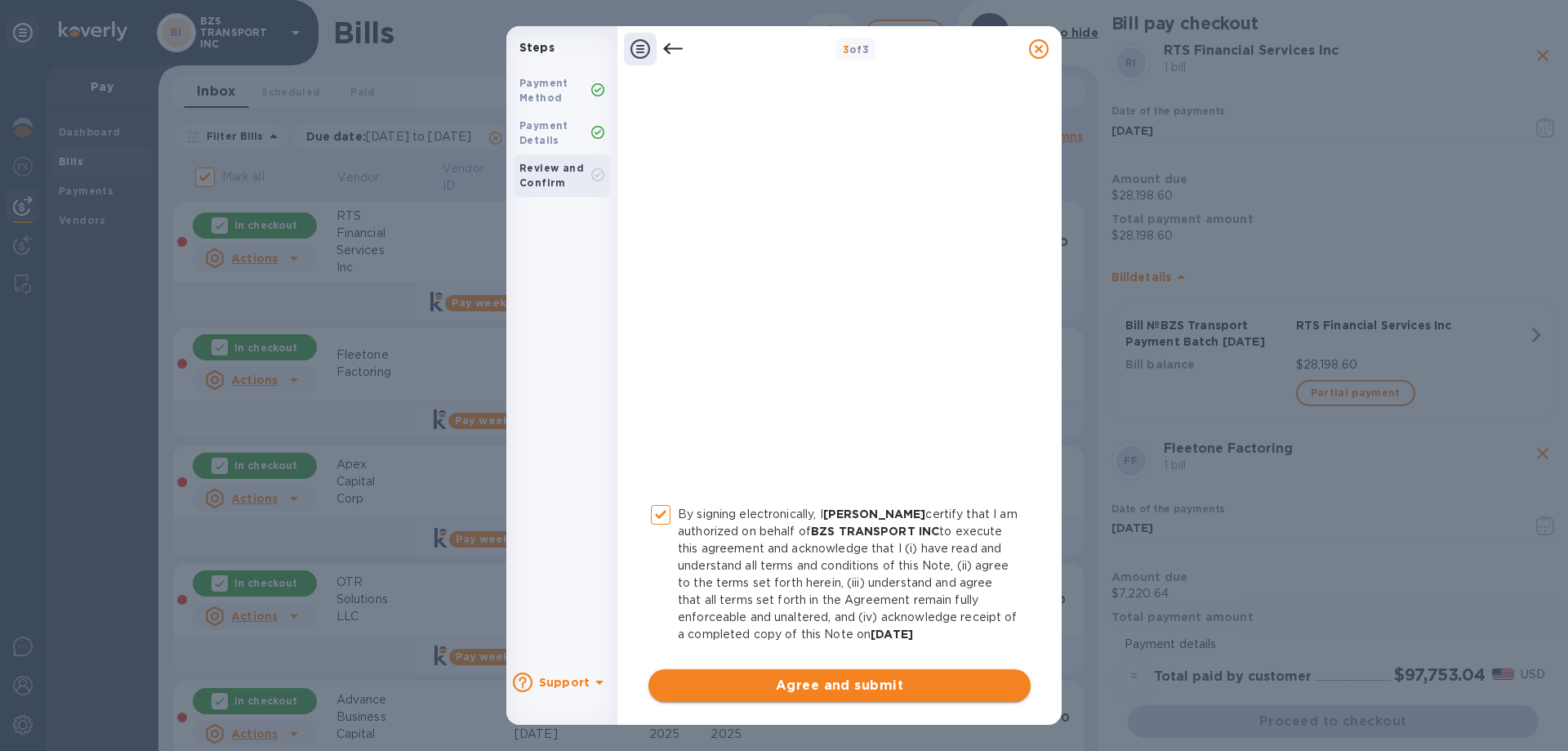
click at [850, 679] on span "Agree and submit" at bounding box center [840, 685] width 356 height 20
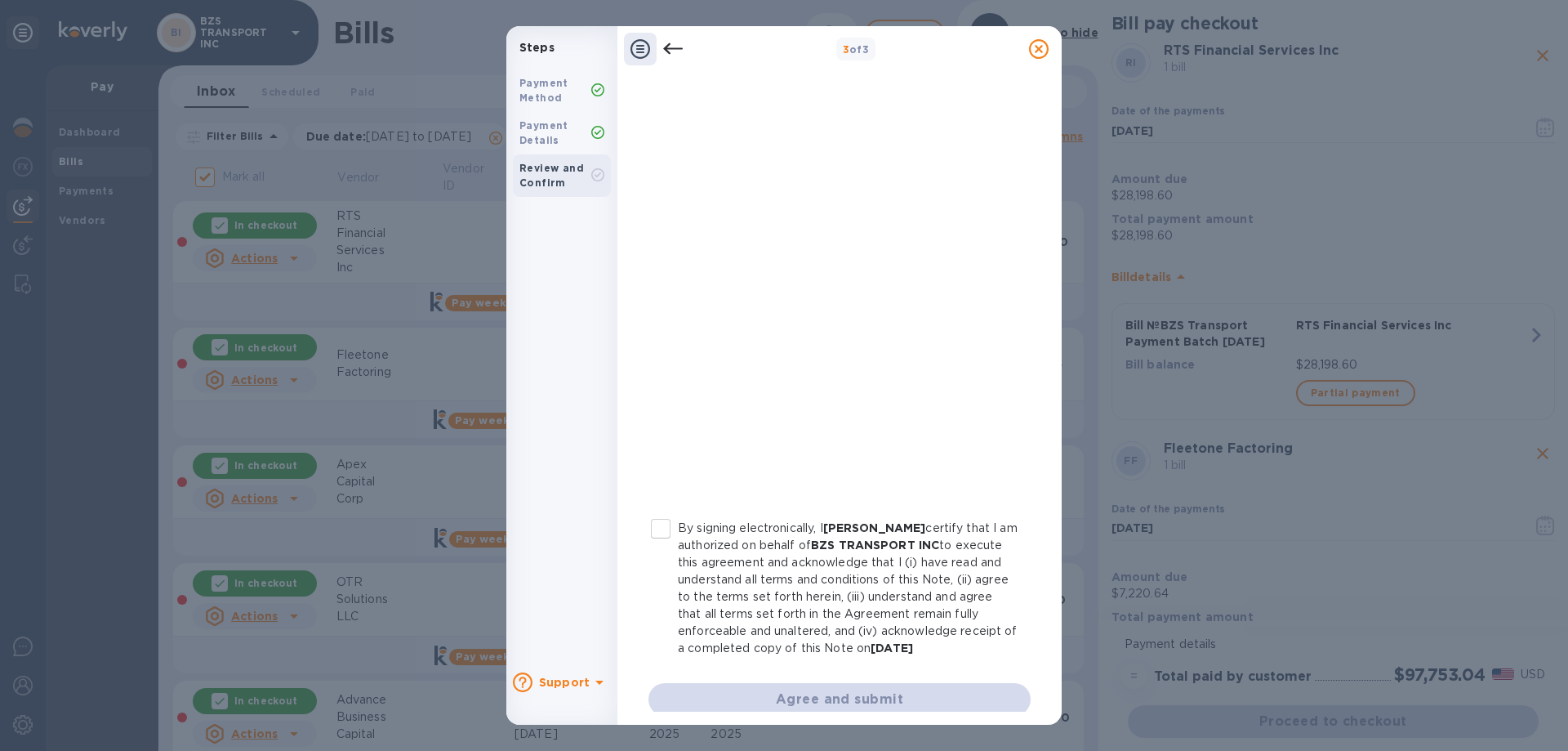
scroll to position [163, 0]
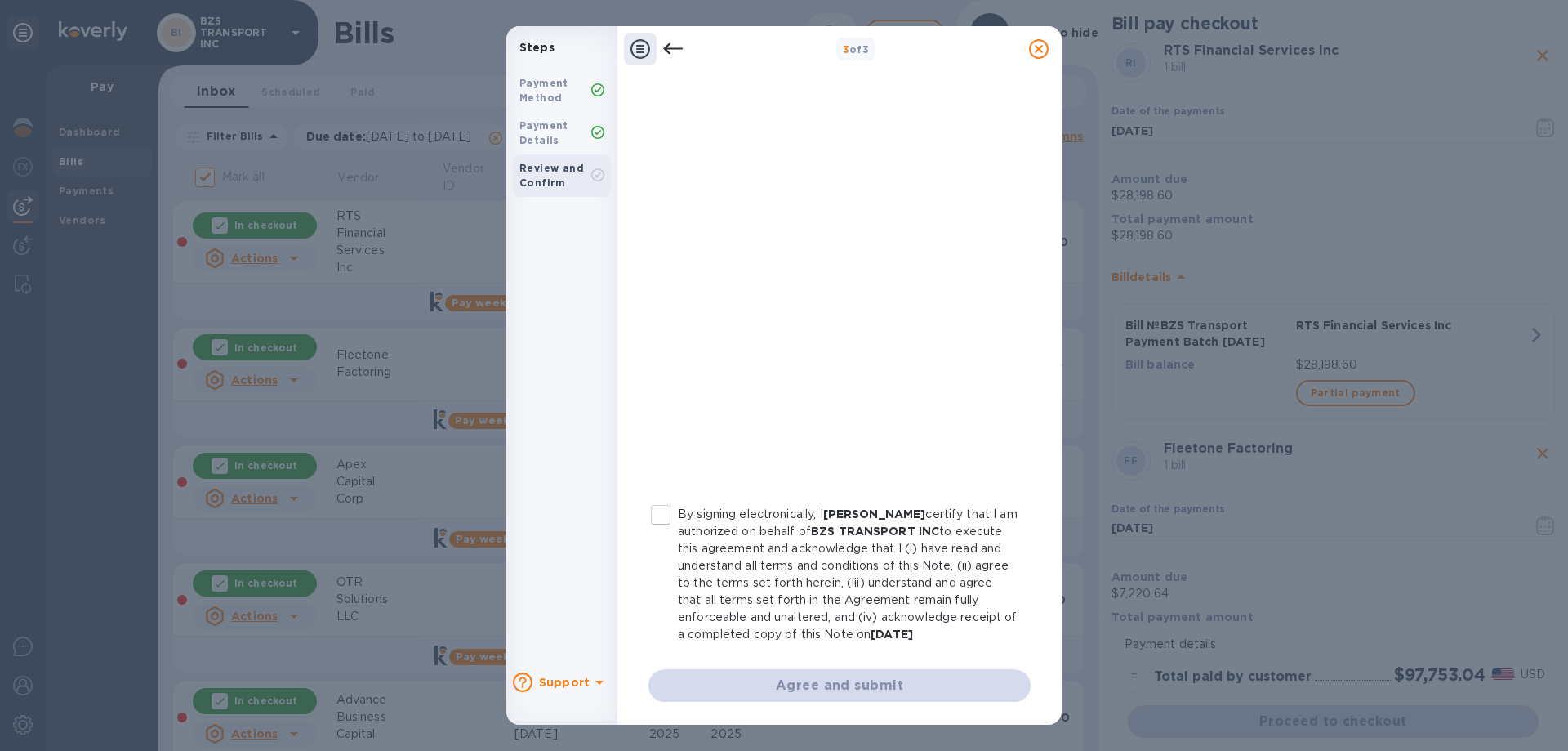
click at [668, 511] on input "By signing electronically, I [PERSON_NAME] certify that I am authorized on beha…" at bounding box center [660, 514] width 35 height 35
checkbox input "true"
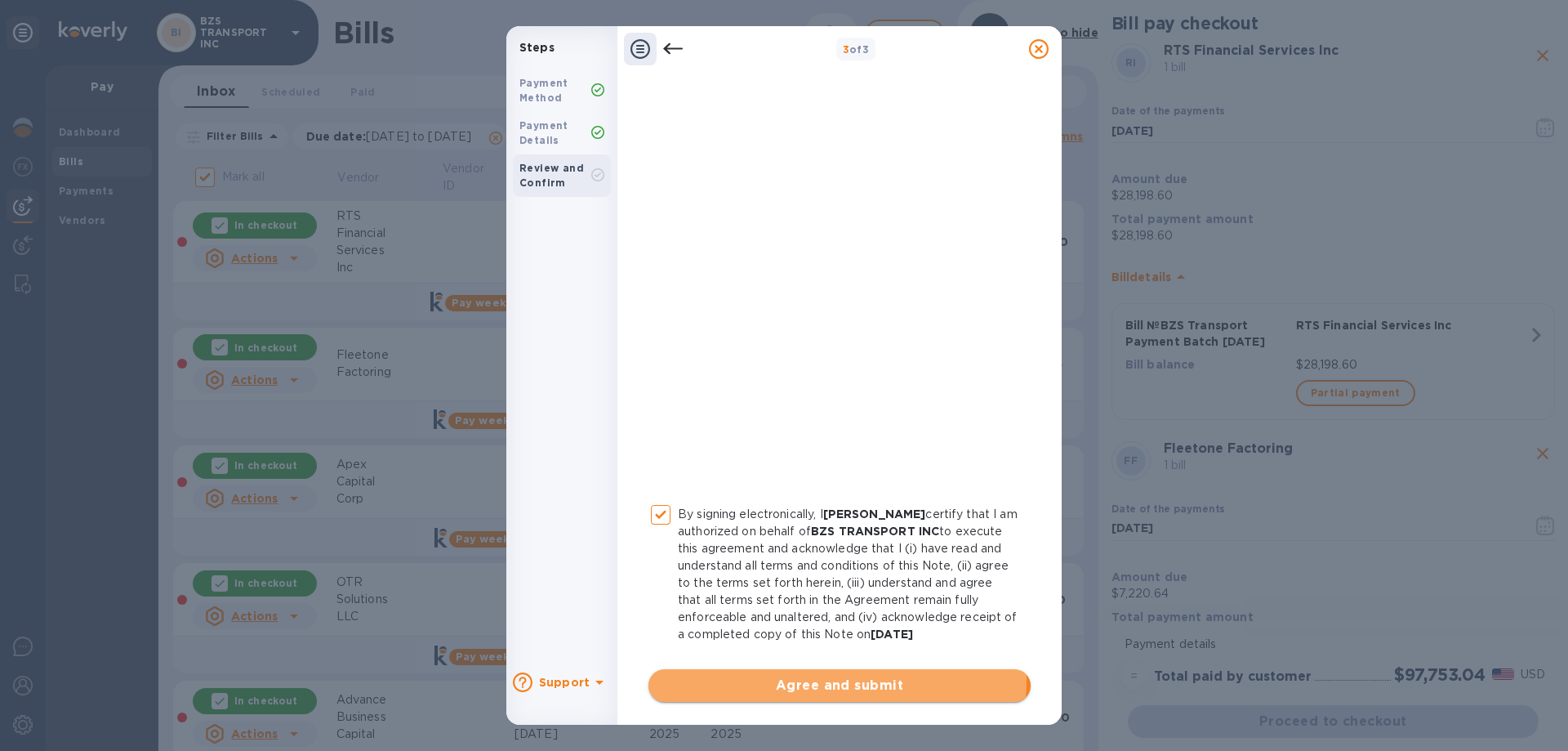
click at [822, 695] on span "Agree and submit" at bounding box center [840, 685] width 356 height 20
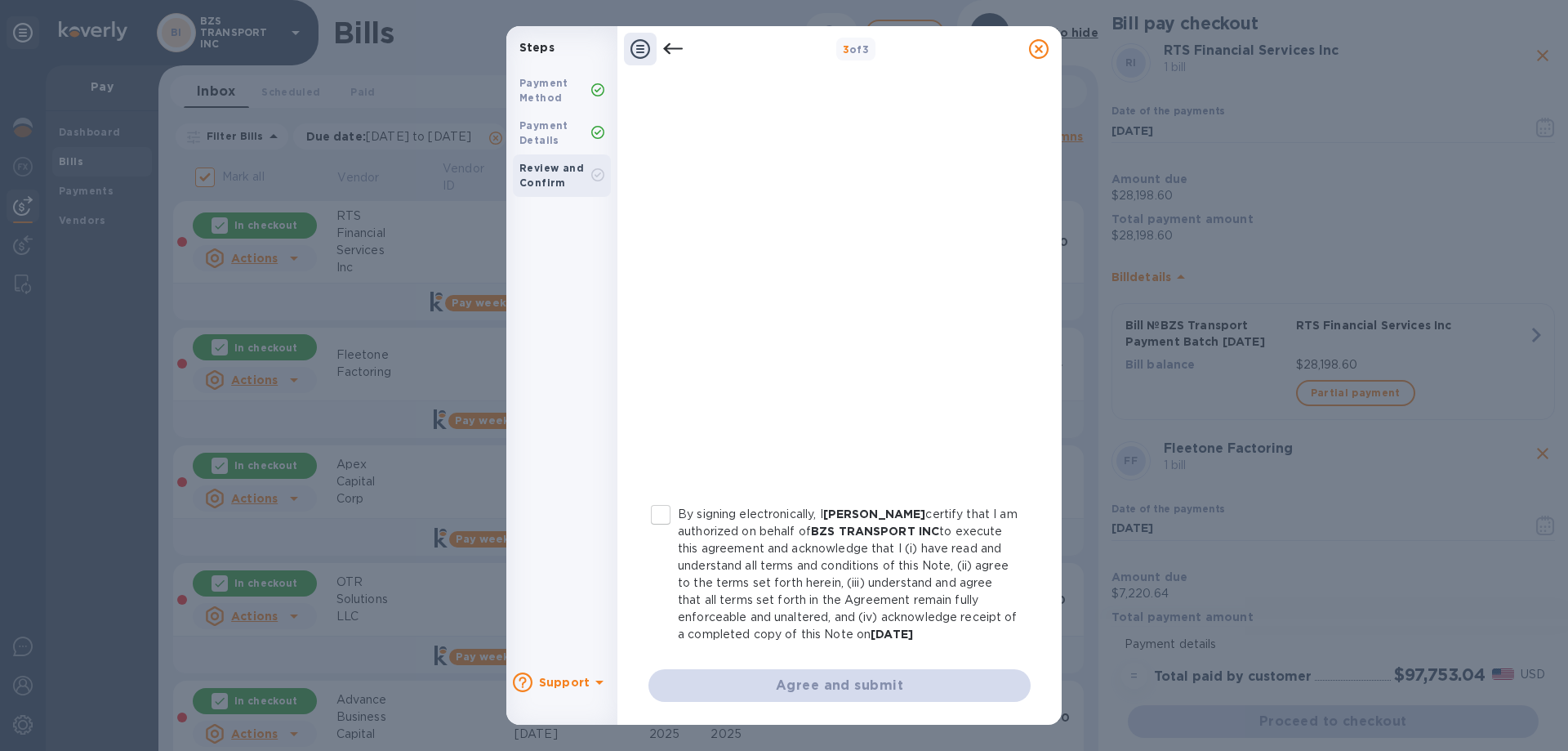
scroll to position [180, 0]
click at [666, 500] on input "By signing electronically, I [PERSON_NAME] certify that I am authorized on beha…" at bounding box center [660, 514] width 35 height 35
checkbox input "true"
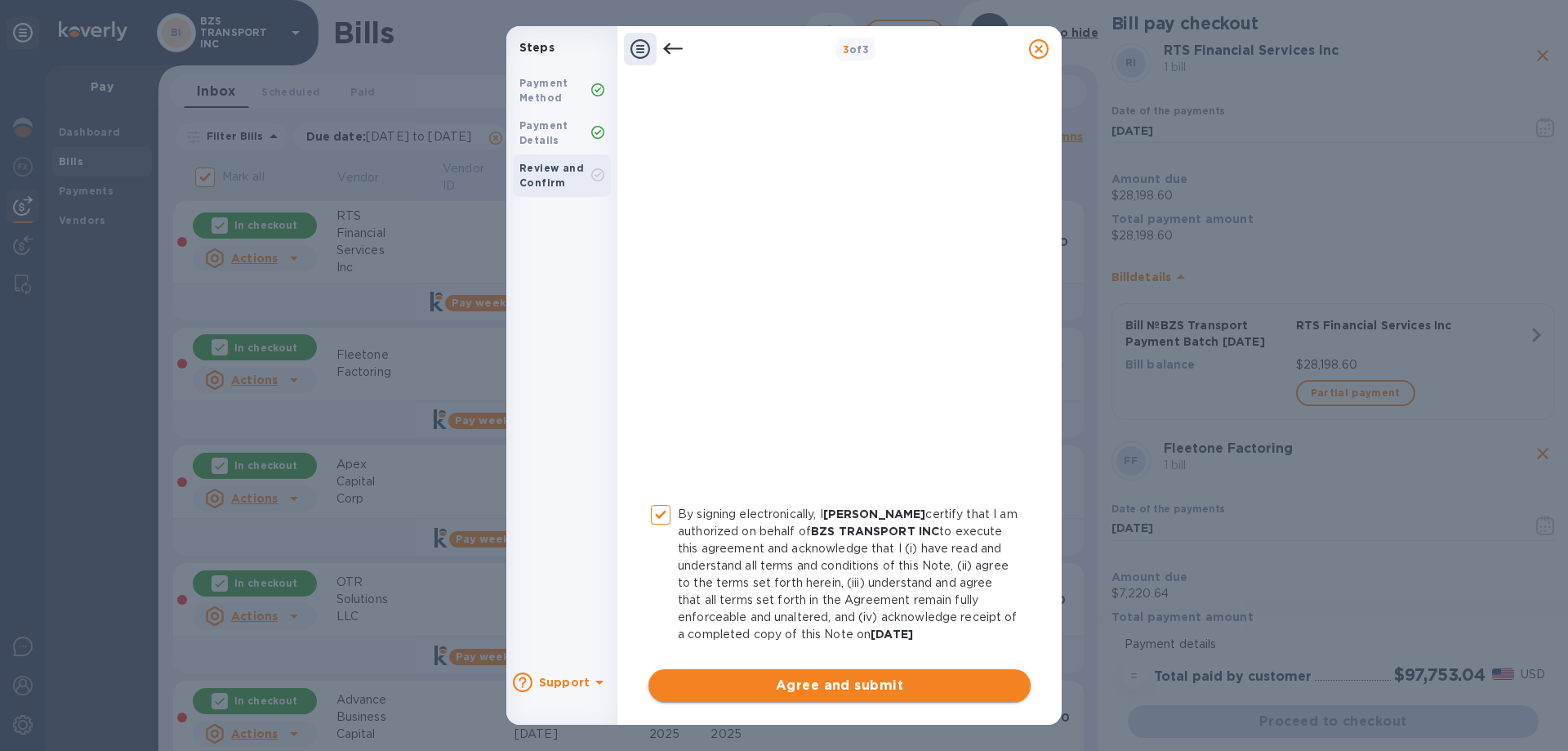
click at [815, 675] on button "Agree and submit" at bounding box center [840, 685] width 382 height 33
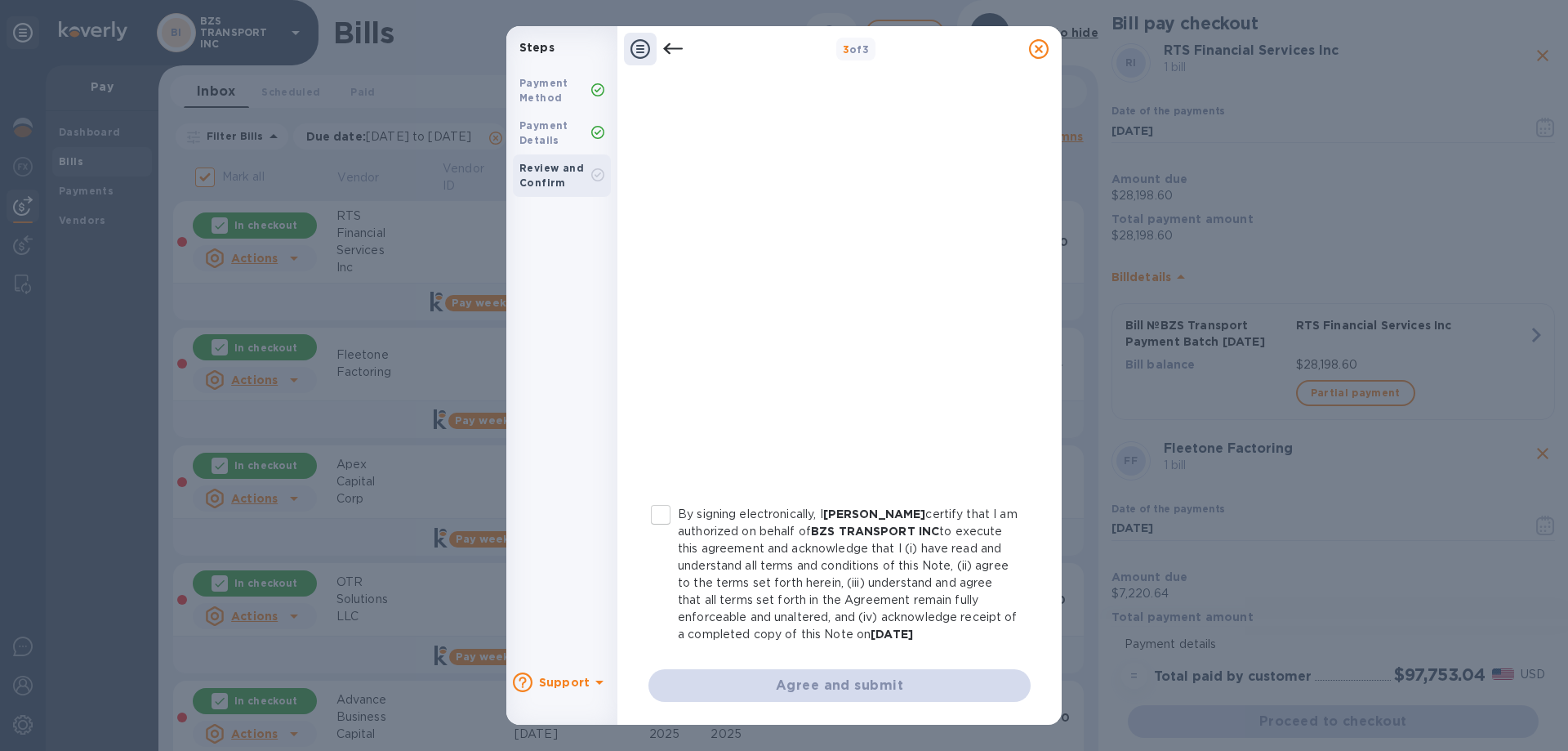
click at [660, 497] on input "By signing electronically, I [PERSON_NAME] certify that I am authorized on beha…" at bounding box center [660, 514] width 35 height 35
checkbox input "true"
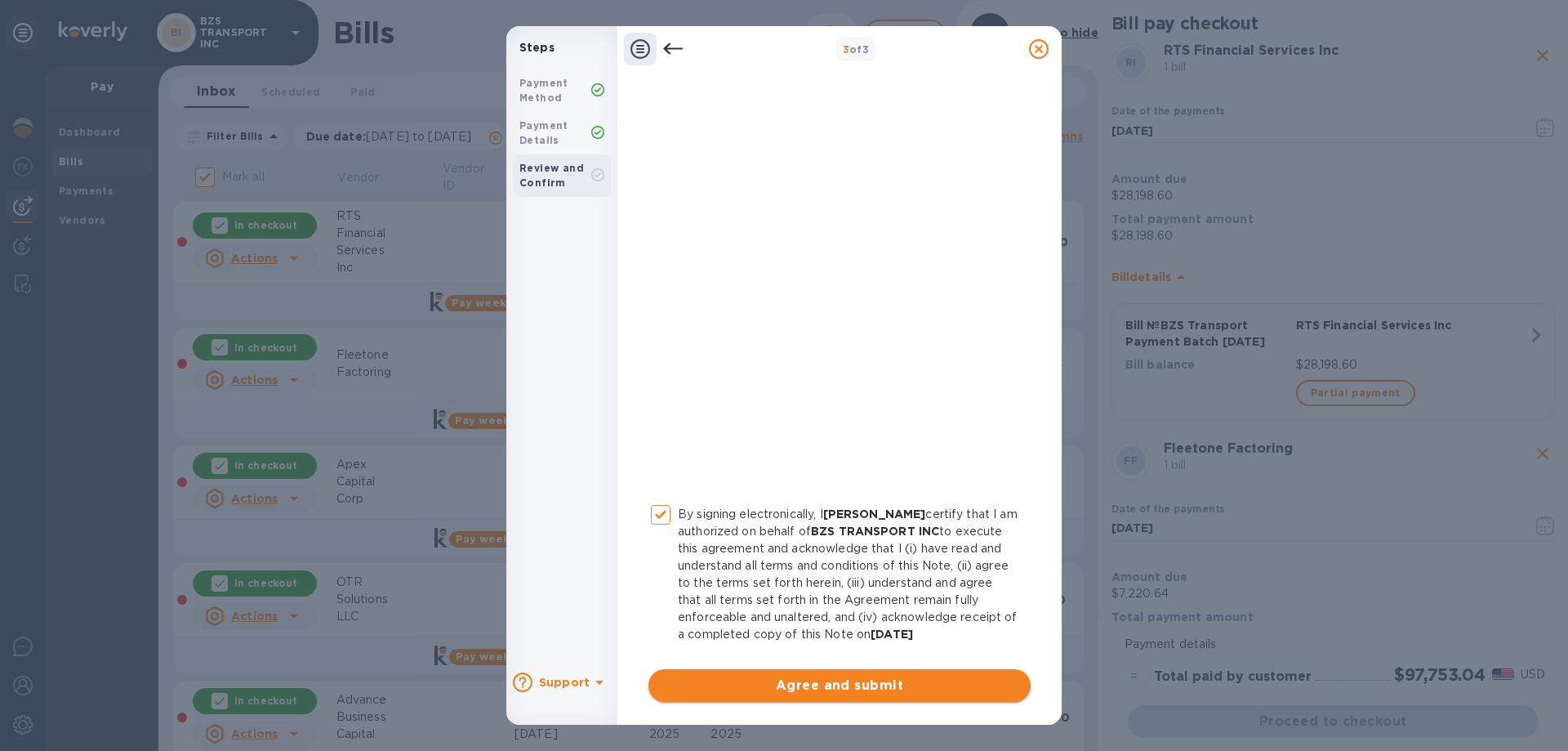
click at [827, 679] on span "Agree and submit" at bounding box center [840, 685] width 356 height 20
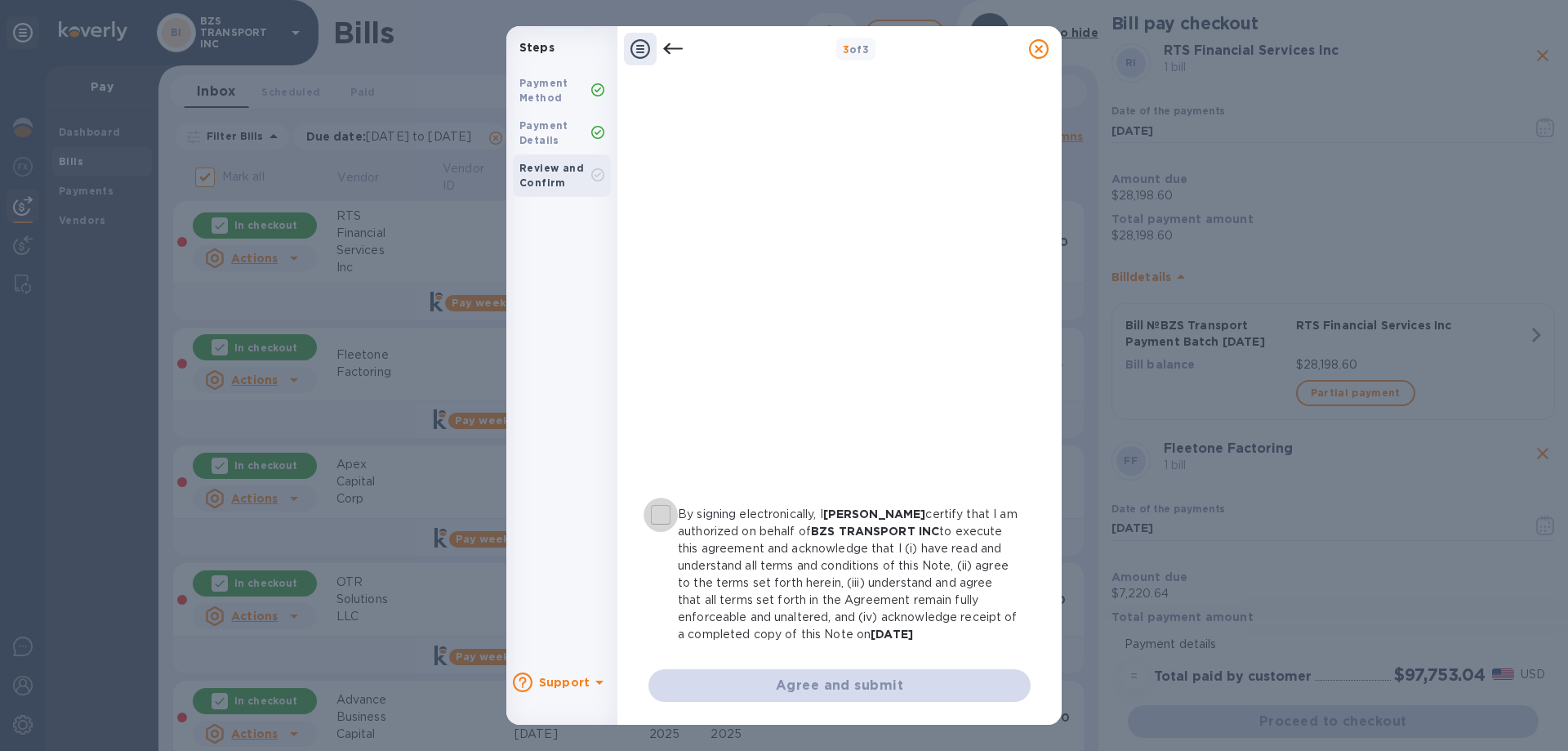
click at [655, 500] on input "By signing electronically, I [PERSON_NAME] certify that I am authorized on beha…" at bounding box center [660, 514] width 35 height 35
checkbox input "true"
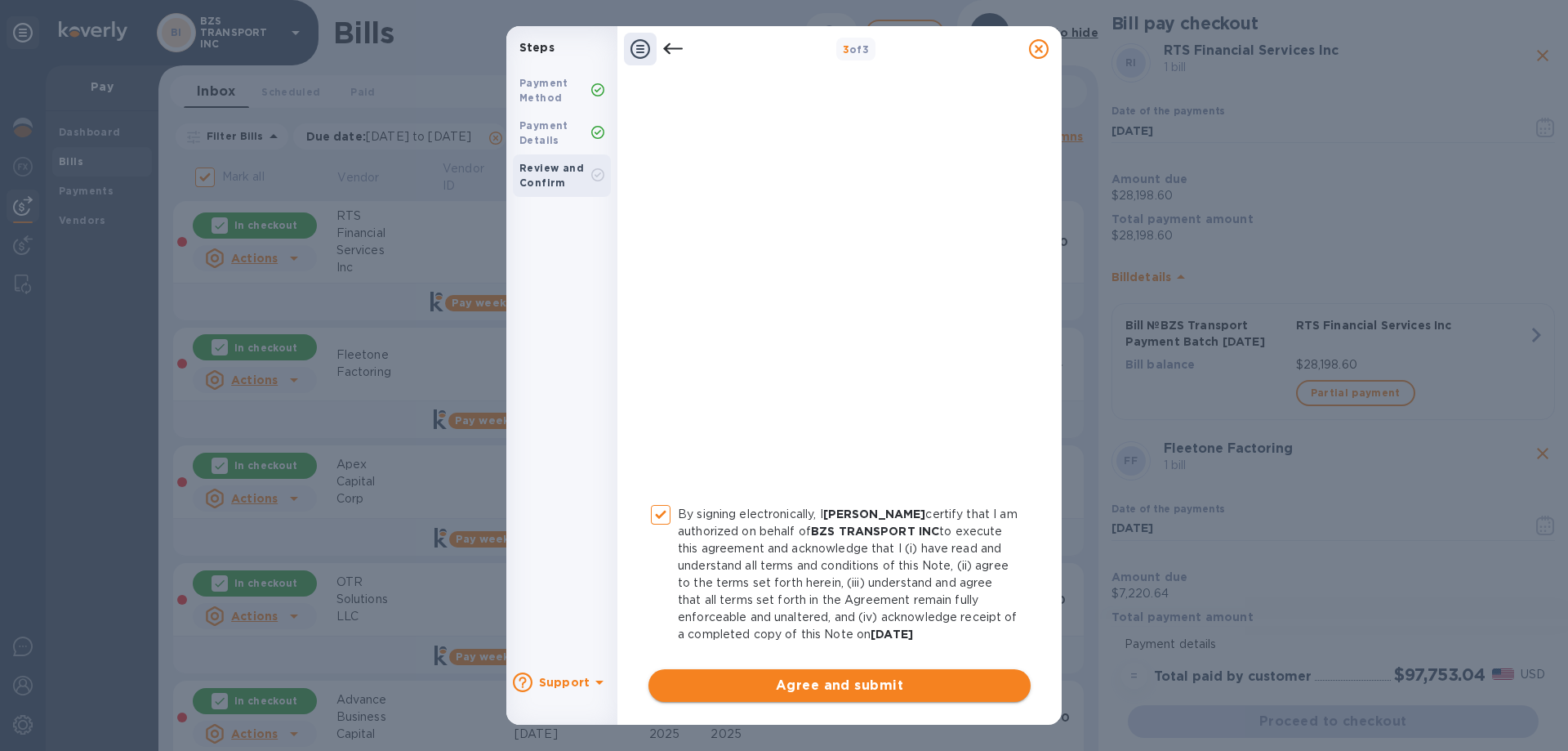
click at [790, 686] on span "Agree and submit" at bounding box center [840, 685] width 356 height 20
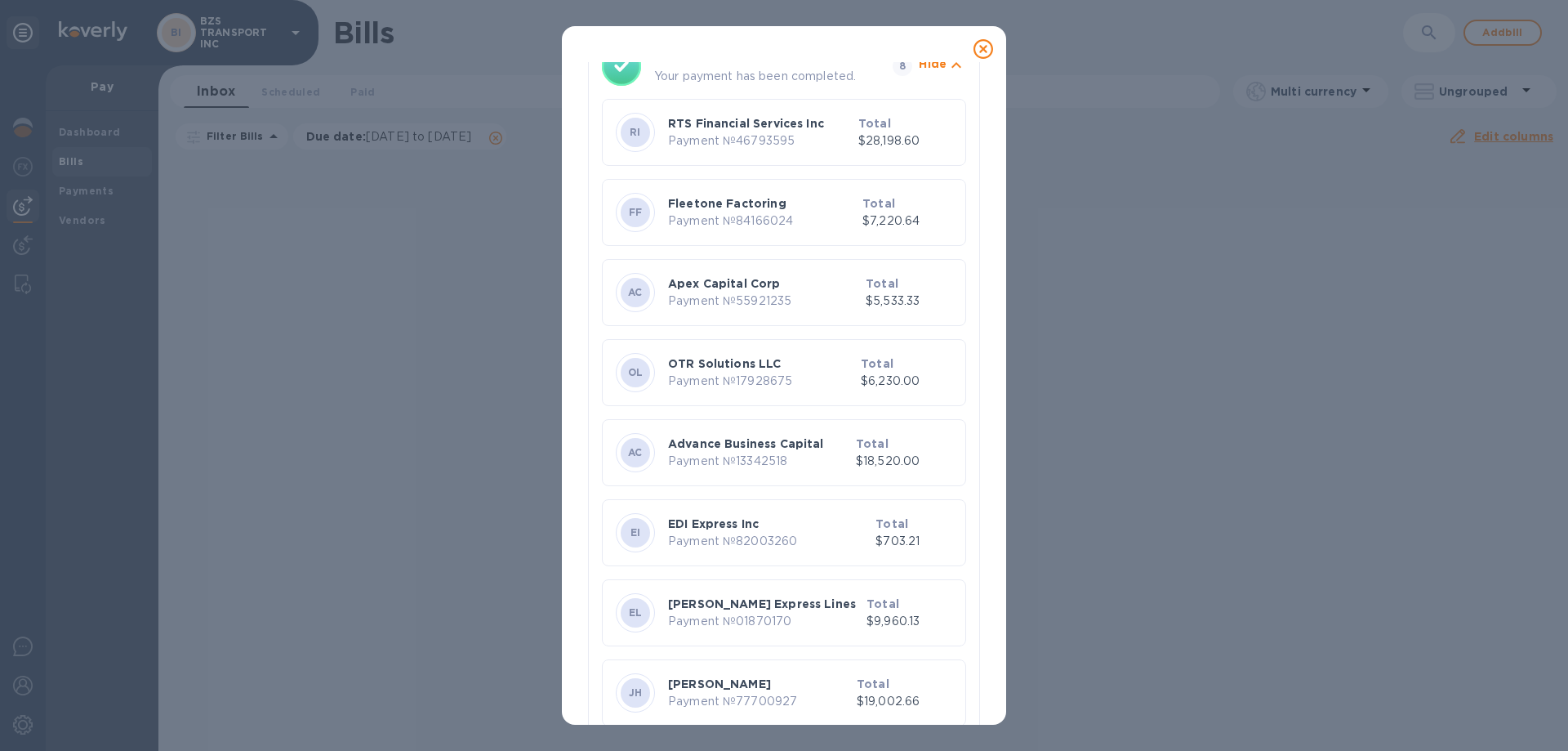
scroll to position [144, 0]
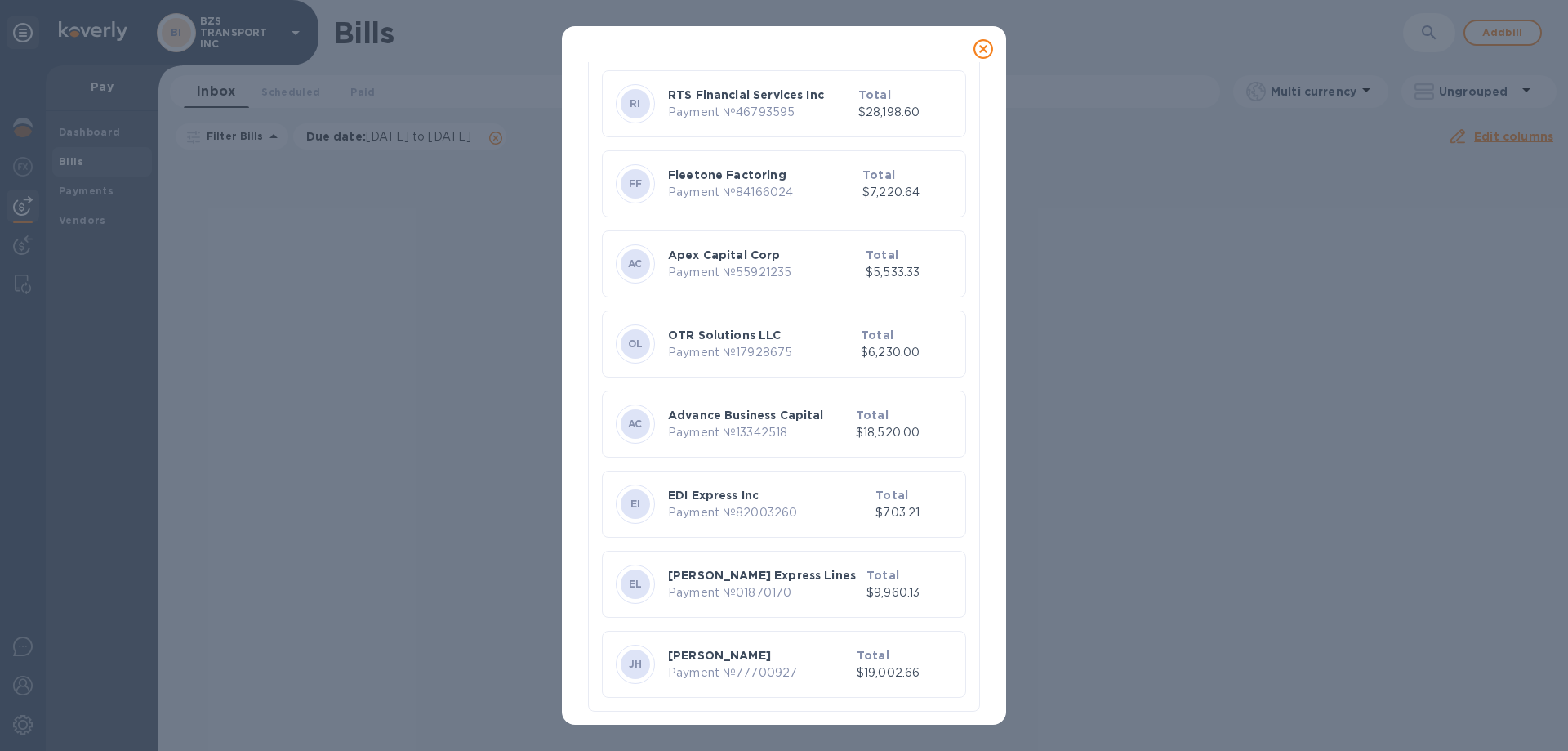
drag, startPoint x: 987, startPoint y: 42, endPoint x: 981, endPoint y: 52, distance: 11.7
click at [986, 43] on icon at bounding box center [983, 49] width 20 height 20
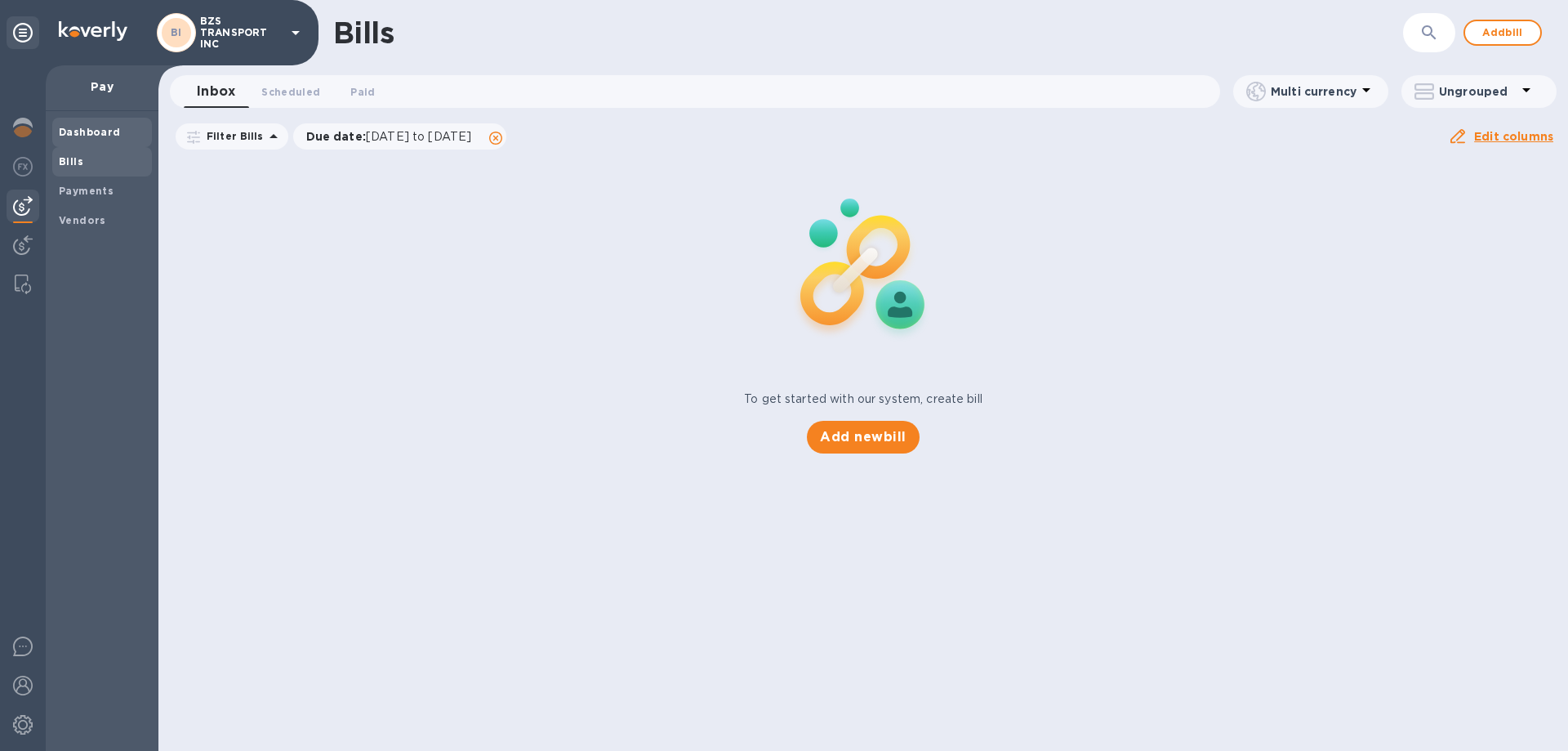
click at [81, 122] on div "Dashboard" at bounding box center [102, 132] width 99 height 29
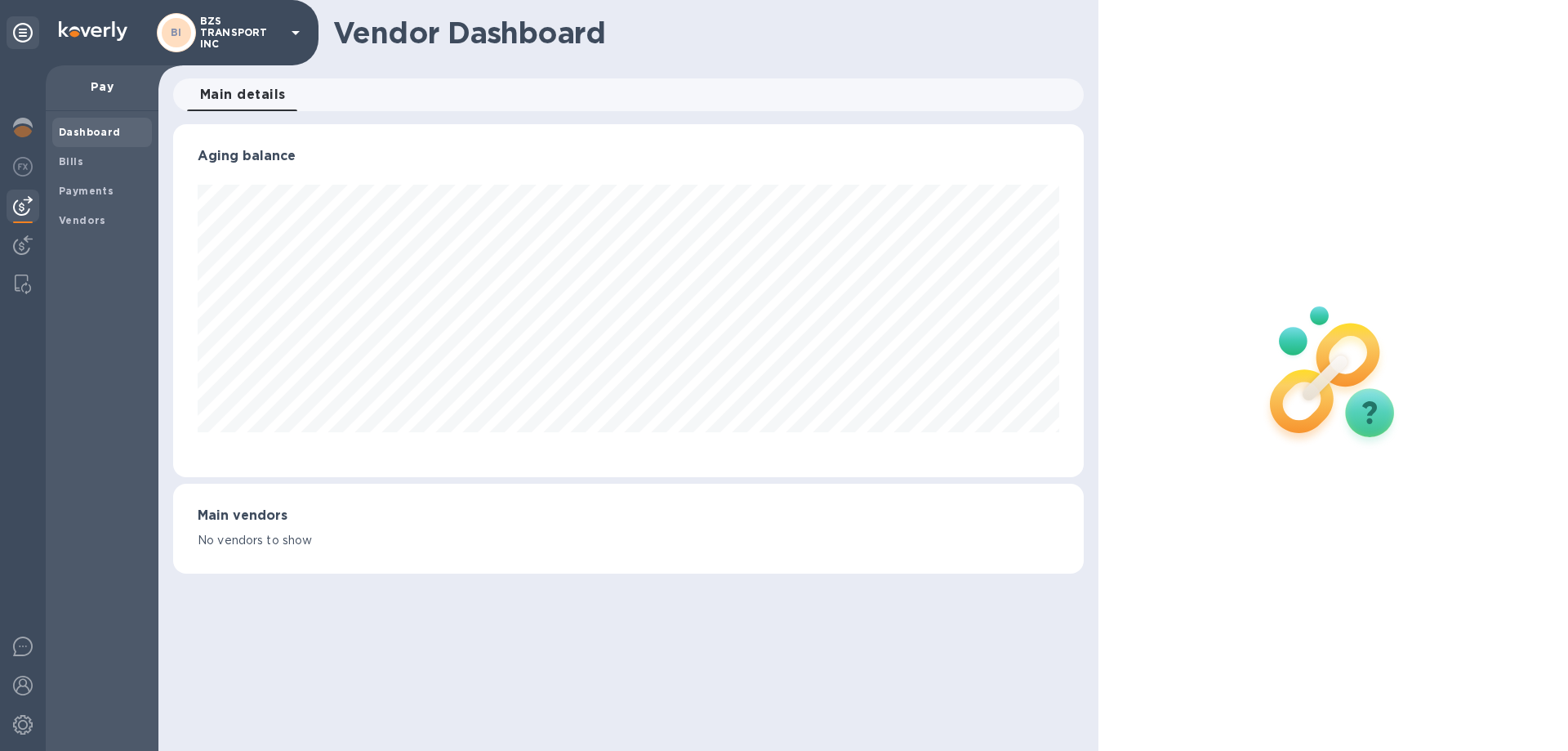
scroll to position [353, 910]
click at [20, 124] on img at bounding box center [22, 127] width 20 height 20
